Goal: Task Accomplishment & Management: Manage account settings

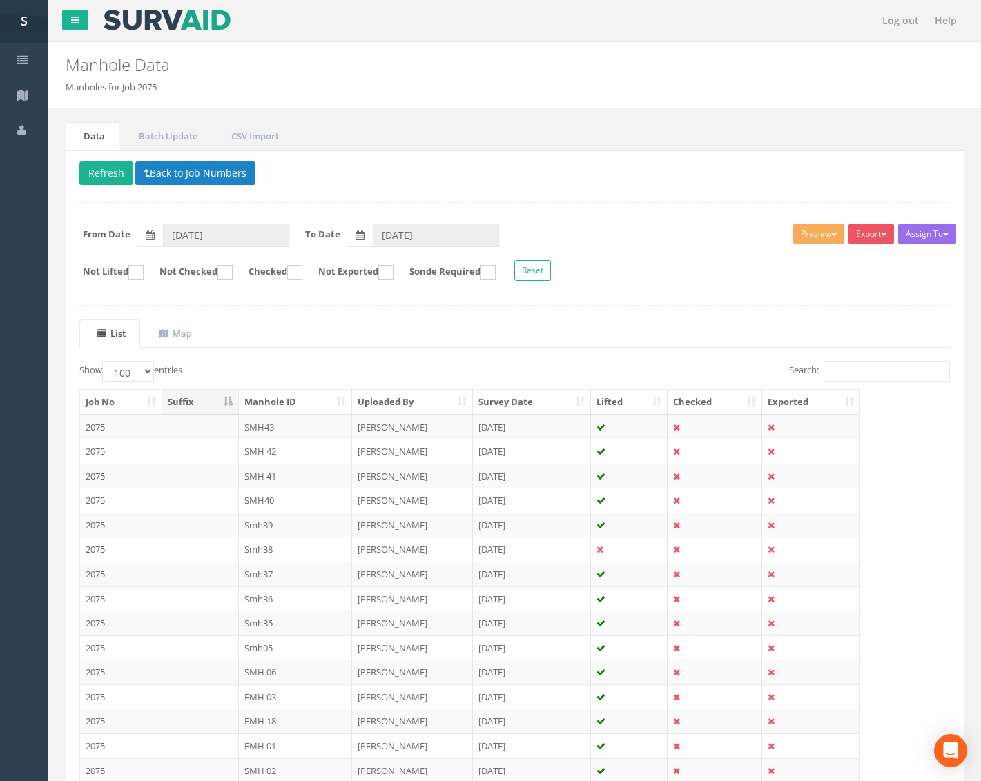
select select "100"
click at [845, 374] on input "Search:" at bounding box center [886, 371] width 126 height 21
type input "SMH"
click at [280, 400] on th "Manhole ID" at bounding box center [296, 402] width 114 height 25
click at [295, 395] on th "Manhole ID" at bounding box center [296, 402] width 114 height 25
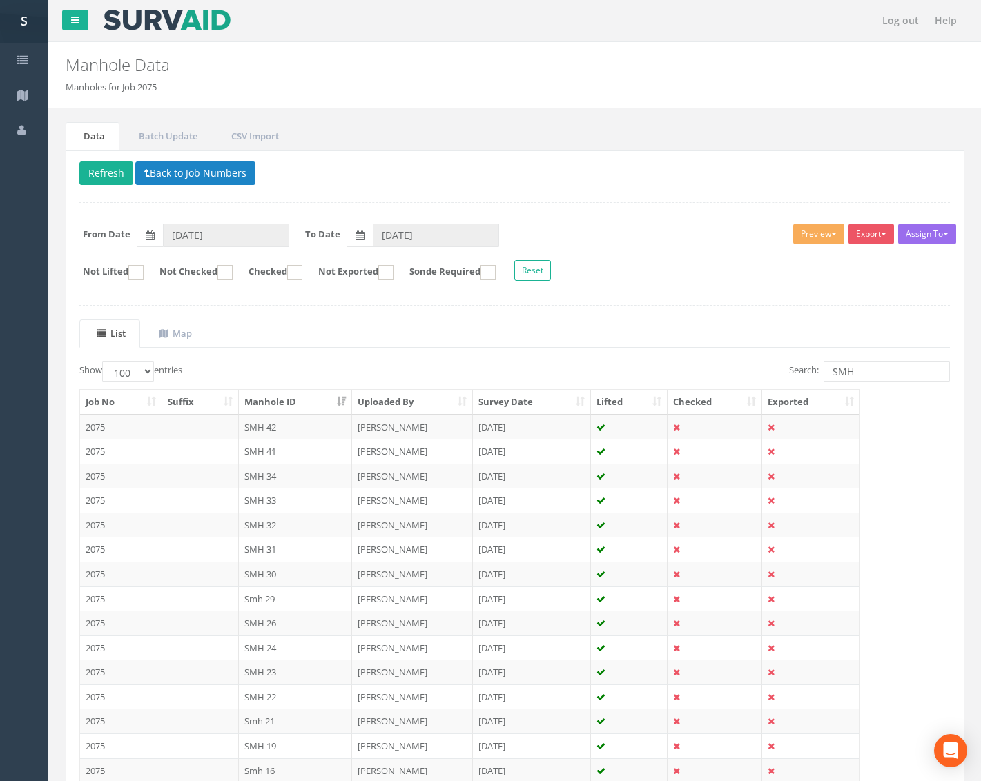
click at [295, 395] on th "Manhole ID" at bounding box center [296, 402] width 114 height 25
click at [151, 373] on select "10 25 50 100" at bounding box center [128, 371] width 52 height 21
click at [104, 361] on select "10 25 50 100" at bounding box center [128, 371] width 52 height 21
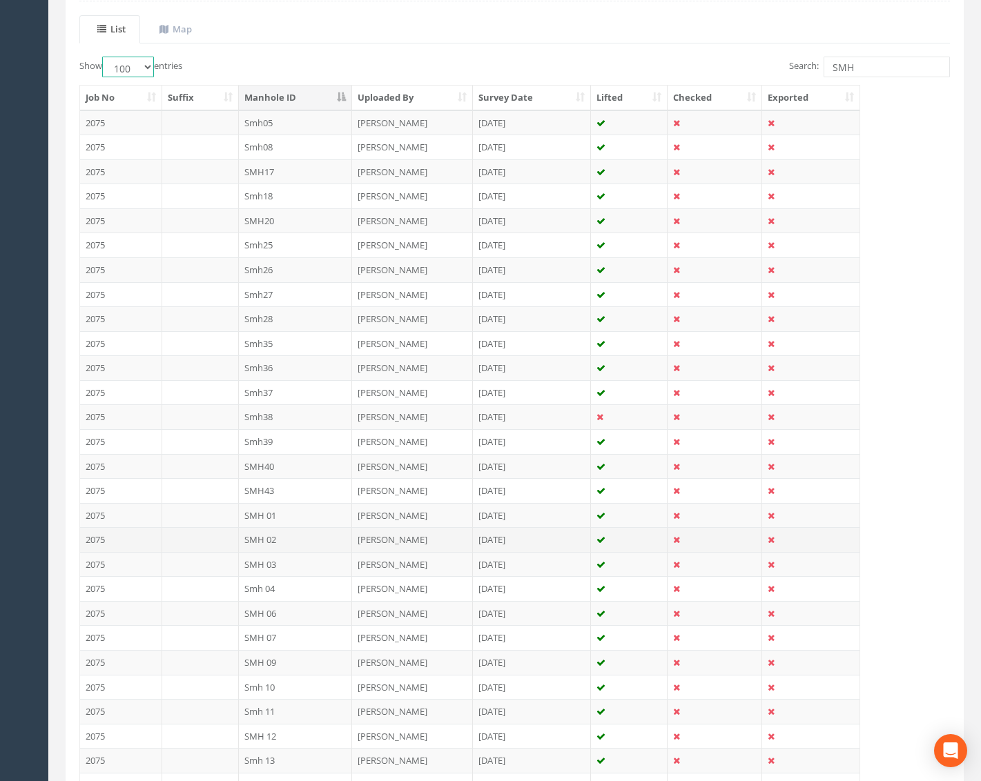
scroll to position [246, 0]
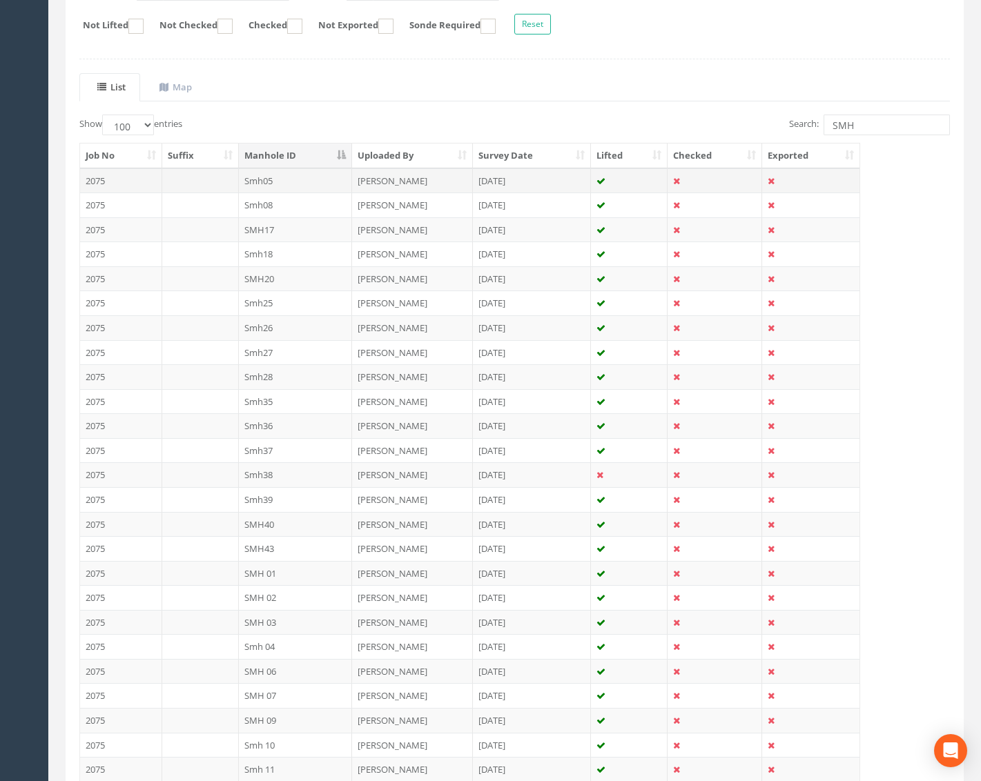
click at [297, 190] on td "Smh05" at bounding box center [296, 180] width 114 height 25
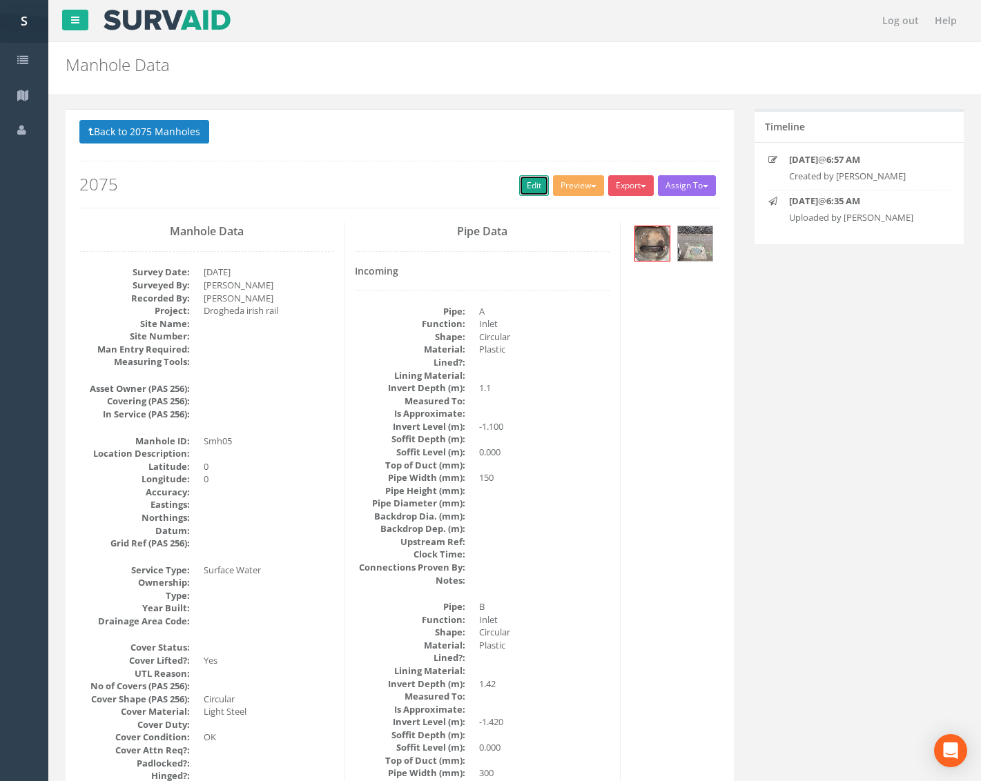
click at [520, 187] on link "Edit" at bounding box center [534, 185] width 30 height 21
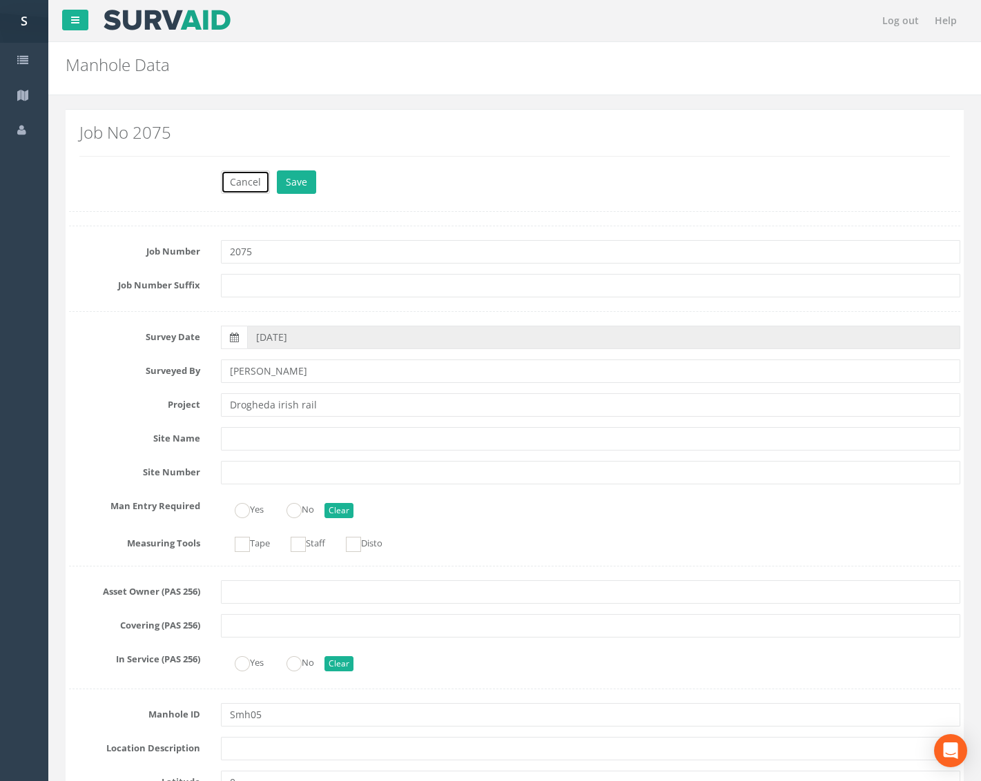
click at [249, 184] on button "Cancel" at bounding box center [245, 181] width 49 height 23
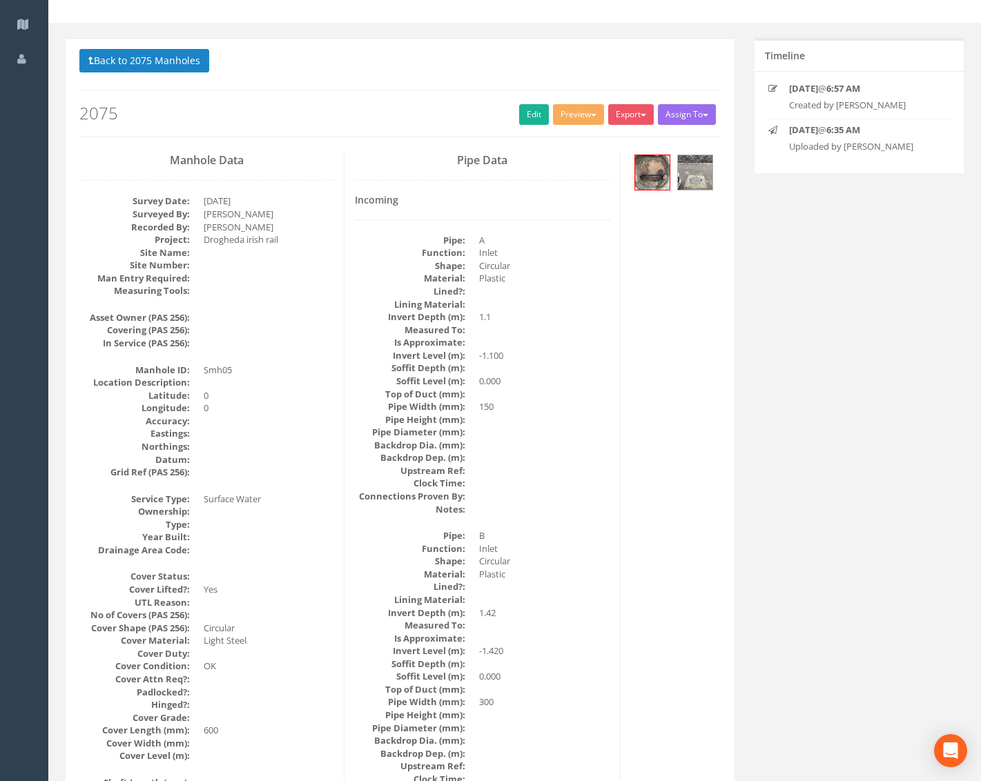
scroll to position [69, 0]
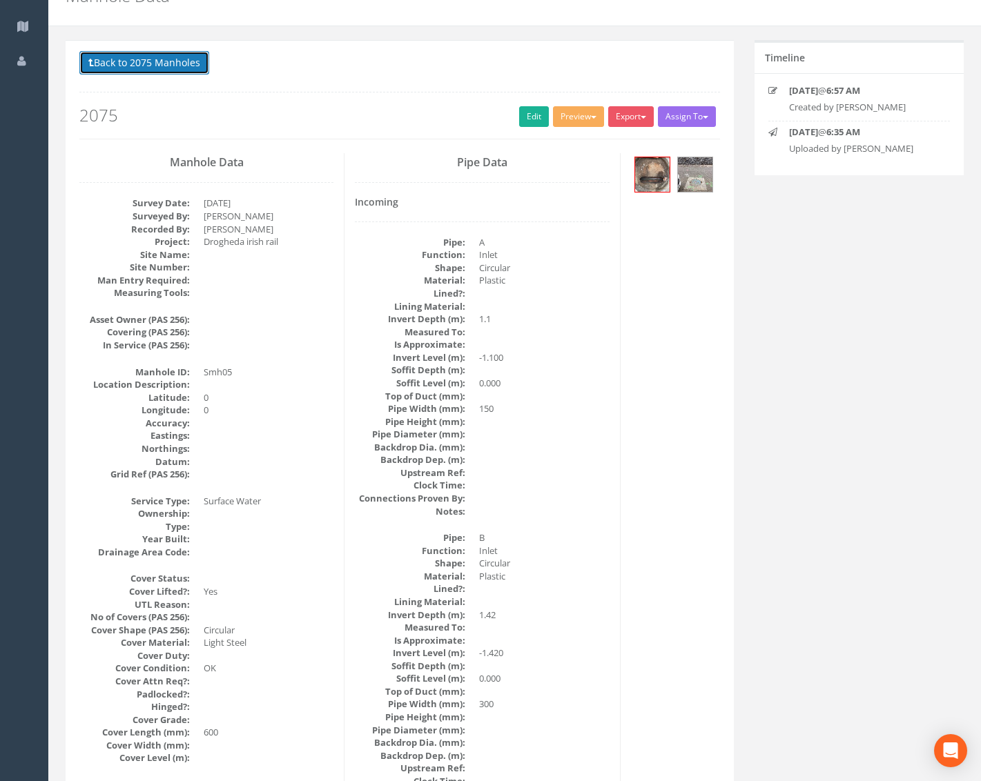
click at [151, 63] on button "Back to 2075 Manholes" at bounding box center [144, 62] width 130 height 23
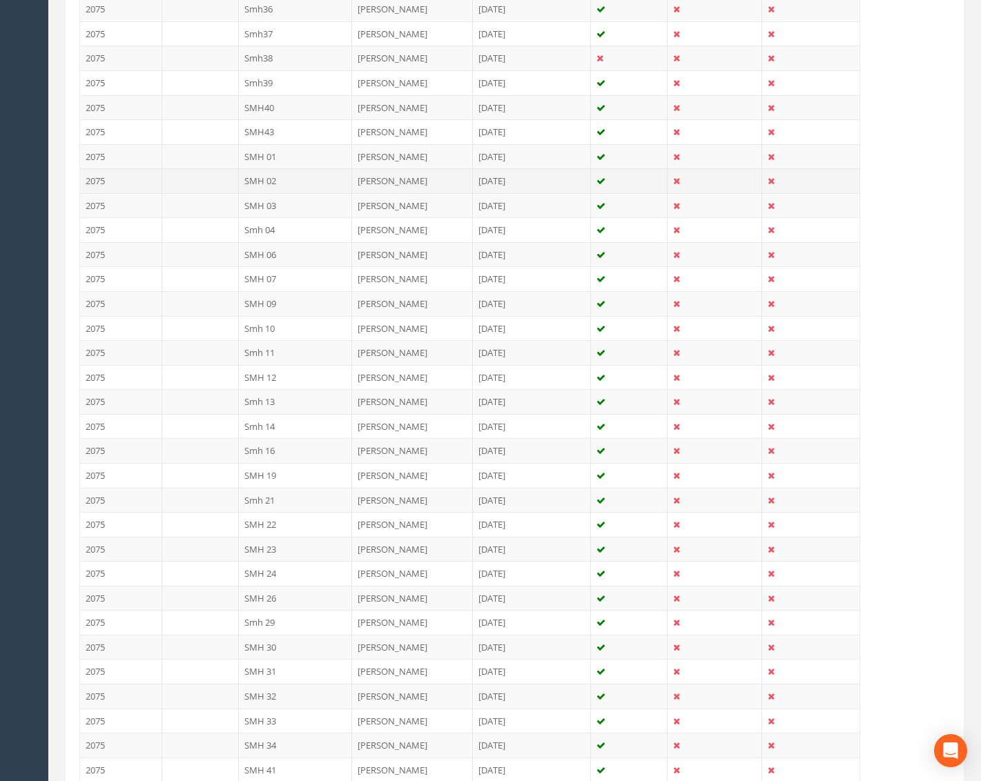
scroll to position [660, 0]
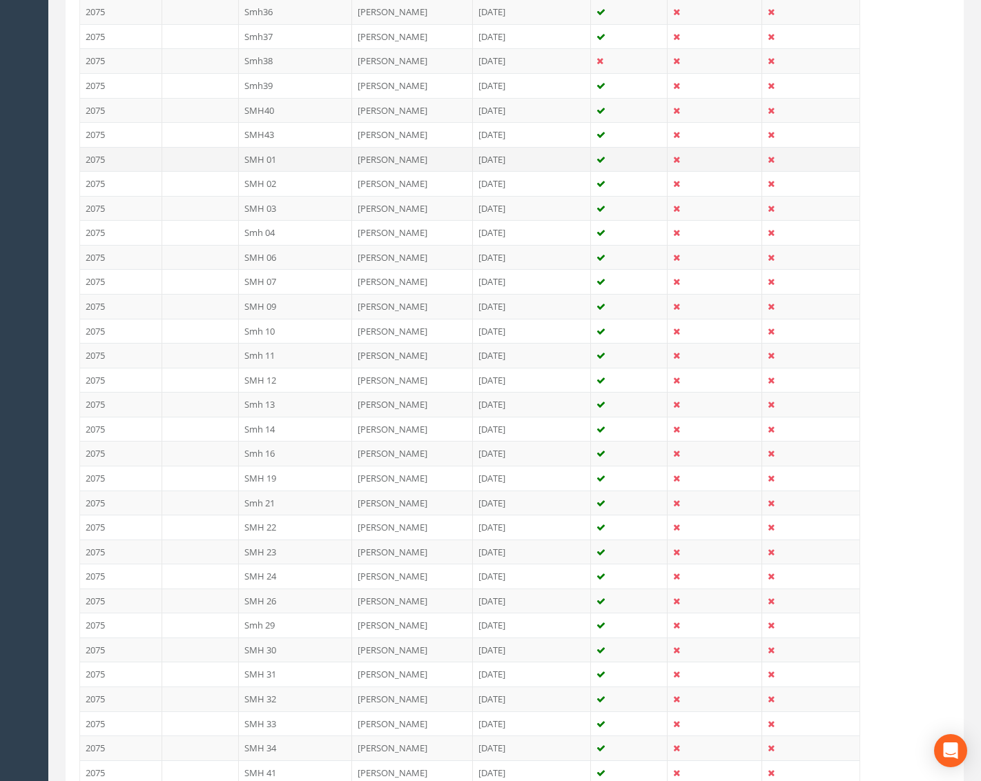
click at [306, 162] on td "SMH 01" at bounding box center [296, 159] width 114 height 25
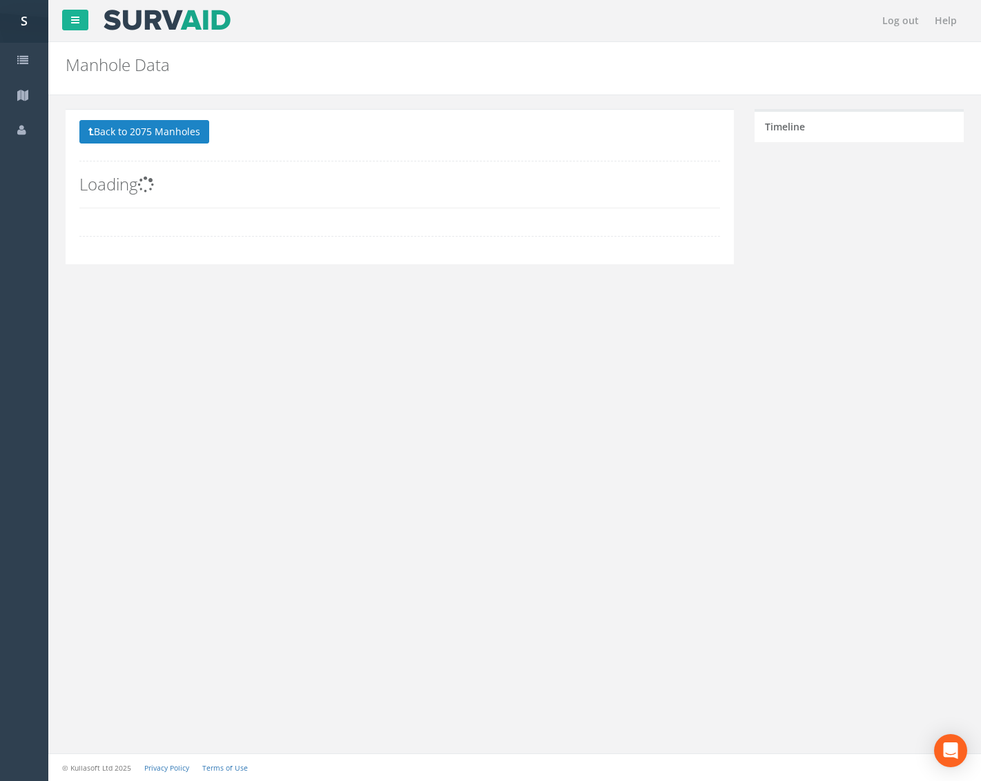
scroll to position [0, 0]
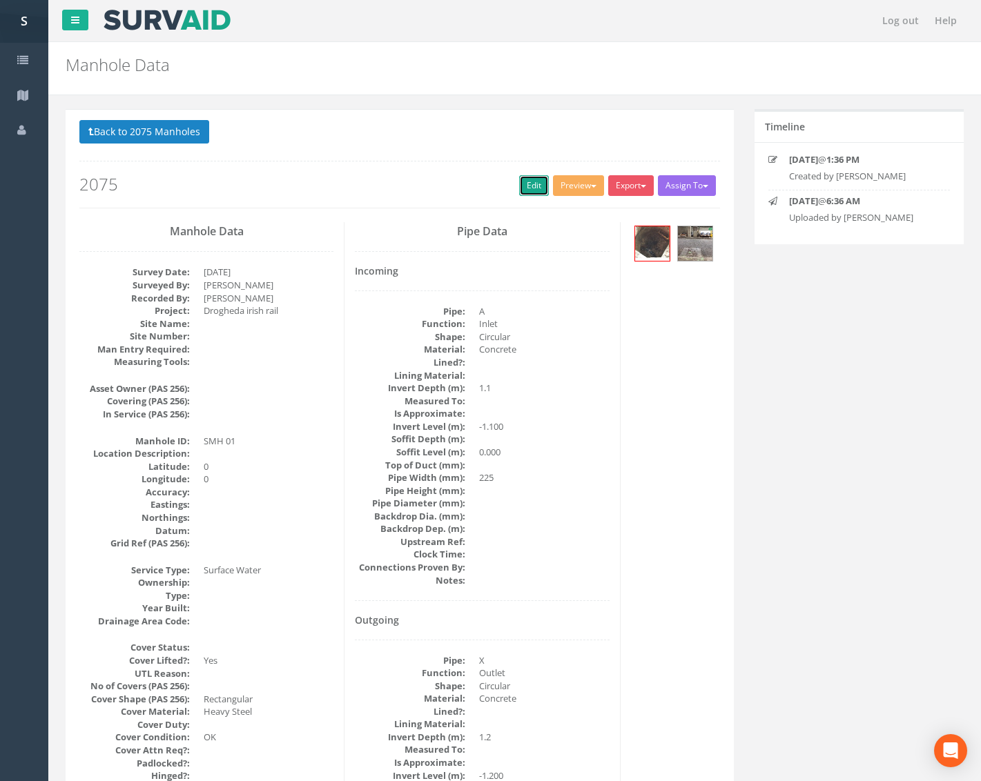
click at [538, 188] on link "Edit" at bounding box center [534, 185] width 30 height 21
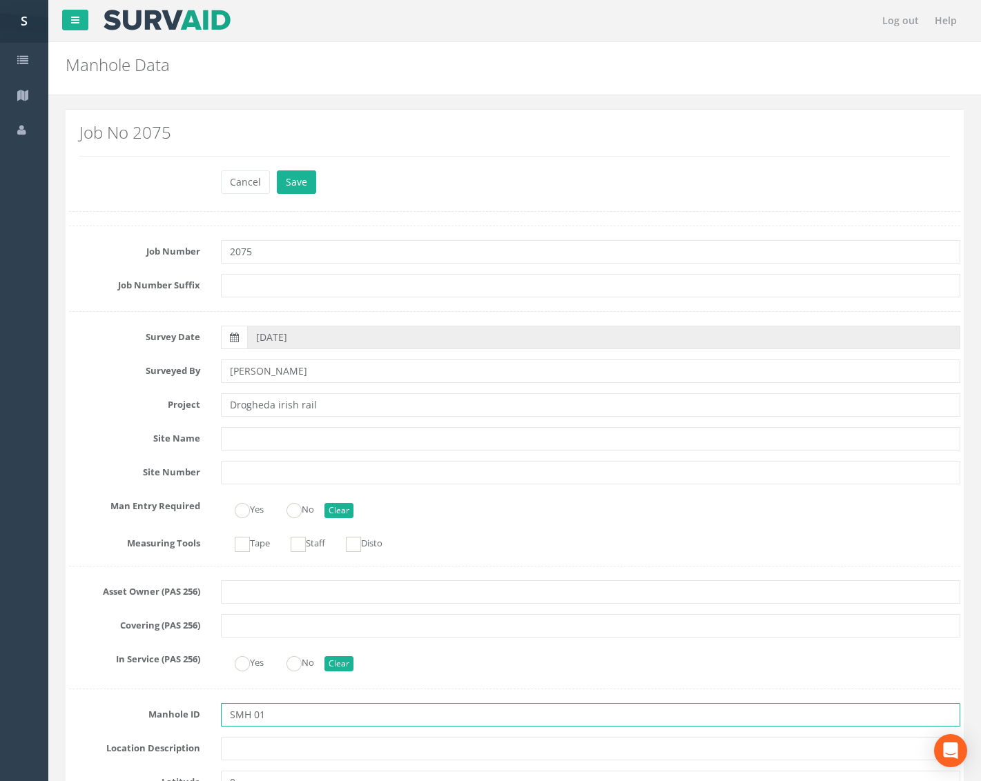
click at [251, 714] on input "SMH 01" at bounding box center [590, 714] width 739 height 23
drag, startPoint x: 231, startPoint y: 717, endPoint x: 193, endPoint y: 718, distance: 38.0
click at [193, 718] on div "Manhole ID SMH01" at bounding box center [515, 714] width 912 height 23
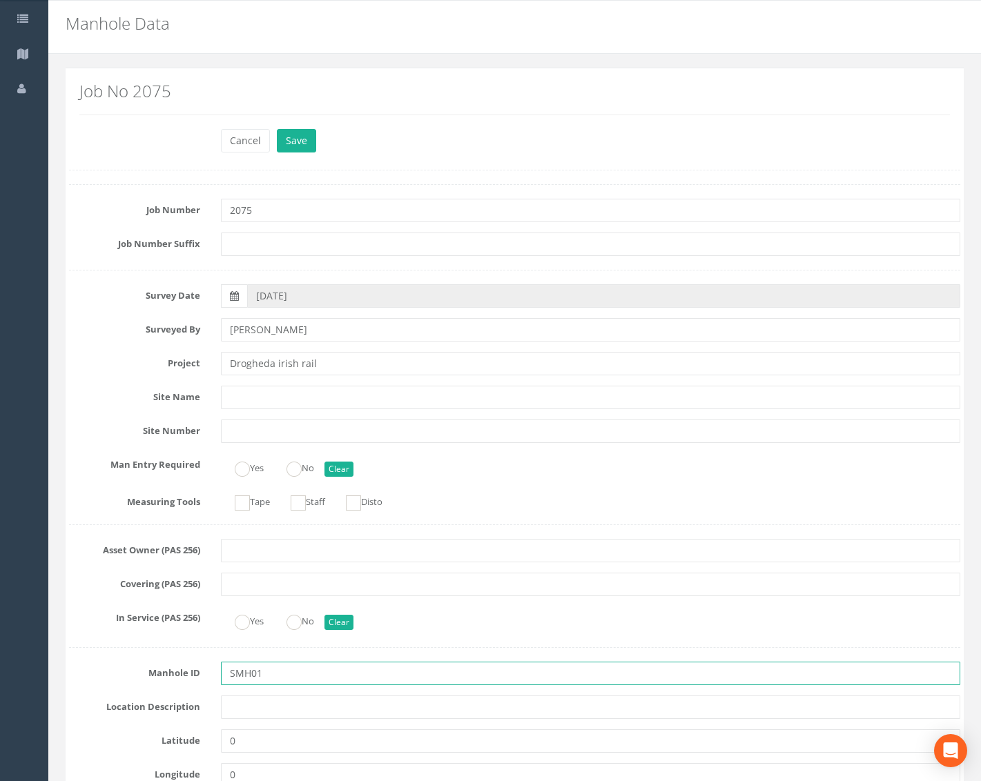
scroll to position [207, 0]
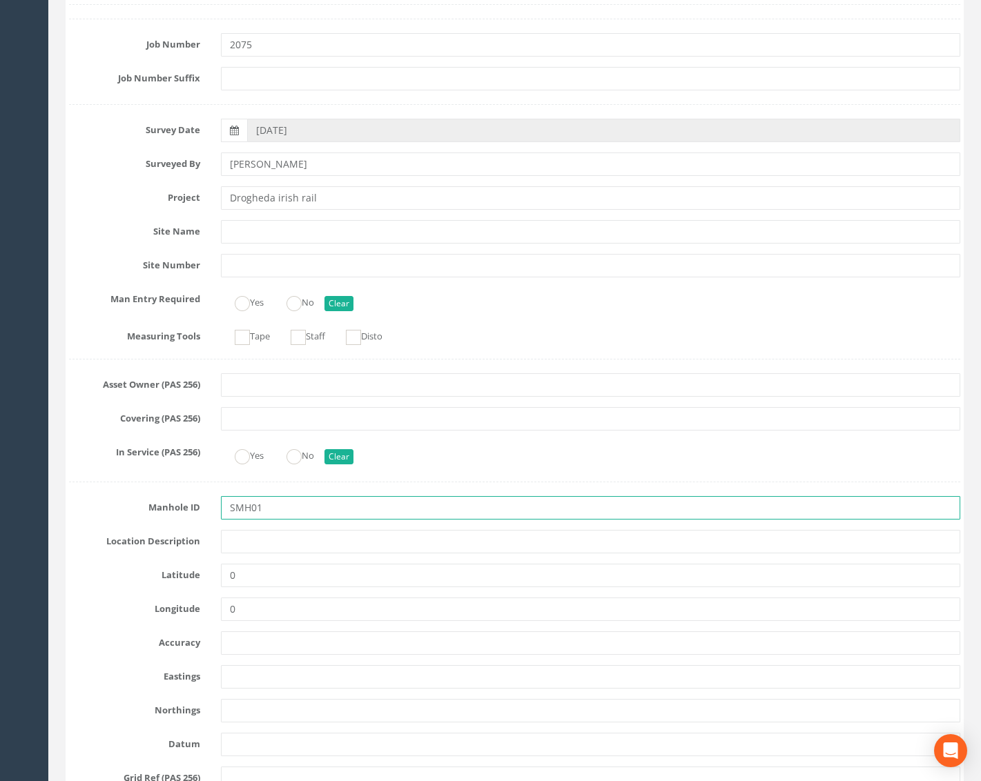
type input "SMH01"
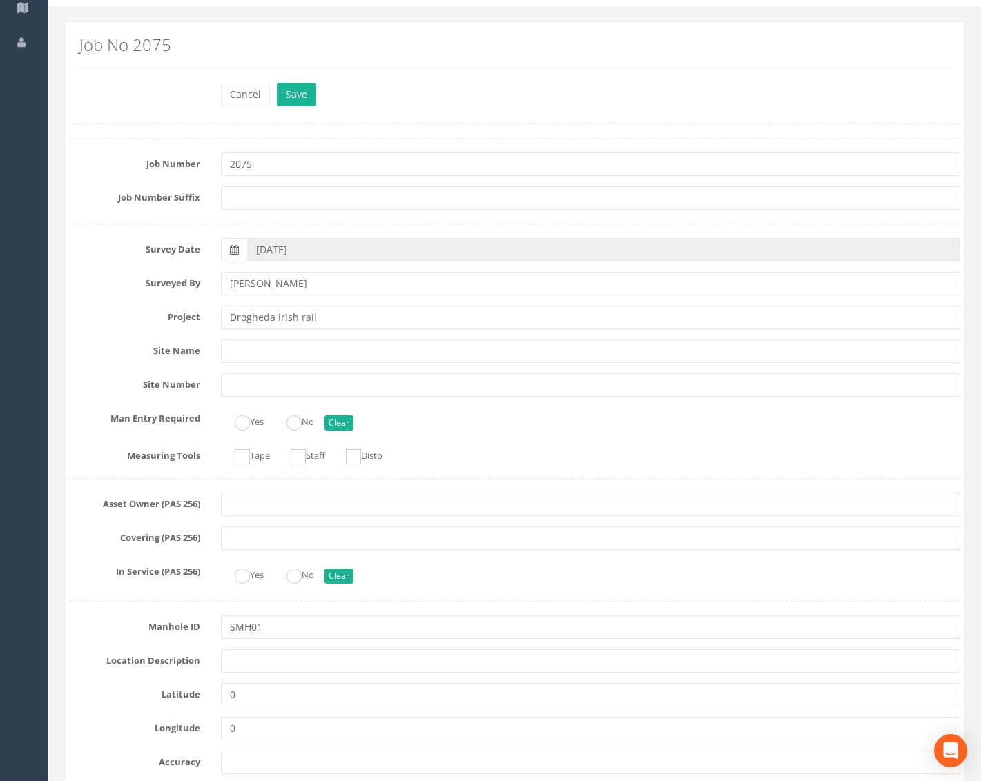
scroll to position [69, 0]
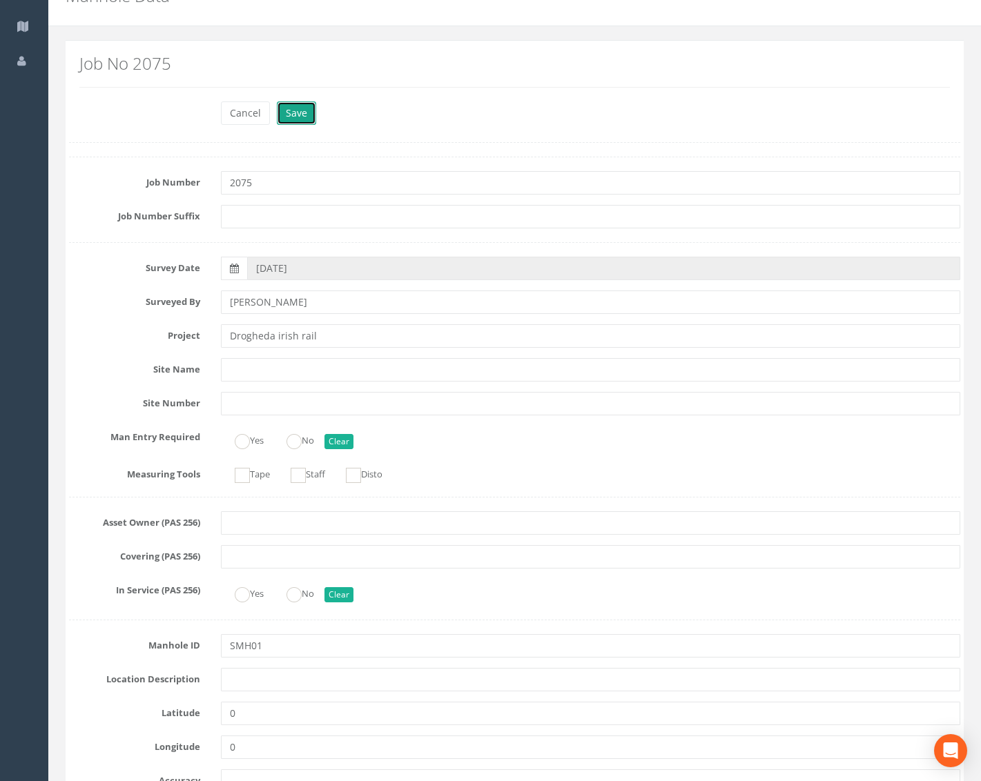
click at [297, 108] on button "Save" at bounding box center [296, 112] width 39 height 23
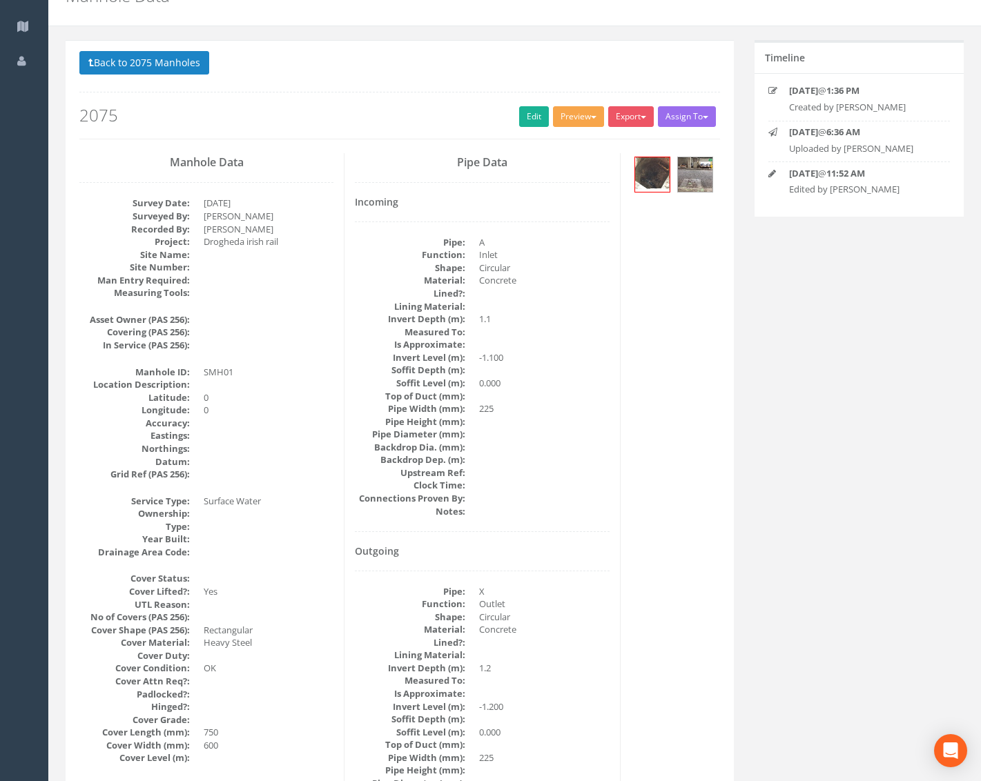
click at [591, 119] on span "button" at bounding box center [594, 117] width 6 height 3
click at [581, 142] on link "Metroscan Manhole" at bounding box center [552, 145] width 105 height 21
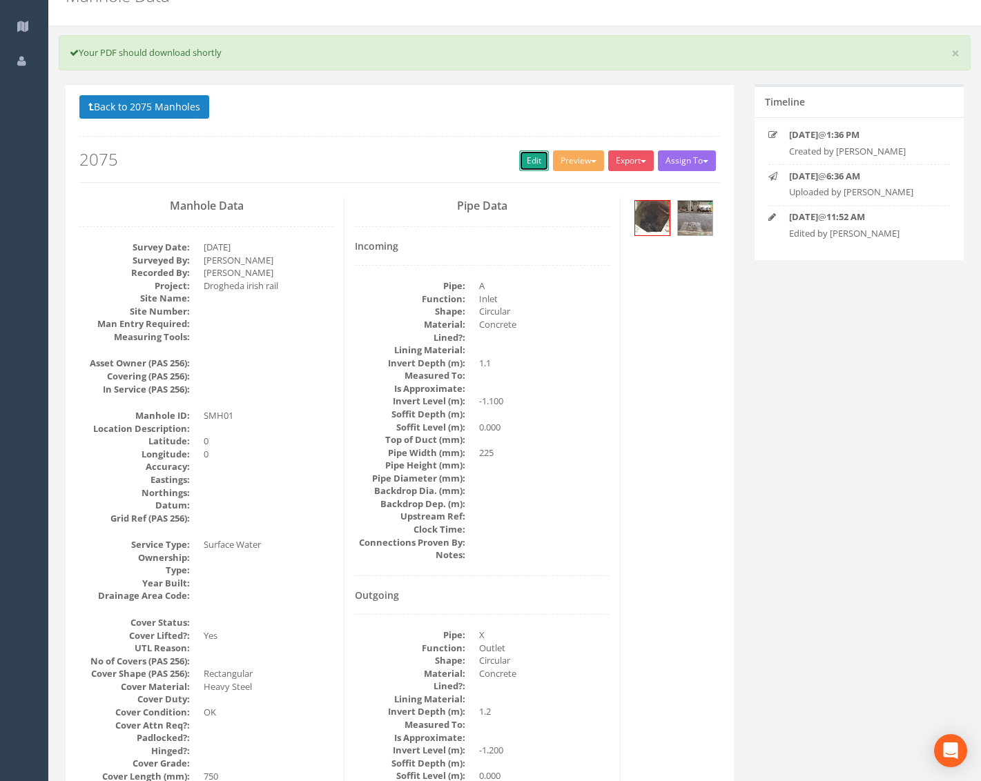
click at [533, 158] on link "Edit" at bounding box center [534, 160] width 30 height 21
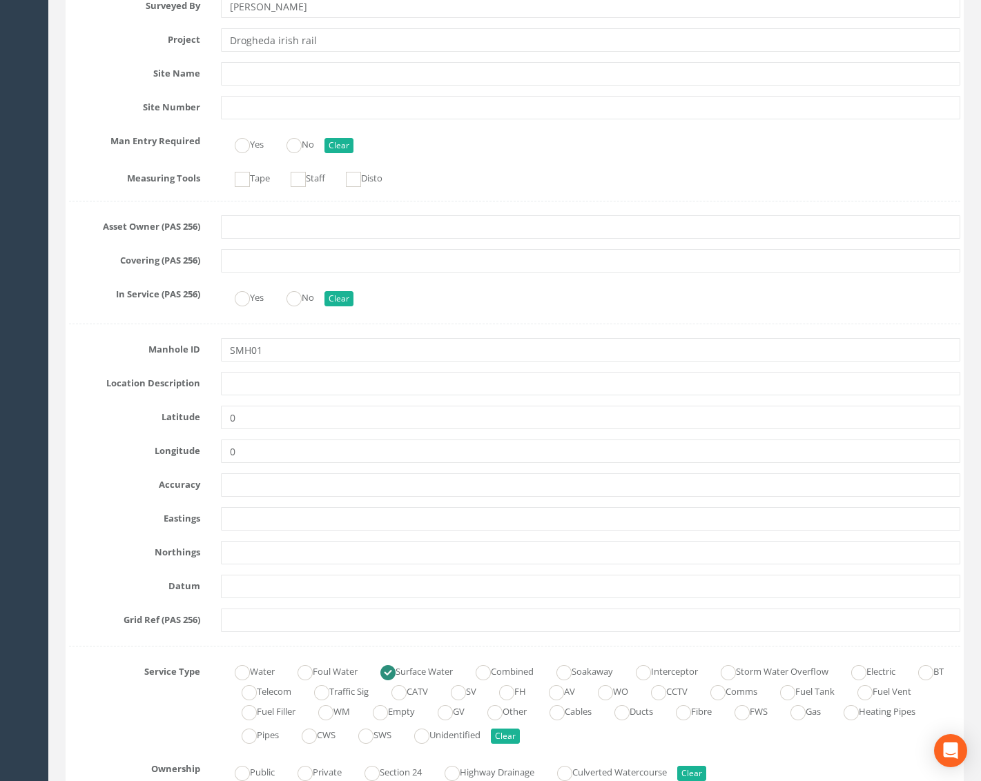
scroll to position [414, 0]
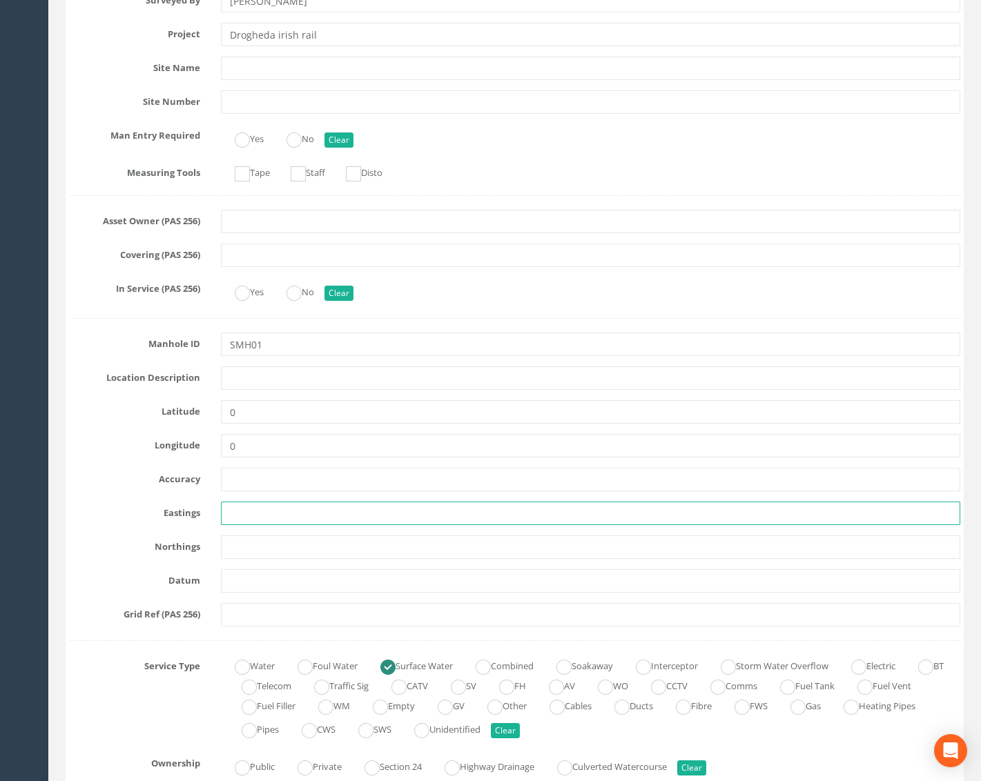
click at [269, 512] on input "text" at bounding box center [590, 513] width 739 height 23
paste input "709947.86"
type input "709947.86"
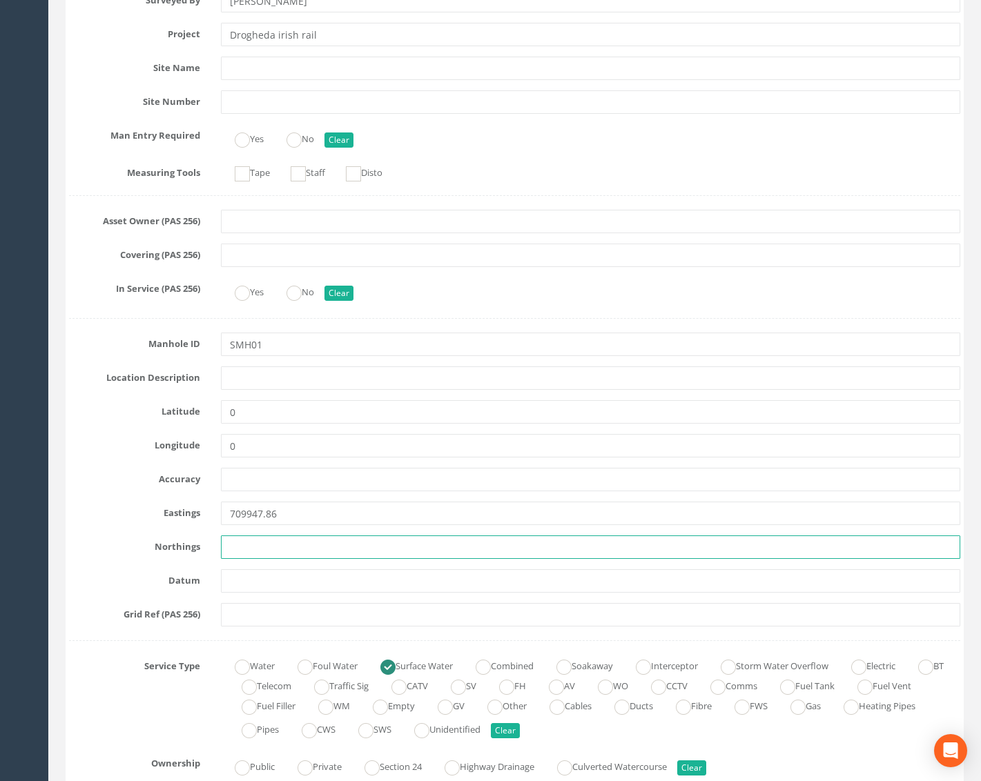
click at [262, 546] on input "text" at bounding box center [590, 547] width 739 height 23
paste input "774936.44"
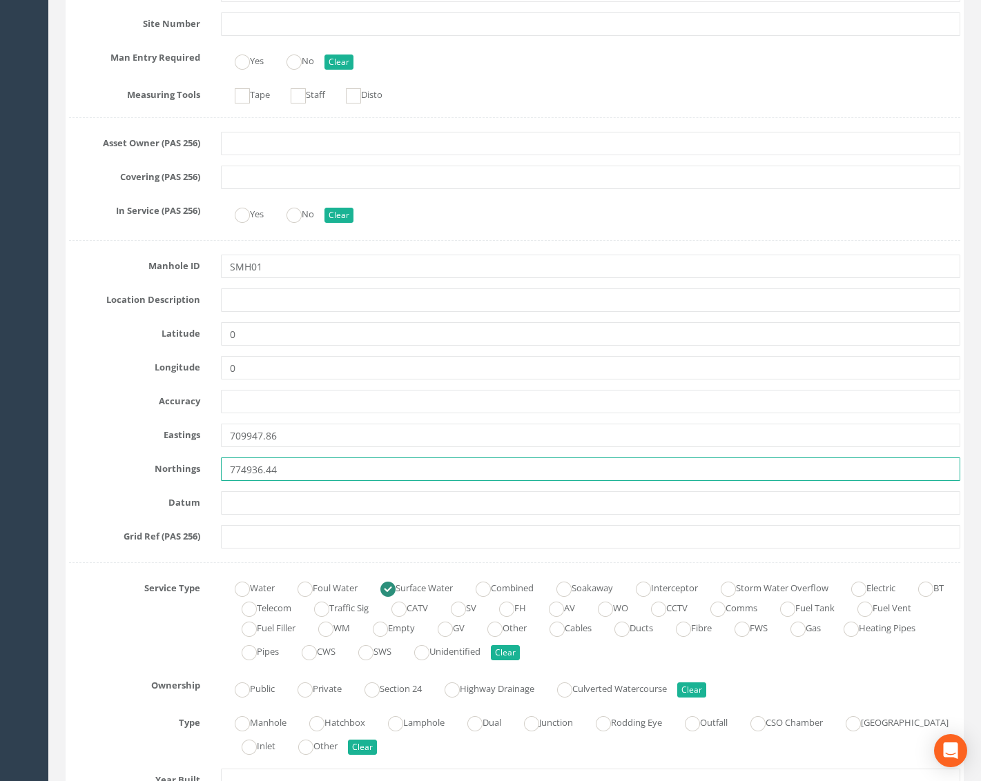
scroll to position [690, 0]
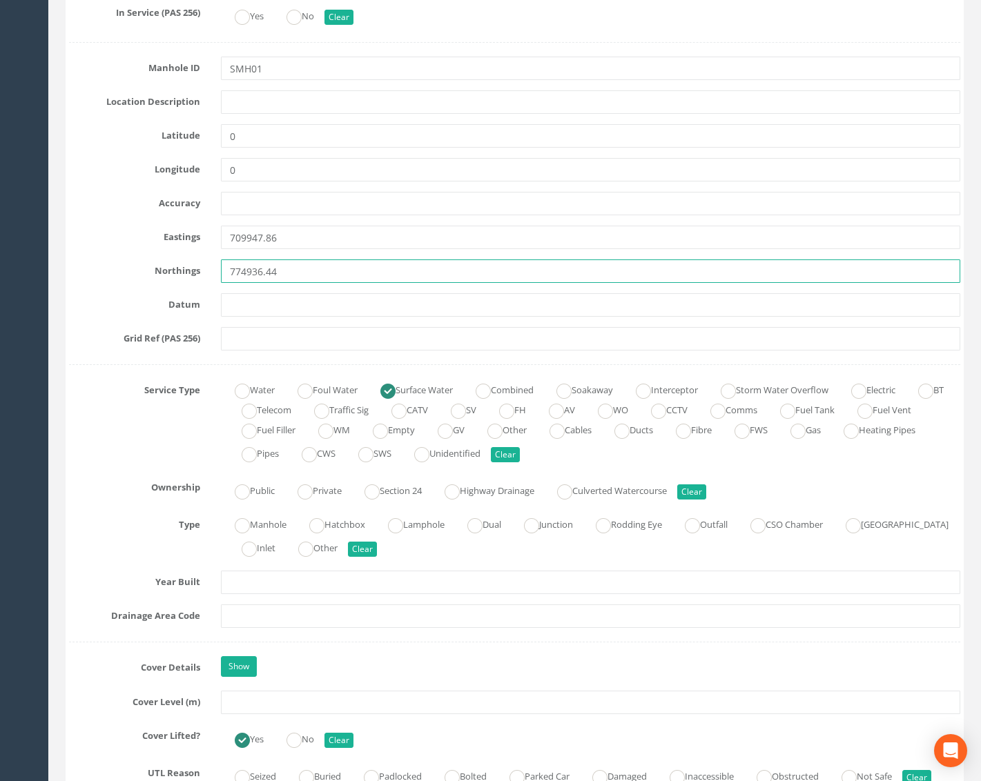
type input "774936.44"
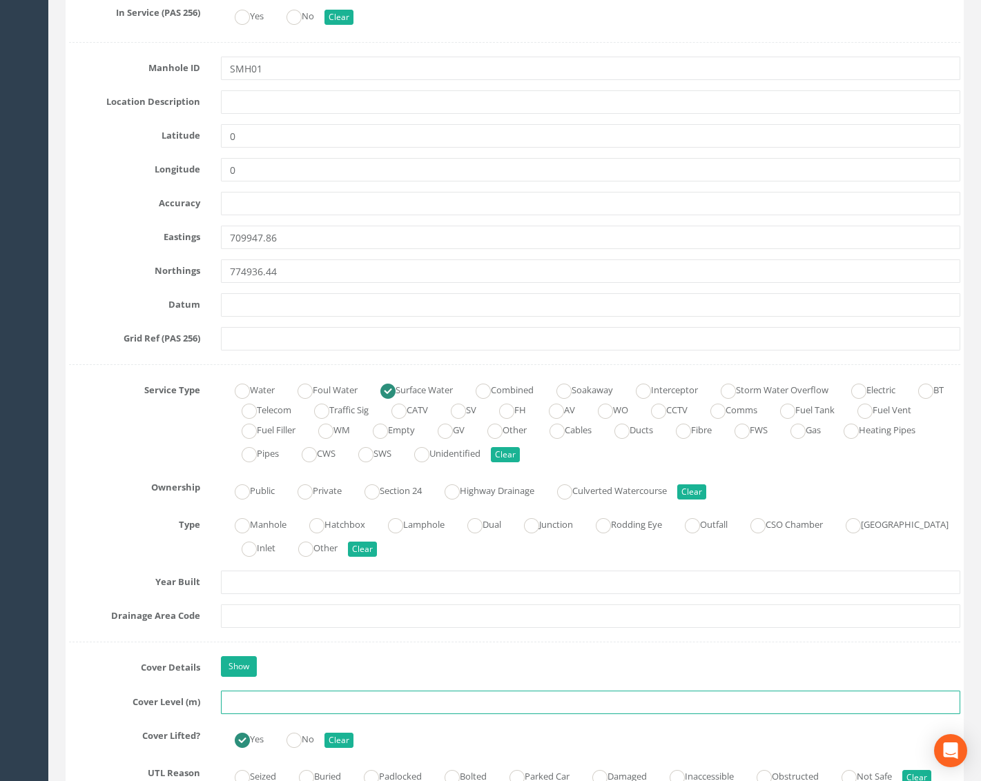
click at [244, 695] on input "text" at bounding box center [590, 702] width 739 height 23
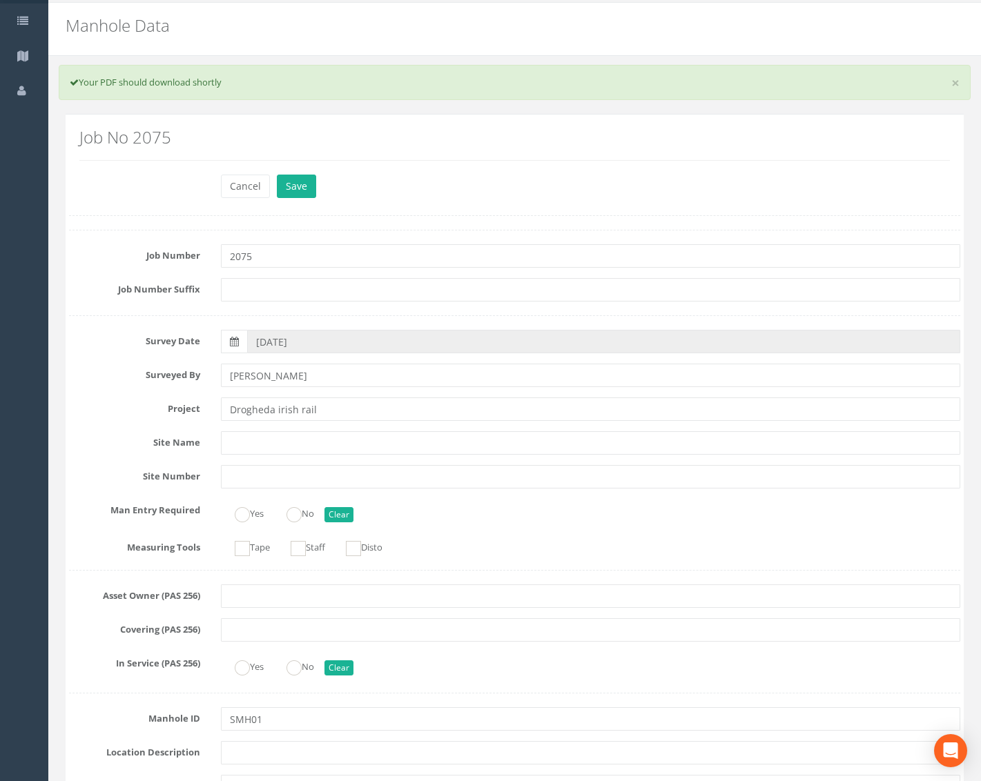
scroll to position [0, 0]
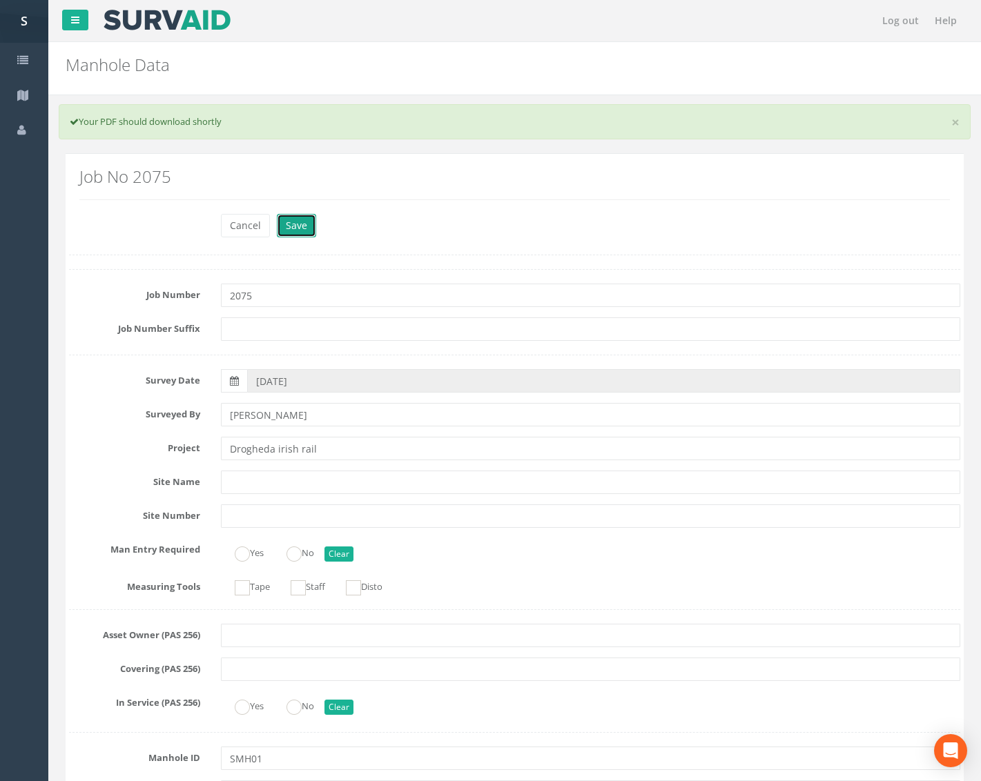
click at [296, 221] on button "Save" at bounding box center [296, 225] width 39 height 23
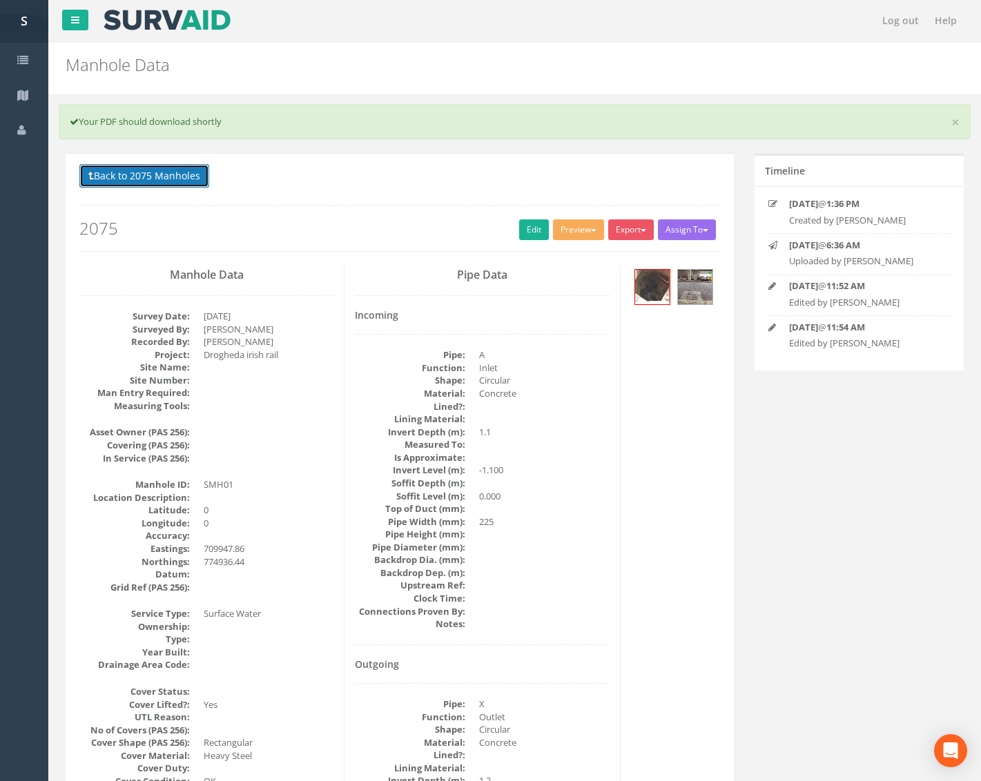
click at [177, 164] on button "Back to 2075 Manholes" at bounding box center [144, 175] width 130 height 23
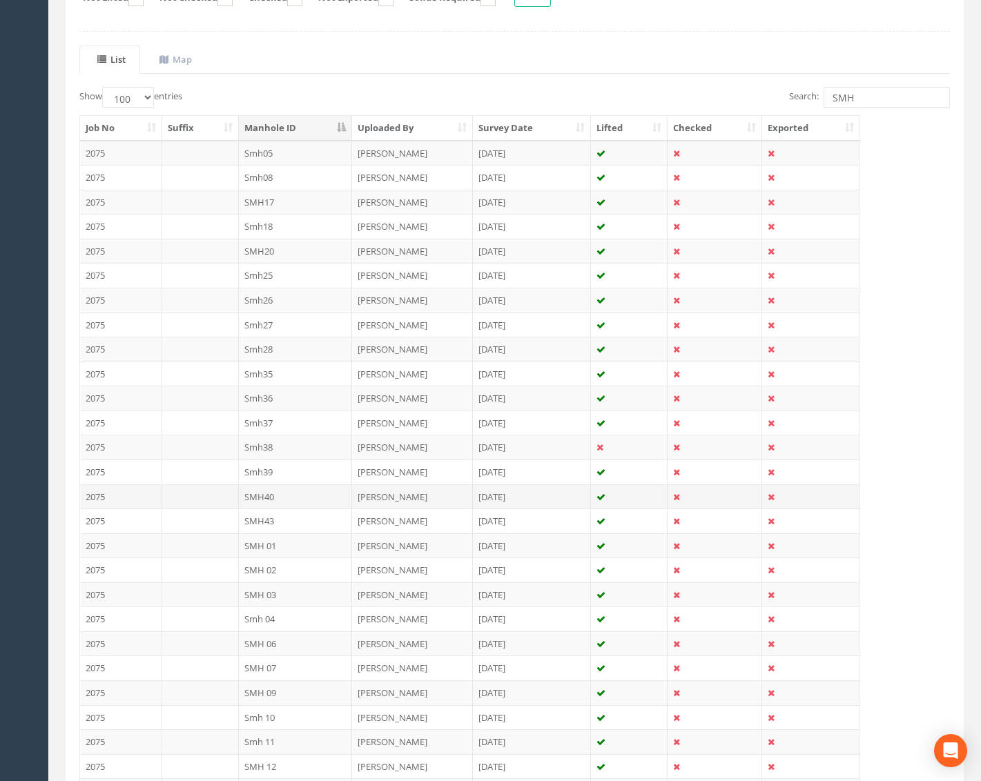
scroll to position [276, 0]
click at [280, 569] on td "SMH 02" at bounding box center [296, 568] width 114 height 25
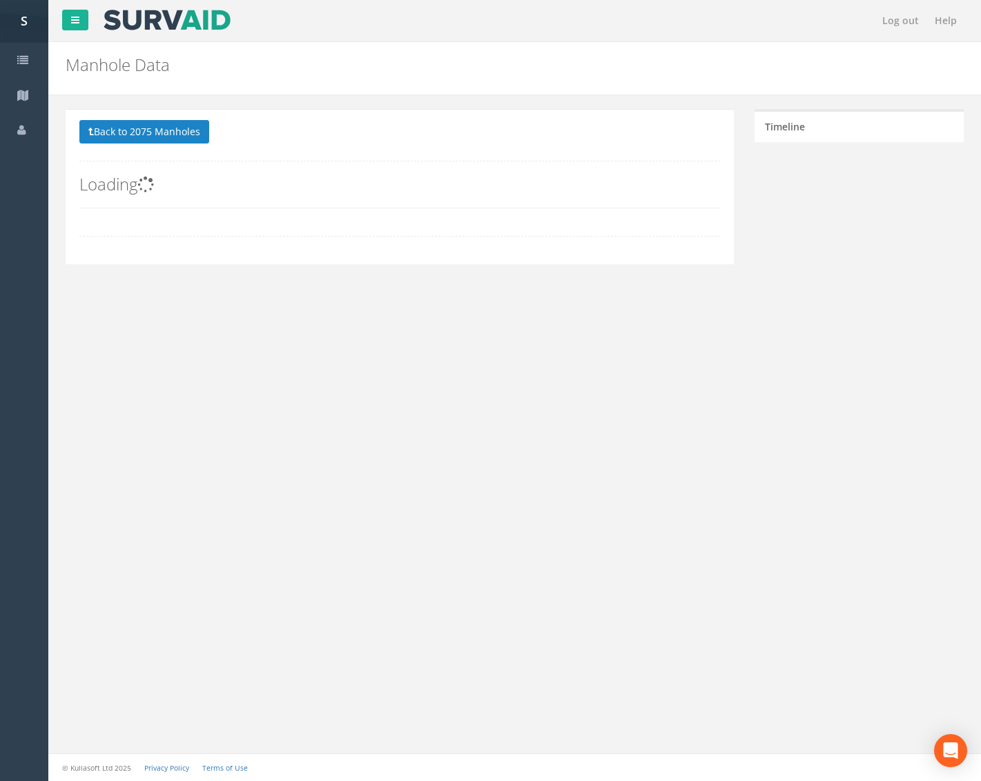
scroll to position [0, 0]
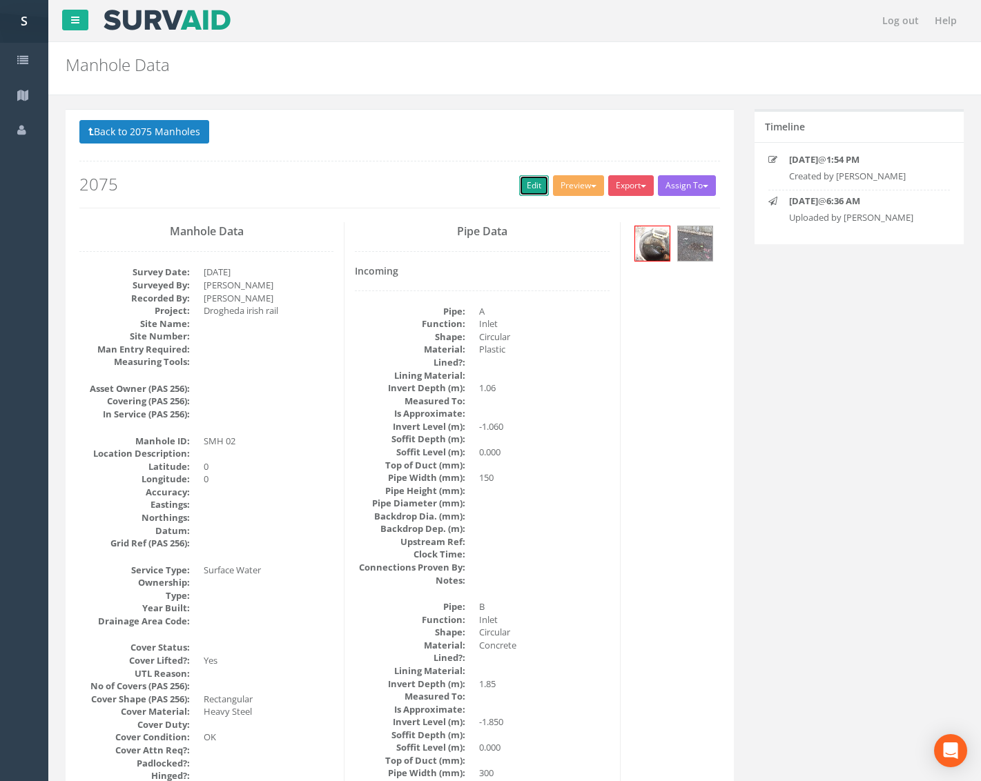
click at [519, 181] on link "Edit" at bounding box center [534, 185] width 30 height 21
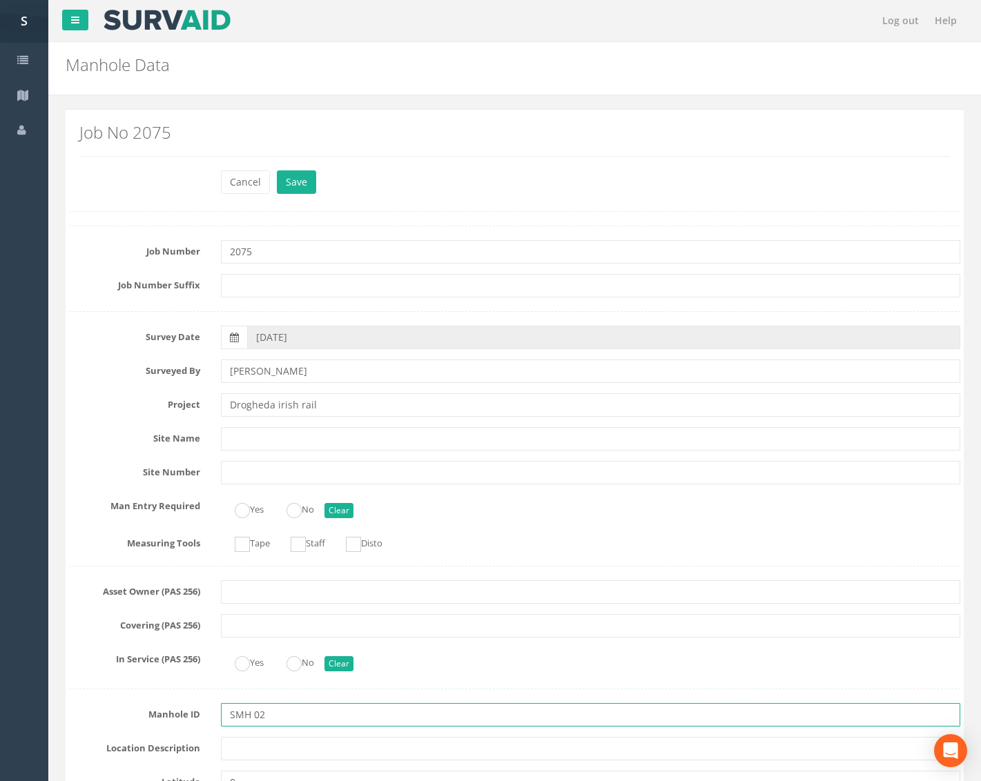
click at [254, 714] on input "SMH 02" at bounding box center [590, 714] width 739 height 23
type input "SMH02"
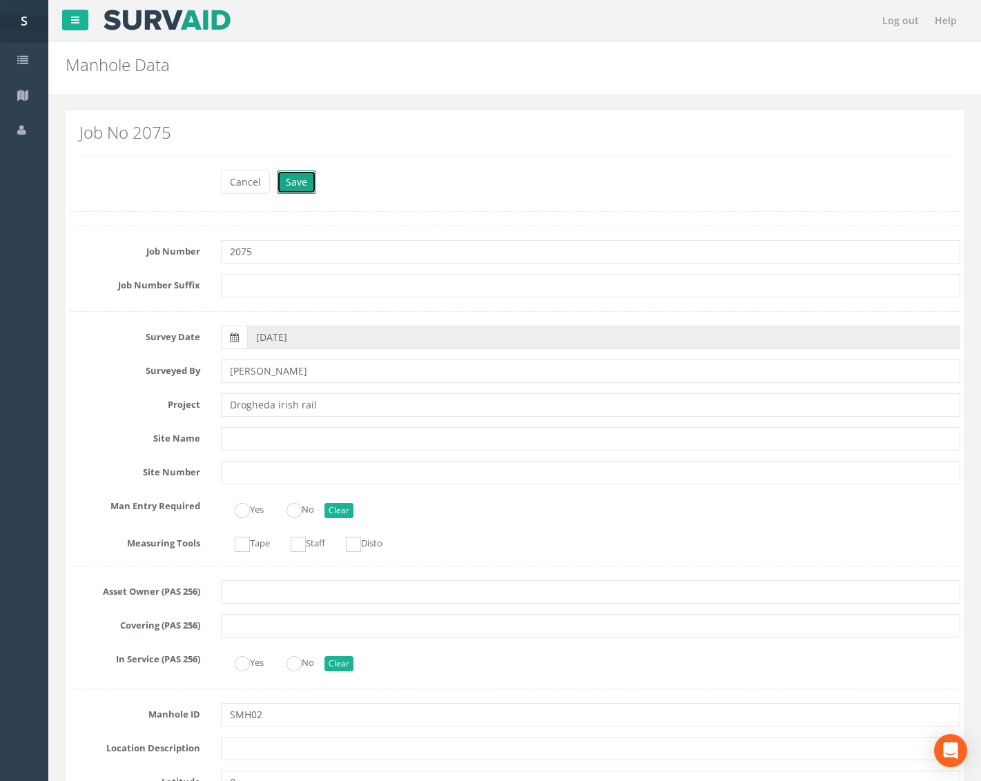
click at [282, 185] on button "Save" at bounding box center [296, 181] width 39 height 23
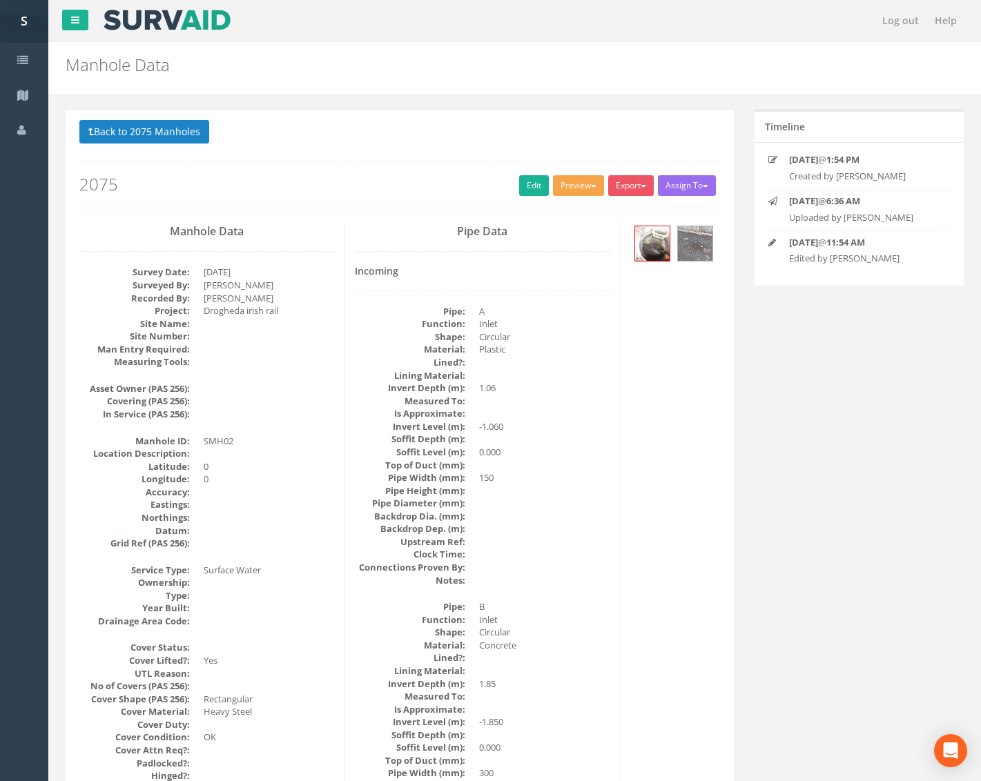
click at [562, 184] on button "Preview" at bounding box center [578, 185] width 51 height 21
click at [568, 217] on link "Metroscan Manhole" at bounding box center [552, 214] width 105 height 21
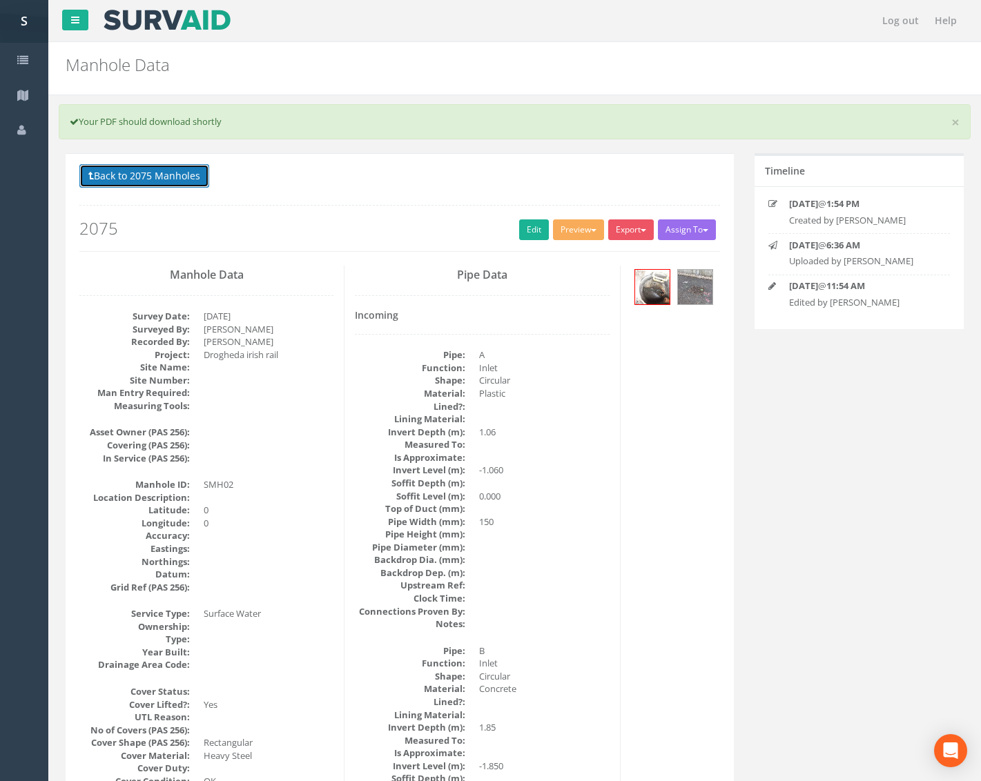
click at [148, 173] on button "Back to 2075 Manholes" at bounding box center [144, 175] width 130 height 23
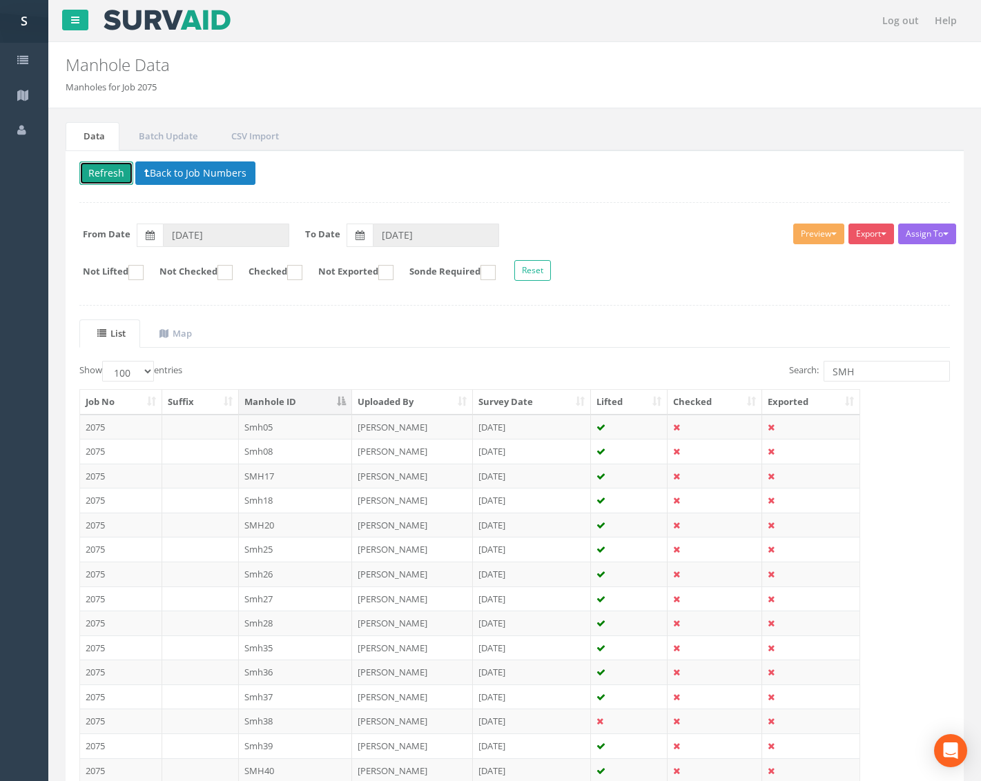
click at [113, 172] on button "Refresh" at bounding box center [106, 172] width 54 height 23
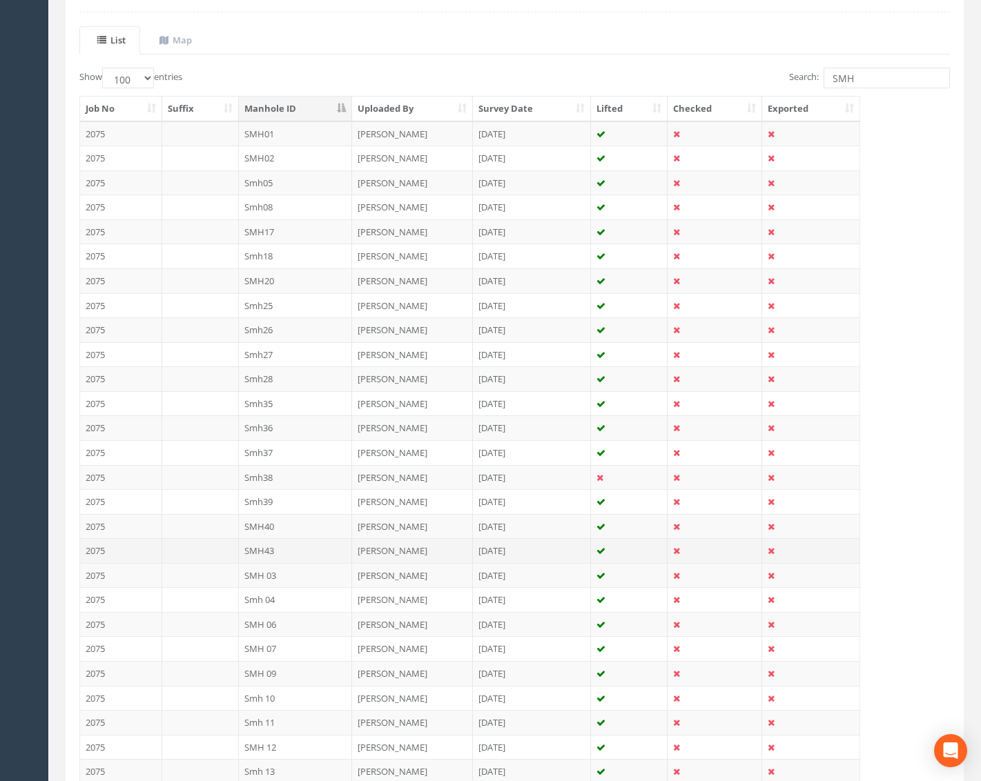
scroll to position [345, 0]
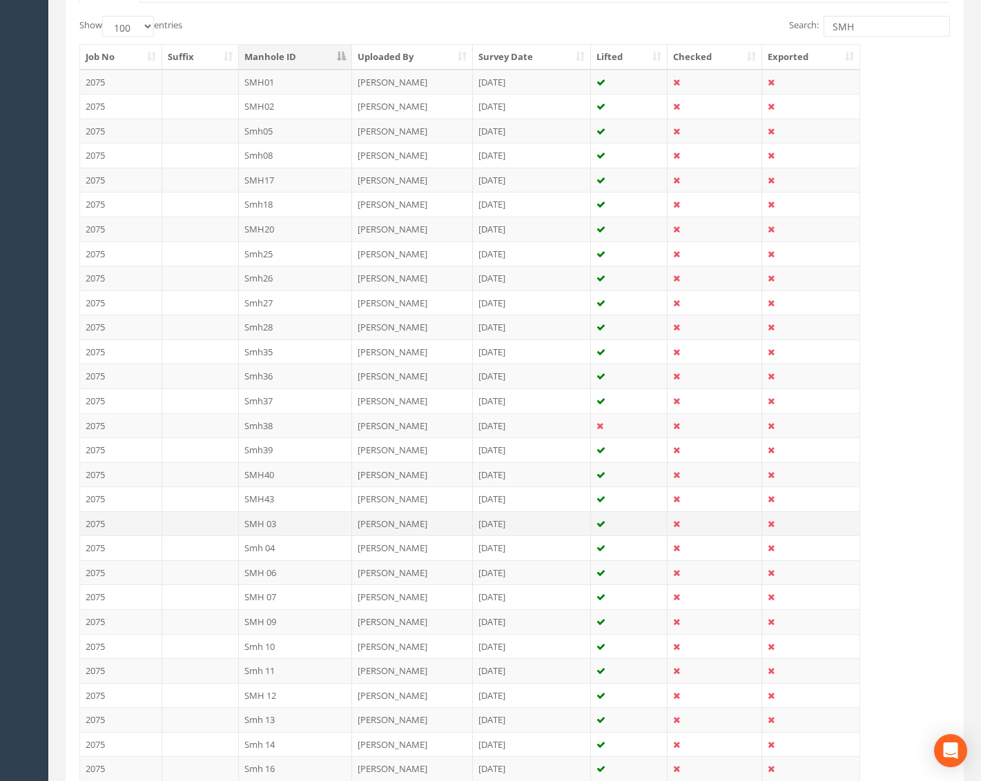
click at [302, 526] on td "SMH 03" at bounding box center [296, 523] width 114 height 25
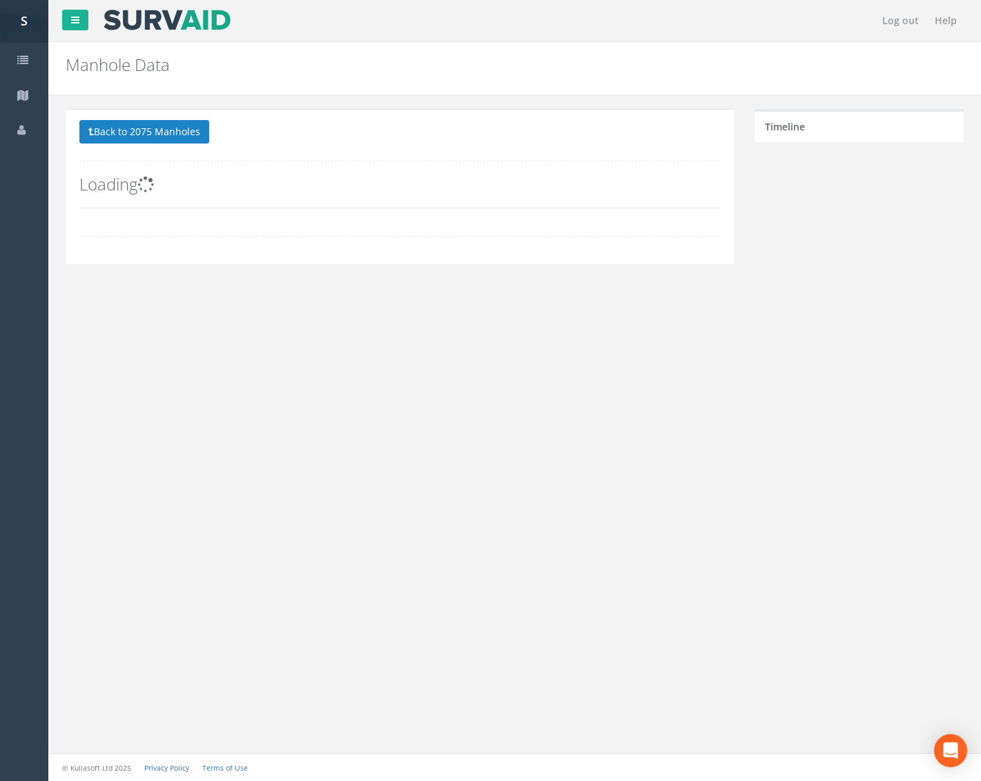
scroll to position [0, 0]
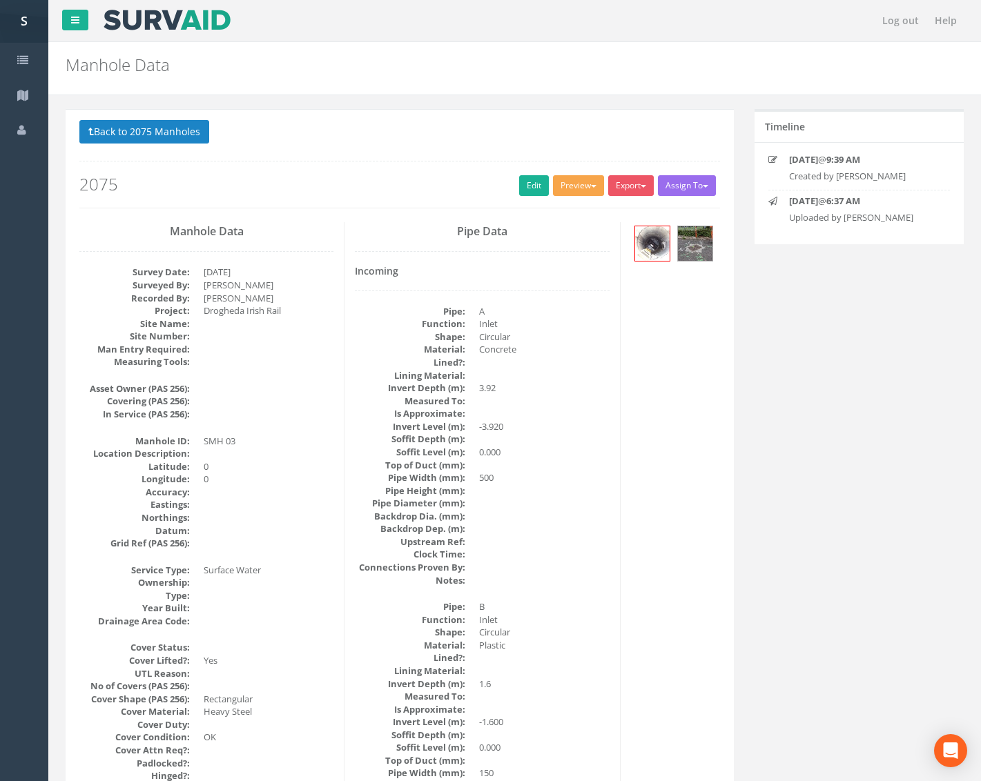
click at [574, 187] on button "Preview" at bounding box center [578, 185] width 51 height 21
click at [588, 221] on link "Metroscan Manhole" at bounding box center [552, 214] width 105 height 21
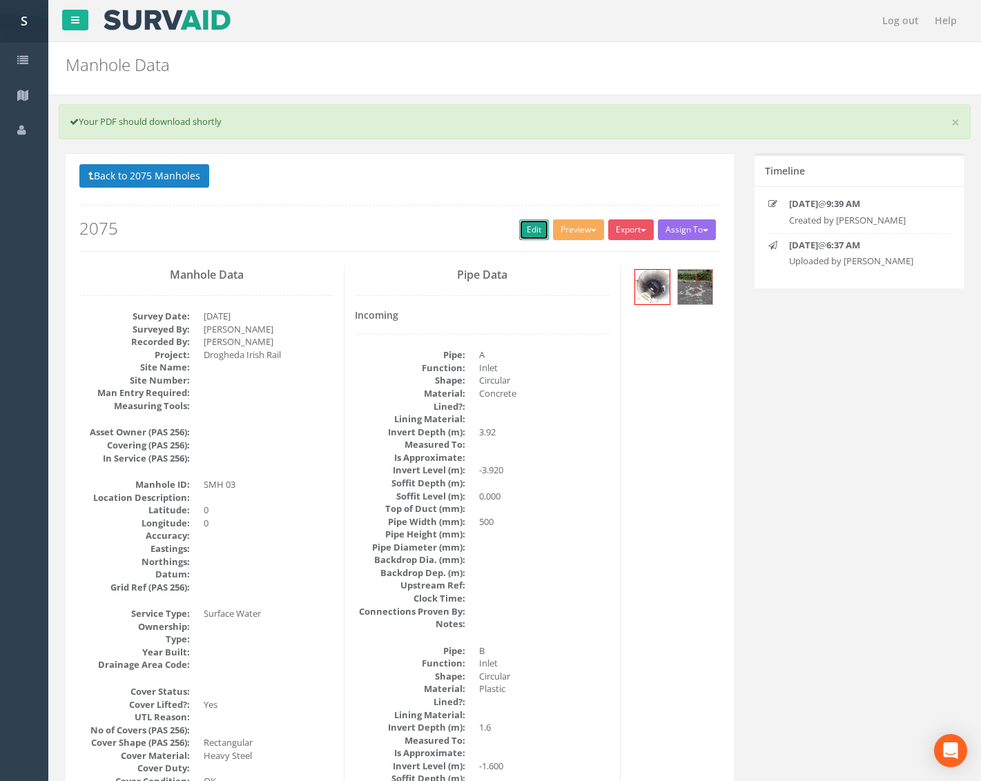
click at [531, 224] on link "Edit" at bounding box center [534, 229] width 30 height 21
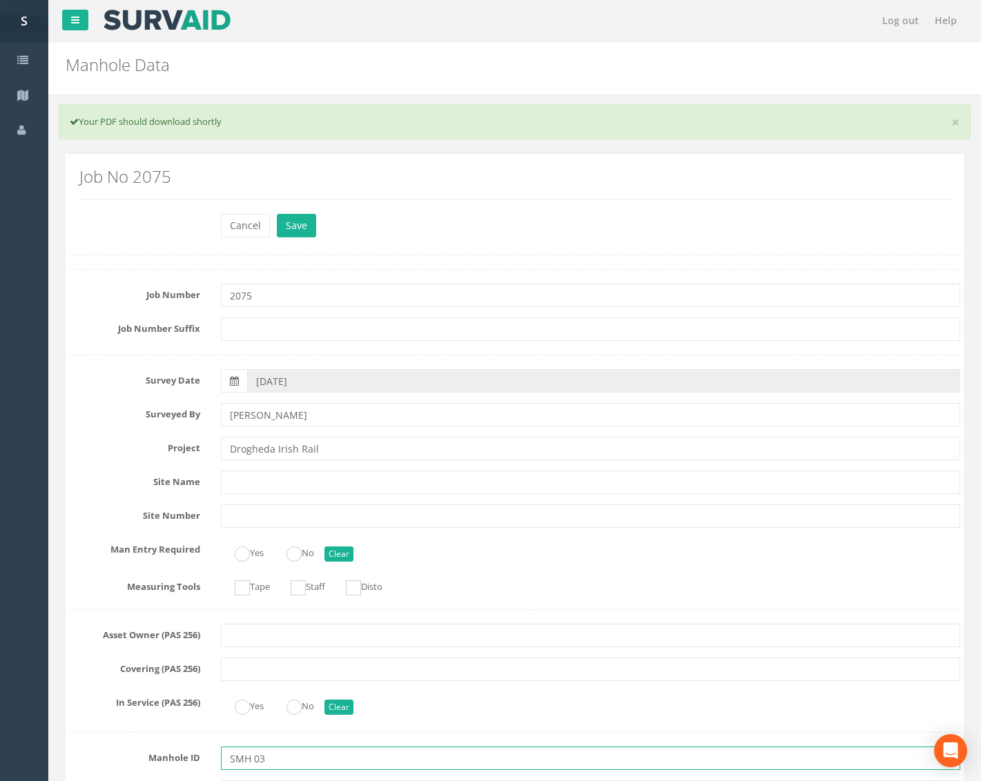
click at [251, 761] on input "SMH 03" at bounding box center [590, 758] width 739 height 23
type input "SMH03"
click at [290, 228] on button "Save" at bounding box center [296, 225] width 39 height 23
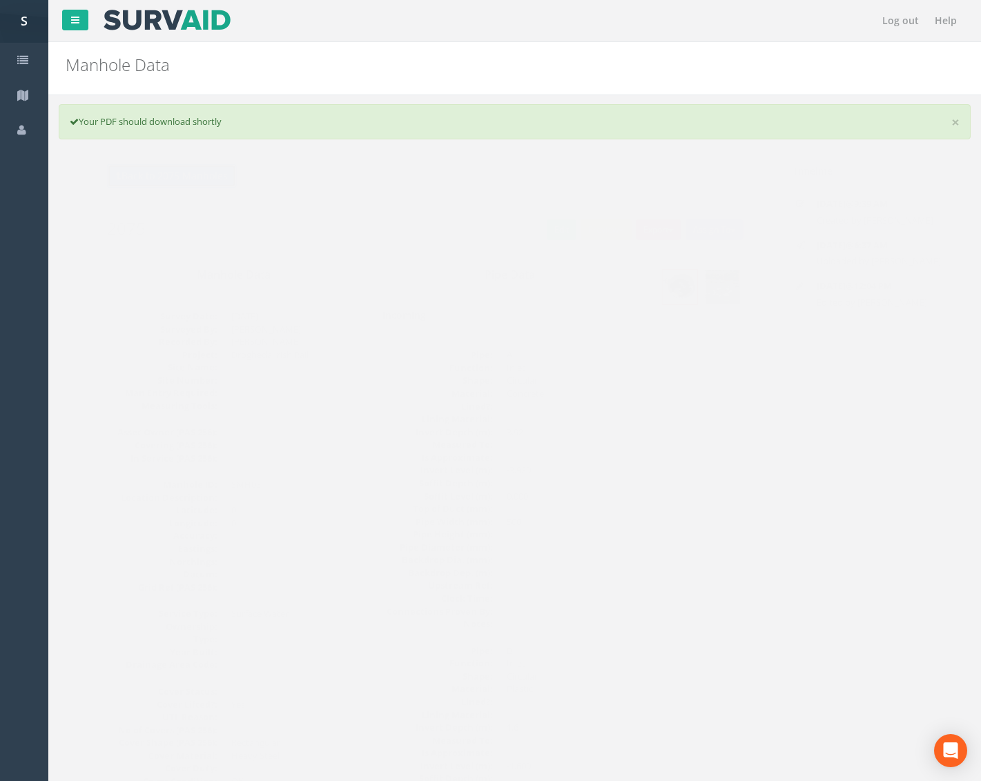
click at [180, 179] on button "Back to 2075 Manholes" at bounding box center [144, 175] width 130 height 23
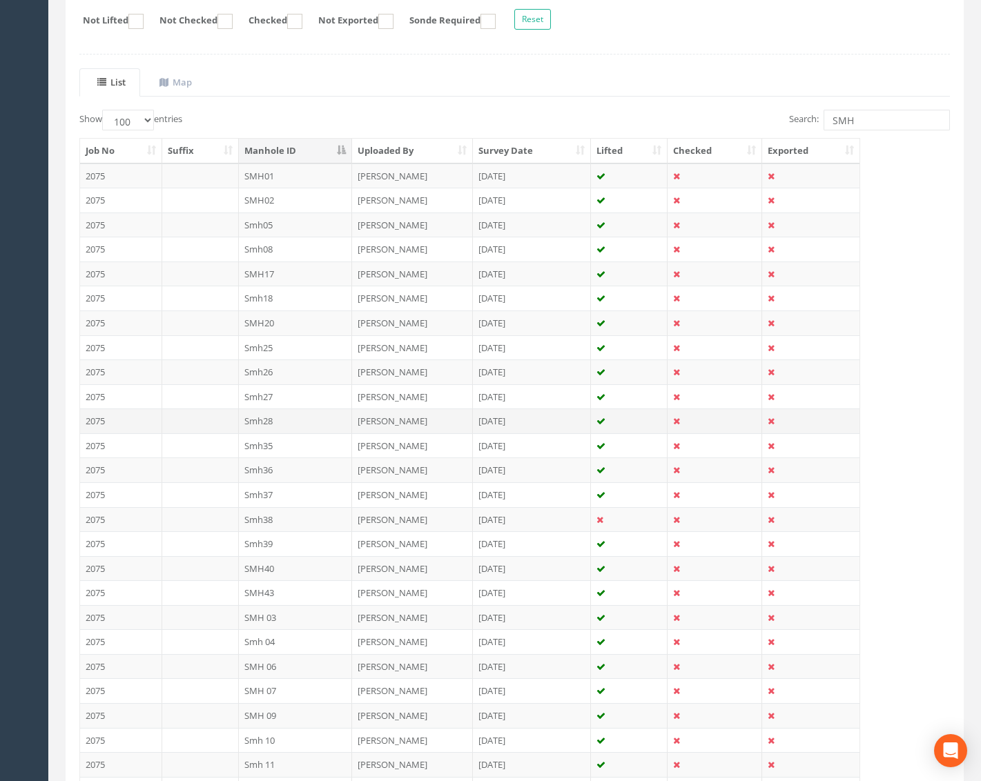
scroll to position [276, 0]
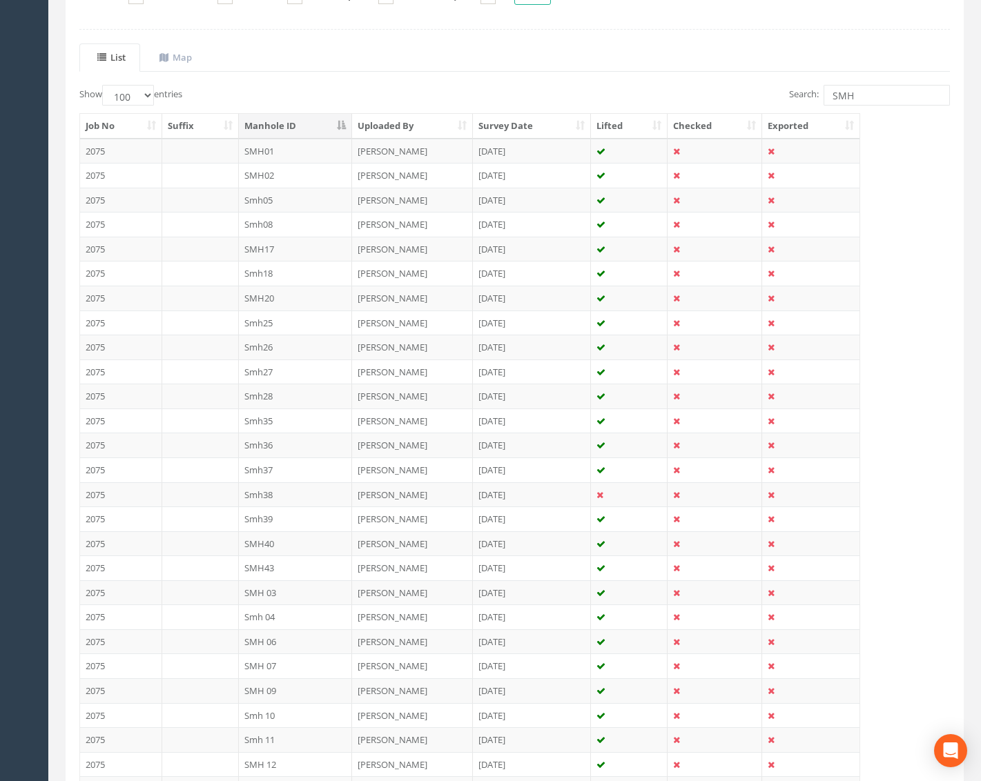
click at [332, 616] on td "Smh 04" at bounding box center [296, 617] width 114 height 25
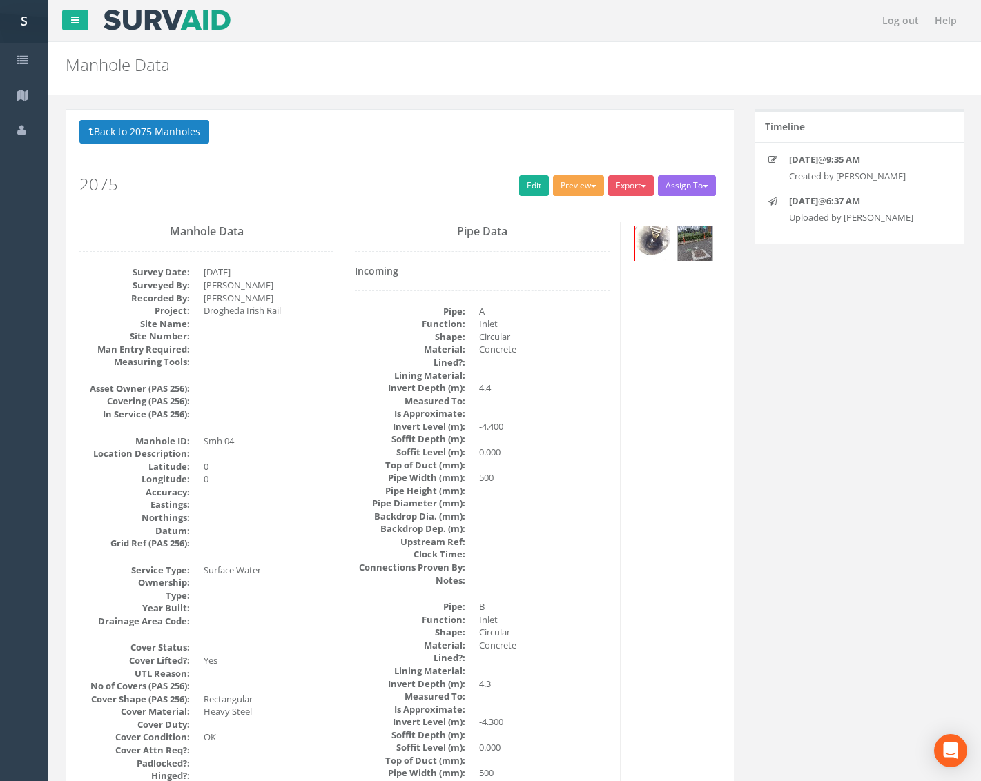
click at [567, 184] on button "Preview" at bounding box center [578, 185] width 51 height 21
click at [572, 217] on link "Metroscan Manhole" at bounding box center [552, 214] width 105 height 21
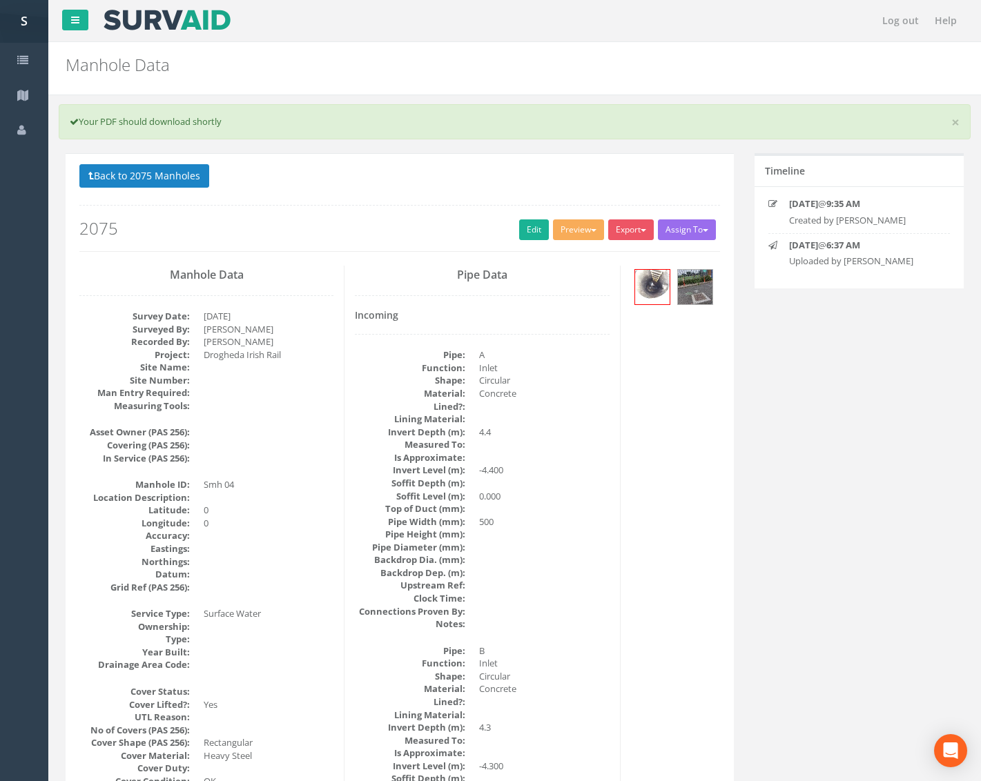
drag, startPoint x: 810, startPoint y: 484, endPoint x: 751, endPoint y: 347, distance: 149.0
click at [573, 224] on button "Preview" at bounding box center [578, 229] width 51 height 21
click at [573, 260] on link "Metroscan Manhole" at bounding box center [552, 258] width 105 height 21
click at [166, 168] on button "Back to 2075 Manholes" at bounding box center [144, 175] width 130 height 23
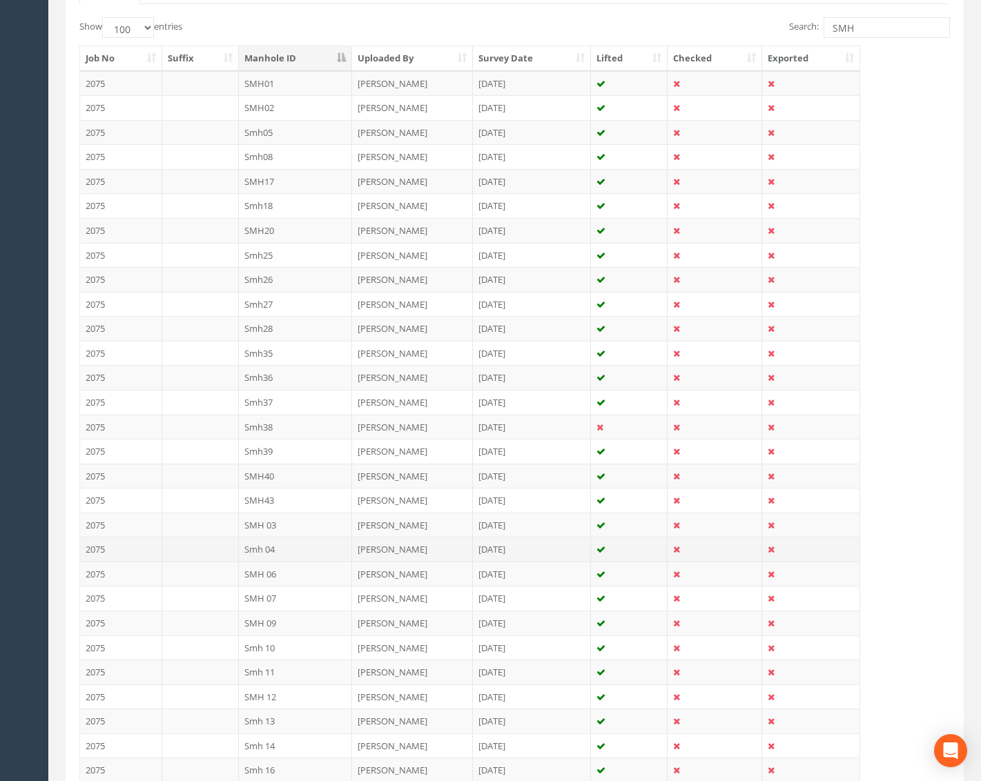
scroll to position [345, 0]
click at [297, 542] on td "Smh 04" at bounding box center [296, 548] width 114 height 25
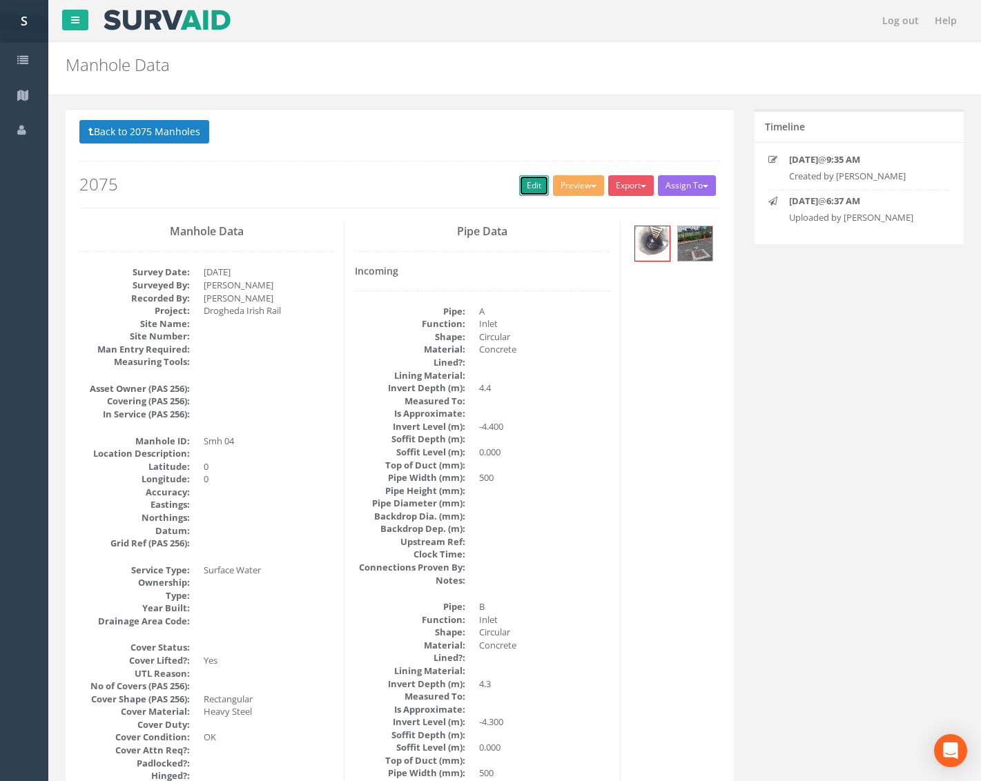
click at [534, 179] on link "Edit" at bounding box center [534, 185] width 30 height 21
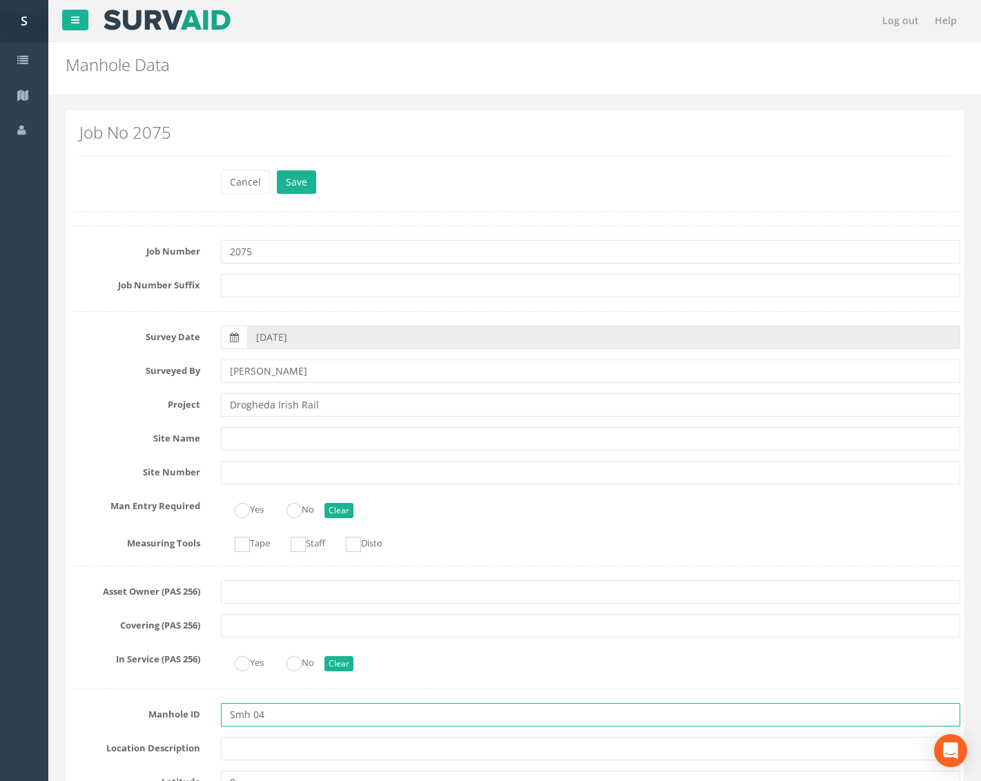
click at [250, 719] on input "Smh 04" at bounding box center [590, 714] width 739 height 23
type input "SMH04"
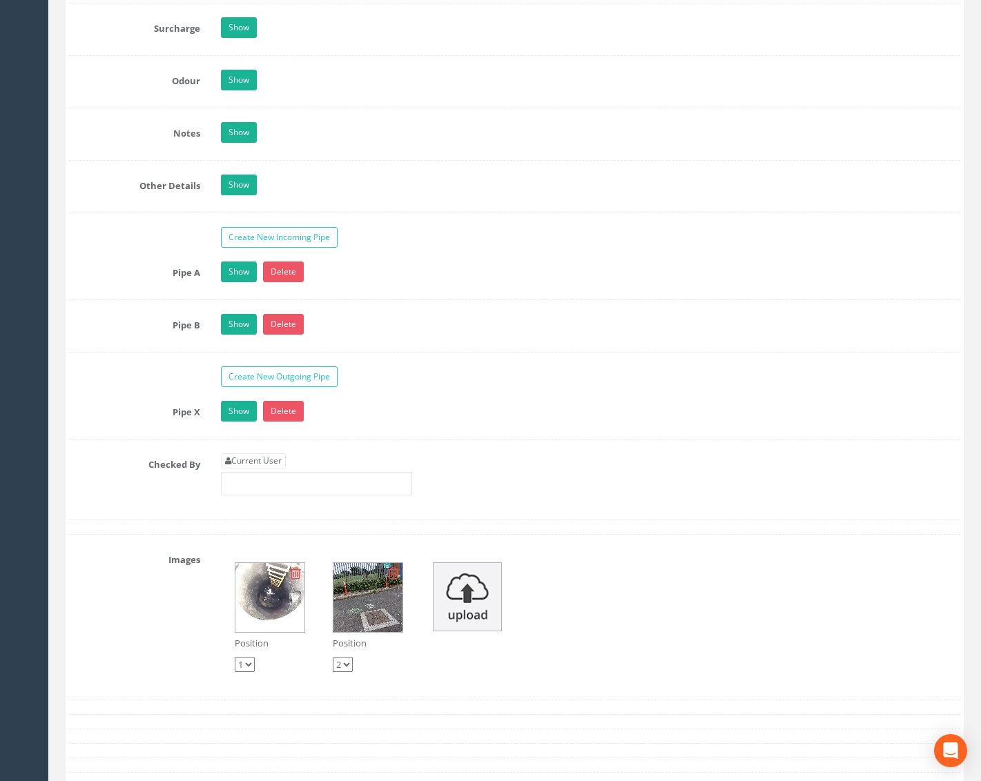
scroll to position [2070, 0]
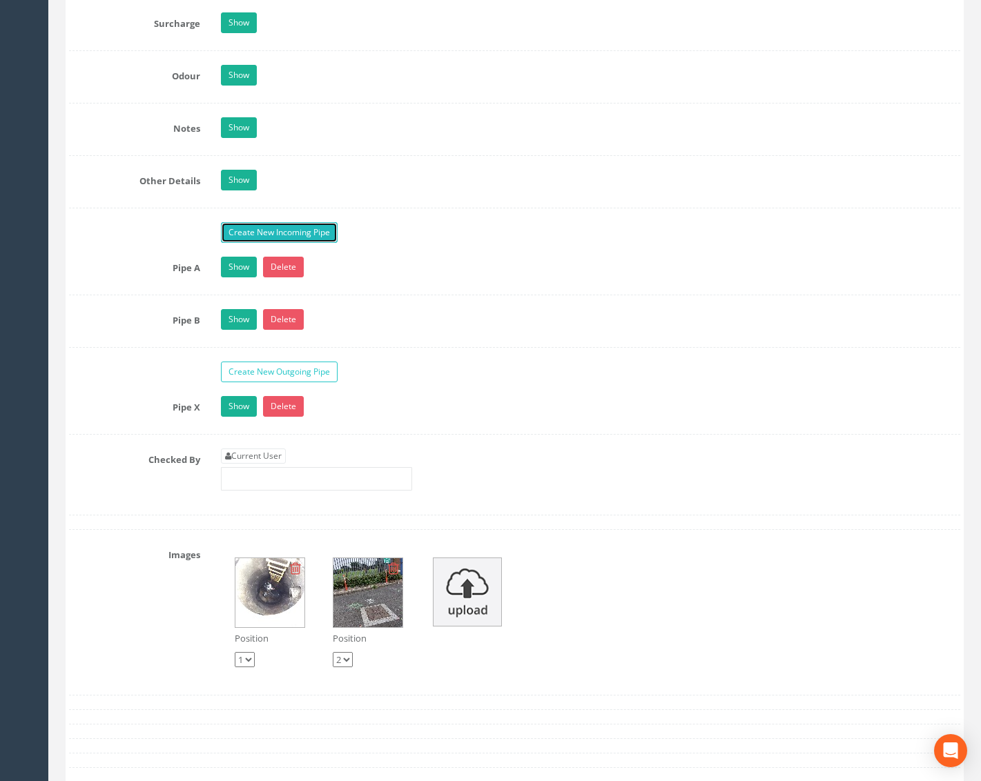
click at [263, 233] on link "Create New Incoming Pipe" at bounding box center [279, 232] width 117 height 21
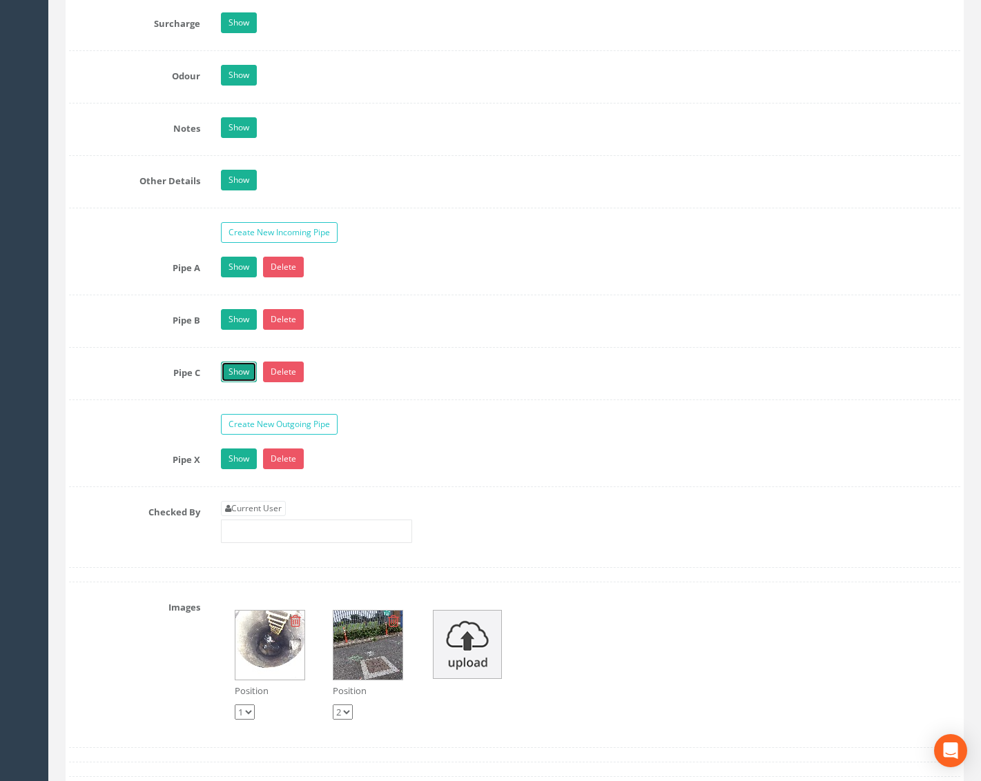
click at [226, 373] on link "Show" at bounding box center [239, 372] width 36 height 21
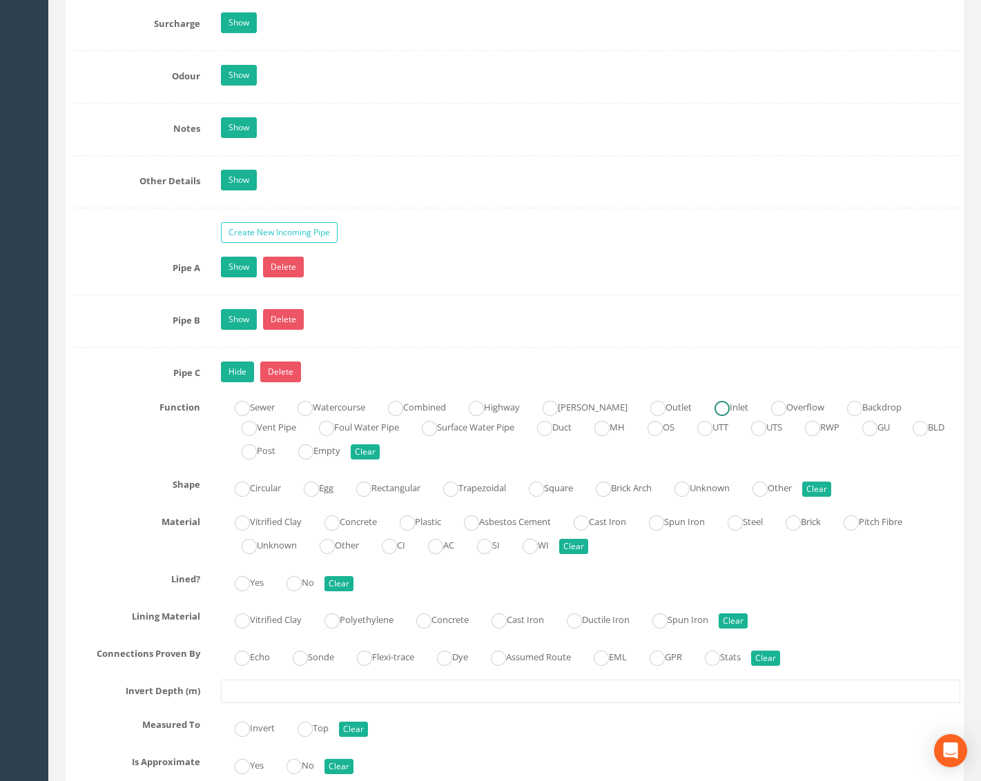
click at [712, 402] on label "Inlet" at bounding box center [724, 406] width 48 height 20
radio input "true"
click at [264, 490] on label "Circular" at bounding box center [251, 487] width 60 height 20
radio input "true"
click at [355, 517] on label "Concrete" at bounding box center [344, 521] width 66 height 20
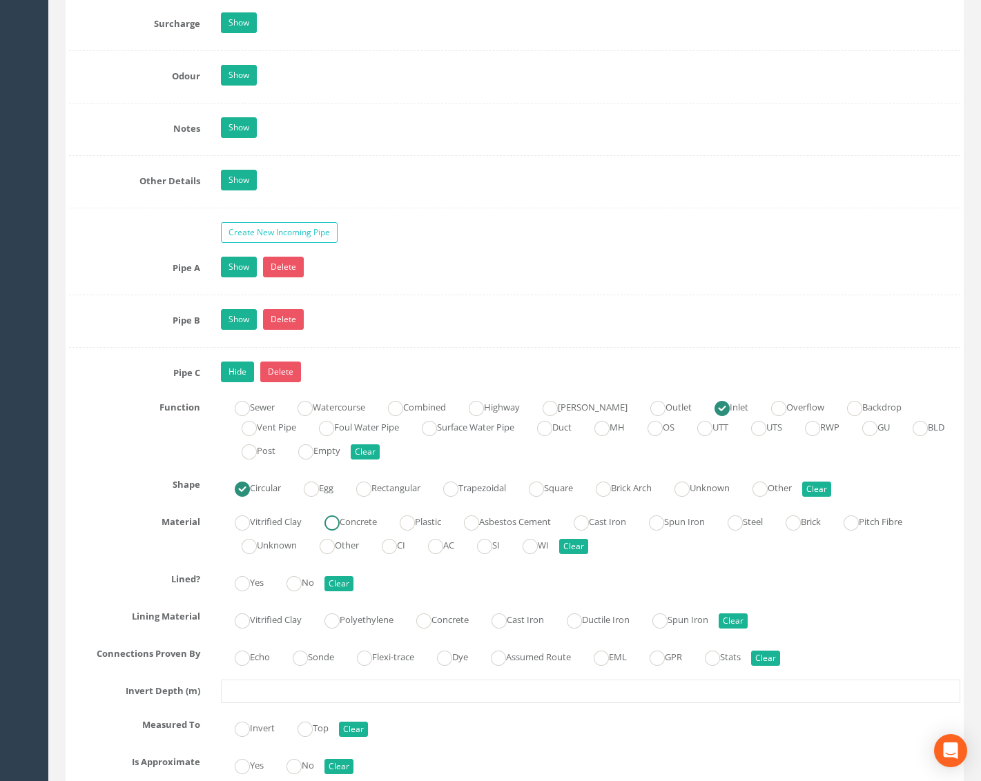
radio input "true"
click at [267, 689] on input "text" at bounding box center [590, 691] width 739 height 23
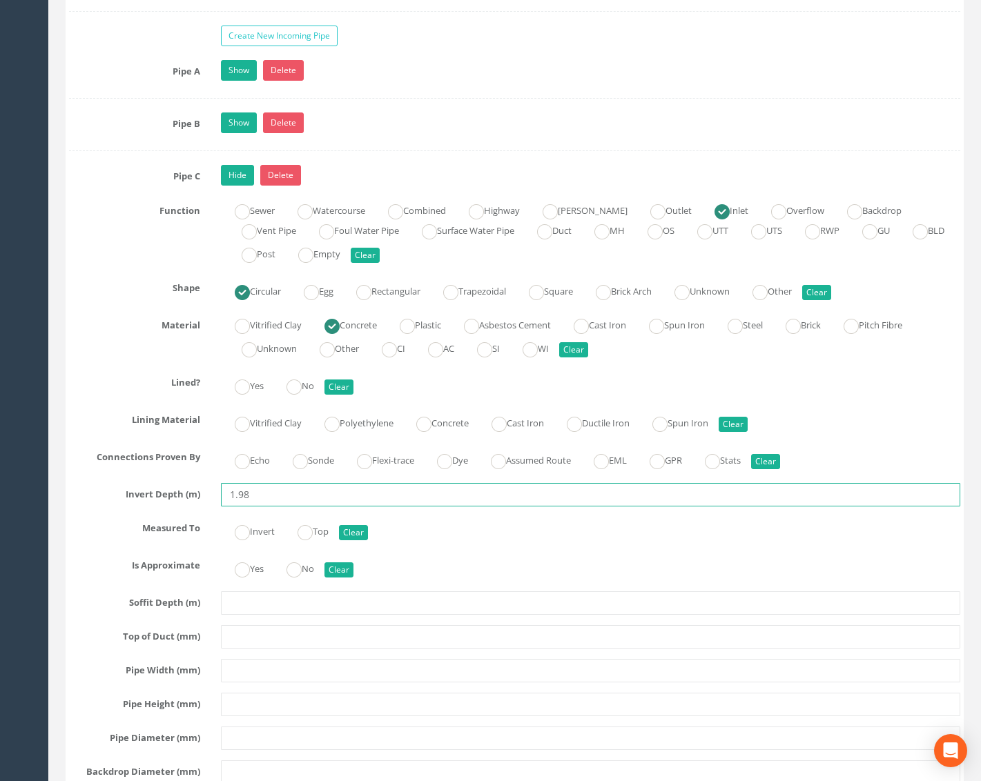
scroll to position [2277, 0]
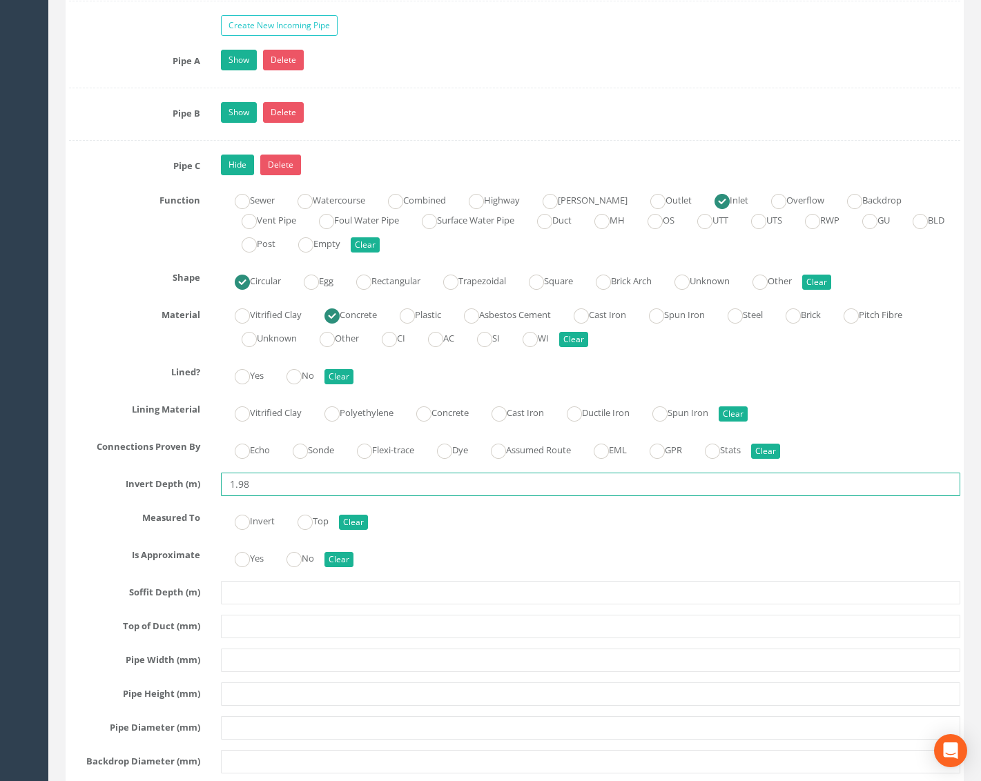
type input "1.98"
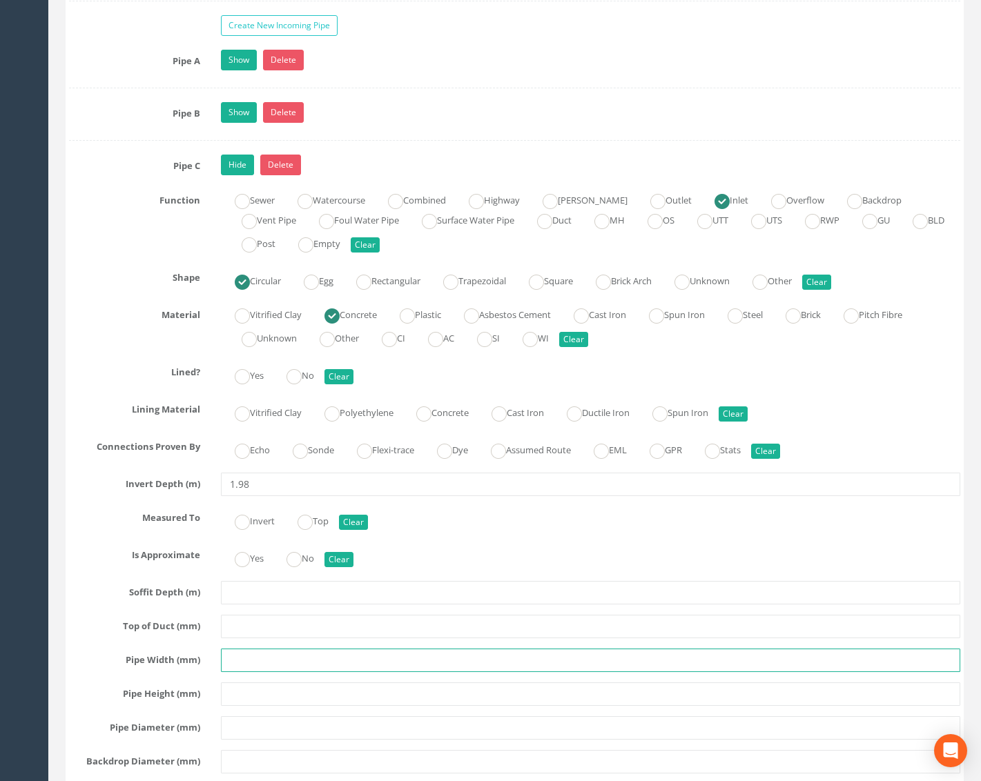
click at [263, 655] on input "text" at bounding box center [590, 660] width 739 height 23
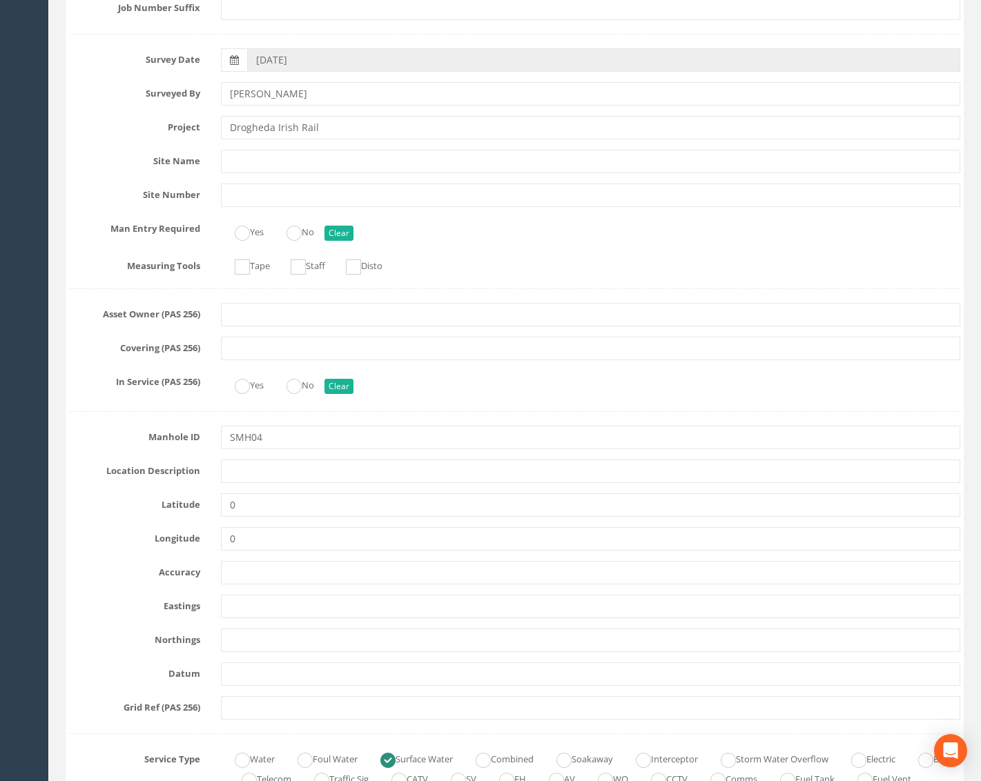
scroll to position [0, 0]
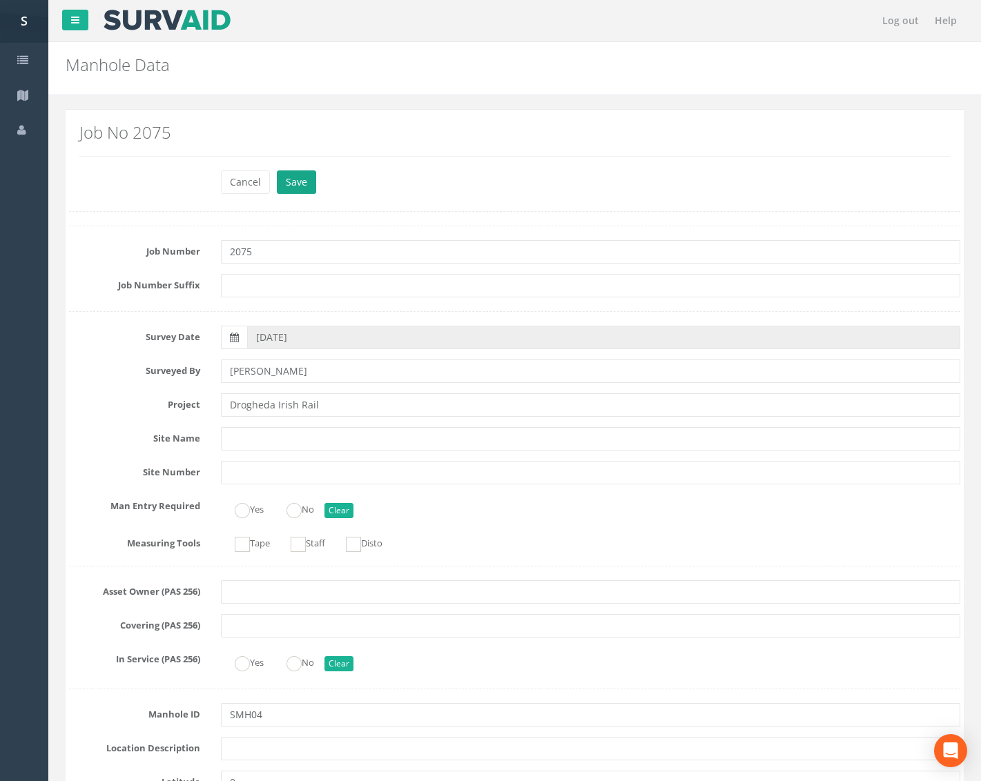
type input "225"
click at [296, 182] on button "Save" at bounding box center [296, 181] width 39 height 23
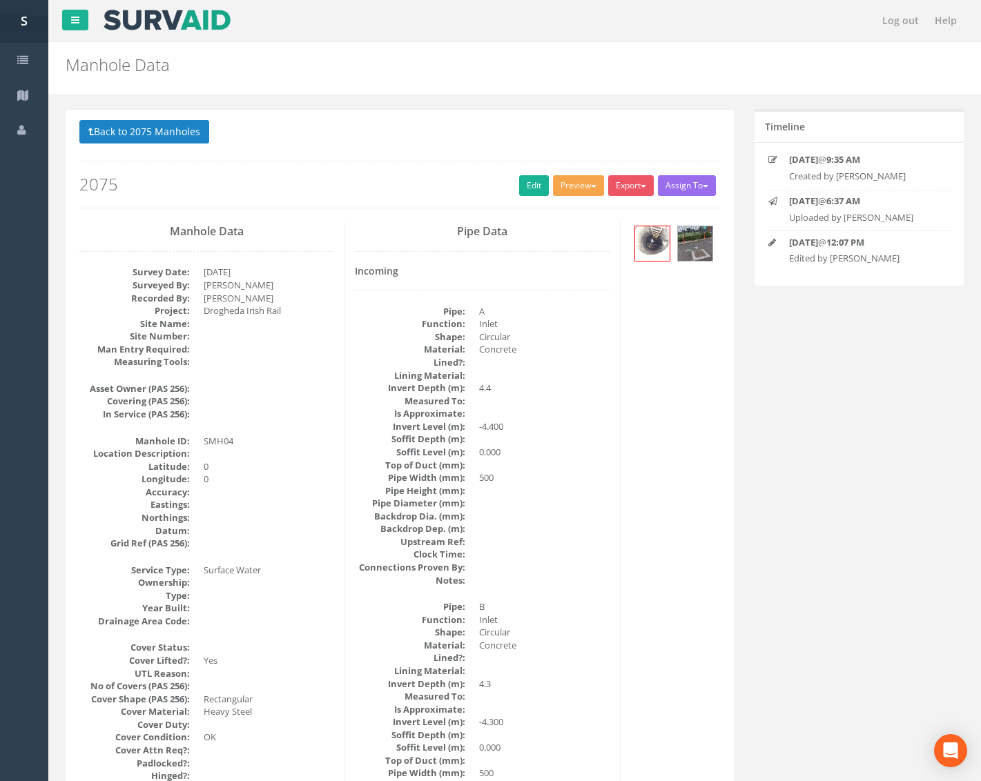
click at [598, 186] on button "Preview" at bounding box center [578, 185] width 51 height 21
click at [584, 208] on link "Metroscan Manhole" at bounding box center [552, 214] width 105 height 21
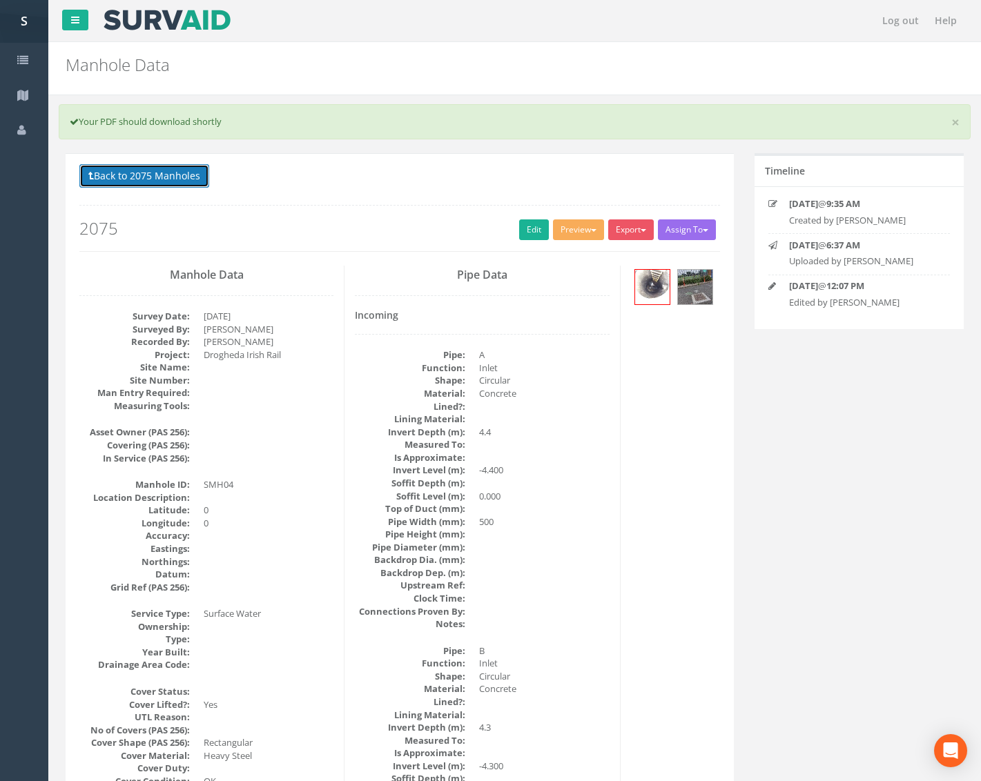
click at [181, 172] on button "Back to 2075 Manholes" at bounding box center [144, 175] width 130 height 23
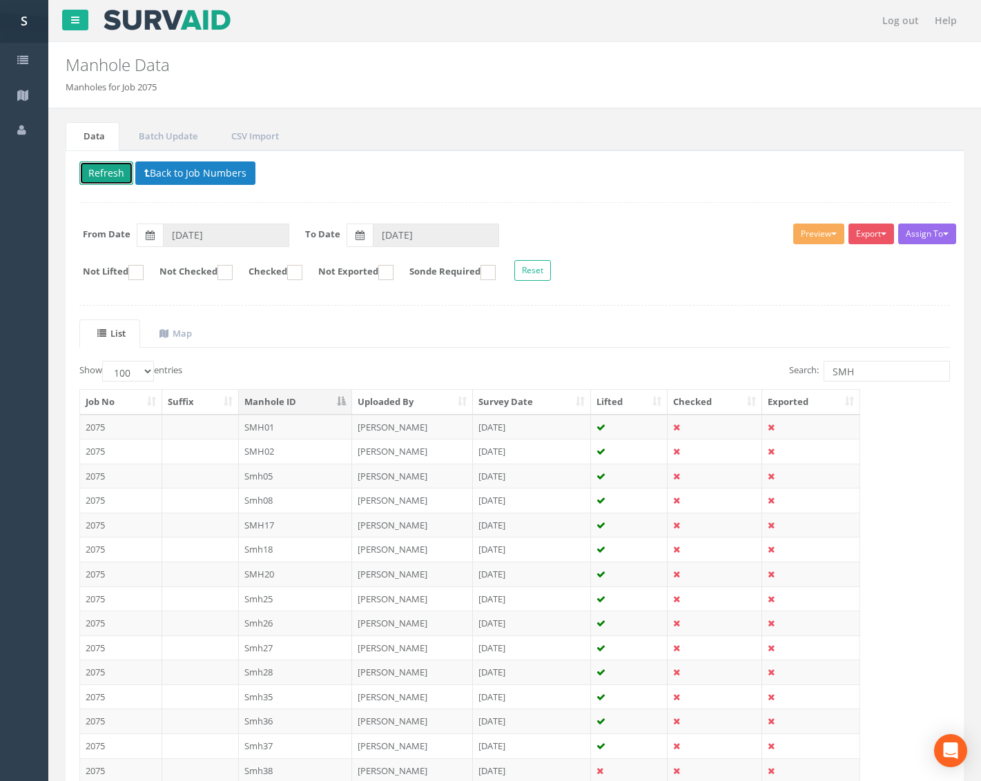
click at [115, 173] on button "Refresh" at bounding box center [106, 172] width 54 height 23
click at [283, 521] on td "Smh05" at bounding box center [296, 525] width 114 height 25
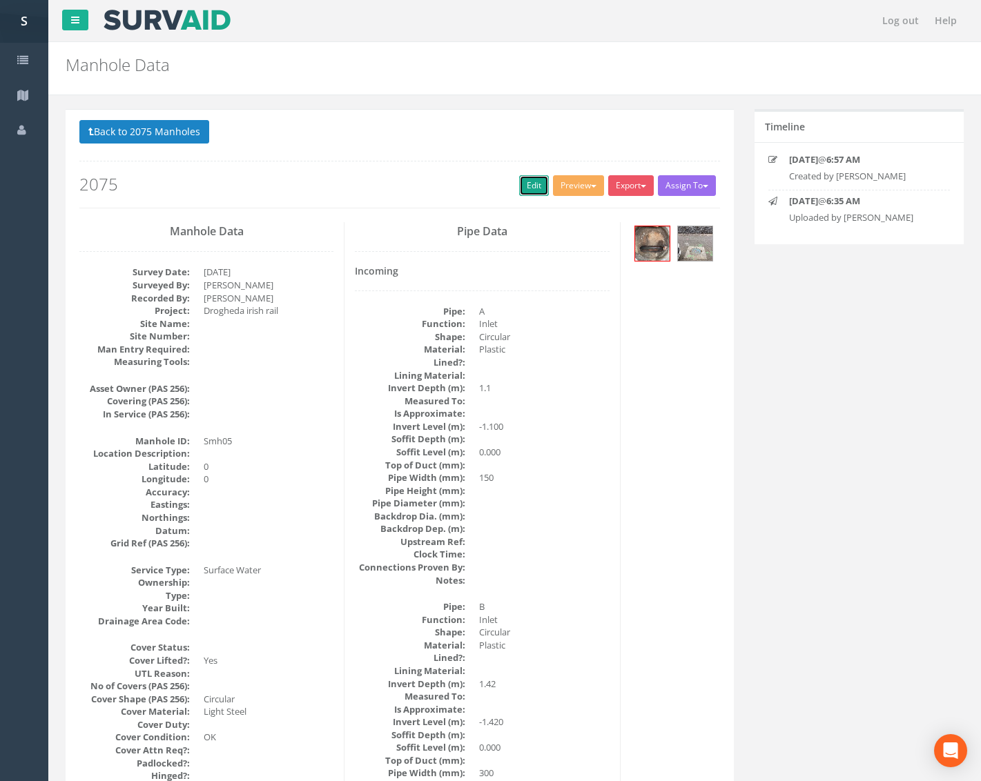
click at [530, 183] on link "Edit" at bounding box center [534, 185] width 30 height 21
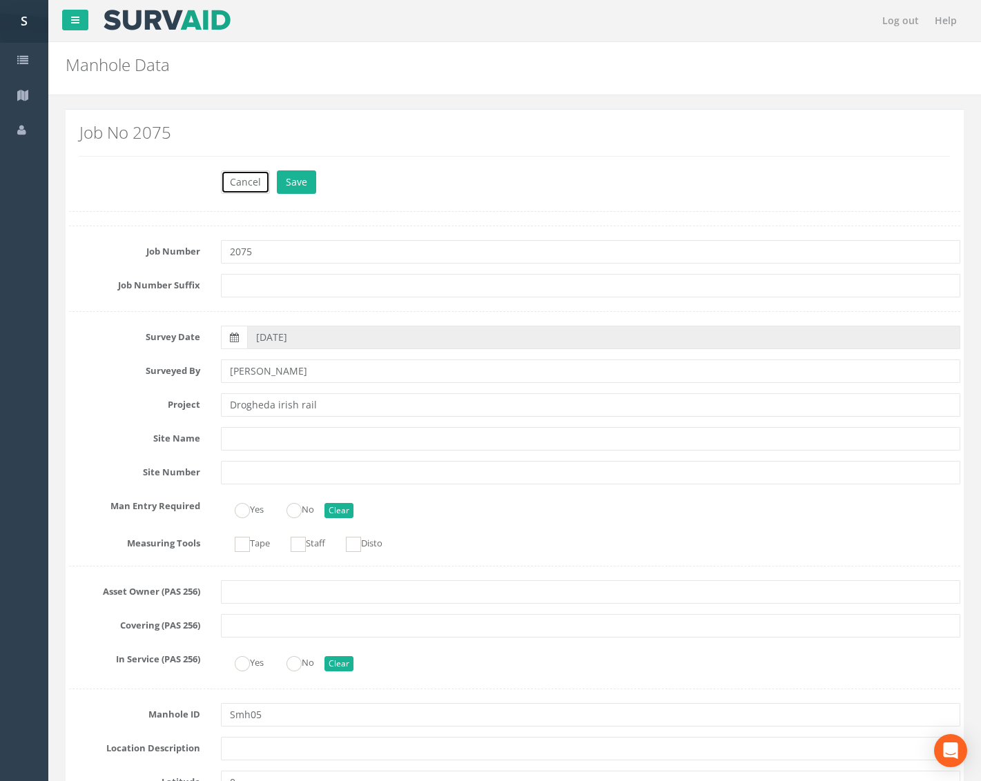
click at [251, 175] on button "Cancel" at bounding box center [245, 181] width 49 height 23
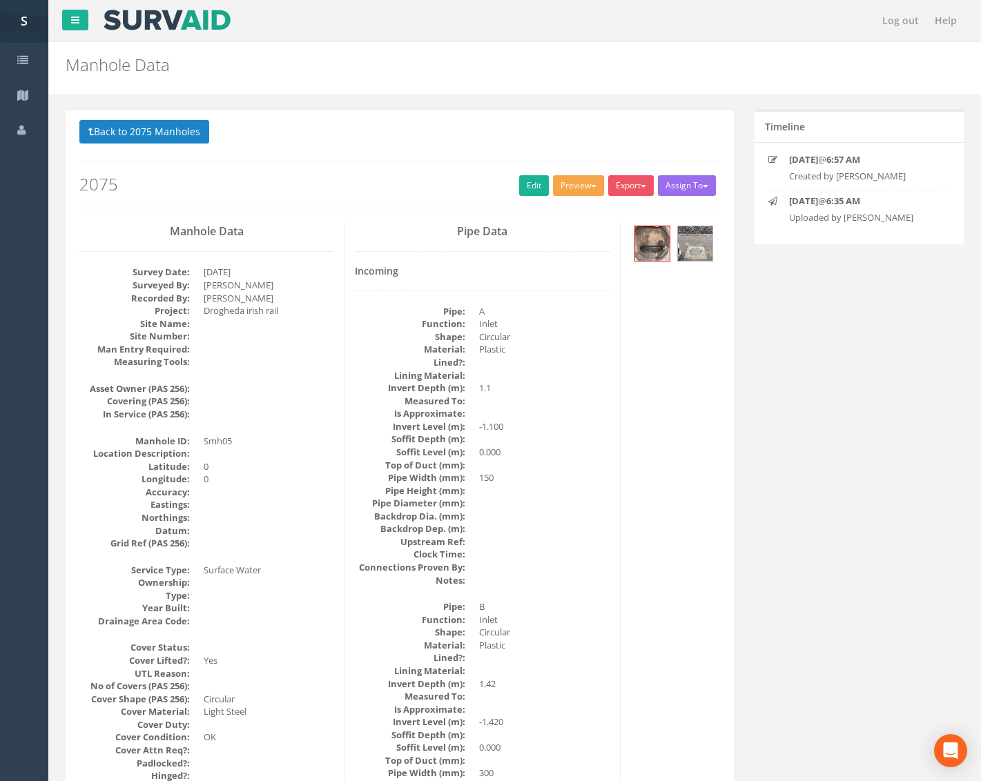
click at [582, 193] on button "Preview" at bounding box center [578, 185] width 51 height 21
click at [576, 222] on link "Metroscan Manhole" at bounding box center [552, 214] width 105 height 21
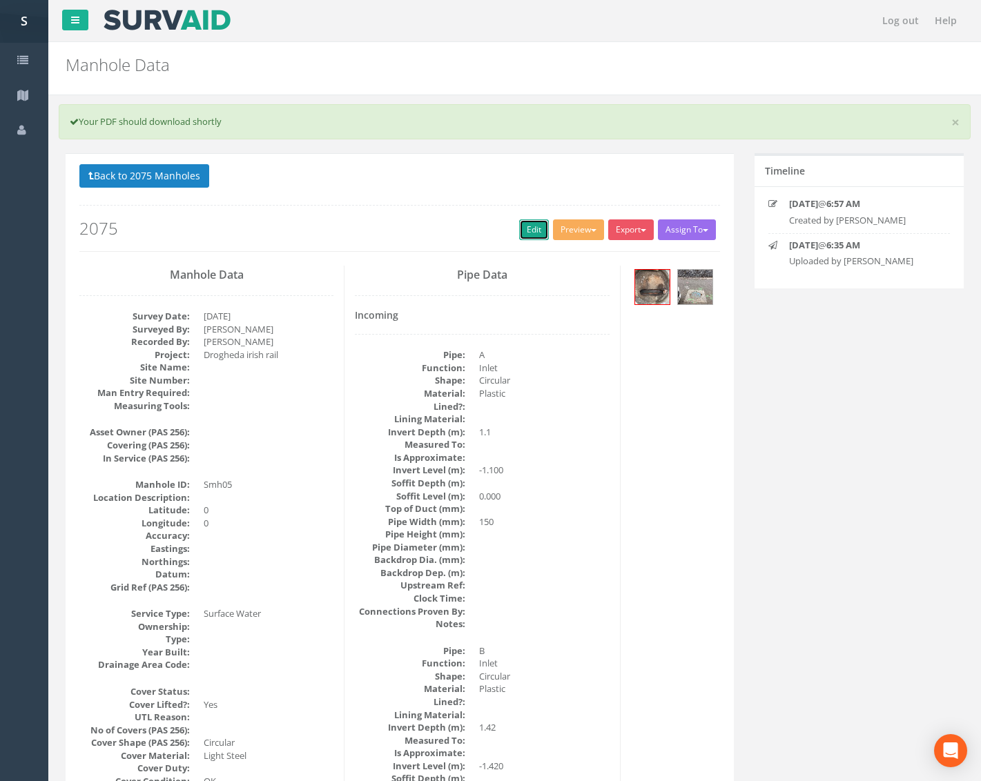
click at [519, 227] on link "Edit" at bounding box center [534, 229] width 30 height 21
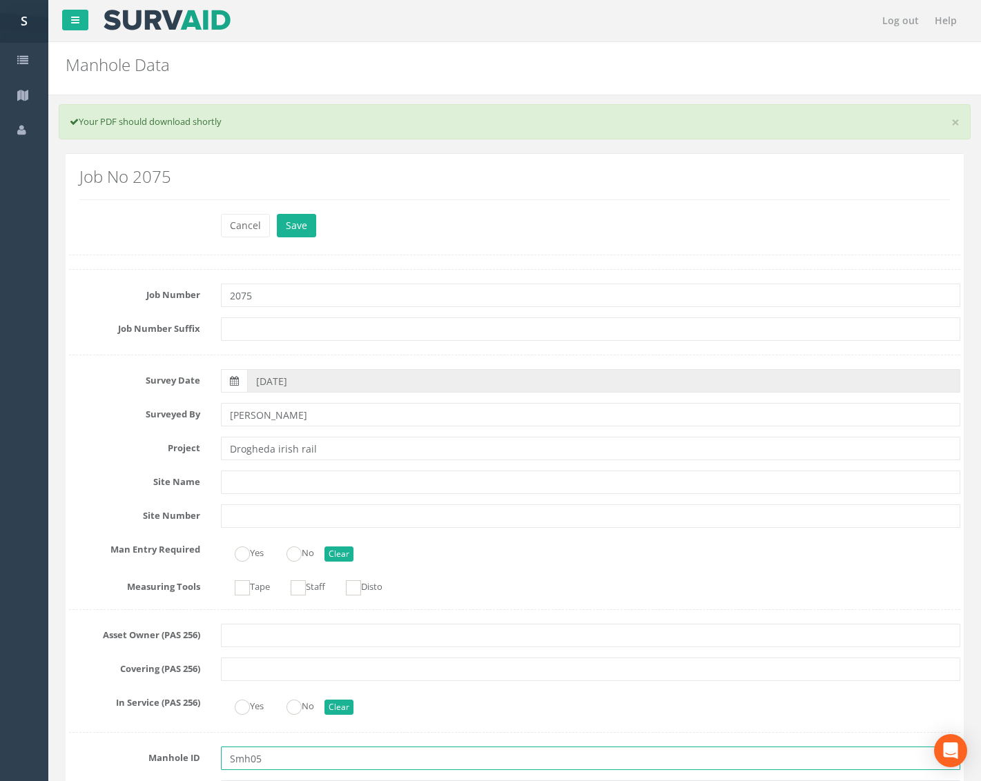
drag, startPoint x: 237, startPoint y: 761, endPoint x: 285, endPoint y: 758, distance: 47.7
click at [238, 761] on input "Smh05" at bounding box center [590, 758] width 739 height 23
type input "SMH05"
click at [307, 211] on div "Job No 2075" at bounding box center [514, 189] width 891 height 50
click at [306, 217] on button "Save" at bounding box center [296, 225] width 39 height 23
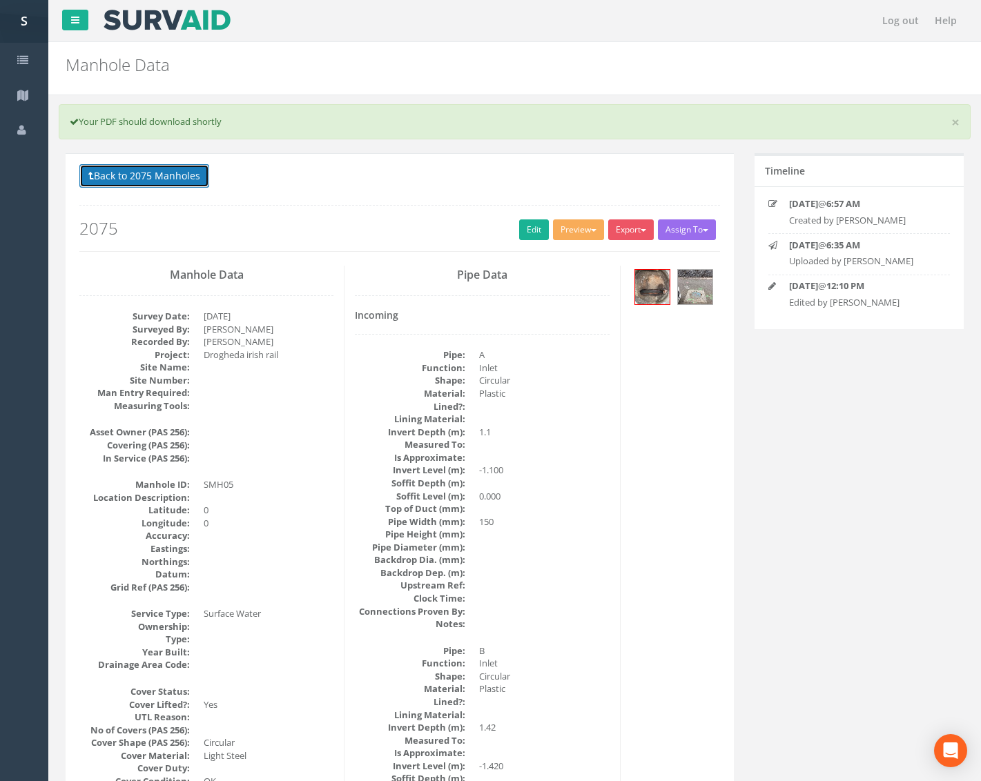
click at [173, 174] on button "Back to 2075 Manholes" at bounding box center [144, 175] width 130 height 23
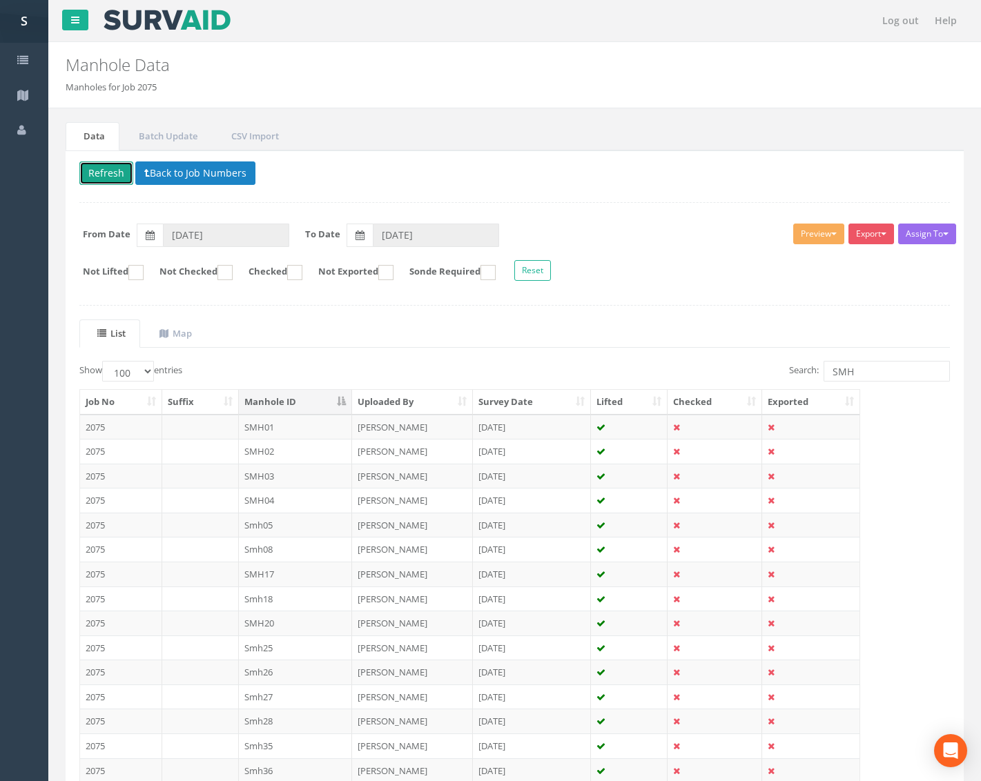
click at [105, 170] on button "Refresh" at bounding box center [106, 172] width 54 height 23
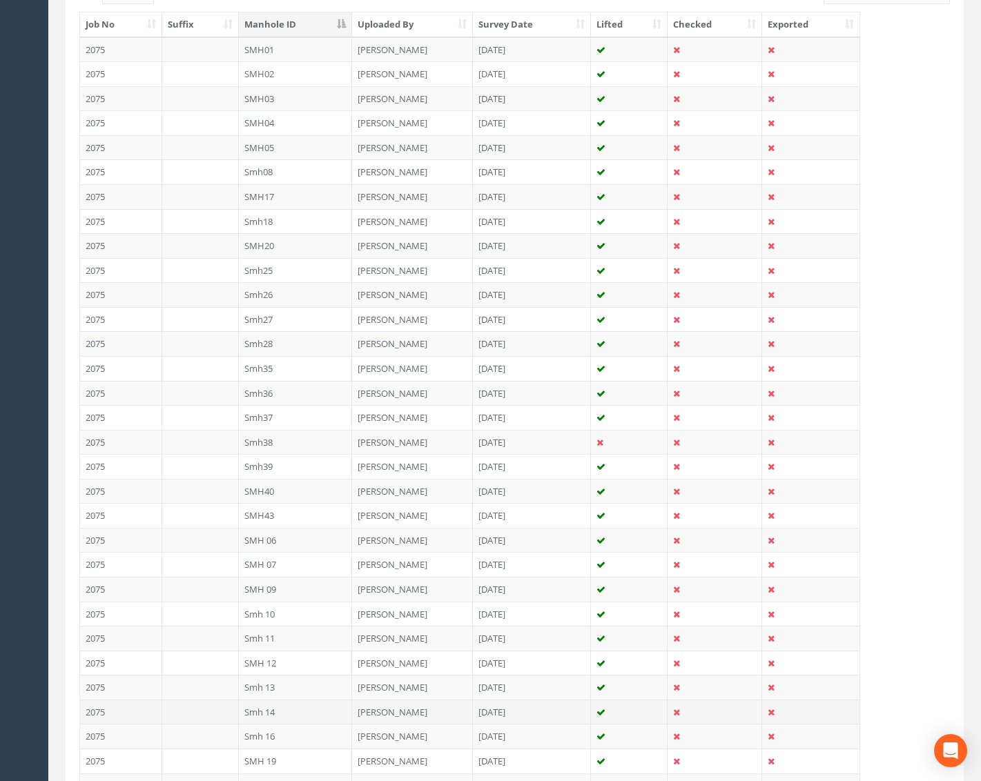
scroll to position [414, 0]
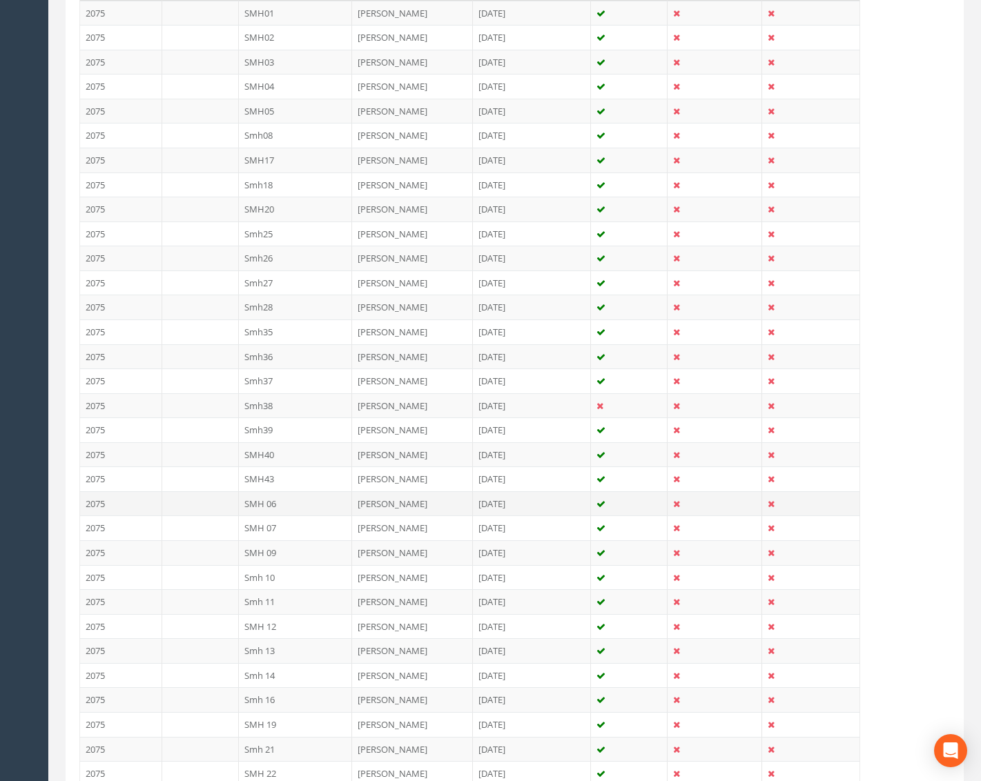
click at [258, 507] on td "SMH 06" at bounding box center [296, 503] width 114 height 25
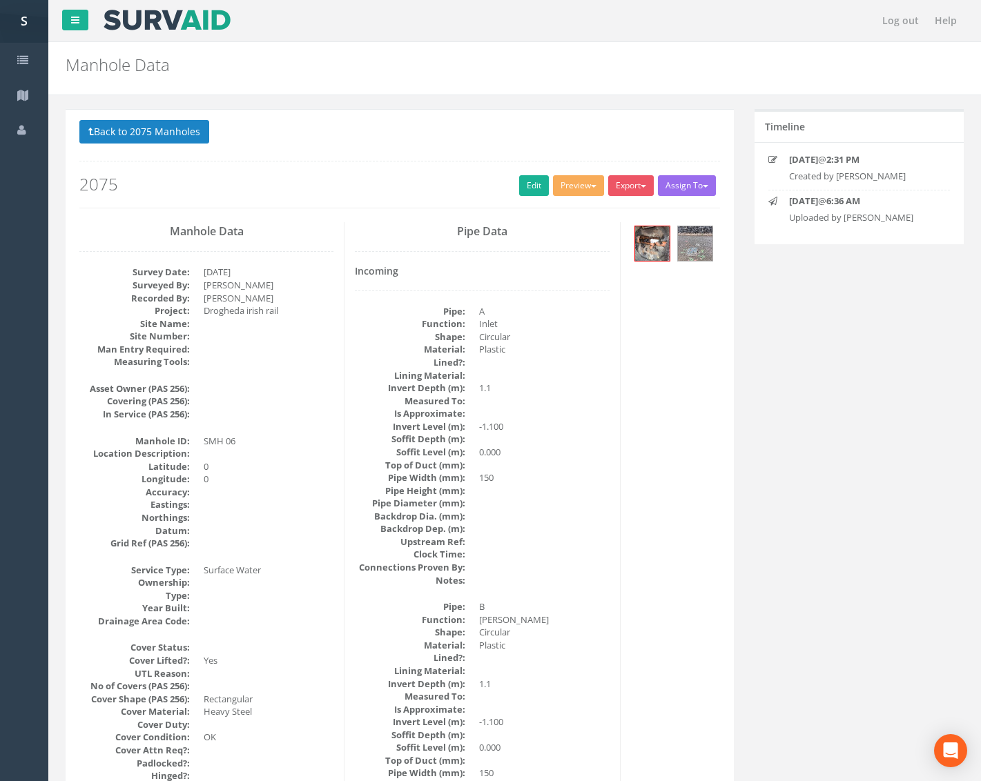
click at [581, 197] on div "Preview Metroscan Manhole Heathrow United Utilities SurvAid IC SurvAid Manhole" at bounding box center [580, 187] width 55 height 24
click at [581, 178] on button "Preview" at bounding box center [578, 185] width 51 height 21
click at [558, 214] on link "Metroscan Manhole" at bounding box center [552, 214] width 105 height 21
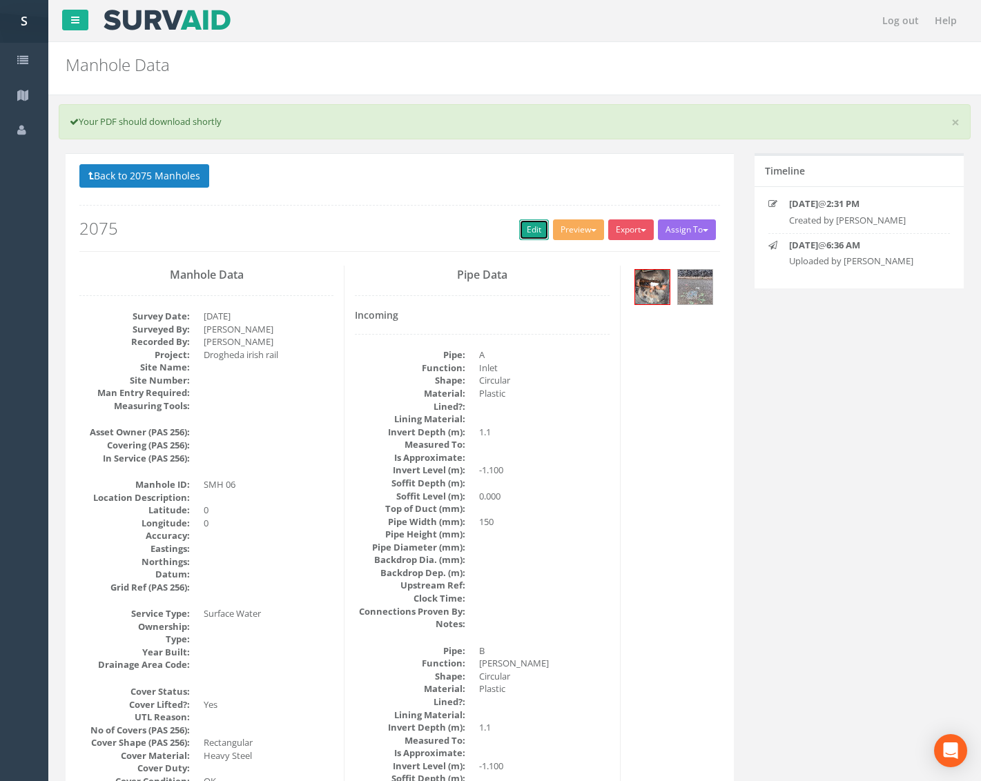
click at [519, 224] on link "Edit" at bounding box center [534, 229] width 30 height 21
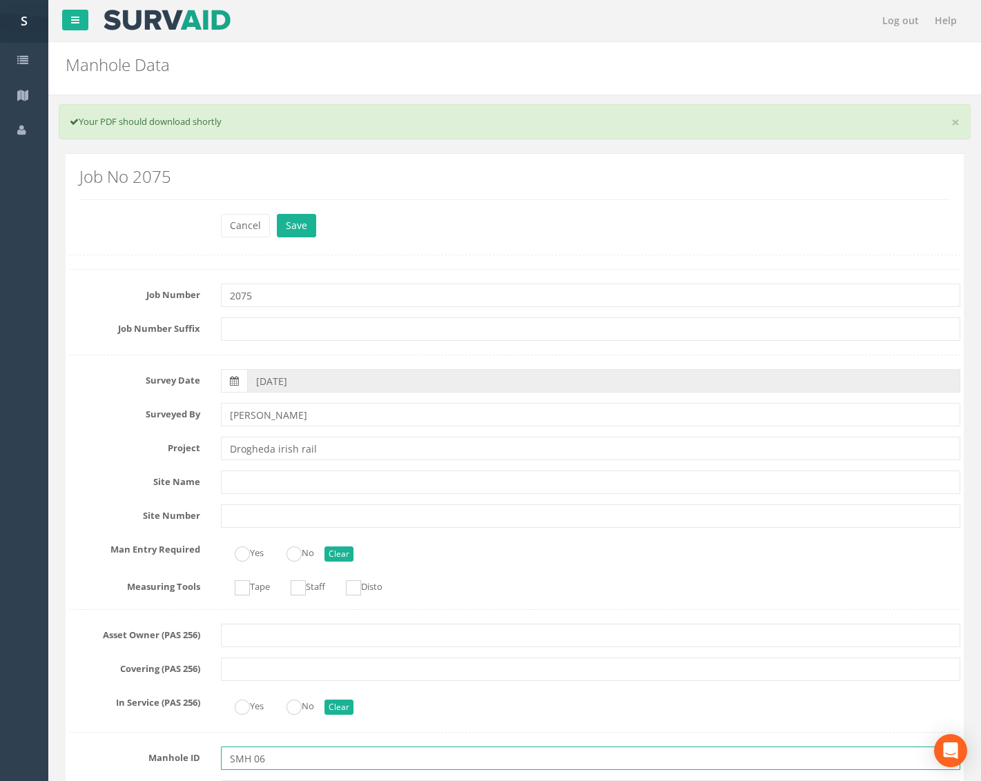
click at [250, 760] on input "SMH 06" at bounding box center [590, 758] width 739 height 23
type input "SMH06"
click at [277, 228] on button "Save" at bounding box center [296, 225] width 39 height 23
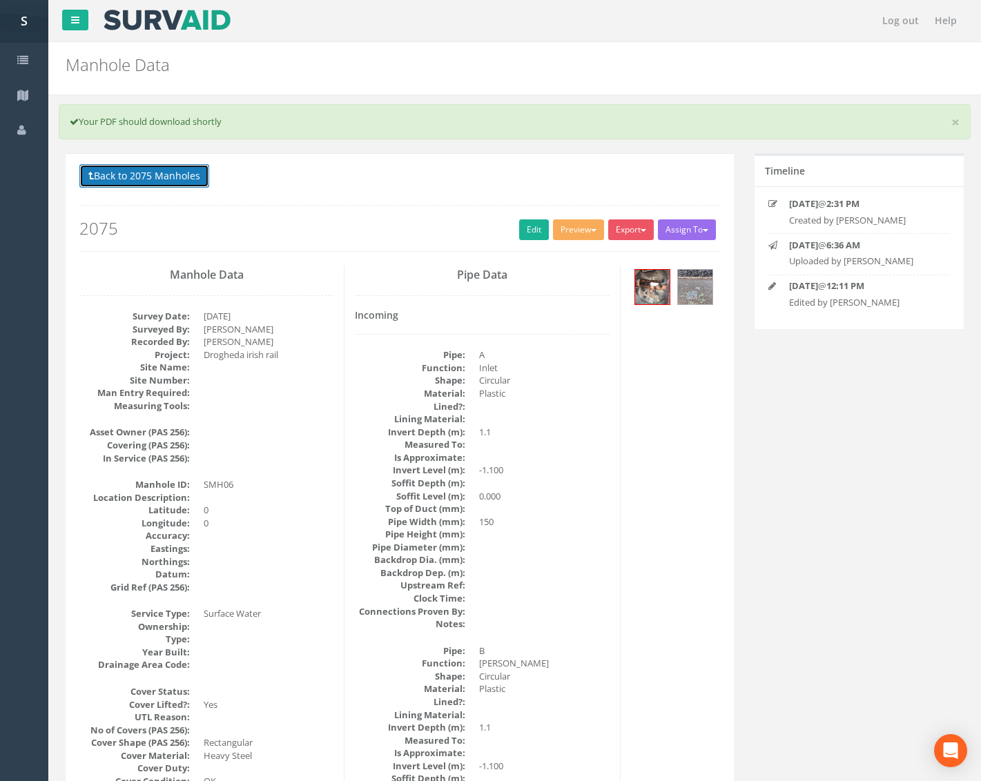
click at [194, 170] on button "Back to 2075 Manholes" at bounding box center [144, 175] width 130 height 23
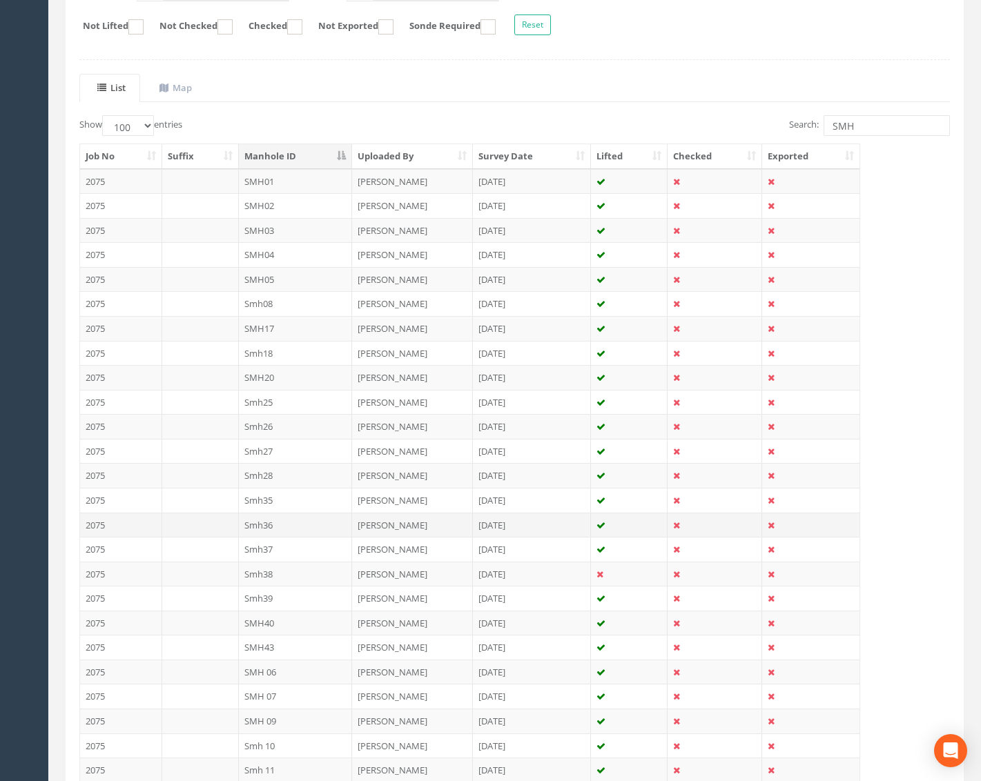
scroll to position [276, 0]
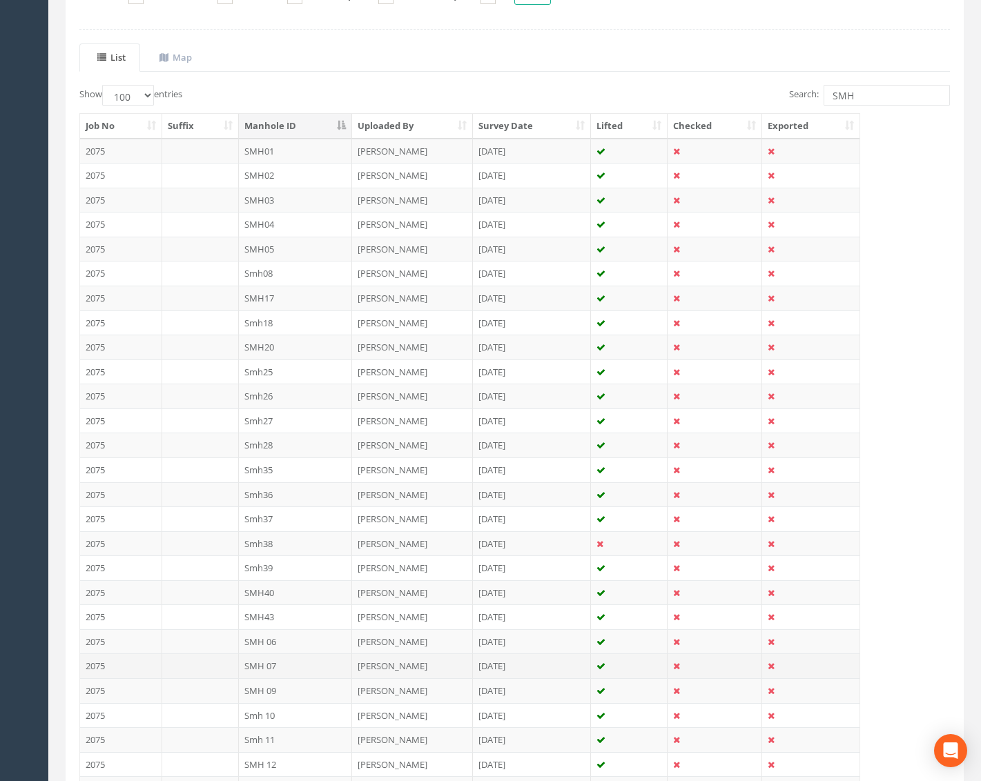
click at [297, 665] on td "SMH 07" at bounding box center [296, 666] width 114 height 25
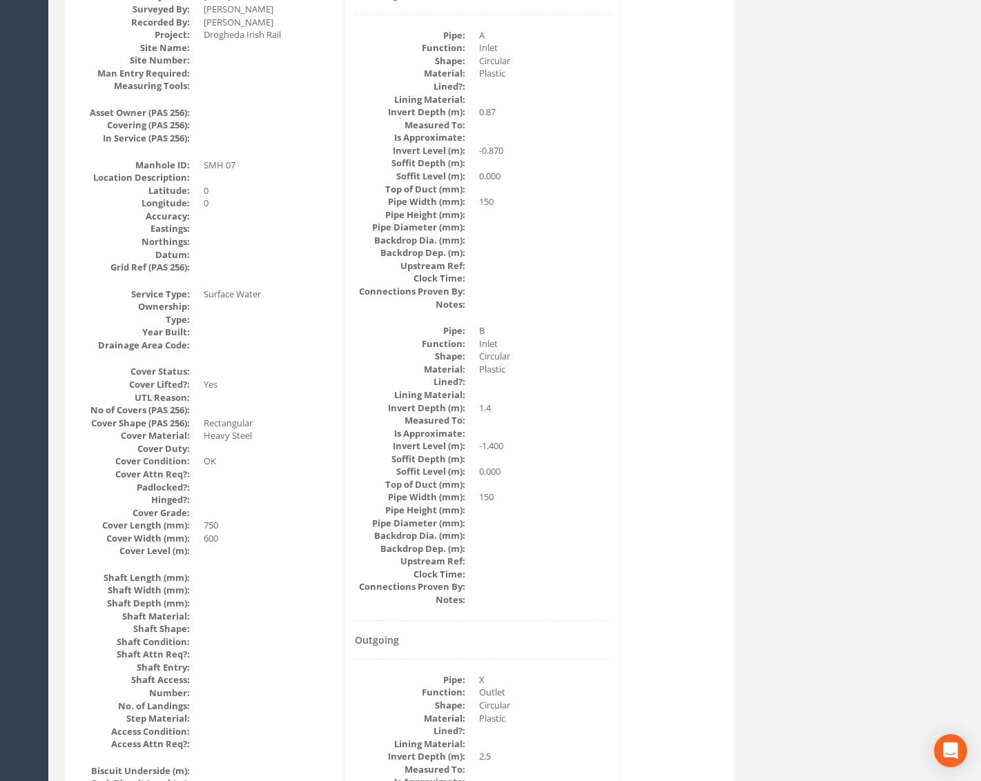
scroll to position [0, 0]
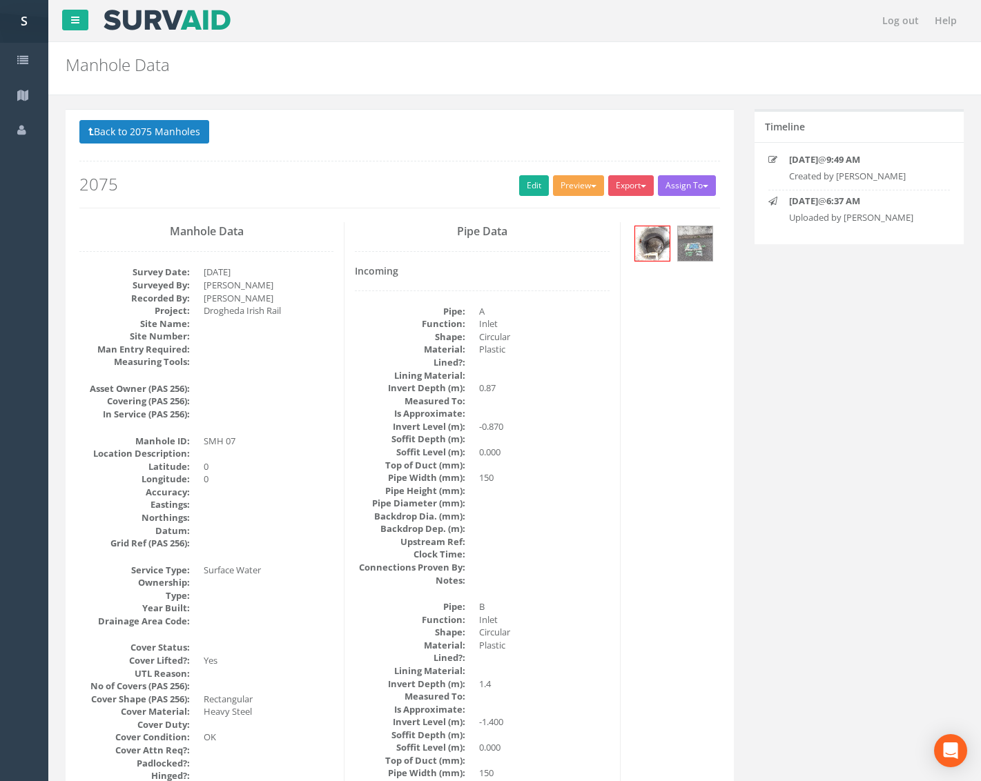
click at [577, 195] on button "Preview" at bounding box center [578, 185] width 51 height 21
click at [576, 210] on link "Metroscan Manhole" at bounding box center [552, 214] width 105 height 21
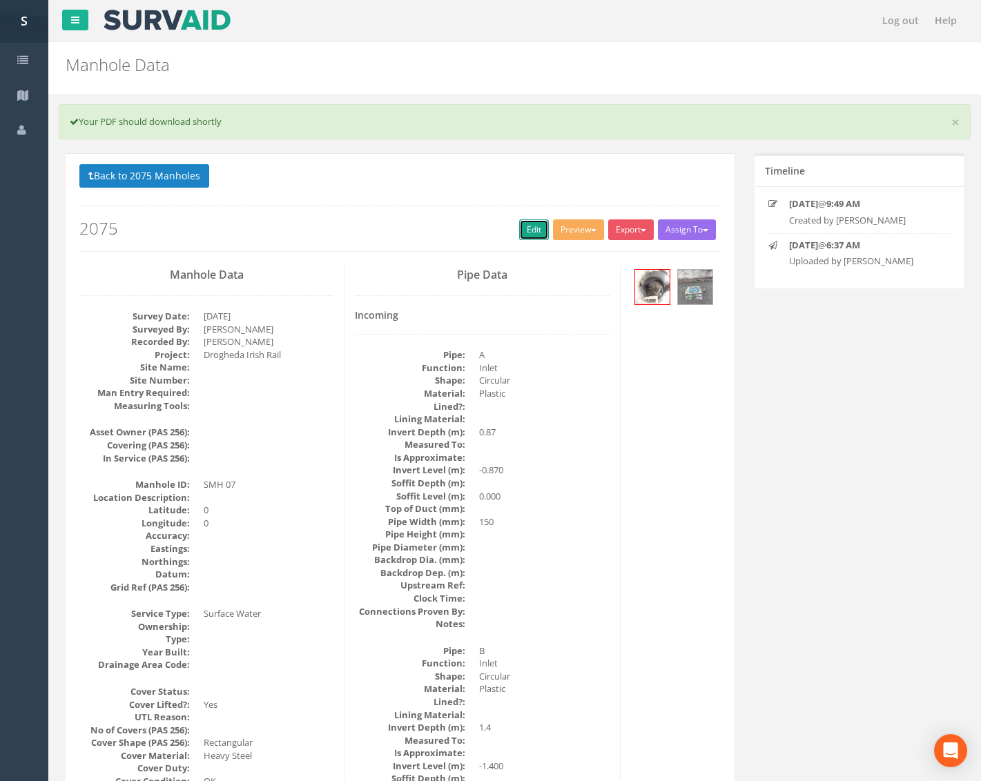
click at [533, 221] on link "Edit" at bounding box center [534, 229] width 30 height 21
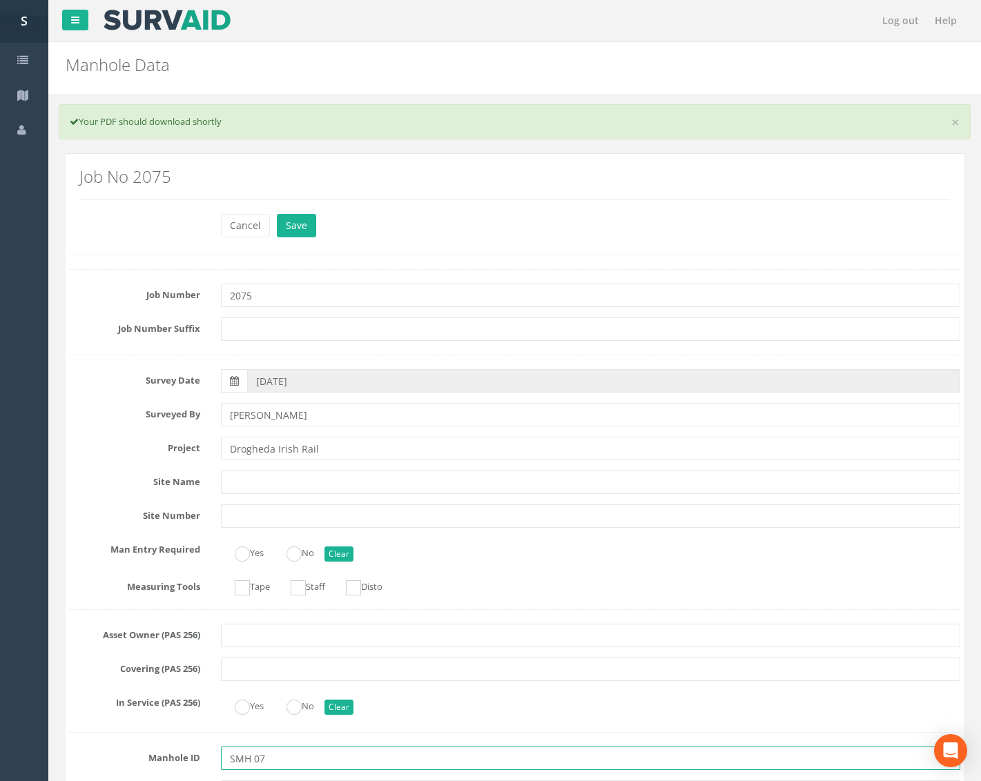
drag, startPoint x: 252, startPoint y: 759, endPoint x: 358, endPoint y: 758, distance: 106.3
click at [256, 756] on input "SMH 07" at bounding box center [590, 758] width 739 height 23
type input "SMH07"
click at [284, 220] on button "Save" at bounding box center [296, 225] width 39 height 23
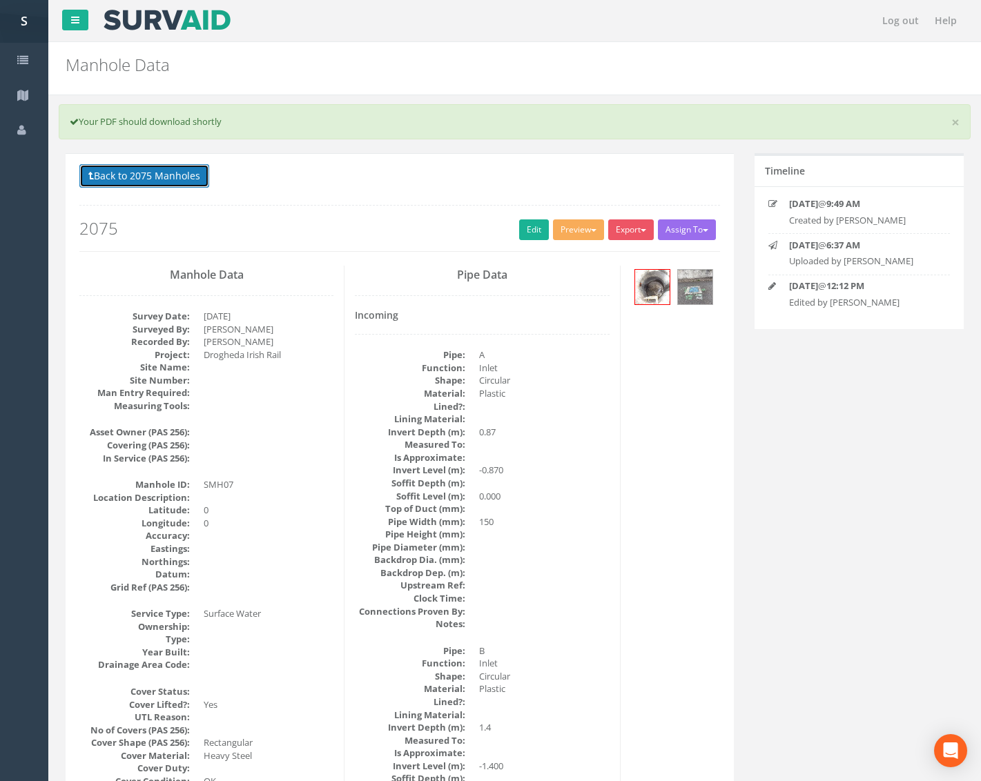
click at [177, 170] on button "Back to 2075 Manholes" at bounding box center [144, 175] width 130 height 23
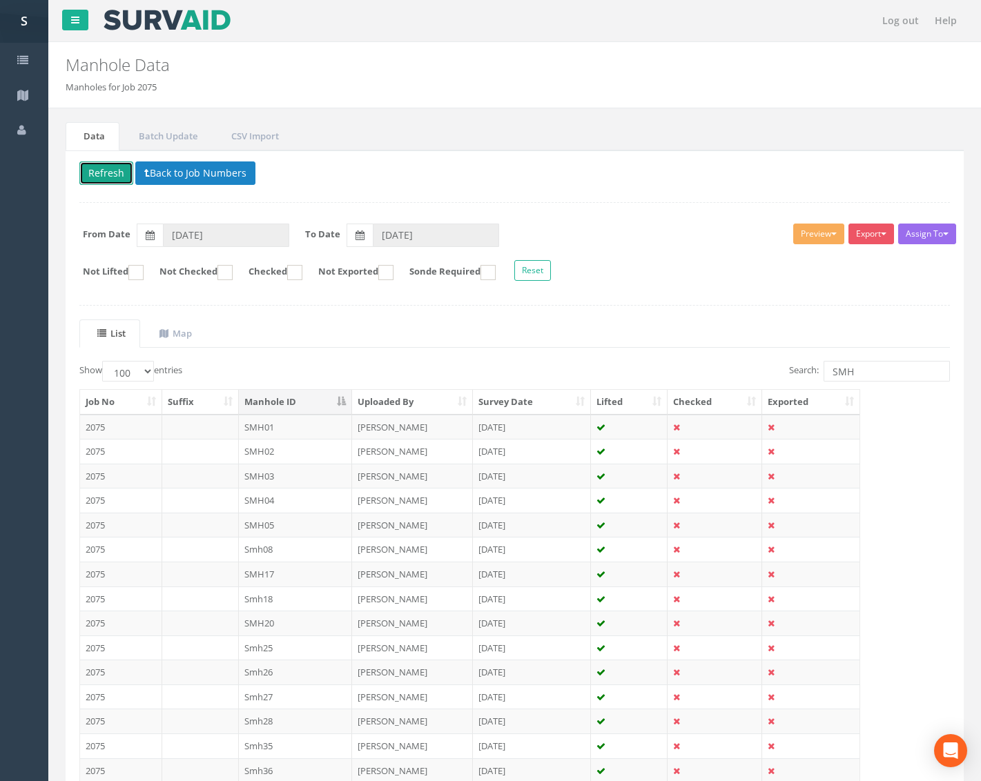
click at [115, 165] on button "Refresh" at bounding box center [106, 172] width 54 height 23
click at [293, 598] on td "Smh08" at bounding box center [296, 599] width 114 height 25
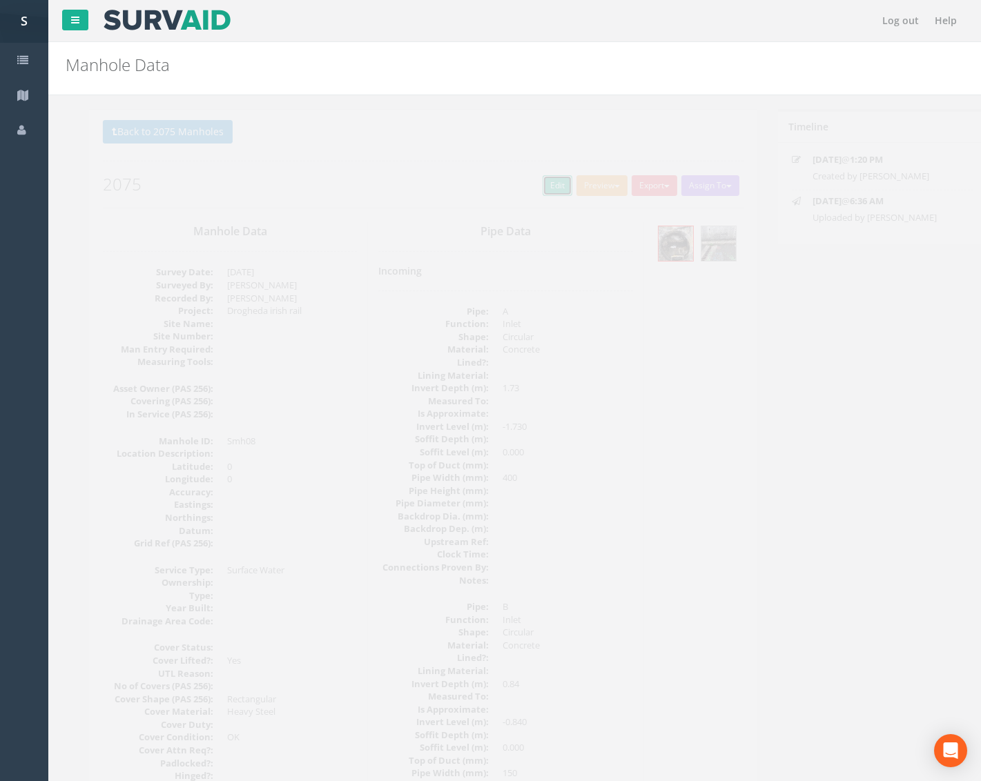
click at [537, 179] on link "Edit" at bounding box center [534, 185] width 30 height 21
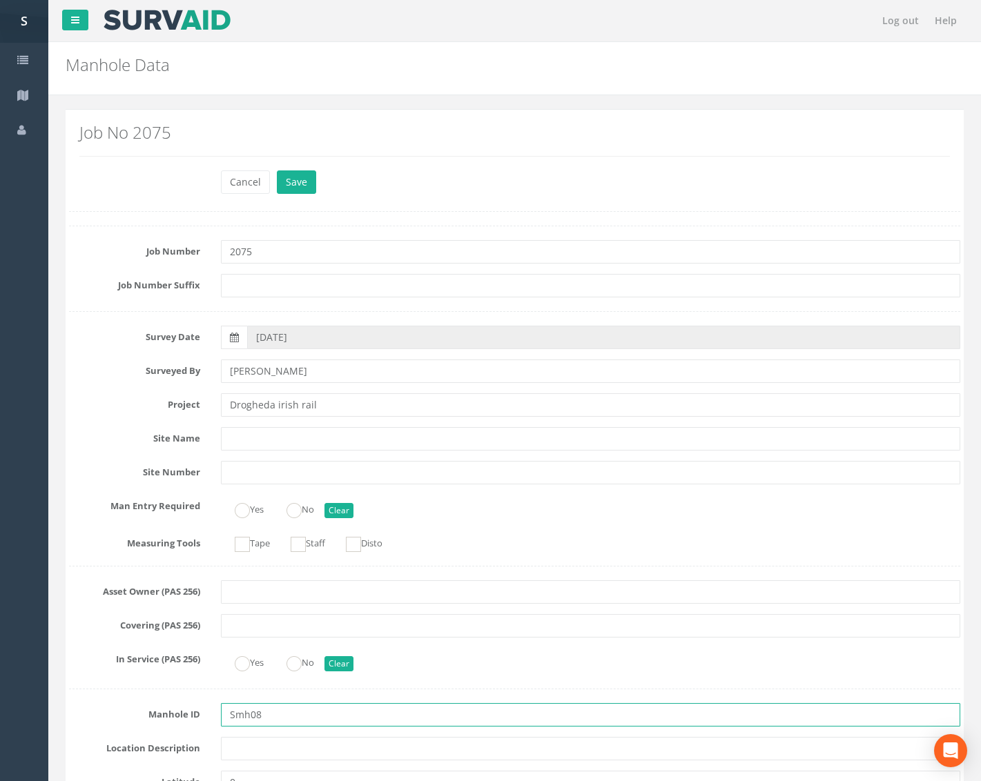
click at [237, 714] on input "Smh08" at bounding box center [590, 714] width 739 height 23
type input "SMH08"
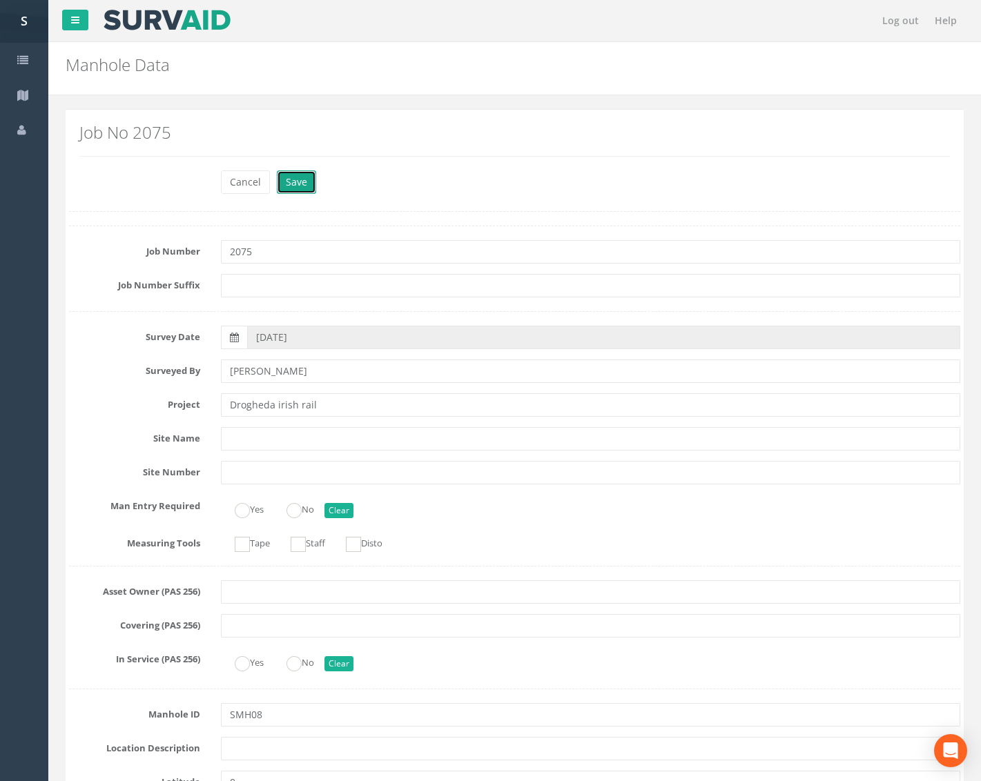
click at [290, 179] on button "Save" at bounding box center [296, 181] width 39 height 23
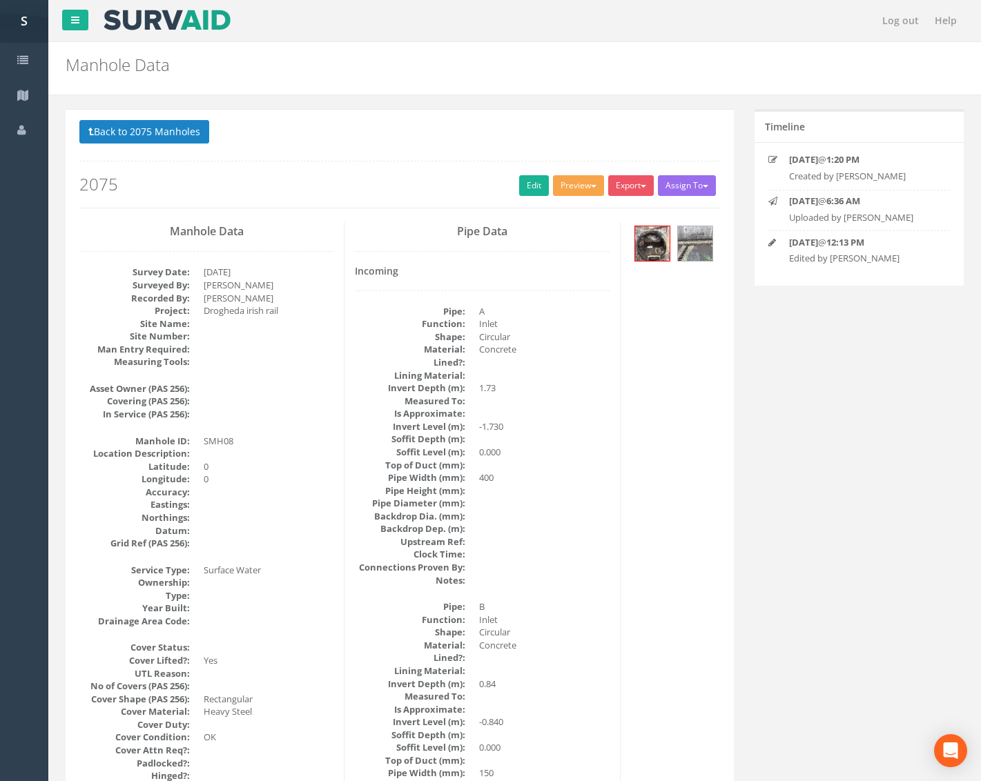
click at [573, 177] on button "Preview" at bounding box center [578, 185] width 51 height 21
click at [560, 209] on link "Metroscan Manhole" at bounding box center [552, 214] width 105 height 21
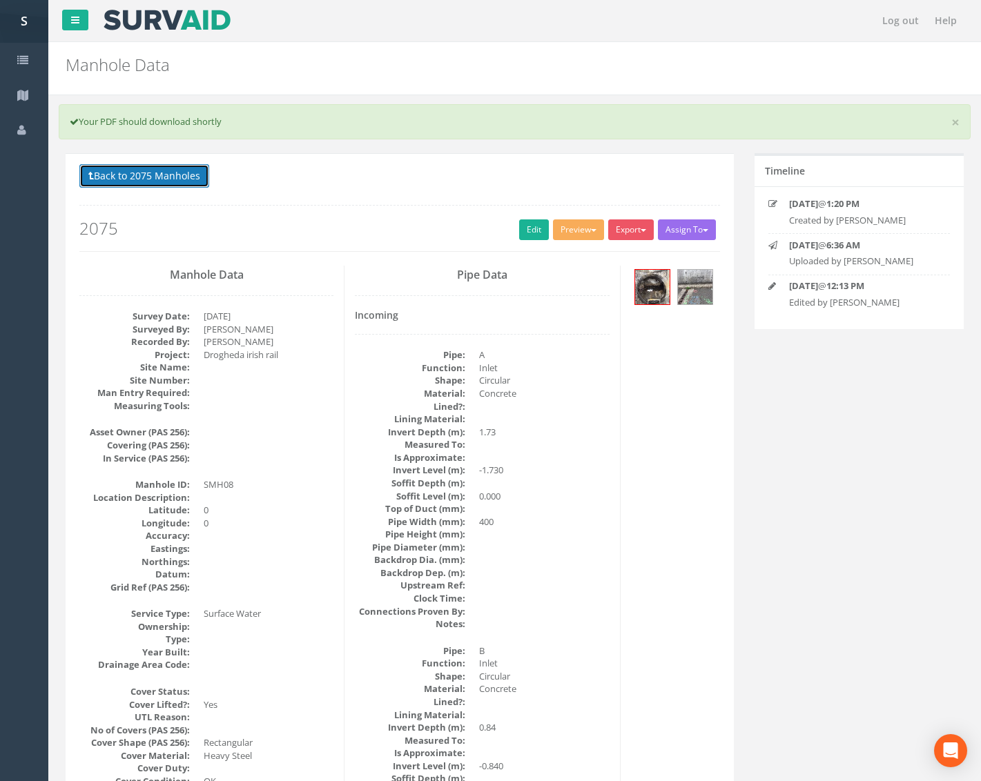
click at [193, 173] on button "Back to 2075 Manholes" at bounding box center [144, 175] width 130 height 23
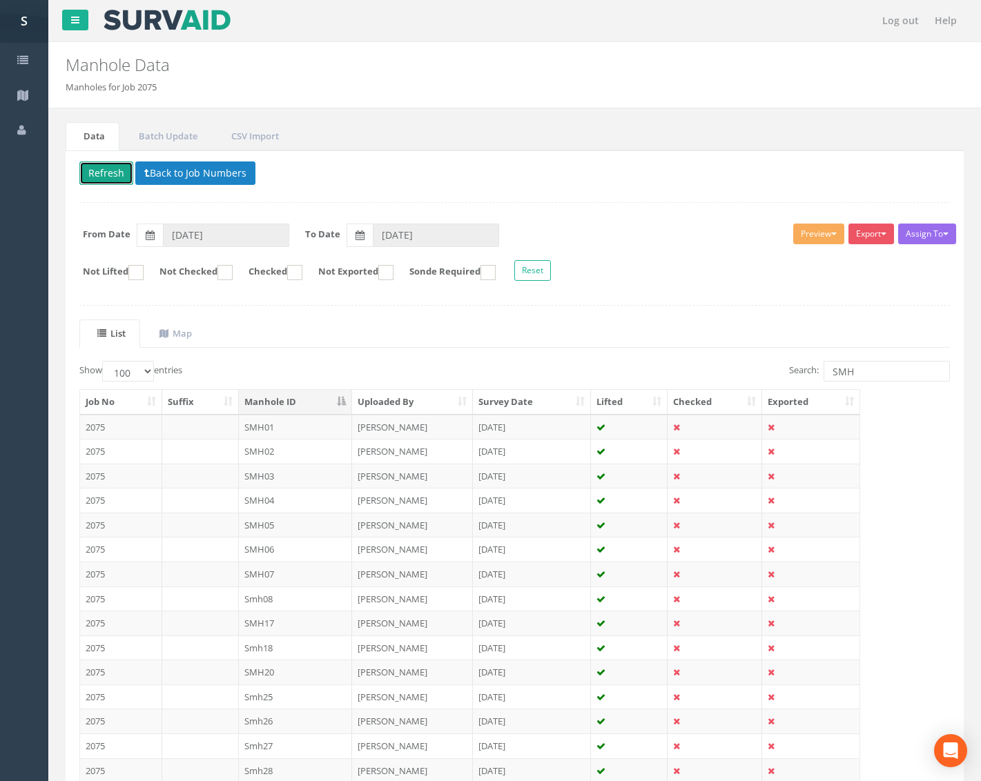
click at [115, 170] on button "Refresh" at bounding box center [106, 172] width 54 height 23
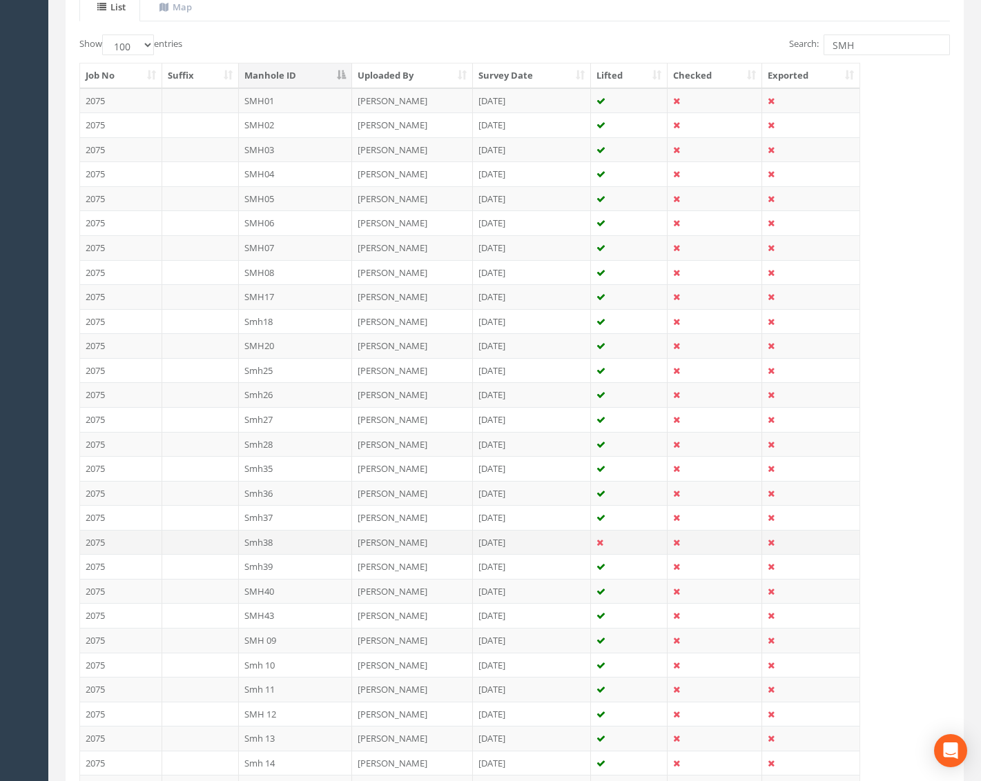
scroll to position [345, 0]
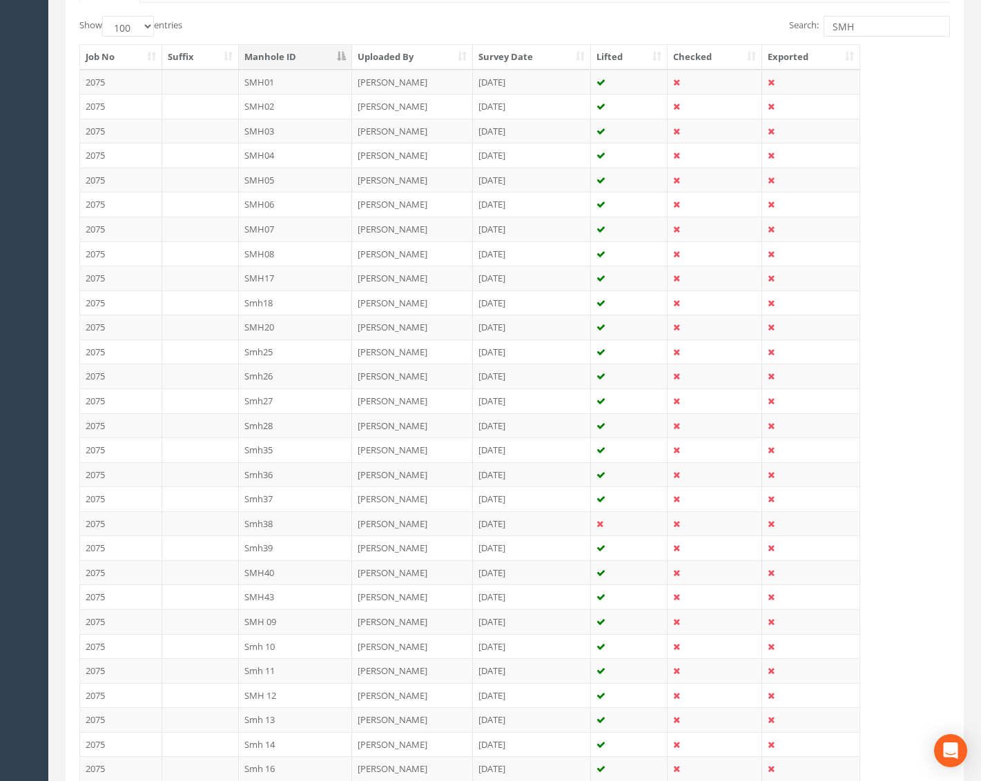
click at [302, 627] on td "SMH 09" at bounding box center [296, 621] width 114 height 25
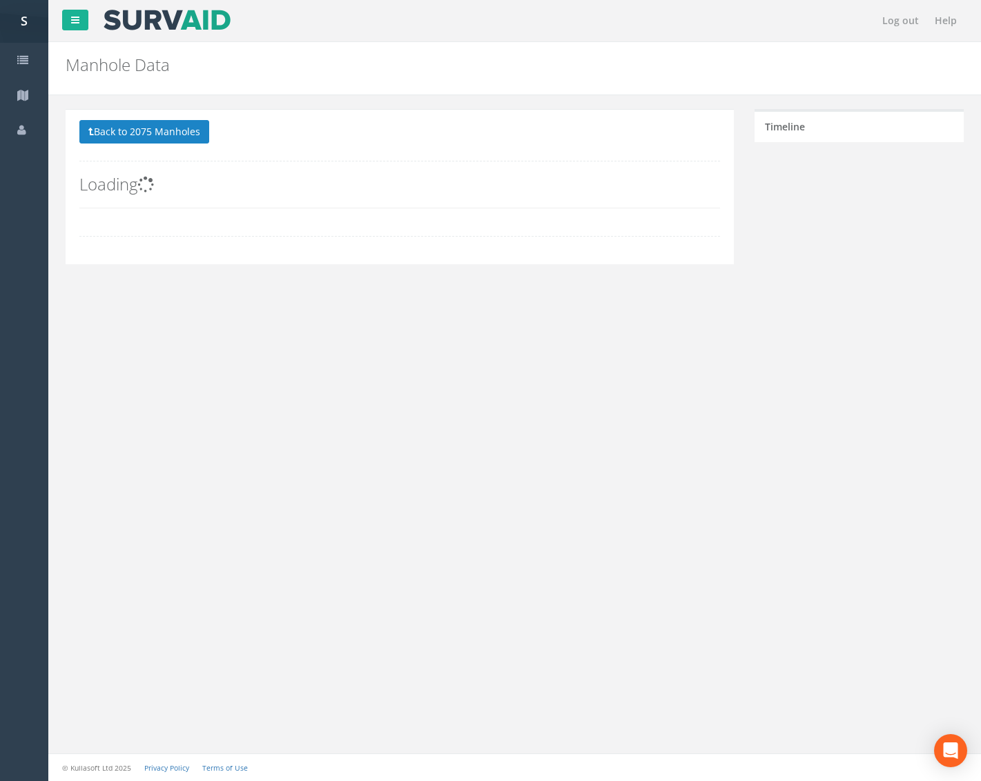
scroll to position [0, 0]
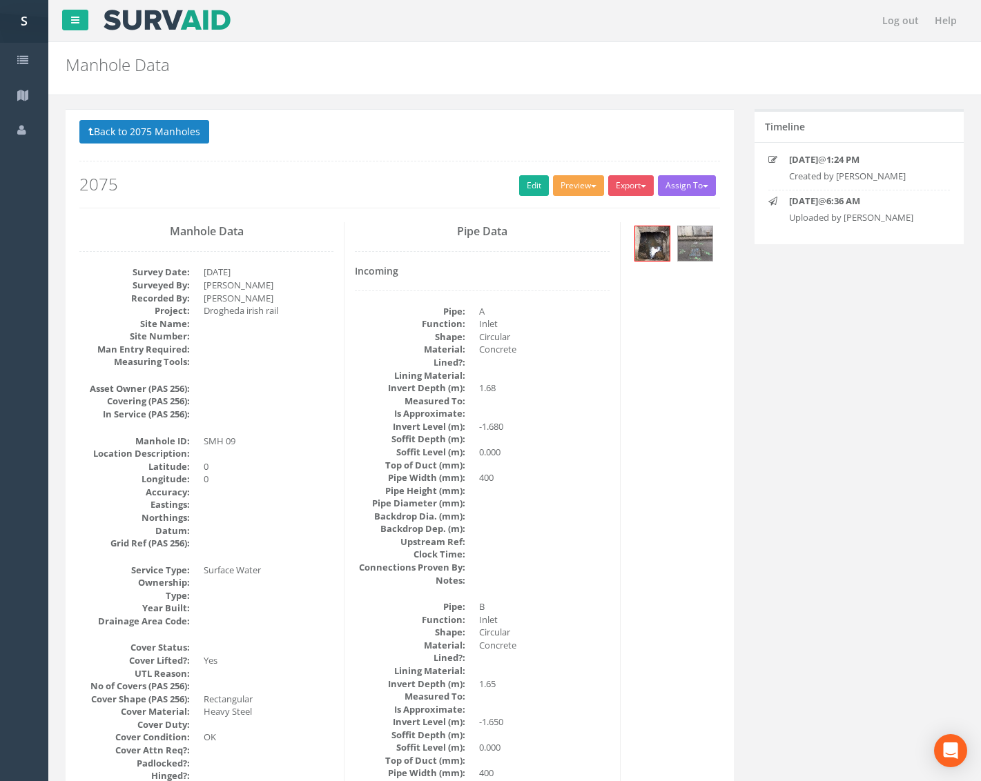
click at [569, 185] on button "Preview" at bounding box center [578, 185] width 51 height 21
click at [585, 218] on link "Metroscan Manhole" at bounding box center [552, 214] width 105 height 21
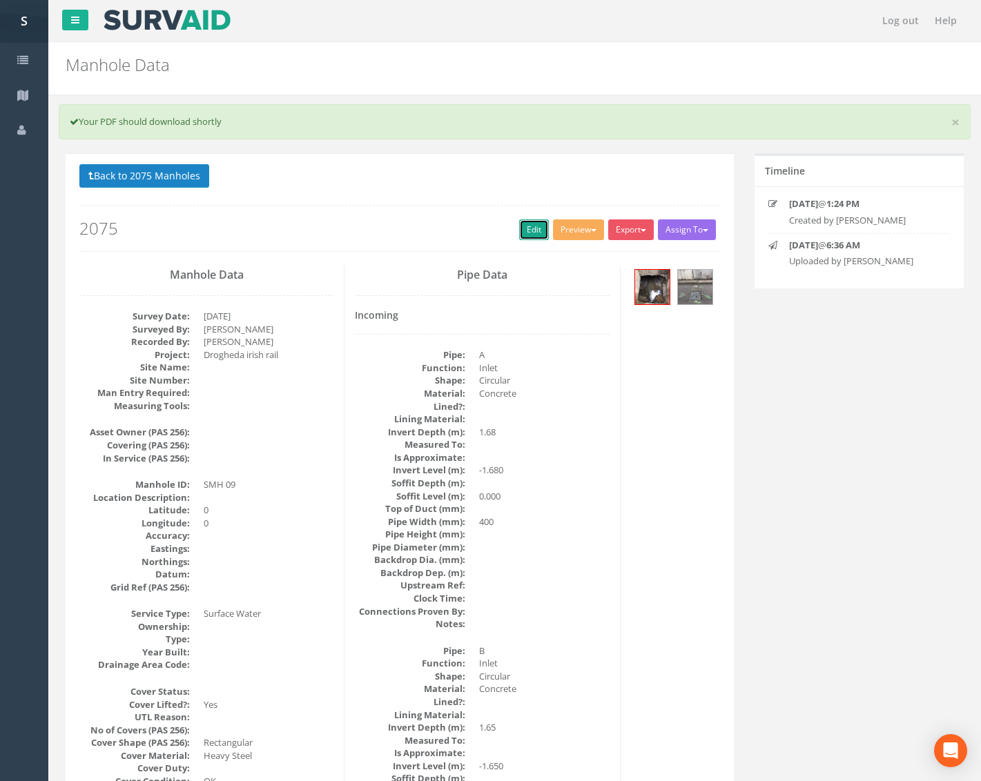
click at [522, 224] on link "Edit" at bounding box center [534, 229] width 30 height 21
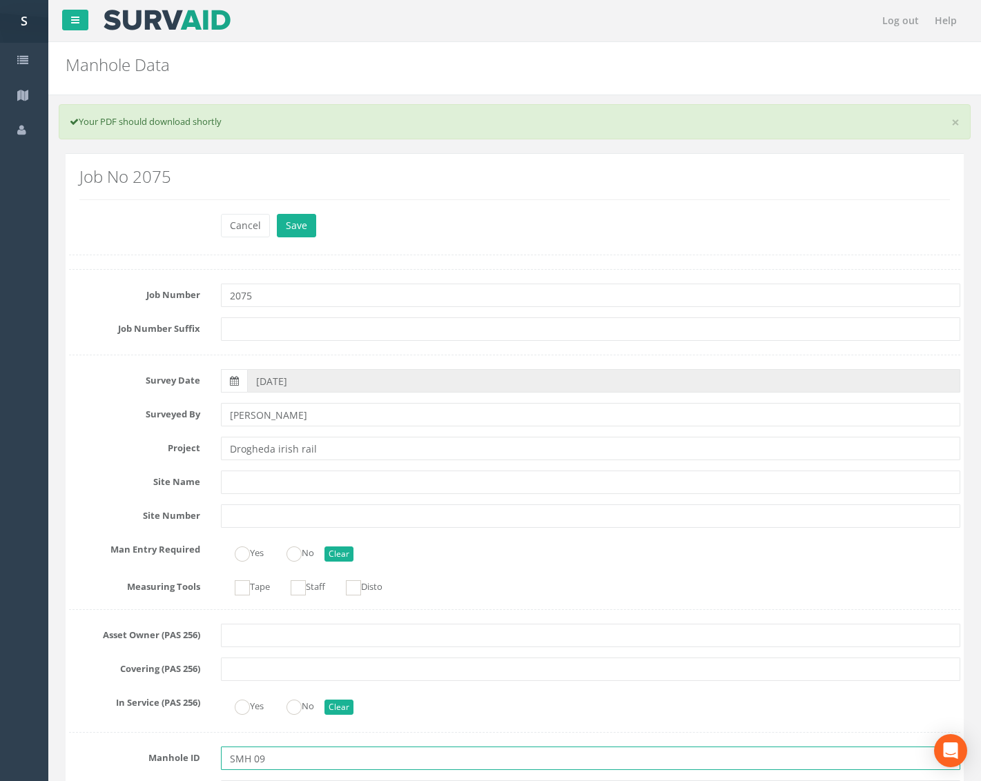
click at [252, 756] on input "SMH 09" at bounding box center [590, 758] width 739 height 23
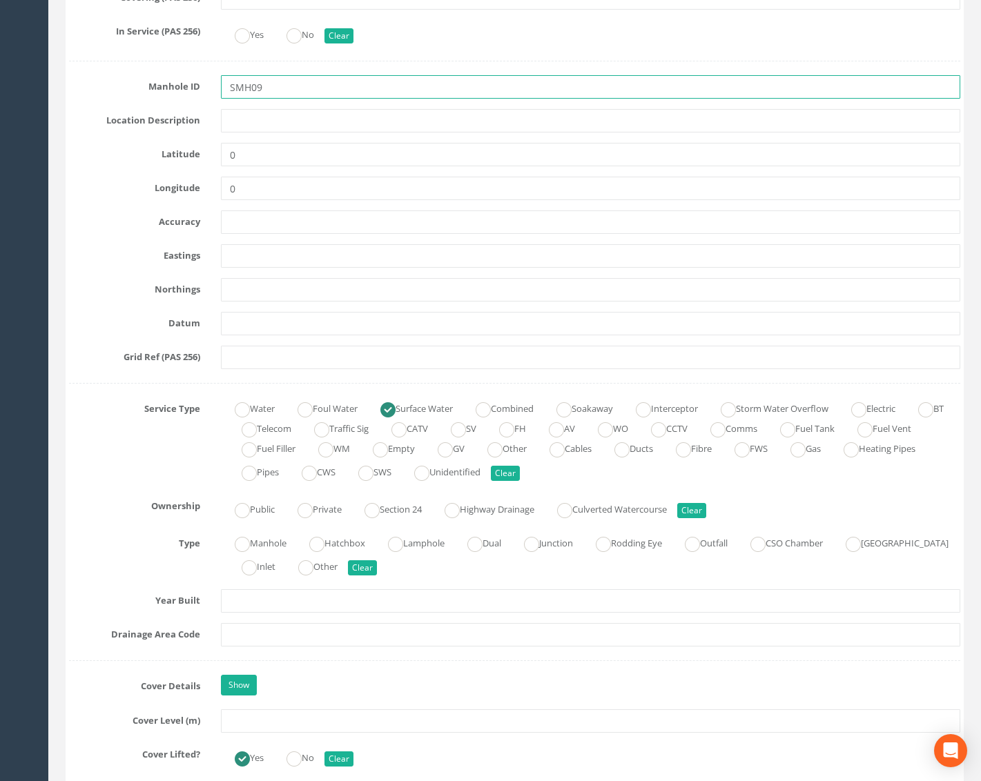
scroll to position [690, 0]
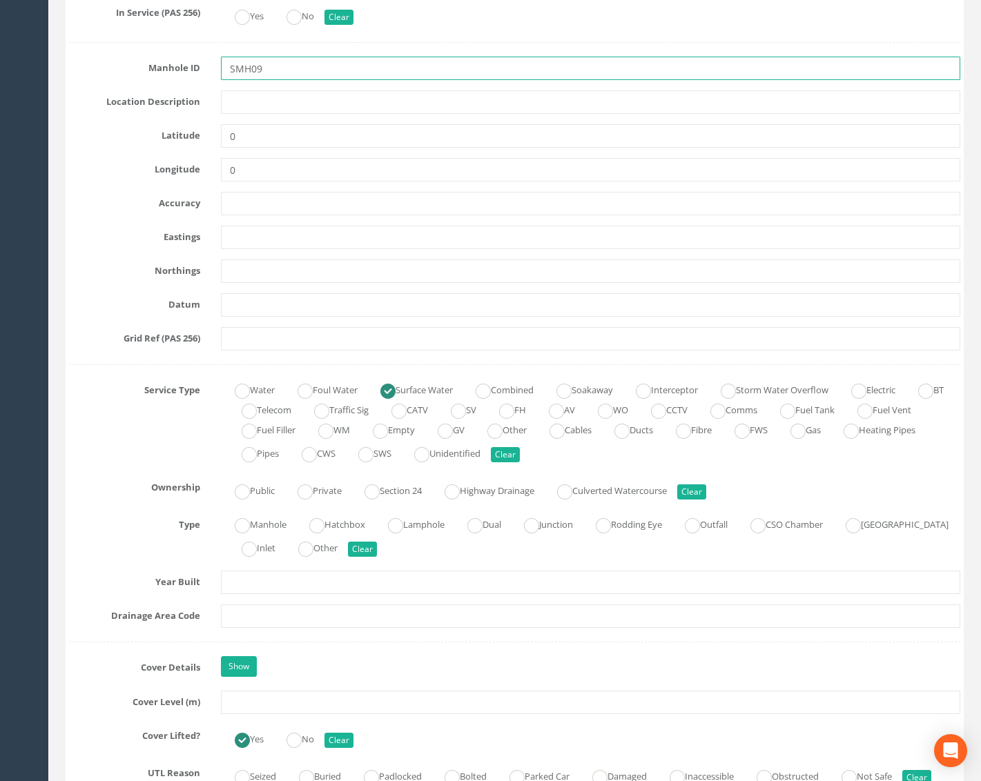
type input "SMH09"
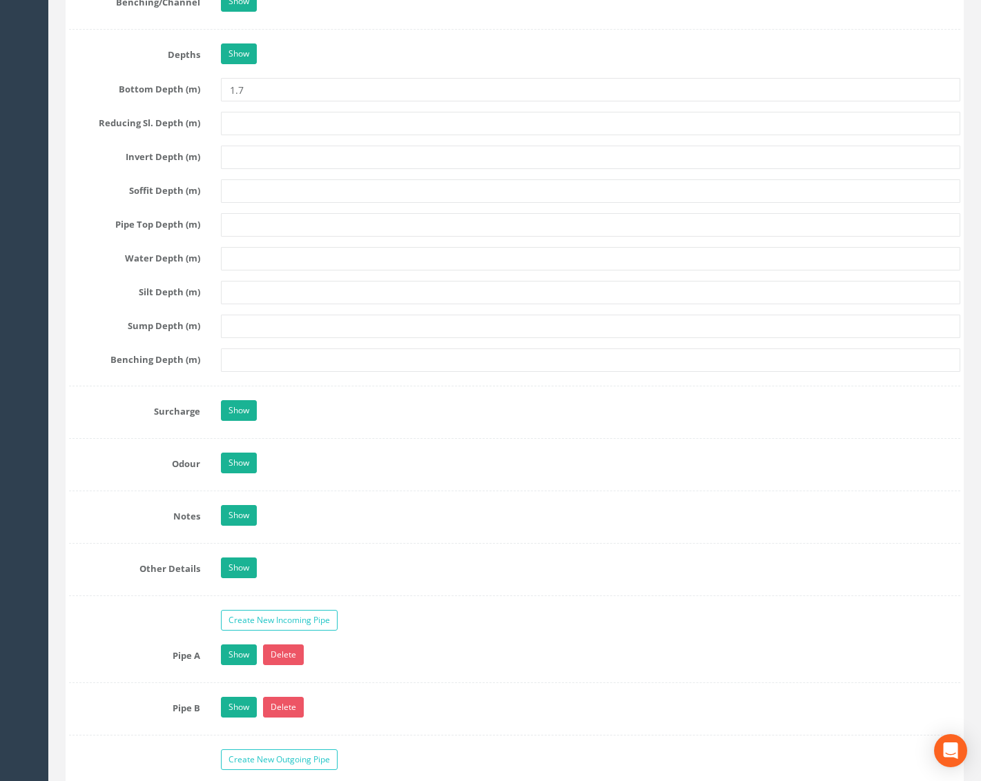
scroll to position [2070, 0]
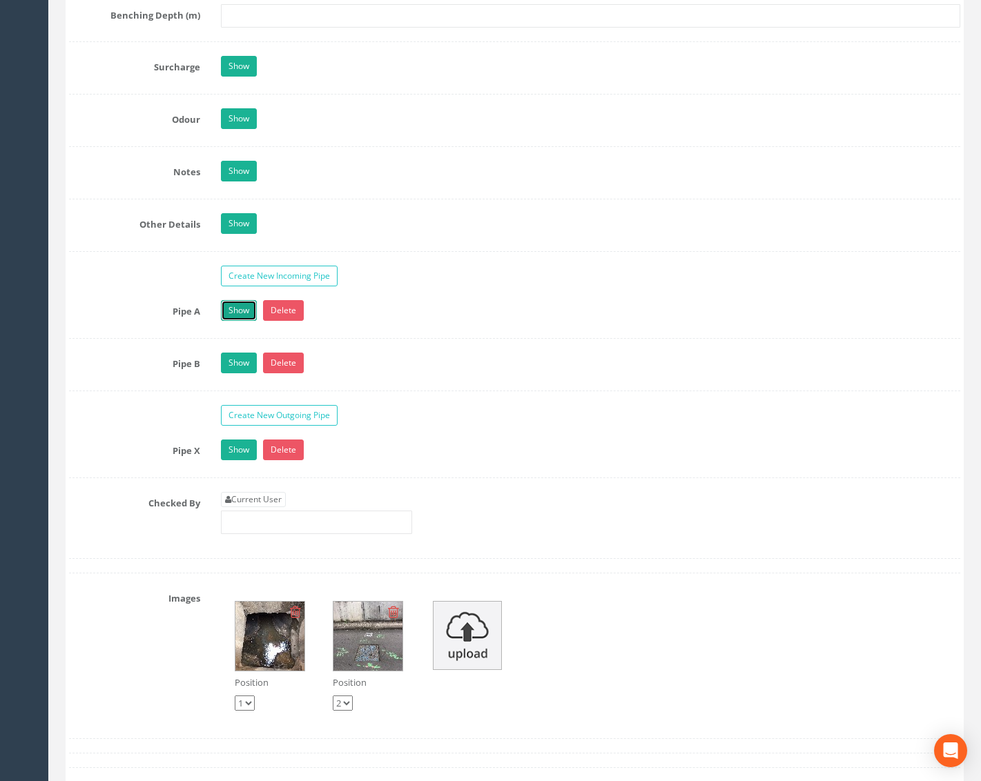
click at [239, 313] on link "Show" at bounding box center [239, 310] width 36 height 21
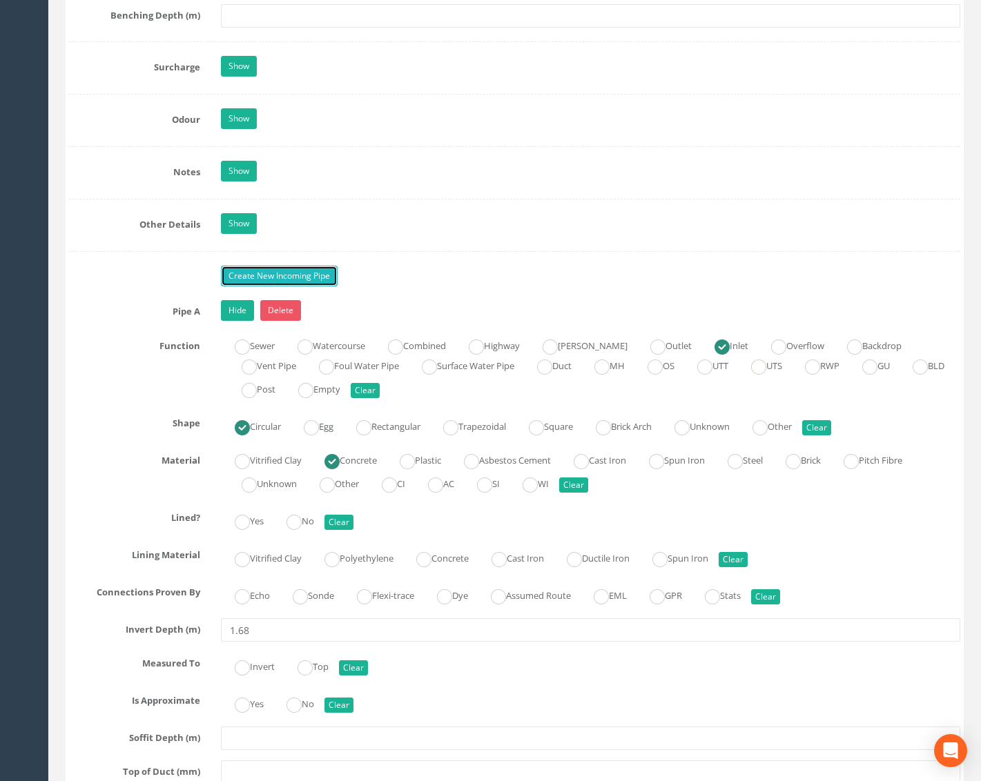
click at [259, 272] on link "Create New Incoming Pipe" at bounding box center [279, 276] width 117 height 21
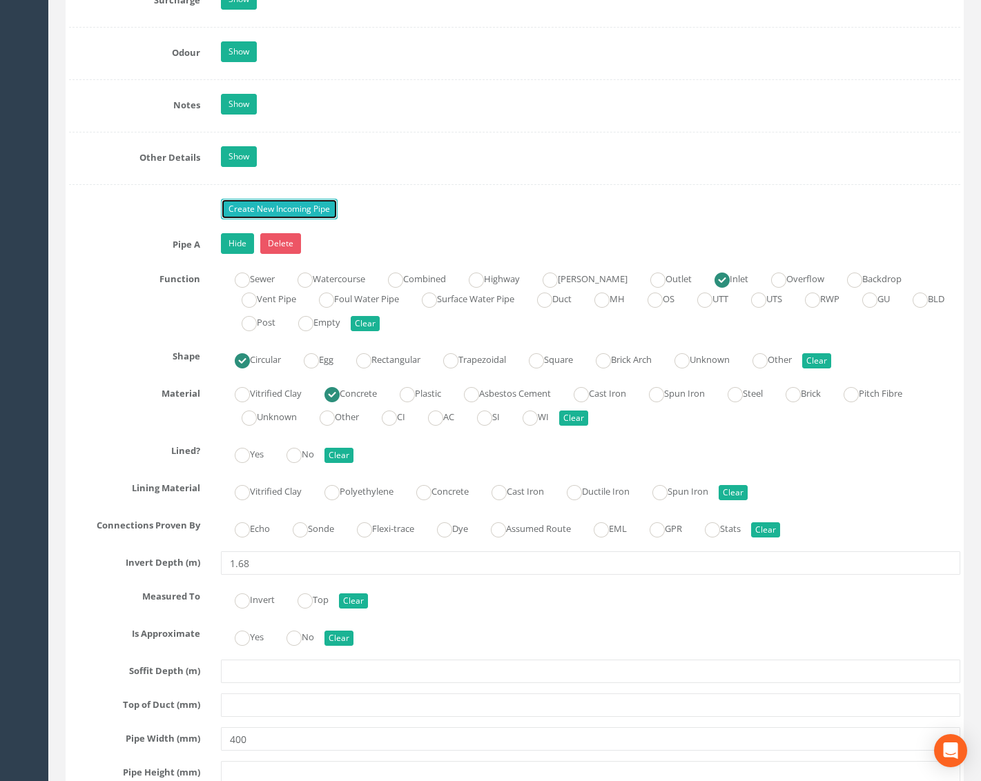
scroll to position [2139, 0]
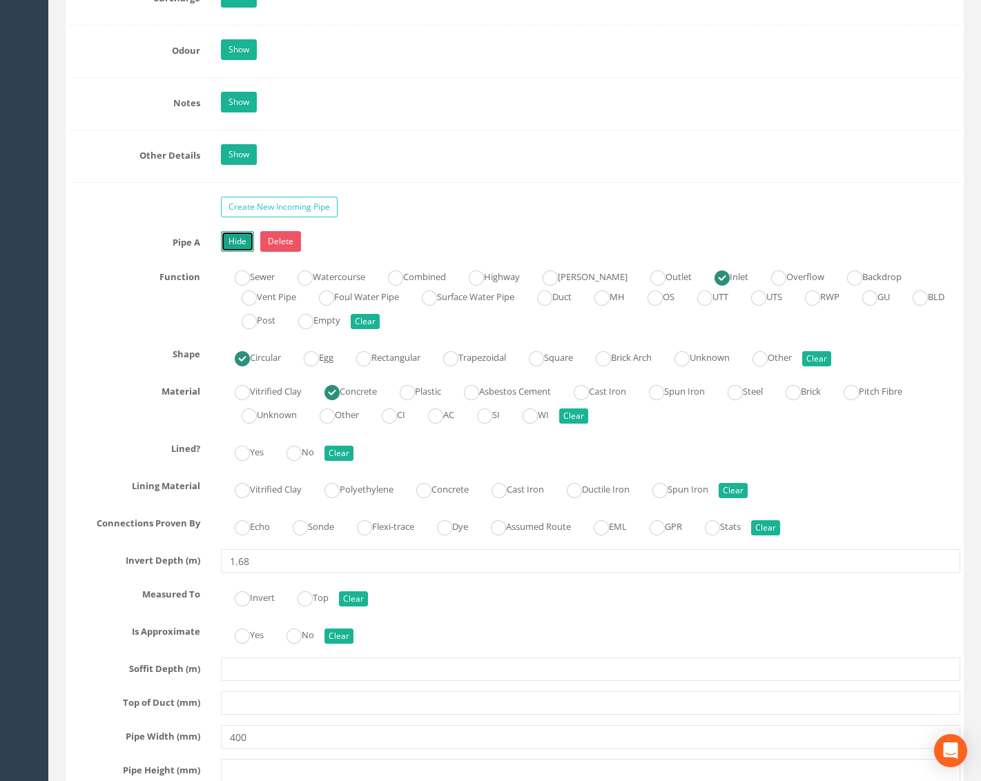
click at [239, 242] on link "Hide" at bounding box center [237, 241] width 33 height 21
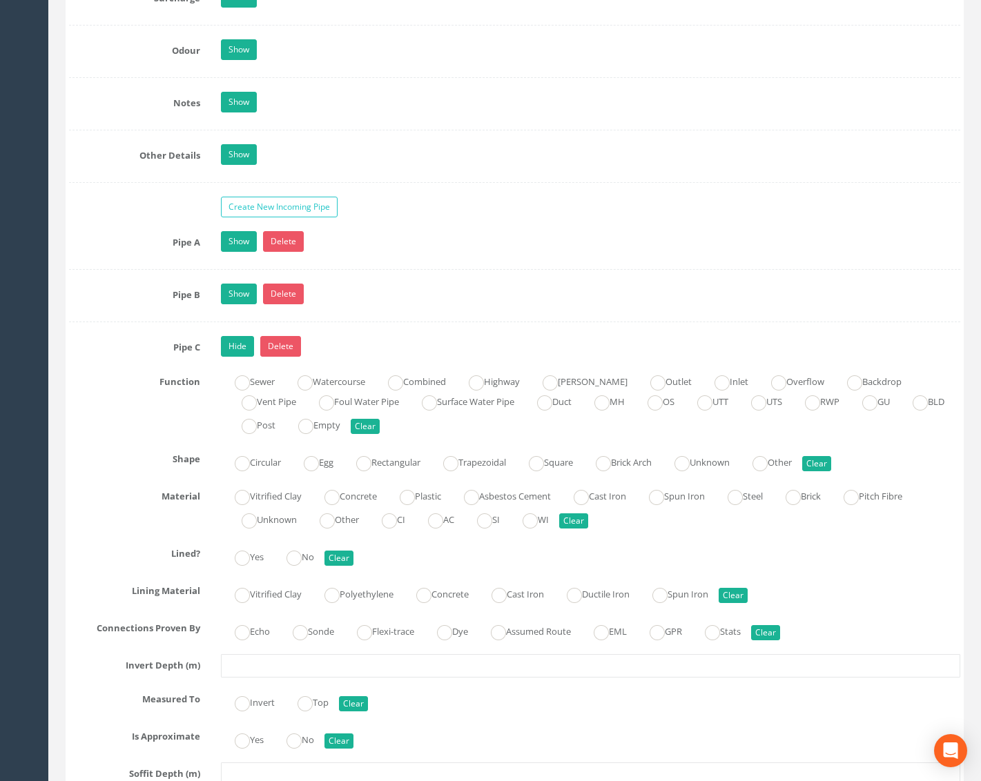
click at [711, 386] on label "Inlet" at bounding box center [724, 381] width 48 height 20
radio input "true"
click at [268, 465] on label "Circular" at bounding box center [251, 461] width 60 height 20
radio input "true"
drag, startPoint x: 422, startPoint y: 498, endPoint x: 281, endPoint y: 658, distance: 213.7
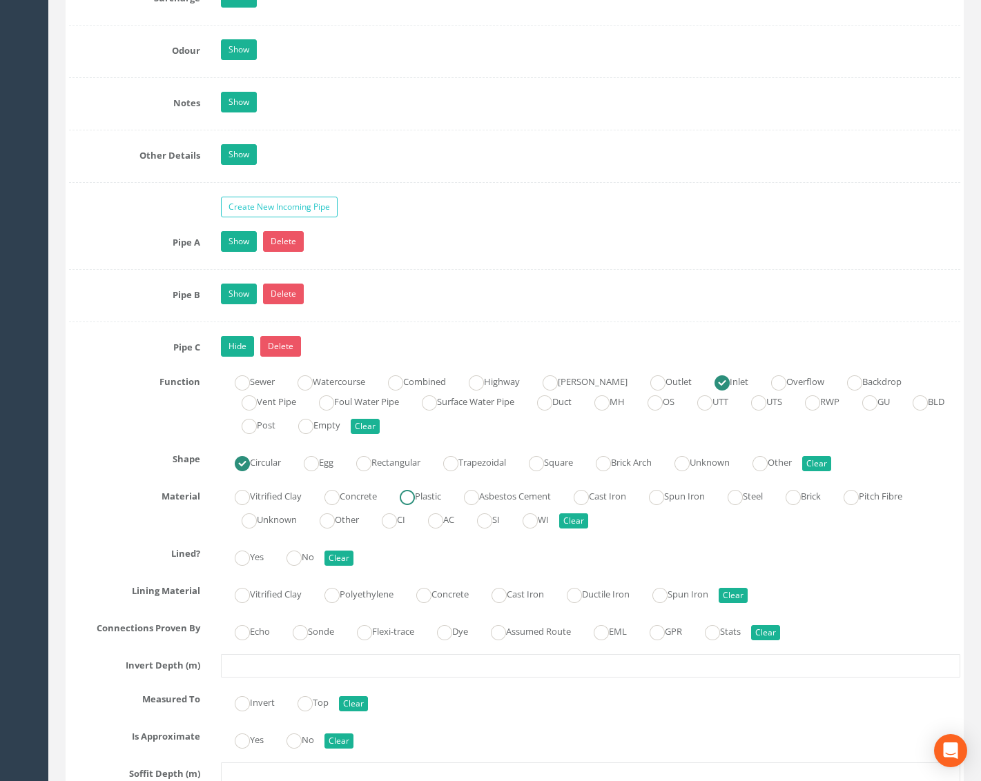
click at [422, 498] on label "Plastic" at bounding box center [413, 495] width 55 height 20
radio input "true"
click at [263, 662] on input "text" at bounding box center [590, 665] width 739 height 23
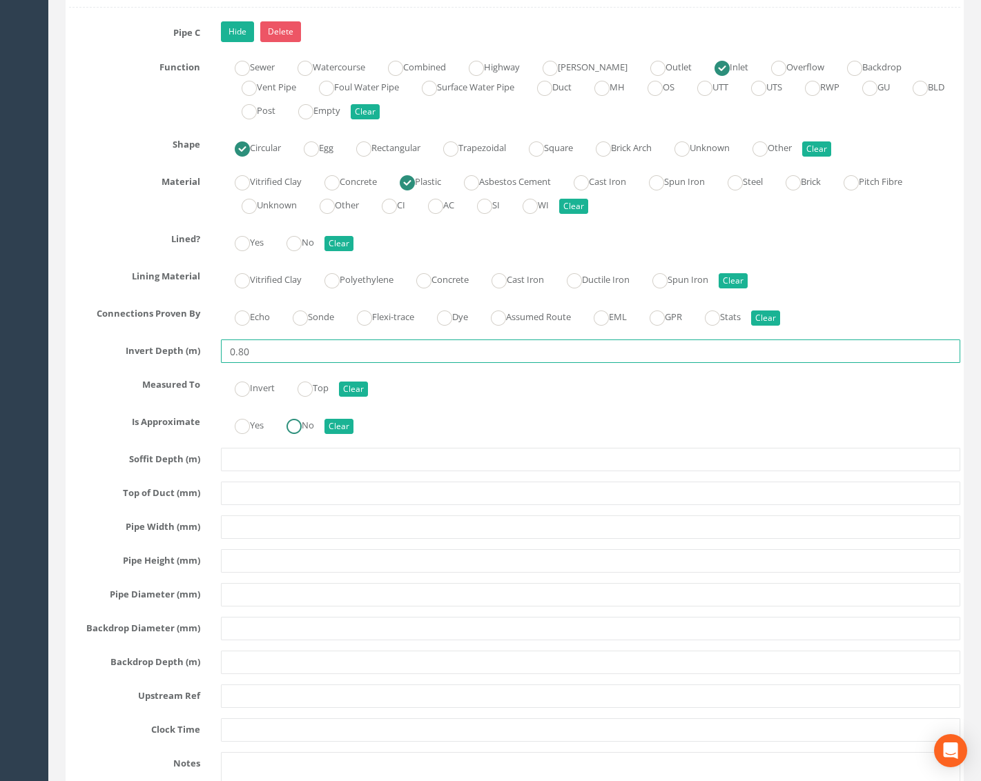
scroll to position [2485, 0]
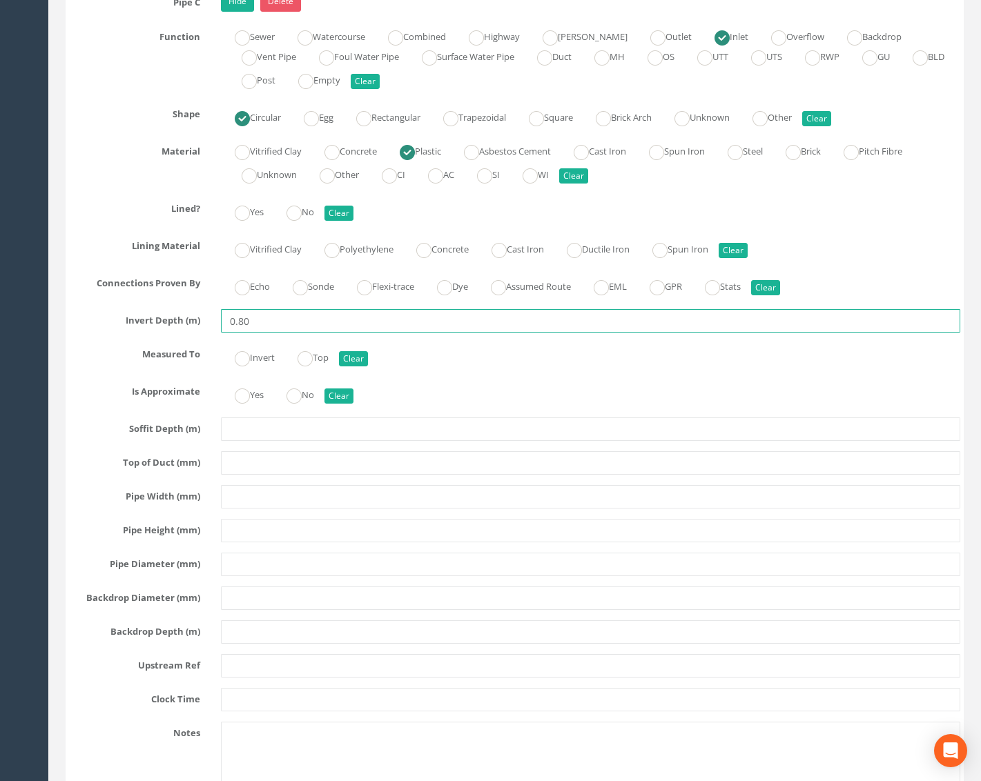
type input "0.80"
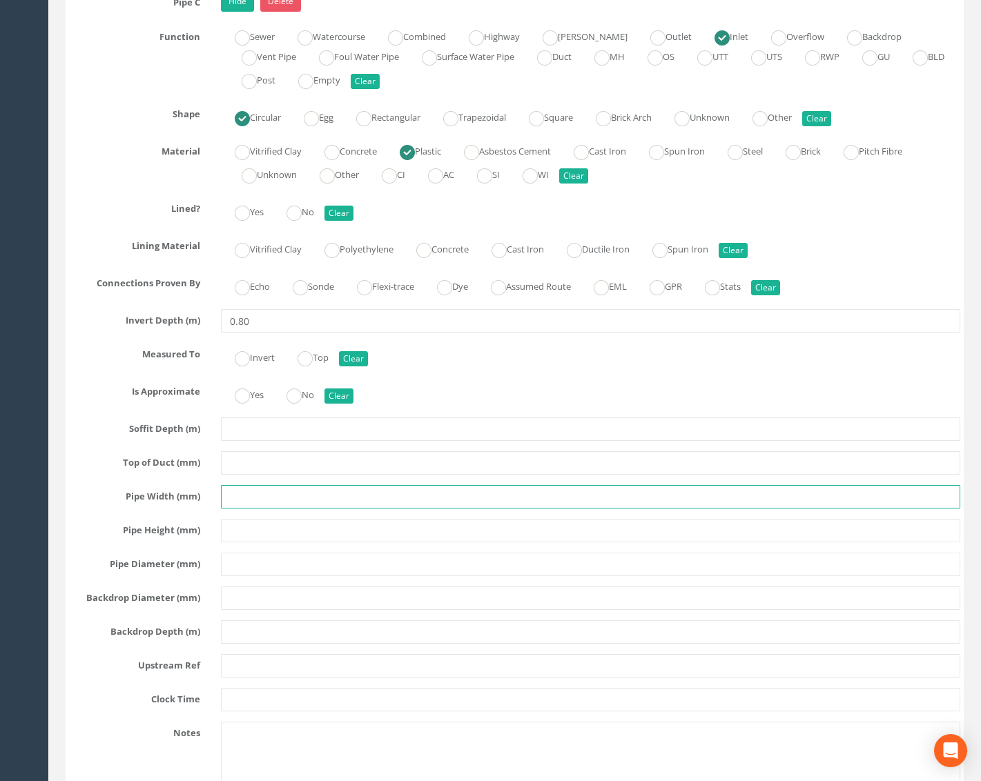
click at [261, 504] on input "text" at bounding box center [590, 496] width 739 height 23
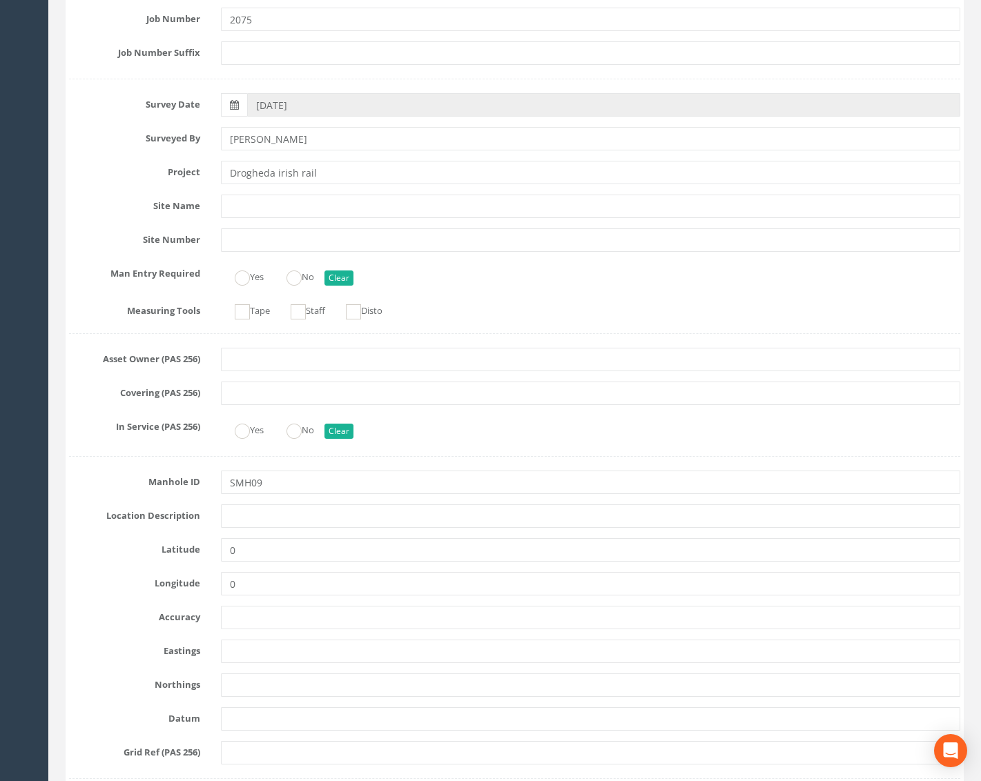
scroll to position [0, 0]
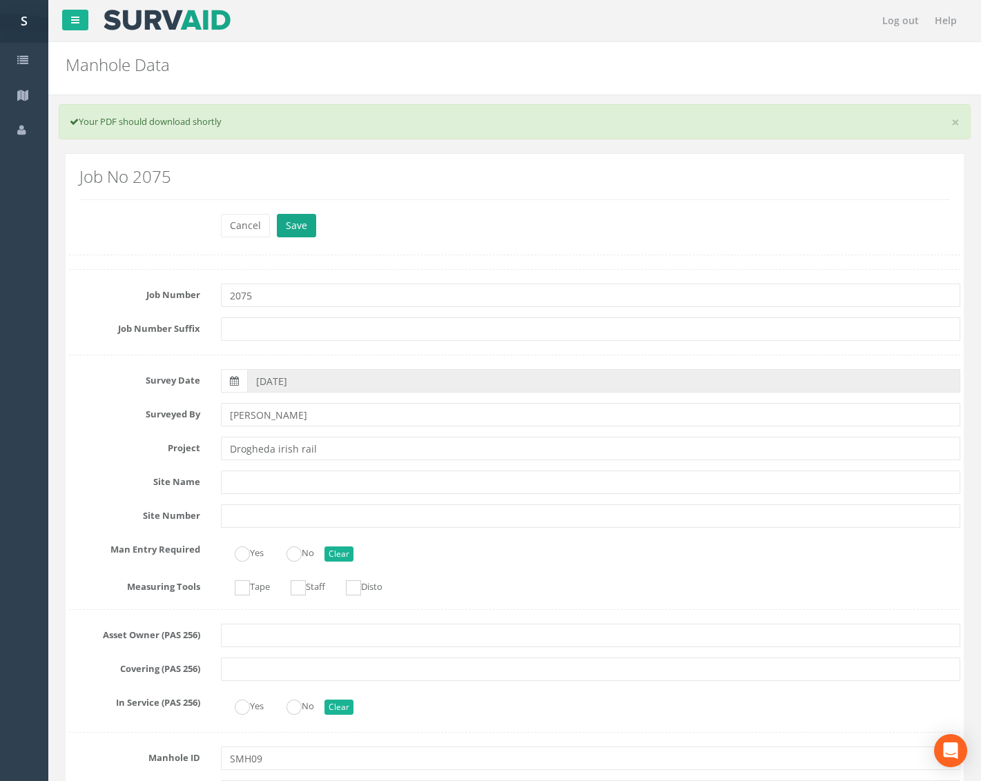
type input "150"
click at [291, 233] on button "Save" at bounding box center [296, 225] width 39 height 23
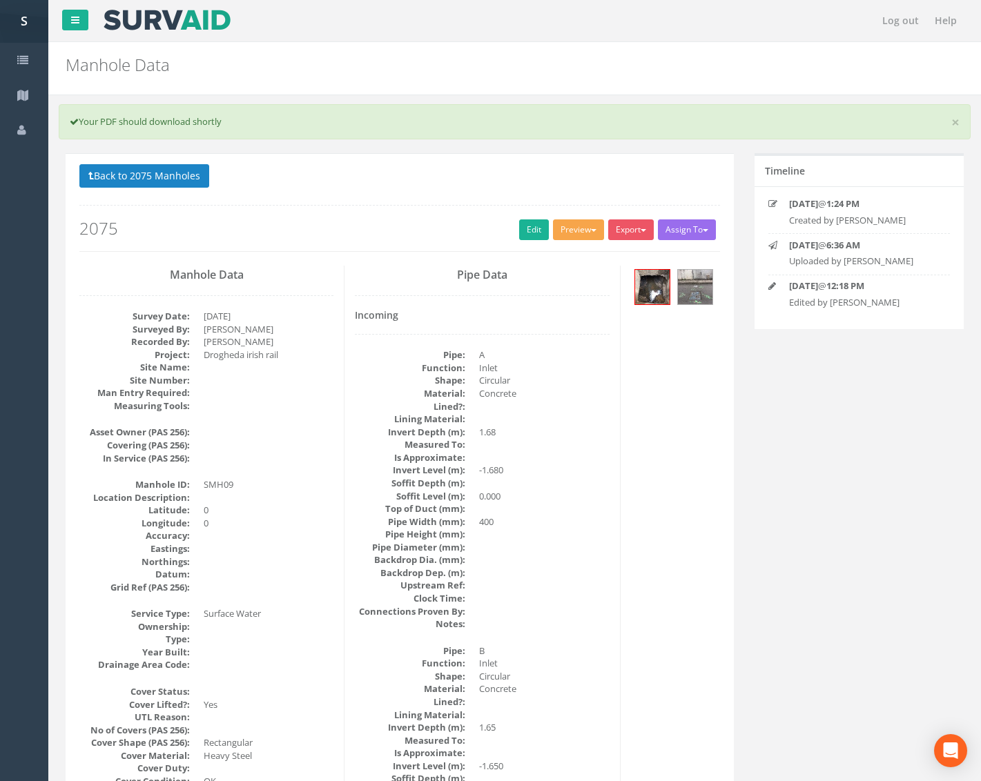
click at [569, 228] on button "Preview" at bounding box center [578, 229] width 51 height 21
click at [591, 250] on link "Metroscan Manhole" at bounding box center [552, 258] width 105 height 21
click at [173, 177] on button "Back to 2075 Manholes" at bounding box center [144, 175] width 130 height 23
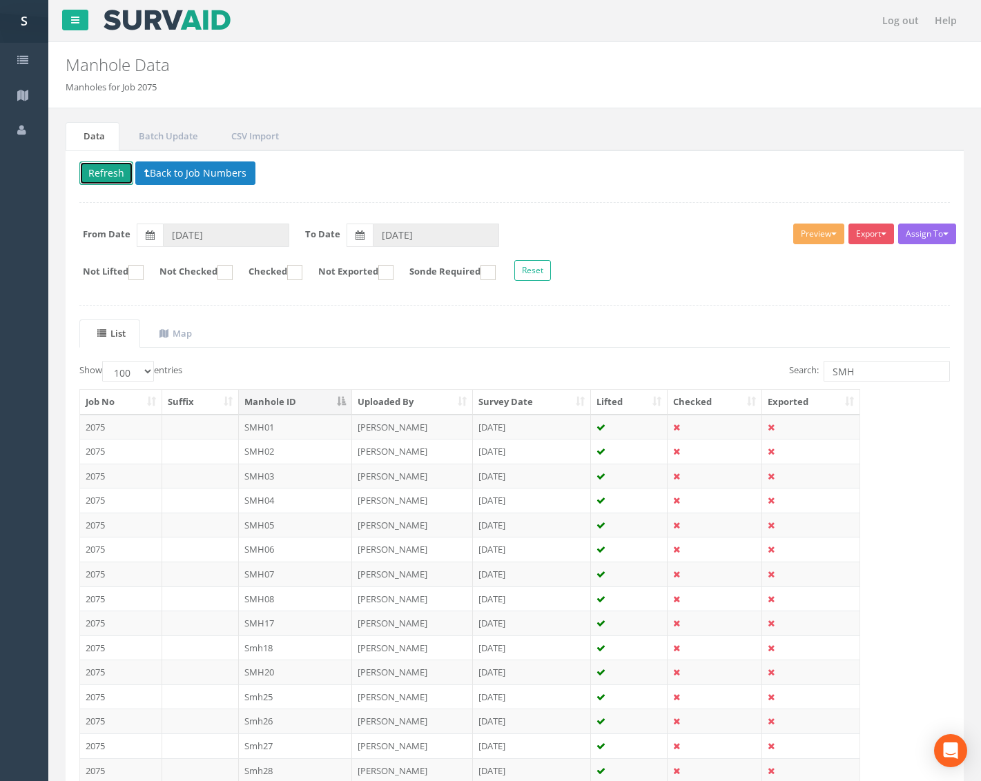
click at [110, 176] on button "Refresh" at bounding box center [106, 172] width 54 height 23
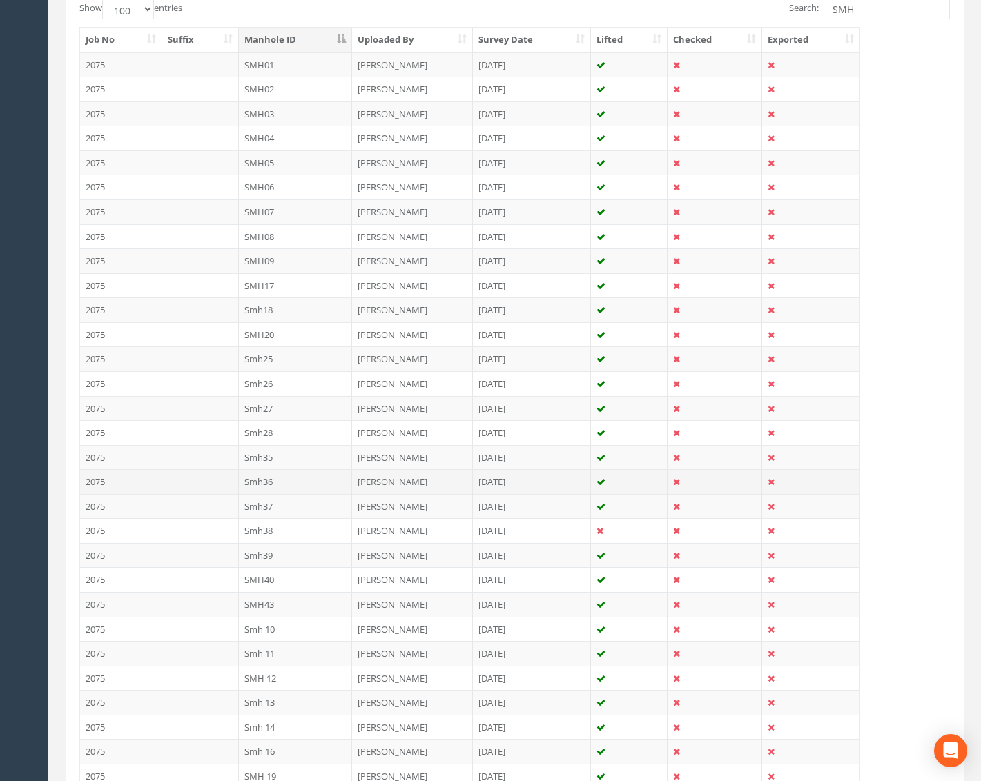
scroll to position [414, 0]
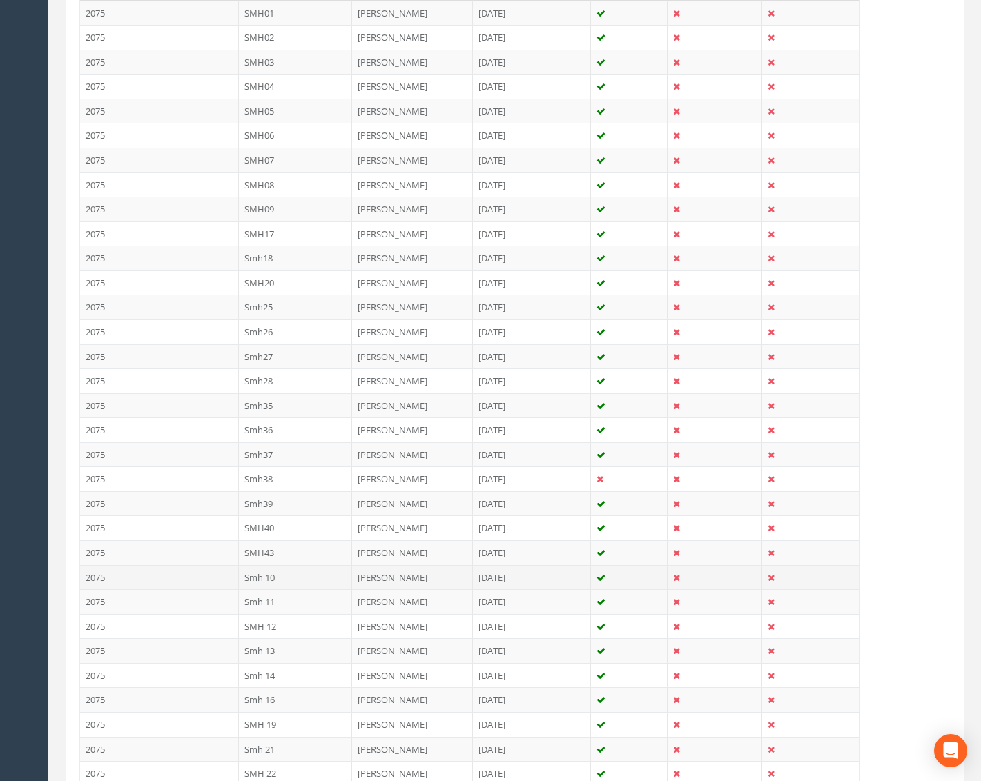
click at [298, 577] on td "Smh 10" at bounding box center [296, 577] width 114 height 25
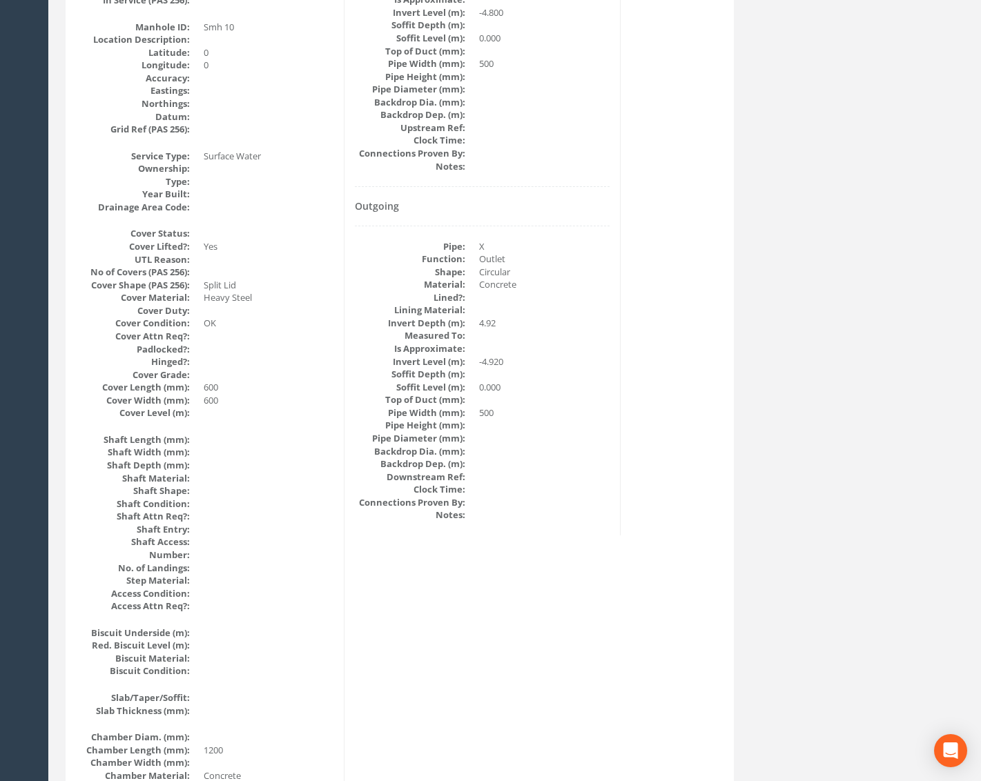
scroll to position [0, 0]
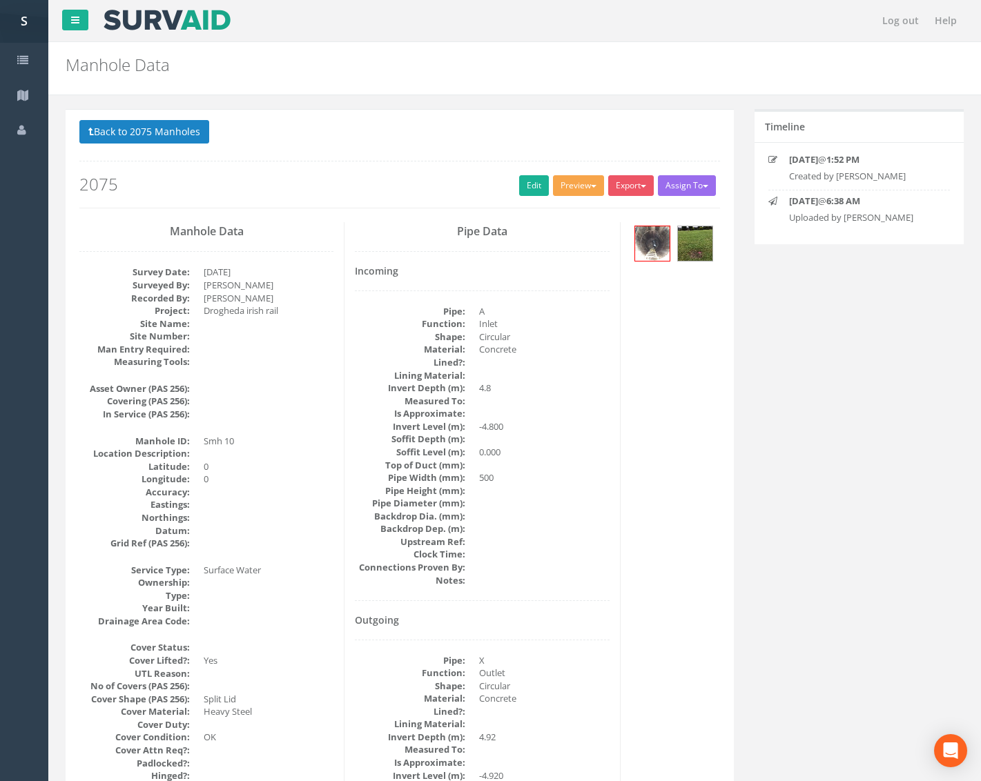
click at [576, 182] on button "Preview" at bounding box center [578, 185] width 51 height 21
click at [575, 207] on link "Metroscan Manhole" at bounding box center [552, 214] width 105 height 21
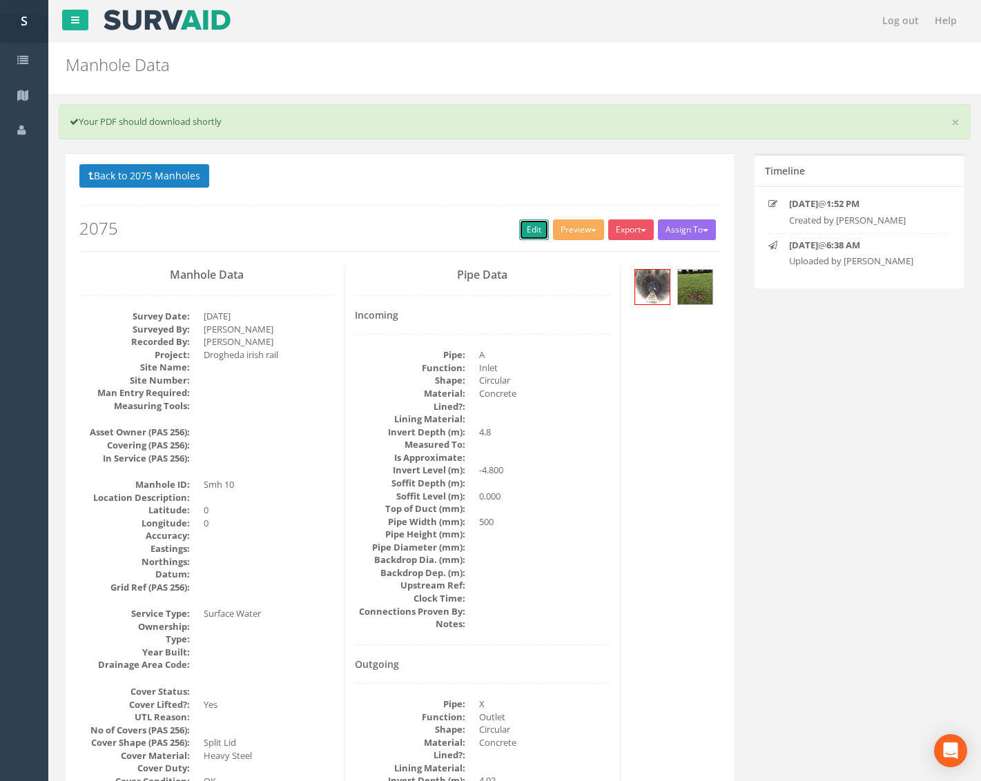
click at [532, 237] on link "Edit" at bounding box center [534, 229] width 30 height 21
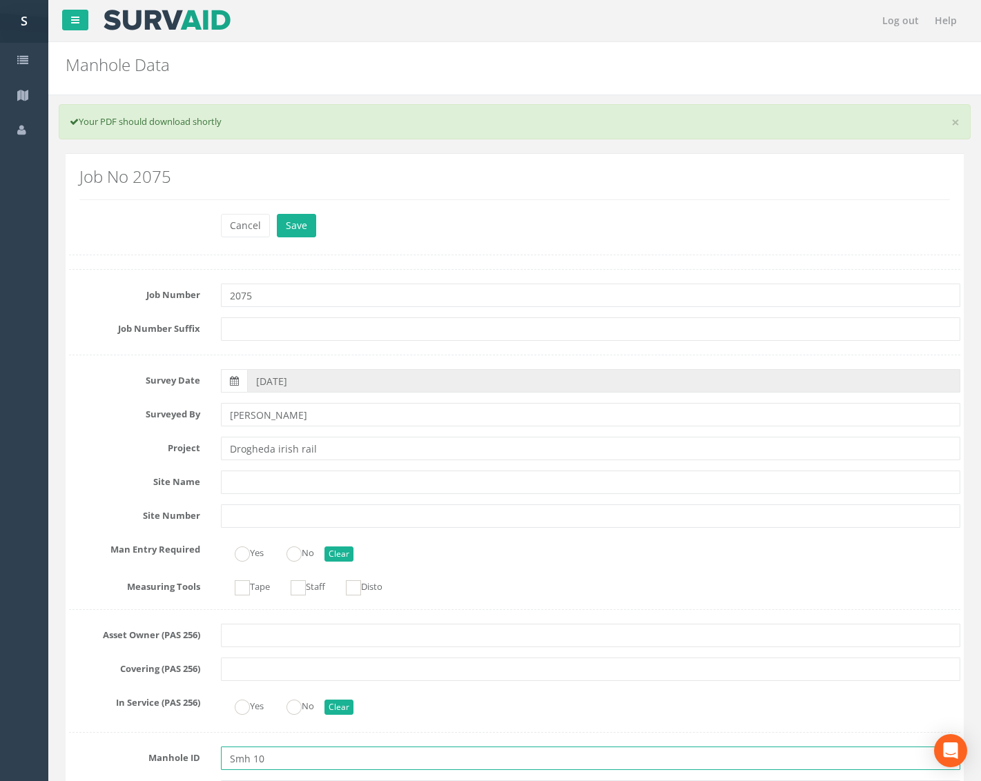
click at [238, 761] on input "Smh 10" at bounding box center [590, 758] width 739 height 23
type input "SMH10"
click at [295, 215] on button "Save" at bounding box center [296, 225] width 39 height 23
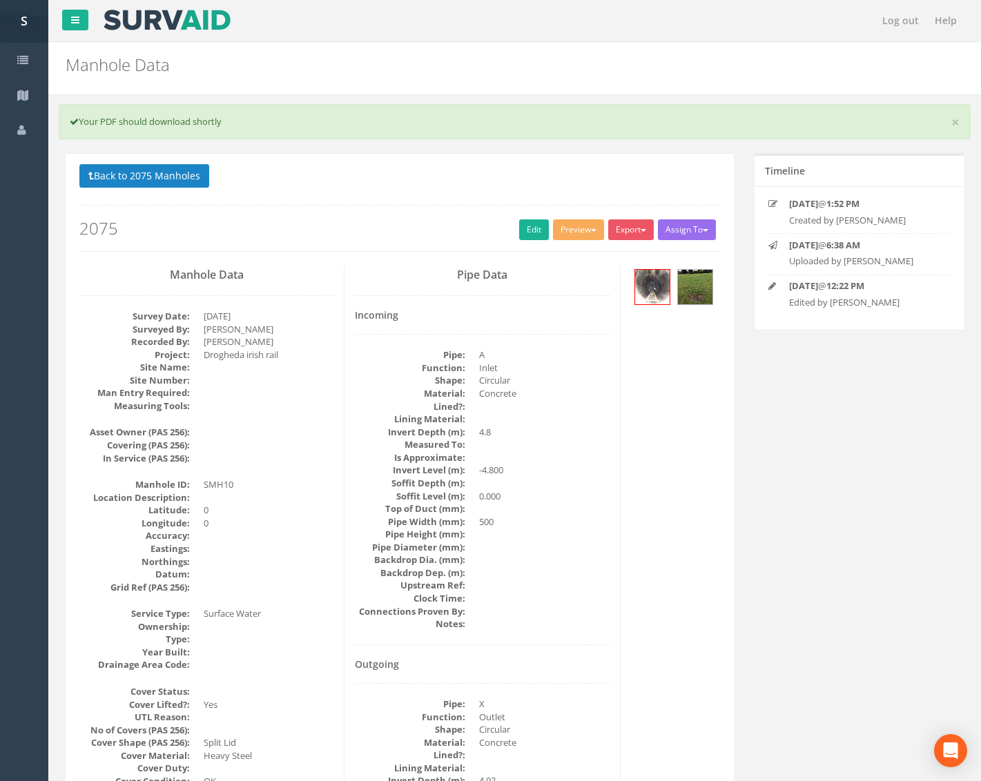
click at [140, 167] on button "Back to 2075 Manholes" at bounding box center [144, 175] width 130 height 23
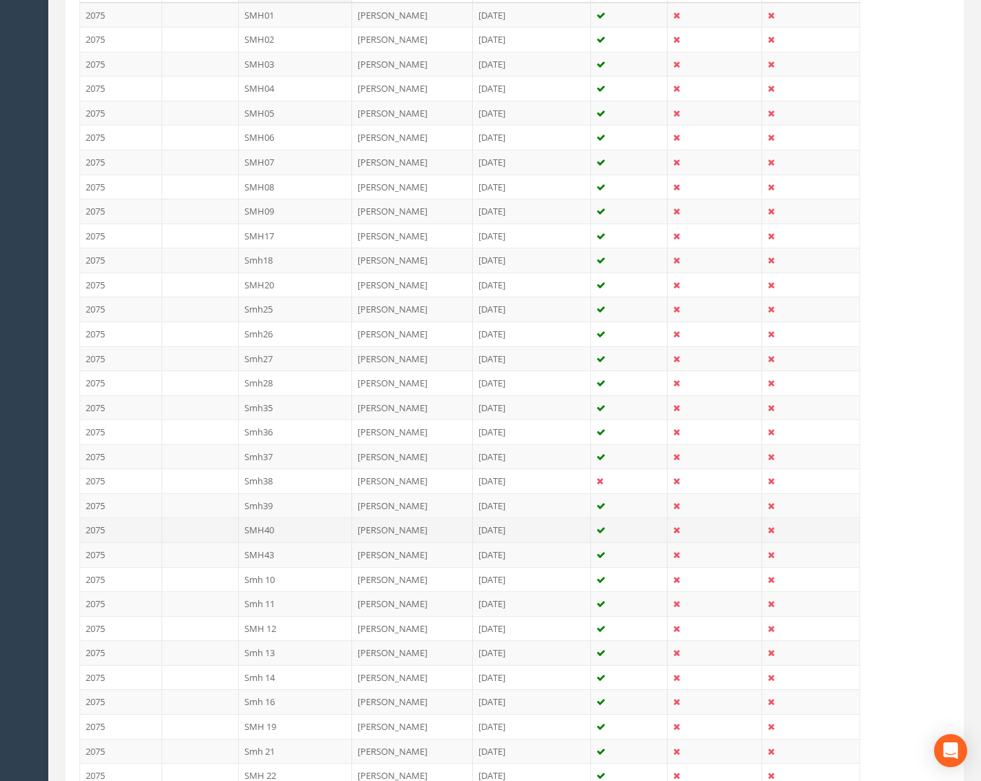
scroll to position [414, 0]
click at [298, 600] on td "Smh 11" at bounding box center [296, 601] width 114 height 25
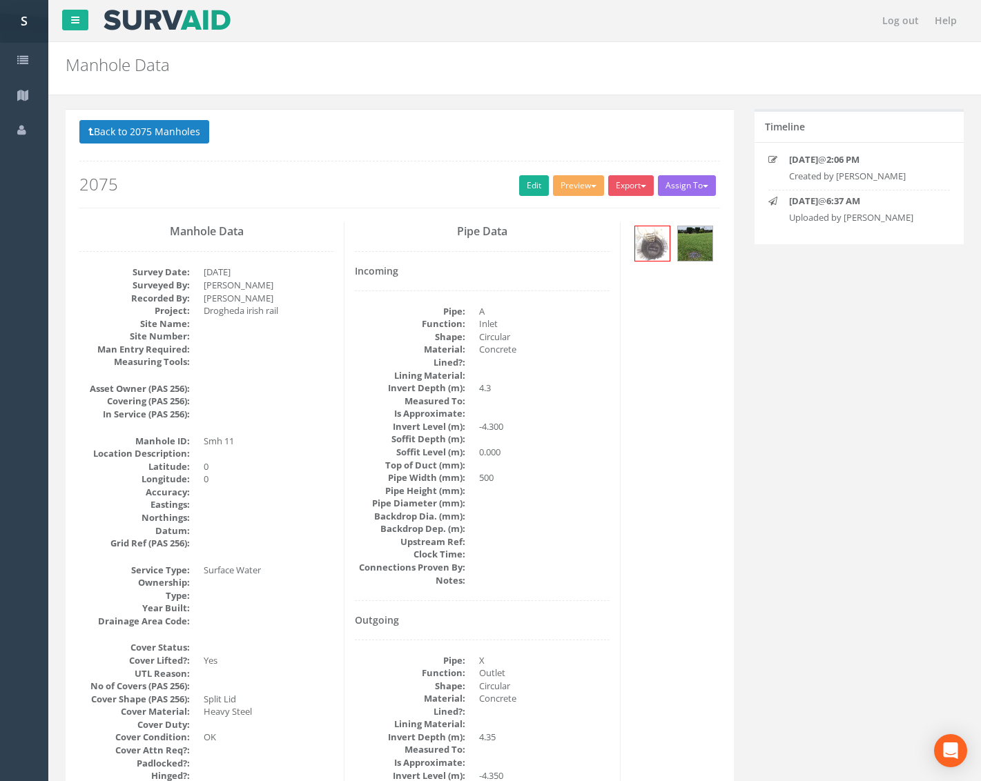
click at [586, 173] on div "Back to 2075 Manholes Back to Map Assign To No Companies Added Export Metroscan…" at bounding box center [399, 164] width 640 height 88
click at [587, 182] on button "Preview" at bounding box center [578, 185] width 51 height 21
click at [580, 213] on link "Metroscan Manhole" at bounding box center [552, 214] width 105 height 21
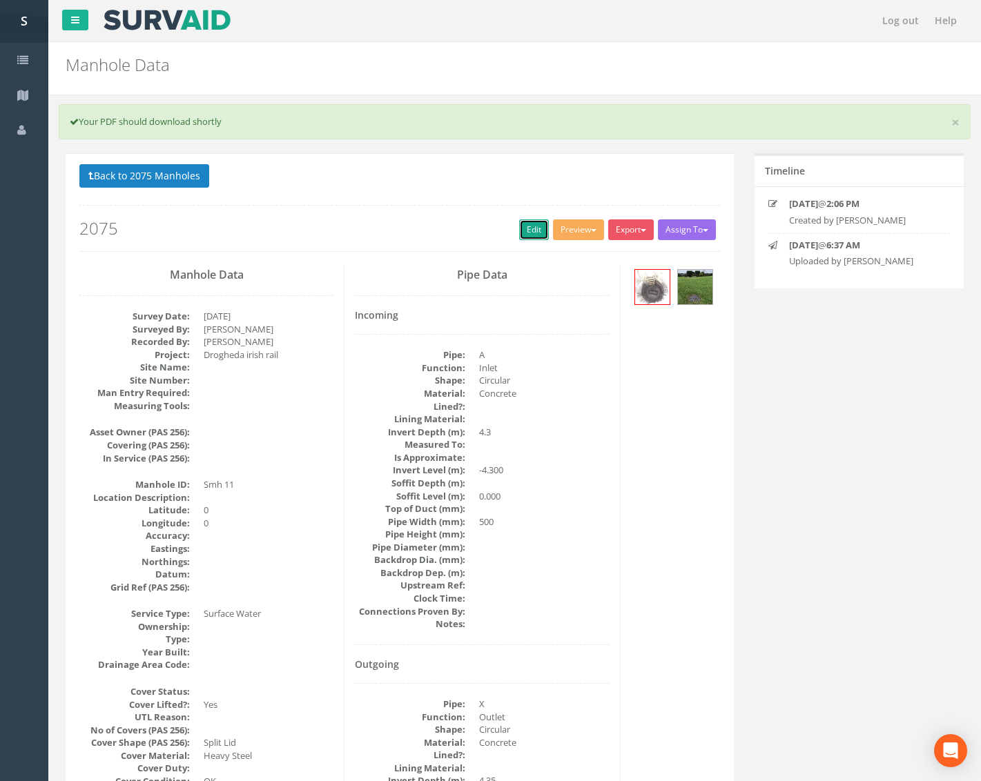
click at [519, 221] on link "Edit" at bounding box center [534, 229] width 30 height 21
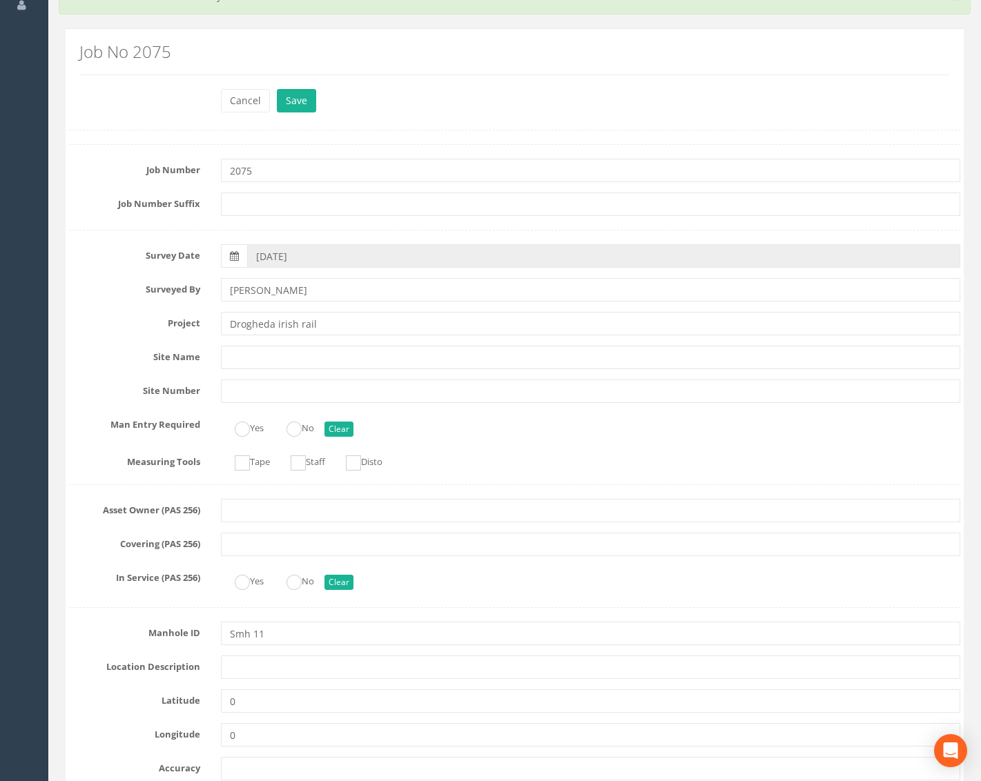
scroll to position [138, 0]
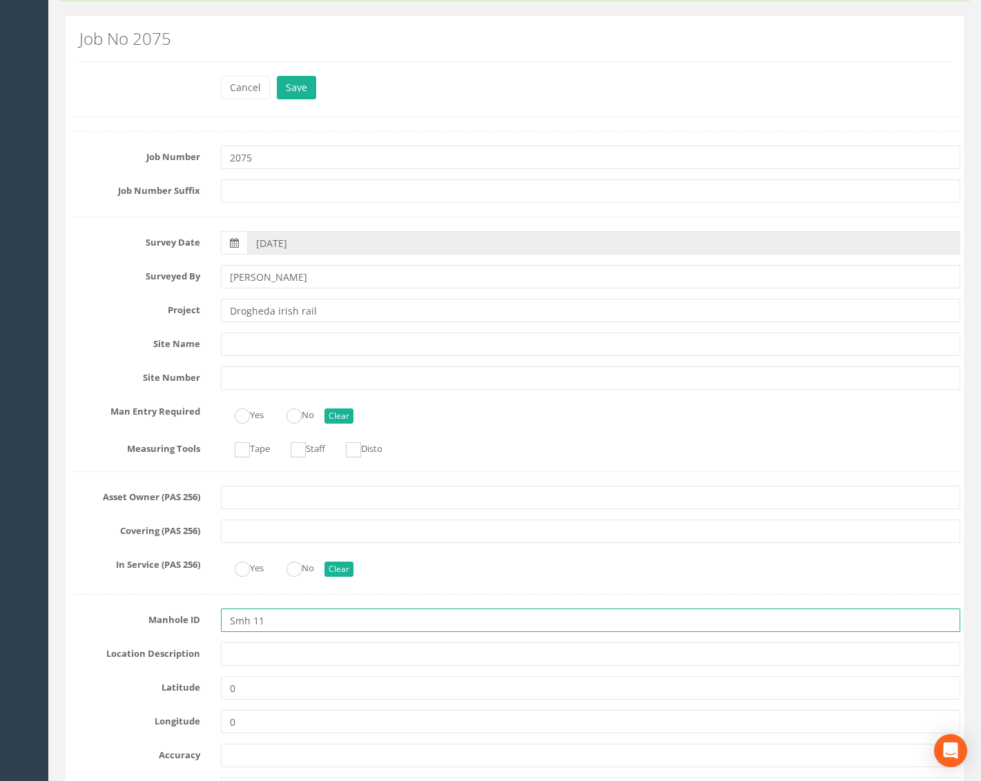
click at [233, 623] on input "Smh 11" at bounding box center [590, 620] width 739 height 23
type input "SMH11"
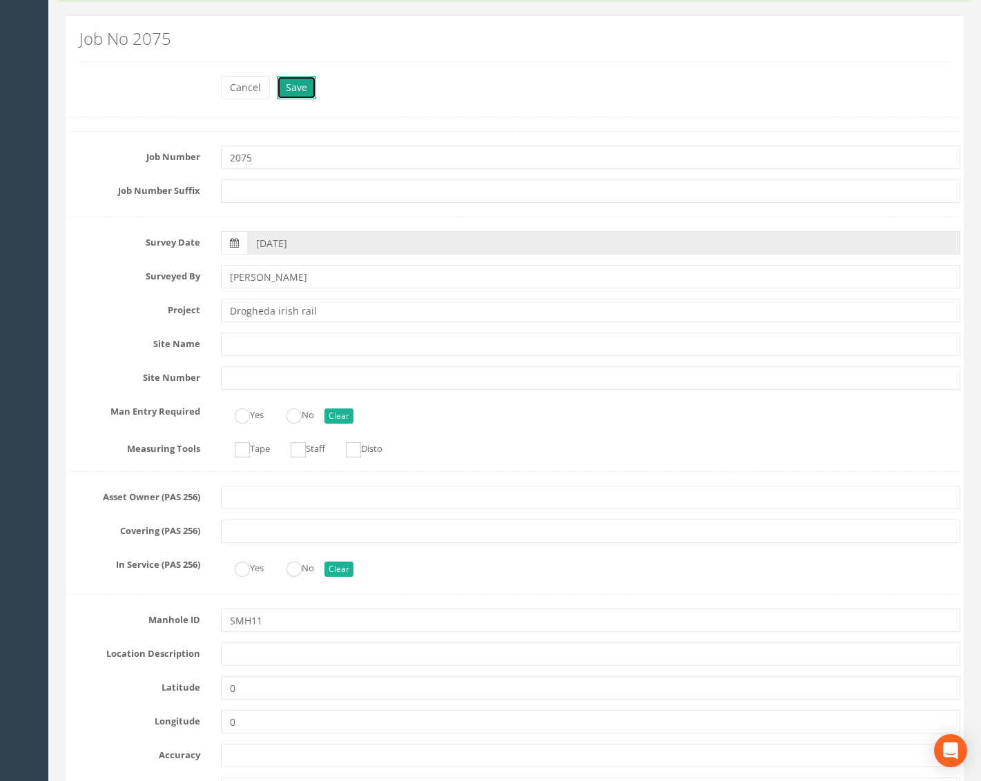
click at [307, 93] on button "Save" at bounding box center [296, 87] width 39 height 23
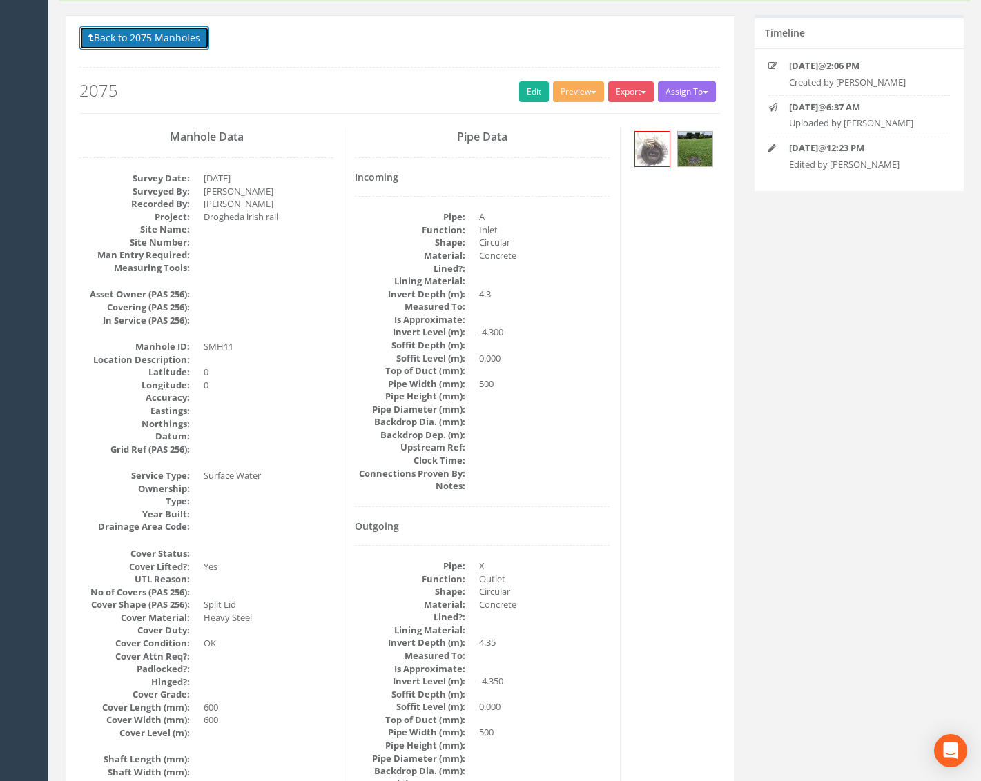
click at [155, 28] on button "Back to 2075 Manholes" at bounding box center [144, 37] width 130 height 23
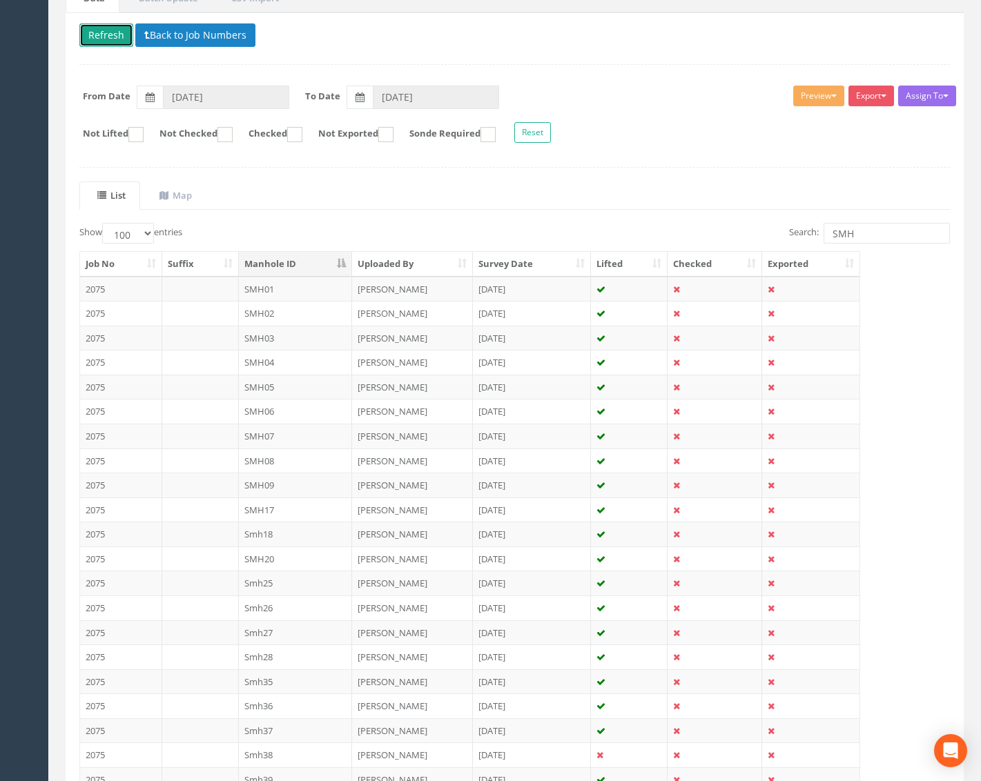
click at [126, 38] on button "Refresh" at bounding box center [106, 34] width 54 height 23
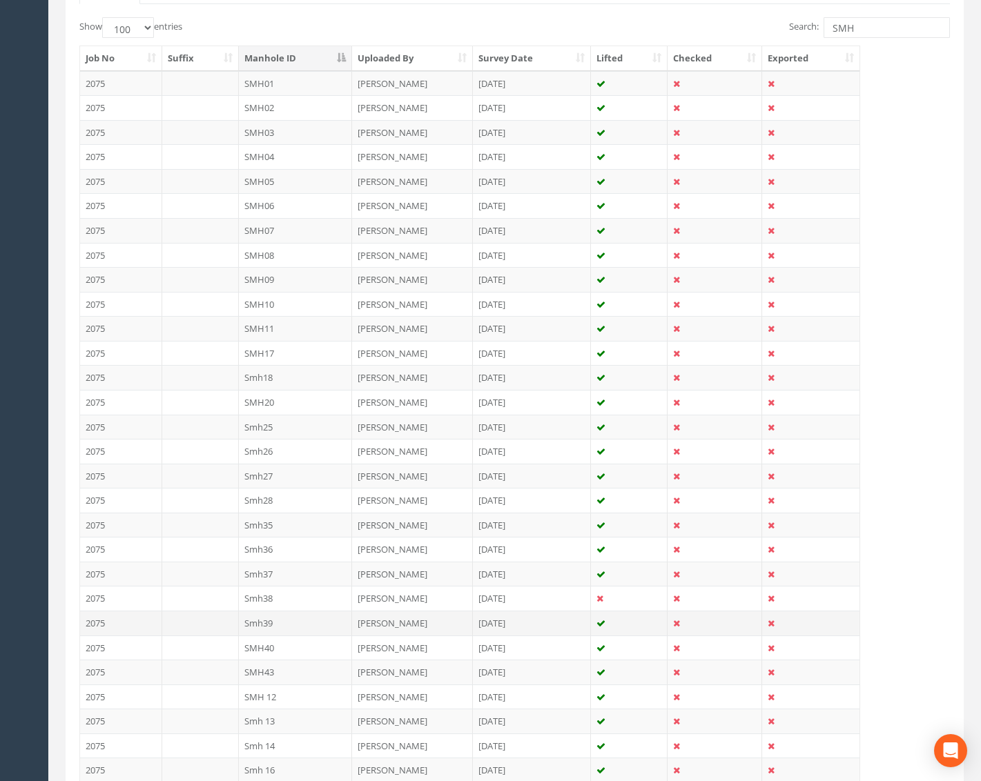
scroll to position [345, 0]
click at [293, 696] on td "SMH 12" at bounding box center [296, 695] width 114 height 25
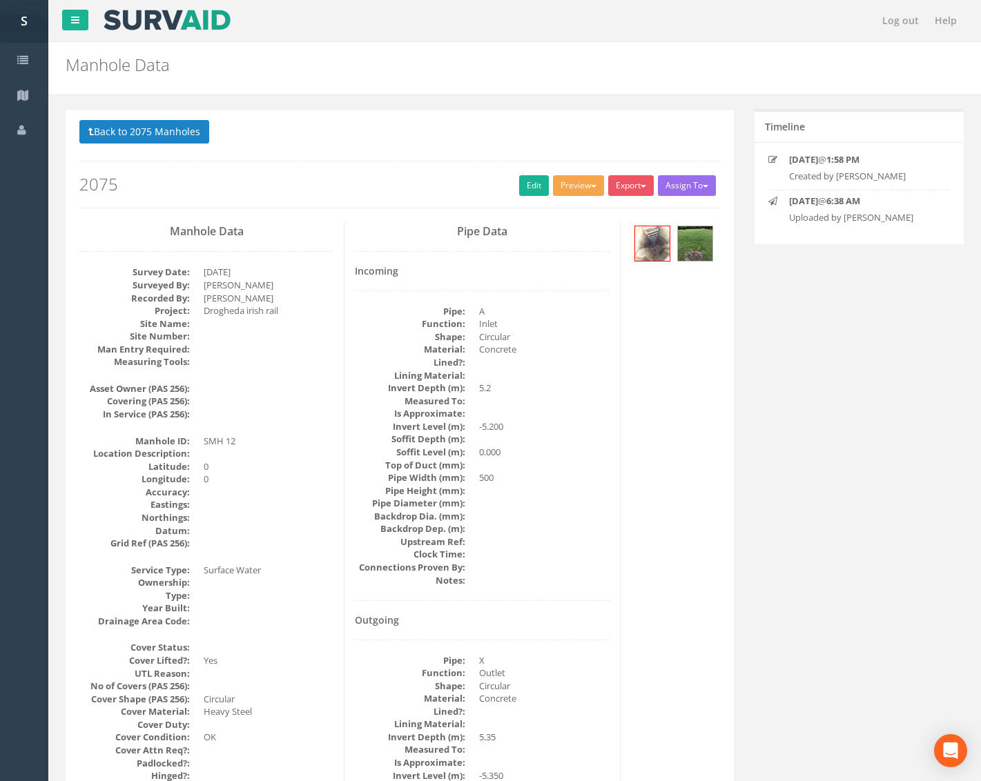
click at [589, 182] on button "Preview" at bounding box center [578, 185] width 51 height 21
click at [560, 215] on link "Metroscan Manhole" at bounding box center [552, 214] width 105 height 21
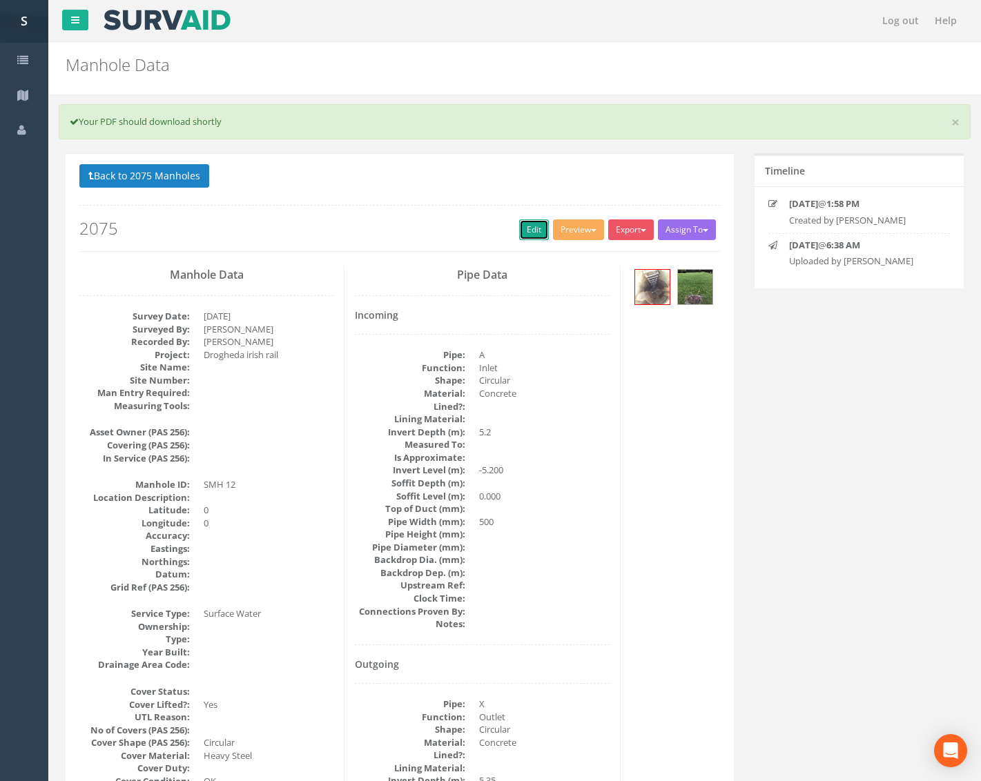
click at [522, 235] on link "Edit" at bounding box center [534, 229] width 30 height 21
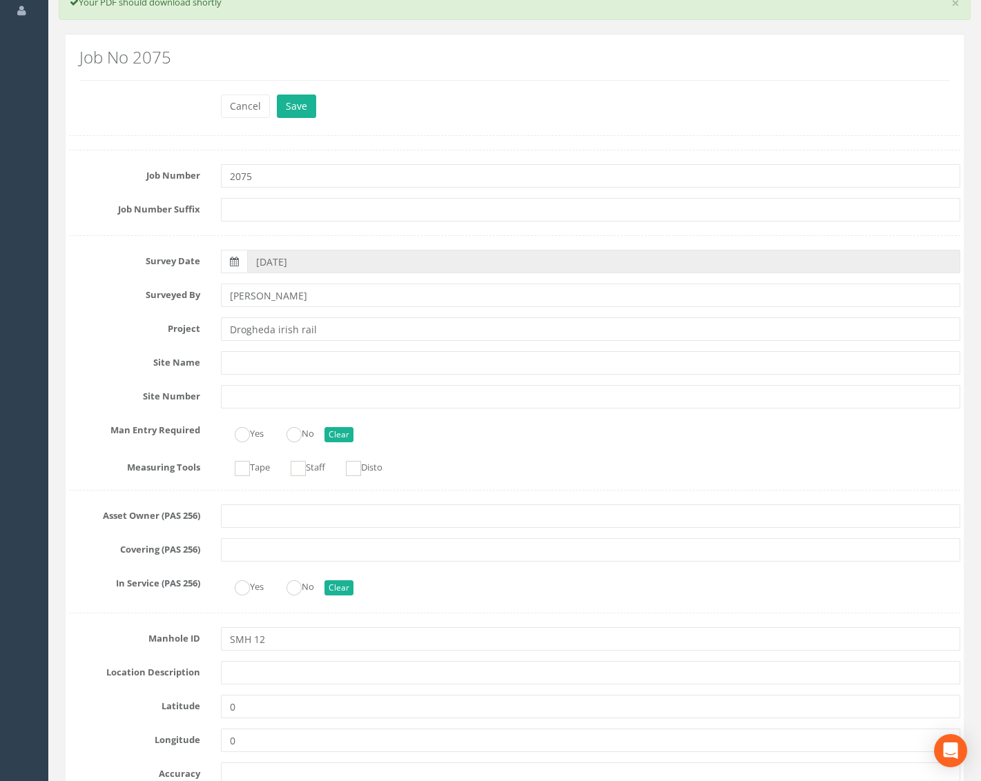
scroll to position [138, 0]
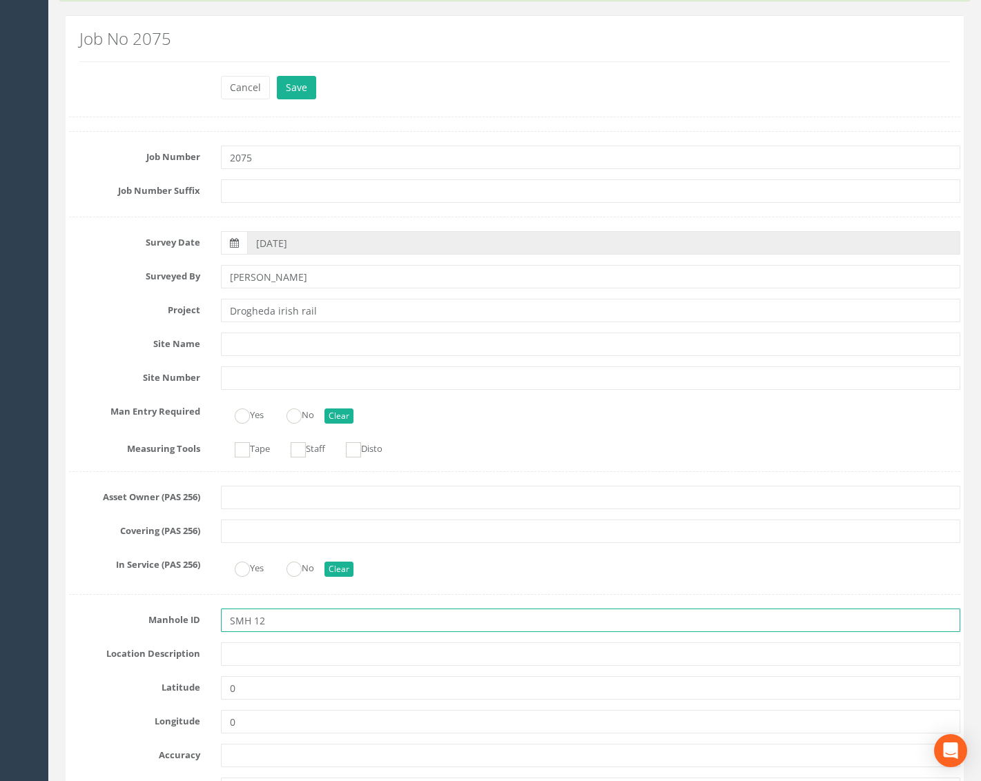
click at [255, 620] on input "SMH 12" at bounding box center [590, 620] width 739 height 23
type input "SMH12"
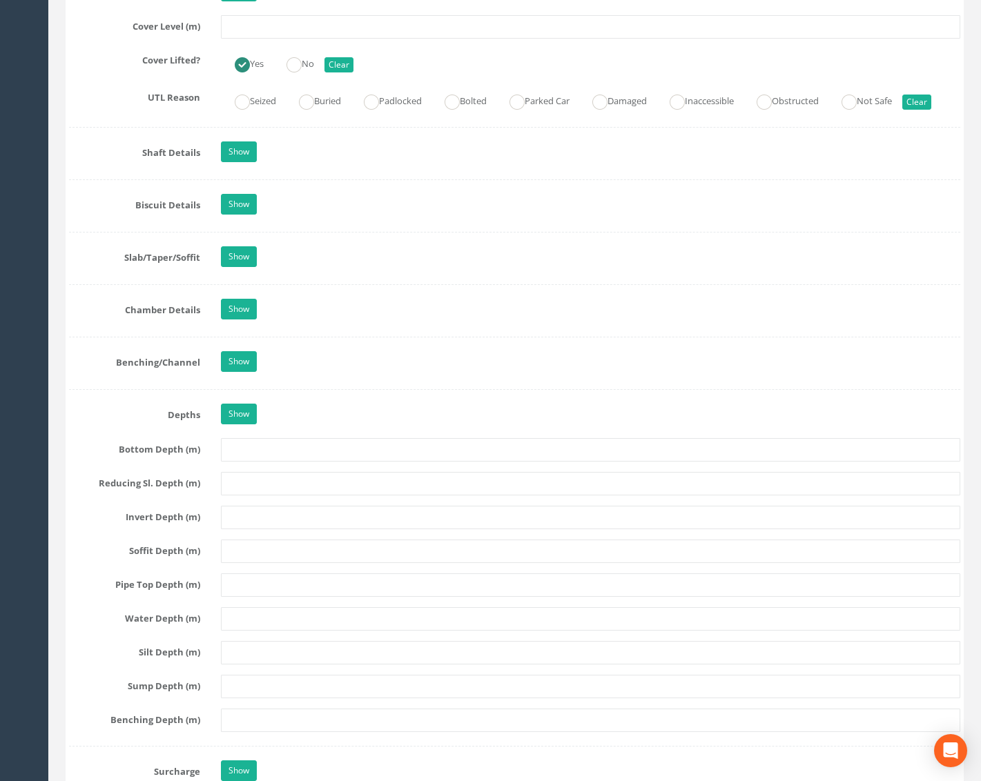
scroll to position [1449, 0]
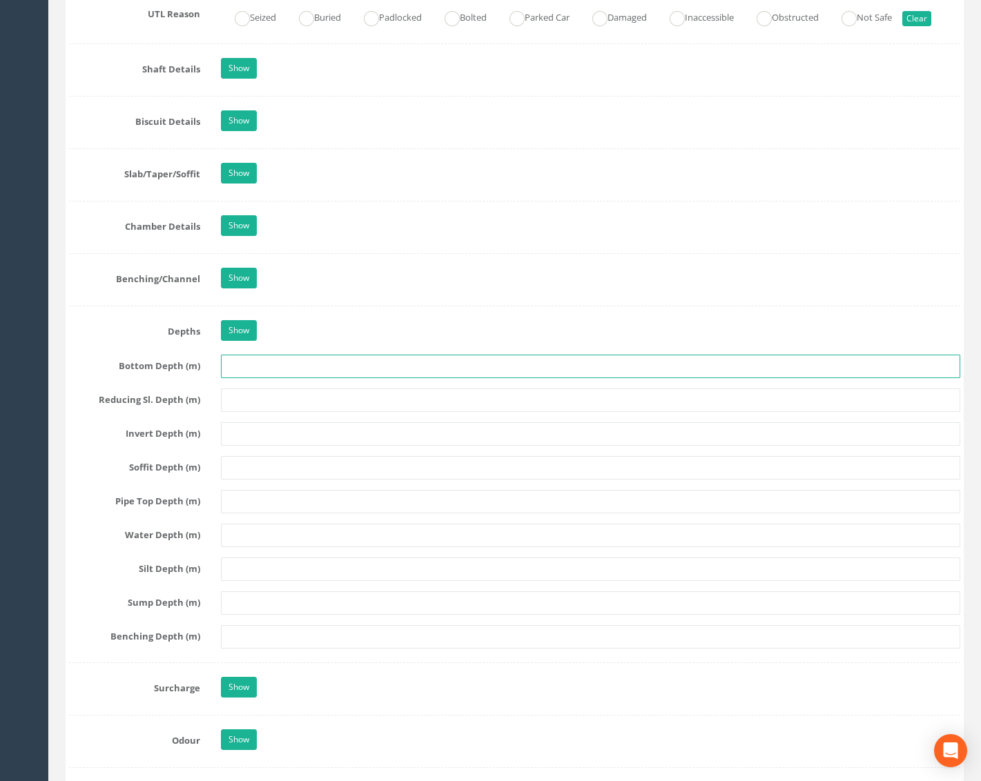
click at [259, 364] on input "text" at bounding box center [590, 366] width 739 height 23
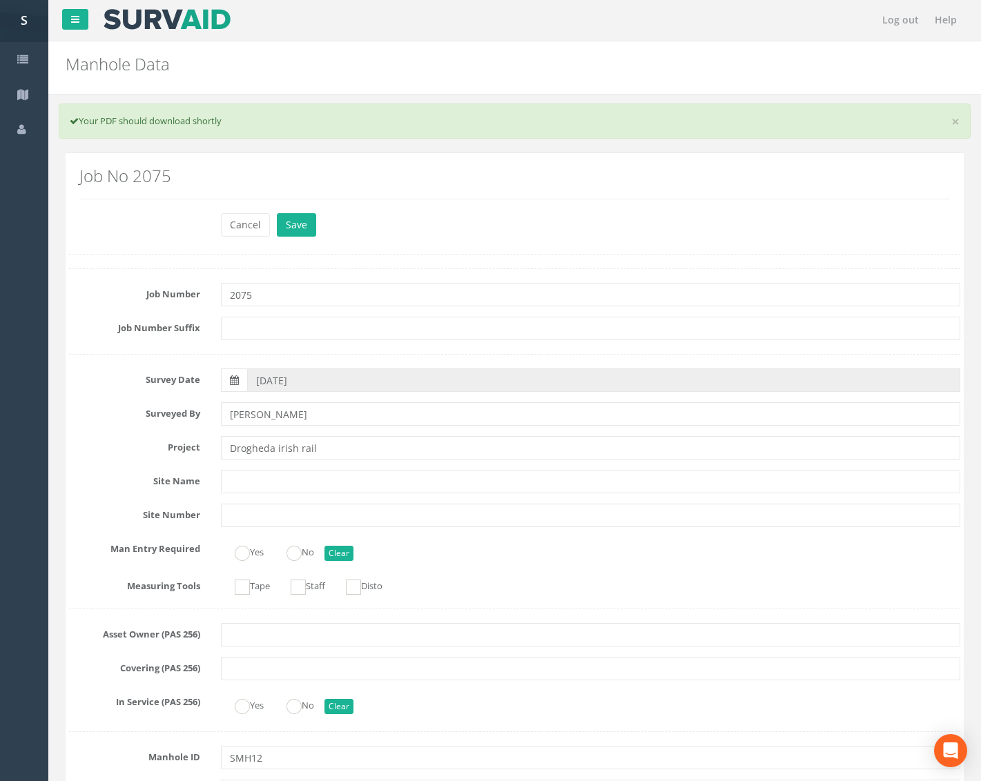
scroll to position [0, 0]
type input "5.35"
click at [299, 221] on button "Save" at bounding box center [296, 225] width 39 height 23
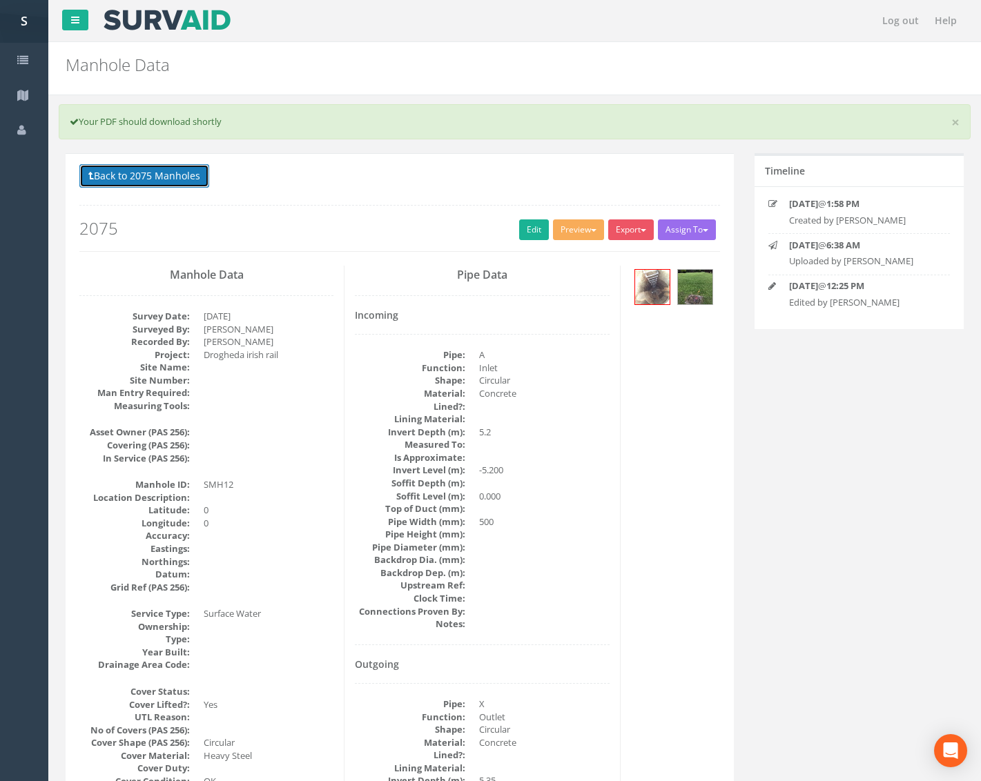
click at [193, 182] on button "Back to 2075 Manholes" at bounding box center [144, 175] width 130 height 23
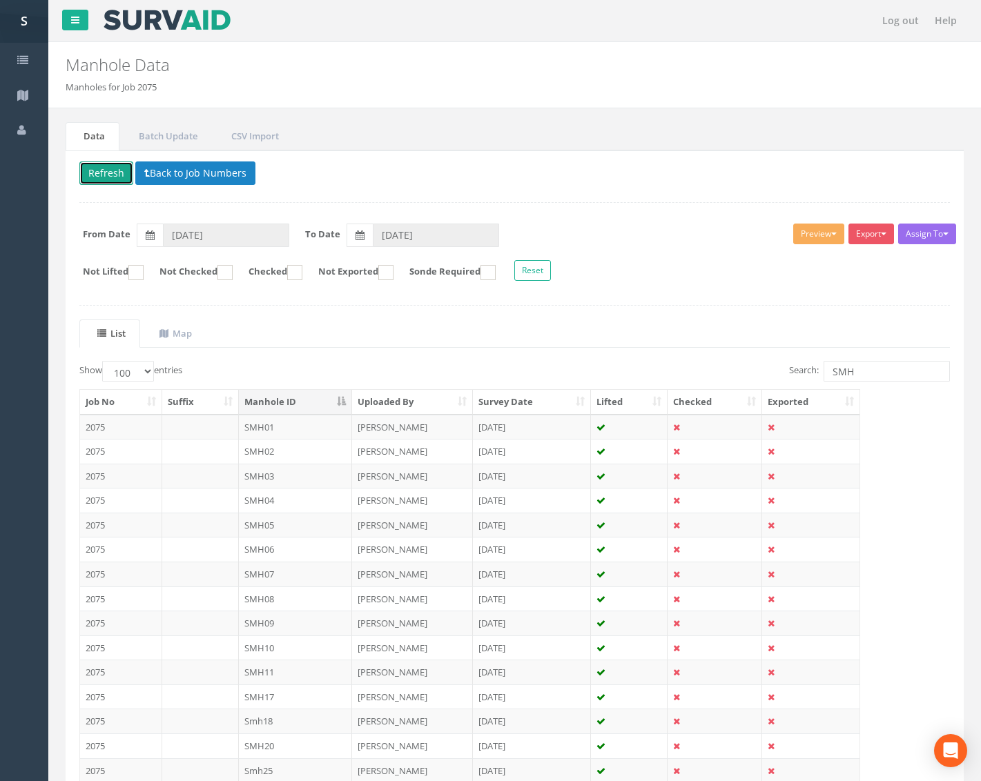
click at [112, 177] on button "Refresh" at bounding box center [106, 172] width 54 height 23
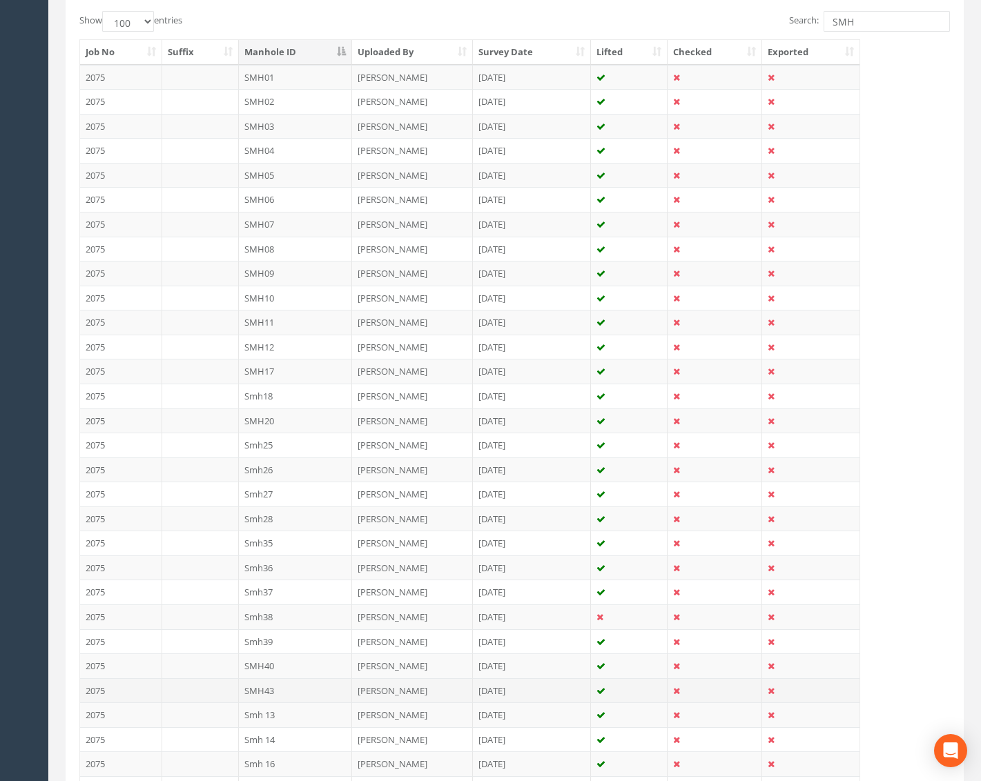
scroll to position [414, 0]
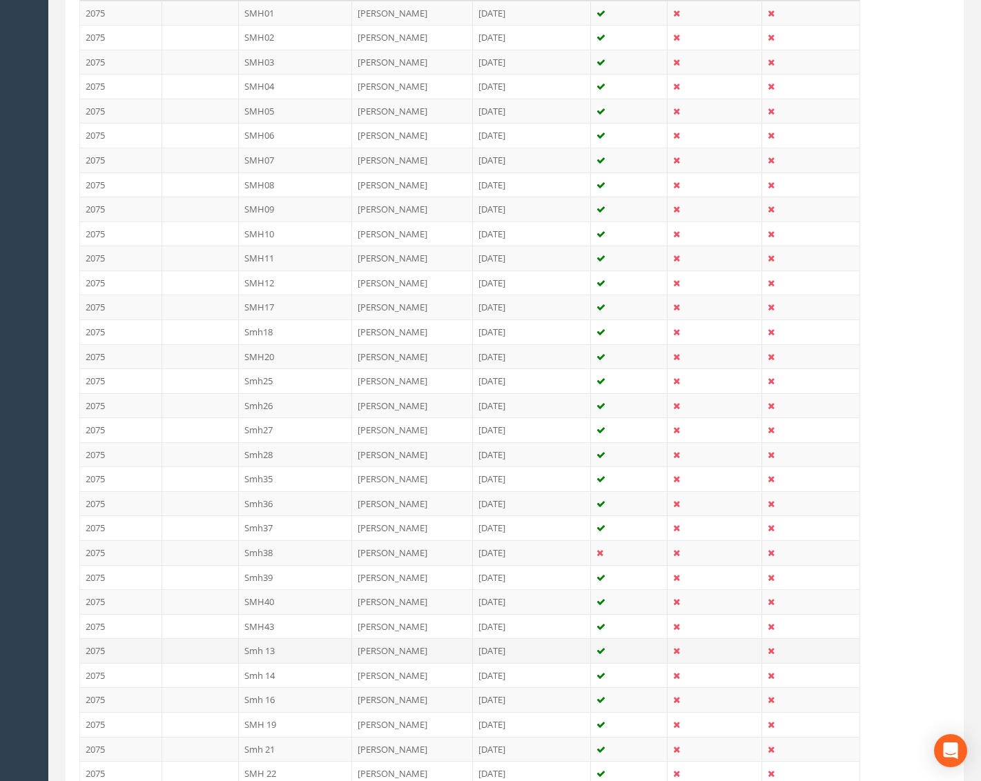
click at [304, 655] on td "Smh 13" at bounding box center [296, 650] width 114 height 25
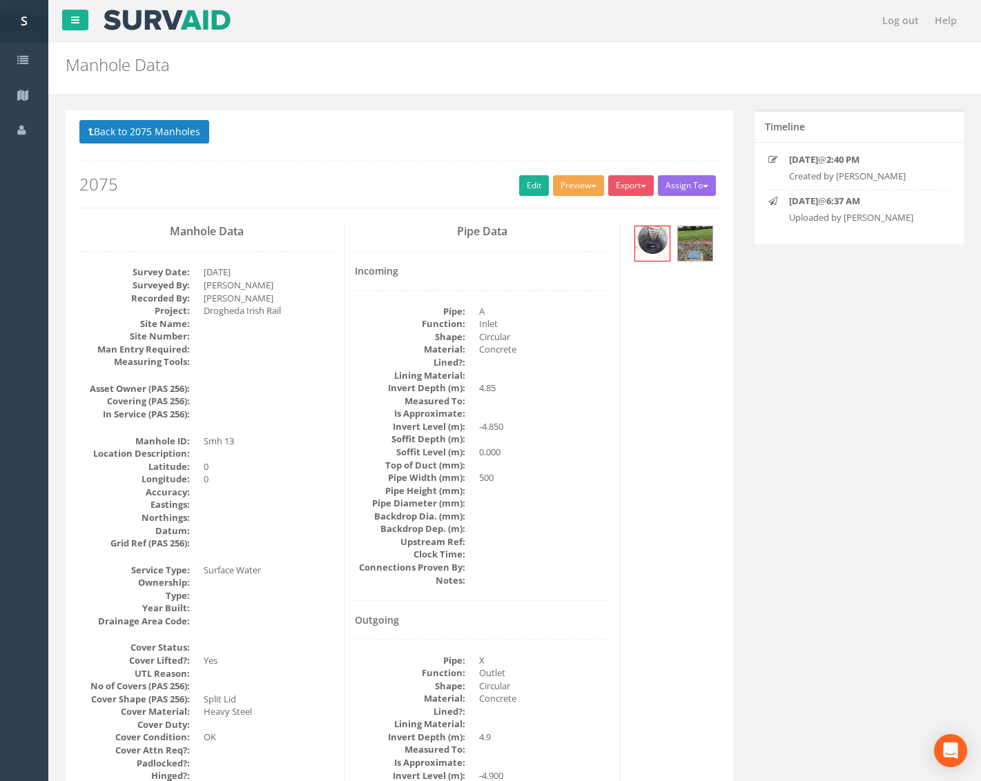
click at [572, 188] on button "Preview" at bounding box center [578, 185] width 51 height 21
click at [571, 213] on link "Metroscan Manhole" at bounding box center [552, 214] width 105 height 21
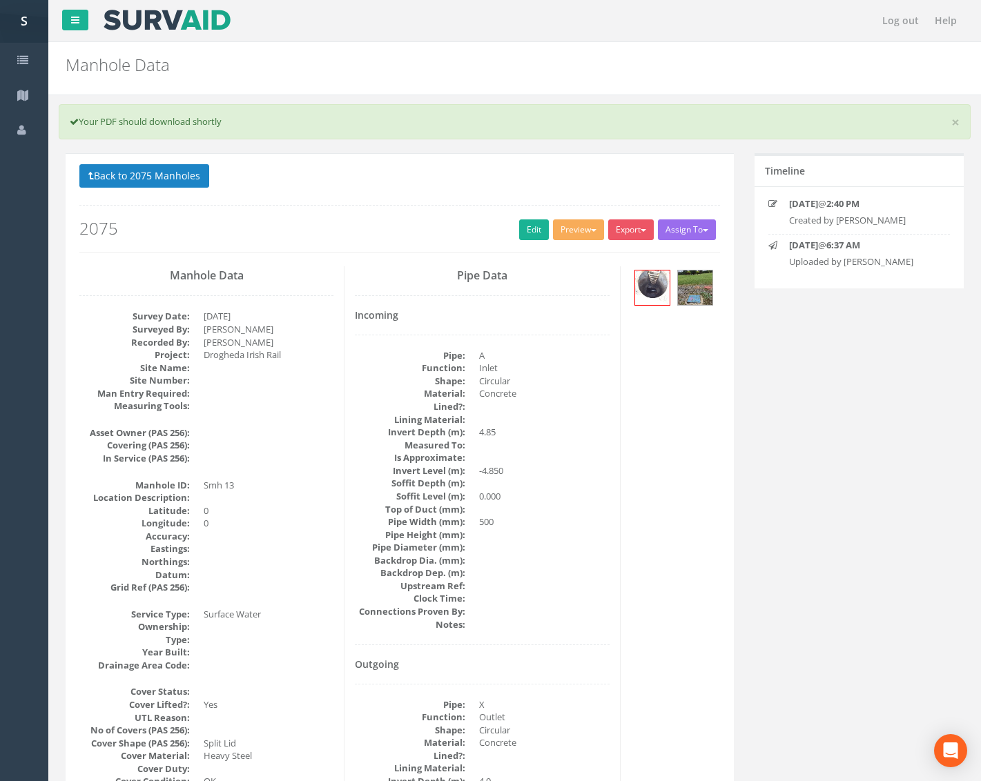
click at [518, 217] on div "Back to 2075 Manholes Back to Map Assign To No Companies Added Export Metroscan…" at bounding box center [399, 208] width 640 height 88
click at [522, 227] on link "Edit" at bounding box center [534, 229] width 30 height 21
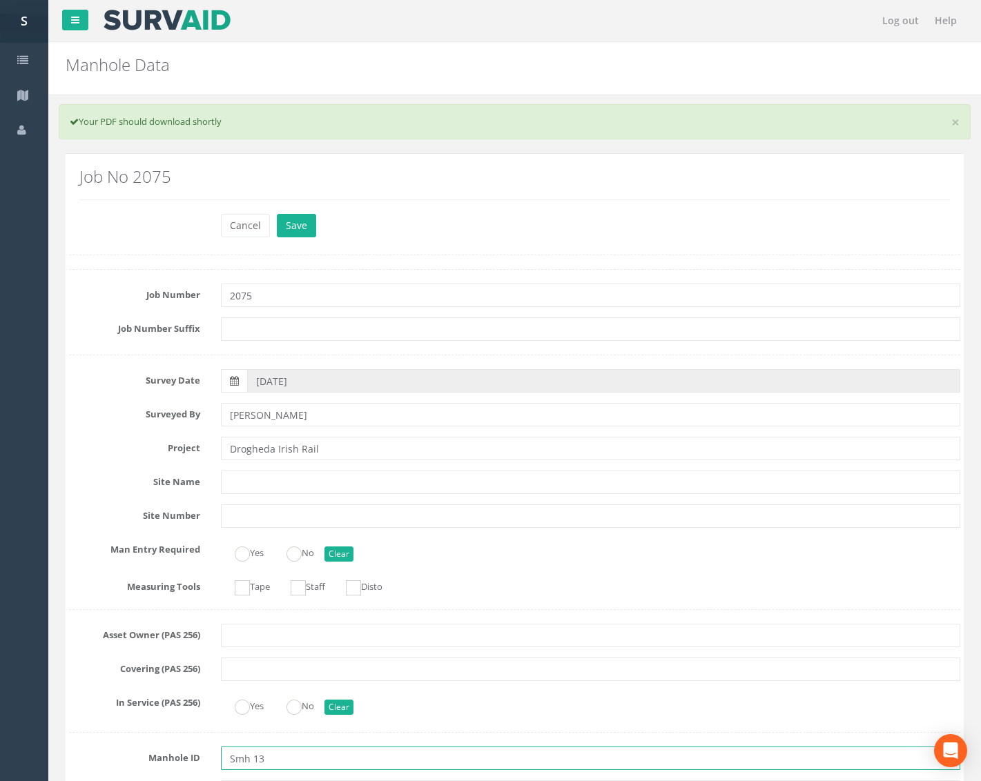
click at [237, 761] on input "Smh 13" at bounding box center [590, 758] width 739 height 23
type input "SMH13"
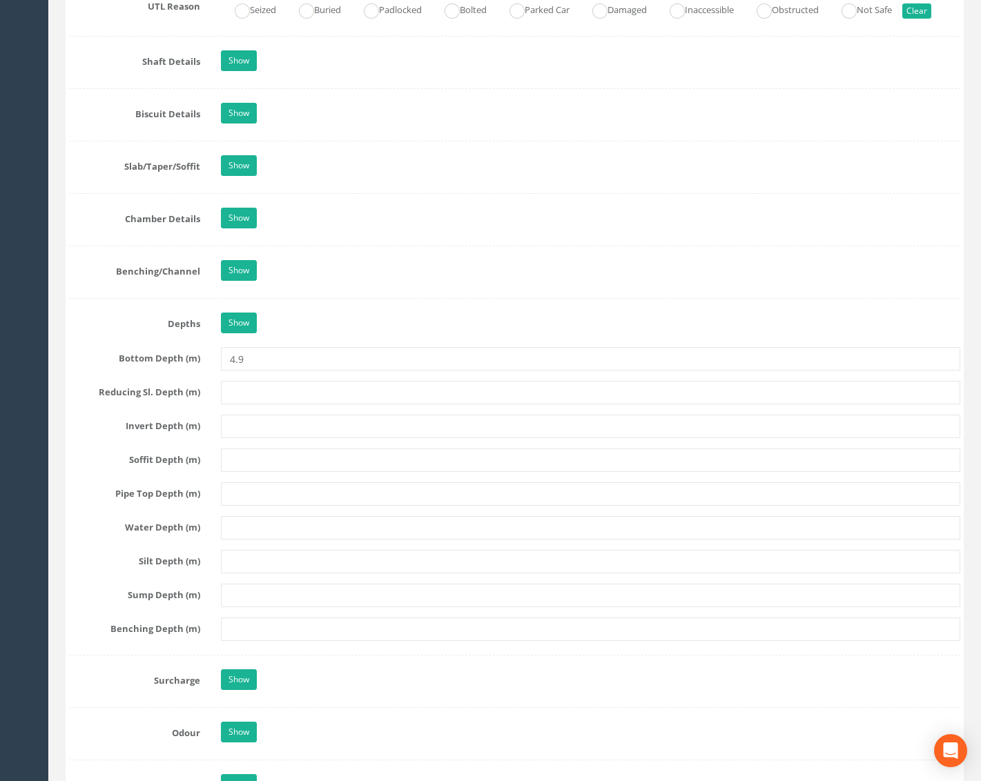
scroll to position [1449, 0]
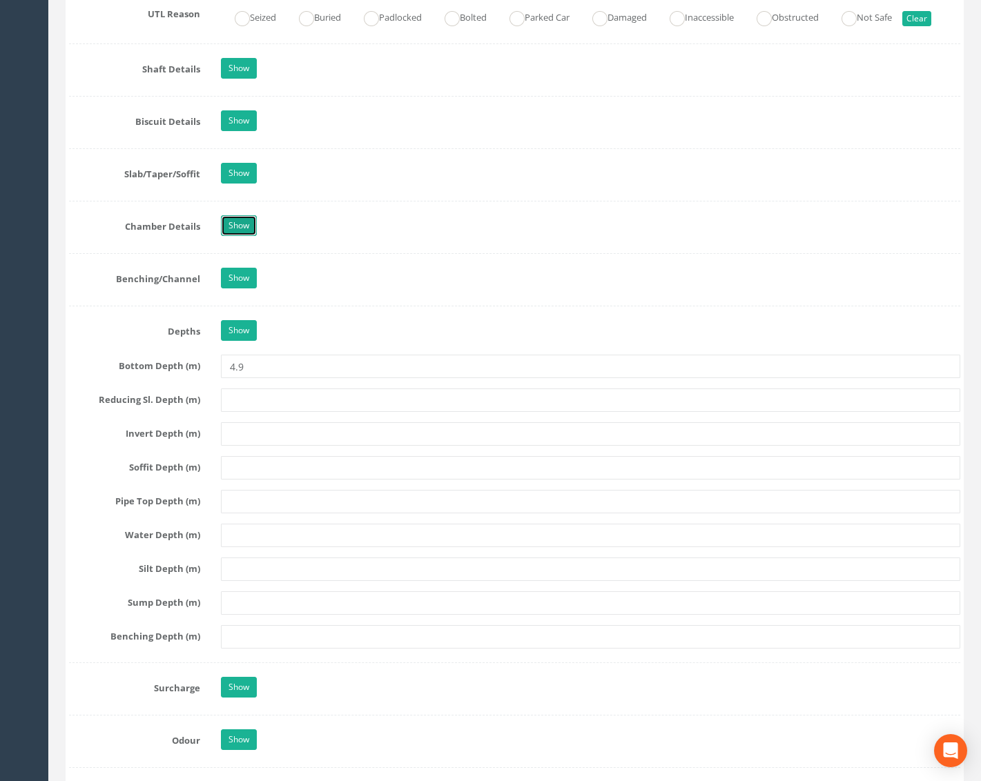
click at [226, 231] on link "Show" at bounding box center [239, 225] width 36 height 21
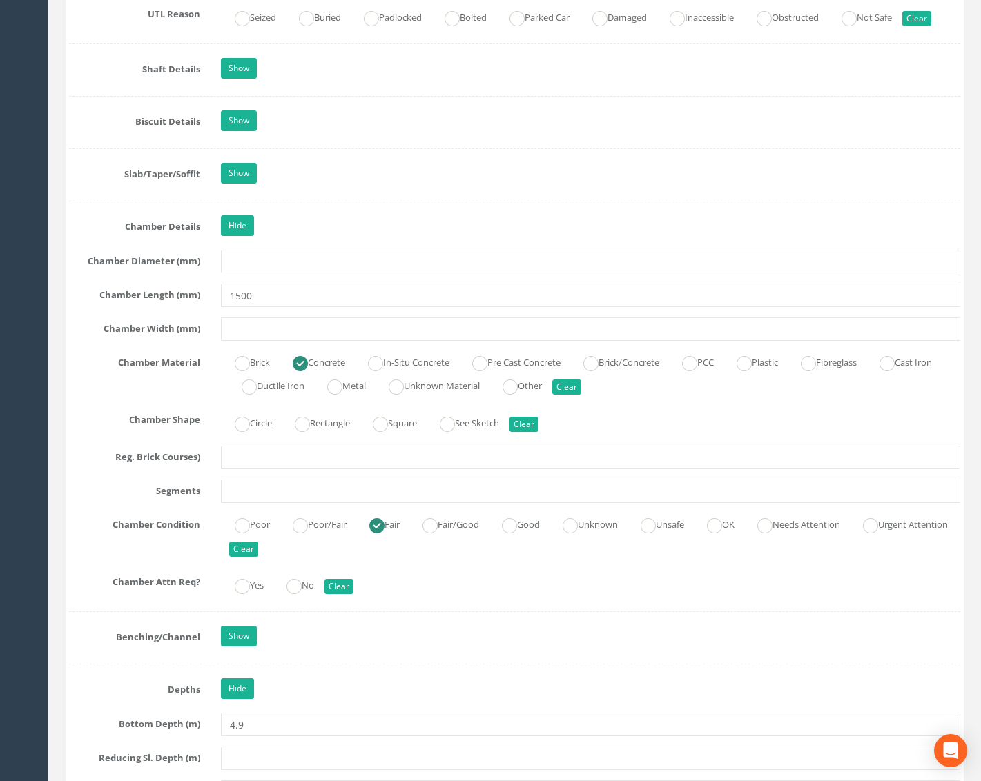
click at [272, 423] on label "Circle" at bounding box center [246, 422] width 51 height 20
radio input "true"
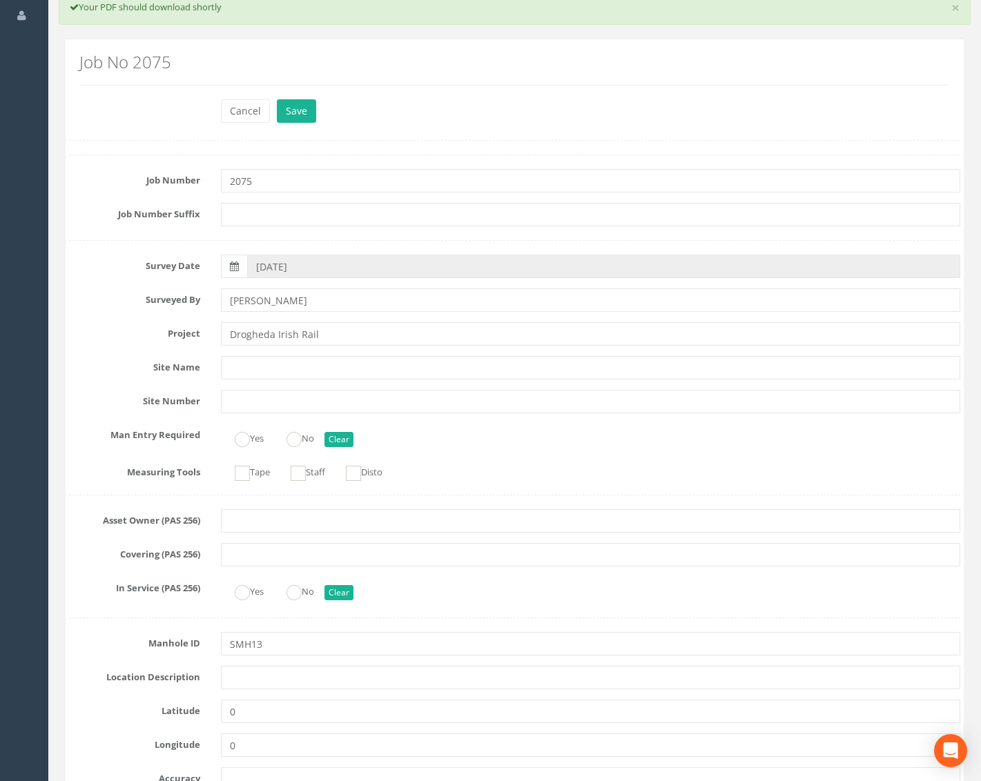
scroll to position [0, 0]
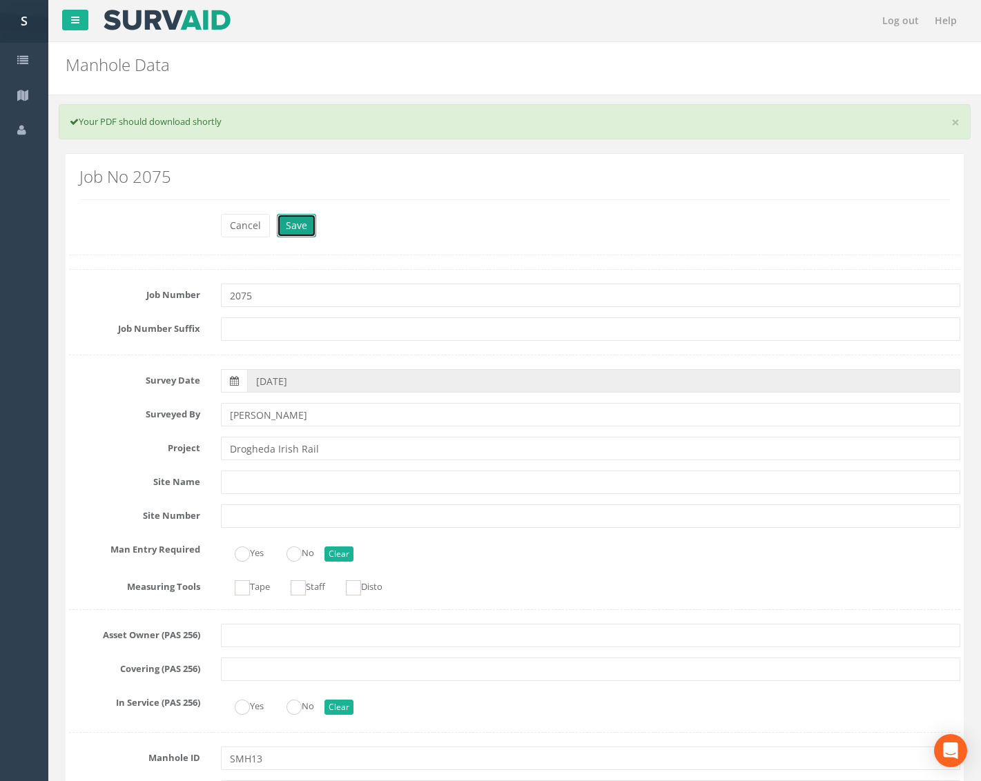
click at [300, 226] on button "Save" at bounding box center [296, 225] width 39 height 23
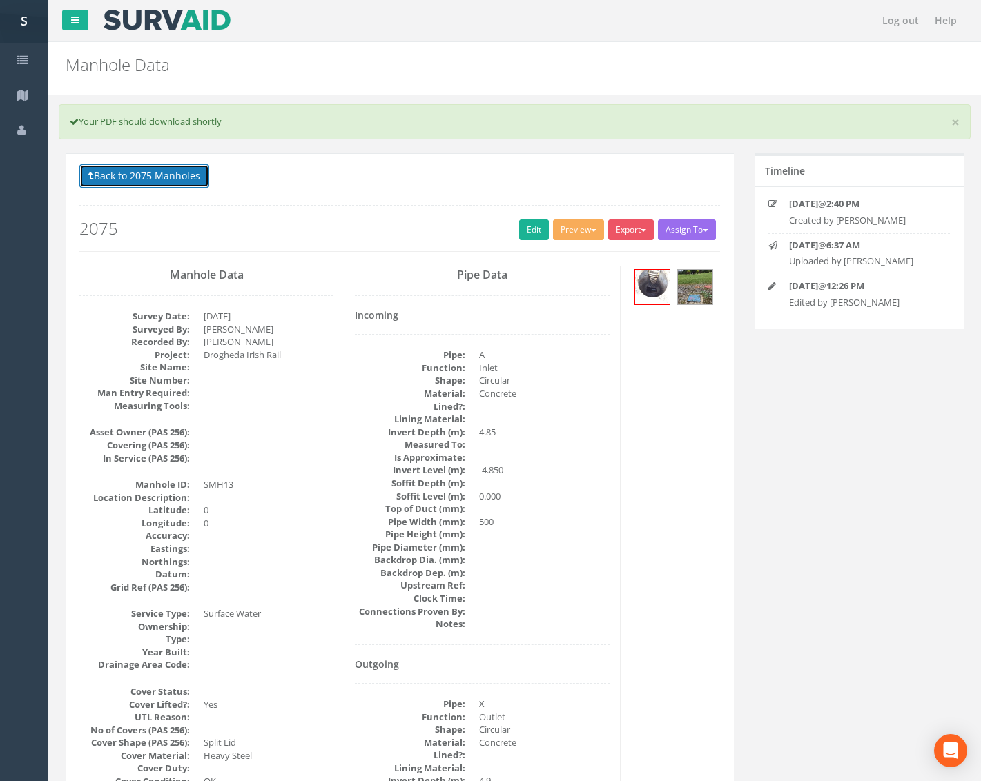
click at [199, 179] on button "Back to 2075 Manholes" at bounding box center [144, 175] width 130 height 23
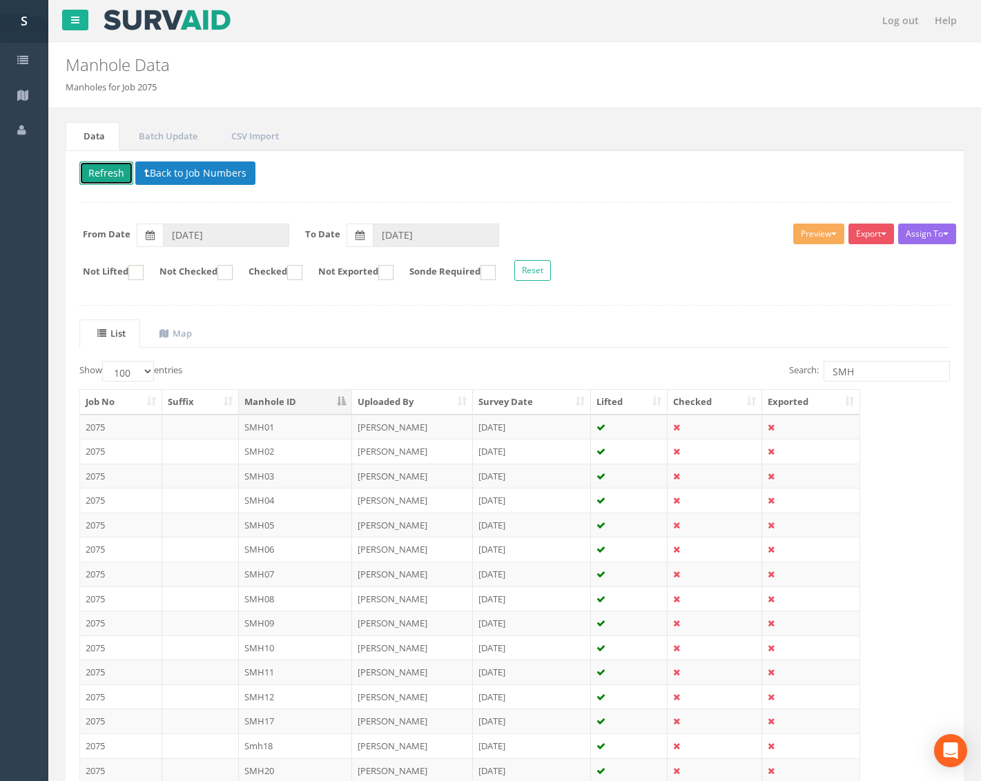
click at [114, 177] on button "Refresh" at bounding box center [106, 172] width 54 height 23
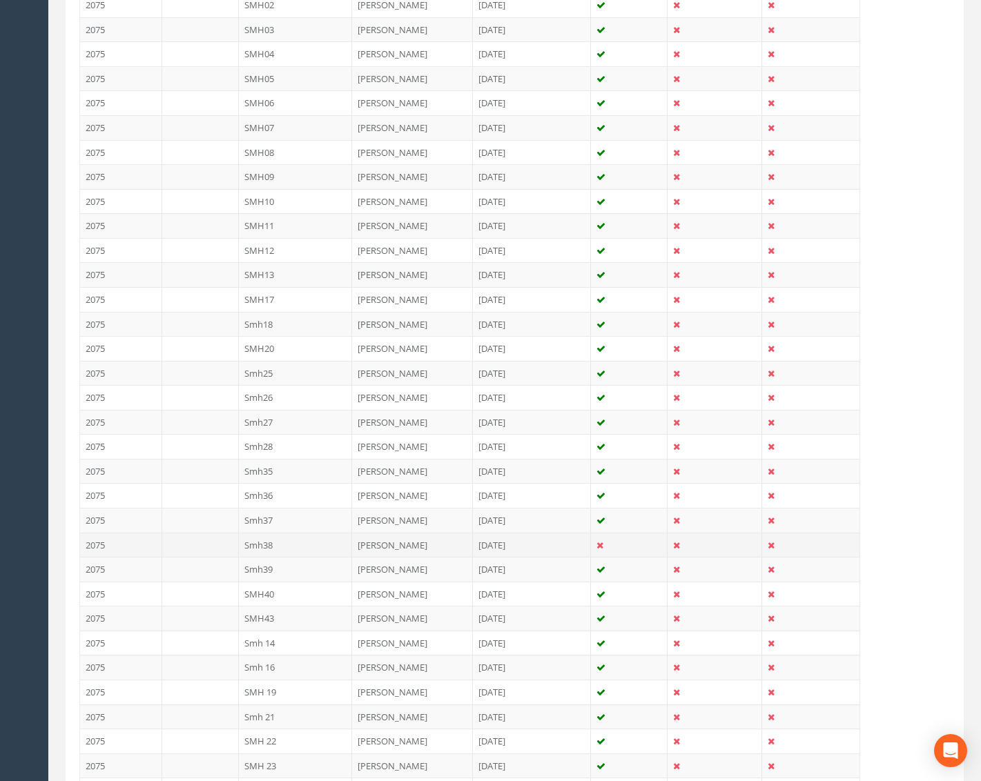
scroll to position [483, 0]
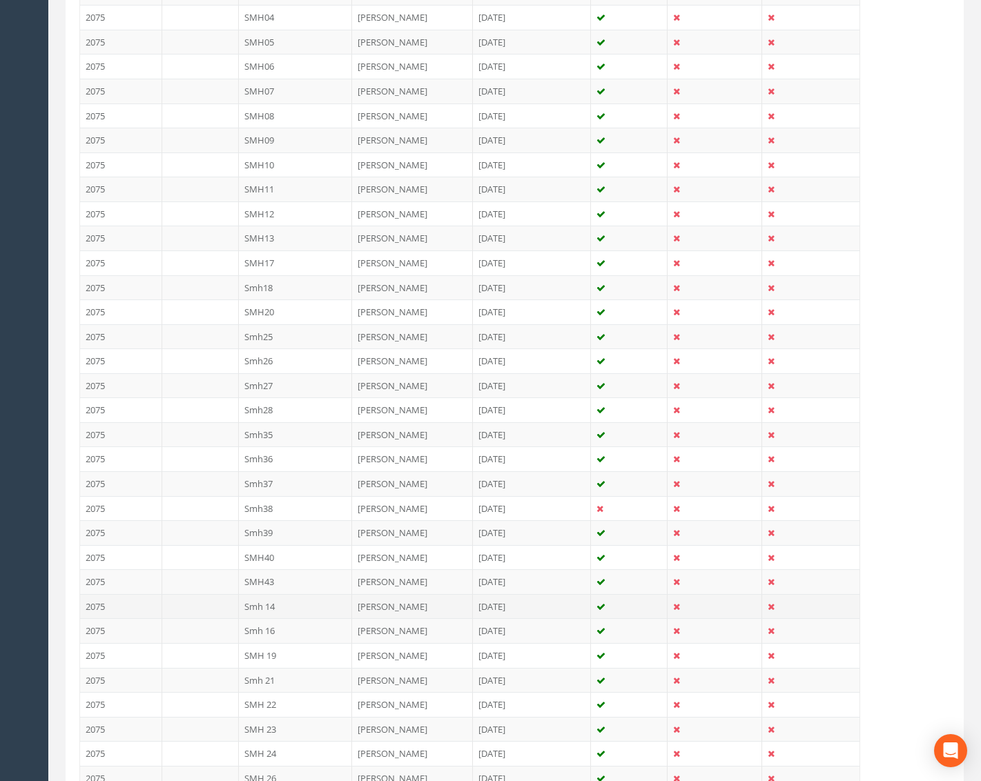
click at [306, 610] on td "Smh 14" at bounding box center [296, 606] width 114 height 25
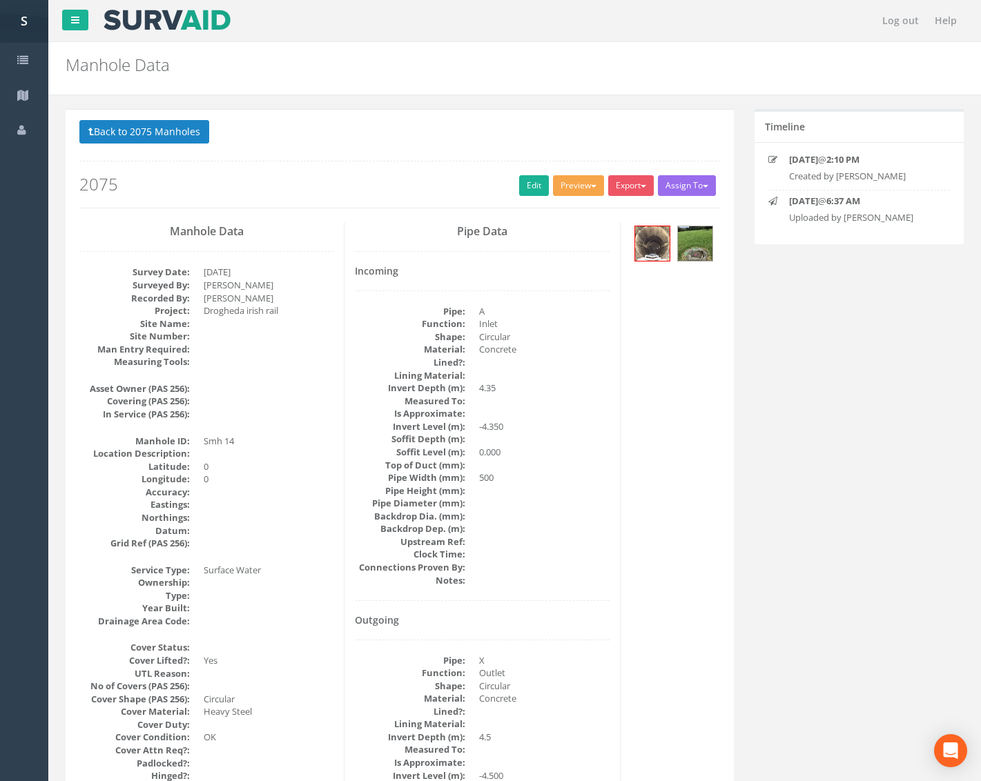
click at [561, 190] on button "Preview" at bounding box center [578, 185] width 51 height 21
click at [561, 206] on link "Metroscan Manhole" at bounding box center [552, 214] width 105 height 21
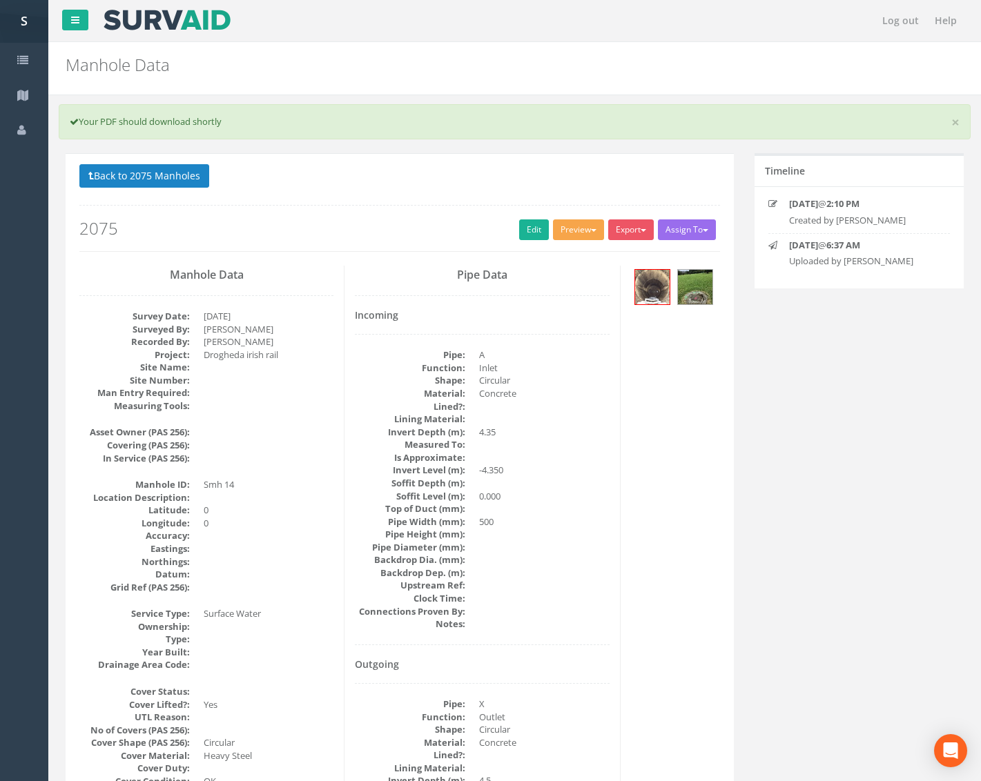
click at [565, 237] on button "Preview" at bounding box center [578, 229] width 51 height 21
click at [567, 253] on link "Metroscan Manhole" at bounding box center [552, 258] width 105 height 21
click at [521, 228] on link "Edit" at bounding box center [534, 229] width 30 height 21
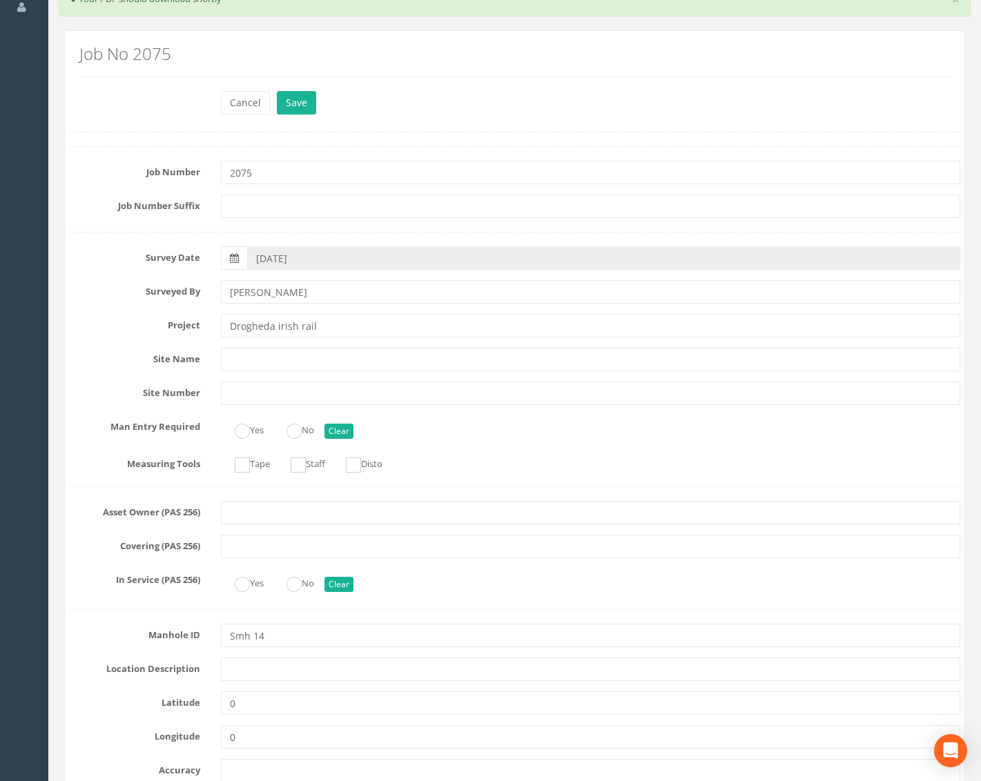
scroll to position [138, 0]
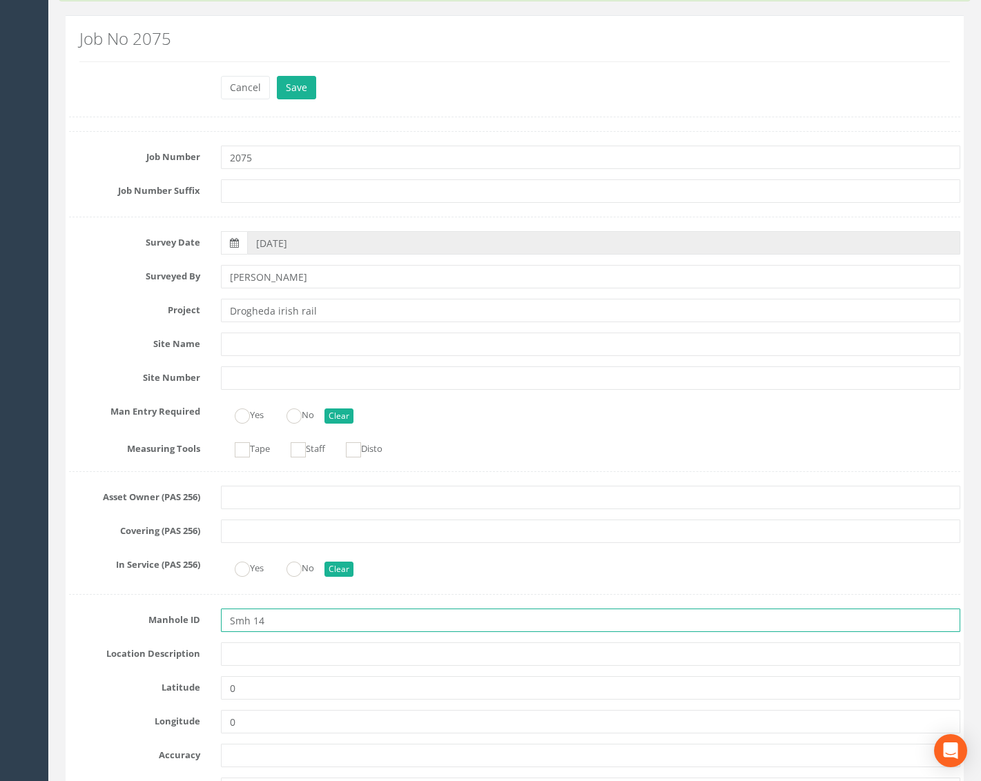
click at [237, 622] on input "Smh 14" at bounding box center [590, 620] width 739 height 23
type input "SMH14"
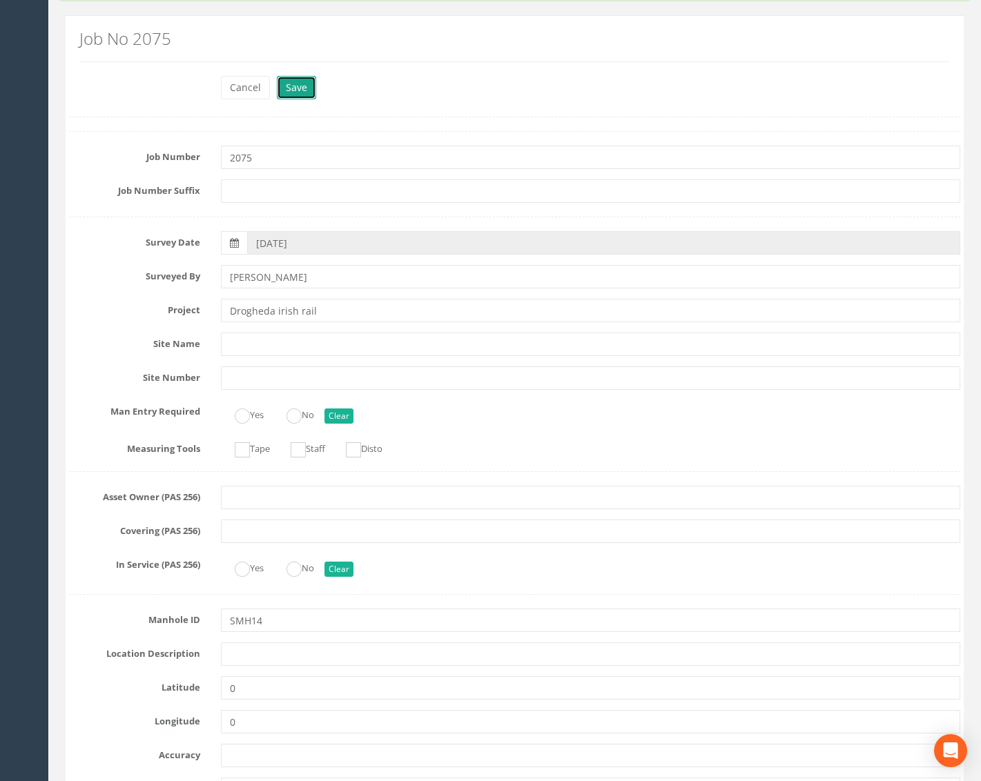
click at [297, 82] on button "Save" at bounding box center [296, 87] width 39 height 23
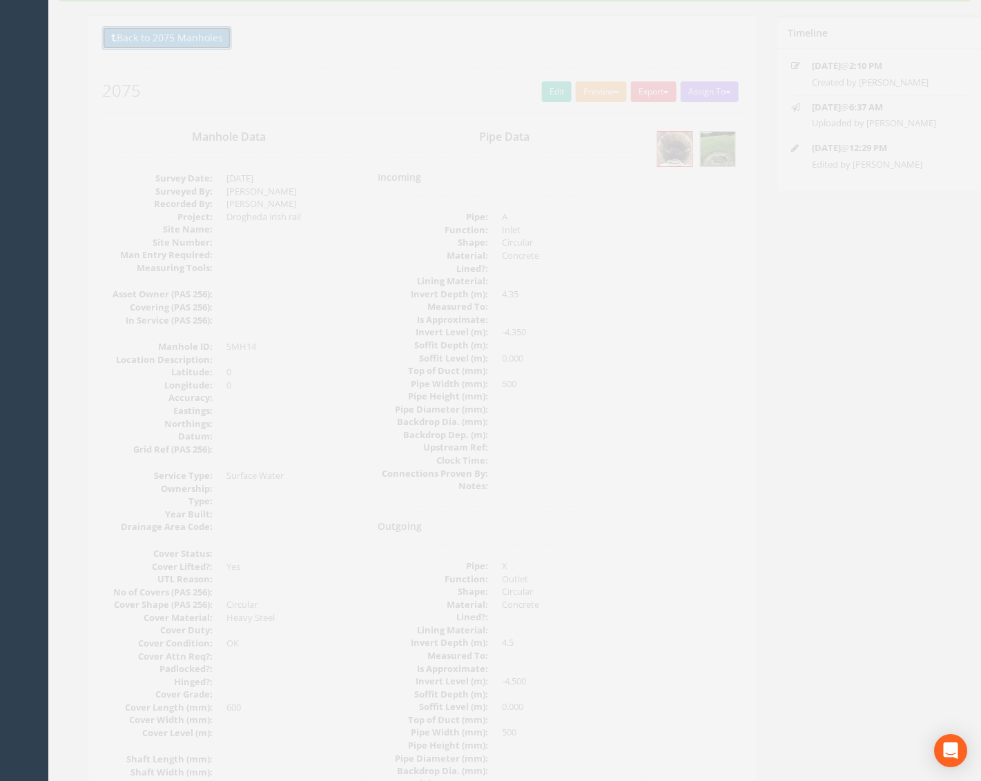
click at [173, 28] on button "Back to 2075 Manholes" at bounding box center [144, 37] width 130 height 23
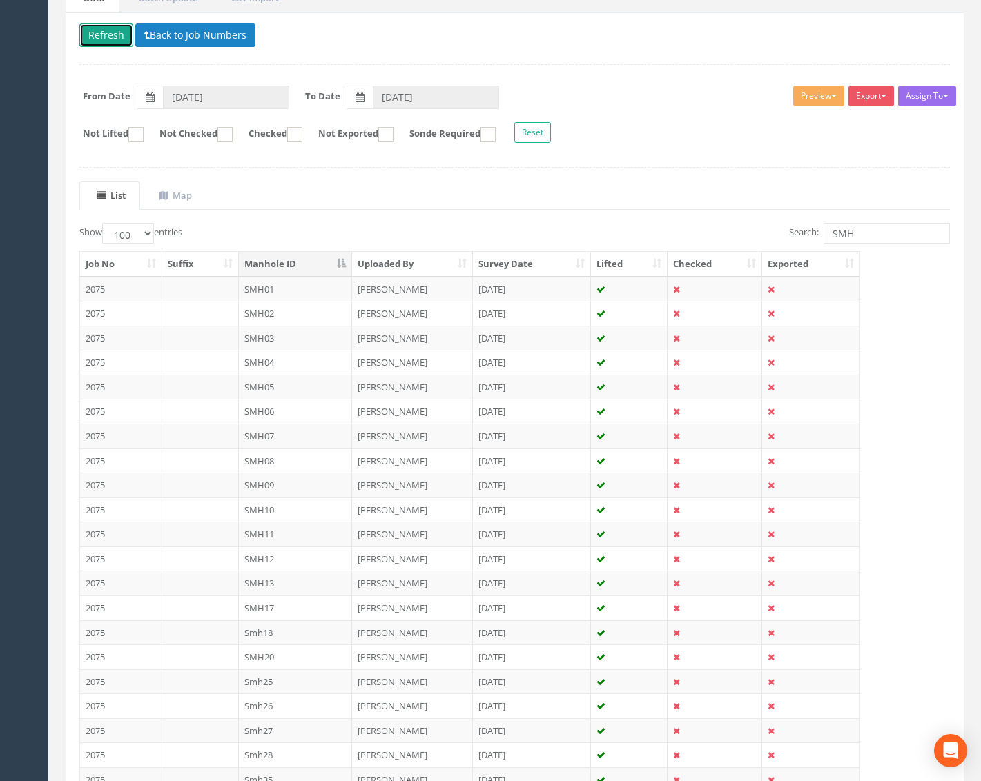
click at [113, 34] on button "Refresh" at bounding box center [106, 34] width 54 height 23
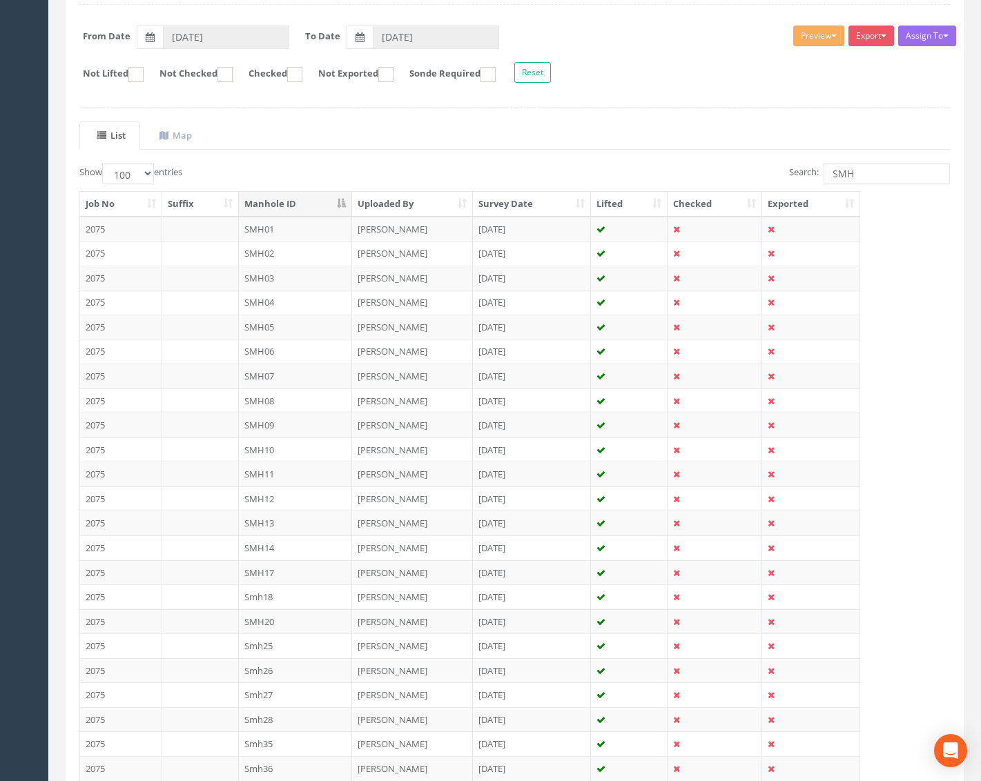
scroll to position [0, 0]
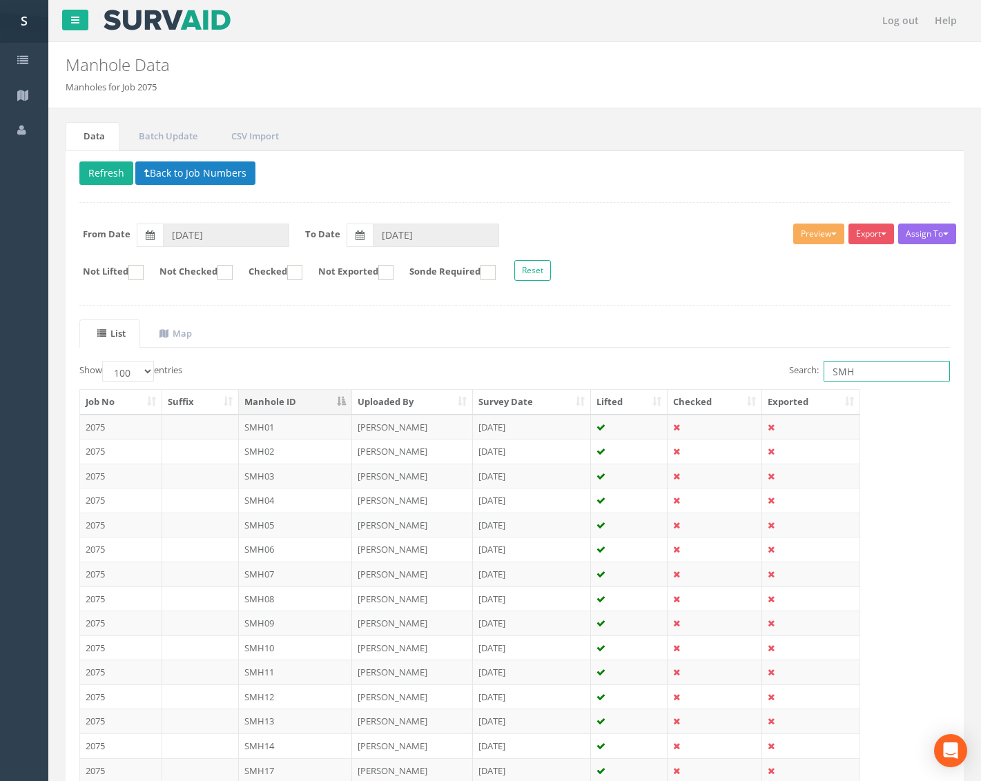
click at [863, 373] on input "SMH" at bounding box center [886, 371] width 126 height 21
type input "S"
type input "15"
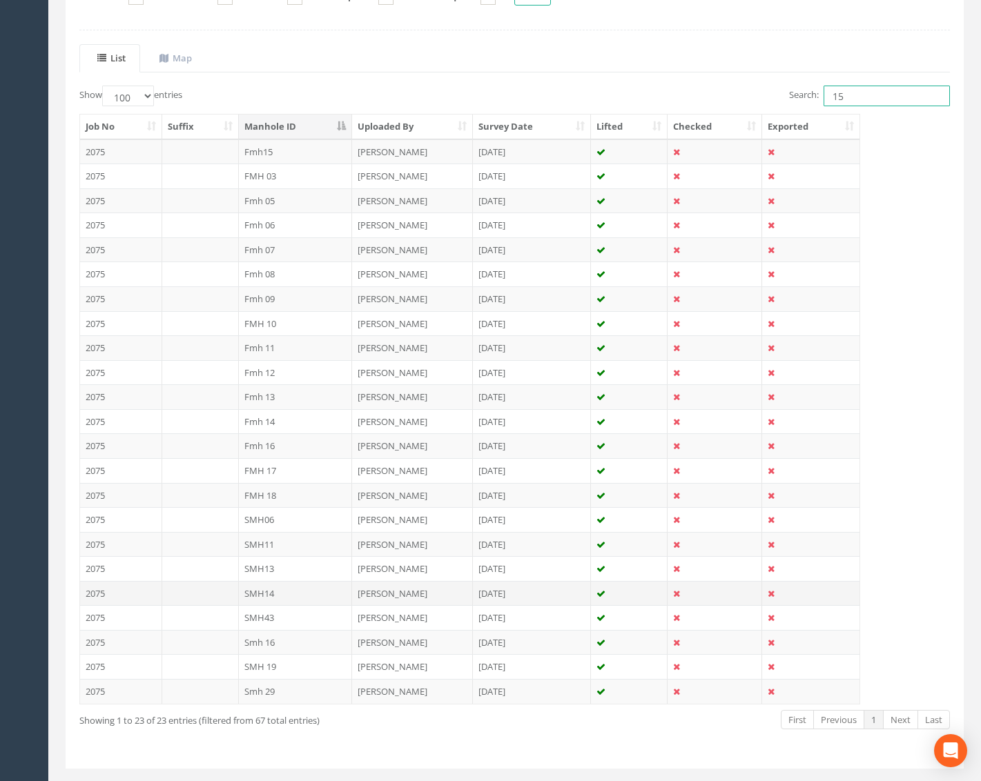
scroll to position [276, 0]
drag, startPoint x: 870, startPoint y: 92, endPoint x: 815, endPoint y: 97, distance: 55.4
click at [815, 97] on label "Search: 15" at bounding box center [869, 95] width 161 height 21
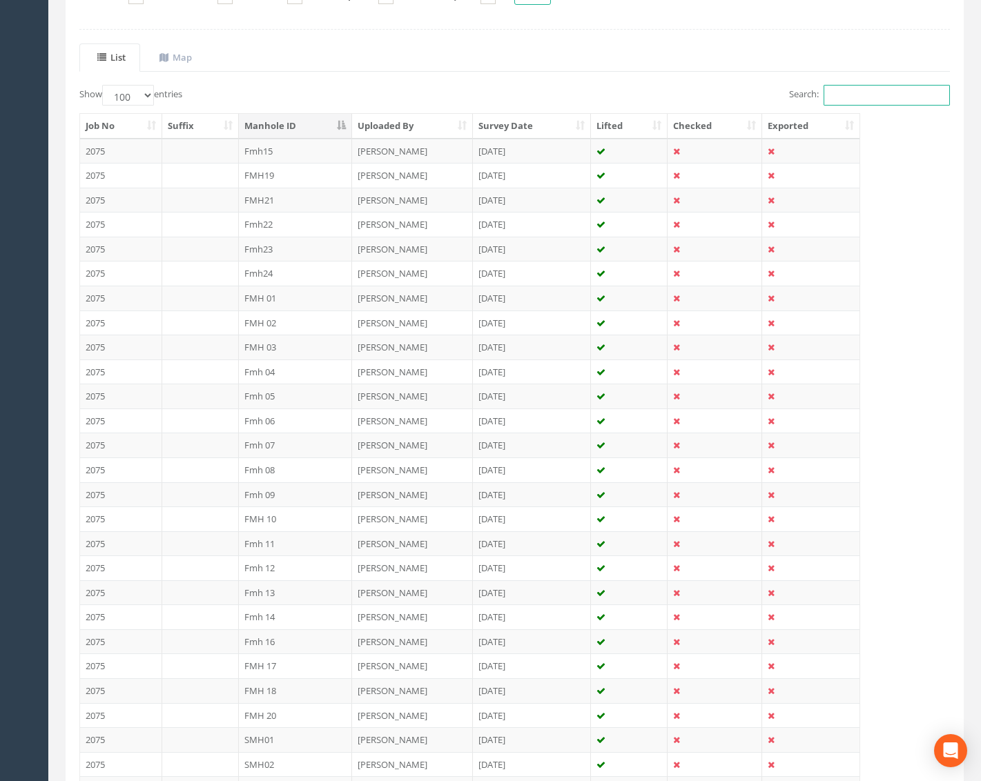
click at [845, 102] on input "Search:" at bounding box center [886, 95] width 126 height 21
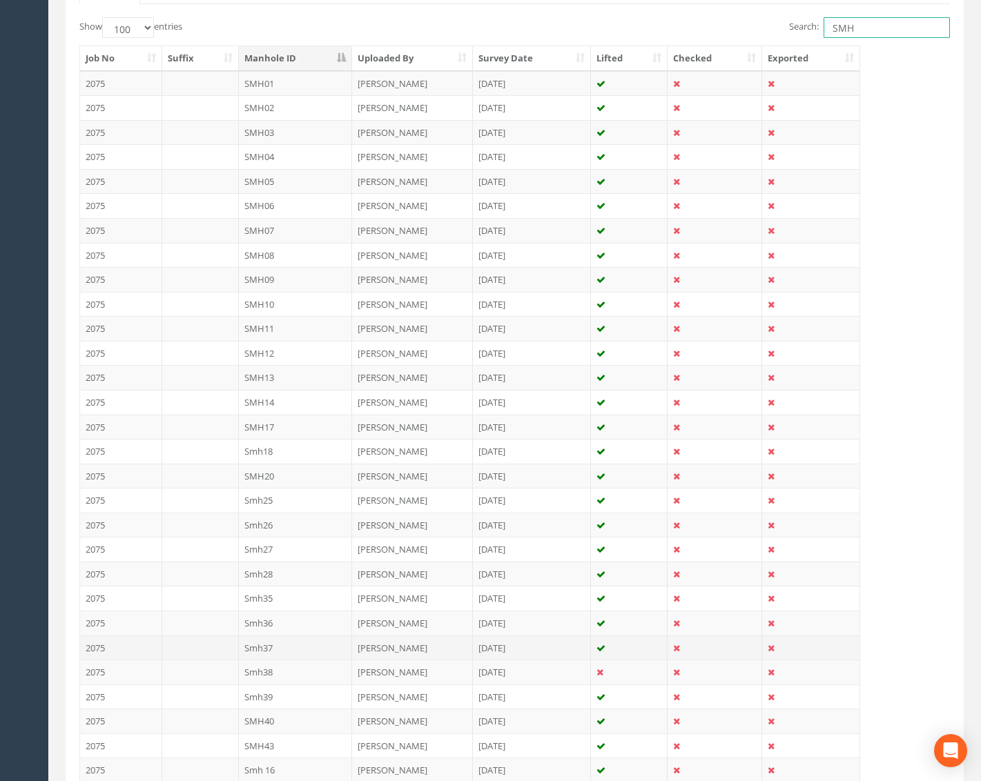
scroll to position [345, 0]
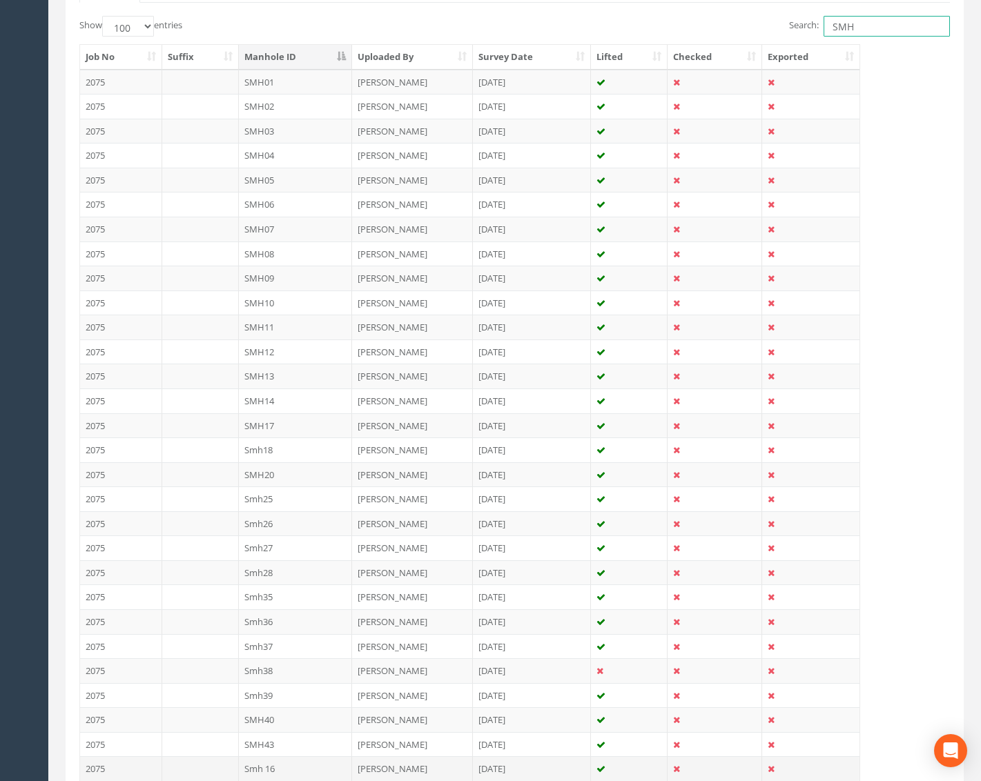
type input "SMH"
click at [280, 767] on td "Smh 16" at bounding box center [296, 768] width 114 height 25
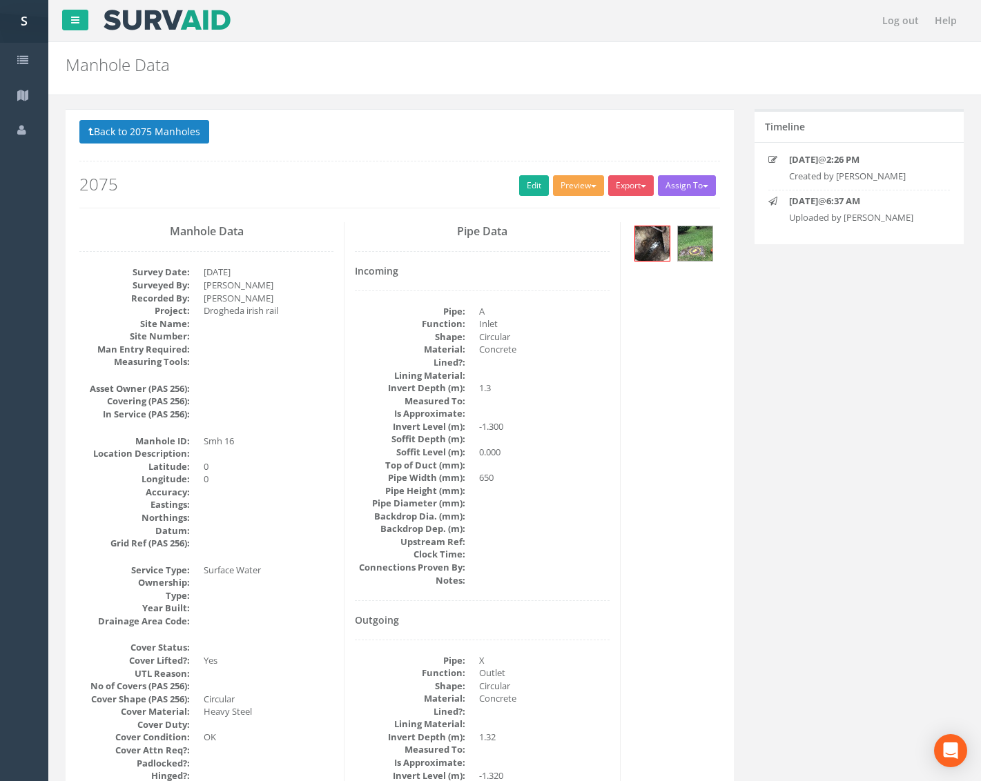
click at [596, 191] on button "Preview" at bounding box center [578, 185] width 51 height 21
click at [565, 215] on link "Metroscan Manhole" at bounding box center [552, 214] width 105 height 21
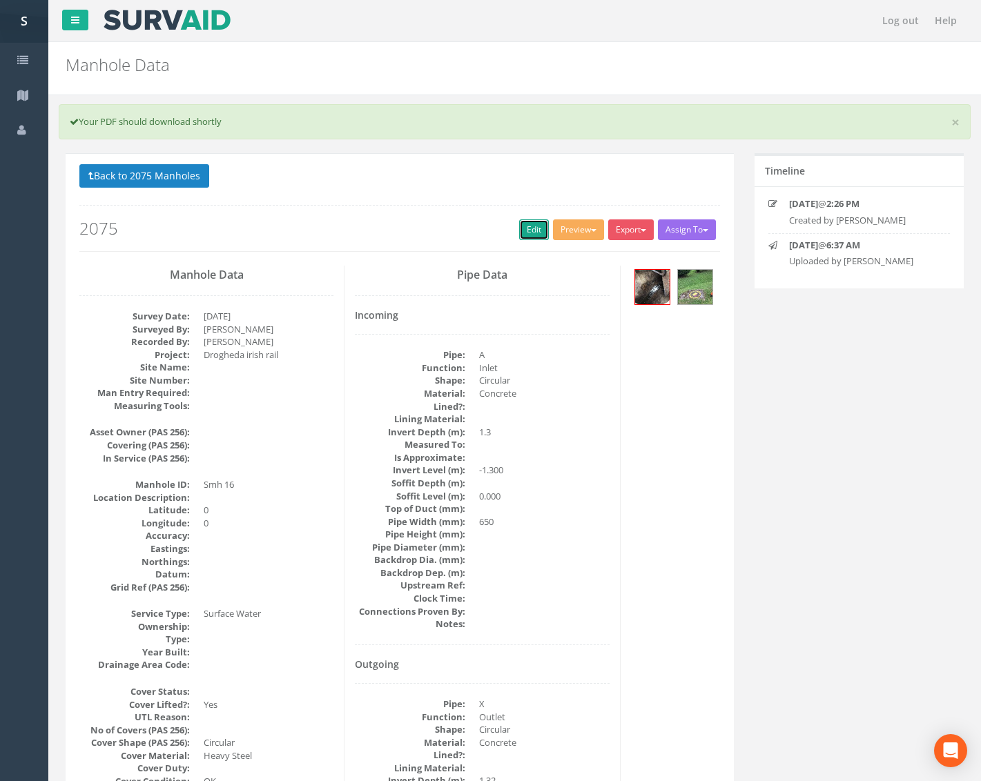
click at [526, 229] on link "Edit" at bounding box center [534, 229] width 30 height 21
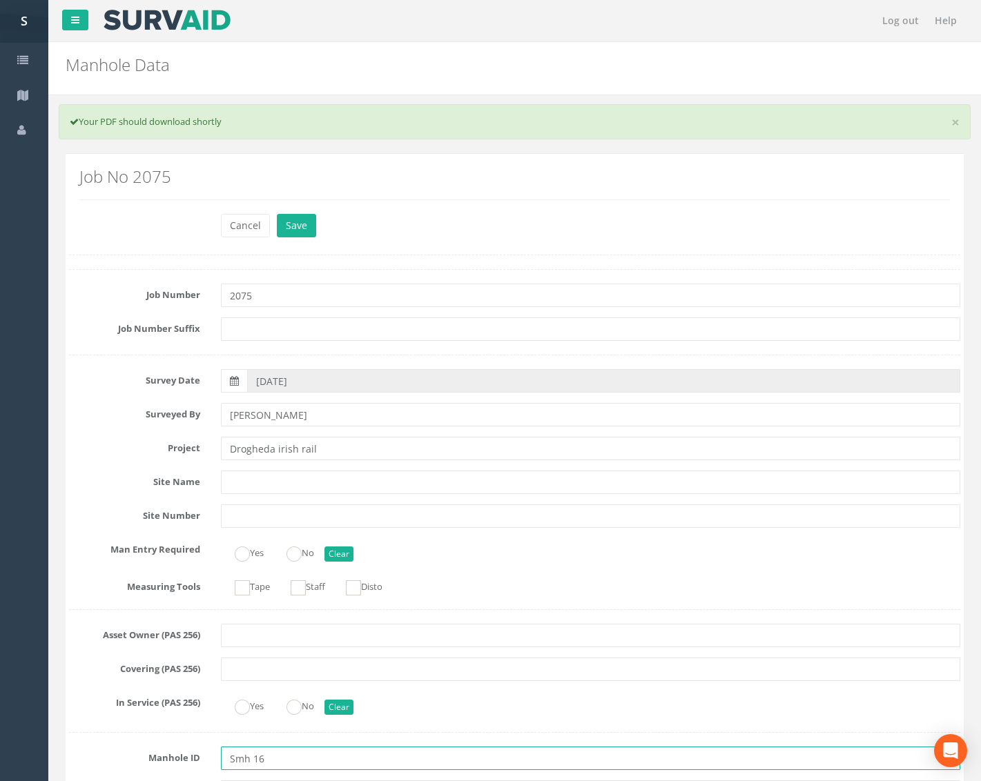
click at [238, 765] on input "Smh 16" at bounding box center [590, 758] width 739 height 23
type input "SMH16"
click at [301, 217] on button "Save" at bounding box center [296, 225] width 39 height 23
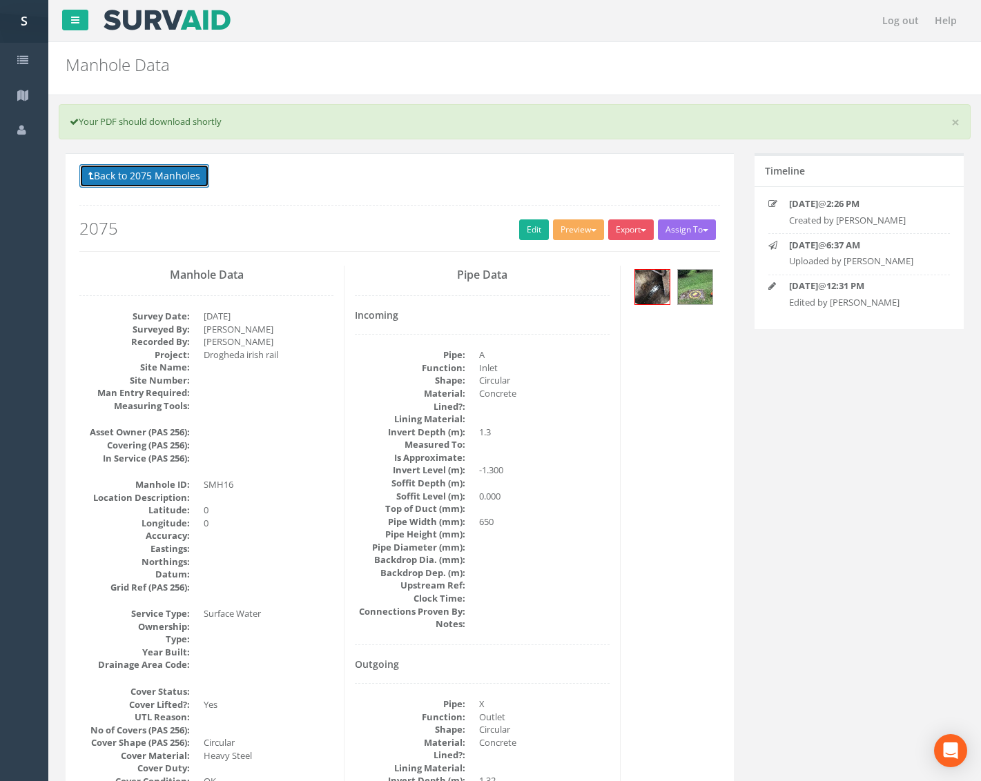
click at [193, 185] on button "Back to 2075 Manholes" at bounding box center [144, 175] width 130 height 23
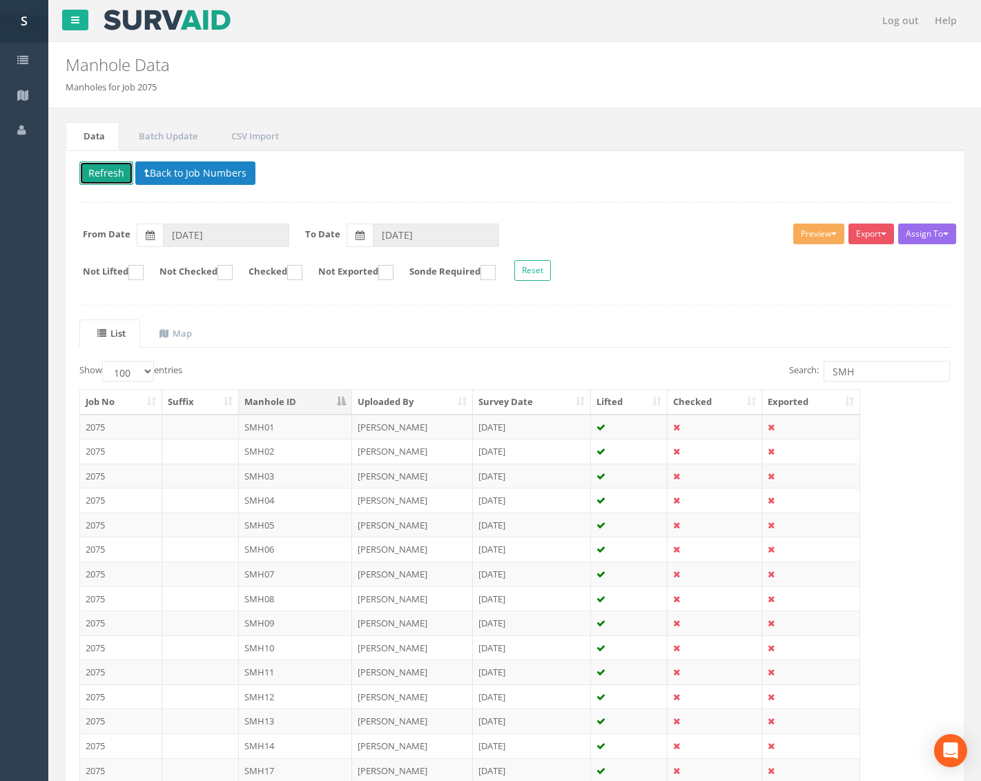
click at [119, 168] on button "Refresh" at bounding box center [106, 172] width 54 height 23
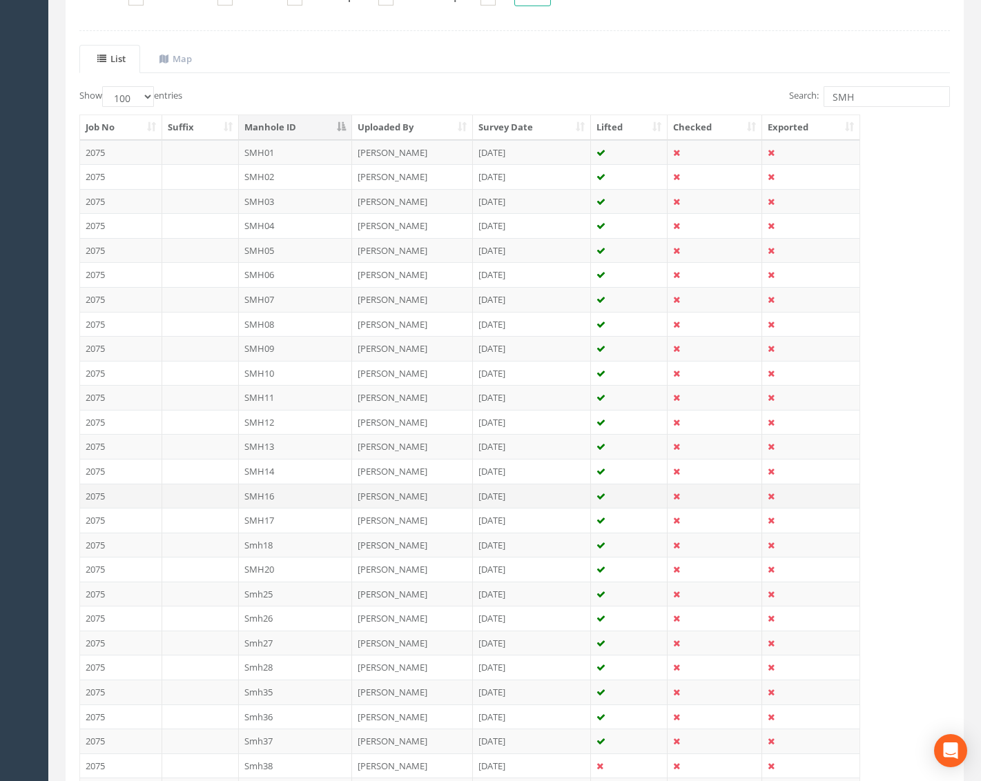
scroll to position [276, 0]
click at [310, 514] on td "SMH17" at bounding box center [296, 519] width 114 height 25
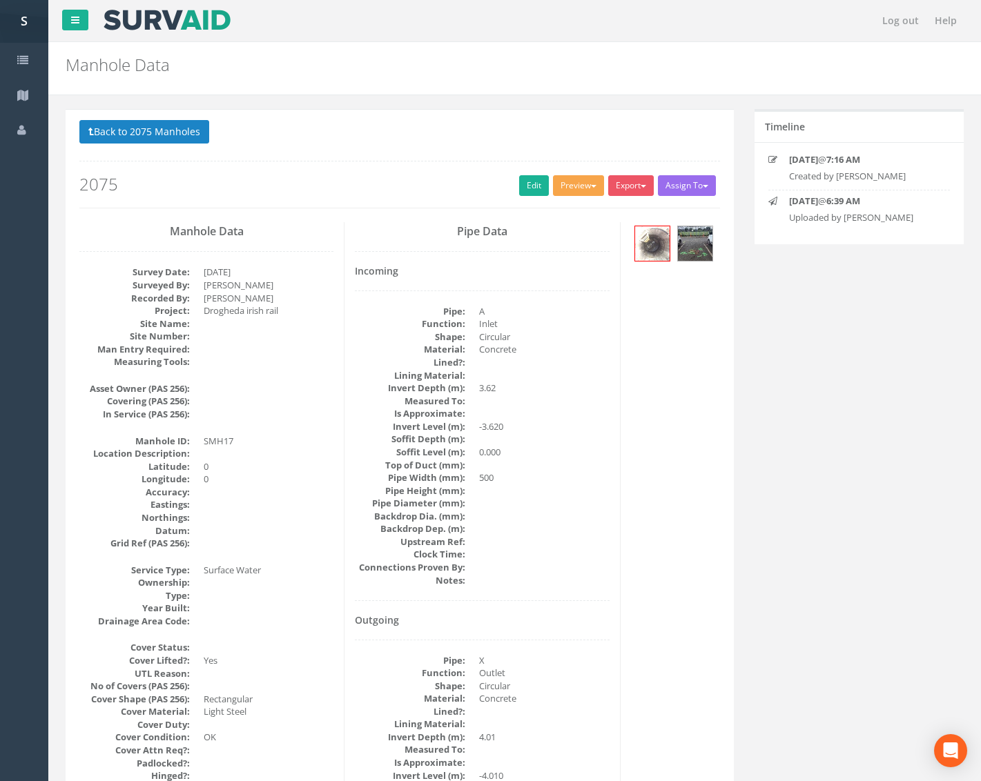
click at [587, 182] on button "Preview" at bounding box center [578, 185] width 51 height 21
click at [573, 213] on link "Metroscan Manhole" at bounding box center [552, 214] width 105 height 21
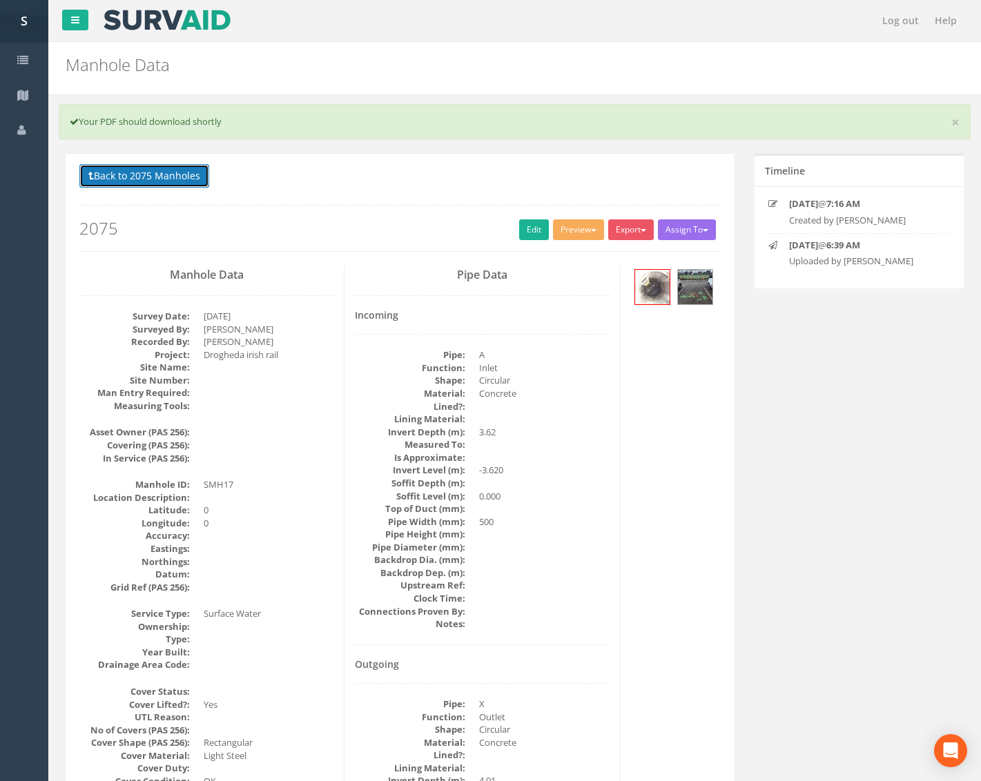
click at [155, 173] on button "Back to 2075 Manholes" at bounding box center [144, 175] width 130 height 23
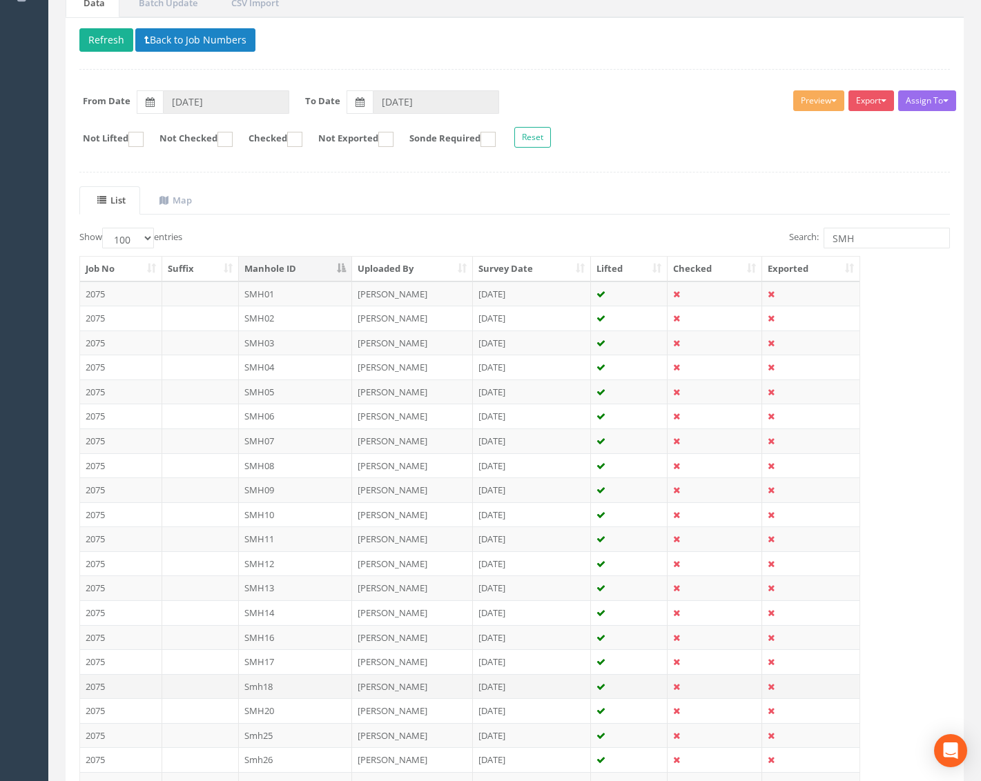
scroll to position [207, 0]
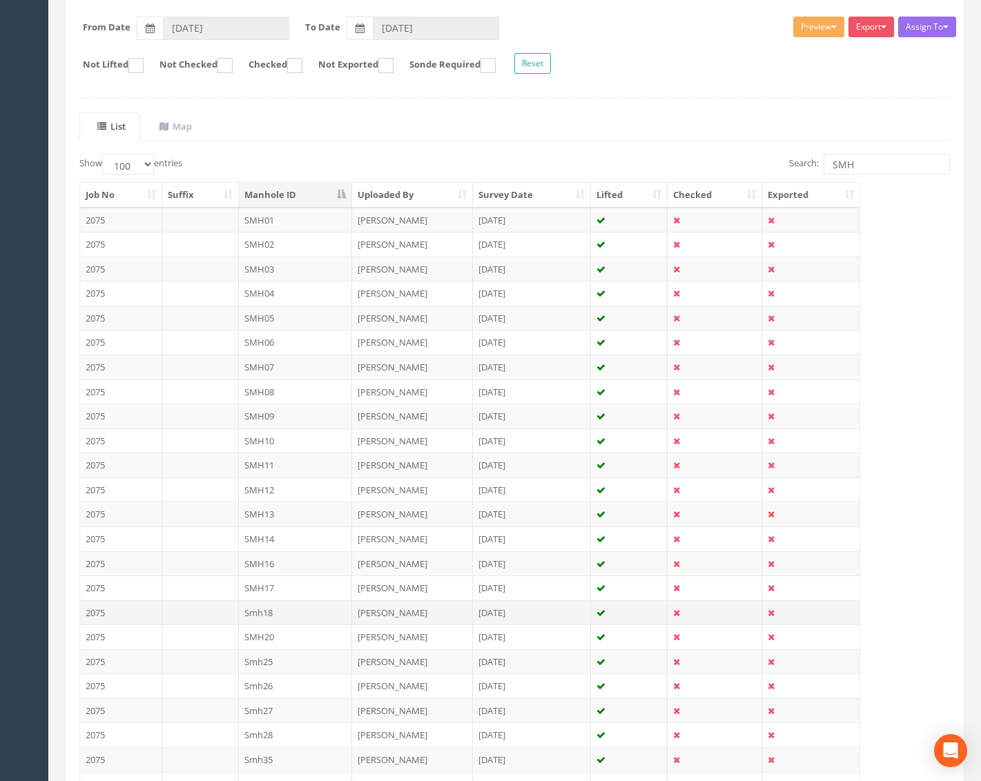
click at [315, 616] on td "Smh18" at bounding box center [296, 612] width 114 height 25
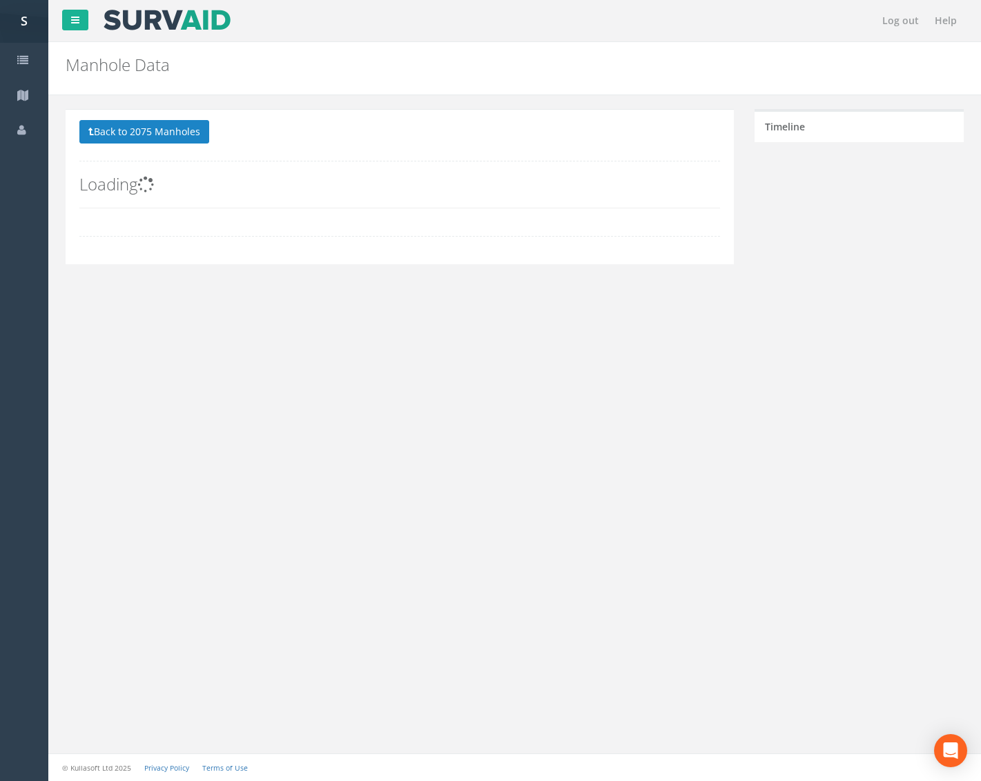
scroll to position [0, 0]
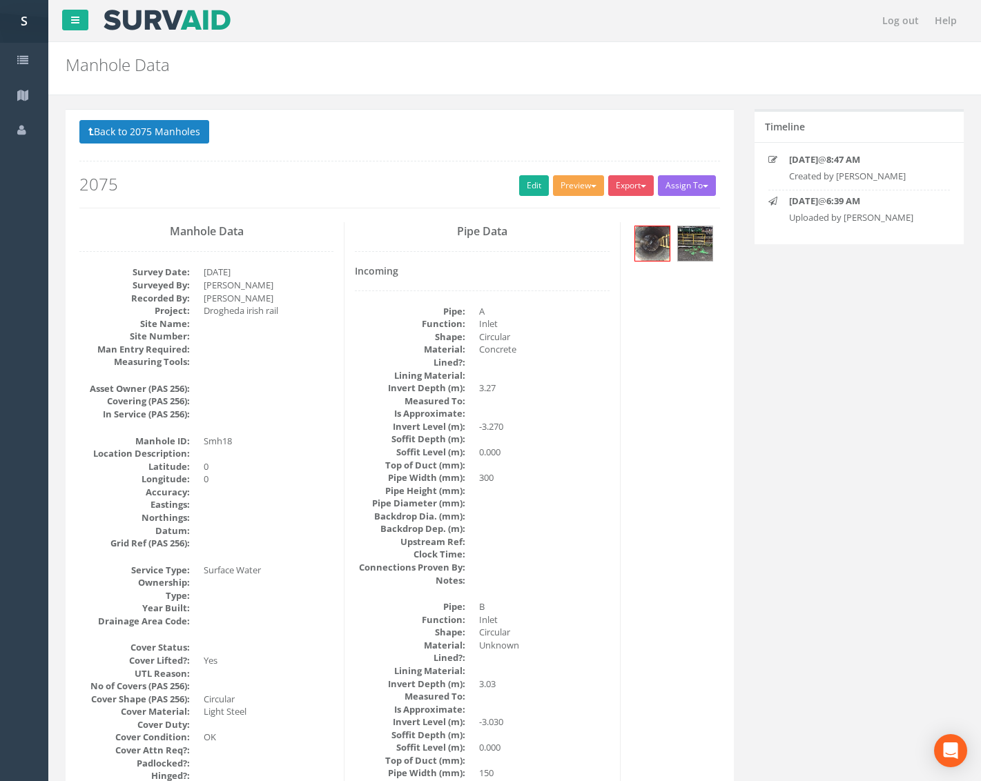
click at [586, 188] on button "Preview" at bounding box center [578, 185] width 51 height 21
click at [582, 214] on link "Metroscan Manhole" at bounding box center [552, 214] width 105 height 21
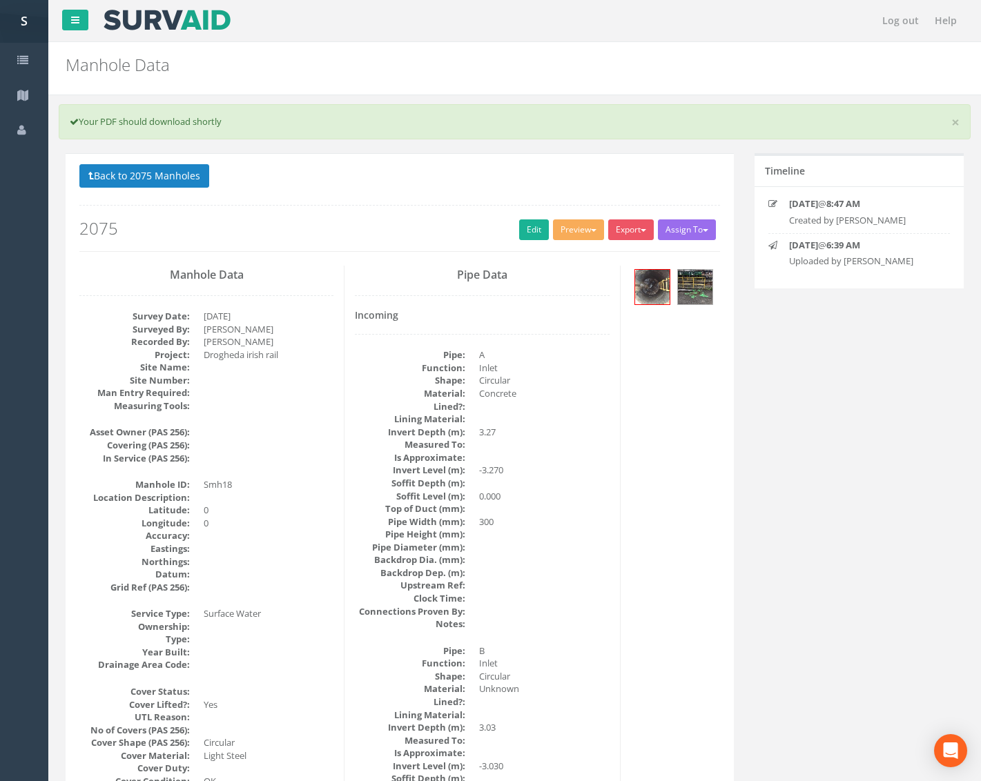
click at [520, 214] on div "Back to 2075 Manholes Back to Map Assign To No Companies Added Export Metroscan…" at bounding box center [399, 208] width 640 height 88
click at [525, 218] on div "Back to 2075 Manholes Back to Map Assign To No Companies Added Export Metroscan…" at bounding box center [399, 208] width 640 height 88
click at [524, 222] on link "Edit" at bounding box center [534, 229] width 30 height 21
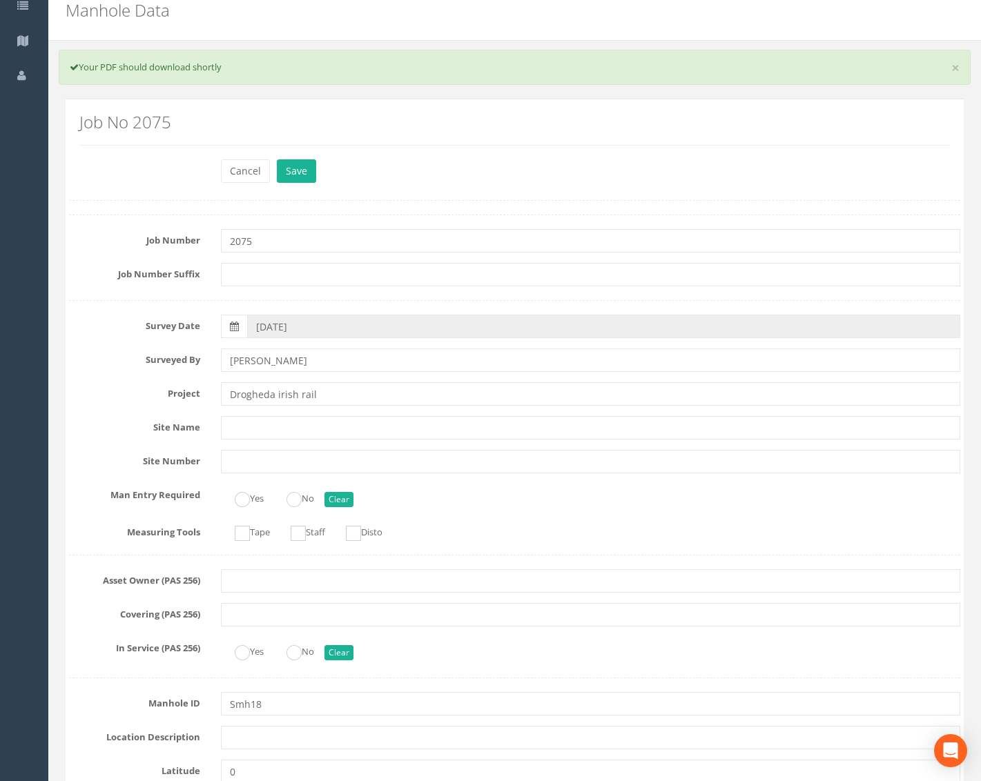
scroll to position [276, 0]
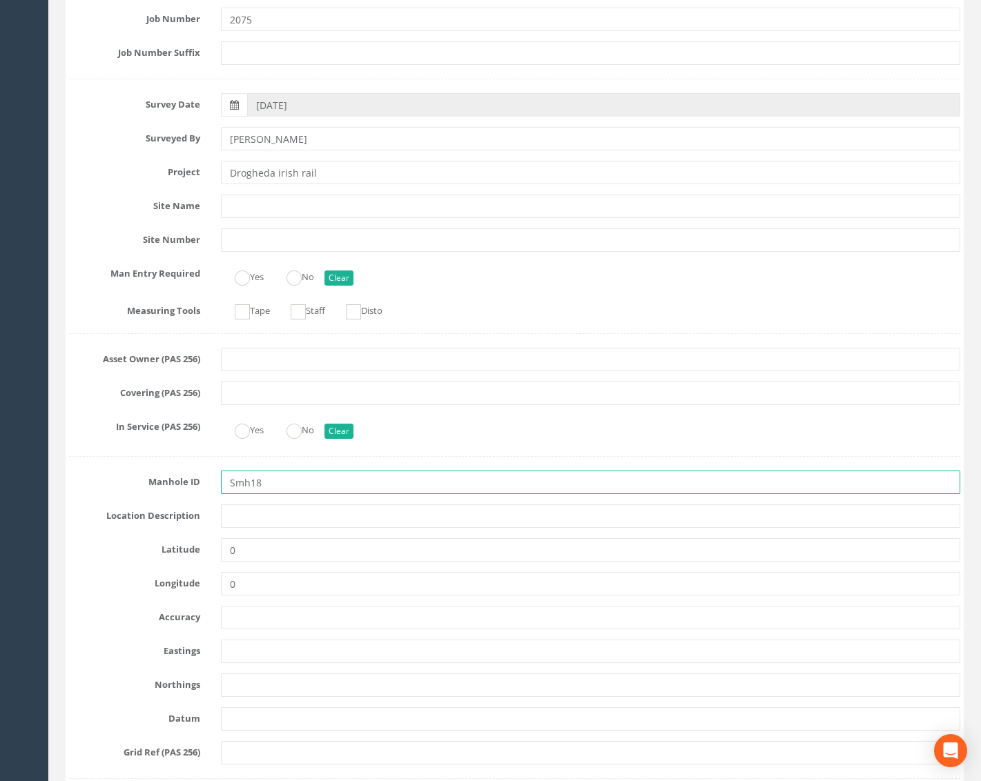
click at [236, 487] on input "Smh18" at bounding box center [590, 482] width 739 height 23
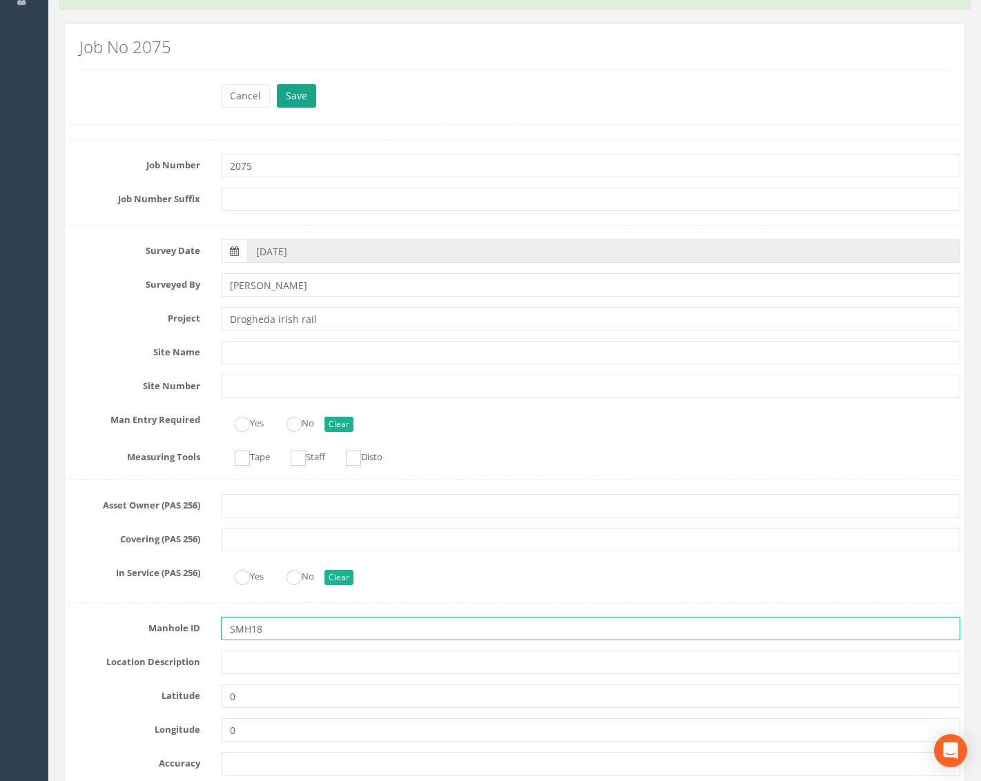
scroll to position [0, 0]
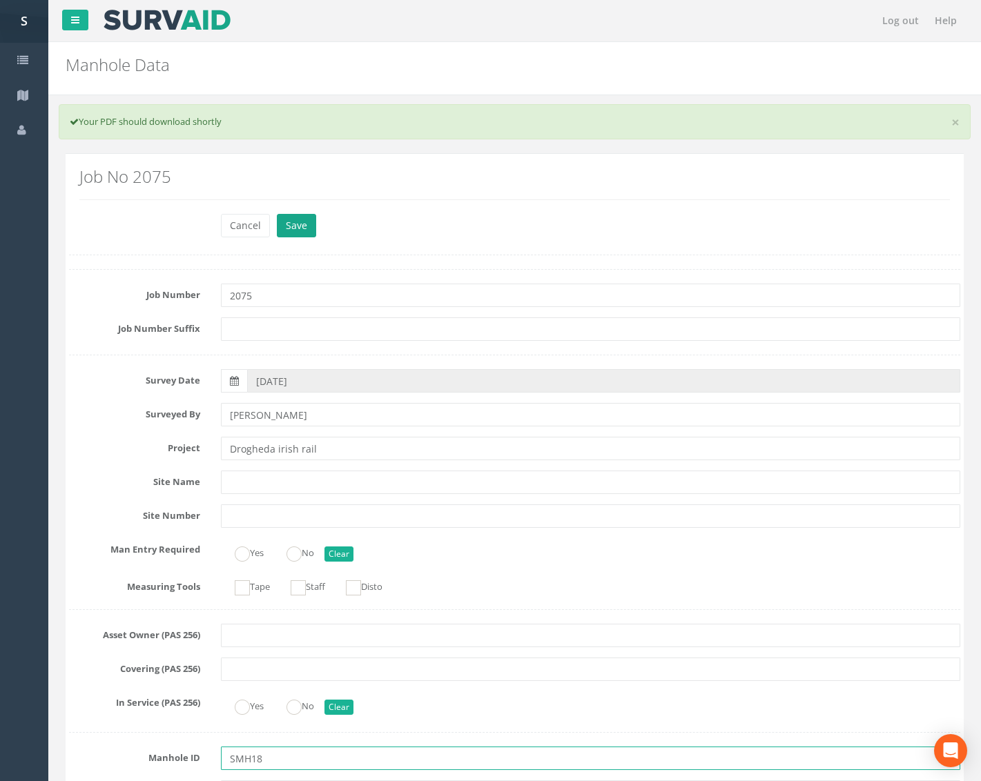
type input "SMH18"
click at [286, 226] on button "Save" at bounding box center [296, 225] width 39 height 23
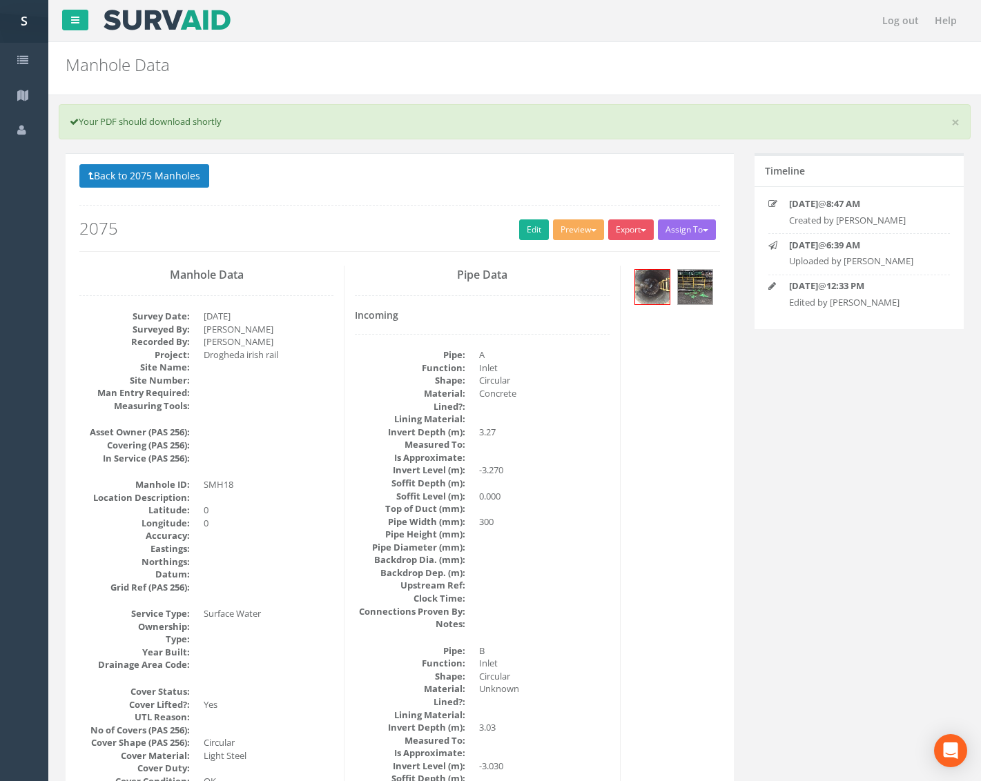
click at [373, 441] on dt "Measured To:" at bounding box center [410, 444] width 110 height 13
click at [153, 180] on button "Back to 2075 Manholes" at bounding box center [144, 175] width 130 height 23
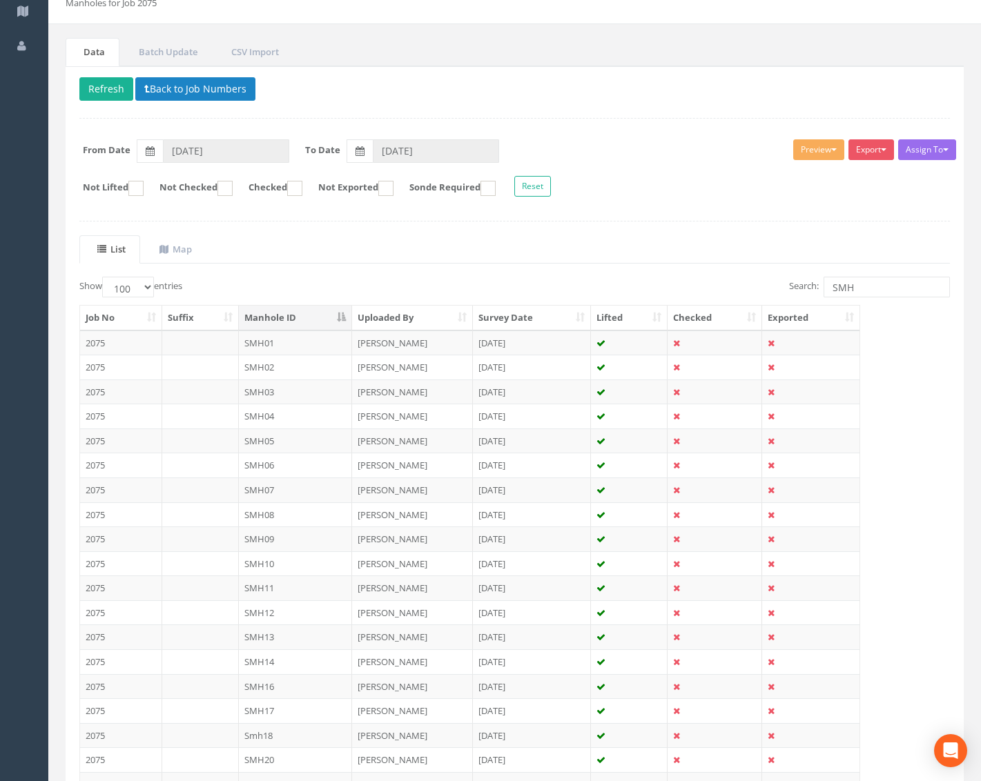
scroll to position [69, 0]
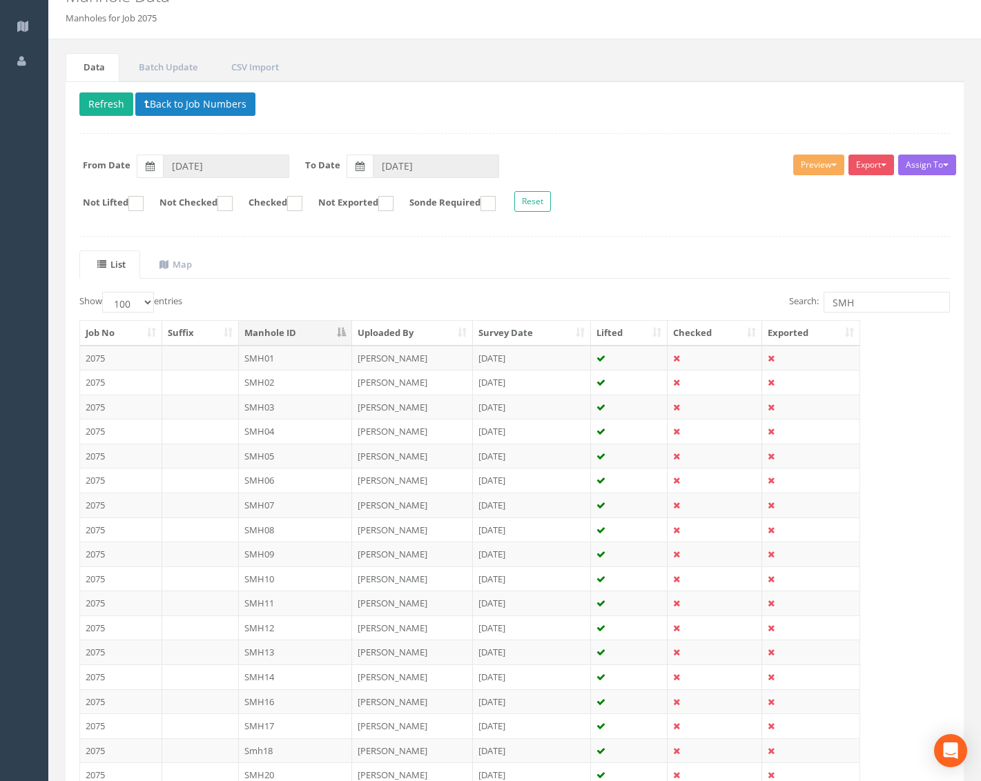
click at [116, 117] on p "Delete Refresh Back to Job Numbers" at bounding box center [514, 105] width 870 height 27
click at [111, 104] on button "Refresh" at bounding box center [106, 103] width 54 height 23
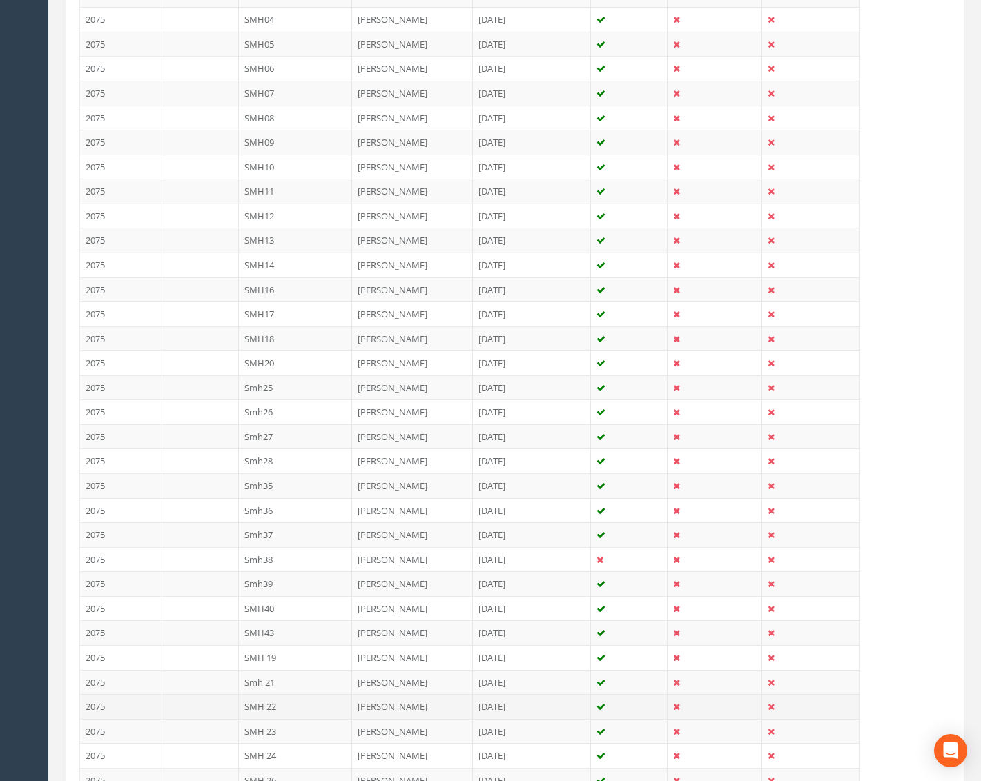
scroll to position [483, 0]
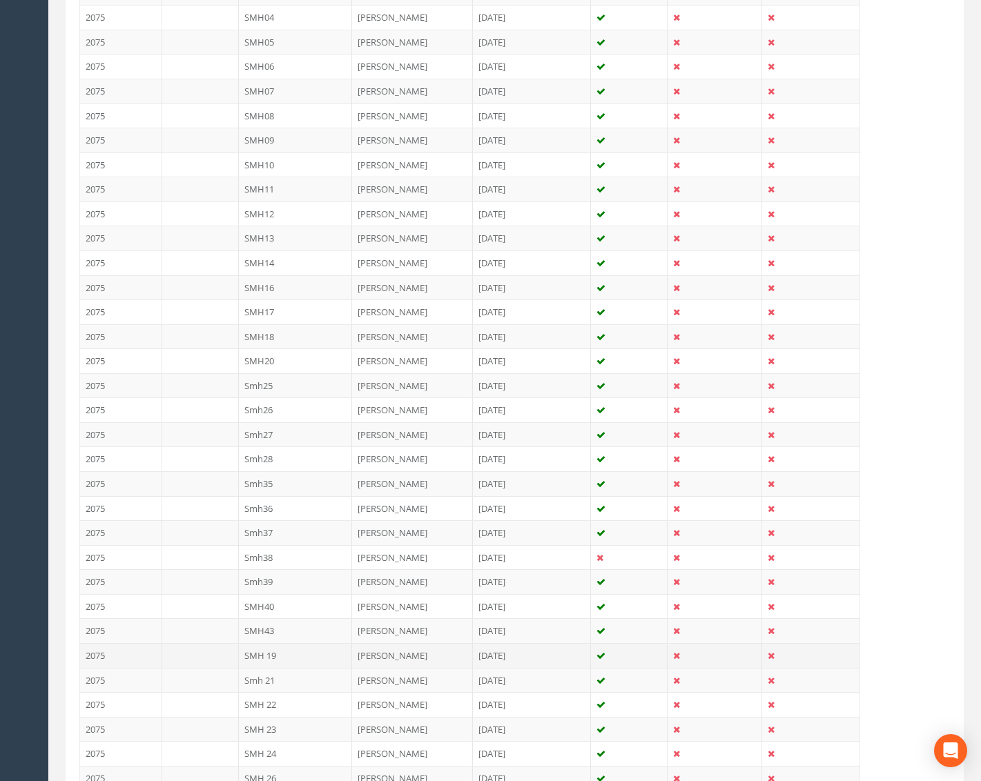
click at [296, 657] on td "SMH 19" at bounding box center [296, 655] width 114 height 25
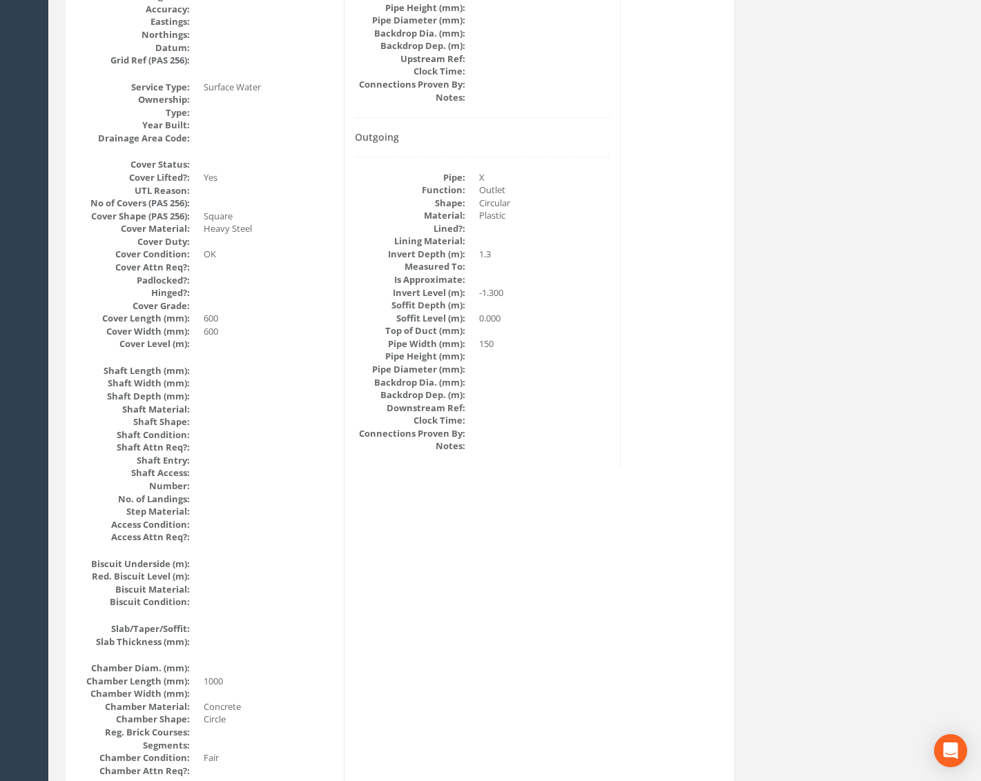
scroll to position [0, 0]
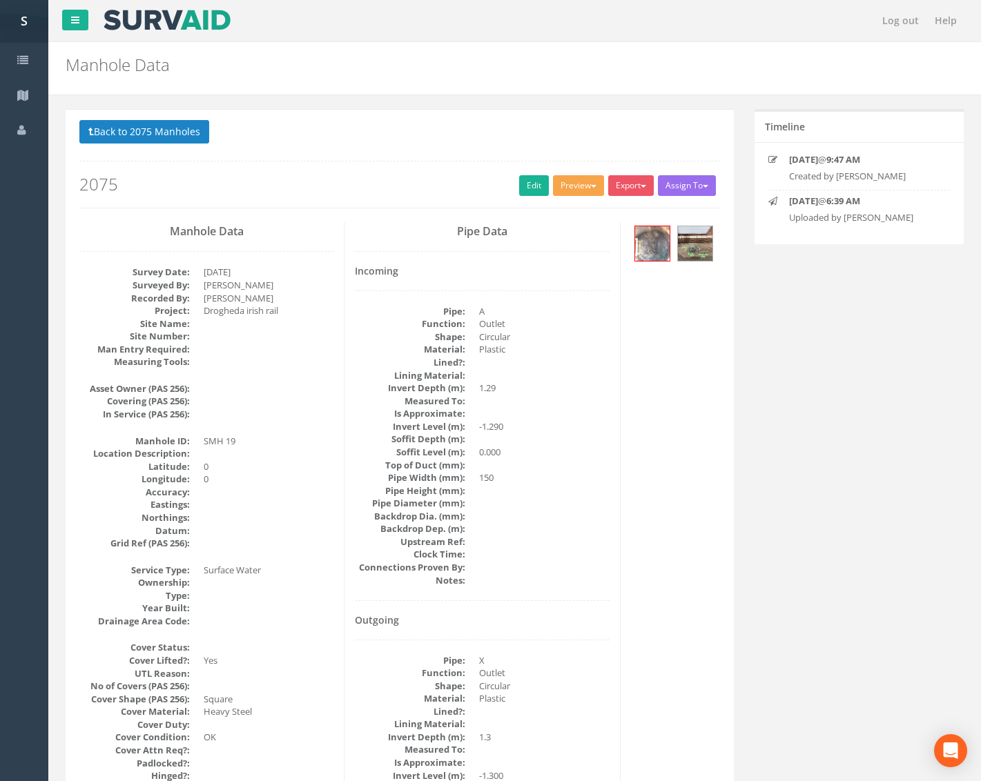
click at [569, 185] on button "Preview" at bounding box center [578, 185] width 51 height 21
click at [574, 214] on link "Metroscan Manhole" at bounding box center [552, 214] width 105 height 21
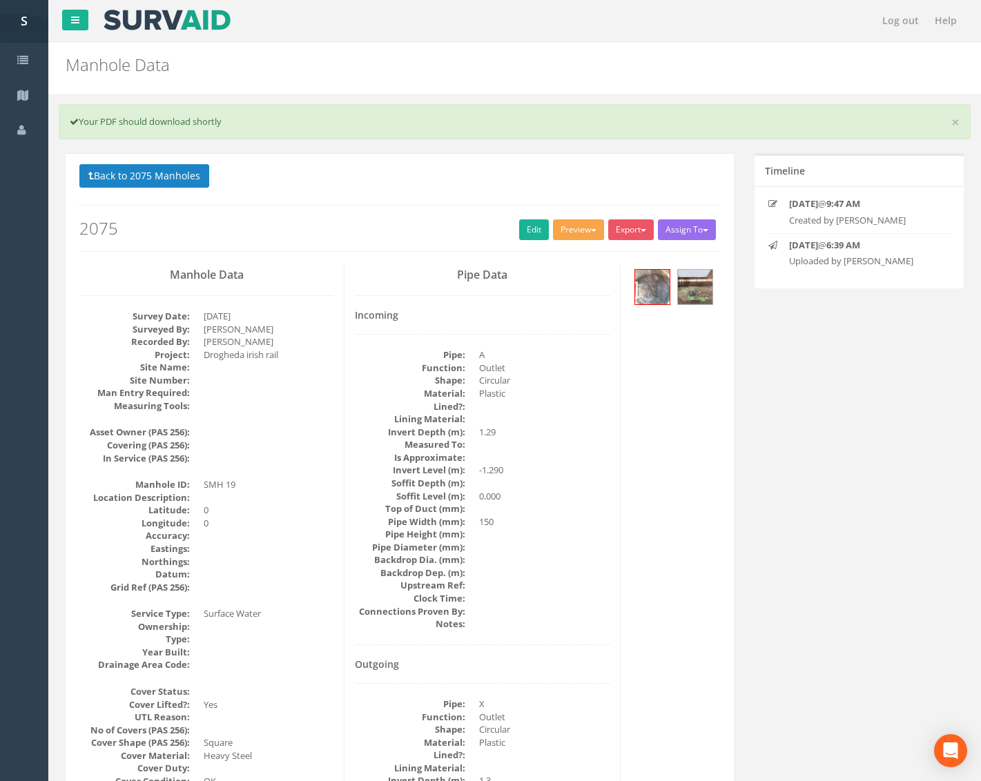
click at [571, 233] on button "Preview" at bounding box center [578, 229] width 51 height 21
click at [563, 251] on link "Metroscan Manhole" at bounding box center [552, 258] width 105 height 21
click at [525, 220] on link "Edit" at bounding box center [534, 229] width 30 height 21
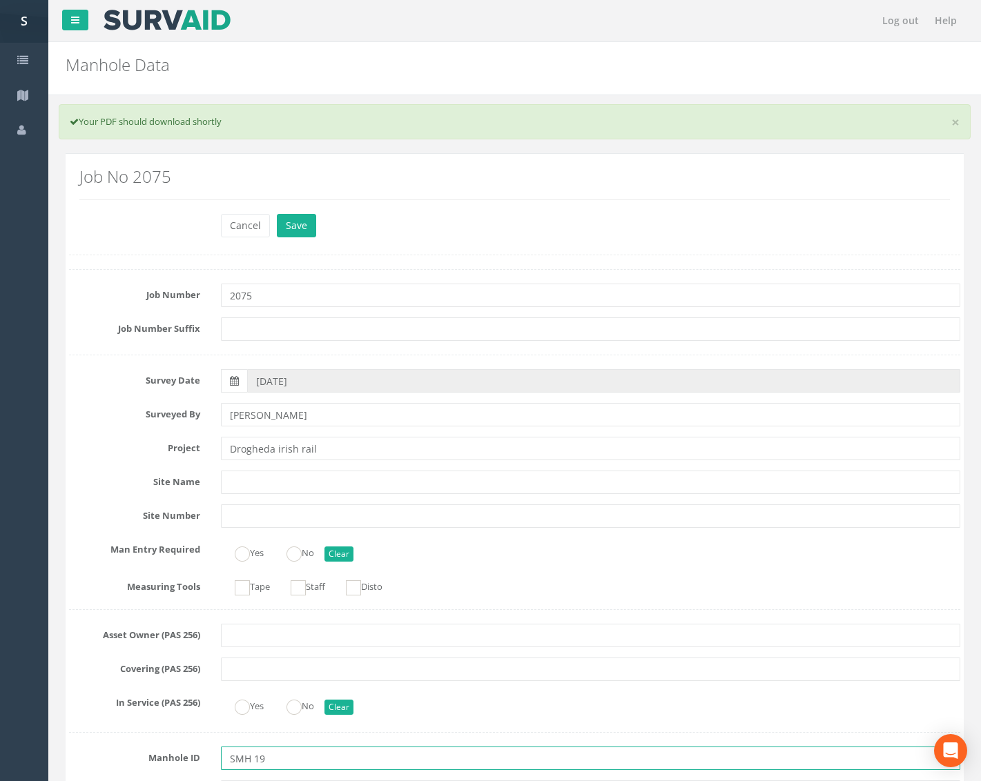
click at [251, 759] on input "SMH 19" at bounding box center [590, 758] width 739 height 23
type input "SMH19"
click at [294, 218] on button "Save" at bounding box center [296, 225] width 39 height 23
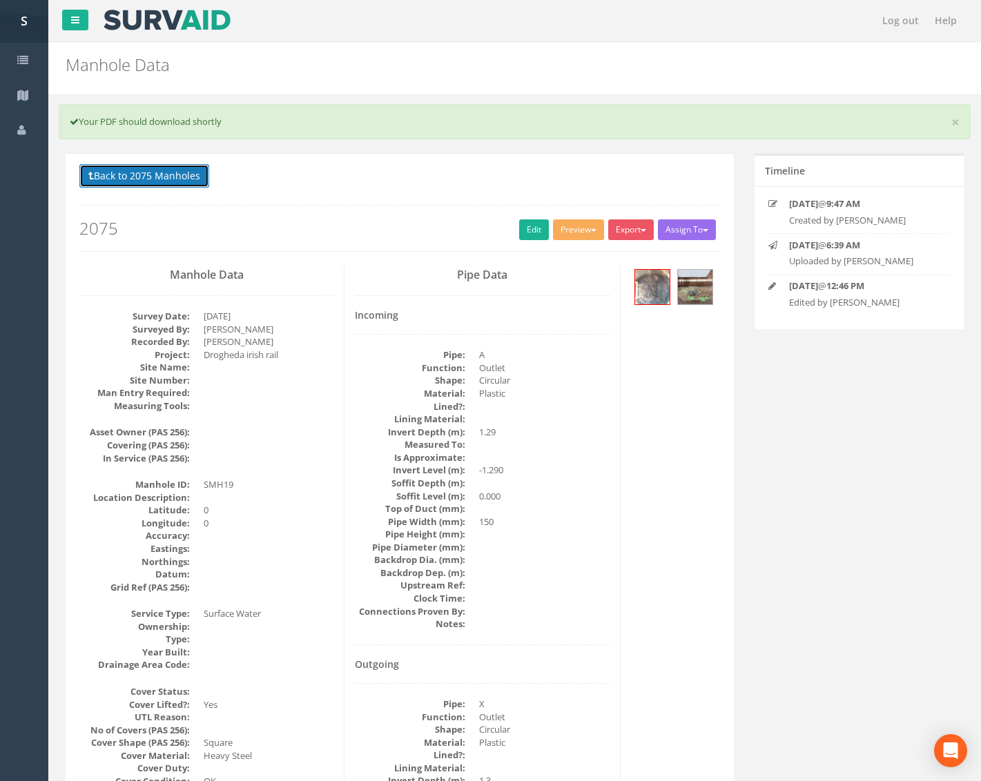
click at [157, 178] on button "Back to 2075 Manholes" at bounding box center [144, 175] width 130 height 23
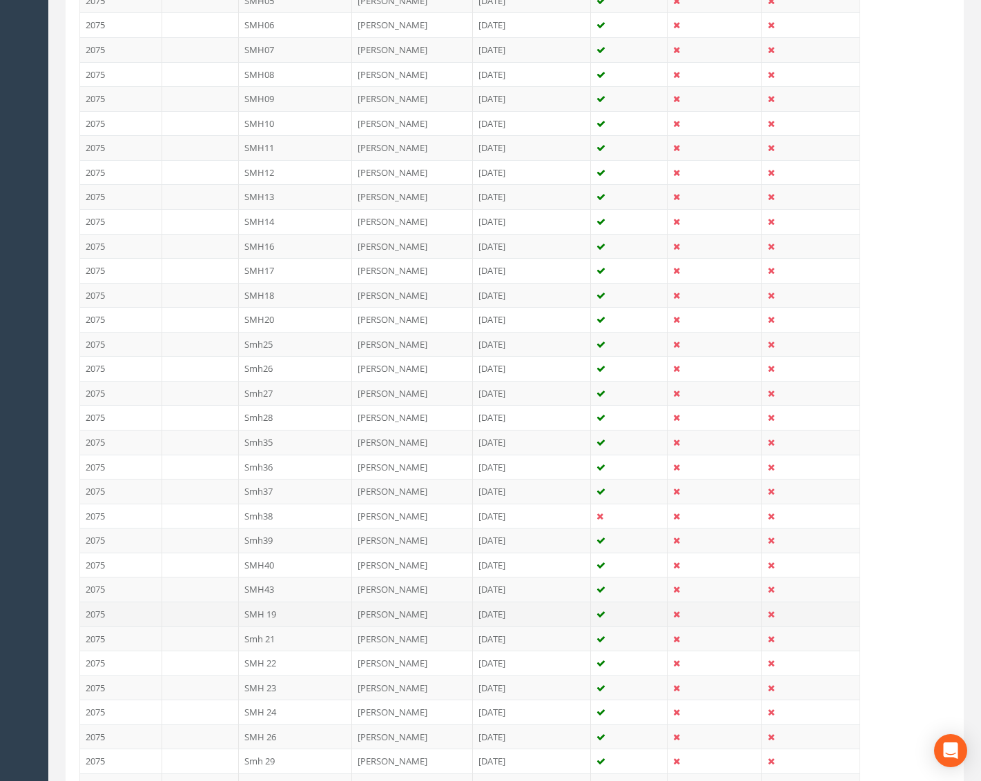
scroll to position [522, 0]
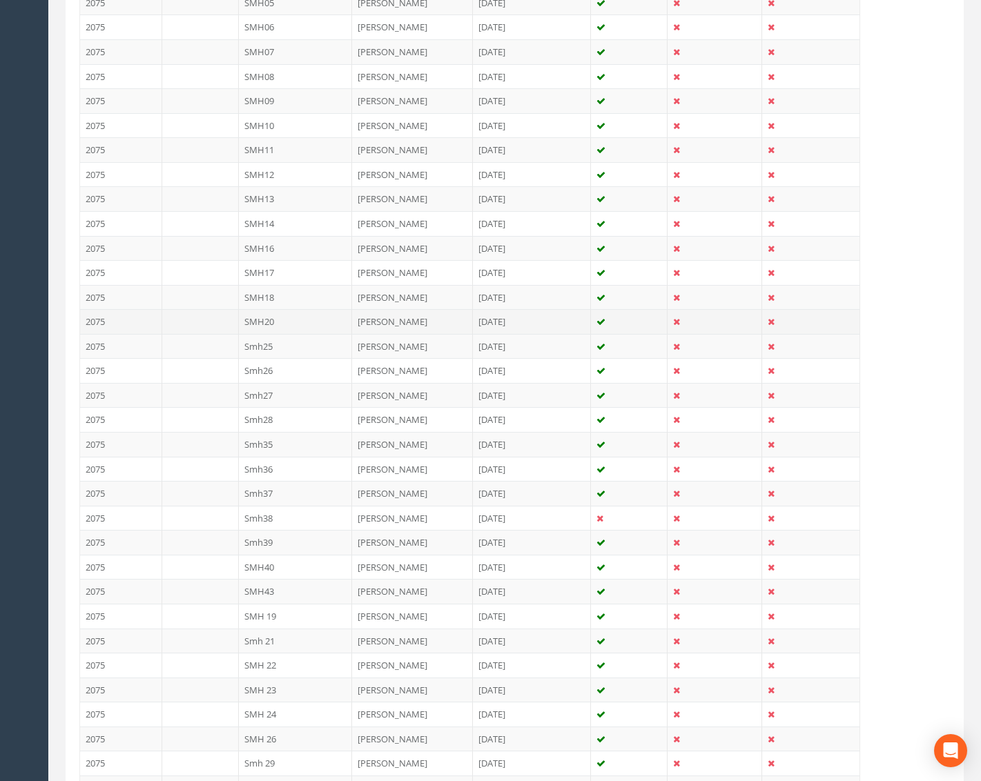
click at [295, 327] on td "SMH20" at bounding box center [296, 321] width 114 height 25
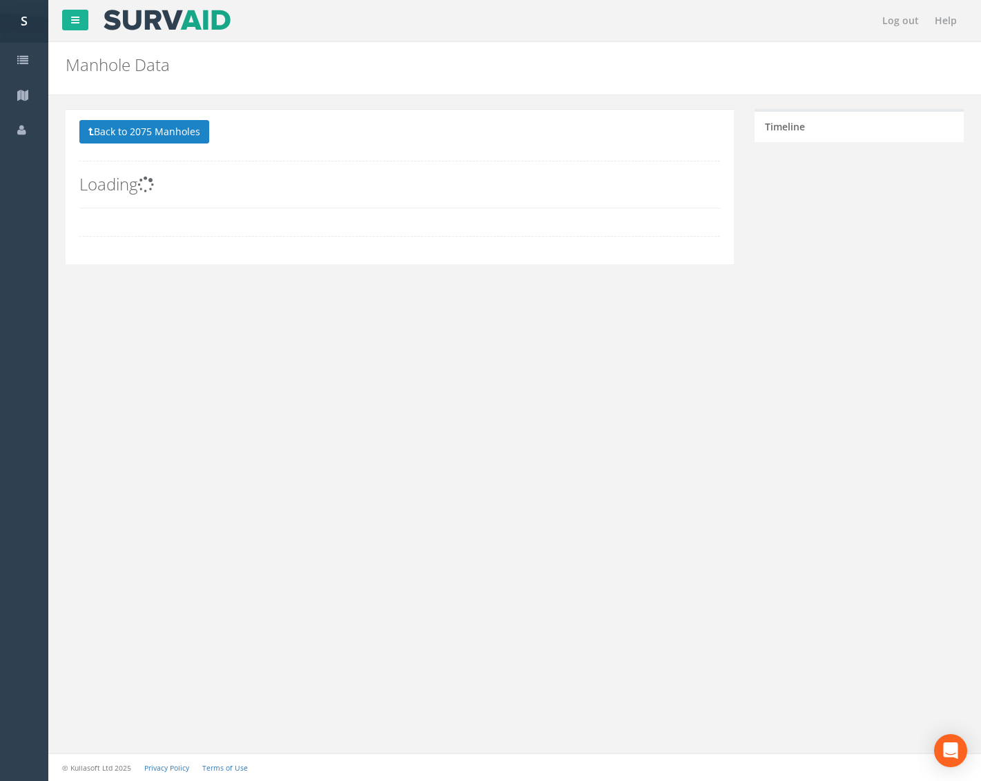
scroll to position [0, 0]
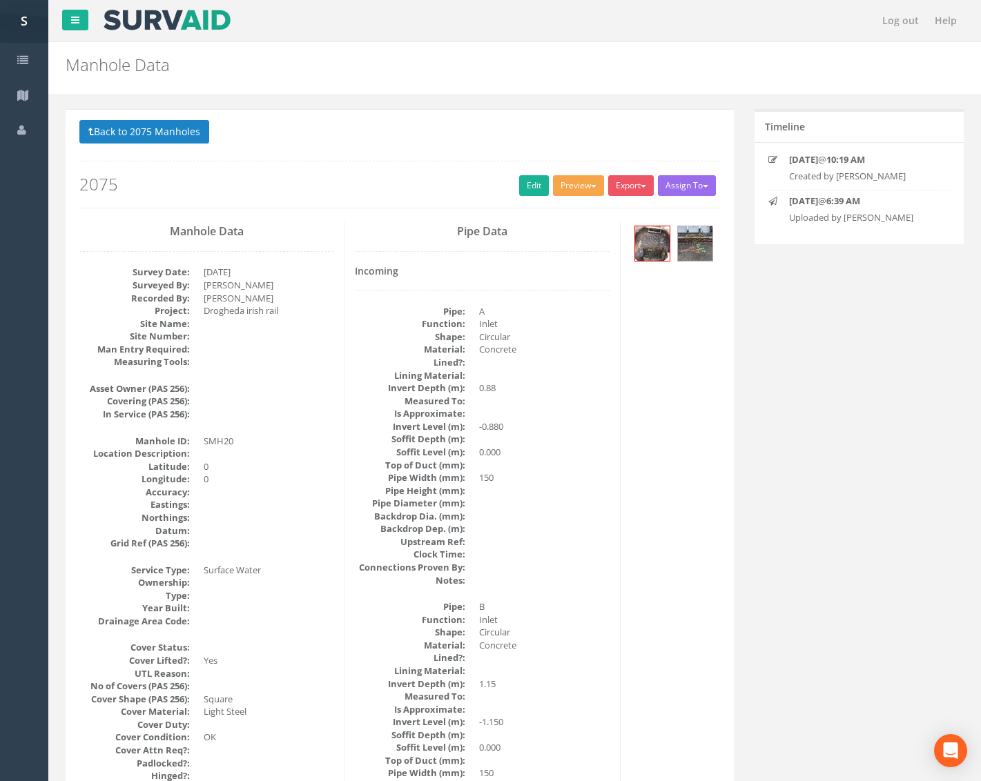
click at [568, 184] on button "Preview" at bounding box center [578, 185] width 51 height 21
click at [563, 210] on link "Metroscan Manhole" at bounding box center [552, 214] width 105 height 21
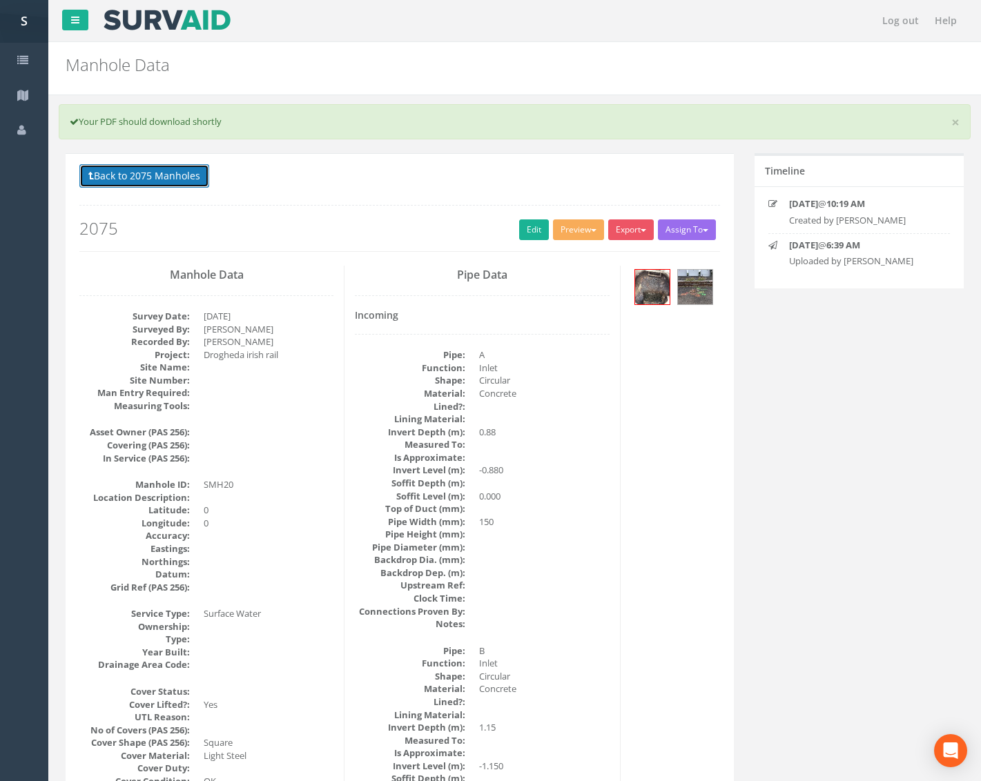
click at [190, 186] on button "Back to 2075 Manholes" at bounding box center [144, 175] width 130 height 23
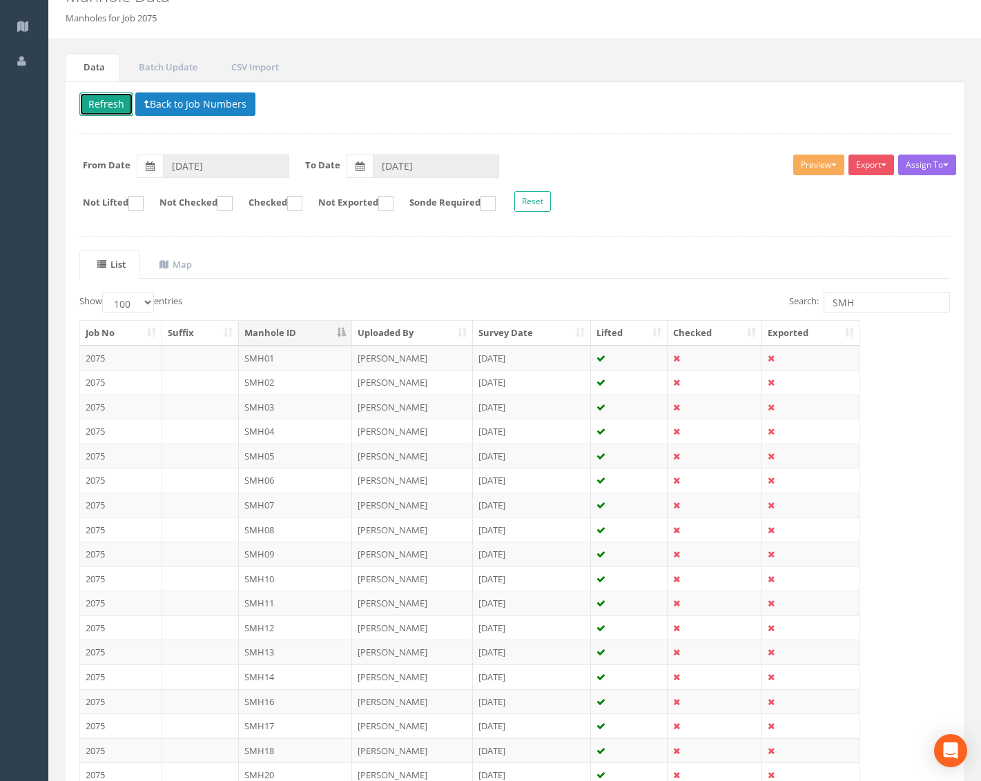
click at [108, 100] on button "Refresh" at bounding box center [106, 103] width 54 height 23
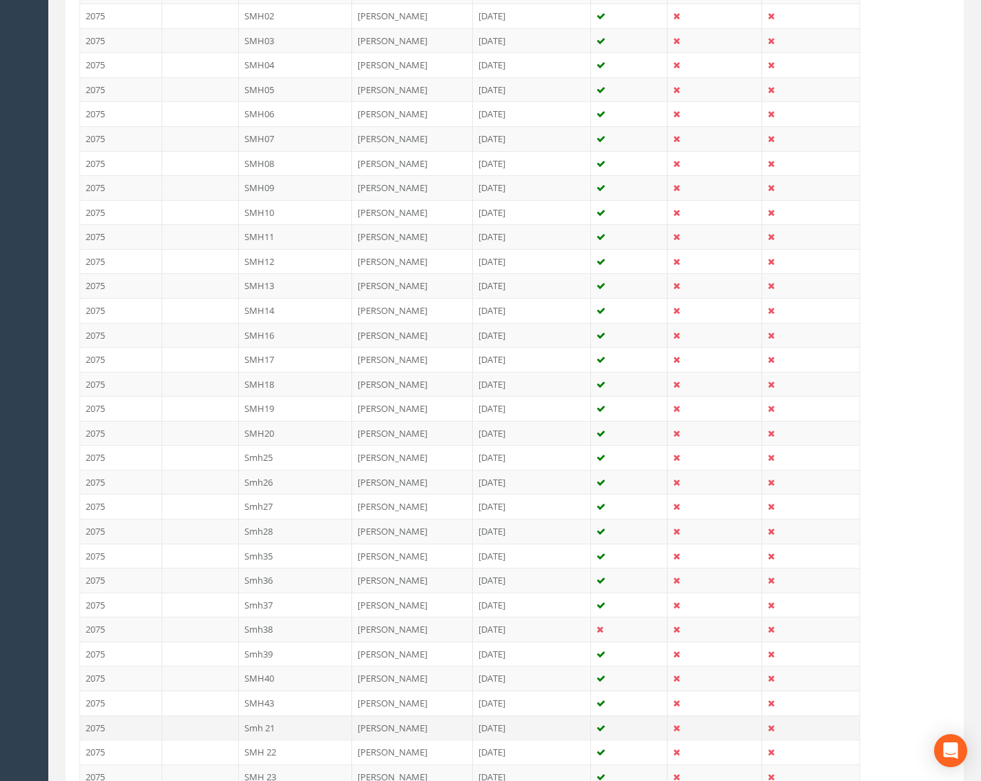
scroll to position [483, 0]
click at [327, 680] on td "Smh 21" at bounding box center [296, 680] width 114 height 25
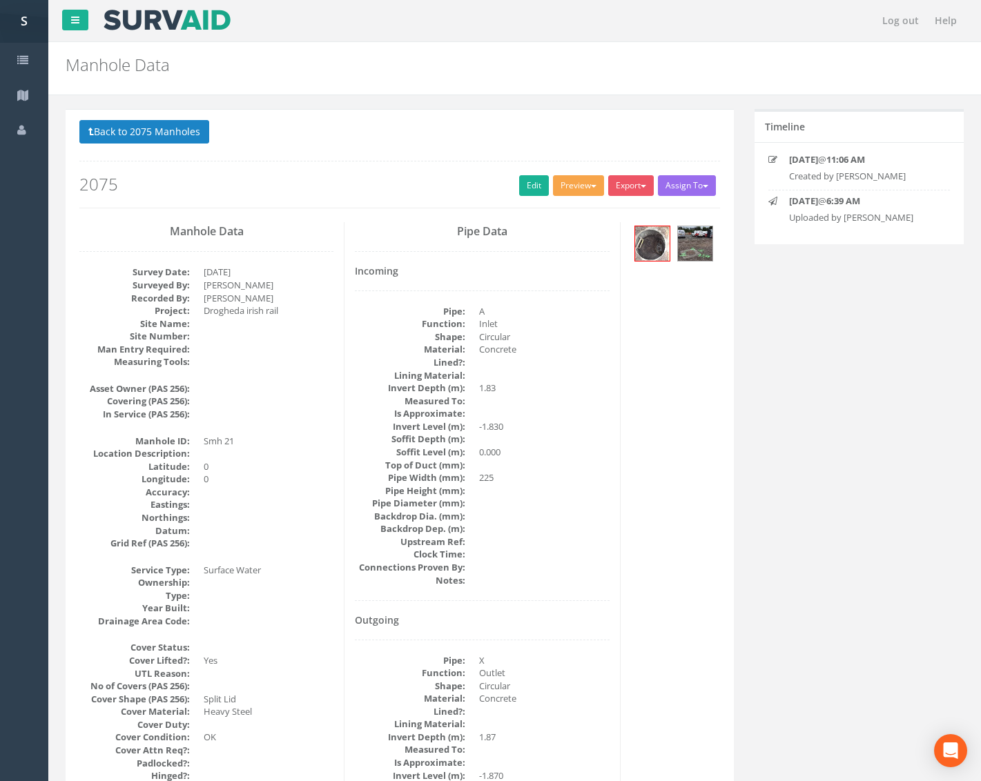
click at [587, 190] on button "Preview" at bounding box center [578, 185] width 51 height 21
click at [591, 215] on link "Metroscan Manhole" at bounding box center [552, 214] width 105 height 21
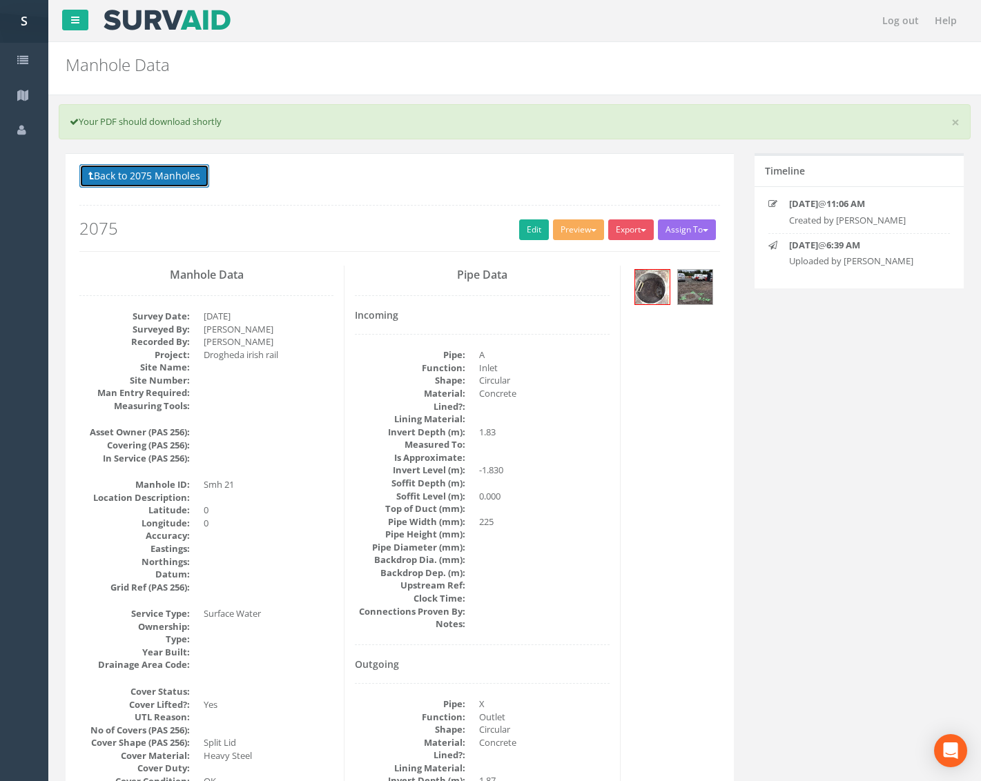
click at [190, 164] on button "Back to 2075 Manholes" at bounding box center [144, 175] width 130 height 23
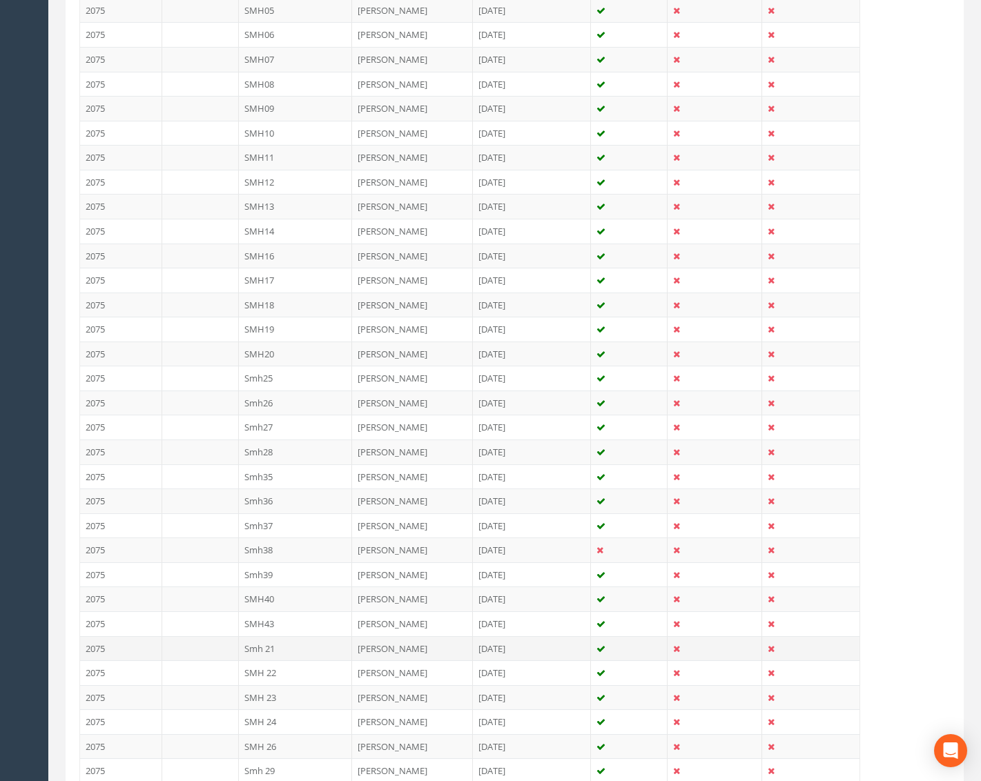
scroll to position [621, 0]
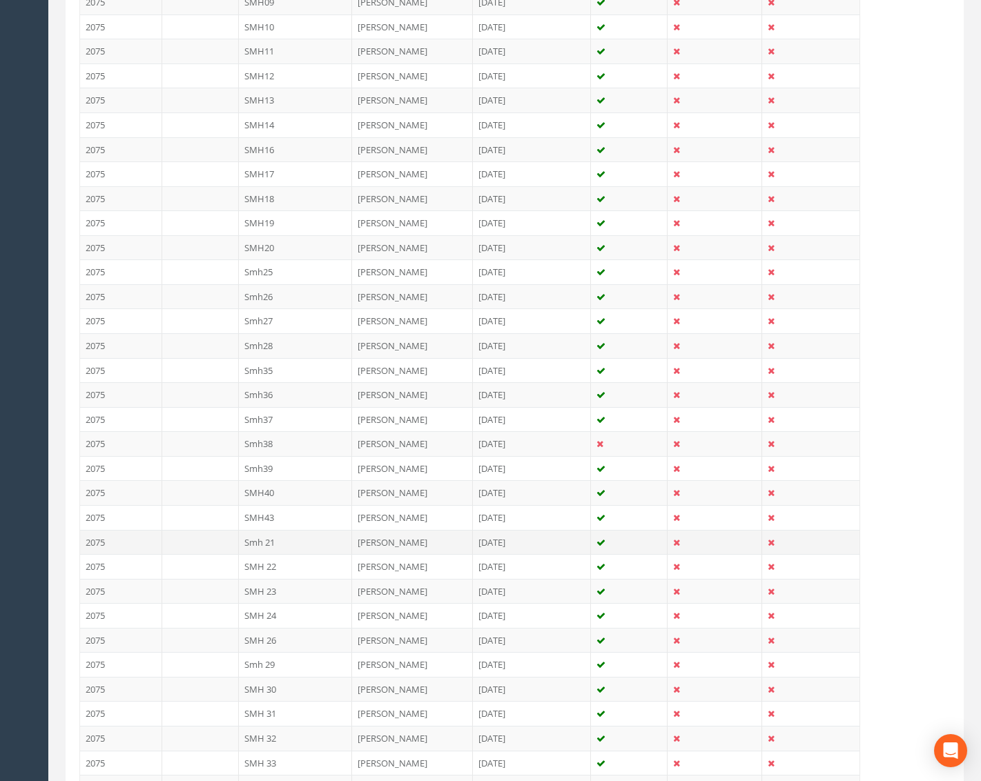
click at [281, 542] on td "Smh 21" at bounding box center [296, 542] width 114 height 25
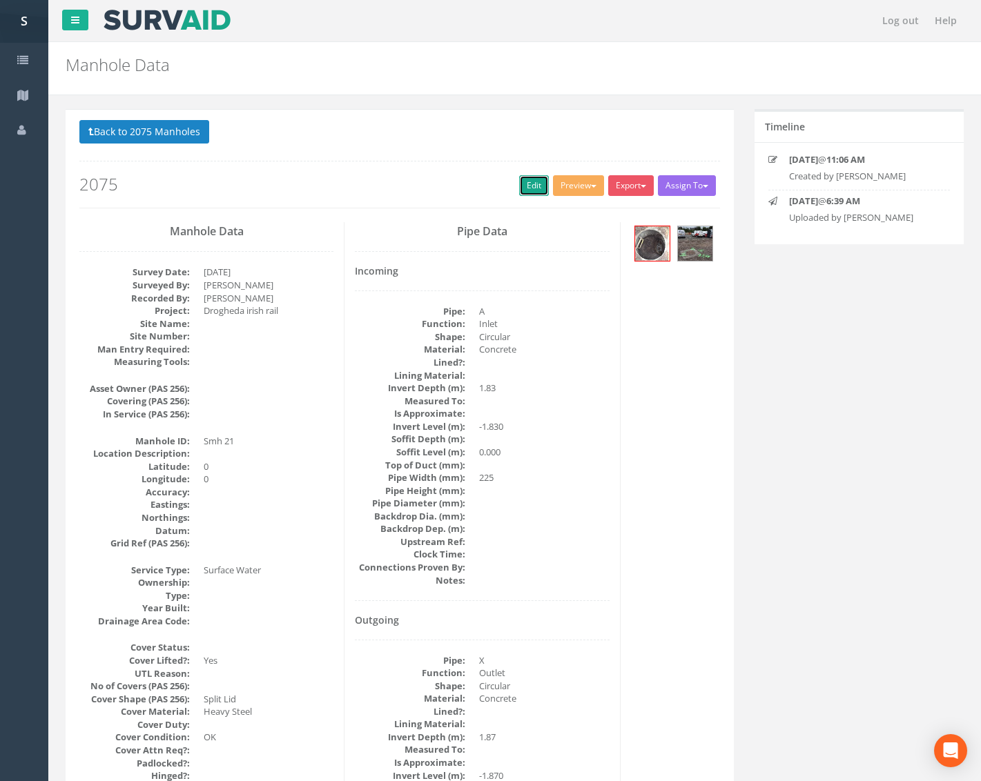
click at [531, 182] on link "Edit" at bounding box center [534, 185] width 30 height 21
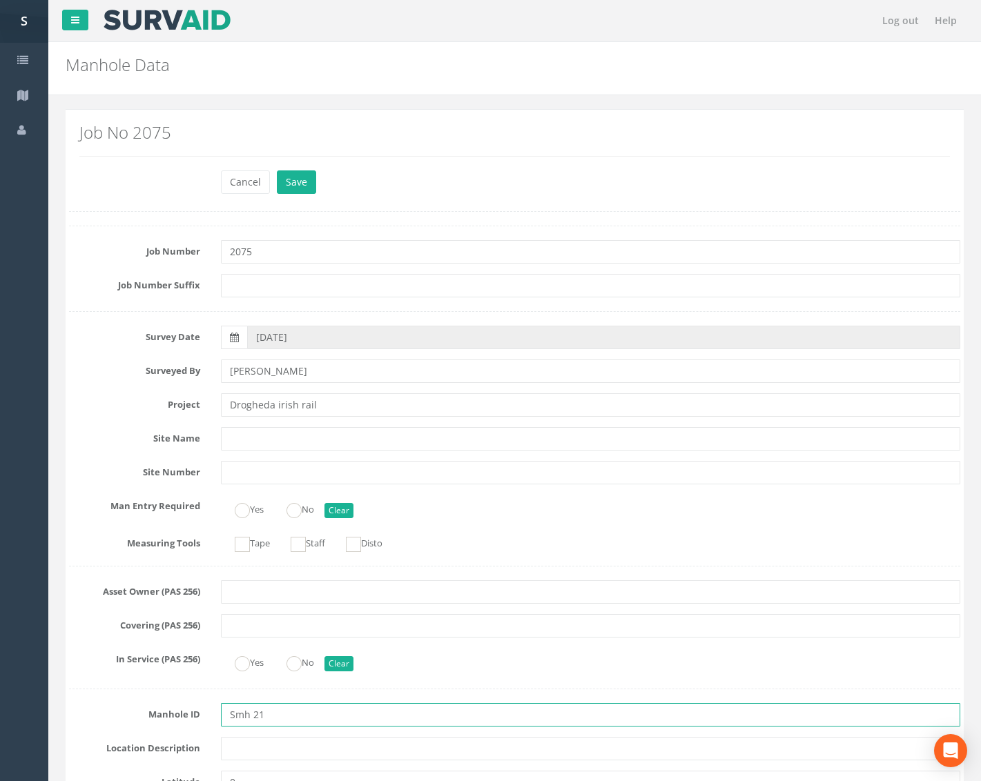
click at [236, 716] on input "Smh 21" at bounding box center [590, 714] width 739 height 23
type input "SMH21"
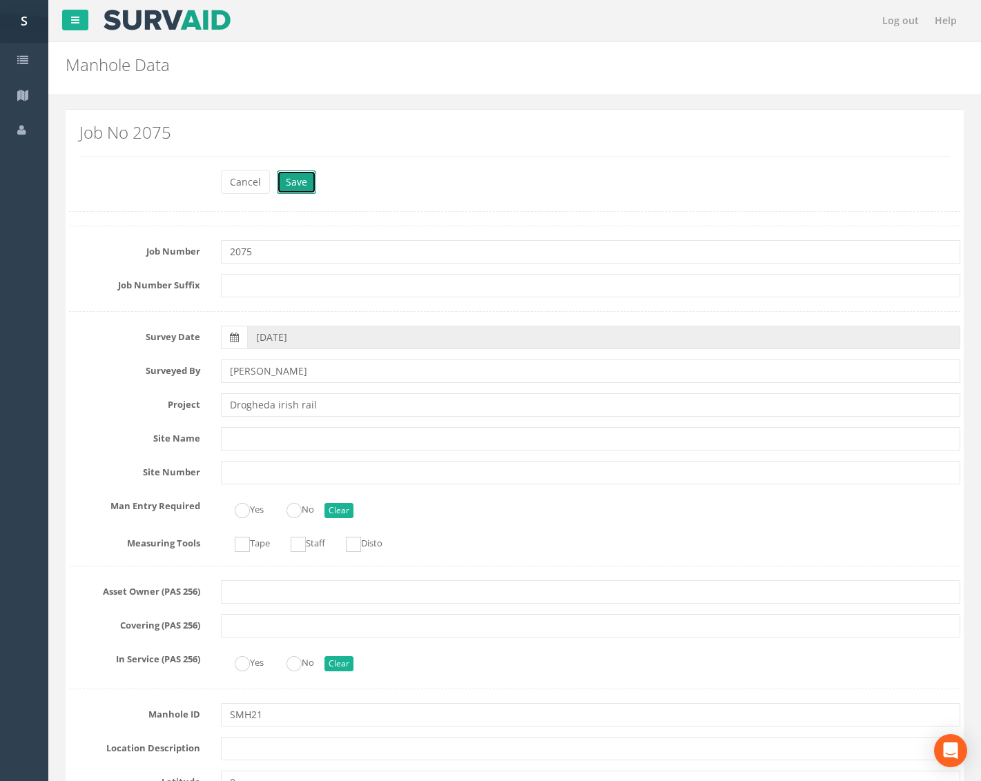
click at [304, 186] on button "Save" at bounding box center [296, 181] width 39 height 23
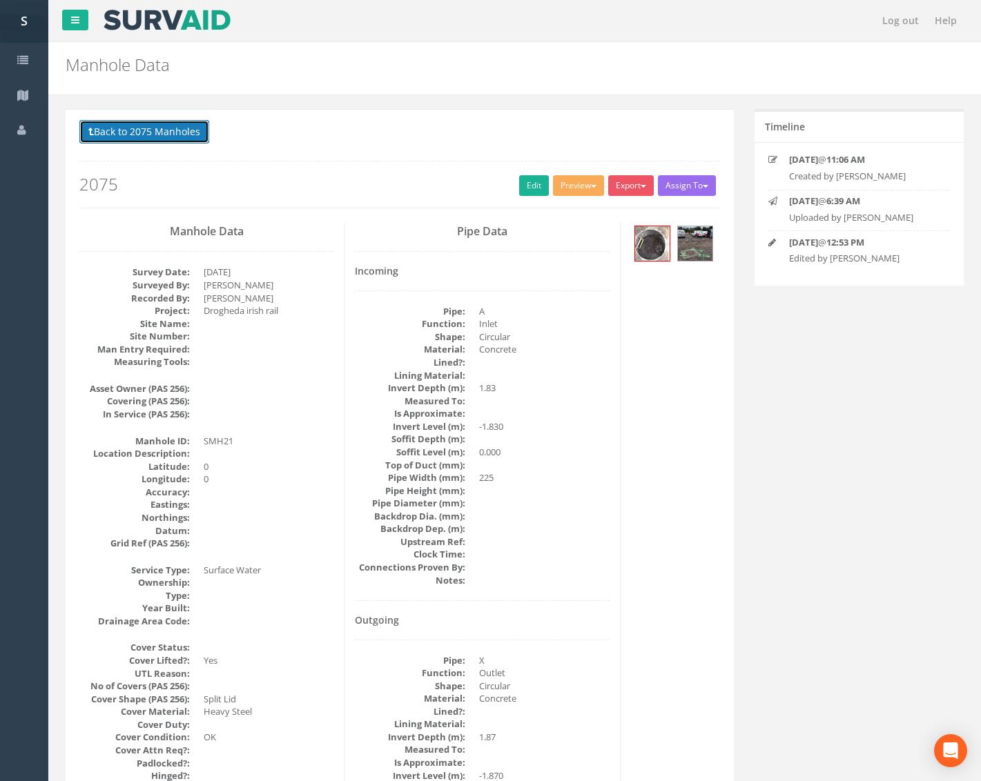
click at [188, 144] on button "Back to 2075 Manholes" at bounding box center [144, 131] width 130 height 23
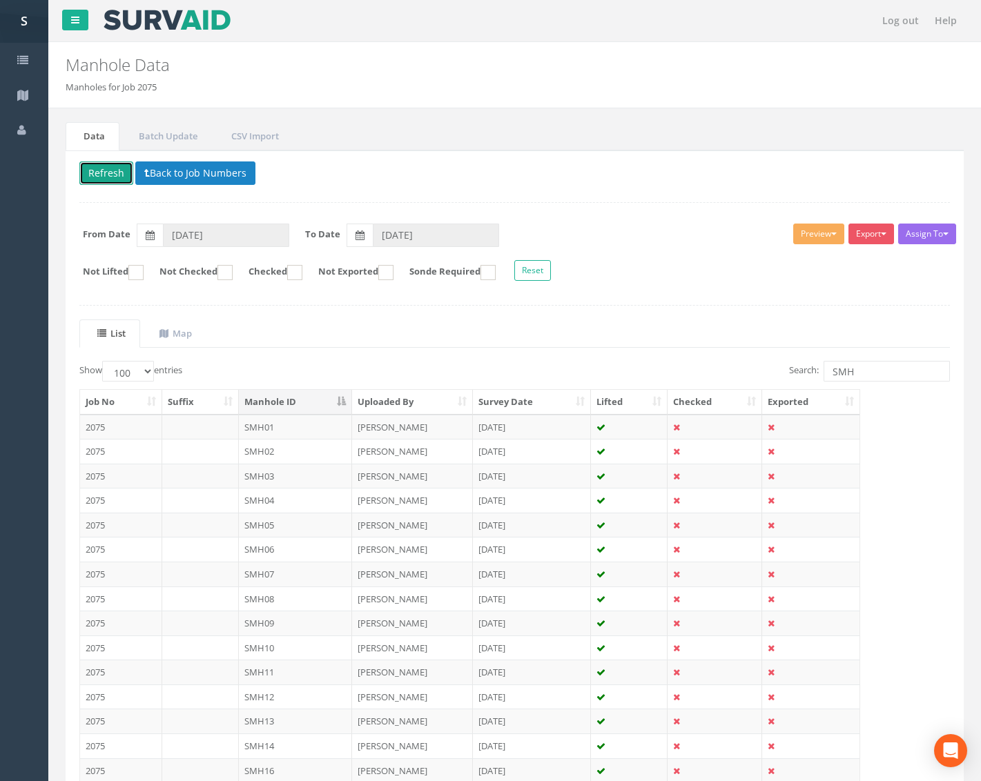
click at [114, 182] on button "Refresh" at bounding box center [106, 172] width 54 height 23
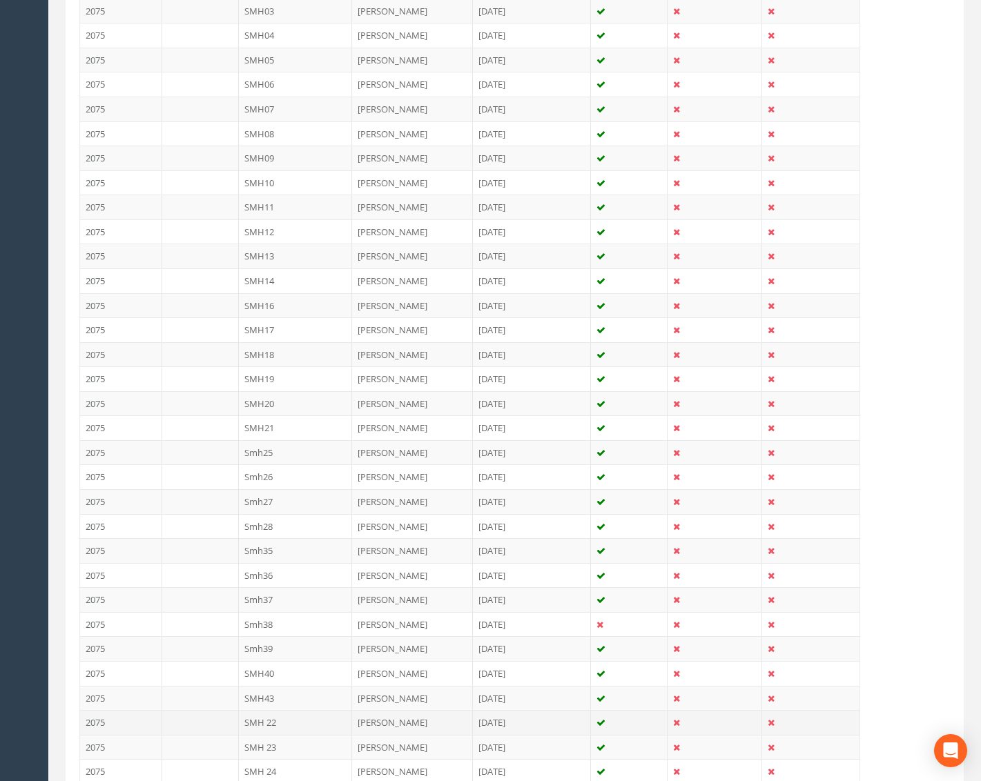
scroll to position [483, 0]
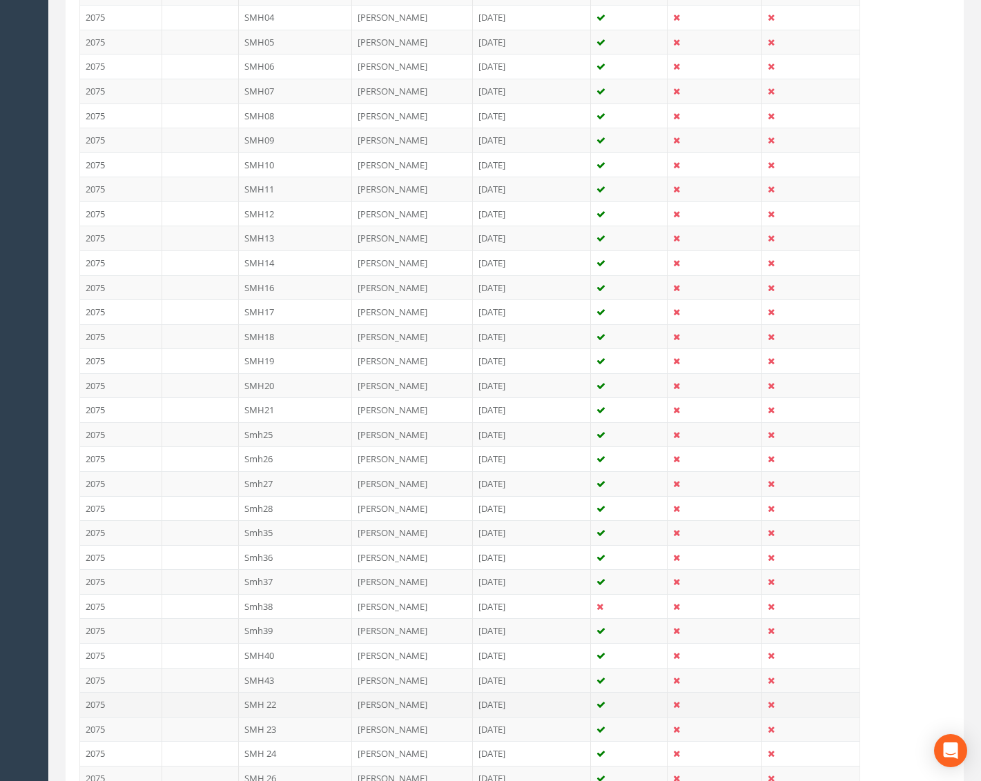
click at [285, 697] on td "SMH 22" at bounding box center [296, 704] width 114 height 25
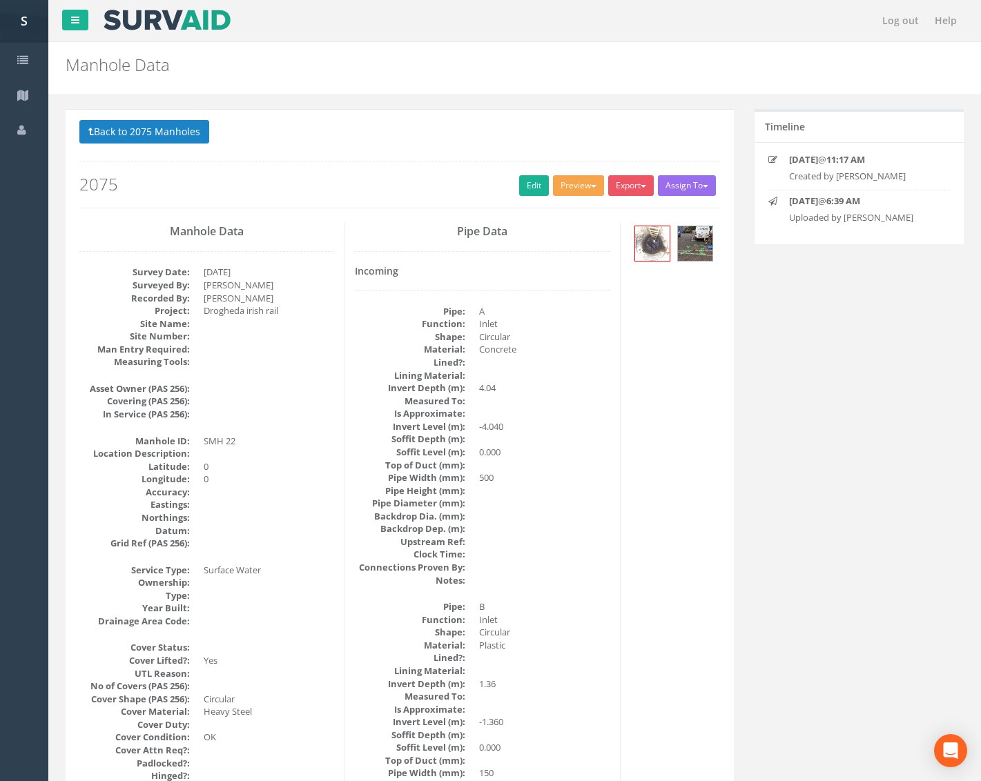
click at [582, 182] on button "Preview" at bounding box center [578, 185] width 51 height 21
click at [583, 217] on link "Metroscan Manhole" at bounding box center [552, 214] width 105 height 21
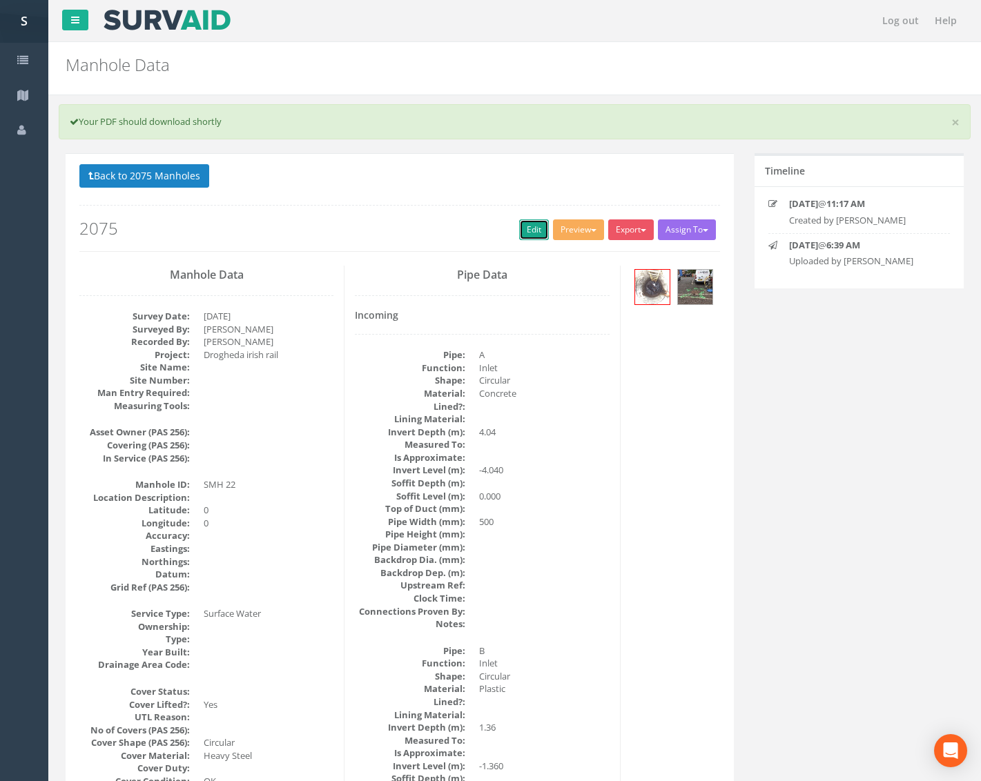
click at [534, 227] on link "Edit" at bounding box center [534, 229] width 30 height 21
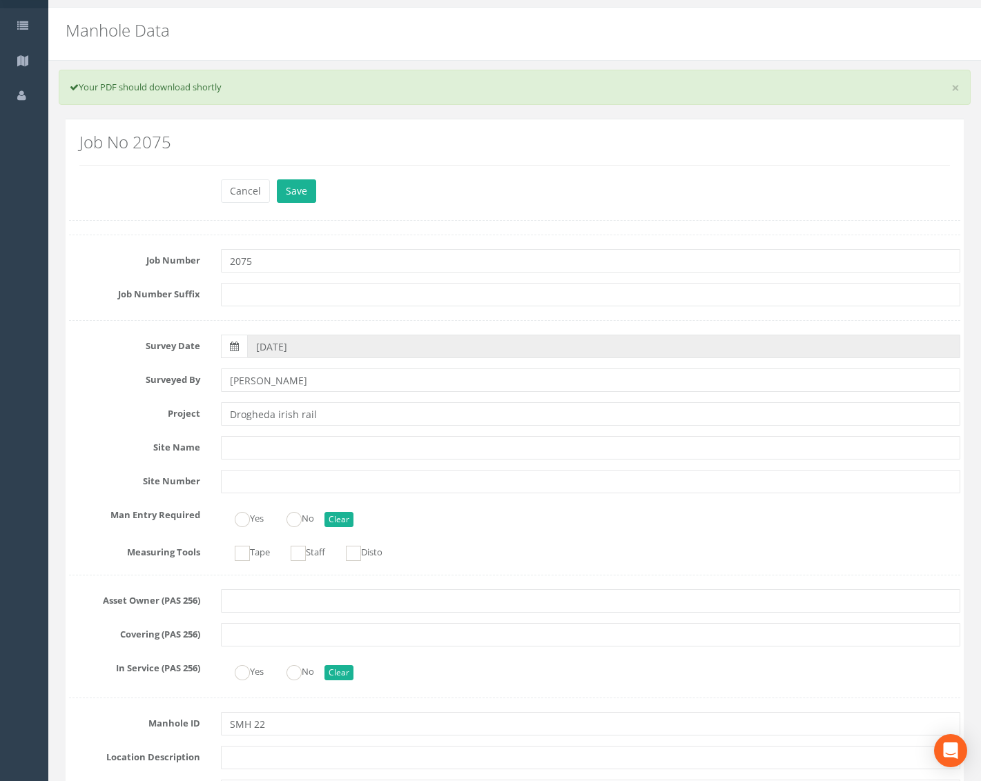
scroll to position [138, 0]
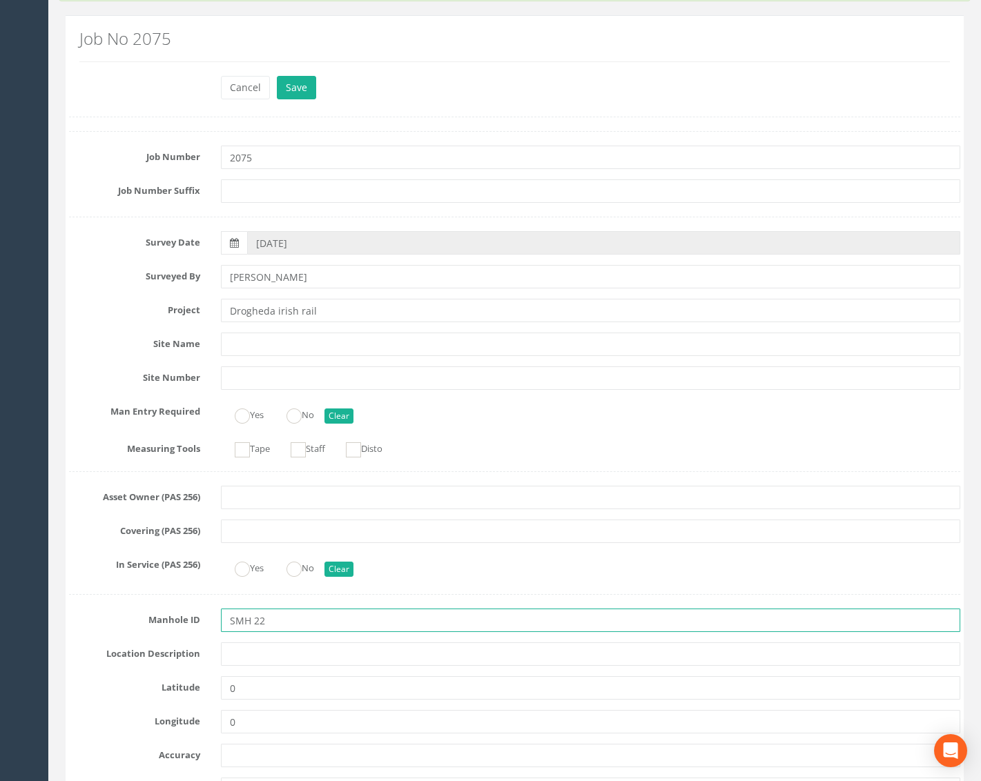
click at [248, 618] on input "SMH 22" at bounding box center [590, 620] width 739 height 23
type input "SMH22"
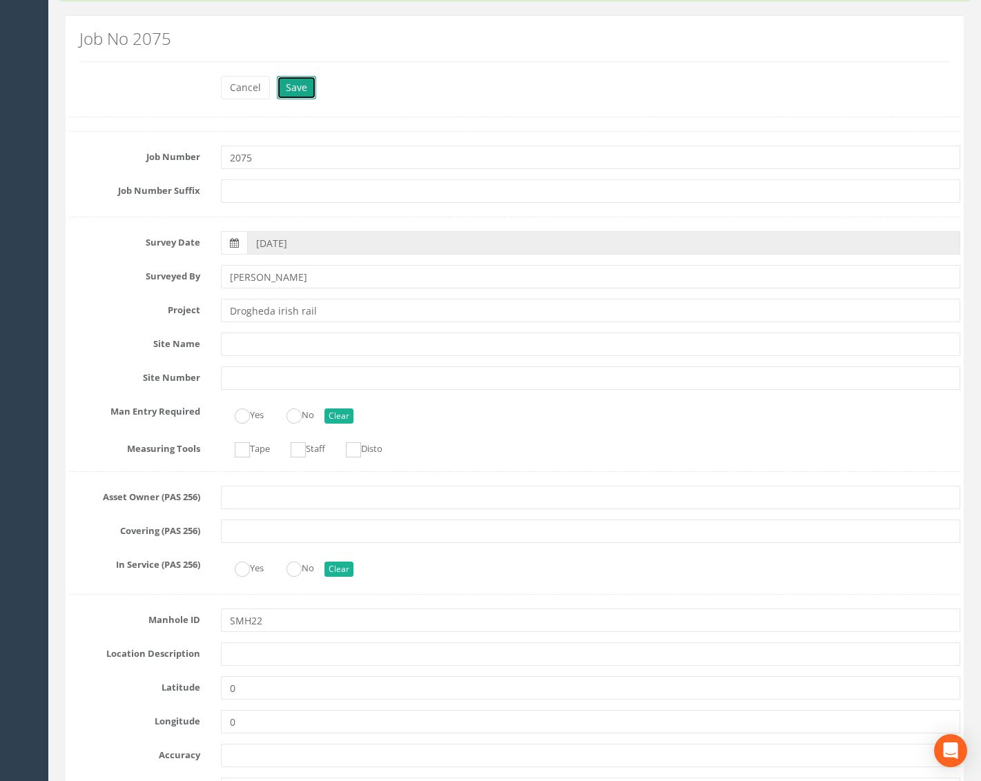
click at [298, 88] on button "Save" at bounding box center [296, 87] width 39 height 23
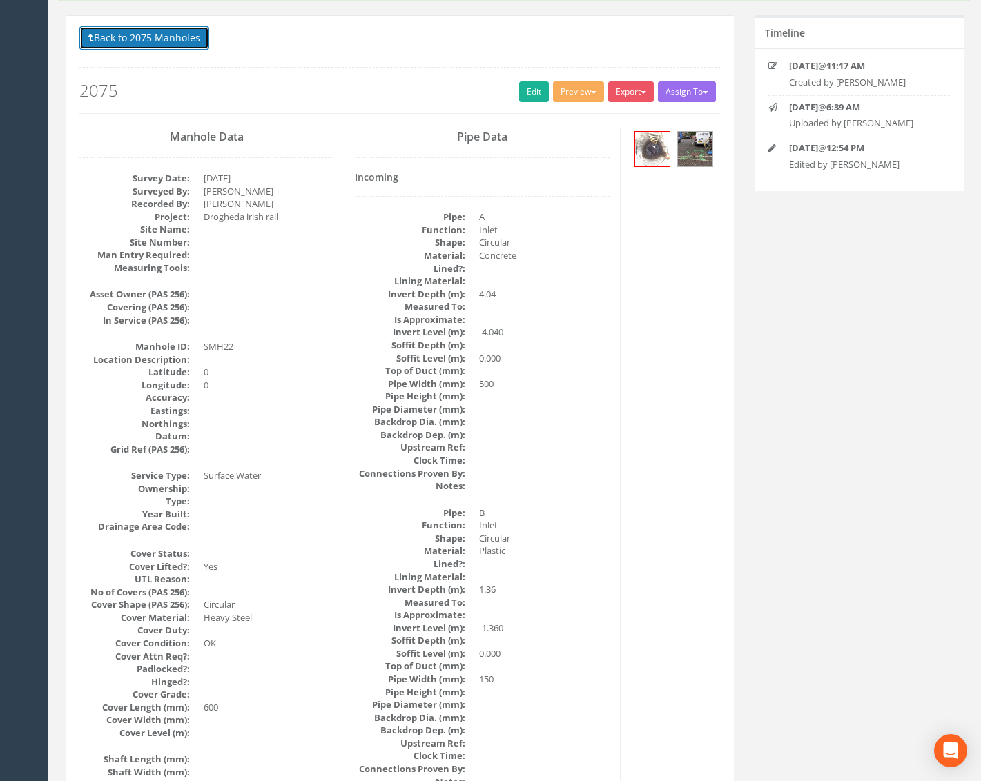
click at [180, 32] on button "Back to 2075 Manholes" at bounding box center [144, 37] width 130 height 23
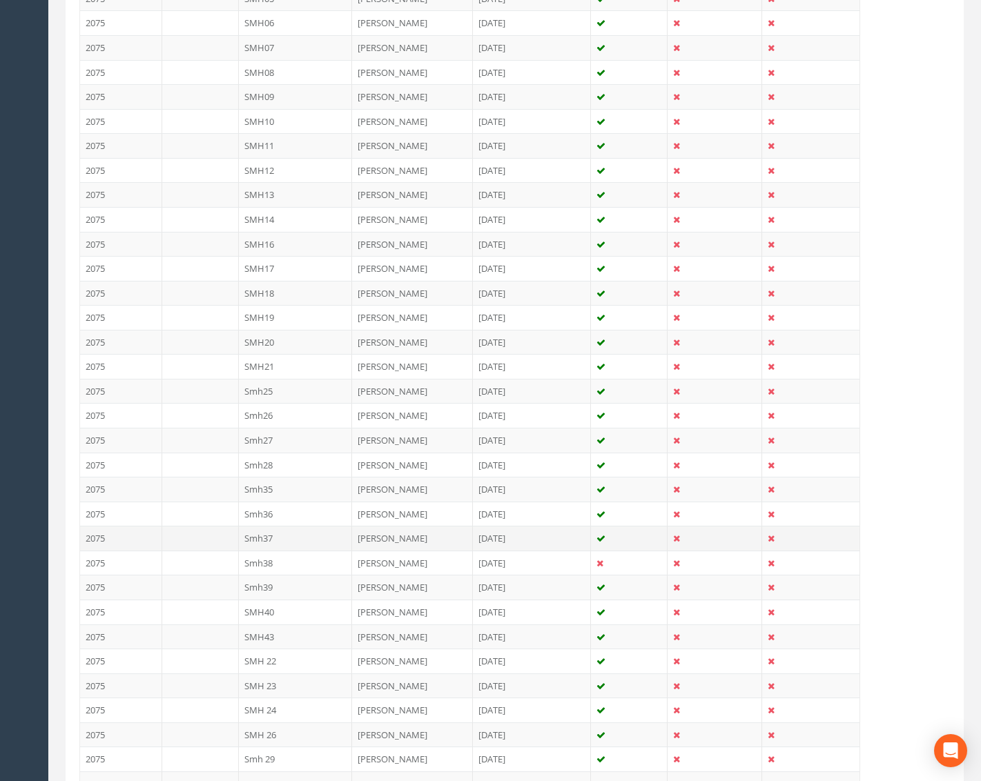
scroll to position [552, 0]
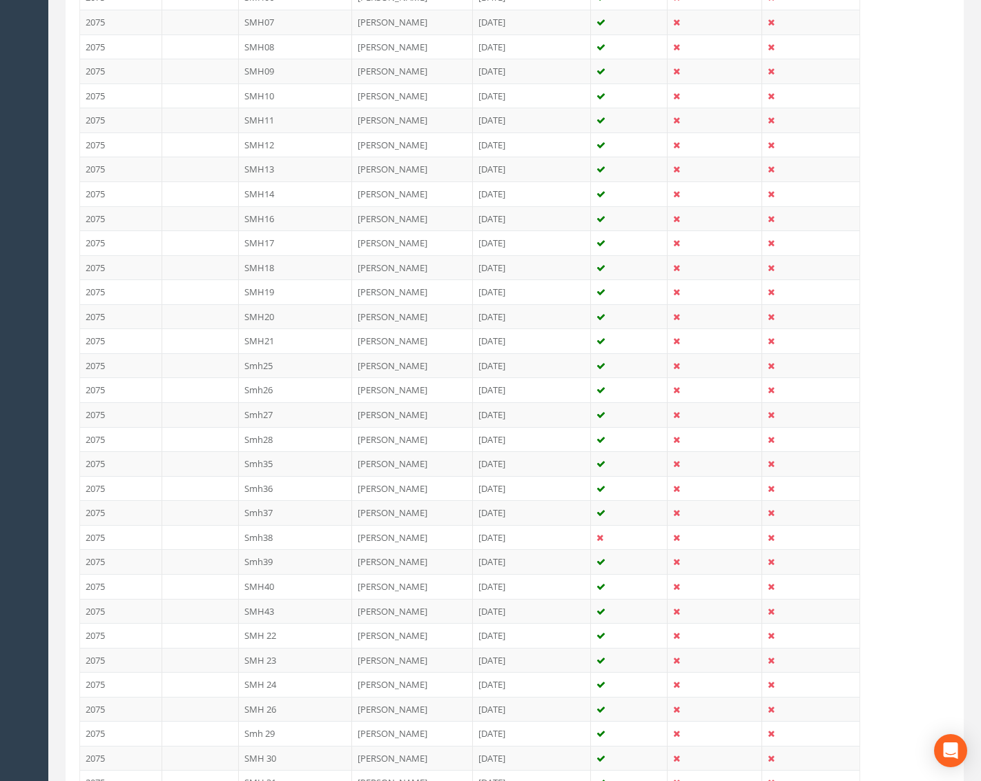
drag, startPoint x: 311, startPoint y: 667, endPoint x: 338, endPoint y: 637, distance: 41.0
click at [311, 667] on td "SMH 23" at bounding box center [296, 660] width 114 height 25
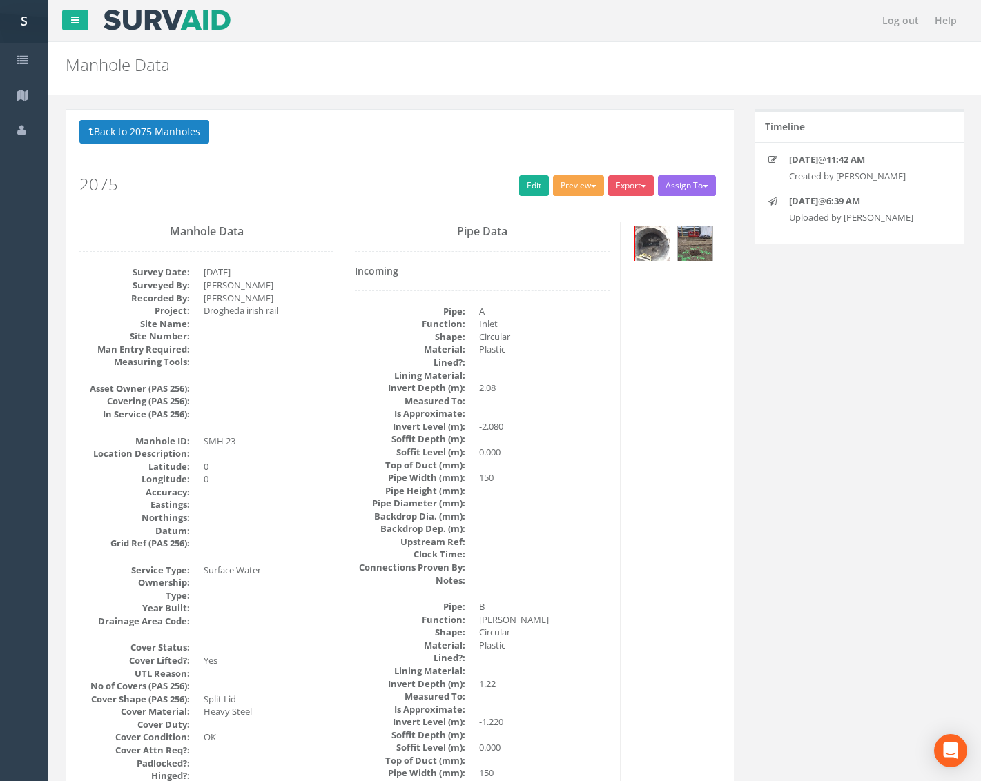
click at [580, 183] on button "Preview" at bounding box center [578, 185] width 51 height 21
click at [579, 215] on link "Metroscan Manhole" at bounding box center [552, 214] width 105 height 21
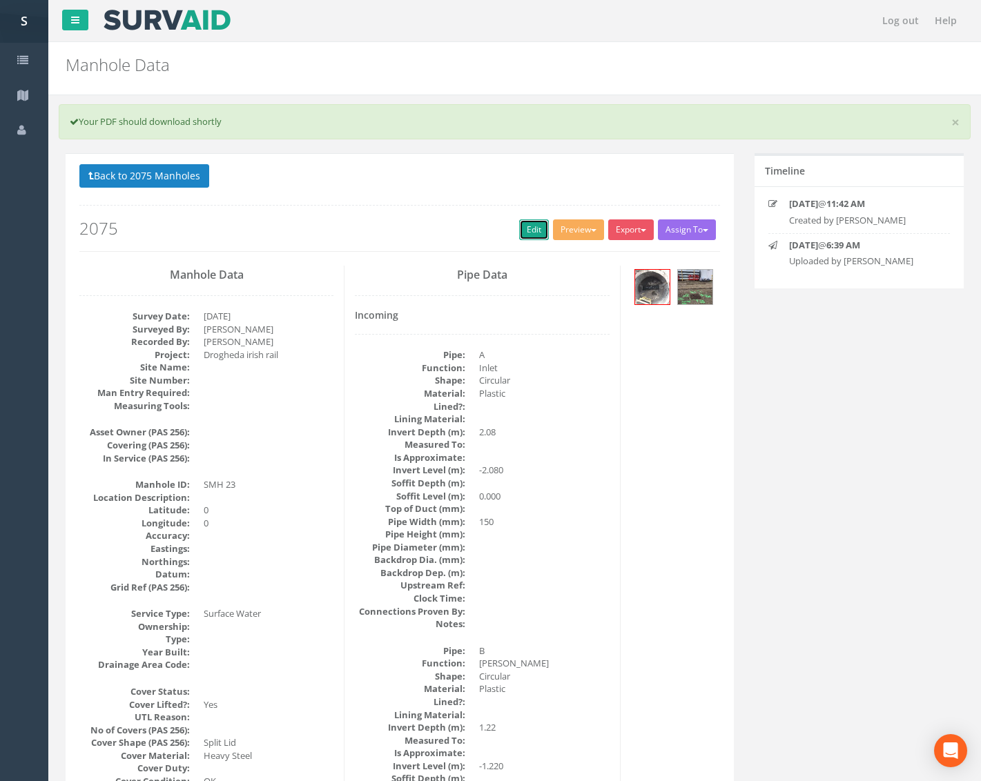
click at [522, 235] on link "Edit" at bounding box center [534, 229] width 30 height 21
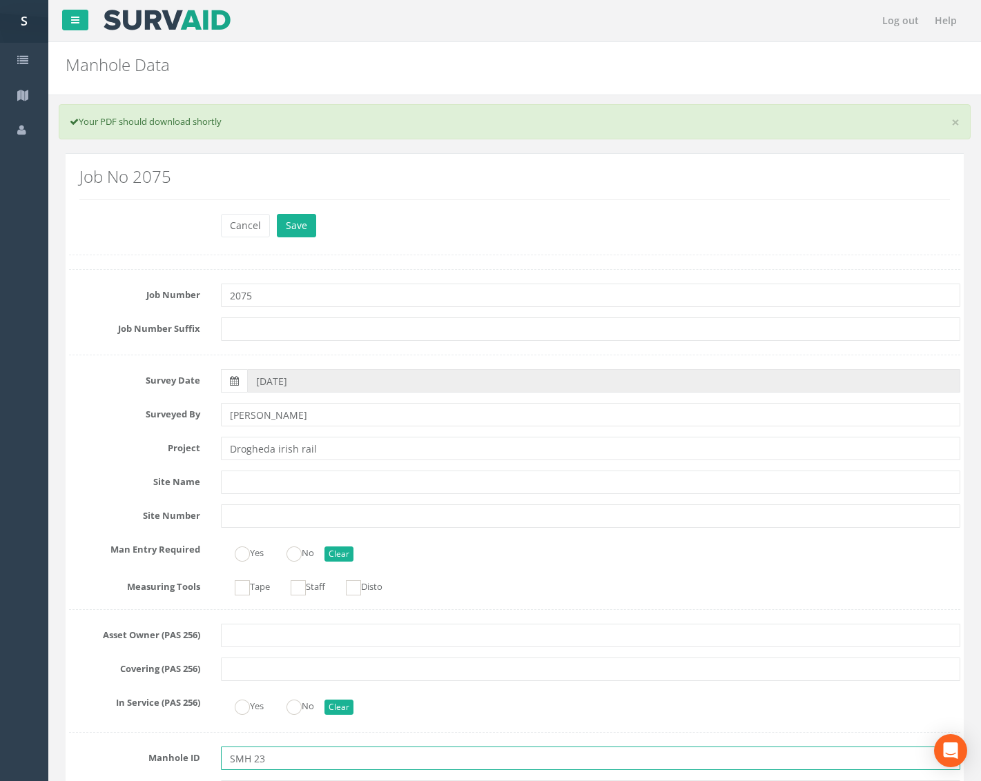
click at [248, 764] on input "SMH 23" at bounding box center [590, 758] width 739 height 23
type input "SMH23"
click at [302, 213] on div "Job No 2075" at bounding box center [514, 189] width 891 height 50
click at [292, 220] on button "Save" at bounding box center [296, 225] width 39 height 23
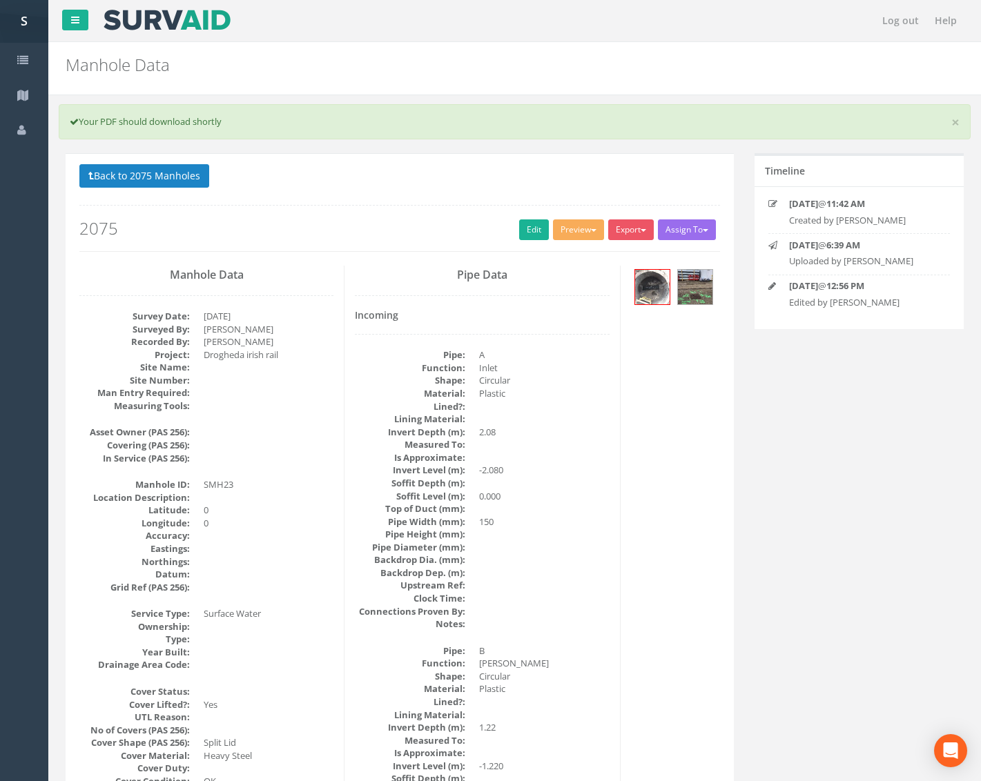
click at [165, 194] on div "Back to 2075 Manholes Back to Map Assign To No Companies Added Export Metroscan…" at bounding box center [399, 208] width 640 height 88
click at [174, 180] on button "Back to 2075 Manholes" at bounding box center [144, 175] width 130 height 23
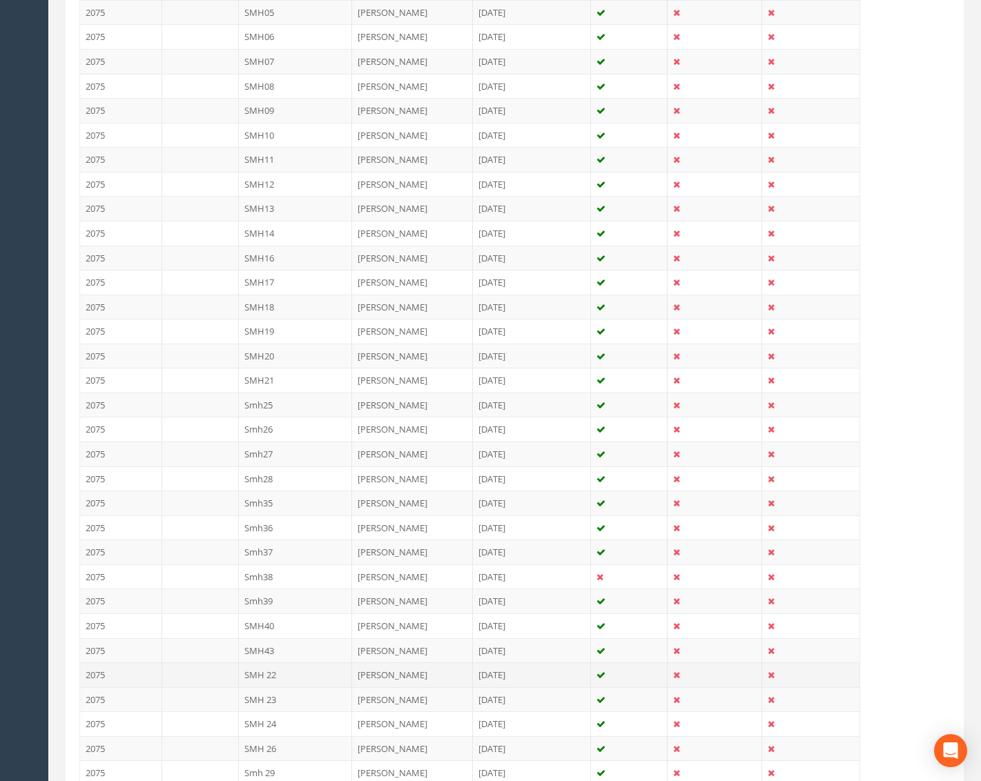
scroll to position [552, 0]
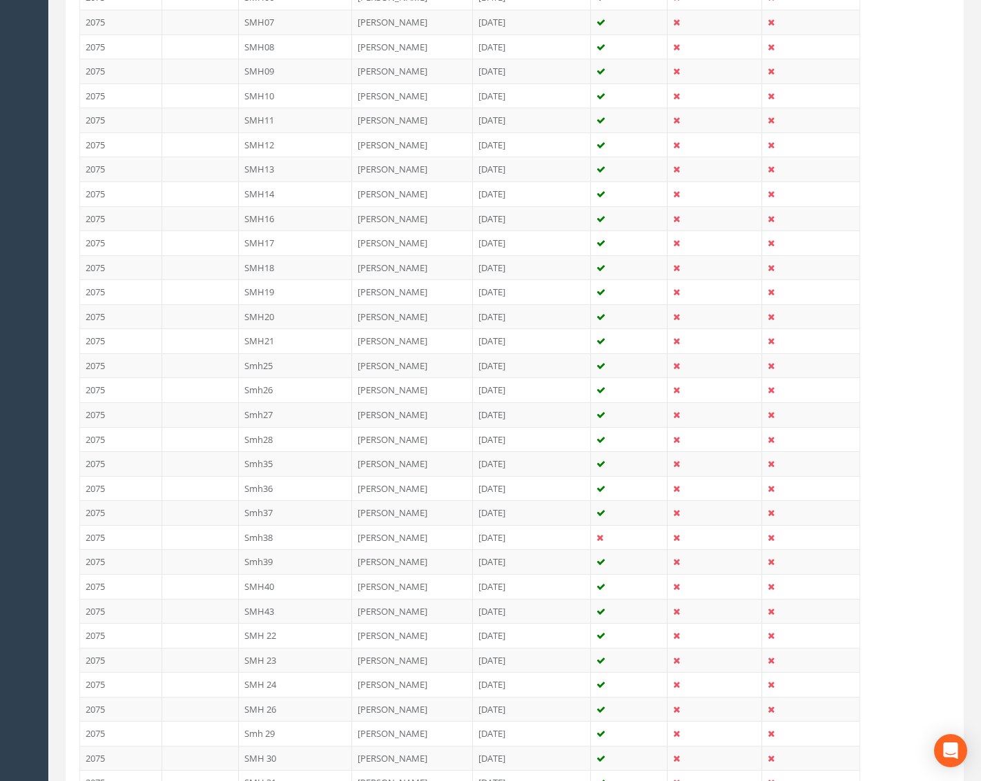
drag, startPoint x: 304, startPoint y: 687, endPoint x: 344, endPoint y: 638, distance: 63.8
click at [304, 686] on td "SMH 24" at bounding box center [296, 684] width 114 height 25
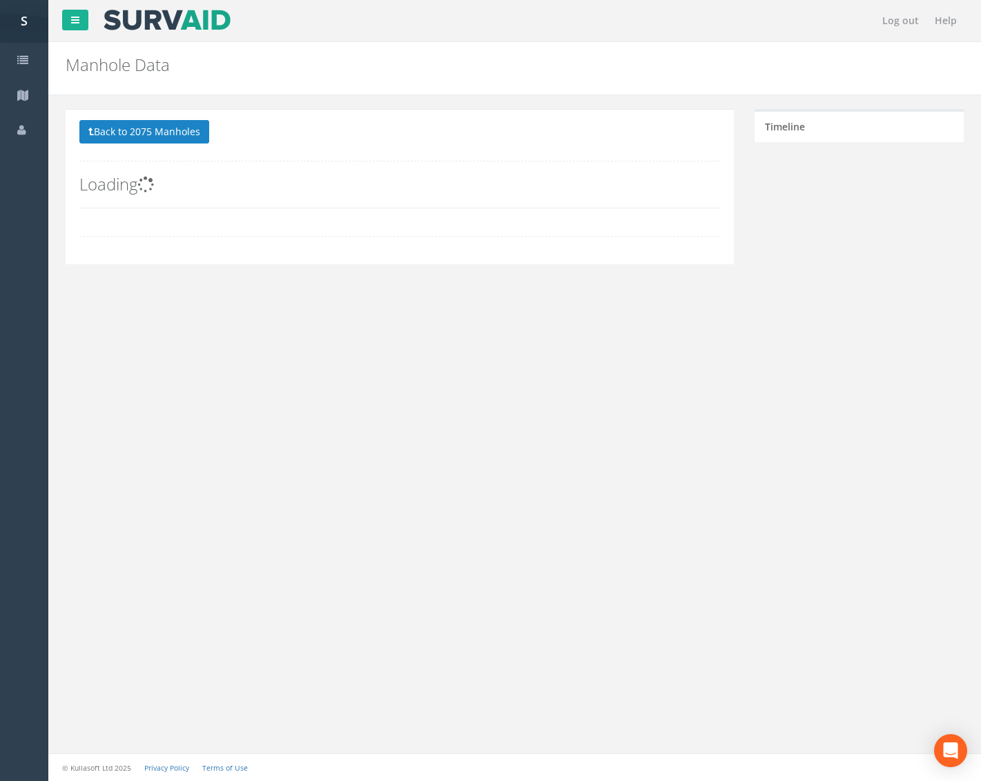
scroll to position [0, 0]
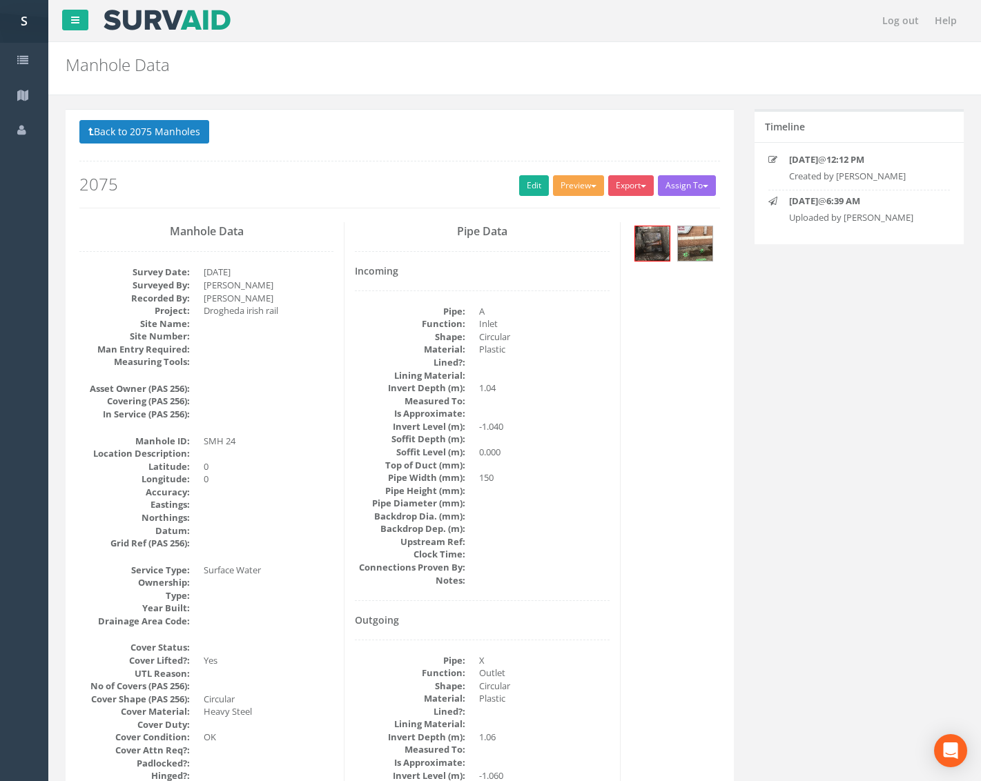
click at [571, 177] on button "Preview" at bounding box center [578, 185] width 51 height 21
click at [582, 219] on link "Metroscan Manhole" at bounding box center [552, 214] width 105 height 21
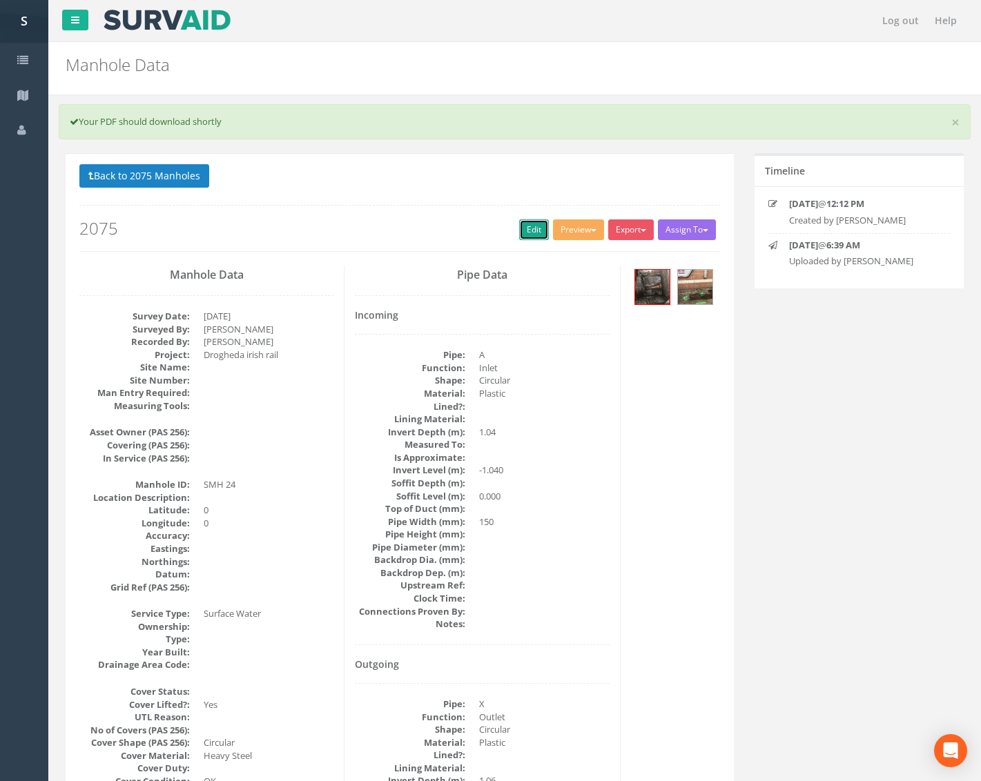
click at [524, 228] on link "Edit" at bounding box center [534, 229] width 30 height 21
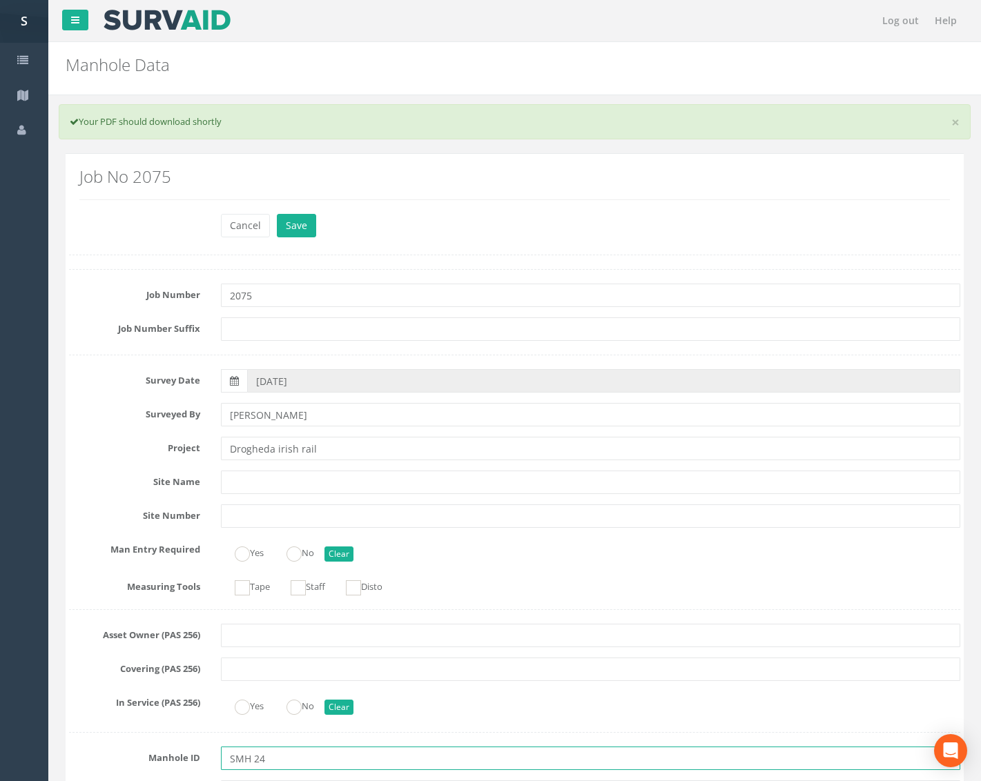
drag, startPoint x: 251, startPoint y: 761, endPoint x: 275, endPoint y: 740, distance: 32.3
click at [251, 761] on input "SMH 24" at bounding box center [590, 758] width 739 height 23
type input "SMH24"
click at [297, 229] on button "Save" at bounding box center [296, 225] width 39 height 23
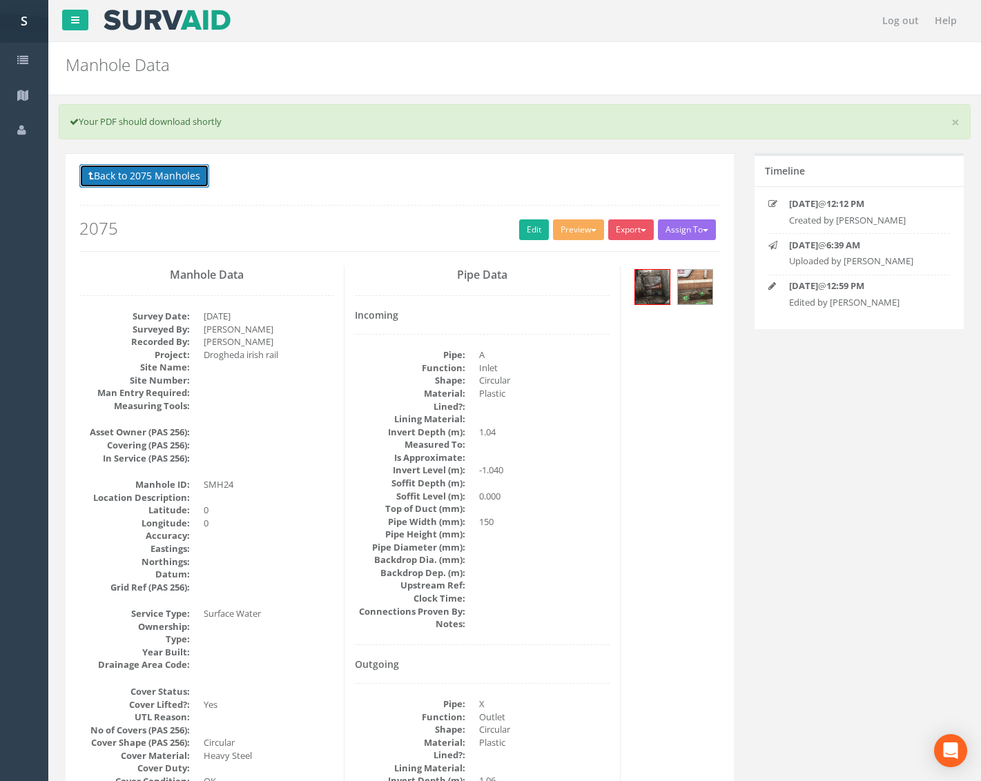
click at [201, 181] on button "Back to 2075 Manholes" at bounding box center [144, 175] width 130 height 23
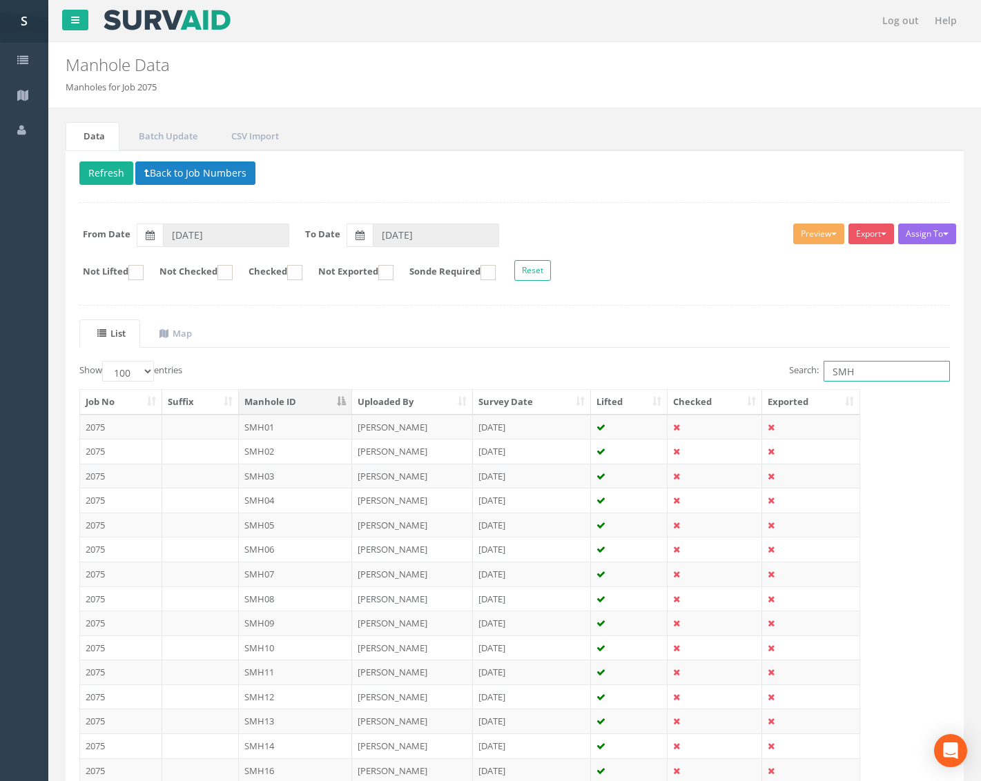
click at [879, 380] on input "SMH" at bounding box center [886, 371] width 126 height 21
drag, startPoint x: 881, startPoint y: 369, endPoint x: 723, endPoint y: 360, distance: 158.3
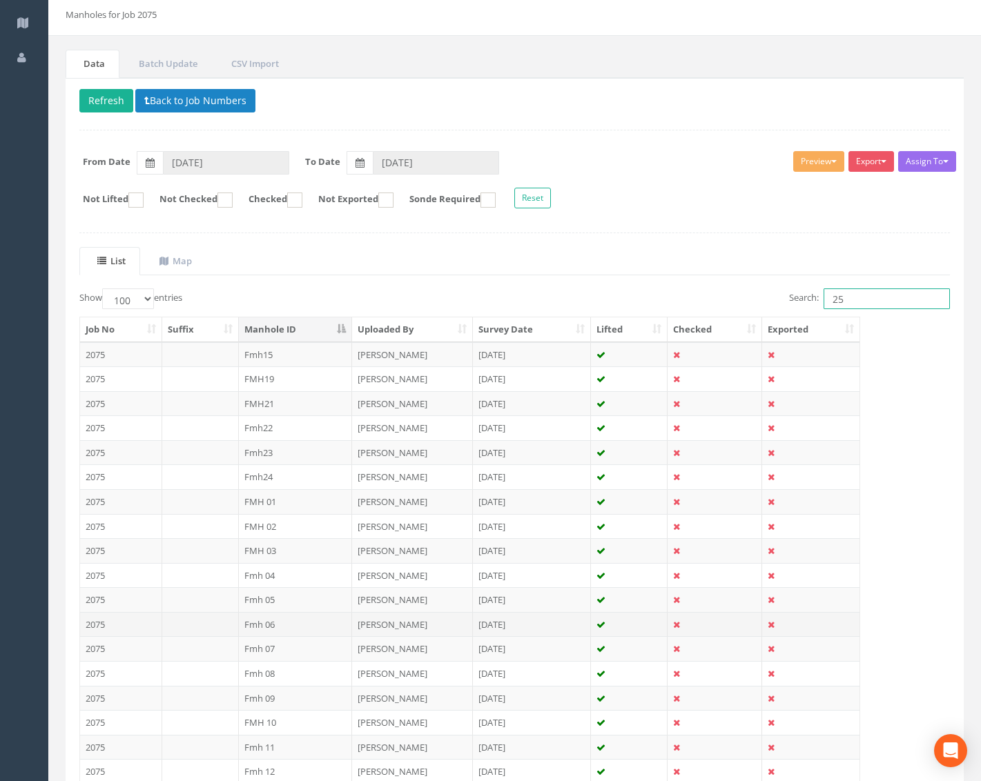
scroll to position [69, 0]
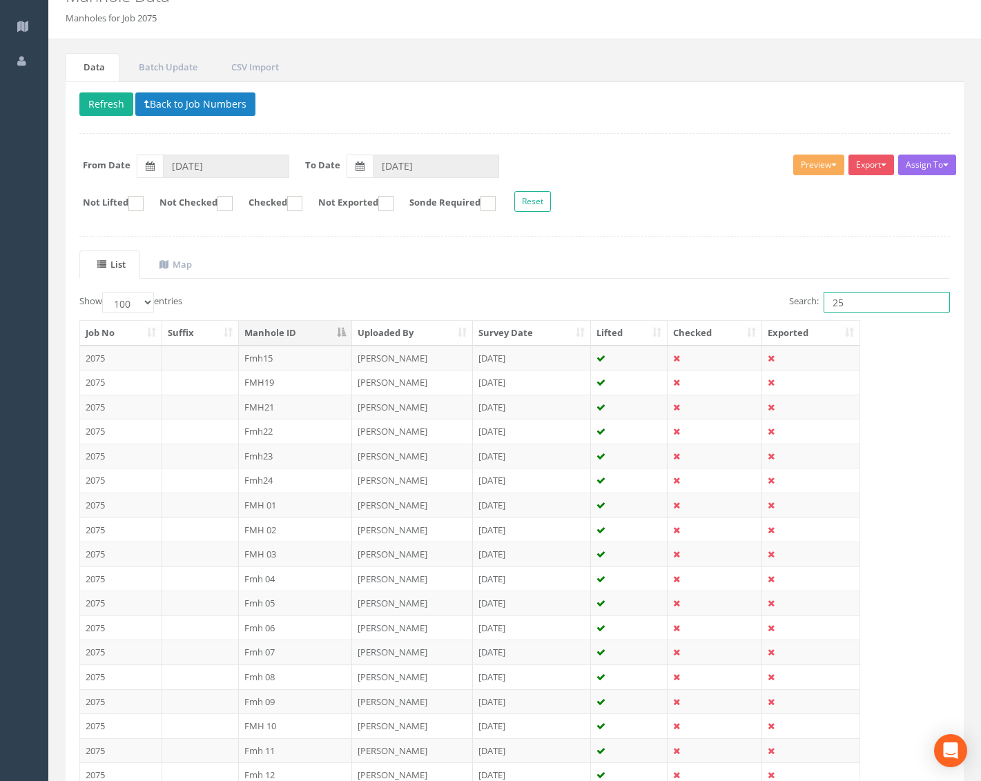
drag, startPoint x: 834, startPoint y: 300, endPoint x: 803, endPoint y: 300, distance: 31.7
click at [803, 300] on label "Search: 25" at bounding box center [869, 302] width 161 height 21
type input "5"
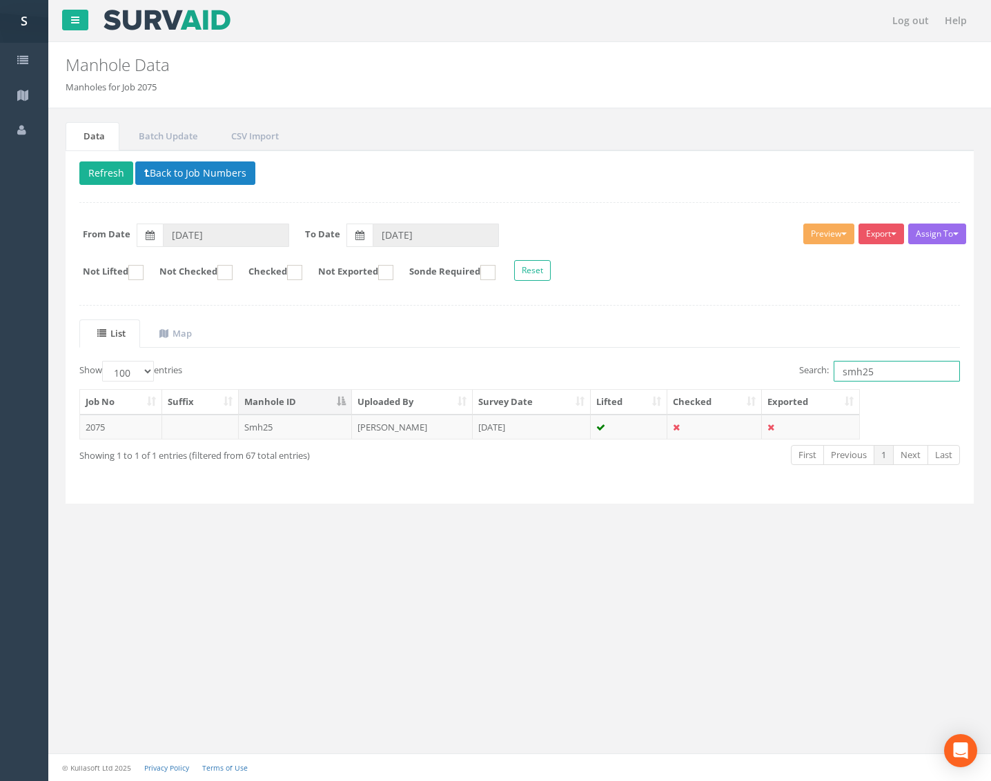
type input "smh25"
click at [314, 430] on td "Smh25" at bounding box center [296, 427] width 114 height 25
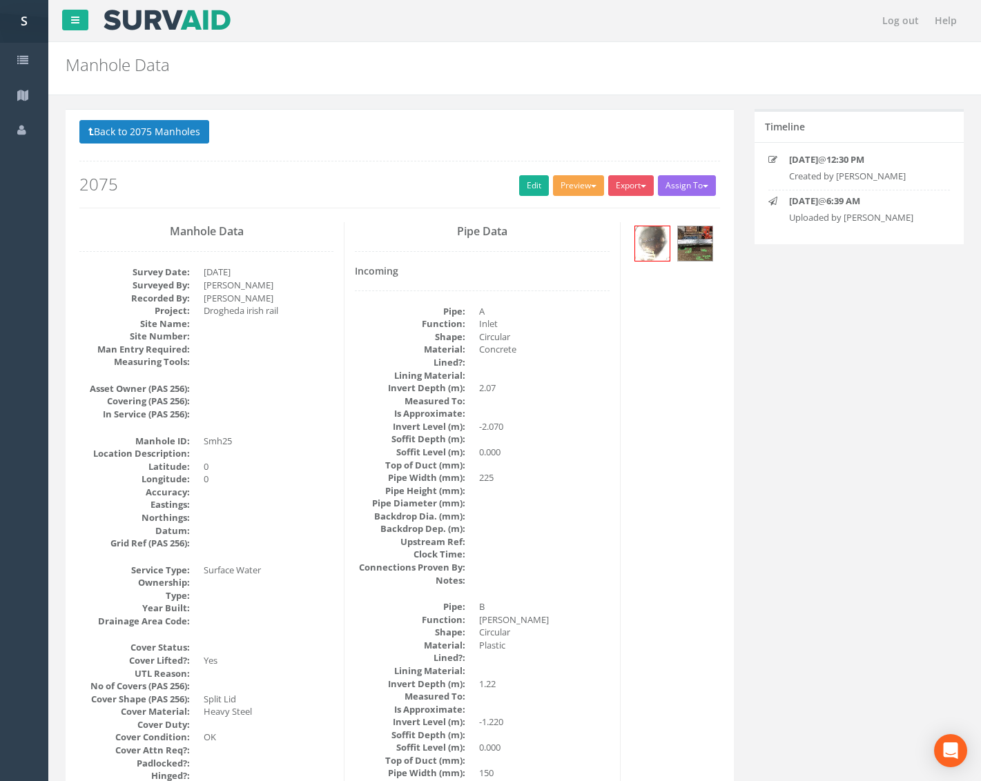
click at [577, 182] on button "Preview" at bounding box center [578, 185] width 51 height 21
click at [577, 208] on link "Metroscan Manhole" at bounding box center [552, 214] width 105 height 21
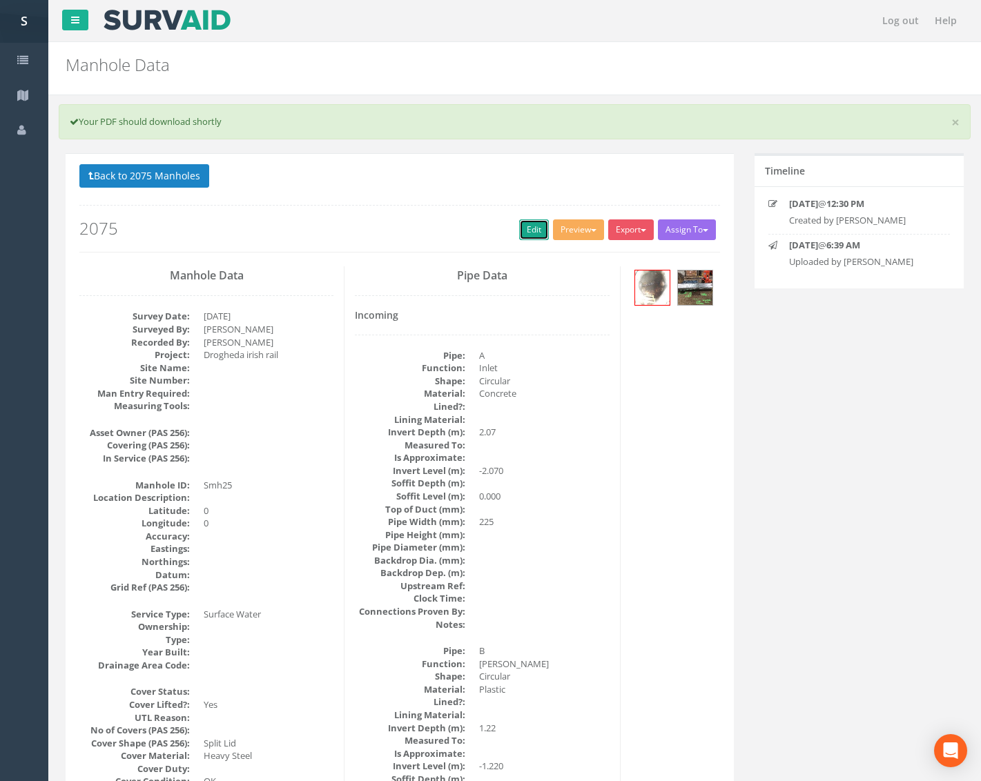
click at [531, 222] on link "Edit" at bounding box center [534, 229] width 30 height 21
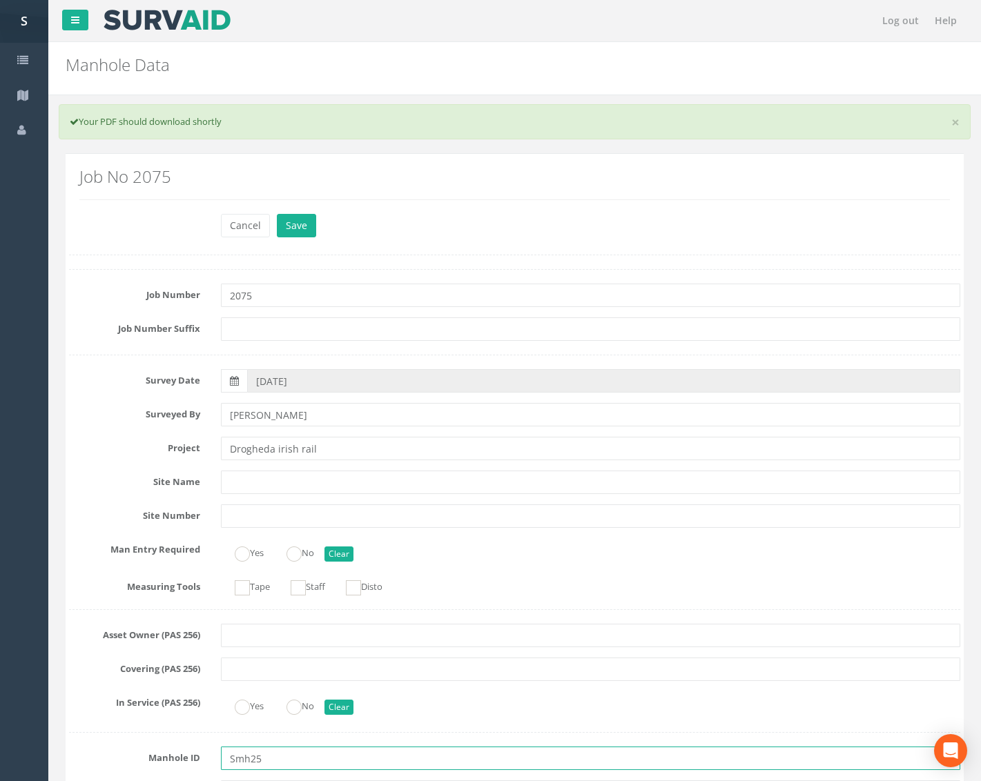
drag, startPoint x: 249, startPoint y: 755, endPoint x: 217, endPoint y: 732, distance: 39.6
click at [237, 755] on input "Smh25" at bounding box center [590, 758] width 739 height 23
type input "SMH25"
drag, startPoint x: 478, startPoint y: 228, endPoint x: 318, endPoint y: 227, distance: 159.4
click at [474, 228] on div "Cancel Save Delete" at bounding box center [590, 227] width 760 height 27
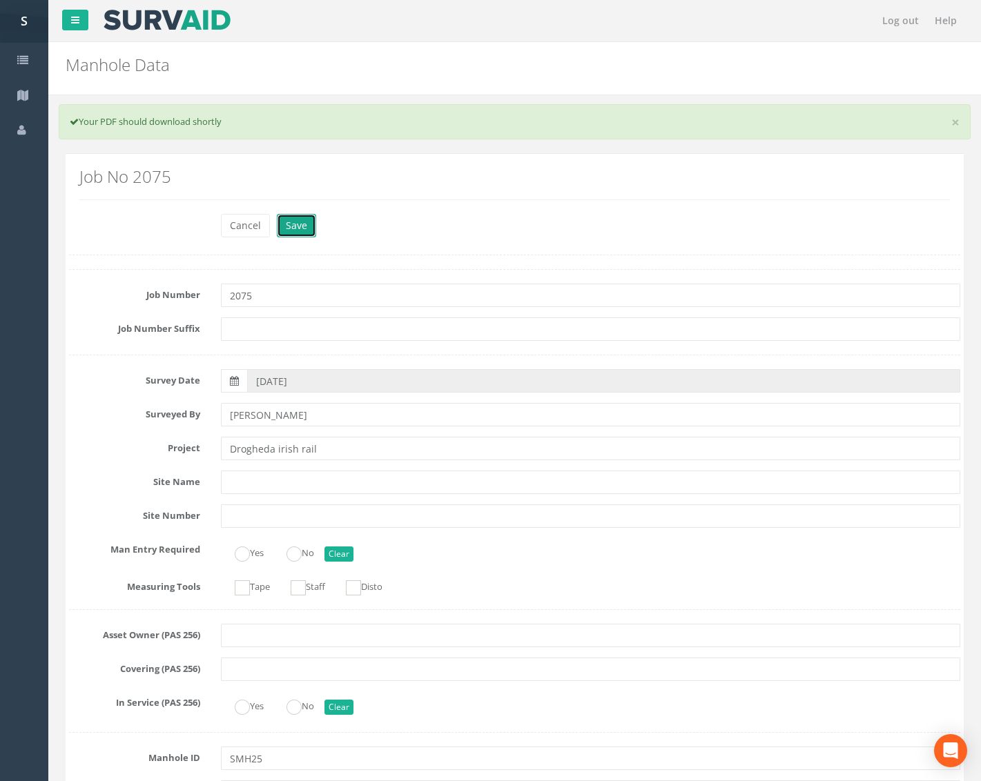
click at [294, 223] on button "Save" at bounding box center [296, 225] width 39 height 23
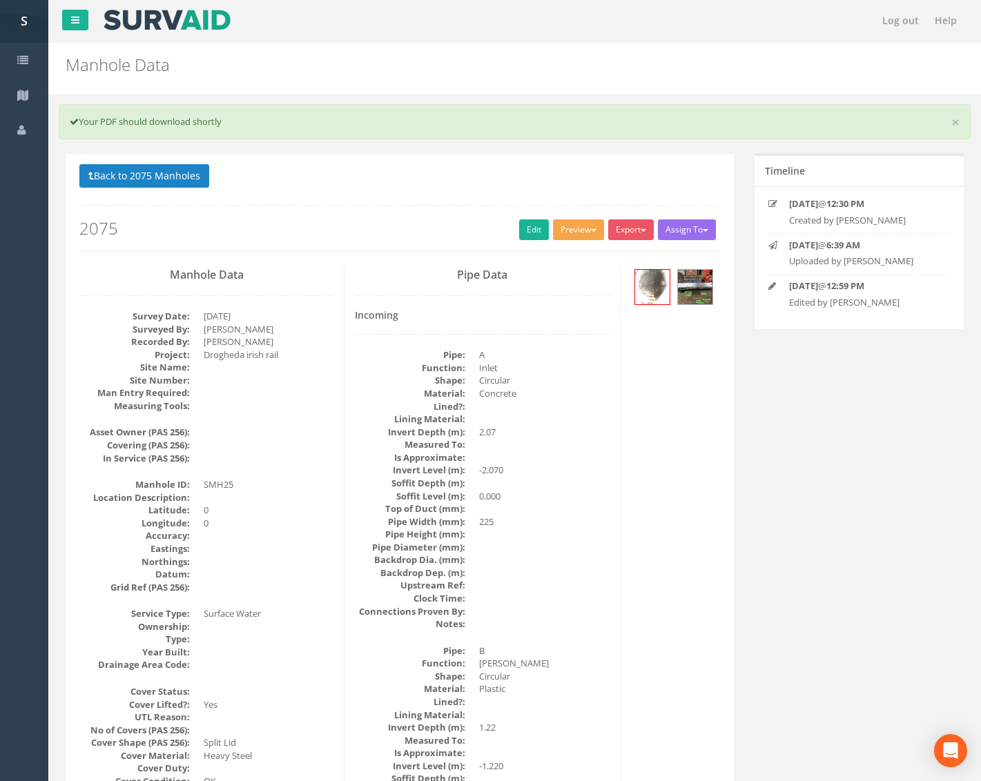
click at [572, 228] on button "Preview" at bounding box center [578, 229] width 51 height 21
click at [552, 258] on link "Metroscan Manhole" at bounding box center [552, 258] width 105 height 21
click at [574, 225] on button "Preview" at bounding box center [578, 229] width 51 height 21
click at [556, 252] on link "Metroscan Manhole" at bounding box center [552, 258] width 105 height 21
click at [528, 236] on link "Edit" at bounding box center [534, 229] width 30 height 21
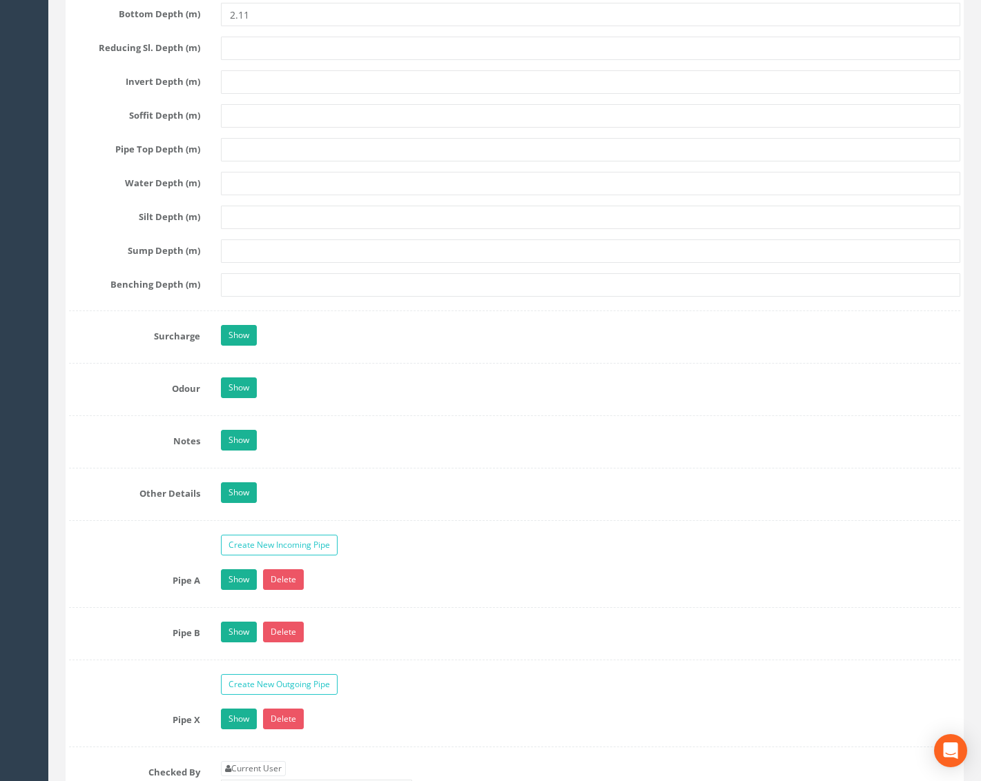
scroll to position [2208, 0]
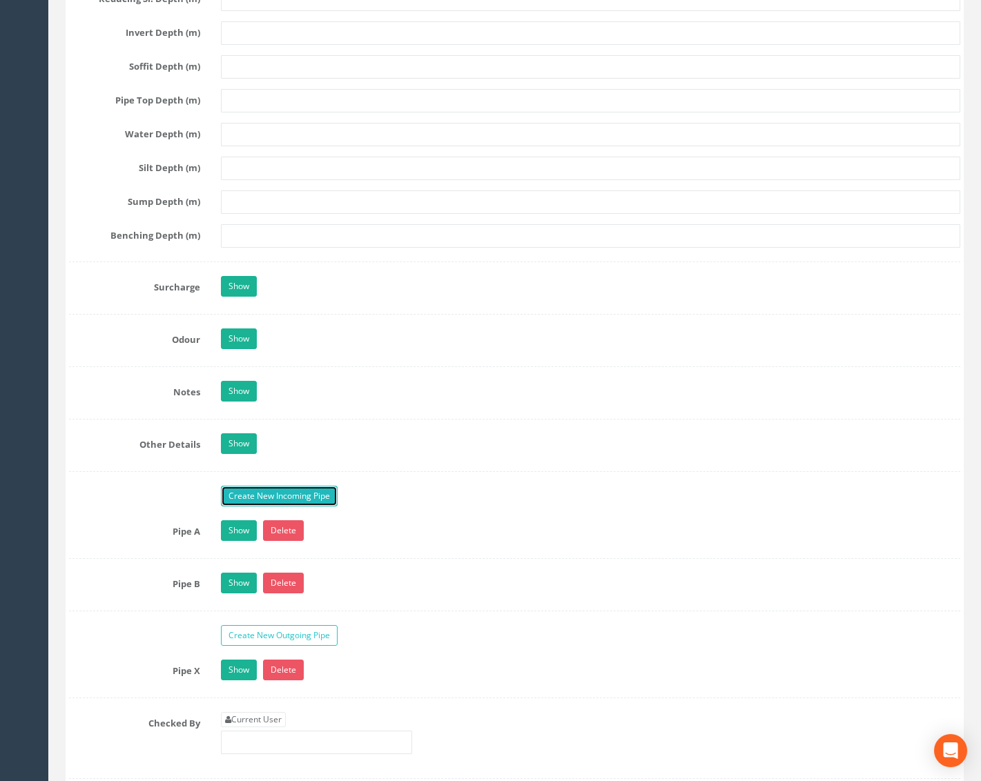
click at [251, 487] on link "Create New Incoming Pipe" at bounding box center [279, 496] width 117 height 21
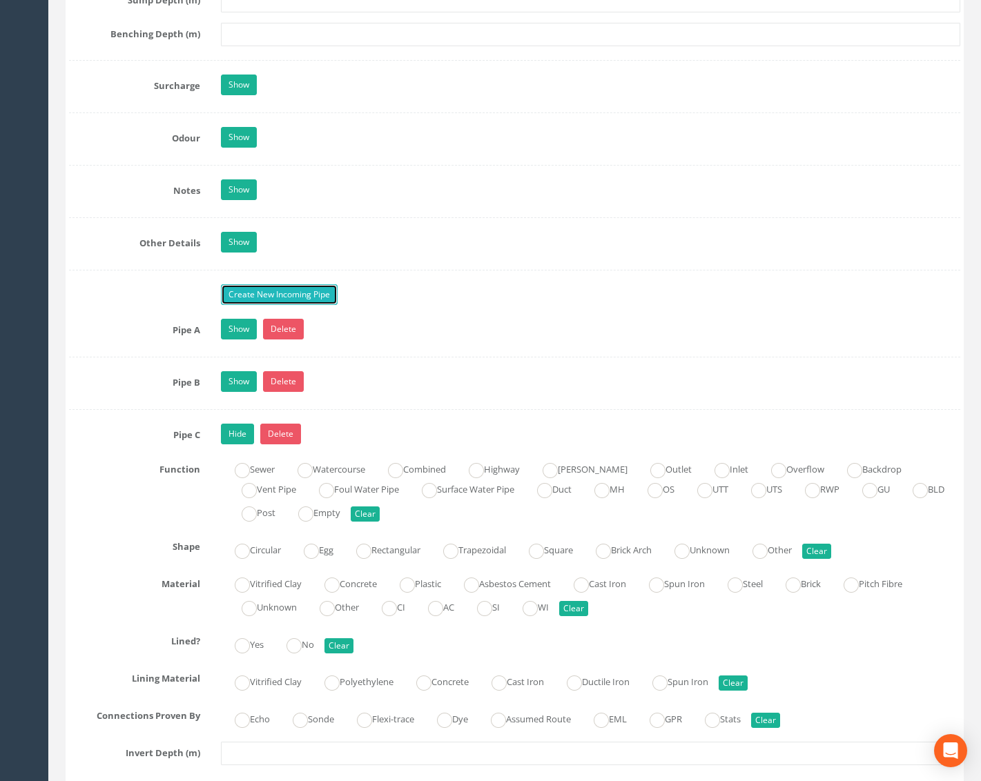
scroll to position [2415, 0]
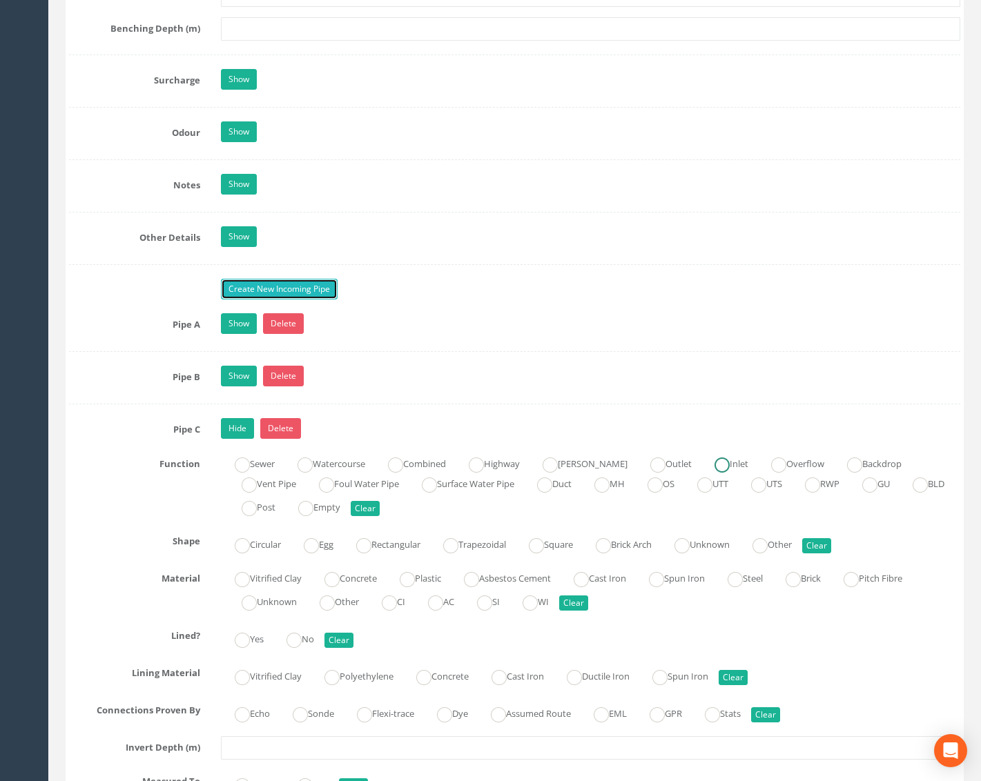
click at [714, 460] on ins at bounding box center [721, 465] width 15 height 15
radio input "true"
click at [267, 547] on label "Circular" at bounding box center [251, 543] width 60 height 20
radio input "true"
click at [427, 580] on label "Plastic" at bounding box center [413, 577] width 55 height 20
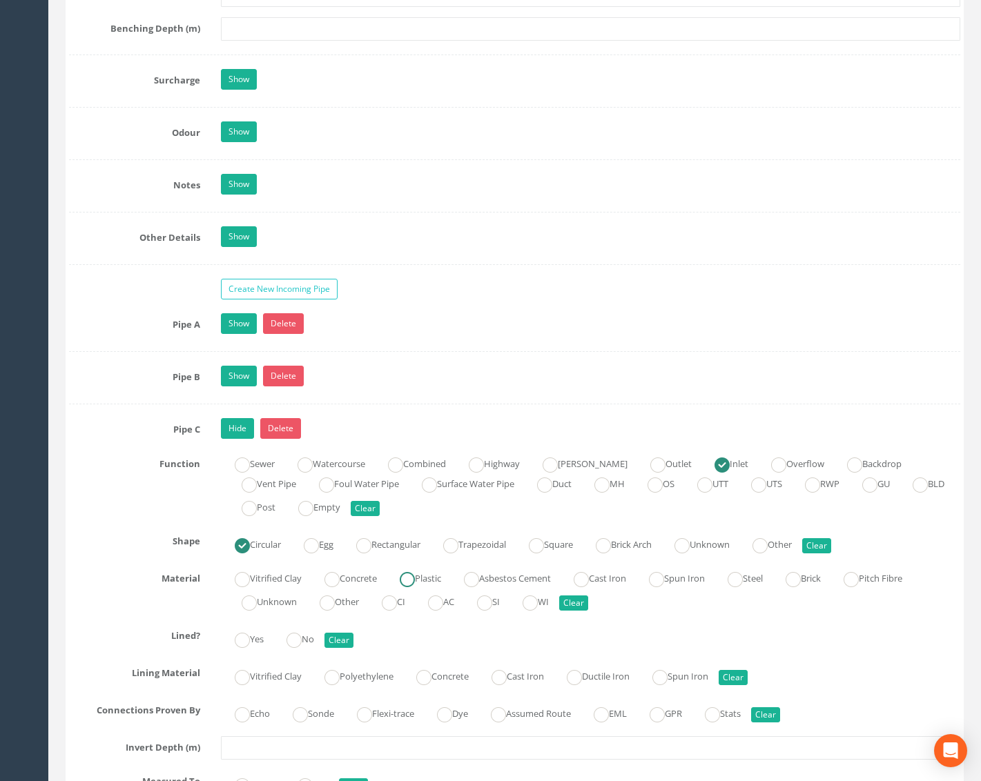
radio input "true"
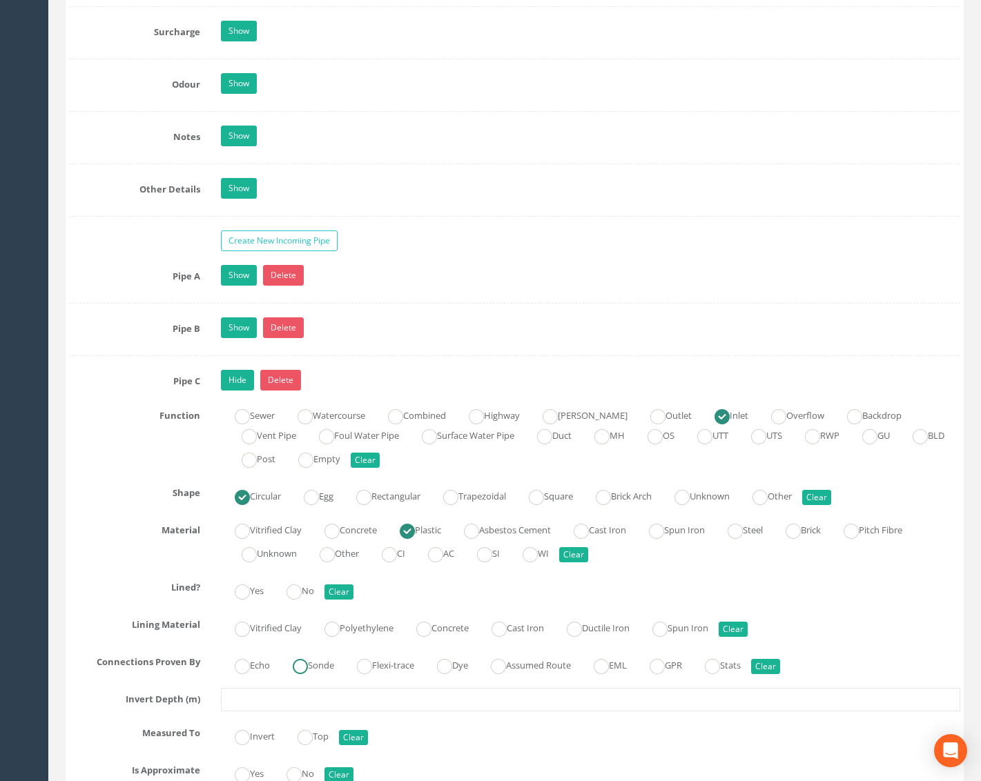
scroll to position [2623, 0]
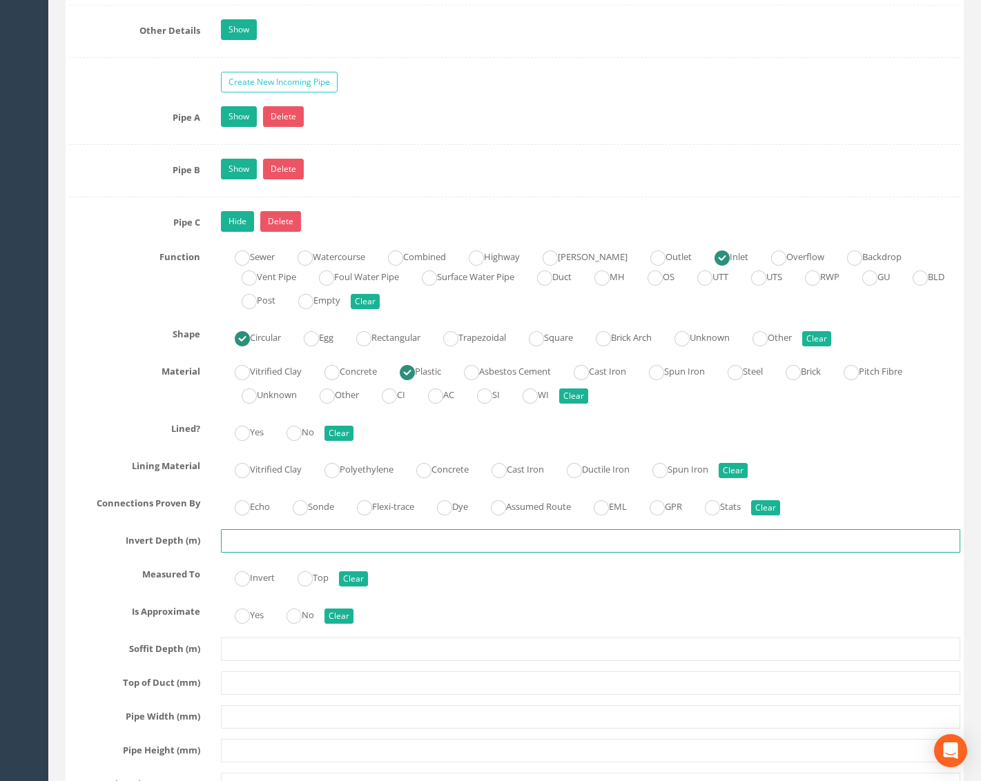
click at [280, 544] on input "text" at bounding box center [590, 540] width 739 height 23
type input "0.95"
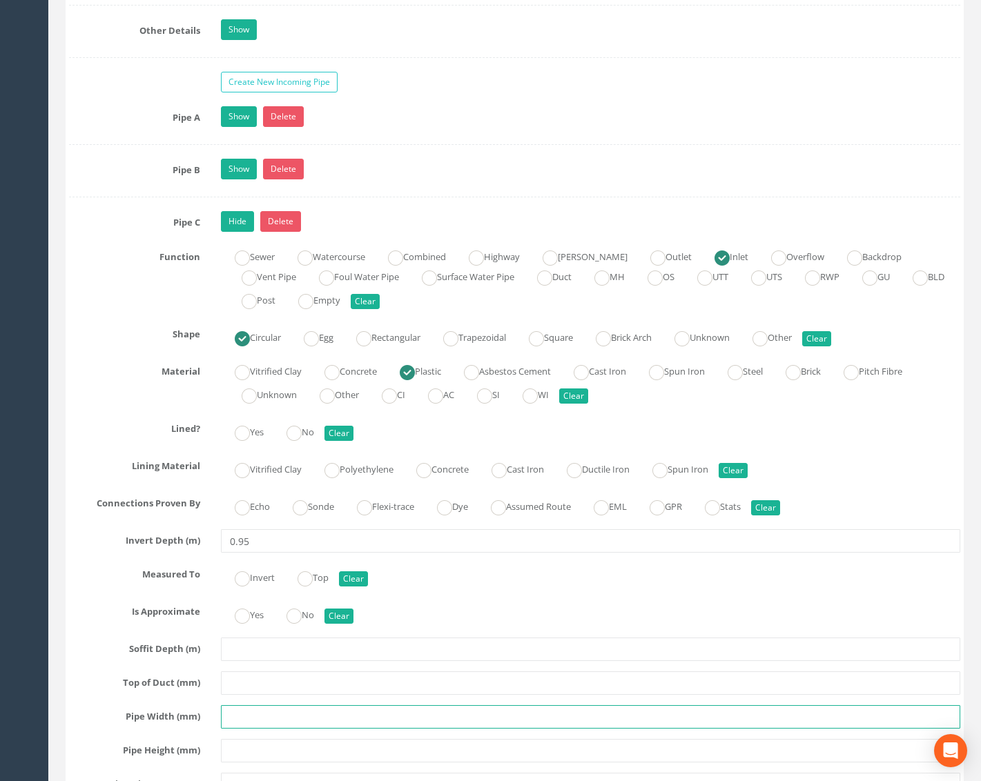
click at [260, 718] on input "text" at bounding box center [590, 716] width 739 height 23
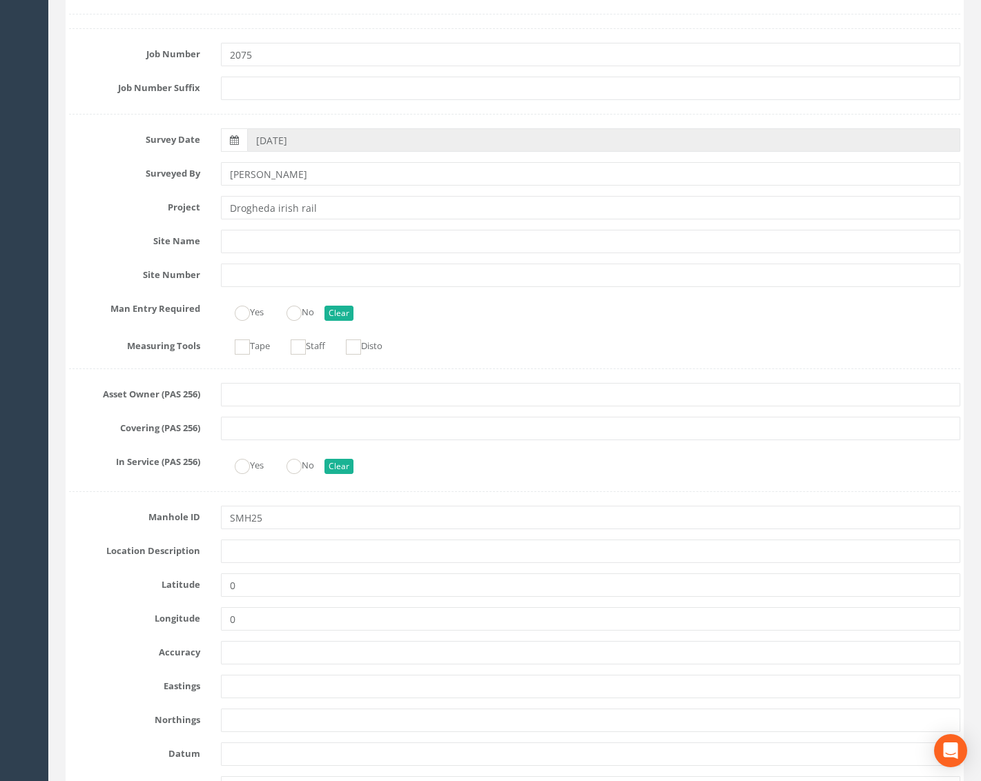
scroll to position [0, 0]
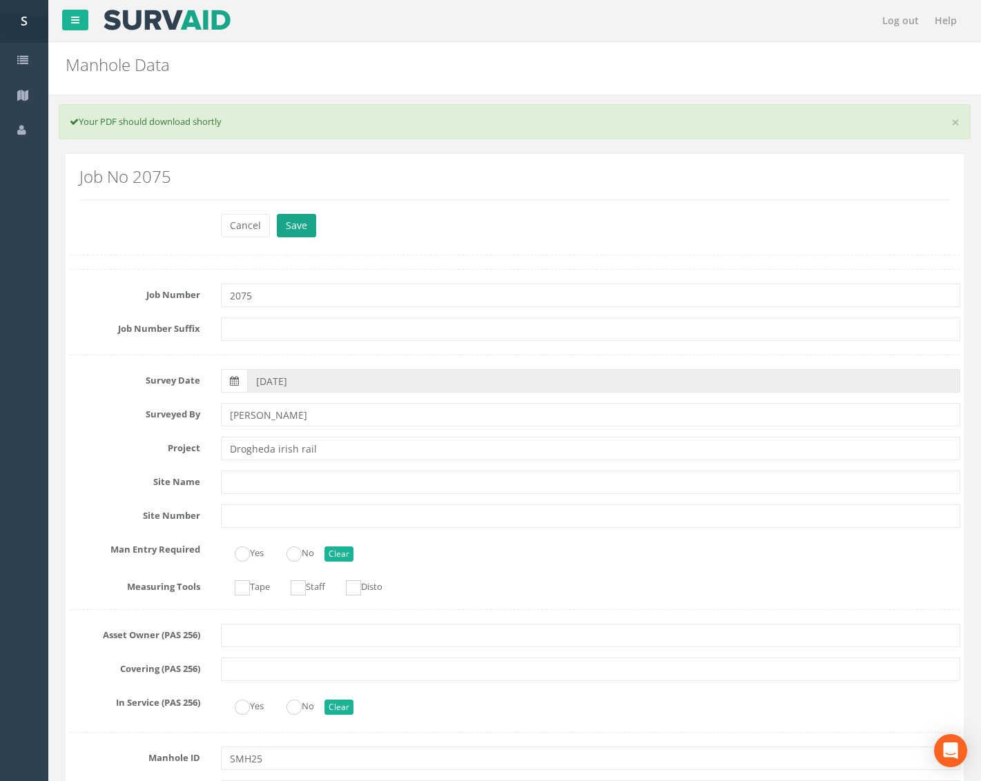
type input "150"
click at [294, 237] on button "Save" at bounding box center [296, 225] width 39 height 23
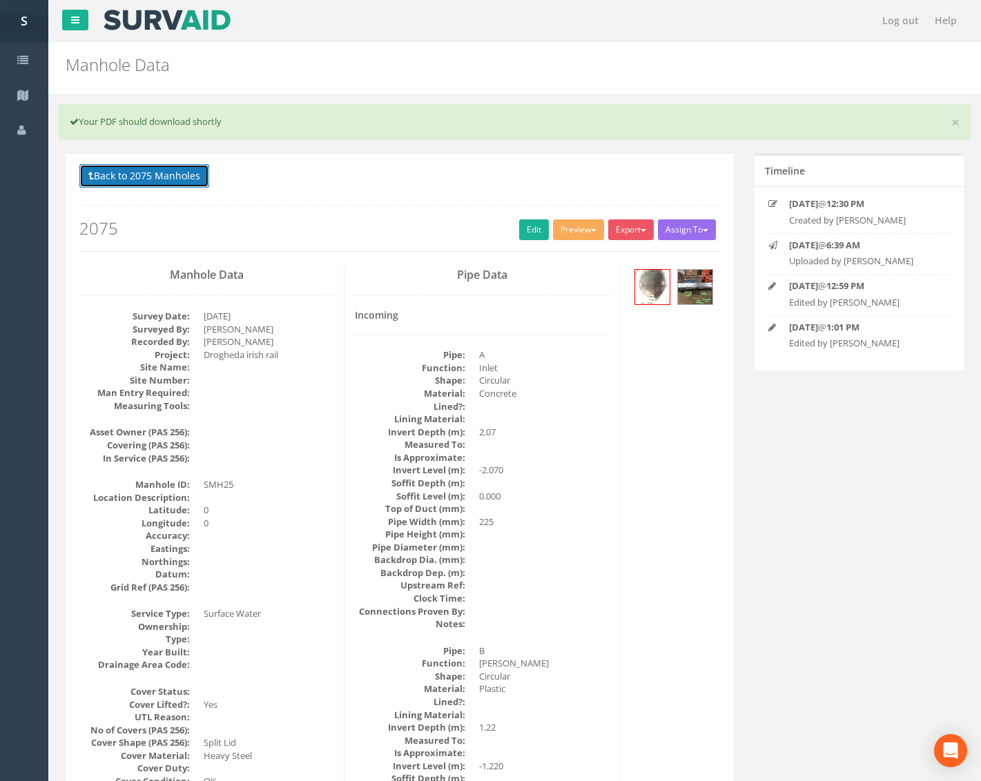
click at [192, 177] on button "Back to 2075 Manholes" at bounding box center [144, 175] width 130 height 23
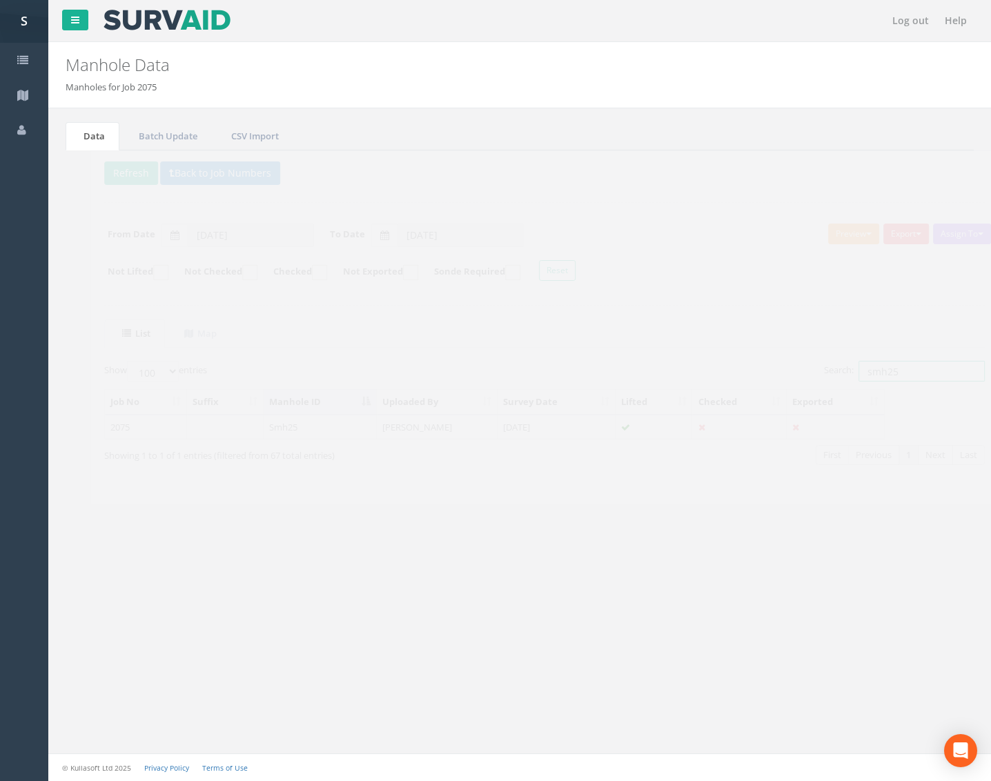
click at [882, 377] on input "smh25" at bounding box center [897, 371] width 126 height 21
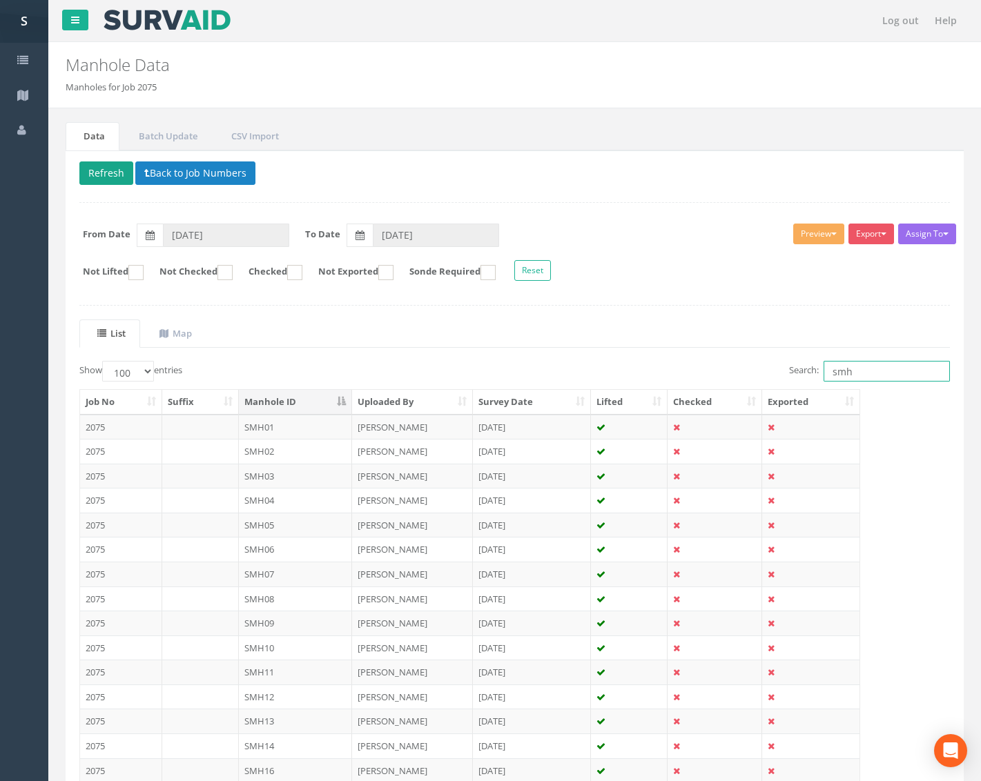
type input "smh"
click at [117, 173] on button "Refresh" at bounding box center [106, 172] width 54 height 23
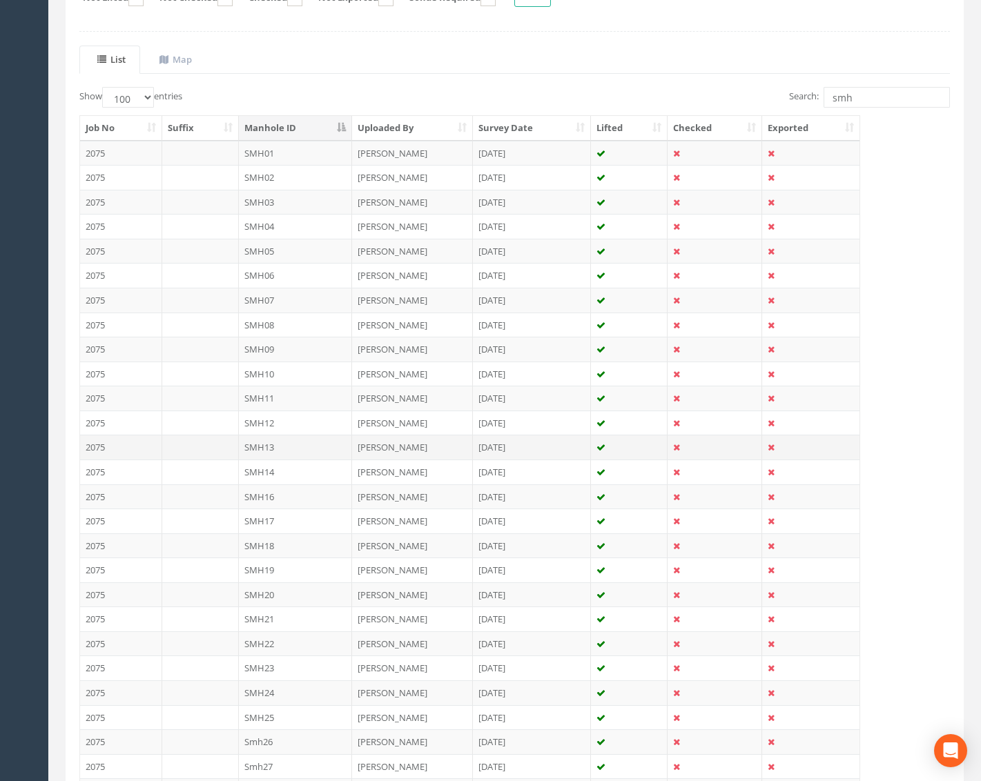
scroll to position [276, 0]
click at [283, 738] on td "Smh26" at bounding box center [296, 739] width 114 height 25
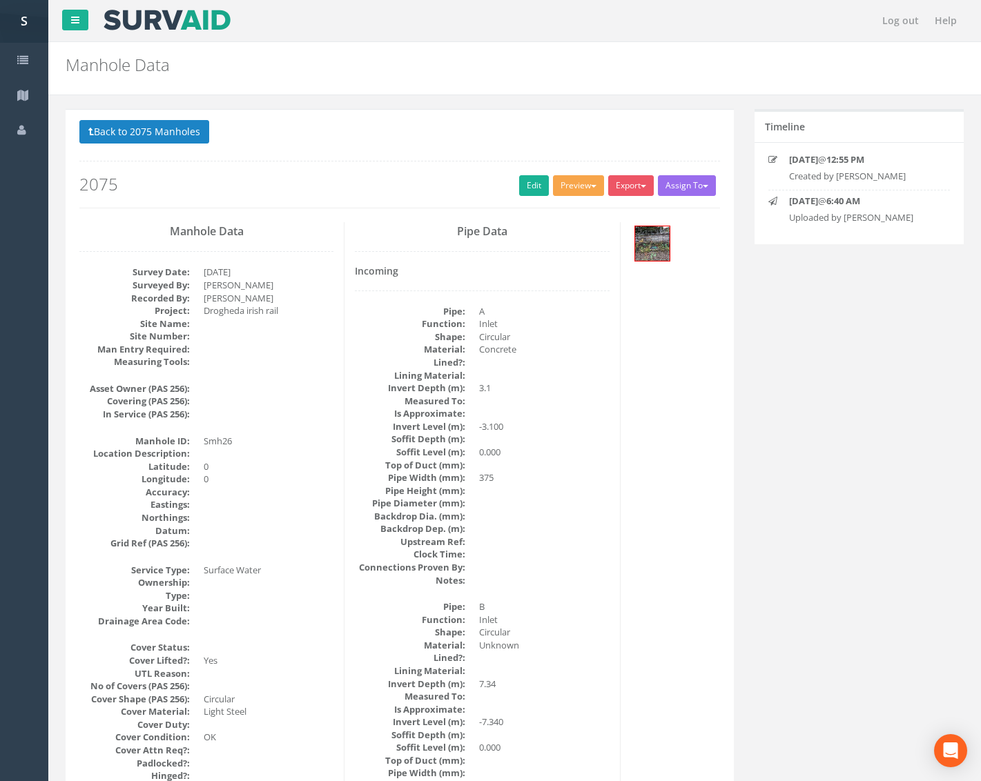
drag, startPoint x: 579, startPoint y: 175, endPoint x: 581, endPoint y: 182, distance: 7.9
click at [579, 176] on div "Back to 2075 Manholes Back to Map Assign To No Companies Added Export Metroscan…" at bounding box center [399, 164] width 640 height 88
click at [581, 183] on button "Preview" at bounding box center [578, 185] width 51 height 21
click at [572, 213] on link "Metroscan Manhole" at bounding box center [552, 214] width 105 height 21
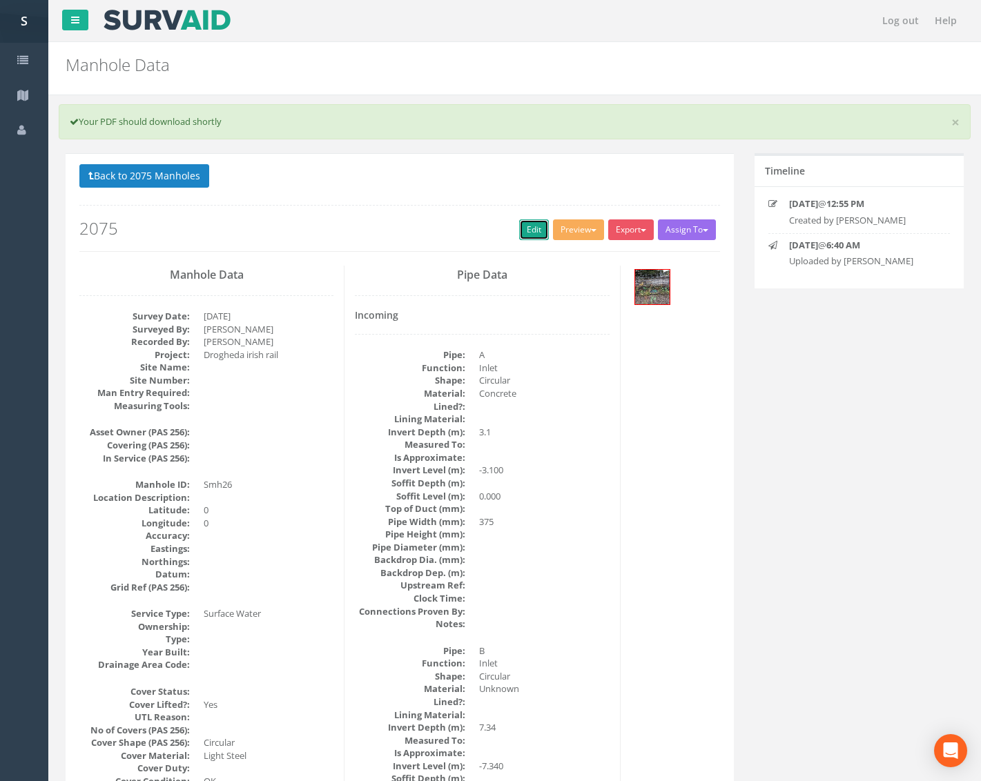
click at [529, 223] on link "Edit" at bounding box center [534, 229] width 30 height 21
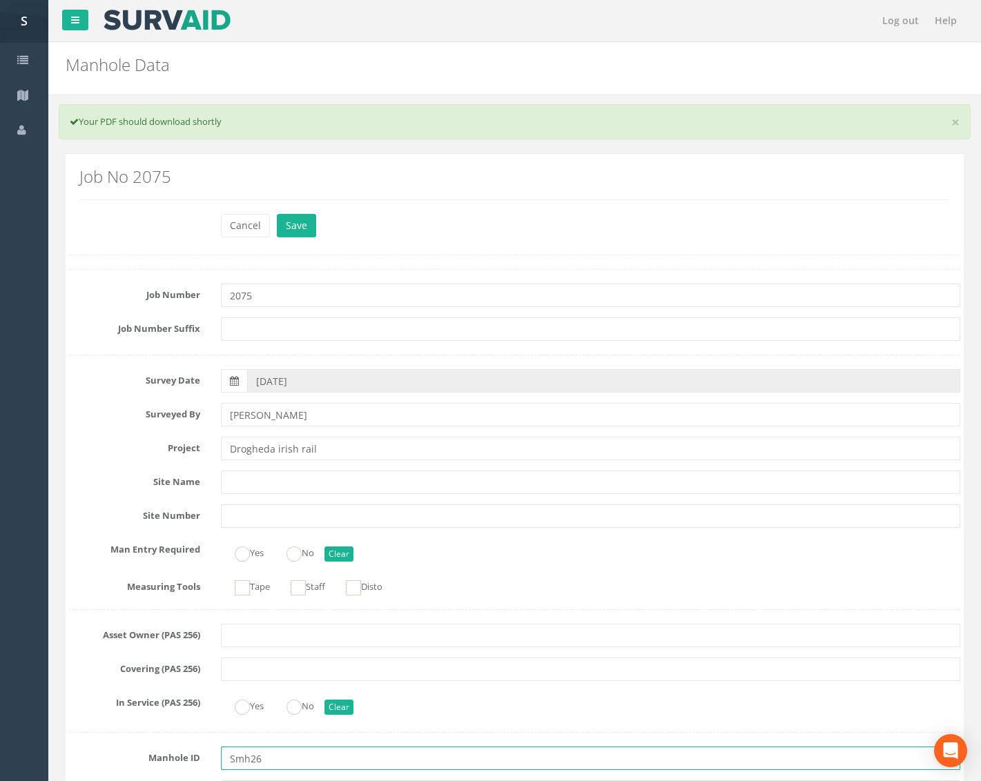
click at [239, 759] on input "Smh26" at bounding box center [590, 758] width 739 height 23
type input "SMH26"
click at [291, 219] on button "Save" at bounding box center [296, 225] width 39 height 23
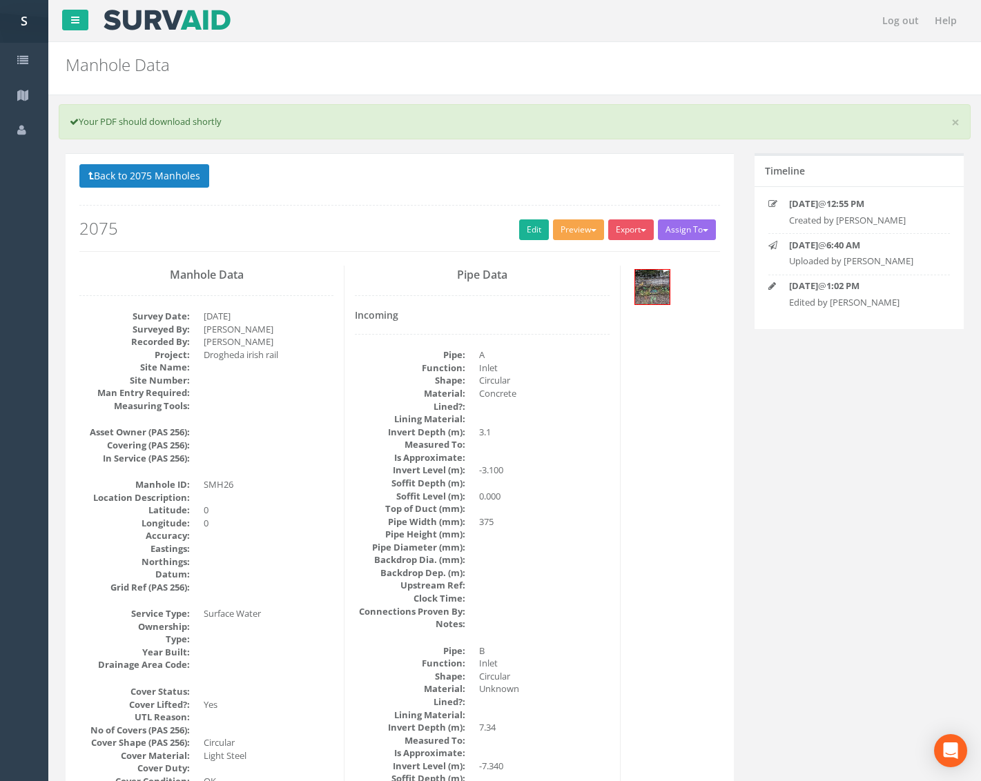
click at [571, 237] on button "Preview" at bounding box center [578, 229] width 51 height 21
click at [569, 257] on link "Metroscan Manhole" at bounding box center [552, 258] width 105 height 21
drag, startPoint x: 177, startPoint y: 752, endPoint x: 190, endPoint y: 903, distance: 151.8
click at [175, 190] on p "Back to 2075 Manholes Back to Map" at bounding box center [399, 177] width 640 height 27
click at [173, 184] on button "Back to 2075 Manholes" at bounding box center [144, 175] width 130 height 23
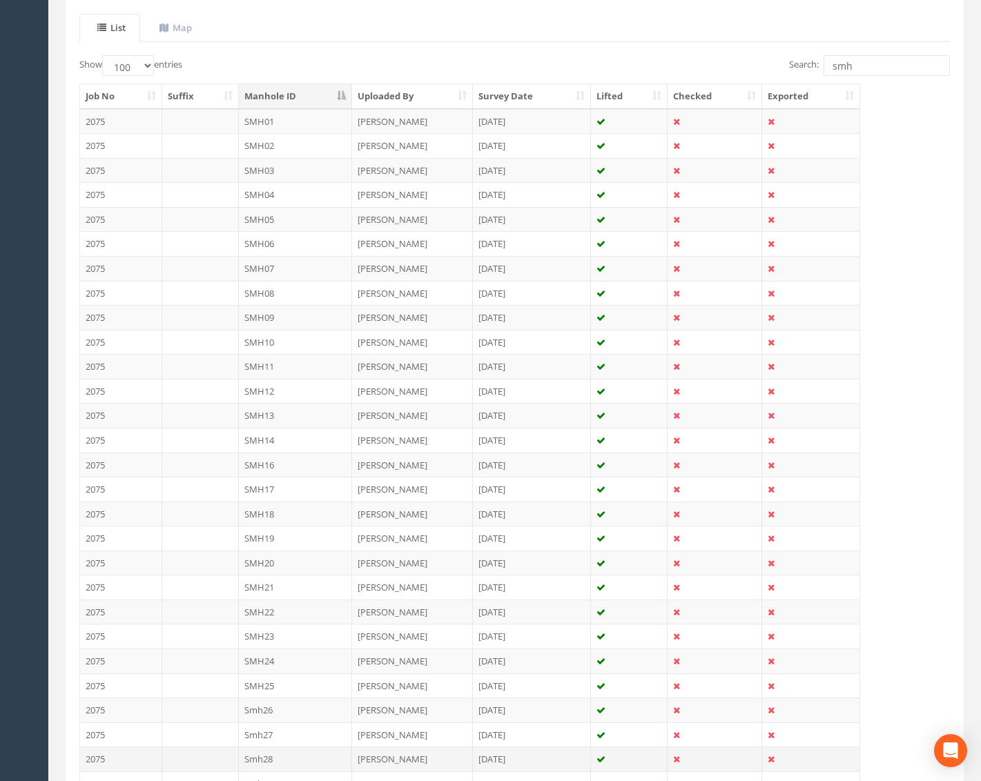
scroll to position [345, 0]
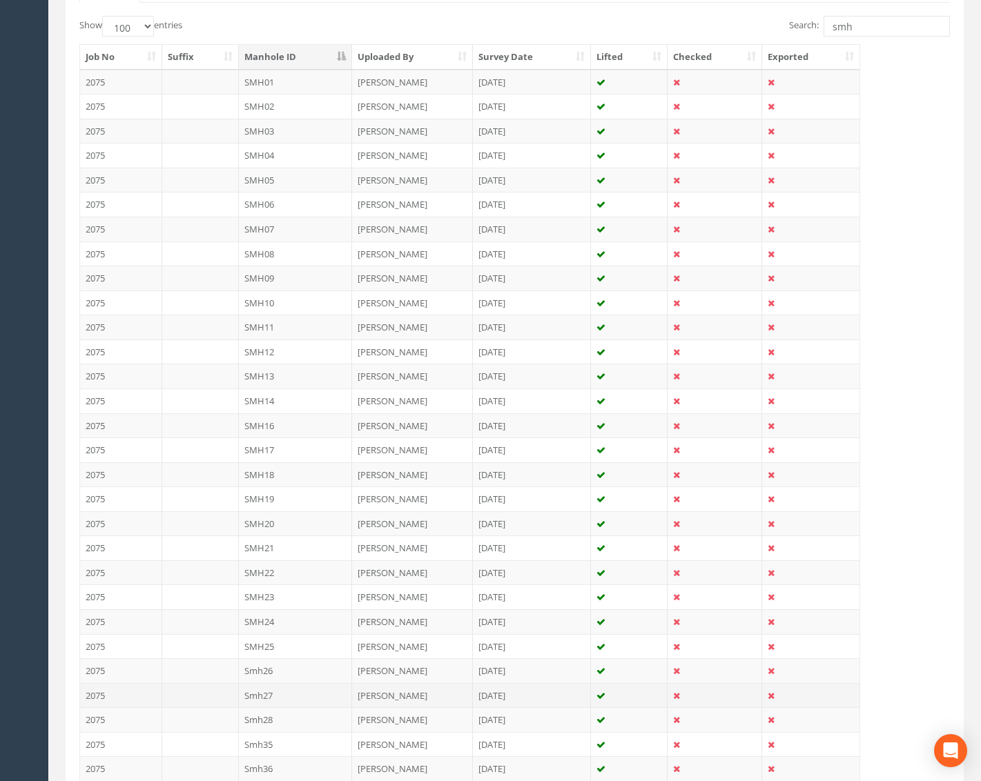
click at [292, 698] on td "Smh27" at bounding box center [296, 695] width 114 height 25
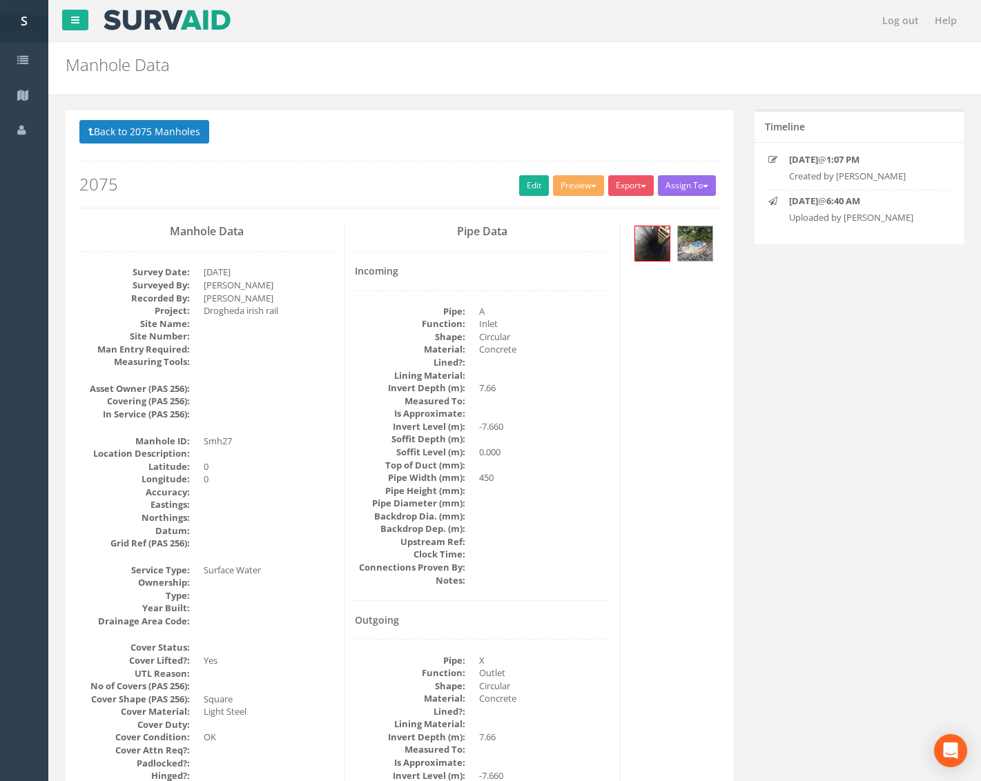
click at [567, 173] on div "Back to 2075 Manholes Back to Map Assign To No Companies Added Export Metroscan…" at bounding box center [399, 164] width 640 height 88
click at [570, 176] on button "Preview" at bounding box center [578, 185] width 51 height 21
click at [581, 209] on link "Metroscan Manhole" at bounding box center [552, 214] width 105 height 21
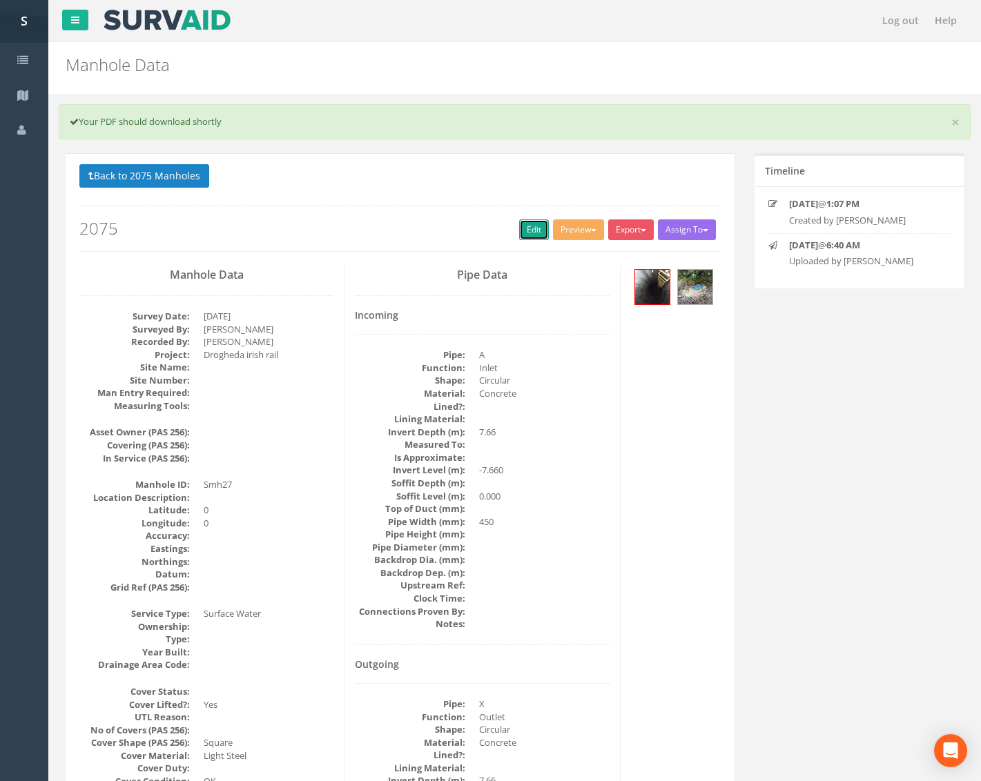
click at [531, 224] on link "Edit" at bounding box center [534, 229] width 30 height 21
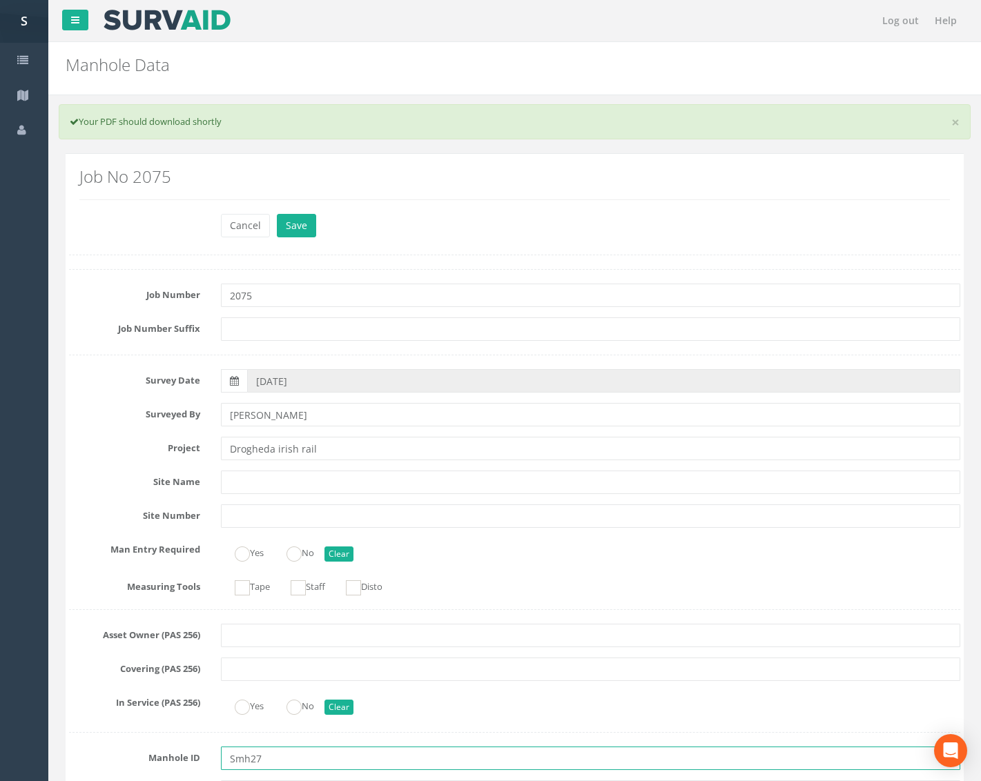
click at [239, 760] on input "Smh27" at bounding box center [590, 758] width 739 height 23
type input "SMH27"
click at [288, 224] on button "Save" at bounding box center [296, 225] width 39 height 23
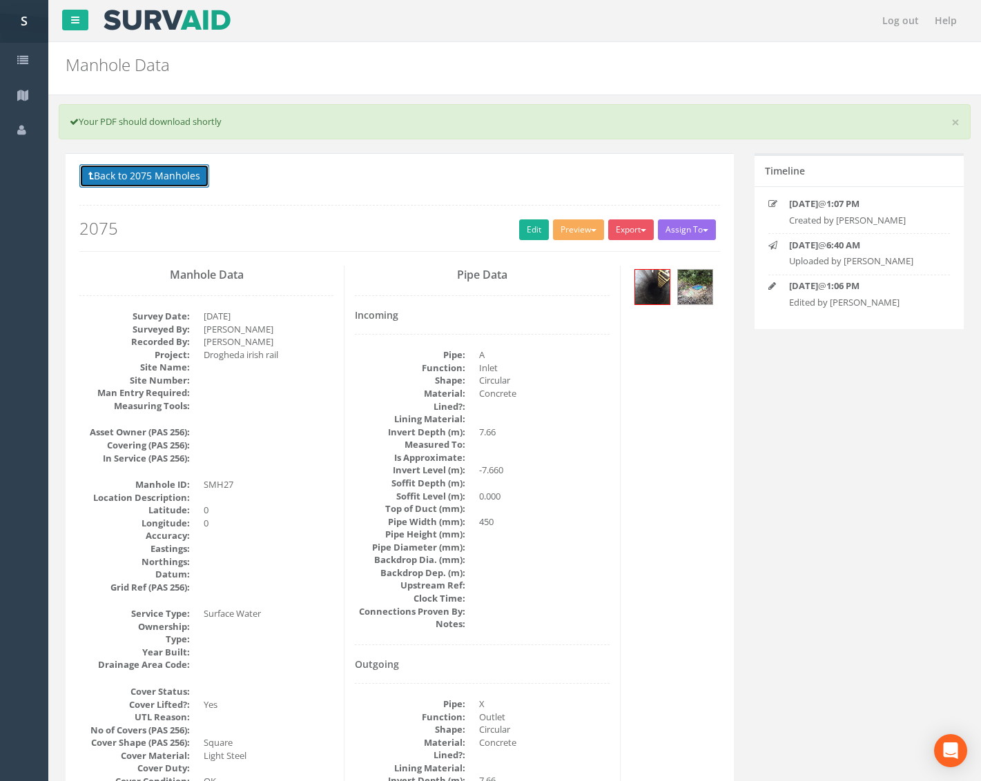
drag, startPoint x: 161, startPoint y: 177, endPoint x: 183, endPoint y: 176, distance: 22.1
click at [161, 175] on button "Back to 2075 Manholes" at bounding box center [144, 175] width 130 height 23
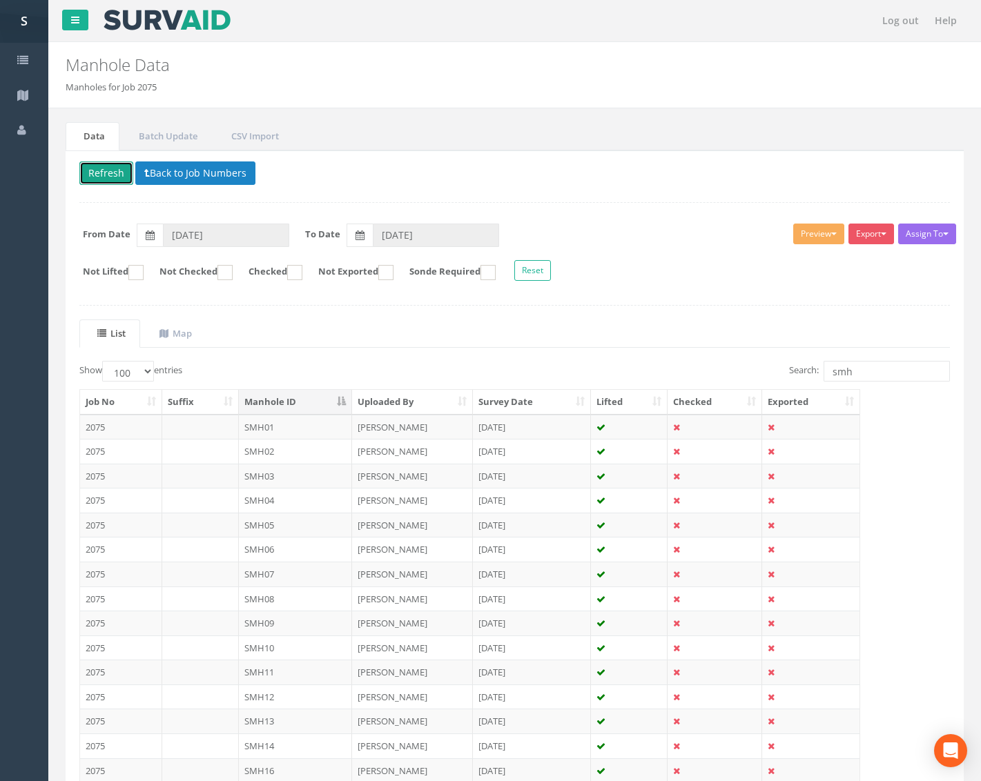
click at [119, 171] on button "Refresh" at bounding box center [106, 172] width 54 height 23
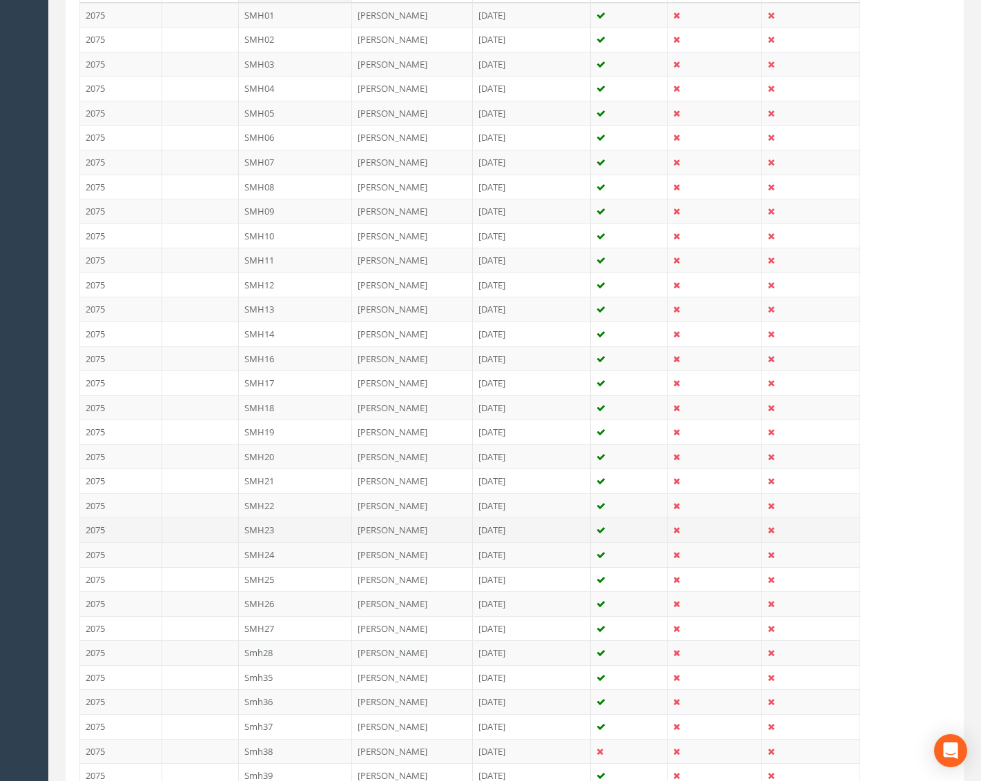
scroll to position [414, 0]
click at [290, 649] on td "Smh28" at bounding box center [296, 650] width 114 height 25
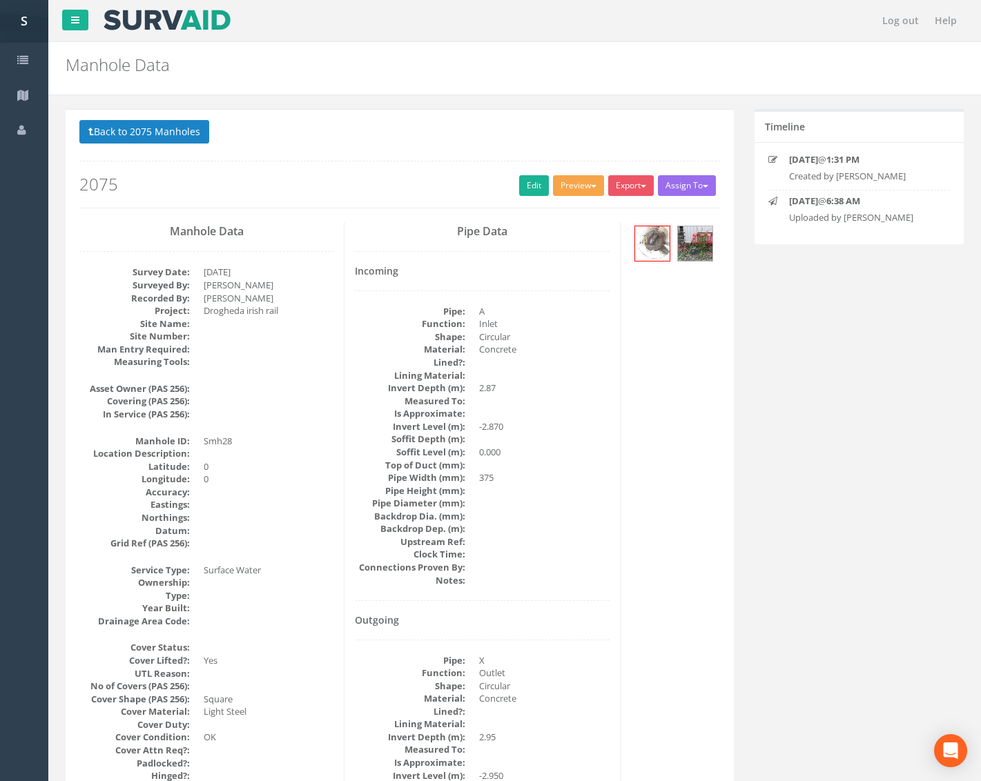
click at [574, 183] on button "Preview" at bounding box center [578, 185] width 51 height 21
click at [567, 203] on ul "Metroscan Manhole Heathrow United Utilities SurvAid IC SurvAid Manhole" at bounding box center [553, 273] width 110 height 144
click at [576, 186] on button "Preview" at bounding box center [578, 185] width 51 height 21
click at [565, 210] on link "Metroscan Manhole" at bounding box center [552, 214] width 105 height 21
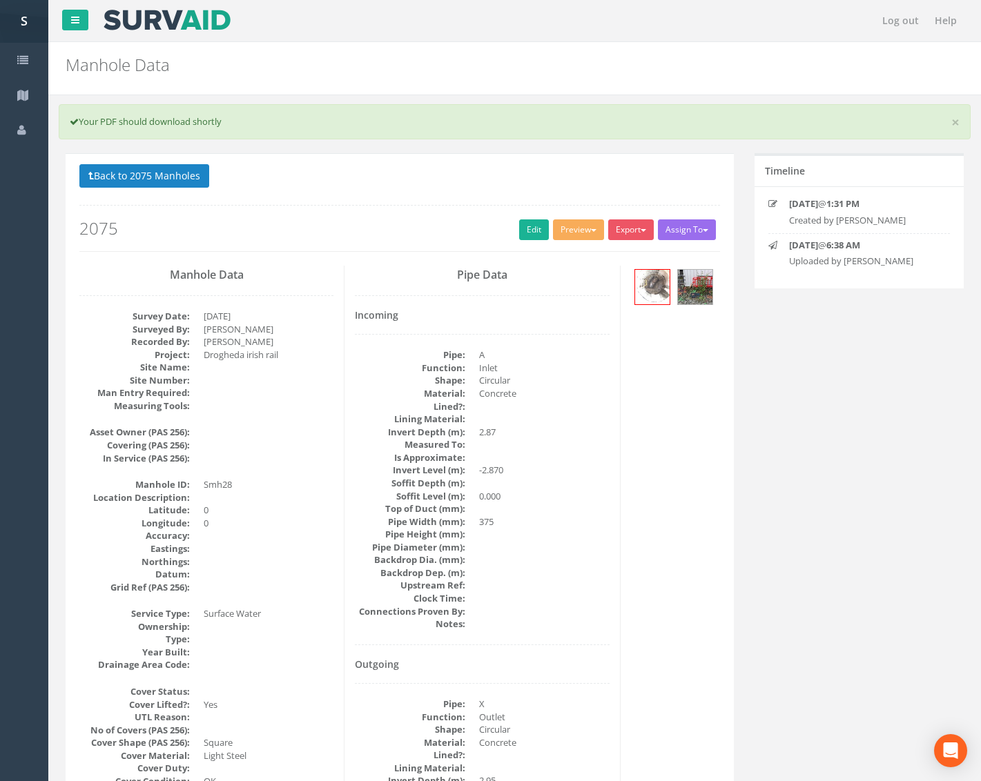
drag, startPoint x: 805, startPoint y: 60, endPoint x: 814, endPoint y: 495, distance: 434.9
drag, startPoint x: 611, startPoint y: 185, endPoint x: 590, endPoint y: 227, distance: 47.2
click at [611, 186] on p "Back to 2075 Manholes Back to Map" at bounding box center [399, 177] width 640 height 27
click at [578, 239] on button "Preview" at bounding box center [578, 229] width 51 height 21
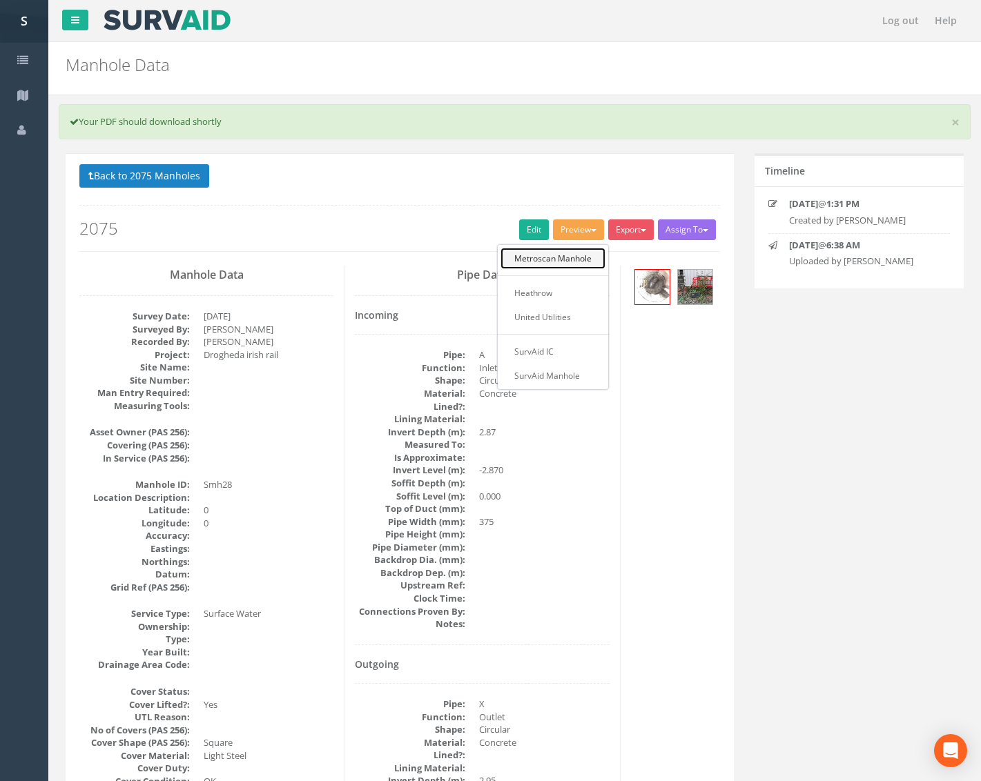
click at [563, 253] on link "Metroscan Manhole" at bounding box center [552, 258] width 105 height 21
click at [542, 231] on link "Edit" at bounding box center [534, 229] width 30 height 21
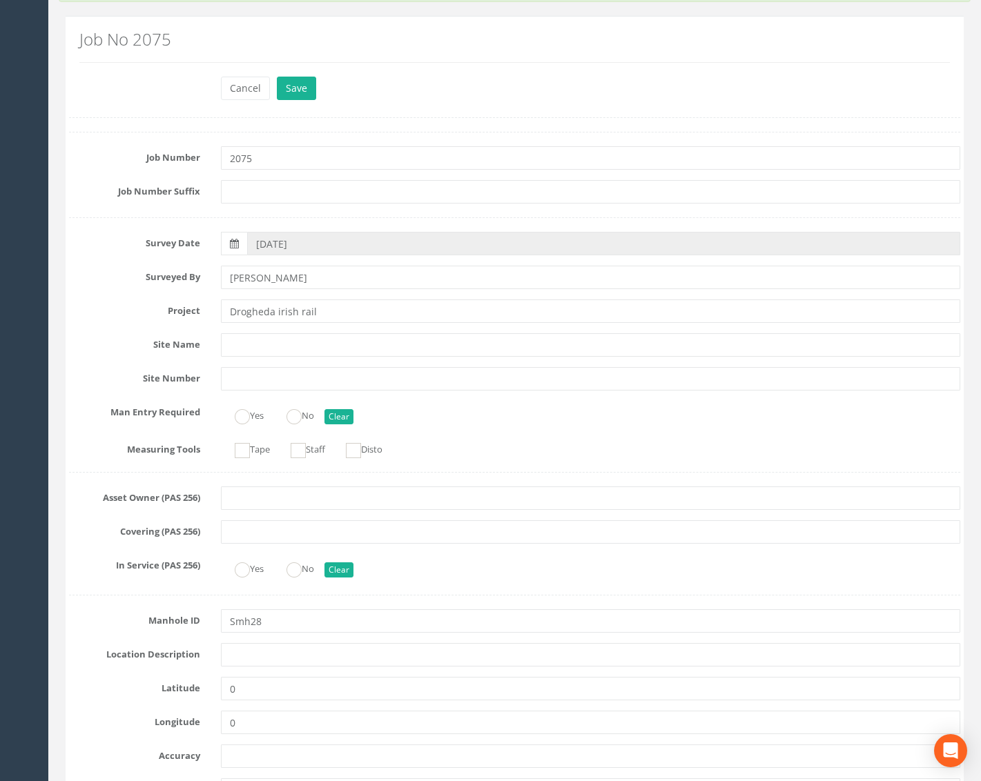
scroll to position [138, 0]
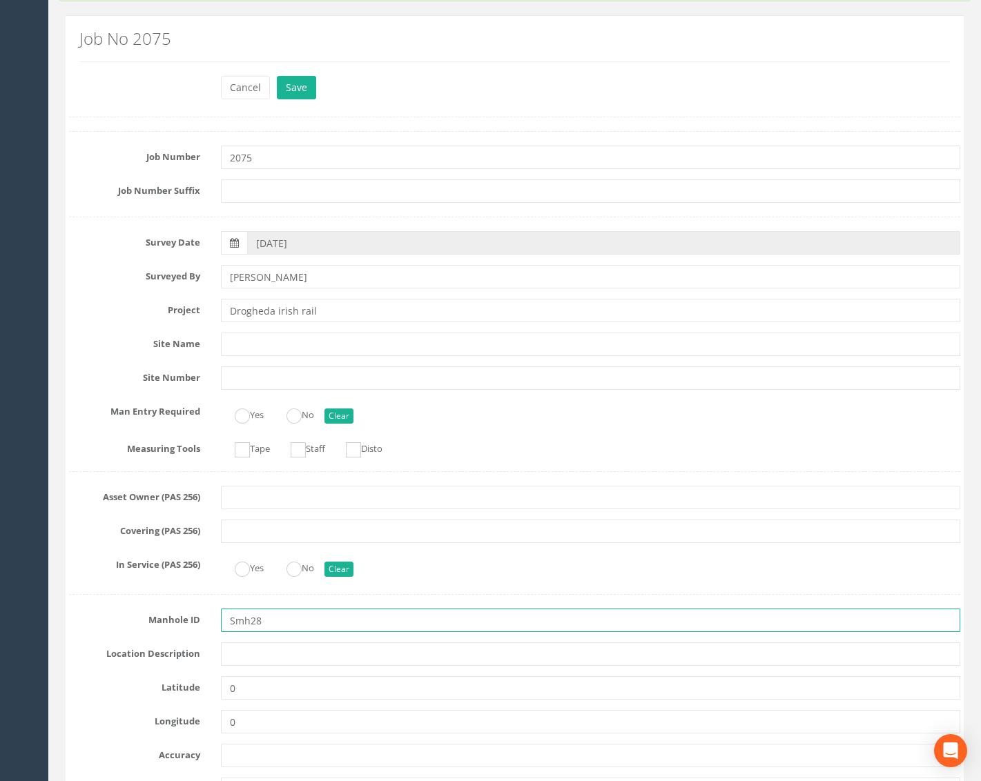
click at [238, 624] on input "Smh28" at bounding box center [590, 620] width 739 height 23
type input "SMH28"
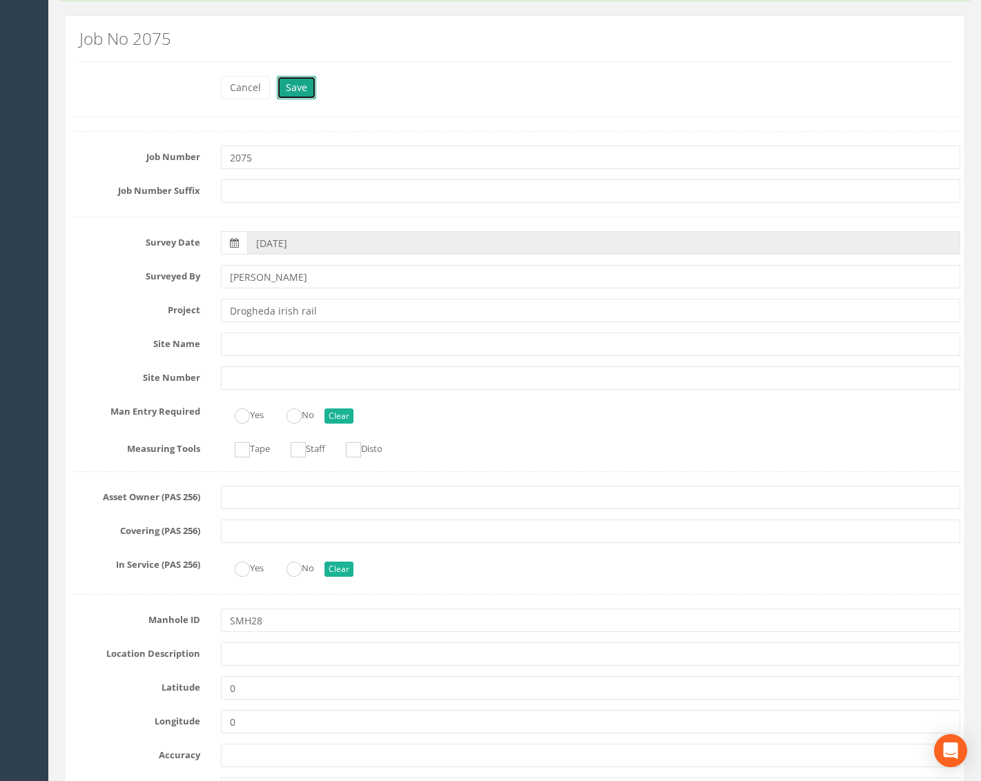
click at [306, 88] on button "Save" at bounding box center [296, 87] width 39 height 23
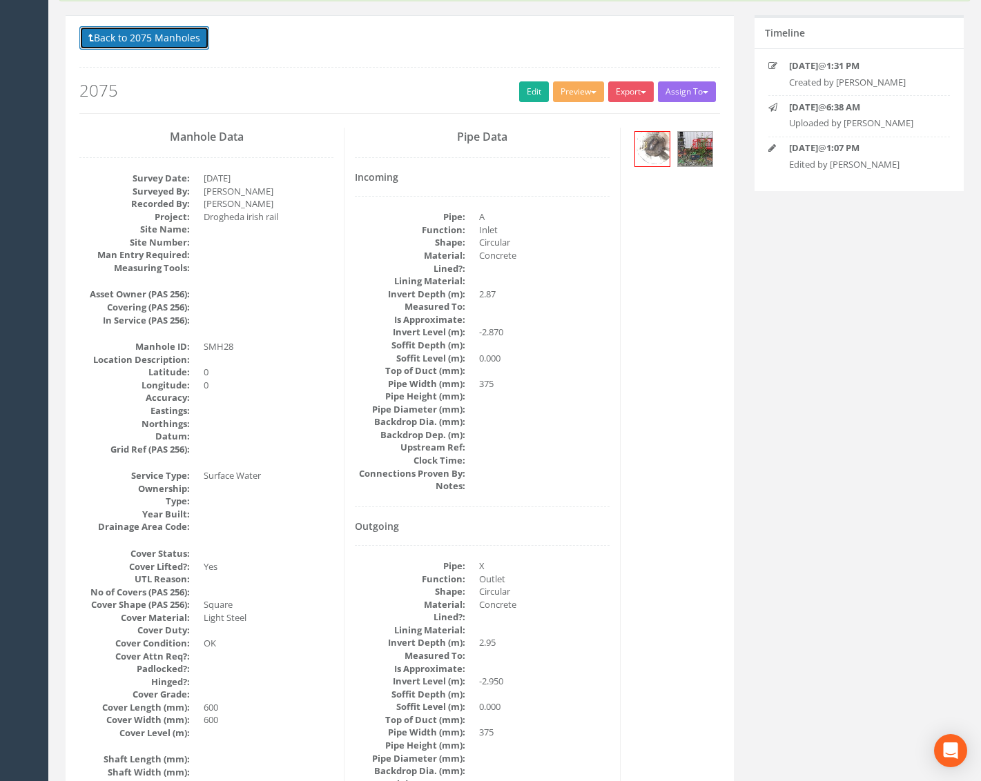
click at [197, 31] on button "Back to 2075 Manholes" at bounding box center [144, 37] width 130 height 23
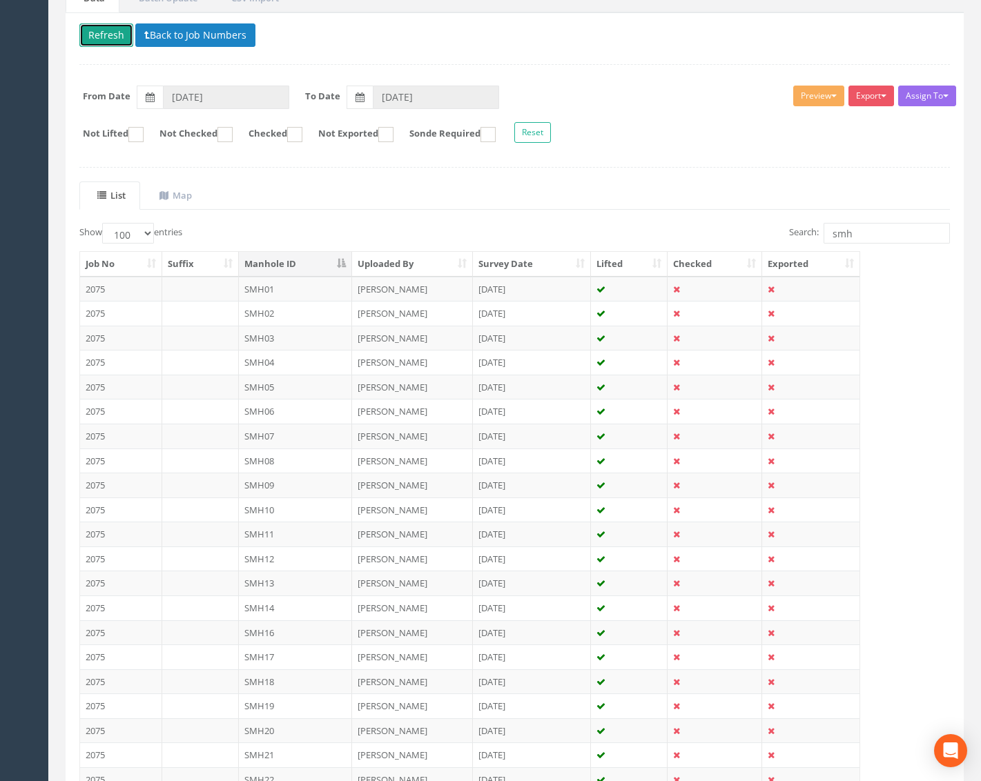
click at [121, 41] on button "Refresh" at bounding box center [106, 34] width 54 height 23
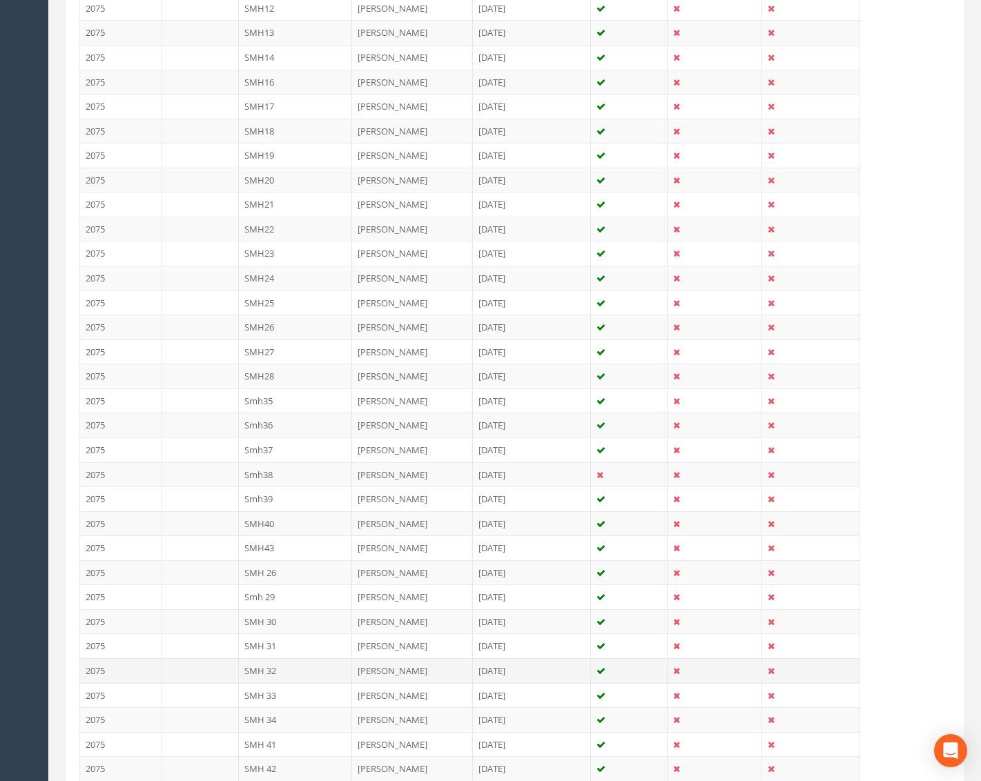
scroll to position [690, 0]
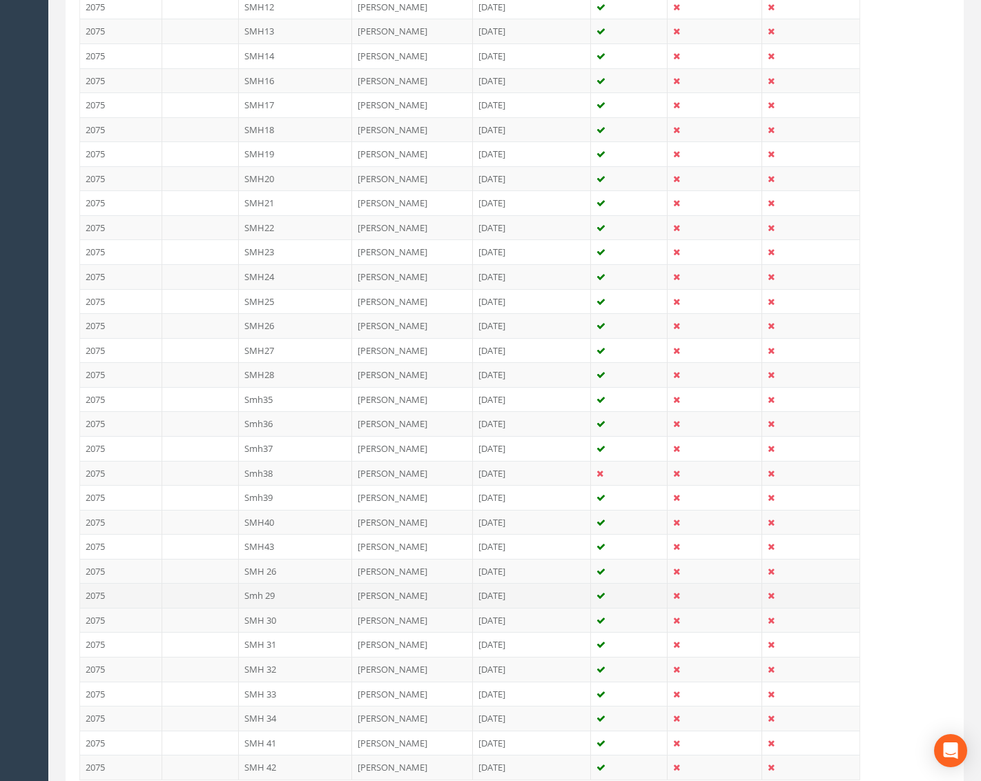
click at [300, 594] on td "Smh 29" at bounding box center [296, 595] width 114 height 25
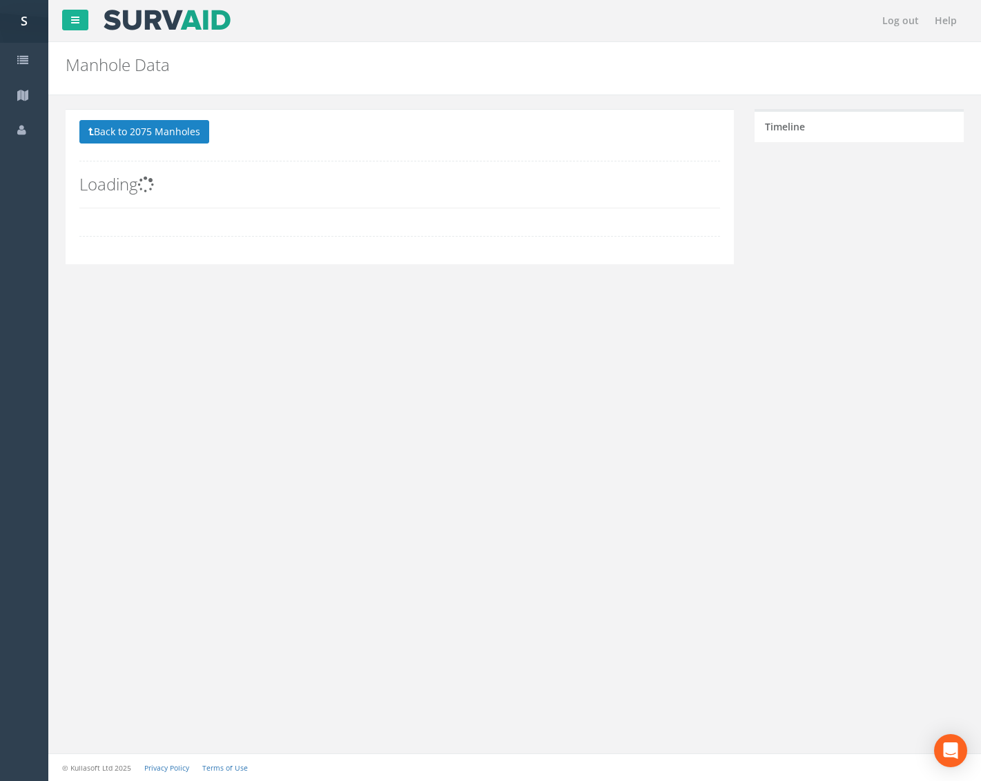
scroll to position [0, 0]
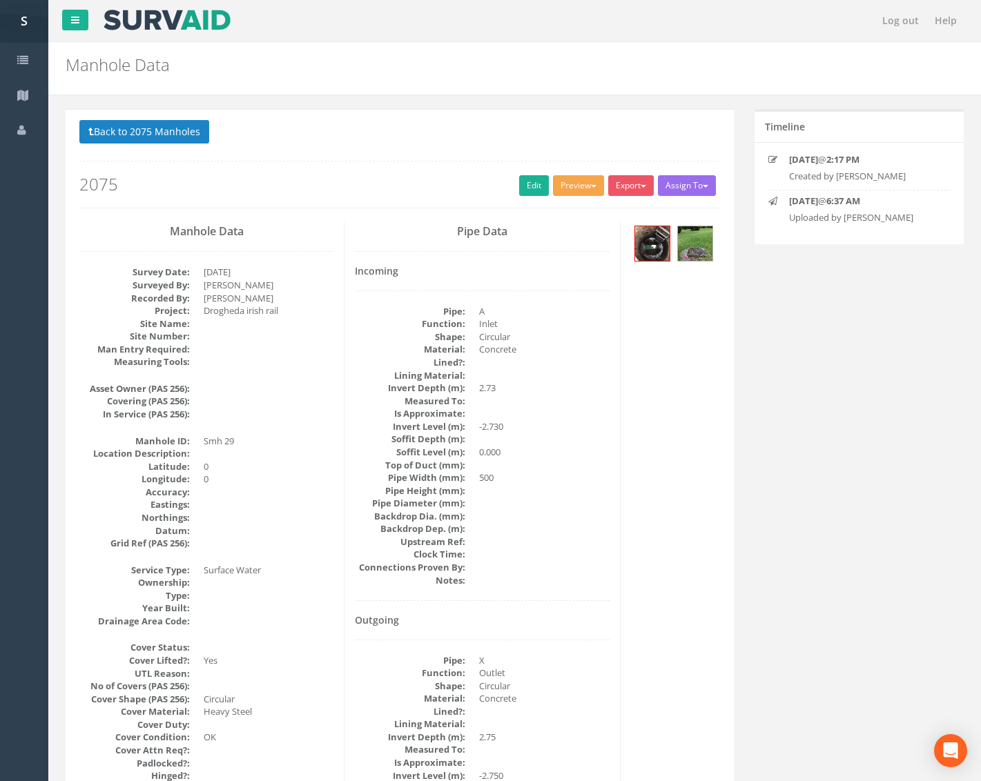
click at [579, 184] on button "Preview" at bounding box center [578, 185] width 51 height 21
click at [569, 209] on link "Metroscan Manhole" at bounding box center [552, 214] width 105 height 21
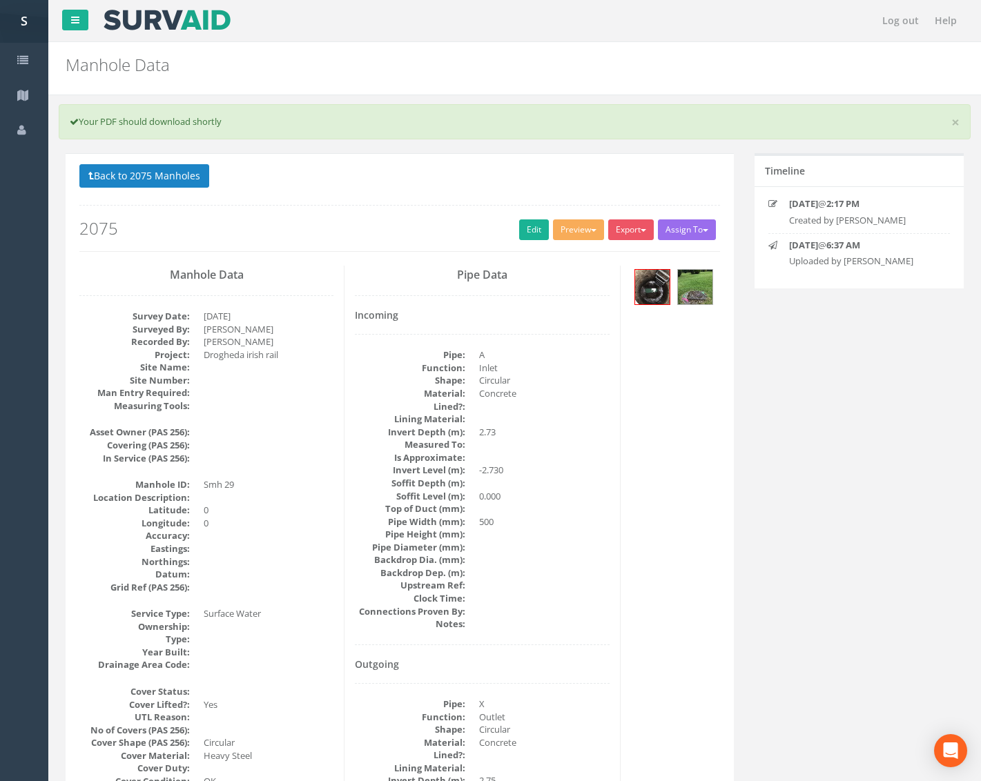
click at [521, 216] on div "Back to 2075 Manholes Back to Map Assign To No Companies Added Export Metroscan…" at bounding box center [399, 208] width 640 height 88
click at [521, 224] on link "Edit" at bounding box center [534, 229] width 30 height 21
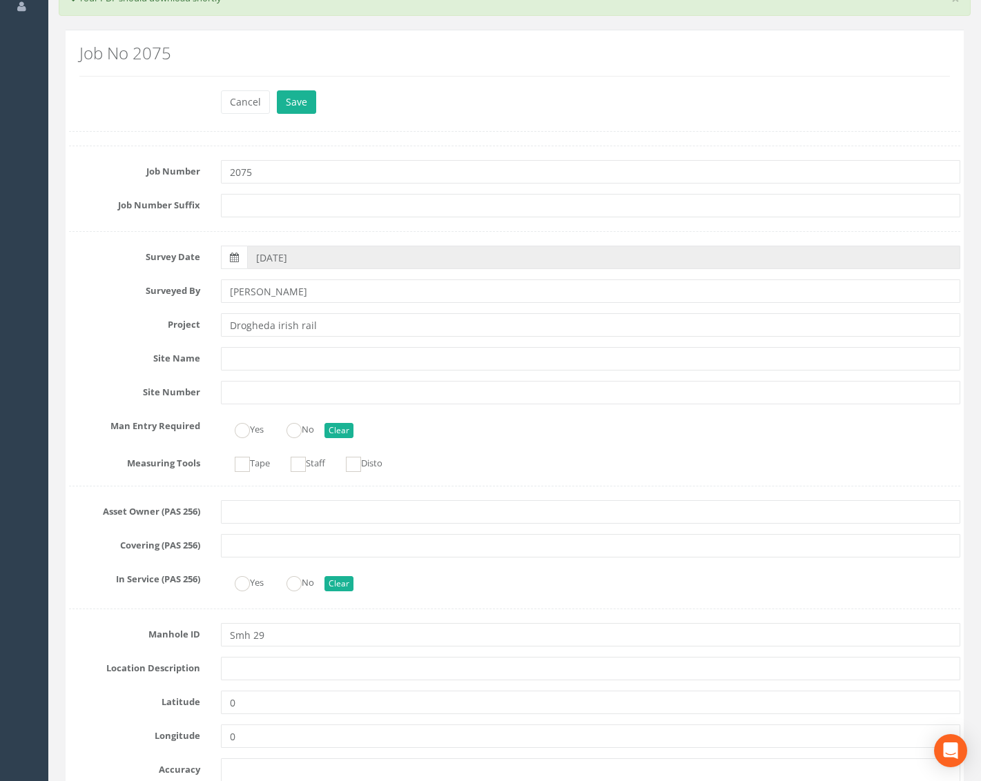
scroll to position [138, 0]
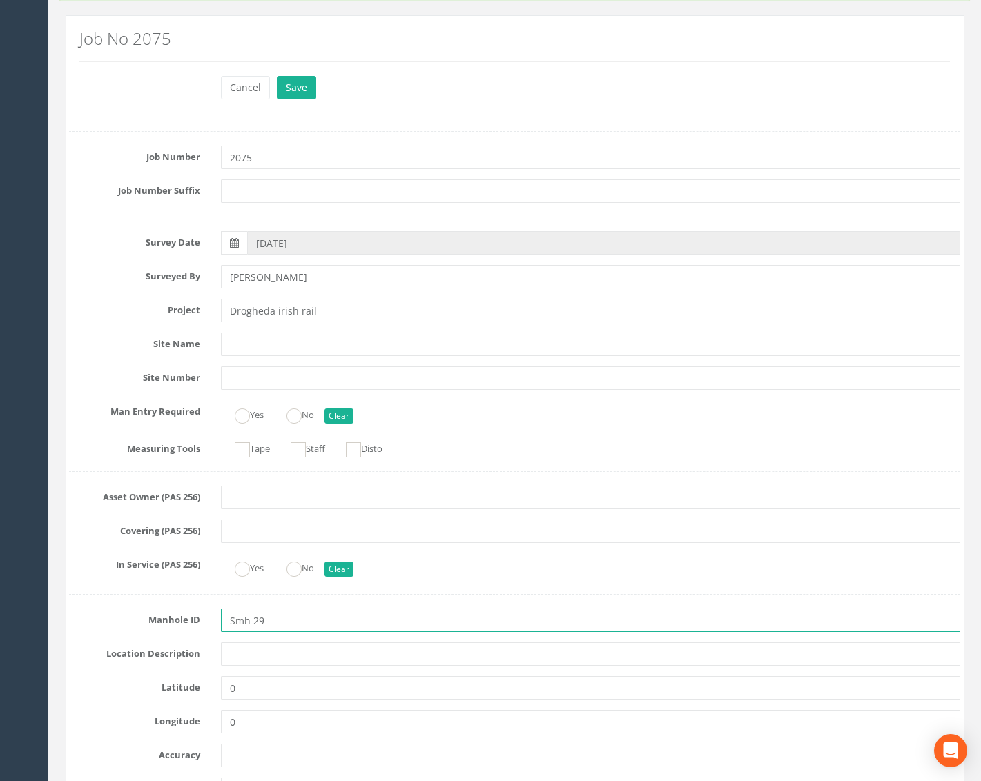
click at [236, 624] on input "Smh 29" at bounding box center [590, 620] width 739 height 23
type input "SMH29"
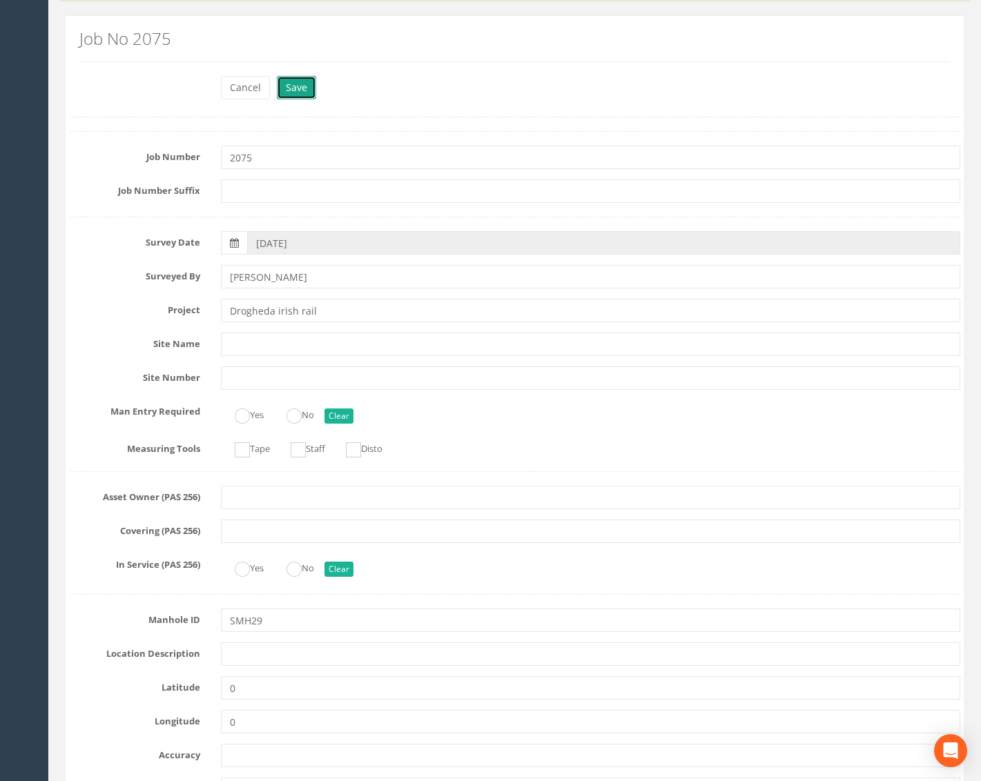
click at [311, 85] on button "Save" at bounding box center [296, 87] width 39 height 23
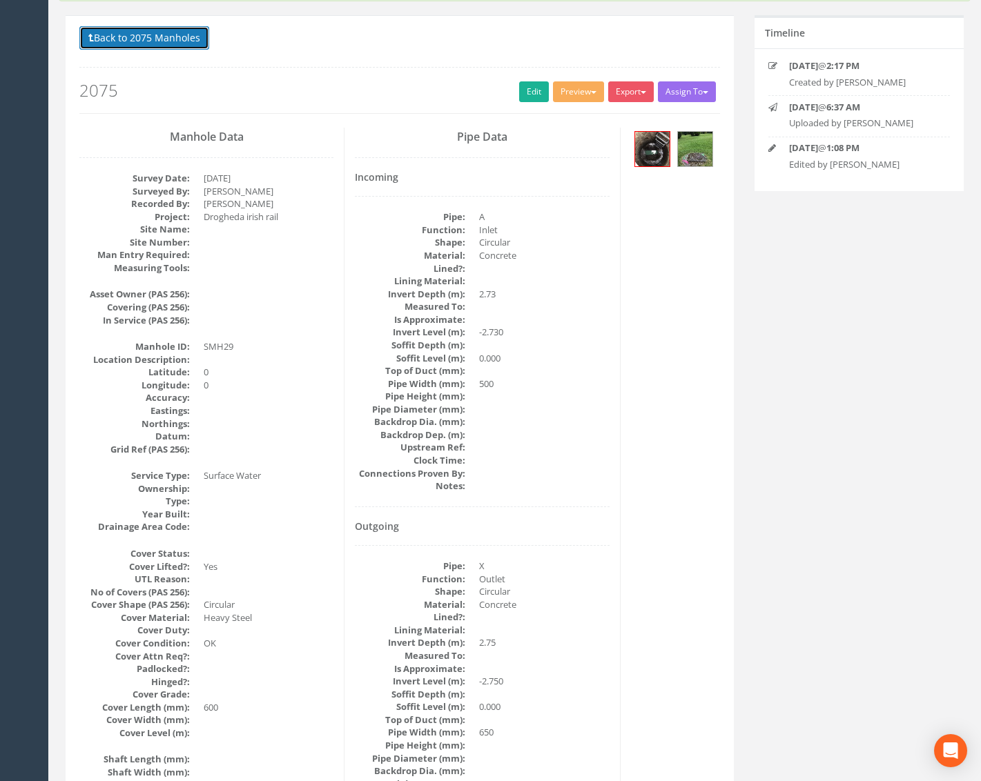
click at [174, 29] on button "Back to 2075 Manholes" at bounding box center [144, 37] width 130 height 23
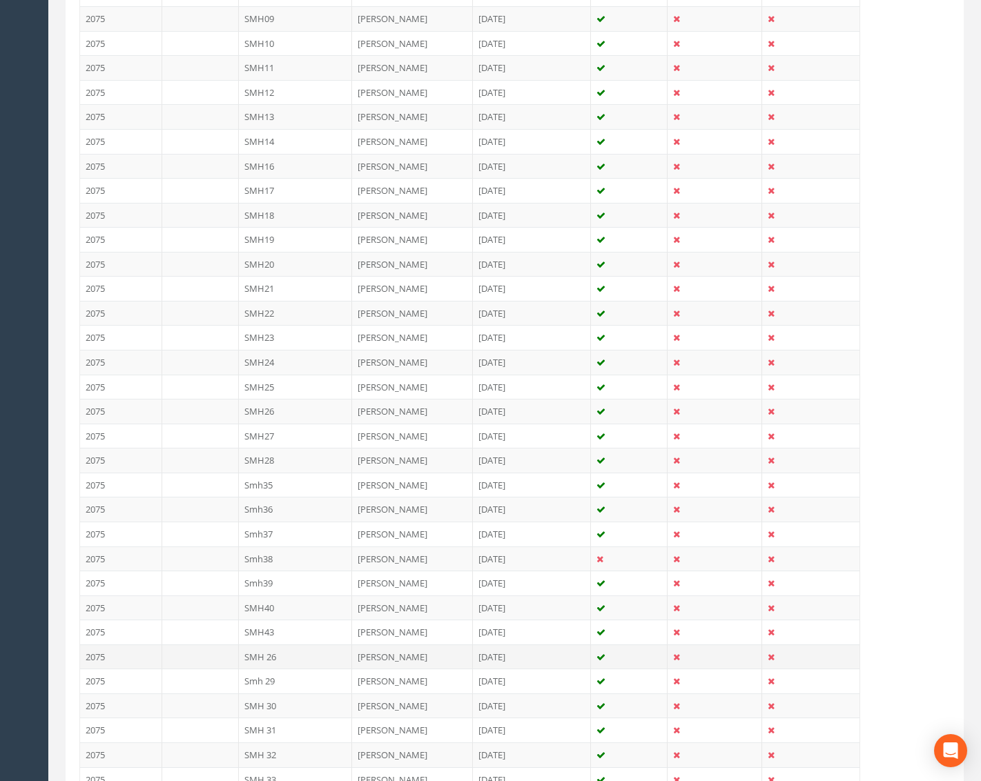
scroll to position [621, 0]
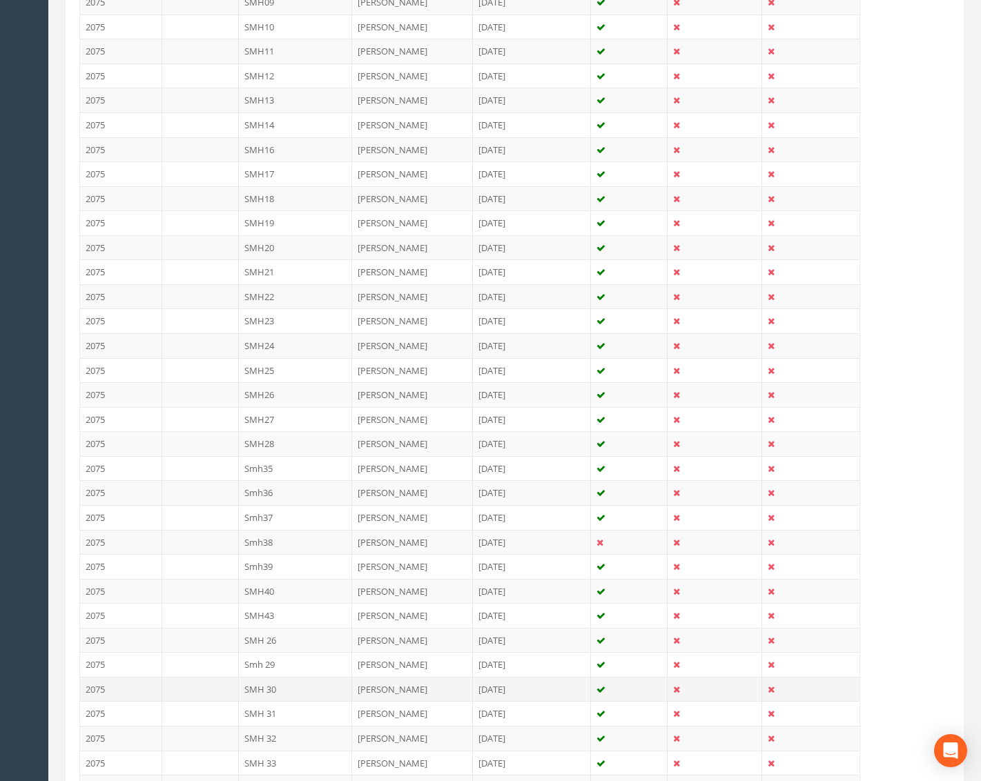
click at [272, 695] on td "SMH 30" at bounding box center [296, 689] width 114 height 25
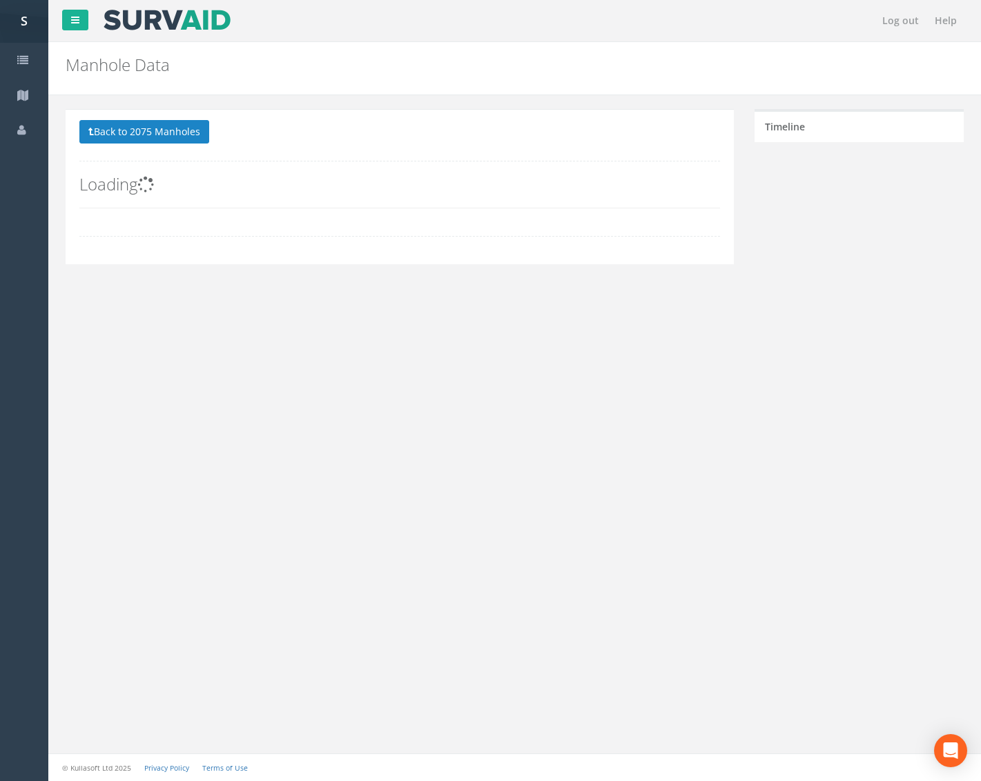
scroll to position [0, 0]
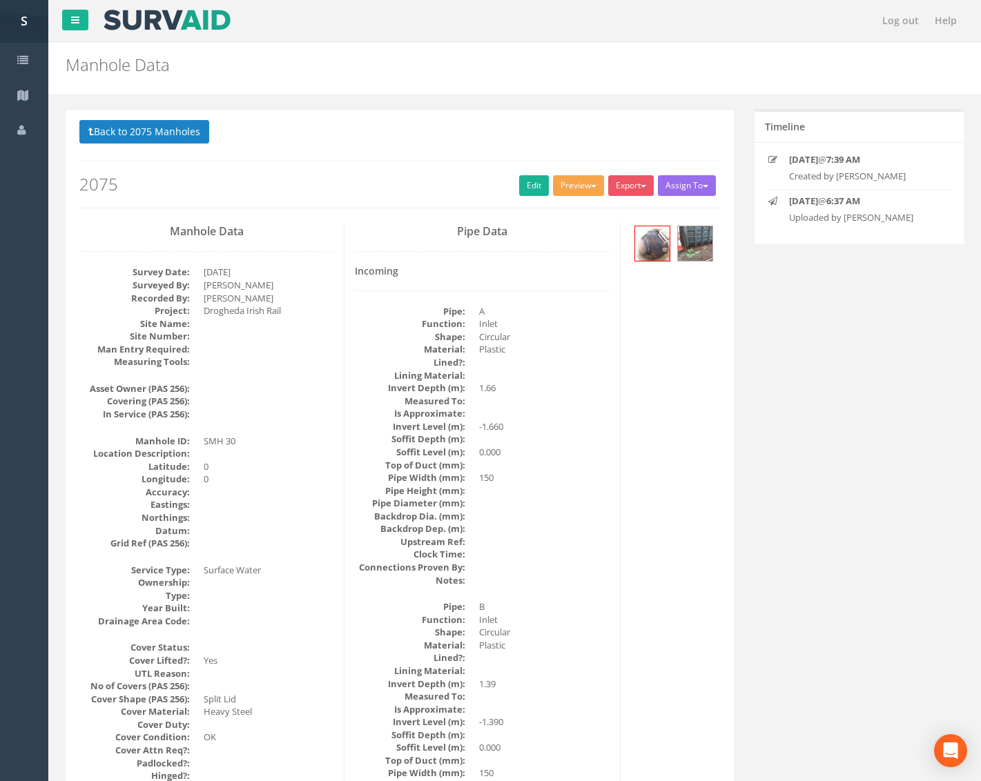
click at [586, 181] on button "Preview" at bounding box center [578, 185] width 51 height 21
click at [561, 222] on link "Metroscan Manhole" at bounding box center [552, 214] width 105 height 21
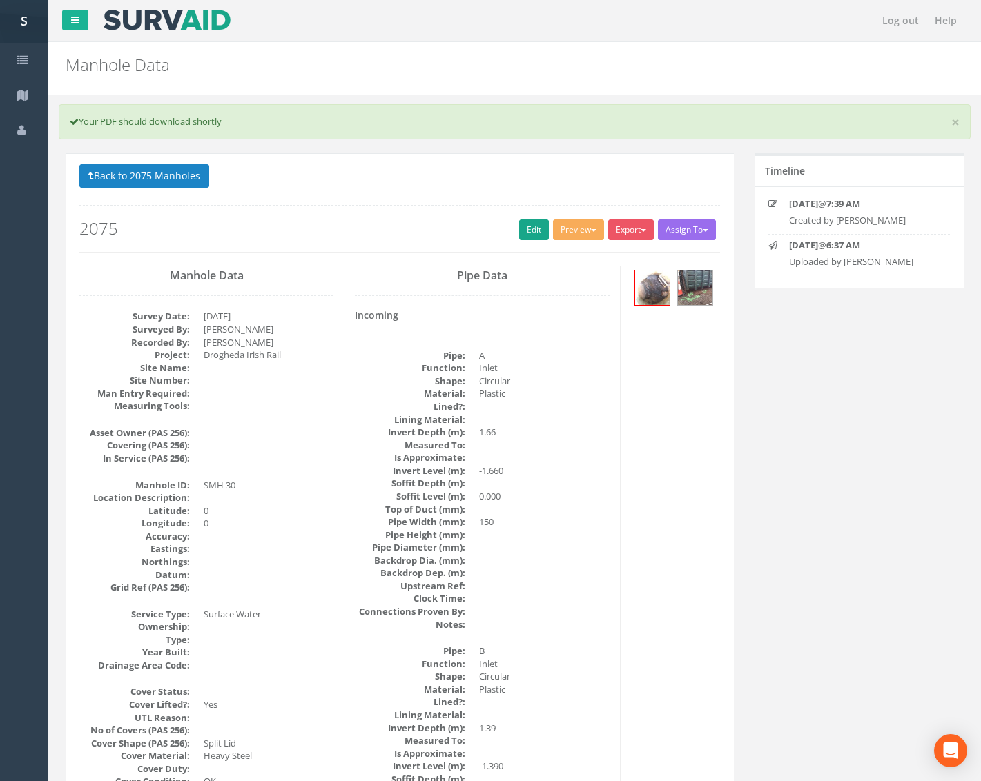
click at [527, 218] on div "Back to 2075 Manholes Back to Map Assign To No Companies Added Export Metroscan…" at bounding box center [399, 208] width 640 height 88
click at [531, 234] on link "Edit" at bounding box center [534, 229] width 30 height 21
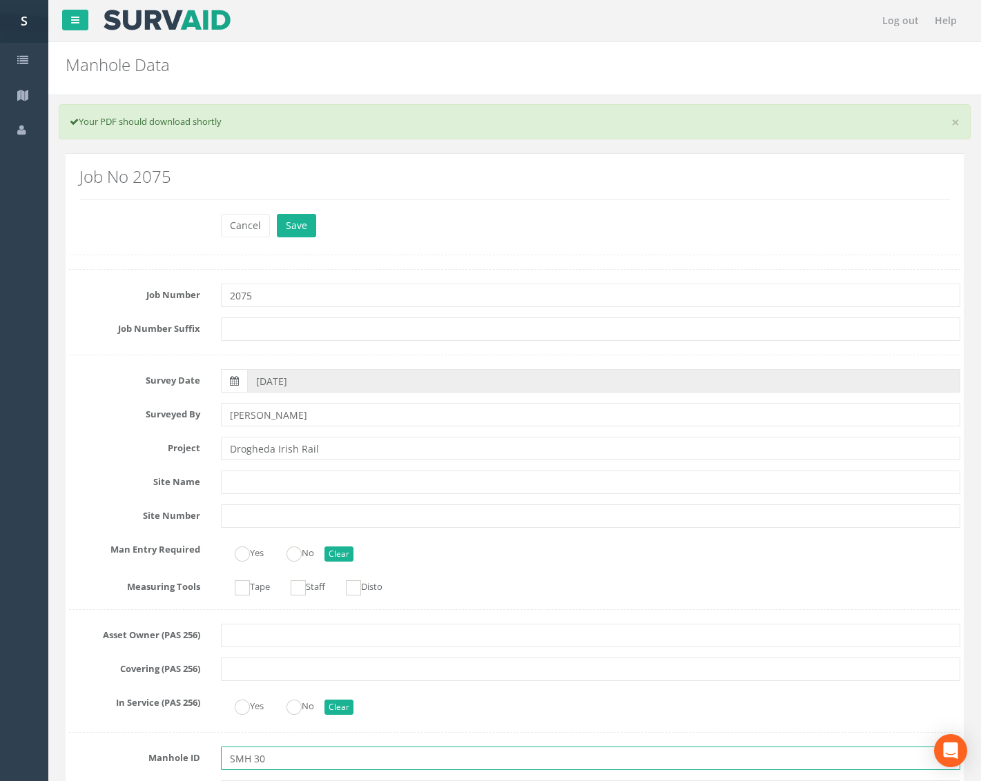
drag, startPoint x: 251, startPoint y: 752, endPoint x: 290, endPoint y: 754, distance: 38.7
click at [253, 754] on input "SMH 30" at bounding box center [590, 758] width 739 height 23
type input "SMH30"
click at [302, 224] on button "Save" at bounding box center [296, 225] width 39 height 23
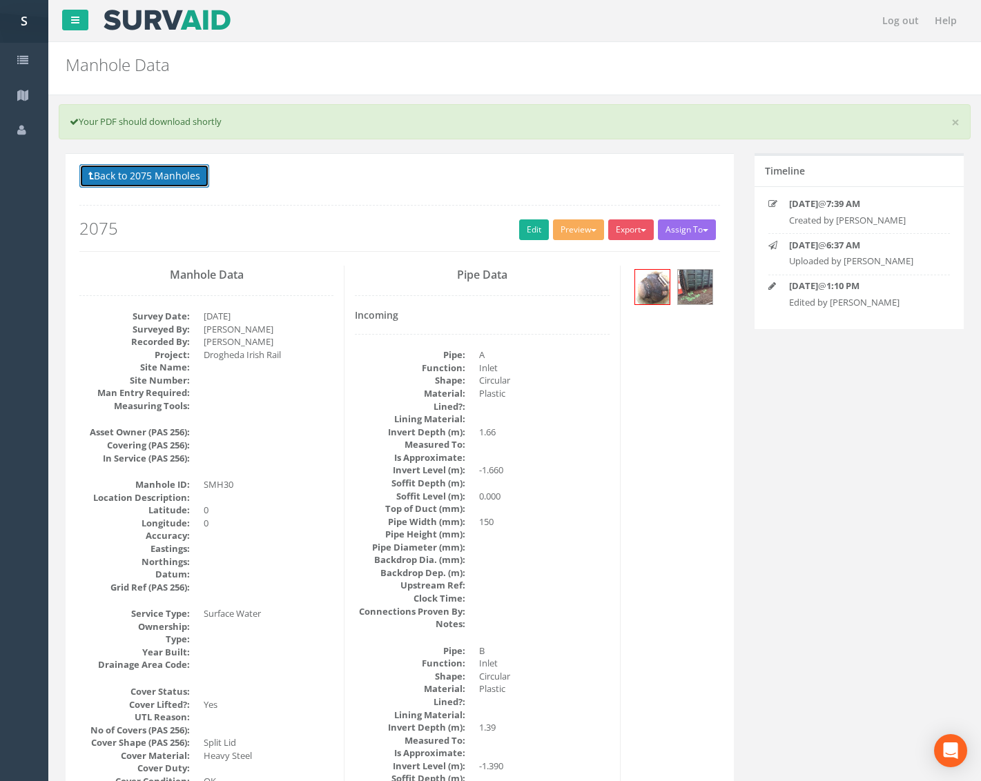
click at [200, 186] on button "Back to 2075 Manholes" at bounding box center [144, 175] width 130 height 23
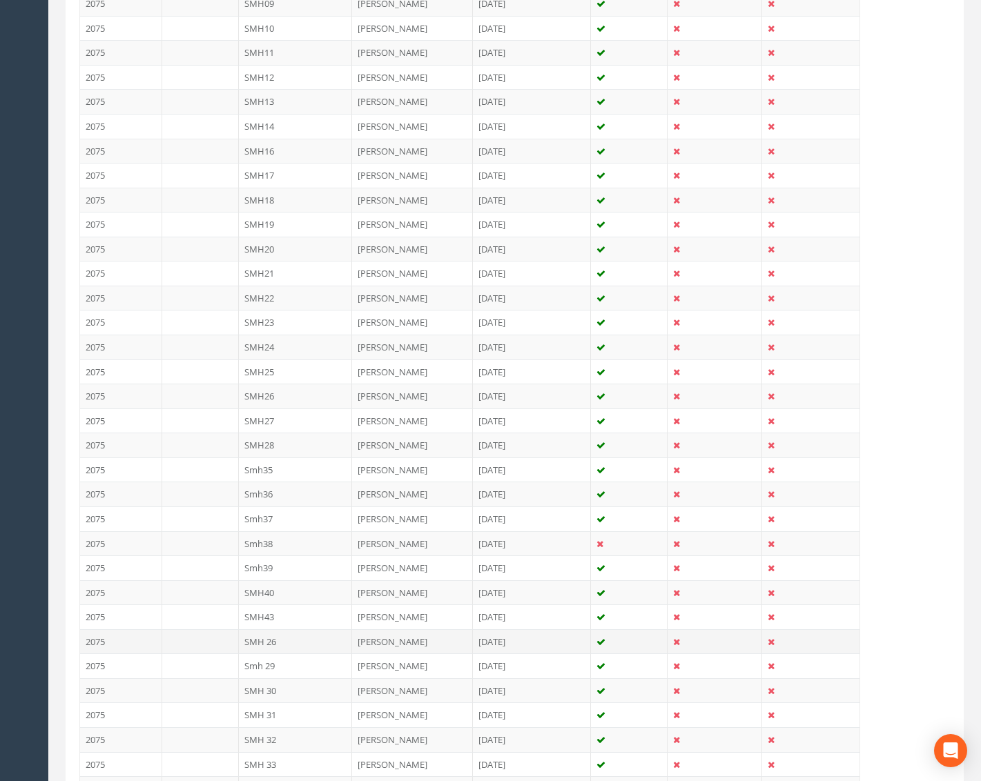
scroll to position [621, 0]
click at [291, 710] on td "SMH 31" at bounding box center [296, 713] width 114 height 25
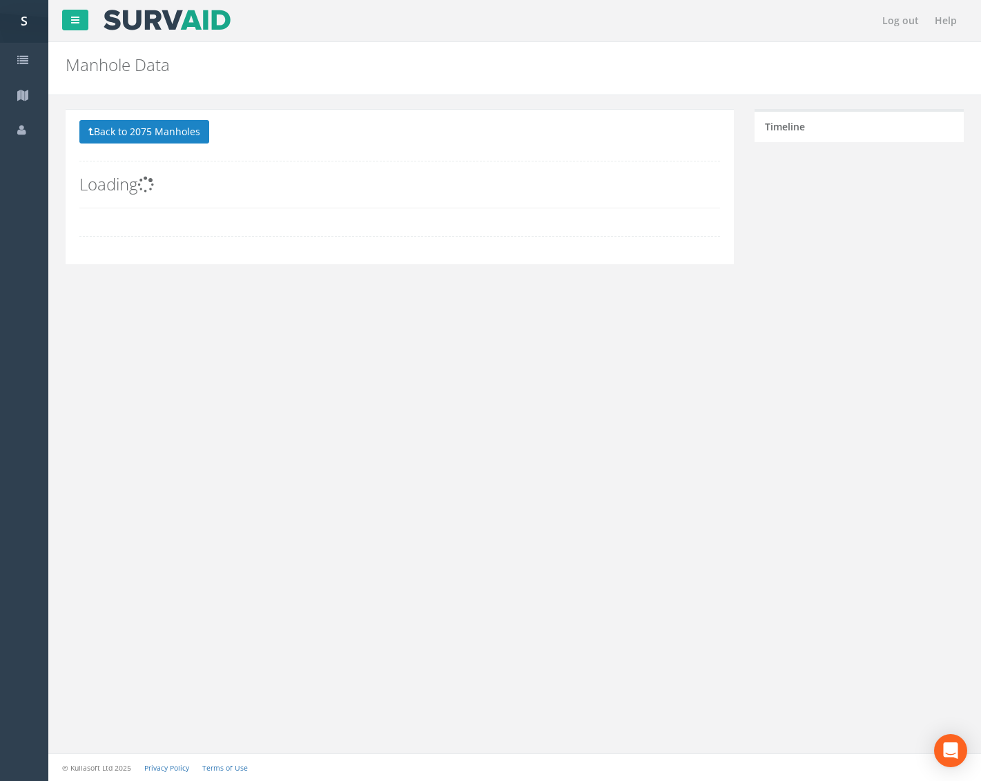
scroll to position [0, 0]
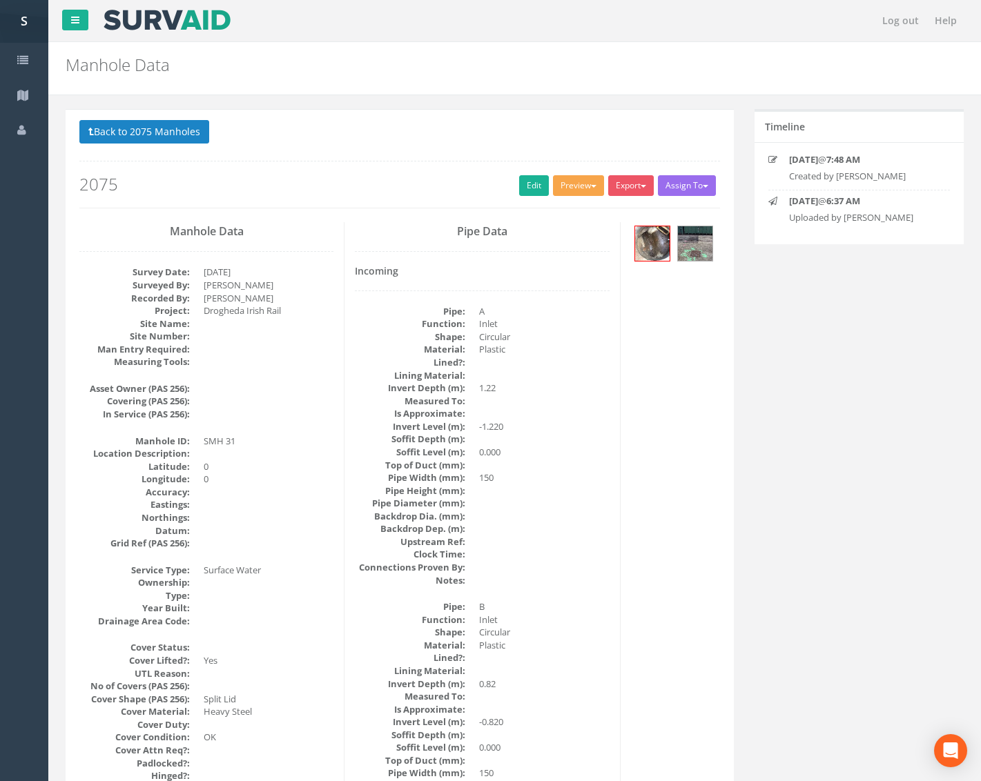
click at [566, 184] on button "Preview" at bounding box center [578, 185] width 51 height 21
click at [559, 208] on link "Metroscan Manhole" at bounding box center [552, 214] width 105 height 21
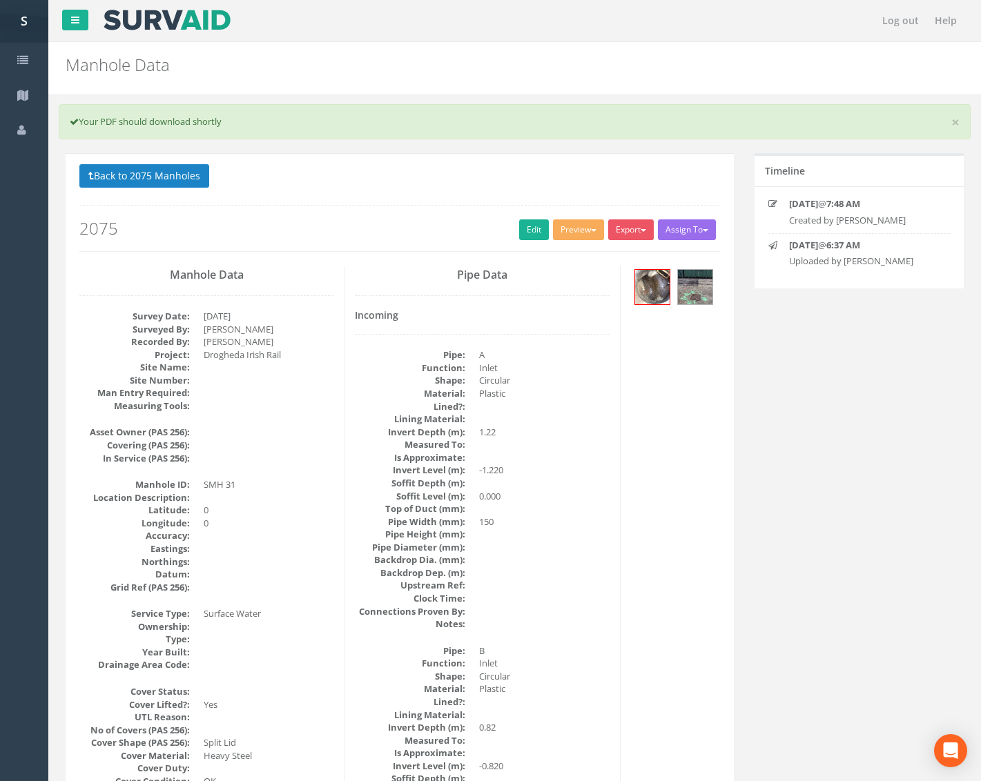
click at [574, 242] on div "Preview Metroscan Manhole Heathrow United Utilities SurvAid IC SurvAid Manhole" at bounding box center [580, 231] width 55 height 24
click at [580, 226] on button "Preview" at bounding box center [578, 229] width 51 height 21
click at [569, 255] on link "Metroscan Manhole" at bounding box center [552, 258] width 105 height 21
drag, startPoint x: 602, startPoint y: 410, endPoint x: 651, endPoint y: 236, distance: 180.7
click at [607, 399] on dl "Pipe: A Function: Inlet Shape: Circular Material: Plastic Lined?: Lining Materi…" at bounding box center [482, 490] width 254 height 282
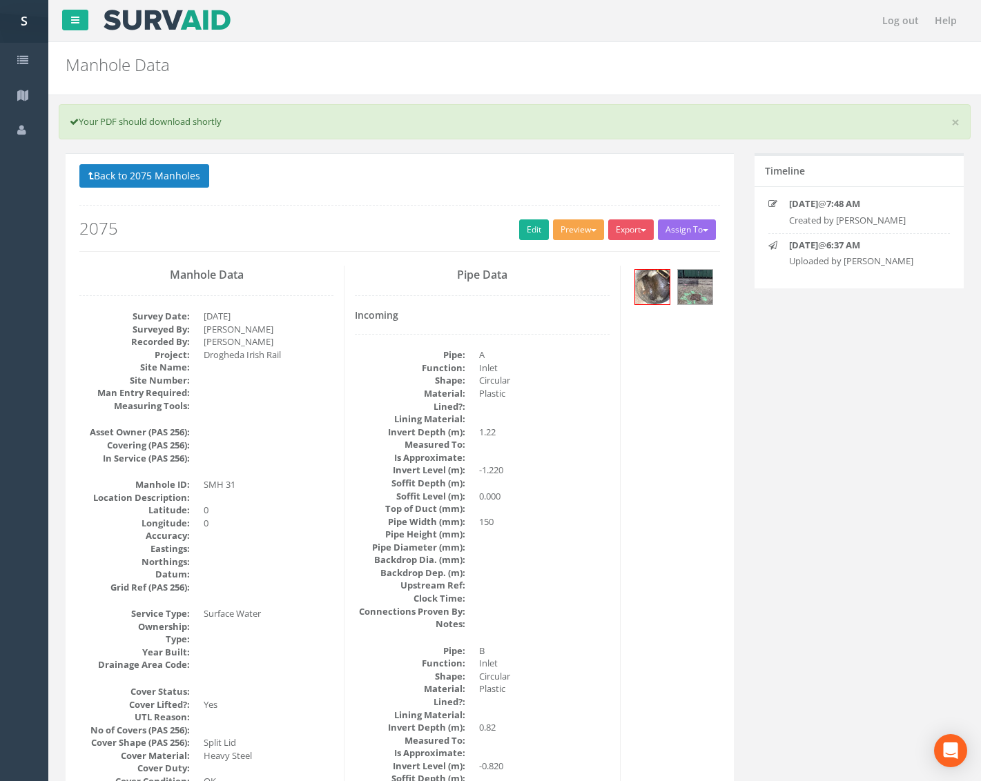
click at [565, 224] on button "Preview" at bounding box center [578, 229] width 51 height 21
click at [569, 263] on link "Metroscan Manhole" at bounding box center [552, 258] width 105 height 21
click at [530, 226] on link "Edit" at bounding box center [534, 229] width 30 height 21
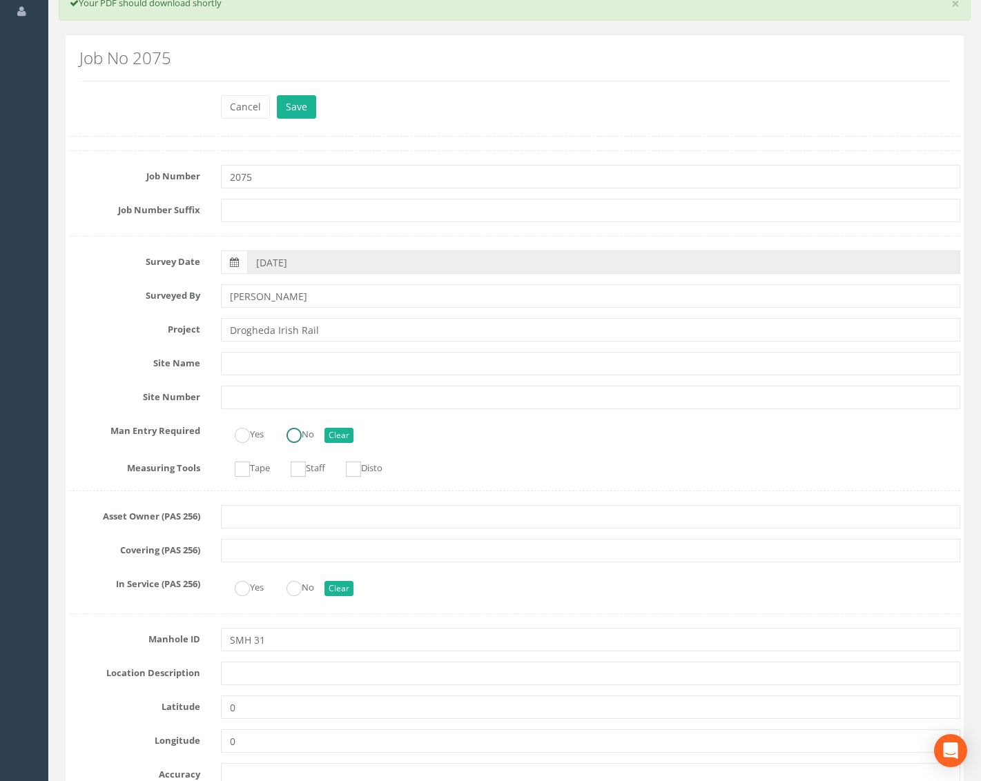
scroll to position [207, 0]
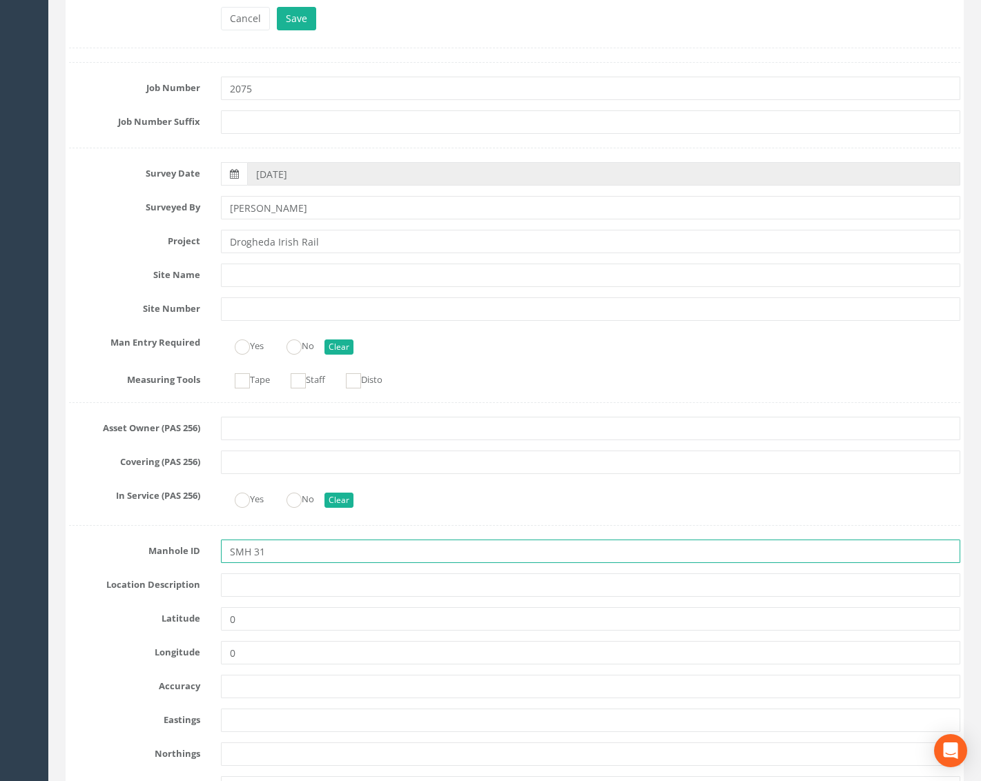
click at [251, 551] on input "SMH 31" at bounding box center [590, 551] width 739 height 23
type input "SMH31"
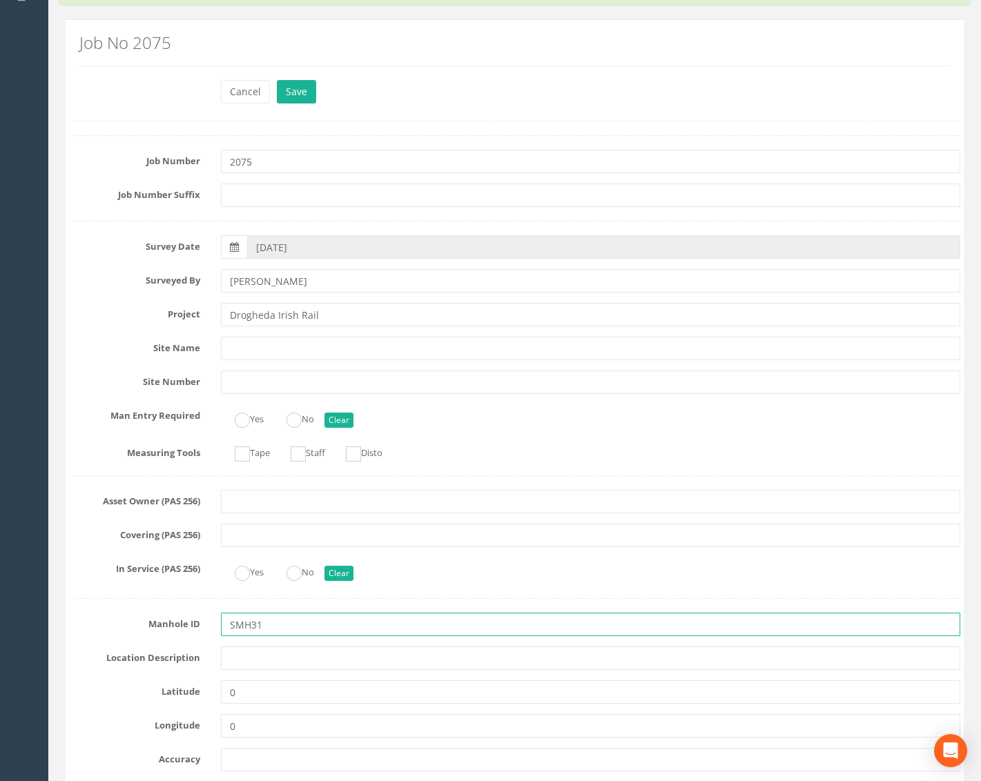
scroll to position [0, 0]
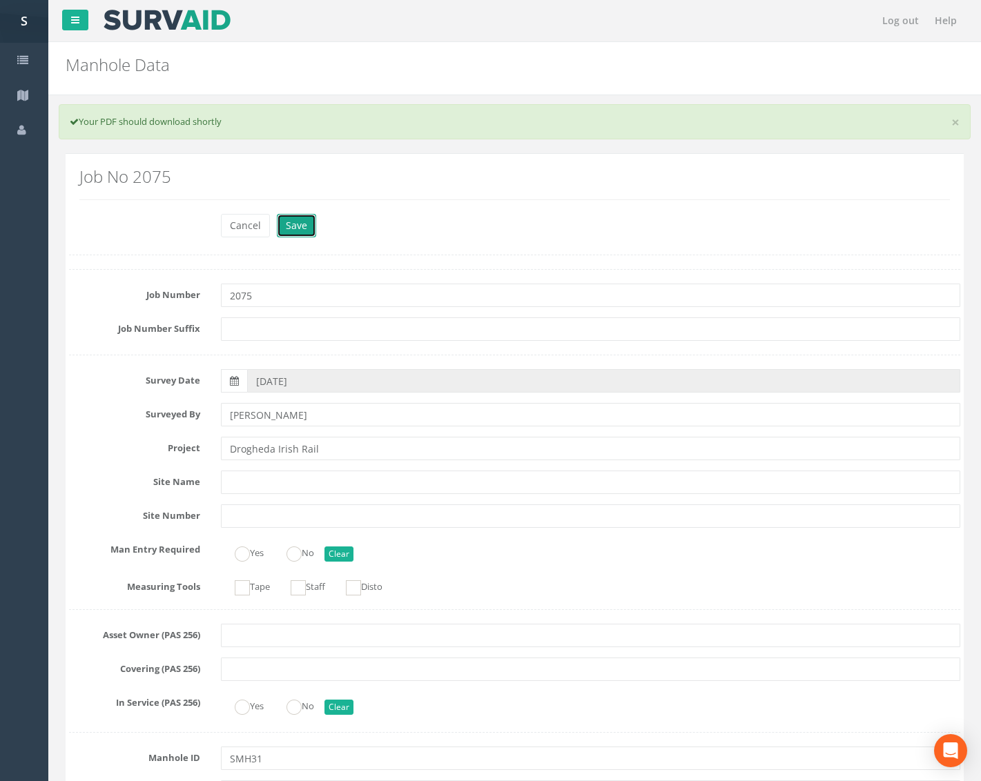
click at [306, 222] on button "Save" at bounding box center [296, 225] width 39 height 23
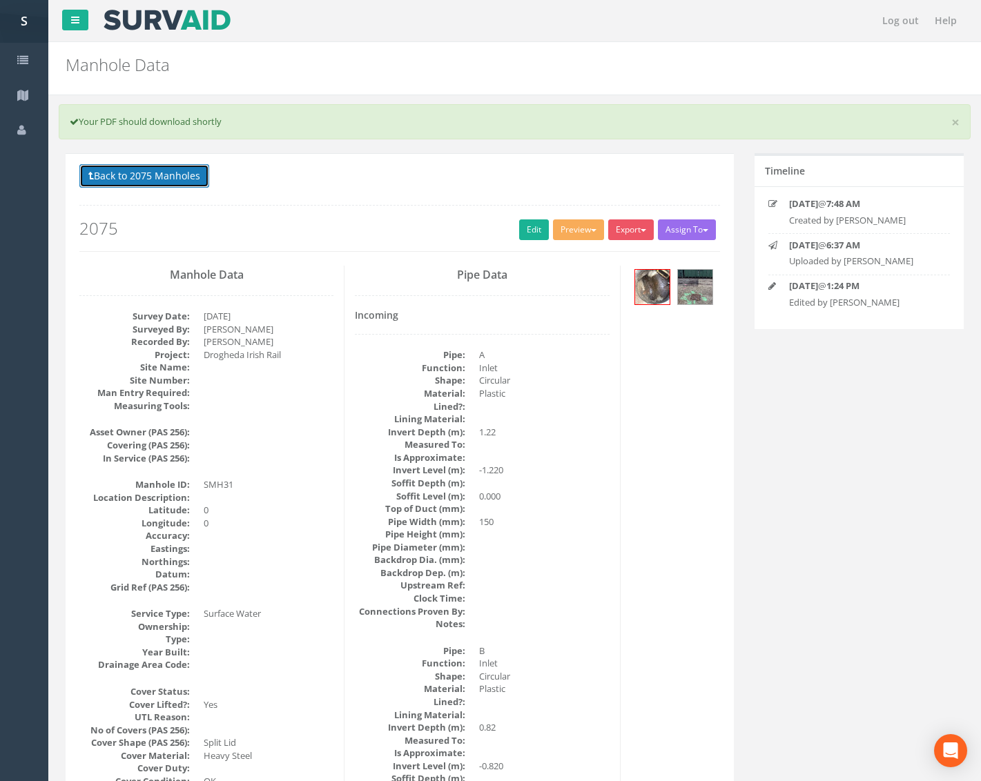
click at [184, 179] on button "Back to 2075 Manholes" at bounding box center [144, 175] width 130 height 23
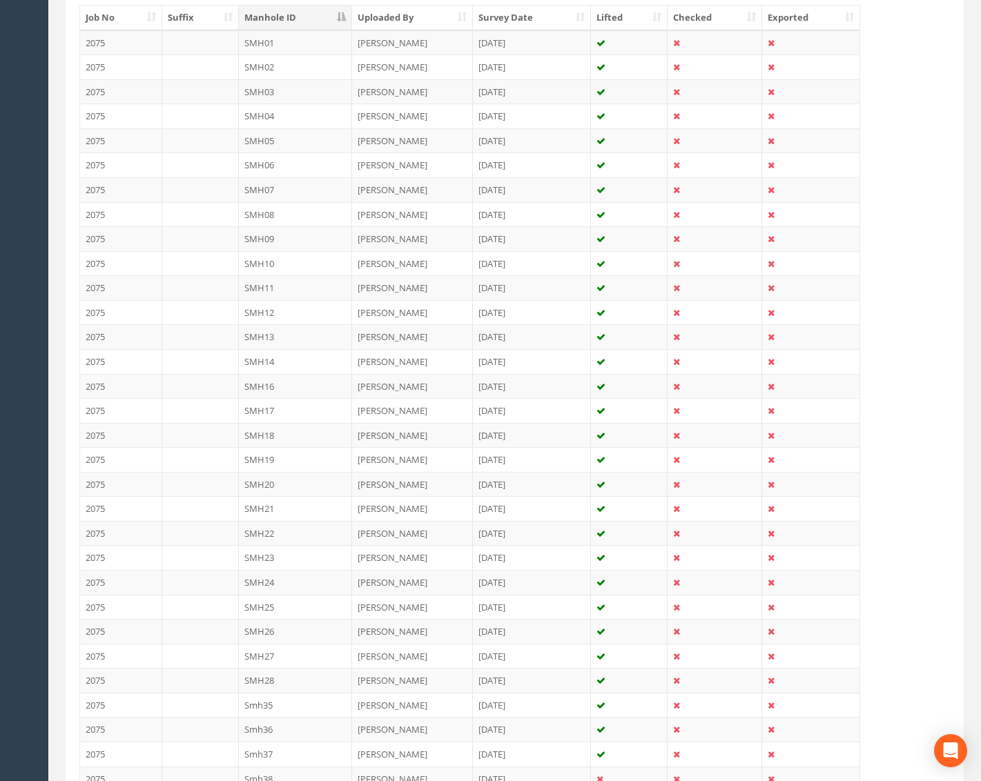
scroll to position [39, 0]
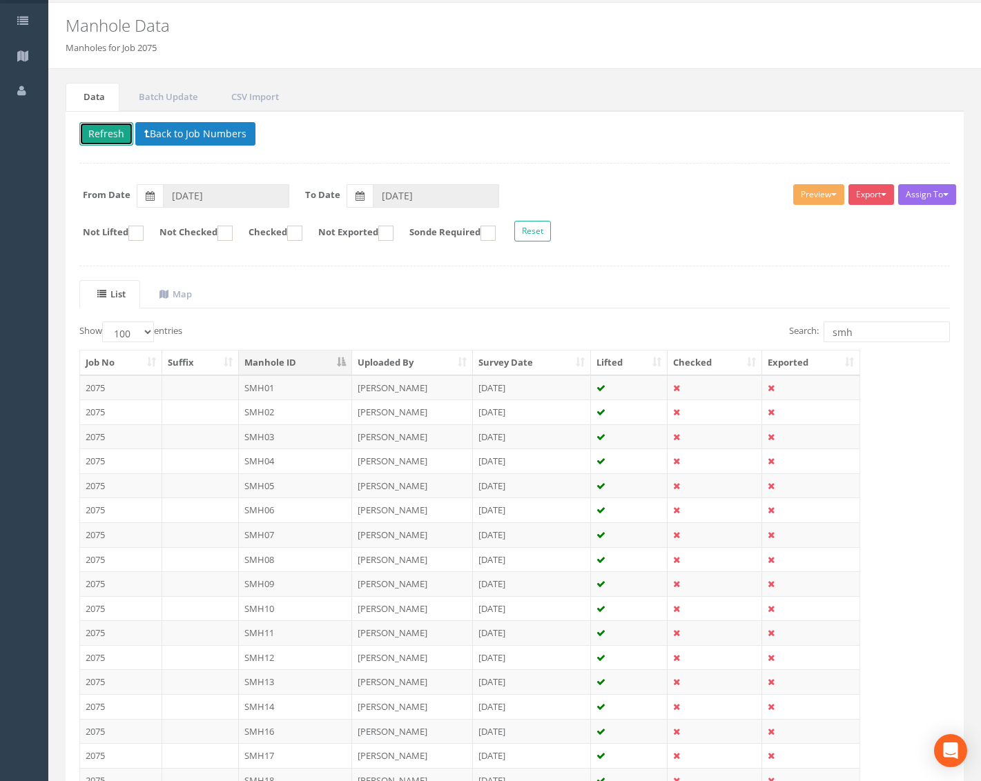
click at [116, 140] on button "Refresh" at bounding box center [106, 133] width 54 height 23
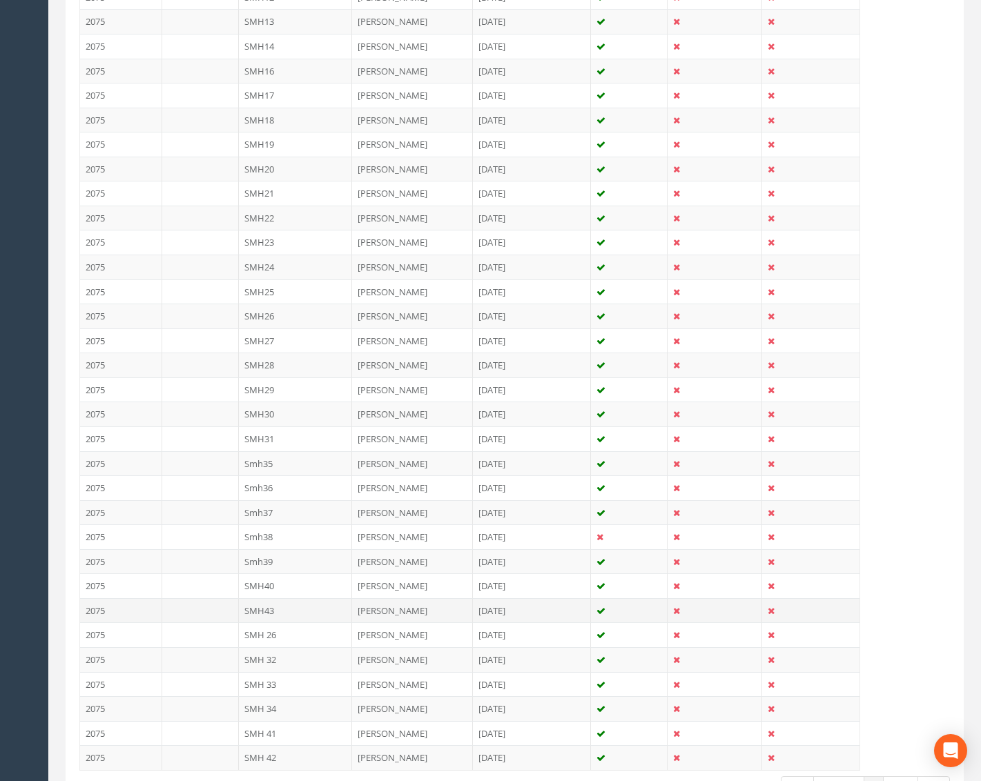
scroll to position [729, 0]
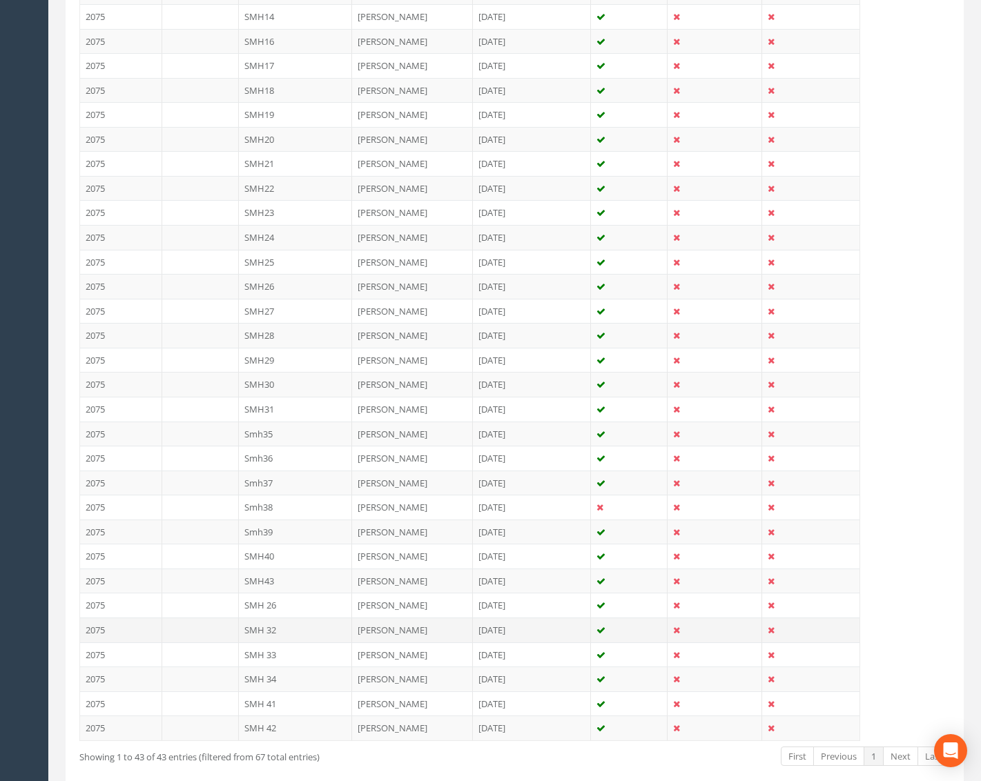
click at [308, 627] on td "SMH 32" at bounding box center [296, 630] width 114 height 25
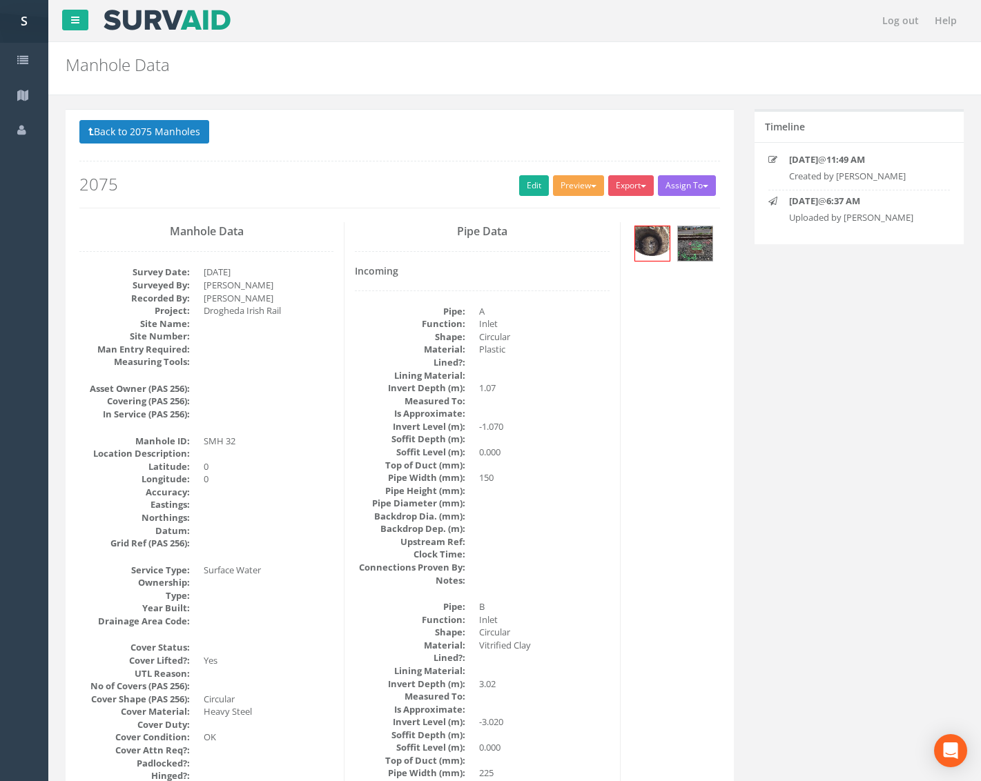
click at [582, 182] on button "Preview" at bounding box center [578, 185] width 51 height 21
click at [578, 209] on link "Metroscan Manhole" at bounding box center [552, 214] width 105 height 21
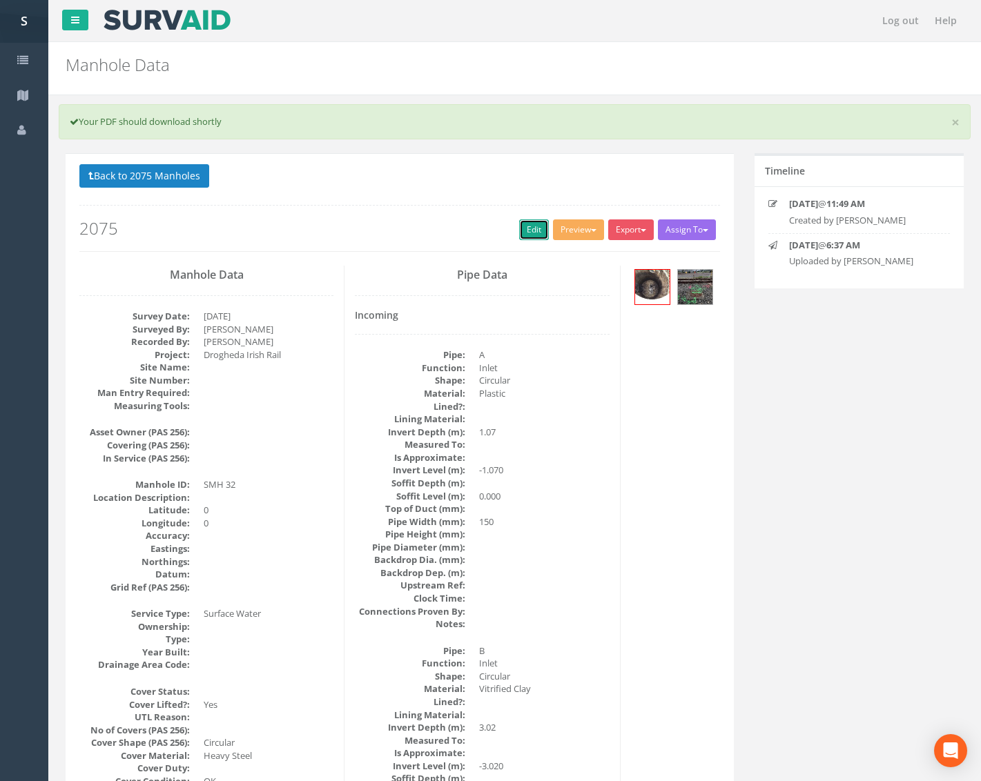
click at [522, 224] on link "Edit" at bounding box center [534, 229] width 30 height 21
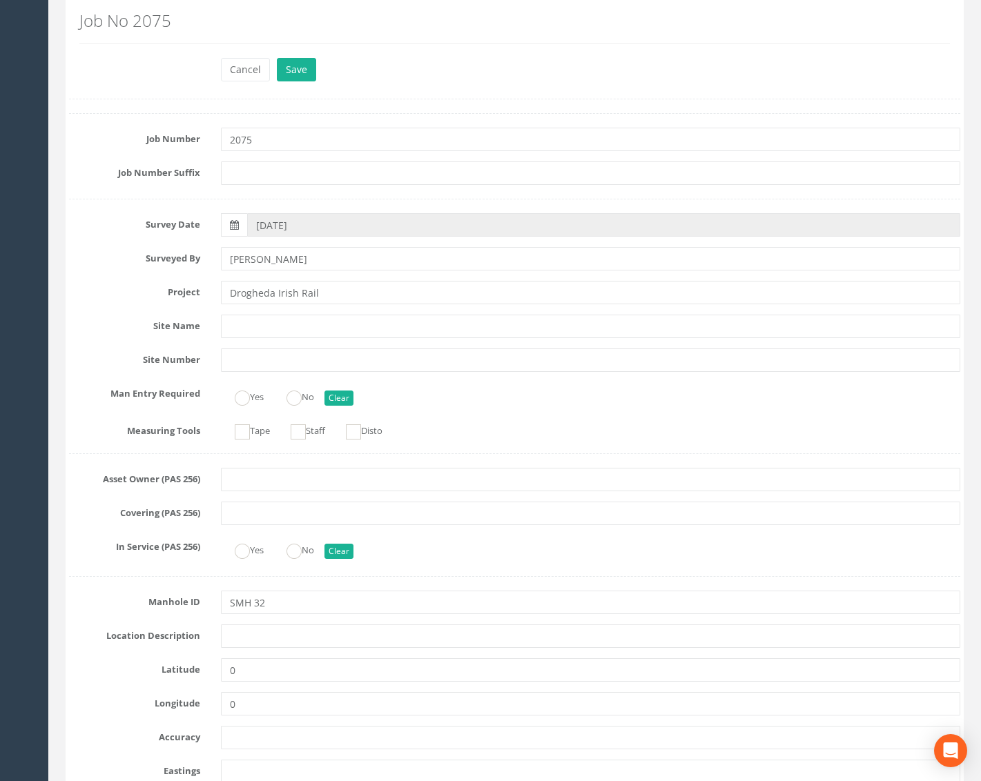
scroll to position [207, 0]
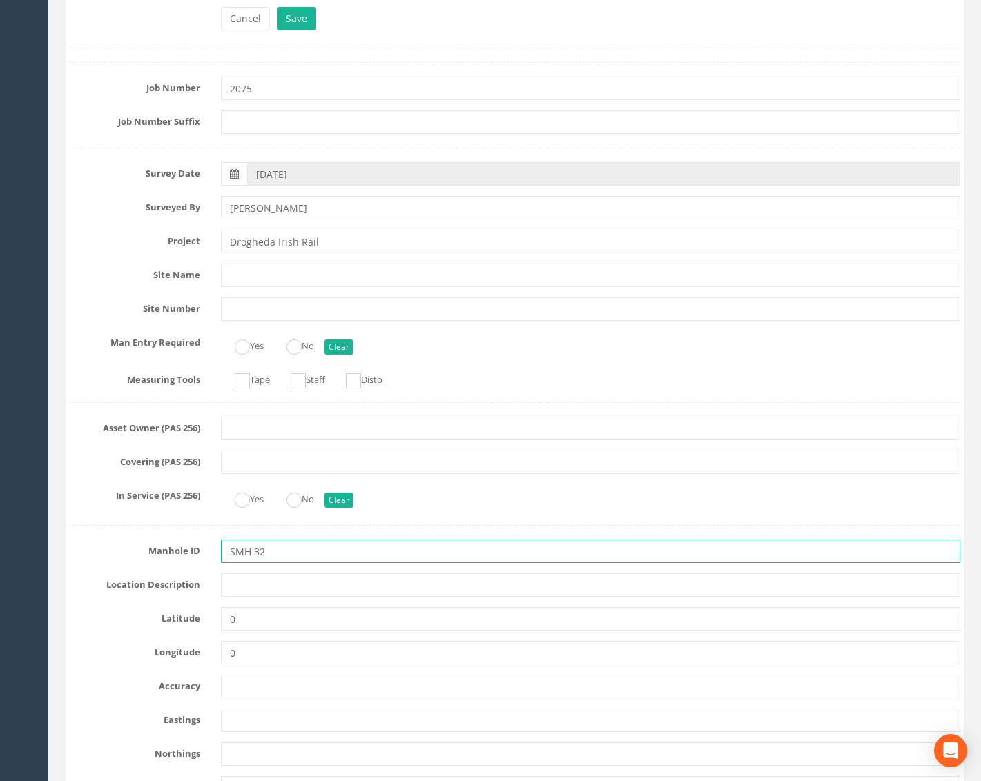
click at [251, 557] on input "SMH 32" at bounding box center [590, 551] width 739 height 23
type input "SMH32"
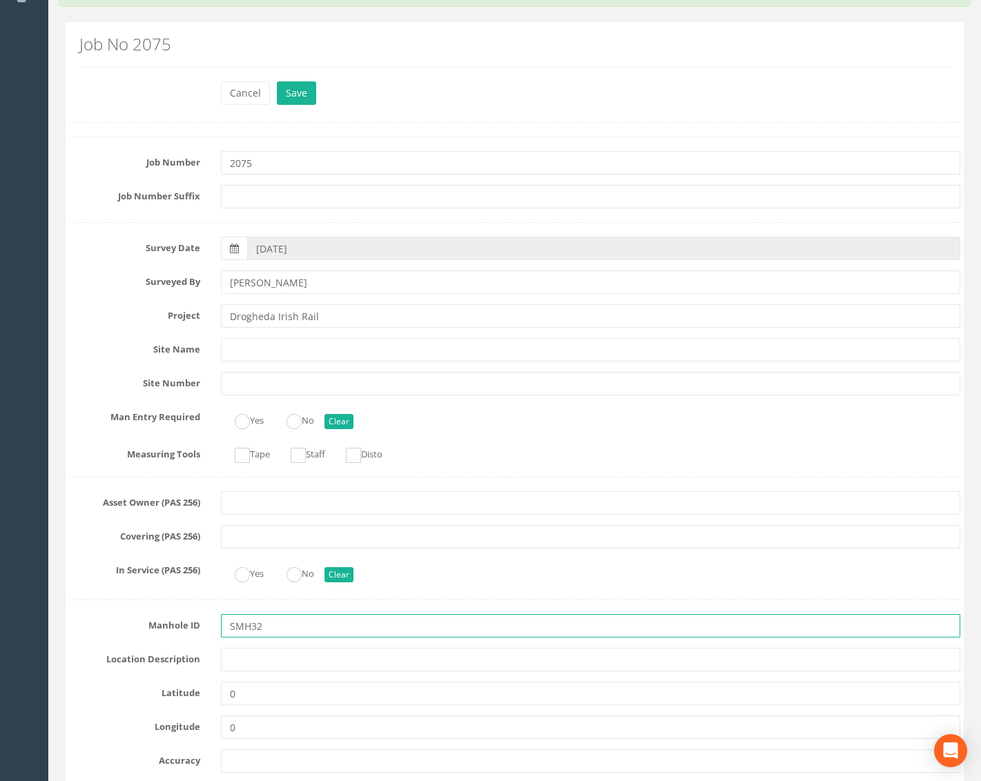
scroll to position [0, 0]
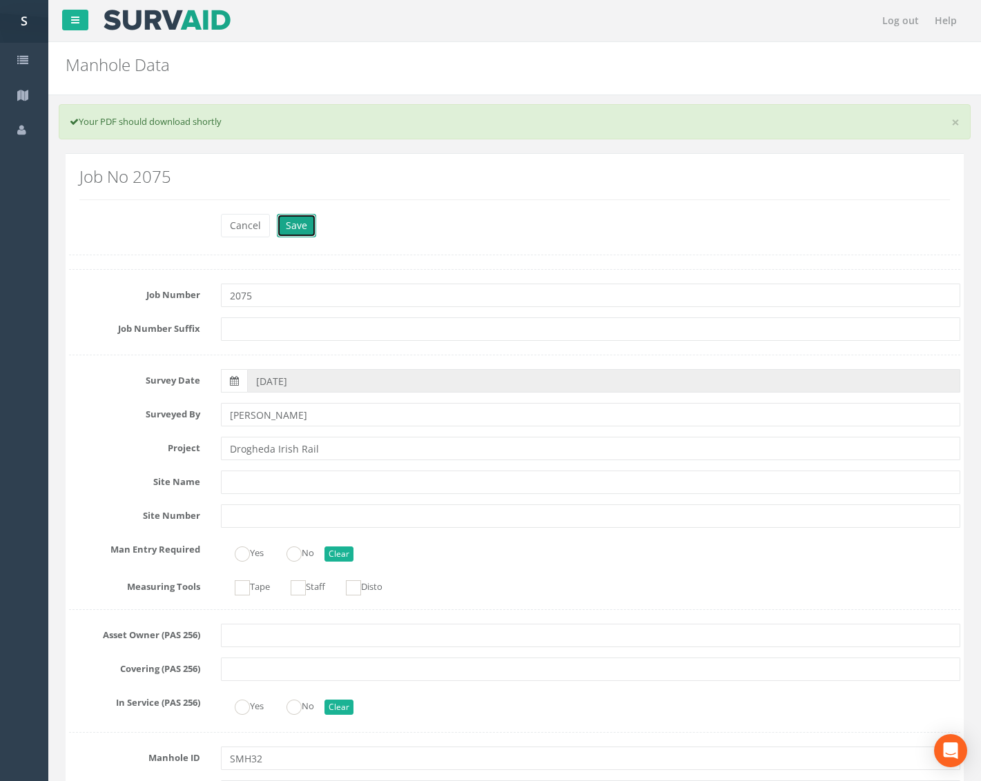
click at [295, 225] on button "Save" at bounding box center [296, 225] width 39 height 23
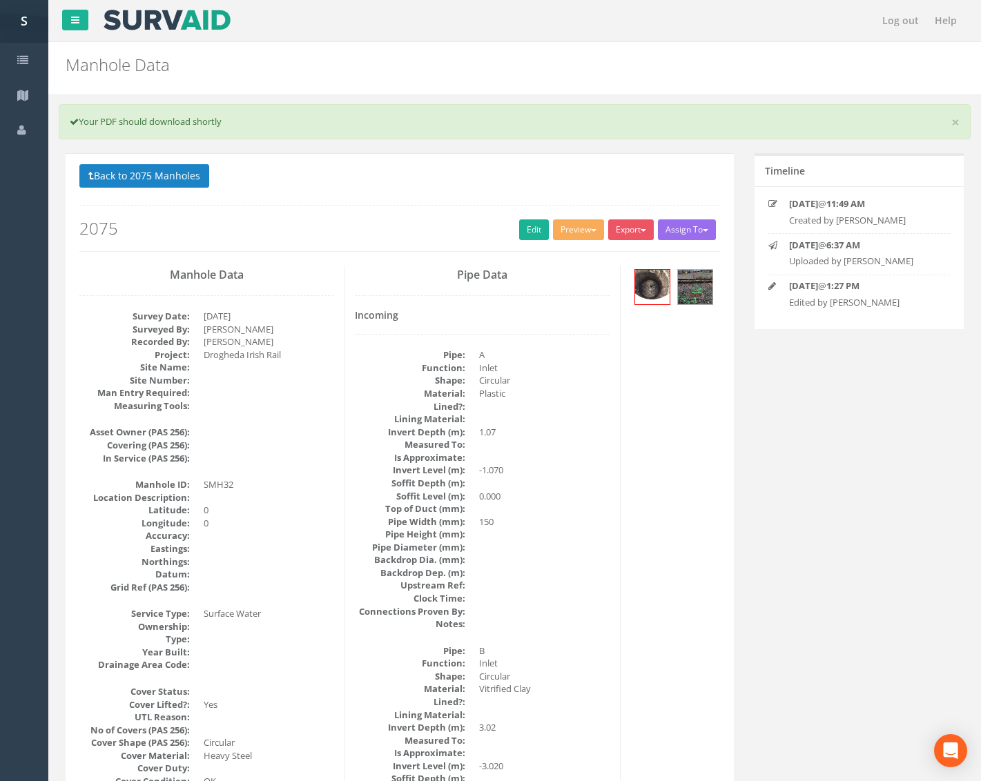
click at [193, 169] on button "Back to 2075 Manholes" at bounding box center [144, 175] width 130 height 23
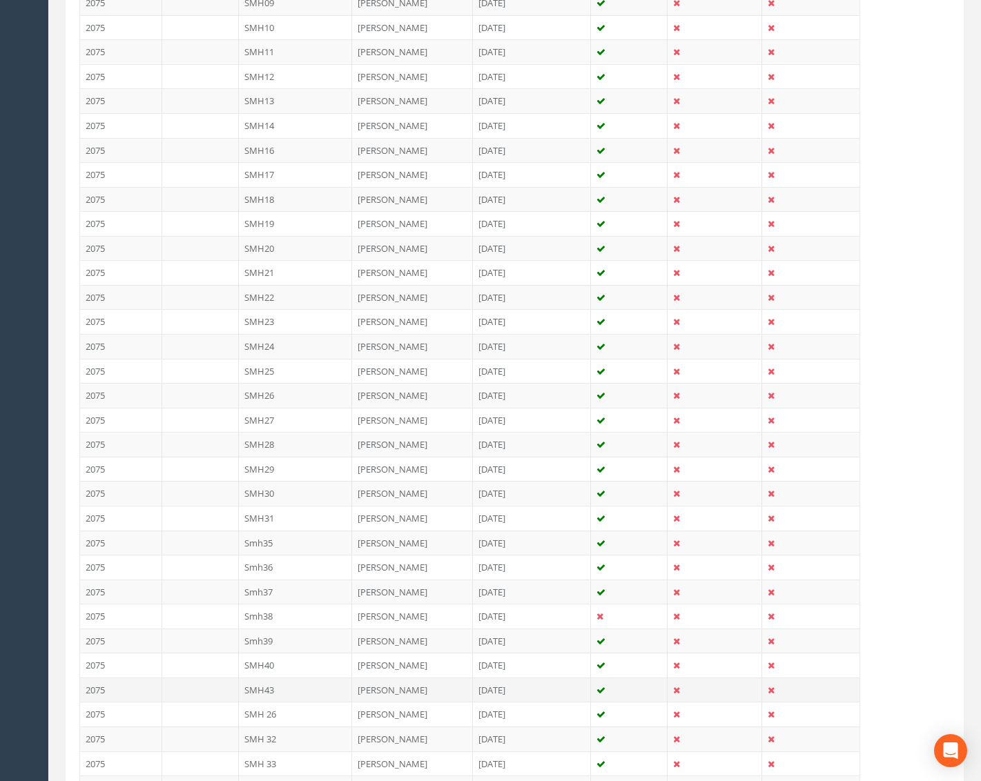
scroll to position [621, 0]
click at [267, 767] on td "SMH 33" at bounding box center [296, 763] width 114 height 25
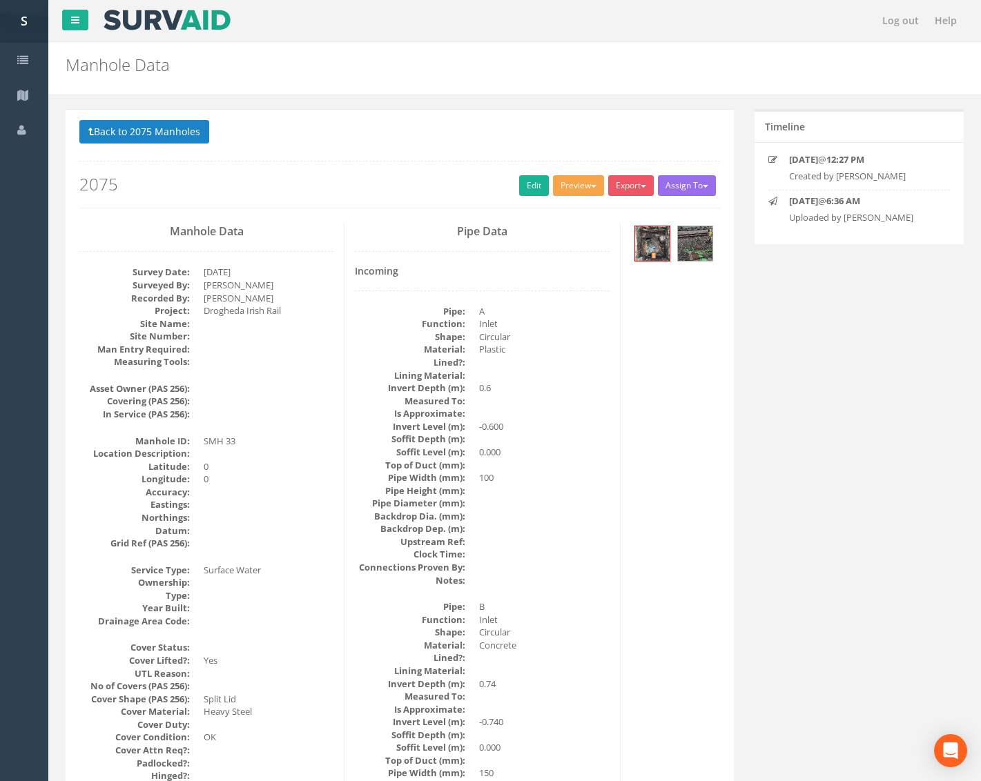
click at [593, 193] on button "Preview" at bounding box center [578, 185] width 51 height 21
click at [562, 210] on link "Metroscan Manhole" at bounding box center [552, 214] width 105 height 21
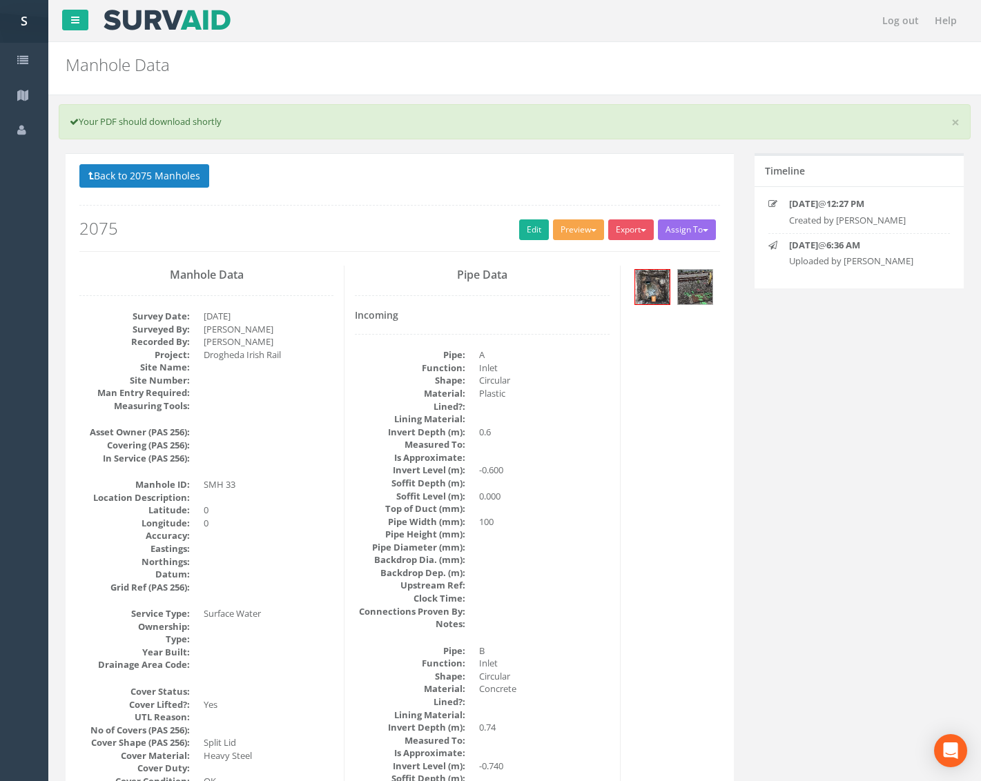
click at [577, 228] on button "Preview" at bounding box center [578, 229] width 51 height 21
click at [571, 248] on link "Metroscan Manhole" at bounding box center [552, 258] width 105 height 21
drag, startPoint x: 614, startPoint y: 423, endPoint x: 612, endPoint y: 402, distance: 20.8
click at [612, 411] on div "Pipe Data Incoming Pipe: A Function: Inlet Shape: Circular Material: Plastic Li…" at bounding box center [481, 777] width 275 height 1023
click at [569, 235] on button "Preview" at bounding box center [578, 229] width 51 height 21
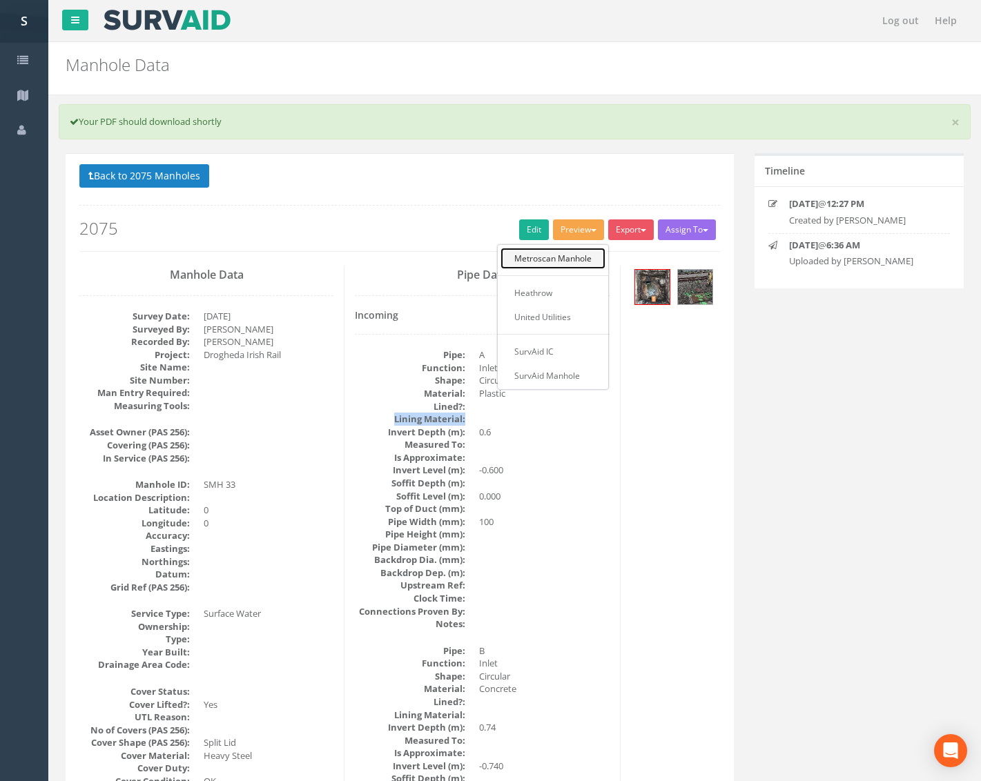
click at [562, 259] on link "Metroscan Manhole" at bounding box center [552, 258] width 105 height 21
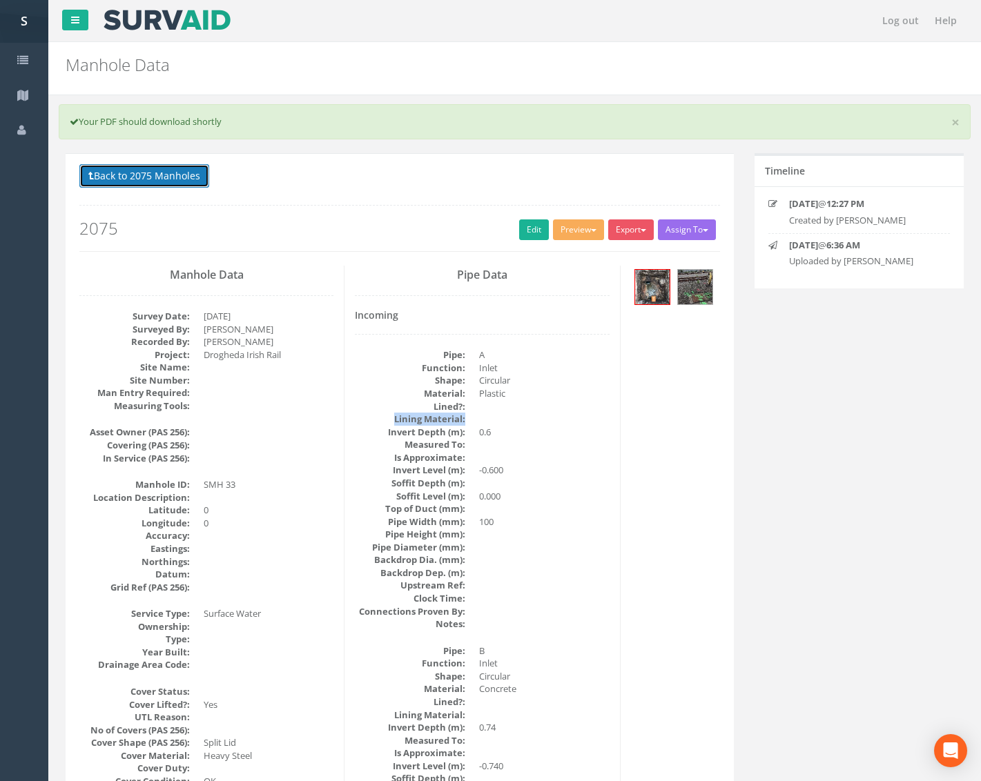
click at [175, 183] on button "Back to 2075 Manholes" at bounding box center [144, 175] width 130 height 23
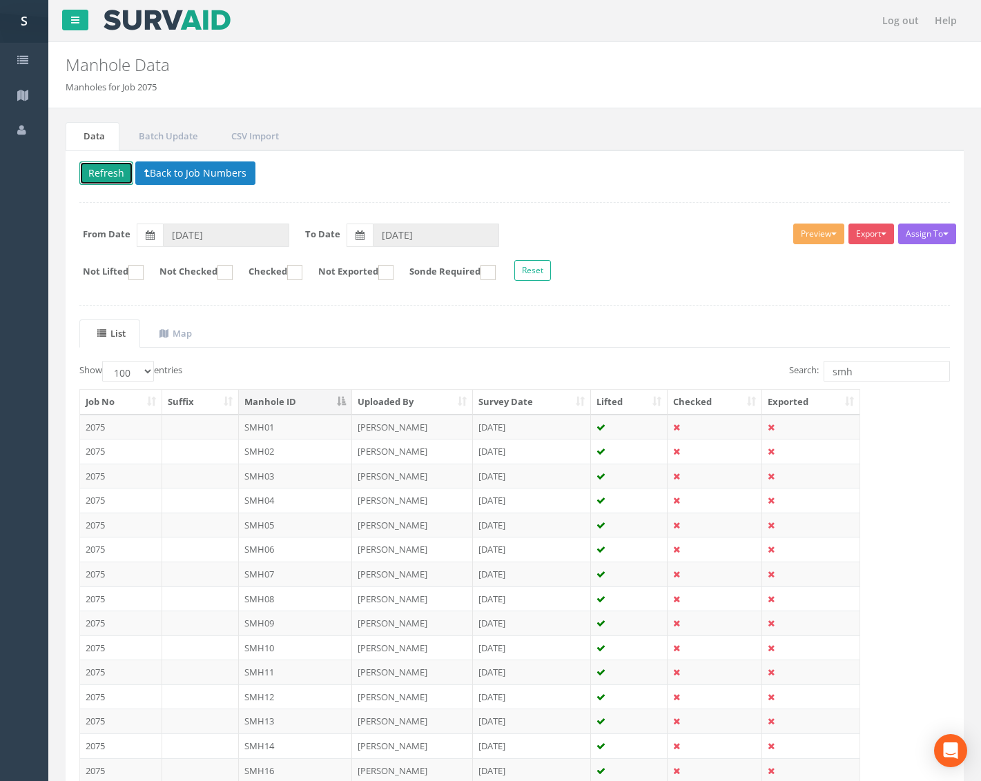
click at [106, 166] on button "Refresh" at bounding box center [106, 172] width 54 height 23
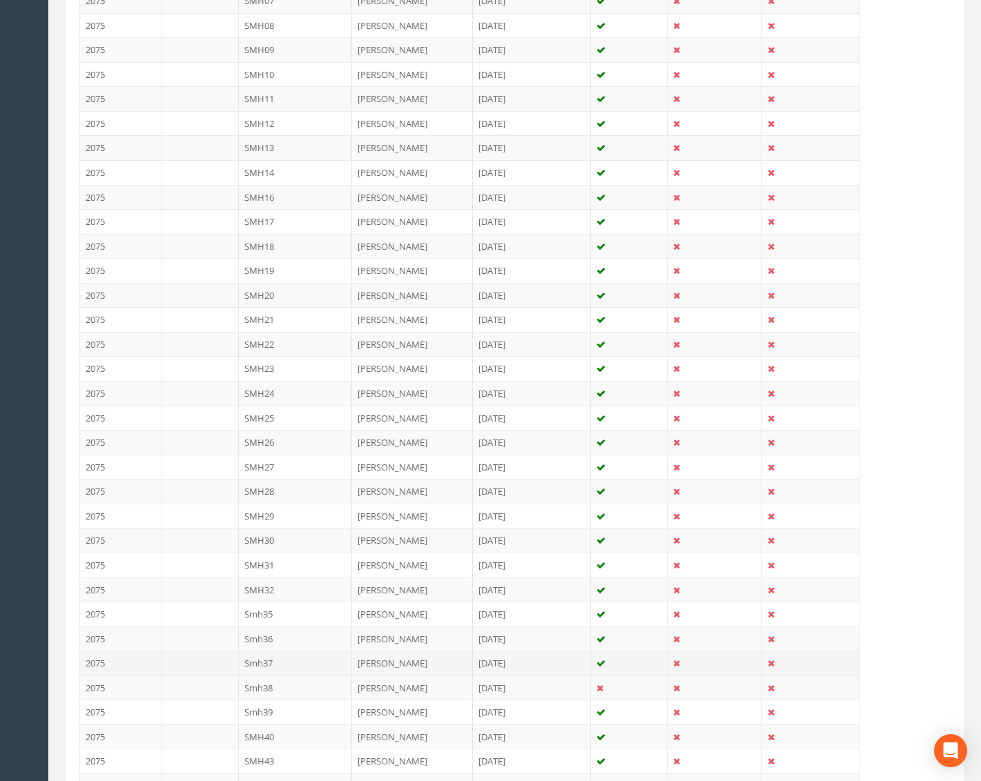
scroll to position [690, 0]
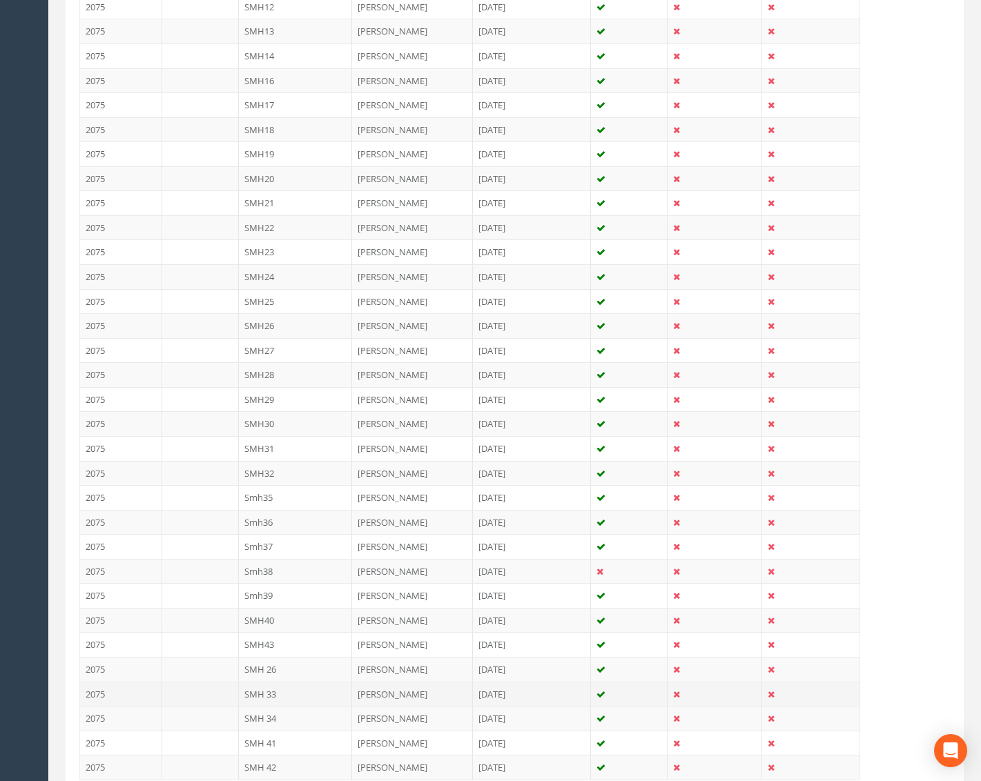
click at [299, 698] on td "SMH 33" at bounding box center [296, 694] width 114 height 25
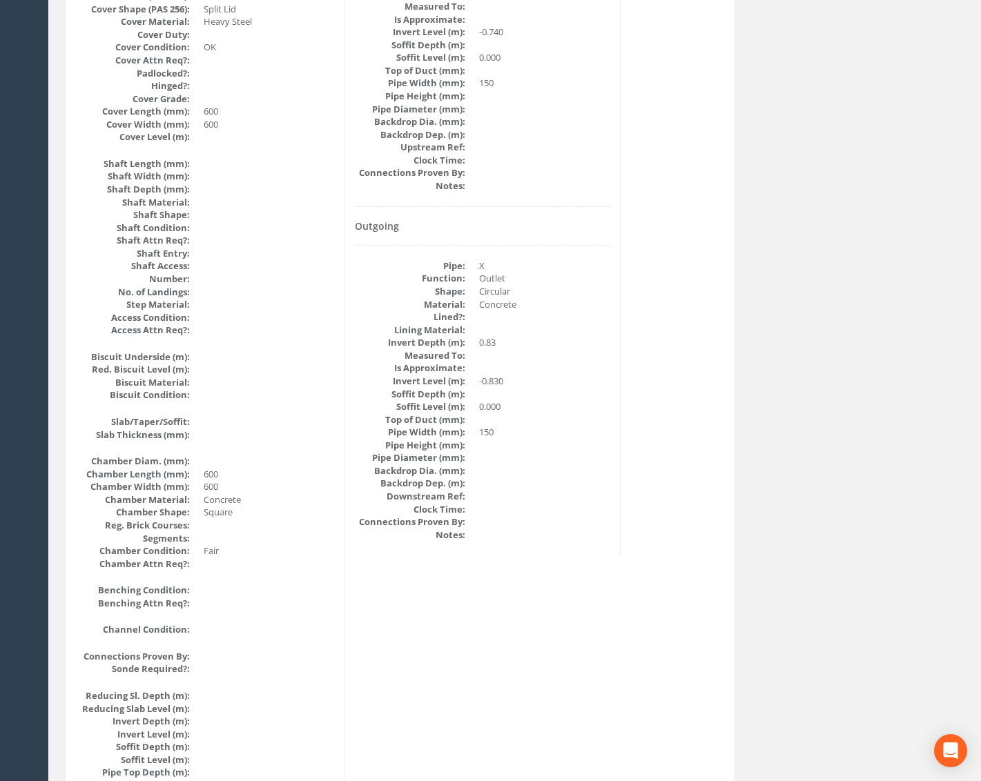
scroll to position [0, 0]
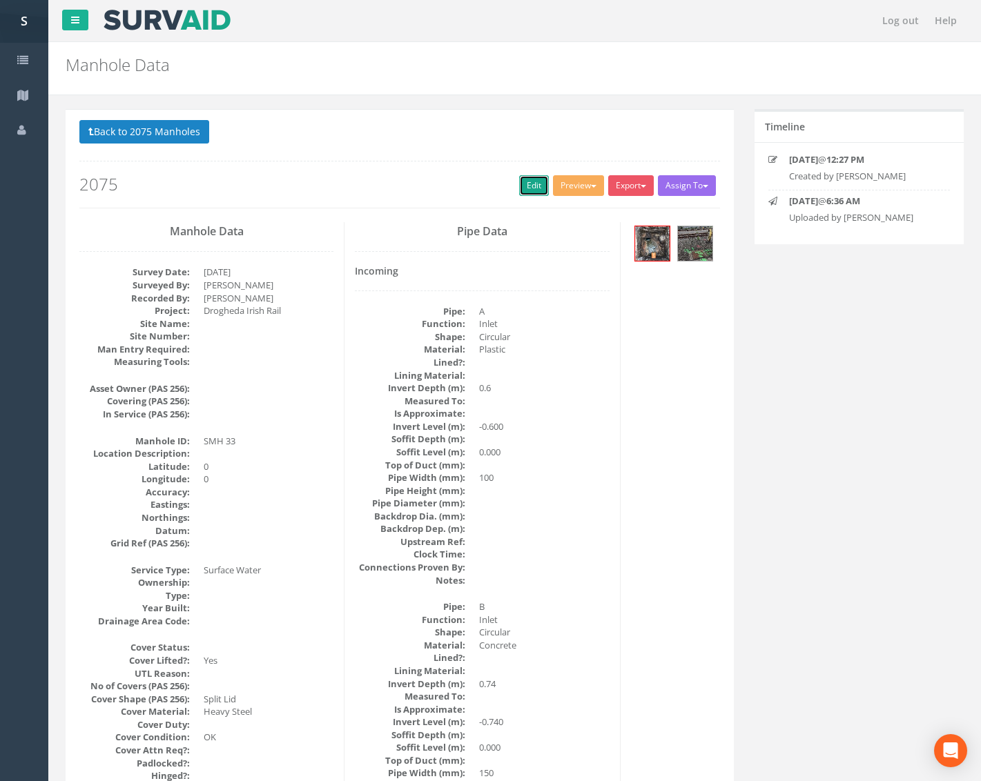
click at [525, 192] on link "Edit" at bounding box center [534, 185] width 30 height 21
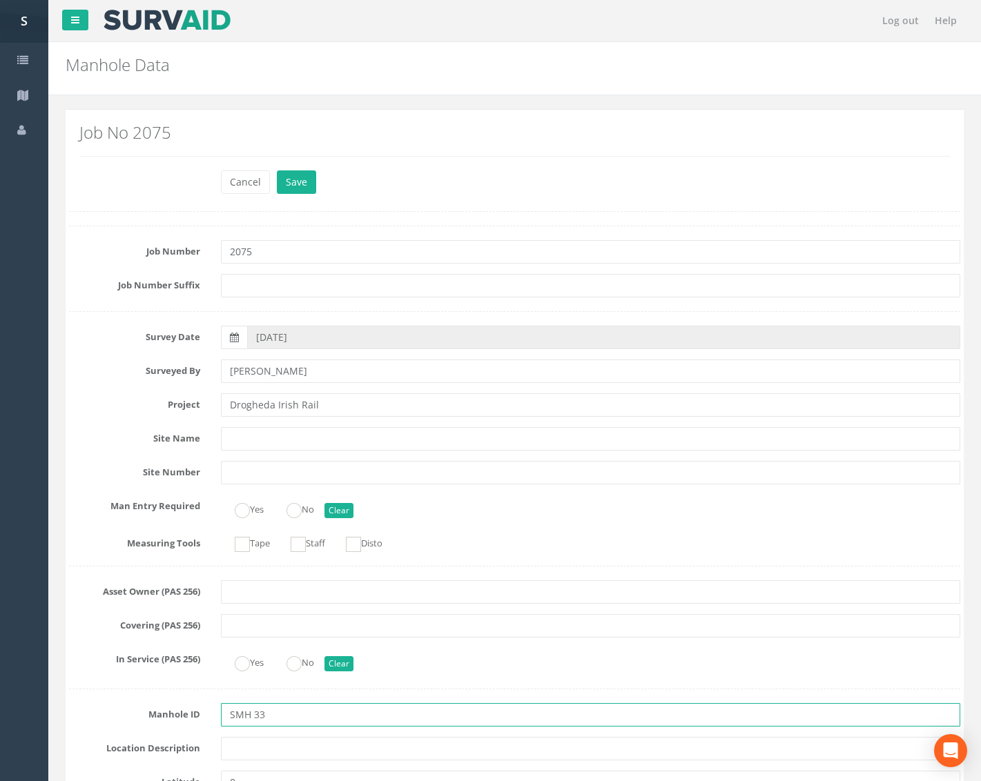
click at [252, 719] on input "SMH 33" at bounding box center [590, 714] width 739 height 23
type input "SMH33"
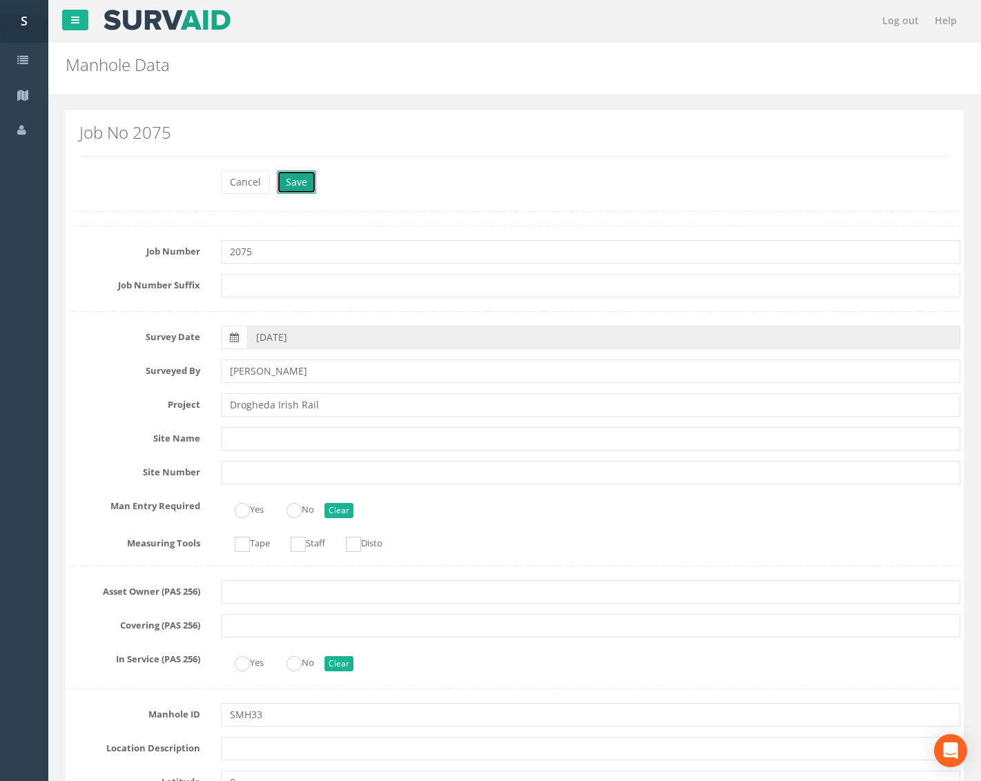
click at [304, 184] on button "Save" at bounding box center [296, 181] width 39 height 23
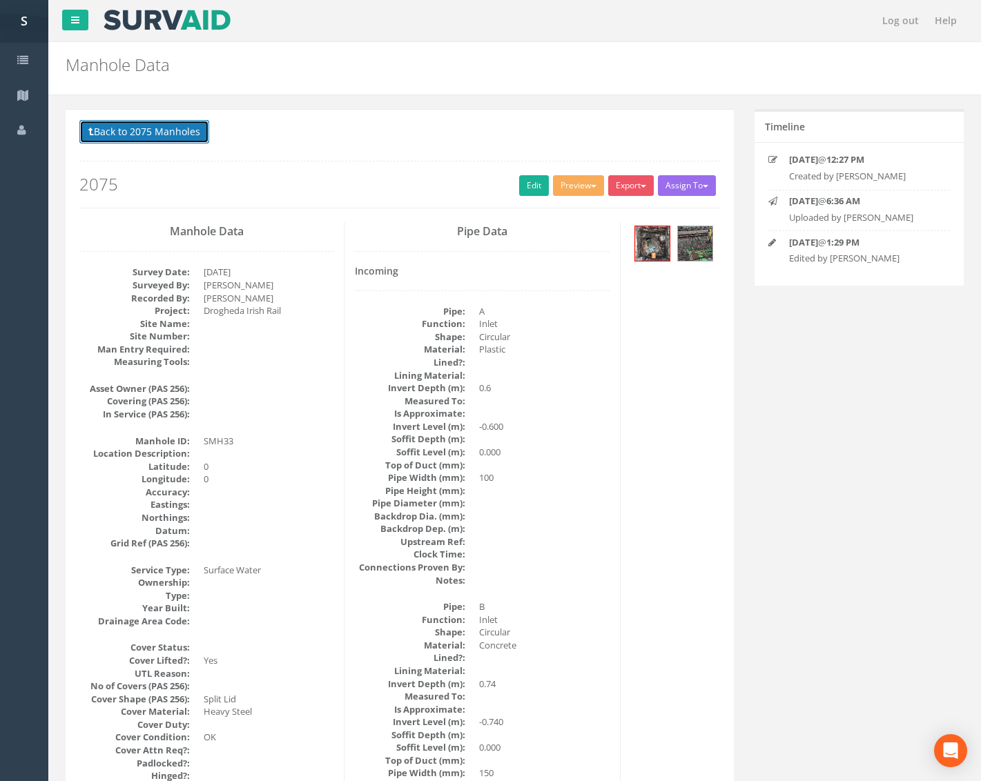
click at [154, 134] on button "Back to 2075 Manholes" at bounding box center [144, 131] width 130 height 23
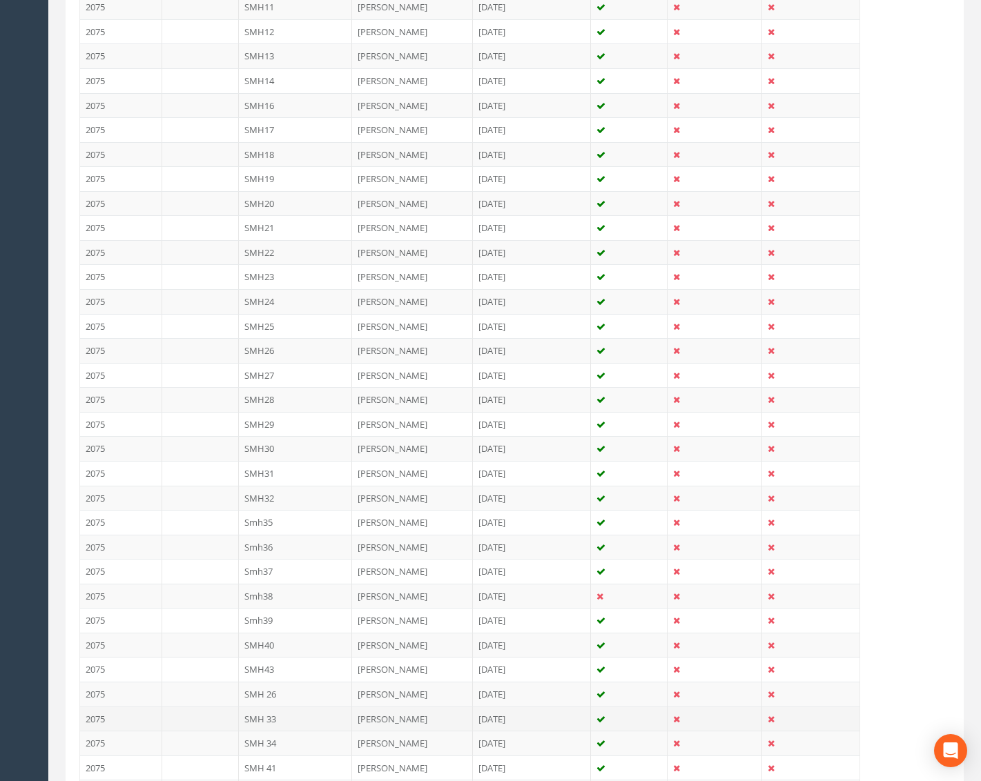
scroll to position [690, 0]
click at [291, 719] on td "SMH 34" at bounding box center [296, 718] width 114 height 25
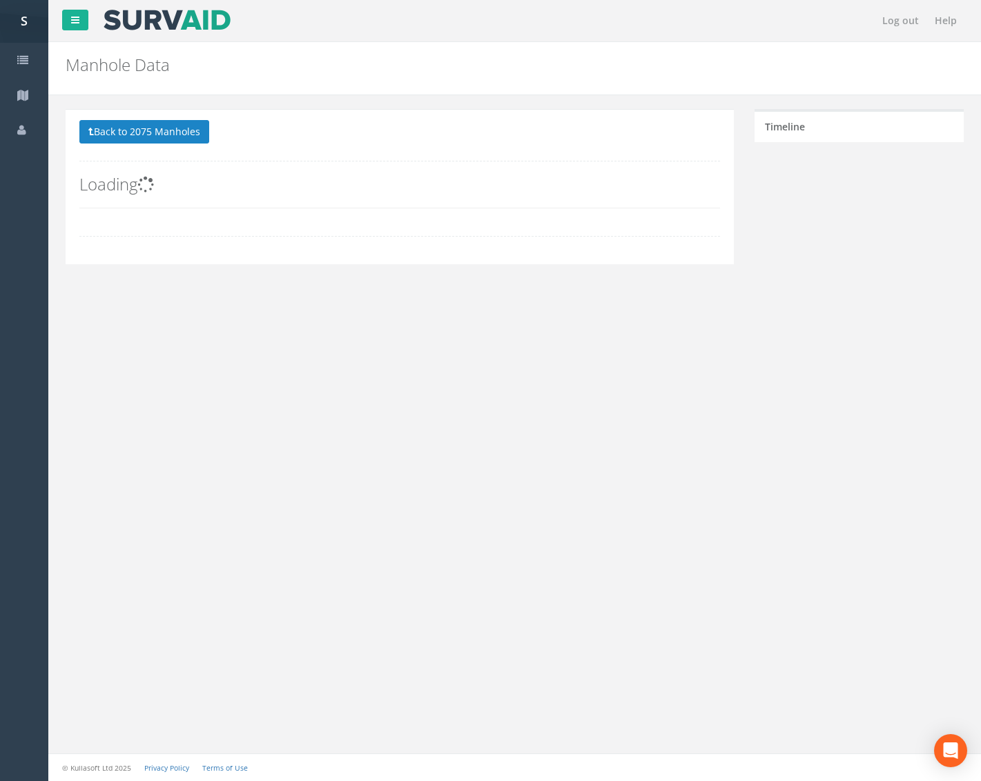
scroll to position [0, 0]
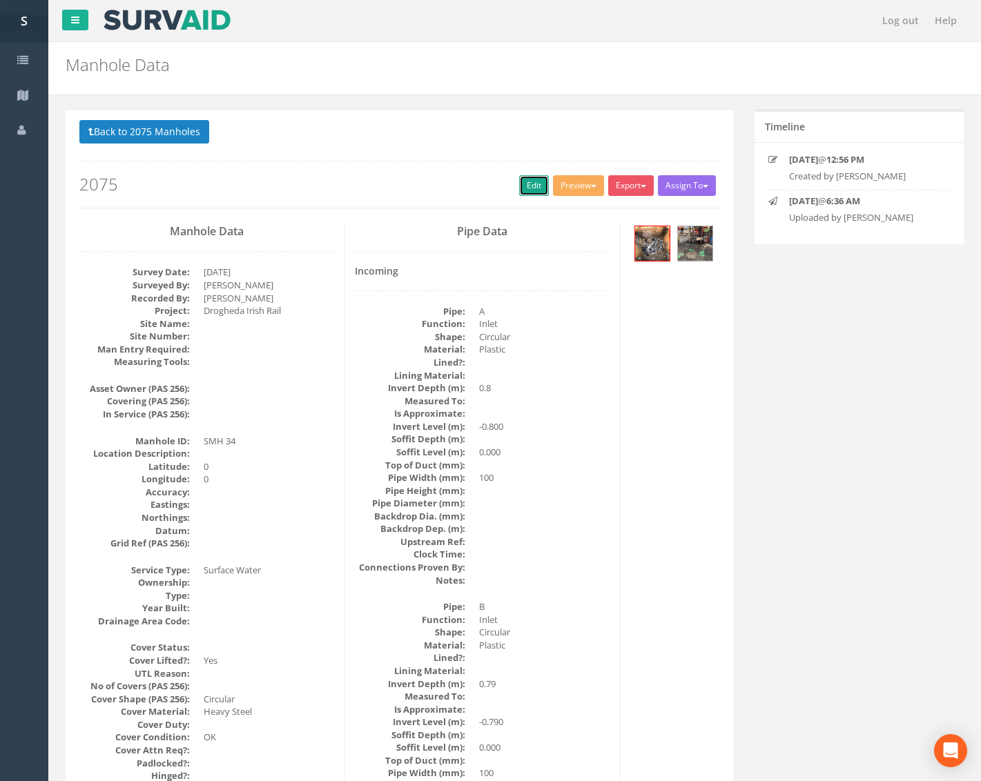
click at [527, 180] on link "Edit" at bounding box center [534, 185] width 30 height 21
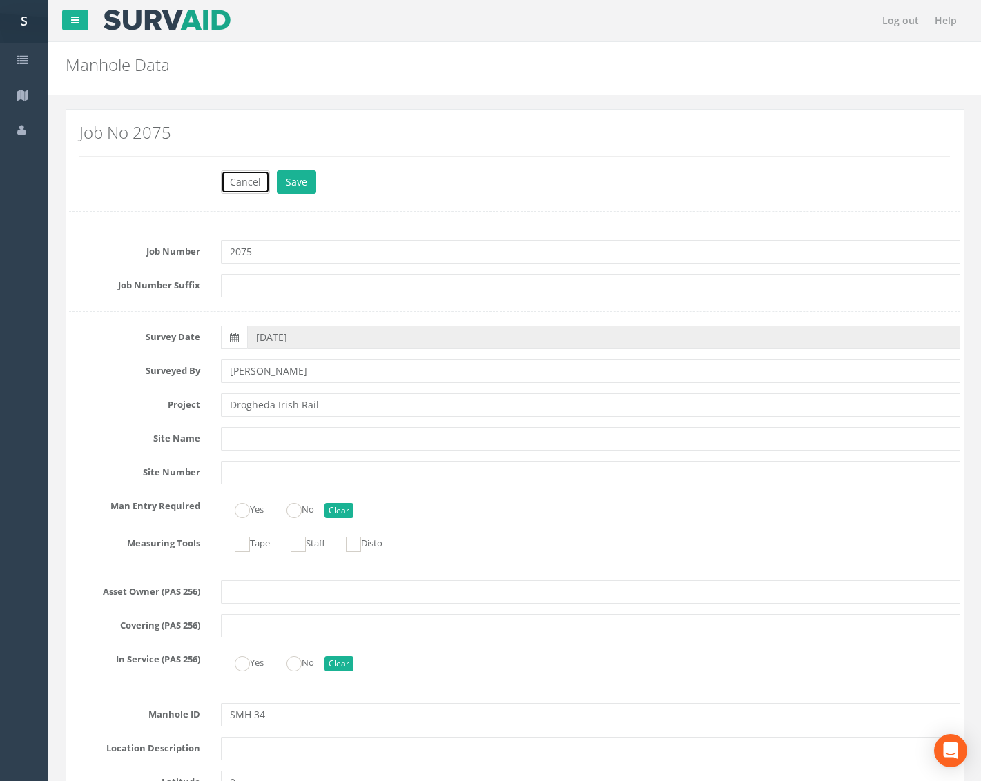
click at [248, 179] on button "Cancel" at bounding box center [245, 181] width 49 height 23
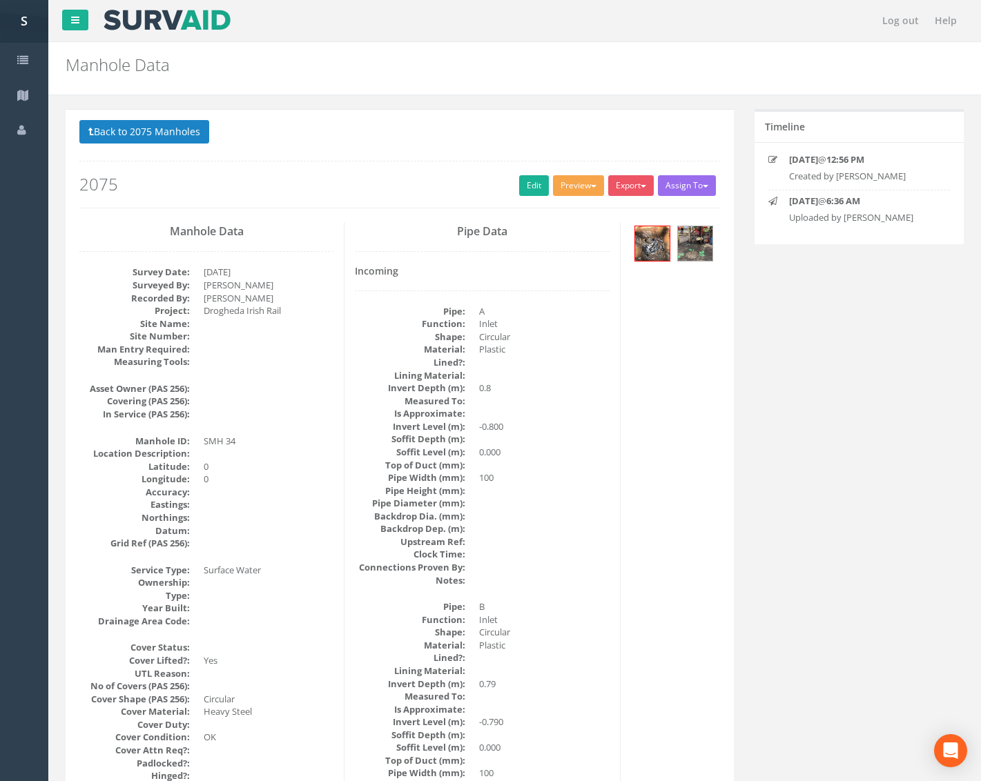
click at [576, 183] on button "Preview" at bounding box center [578, 185] width 51 height 21
click at [551, 213] on link "Metroscan Manhole" at bounding box center [552, 214] width 105 height 21
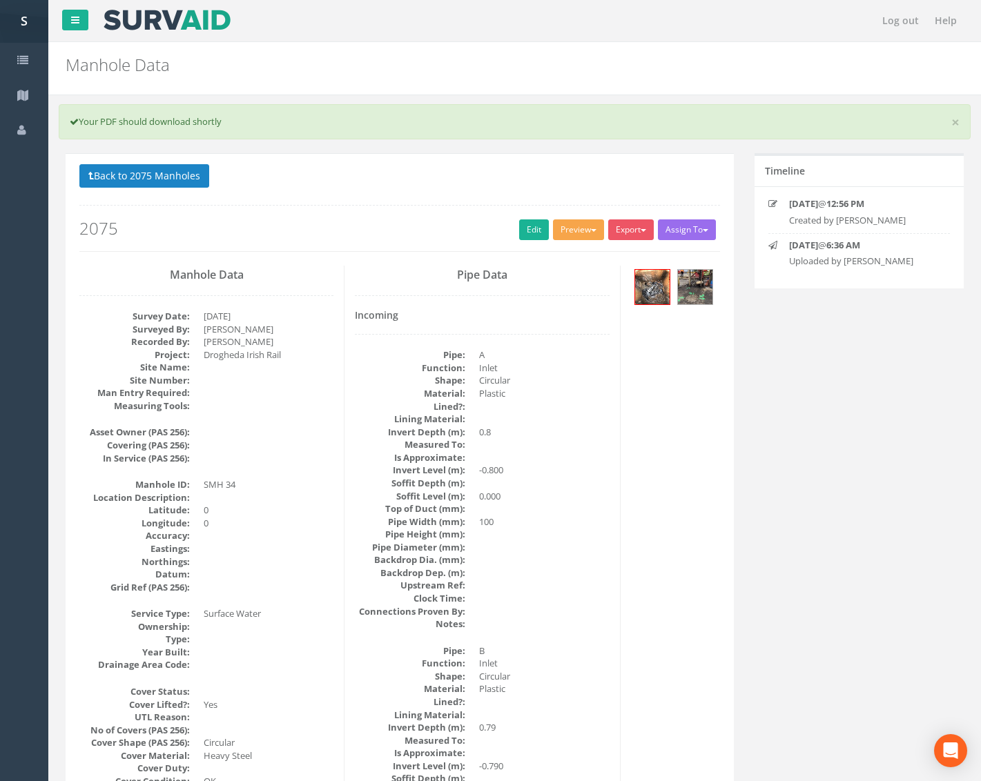
drag, startPoint x: 604, startPoint y: 331, endPoint x: 587, endPoint y: 228, distance: 104.2
click at [605, 322] on div "Incoming Pipe: A Function: Inlet Shape: Circular Material: Plastic Lined?: Lini…" at bounding box center [482, 625] width 254 height 631
click at [587, 226] on button "Preview" at bounding box center [578, 229] width 51 height 21
click at [575, 255] on link "Metroscan Manhole" at bounding box center [552, 258] width 105 height 21
click at [531, 233] on link "Edit" at bounding box center [534, 229] width 30 height 21
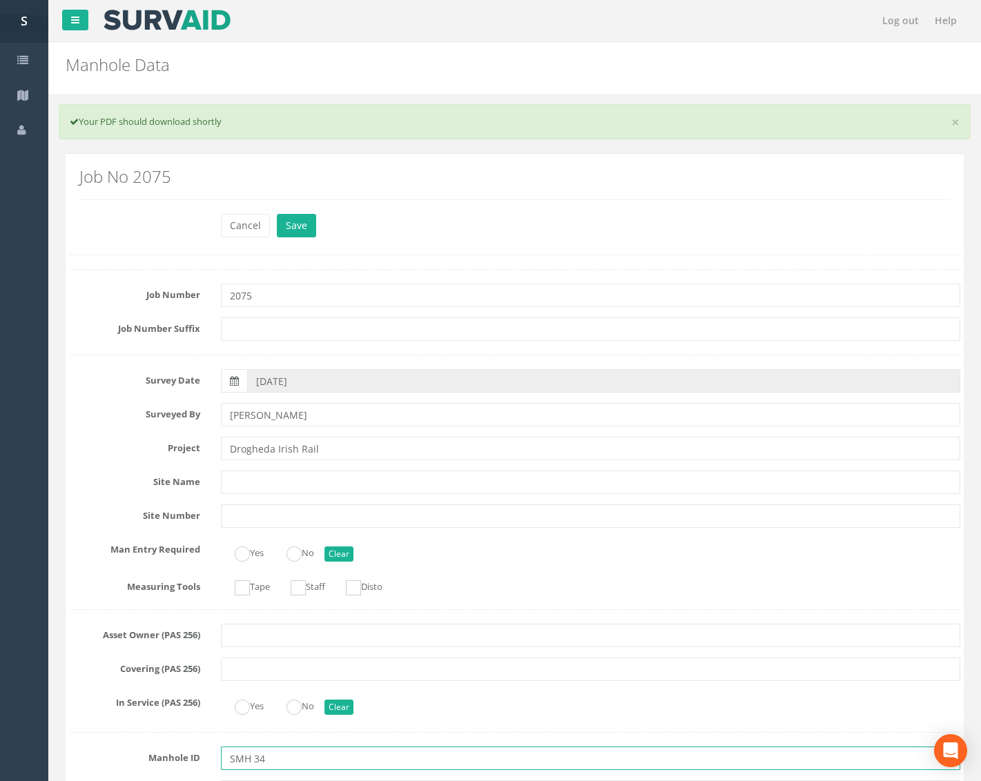
click at [248, 763] on input "SMH 34" at bounding box center [590, 758] width 739 height 23
type input "SMH34"
click at [292, 231] on button "Save" at bounding box center [296, 225] width 39 height 23
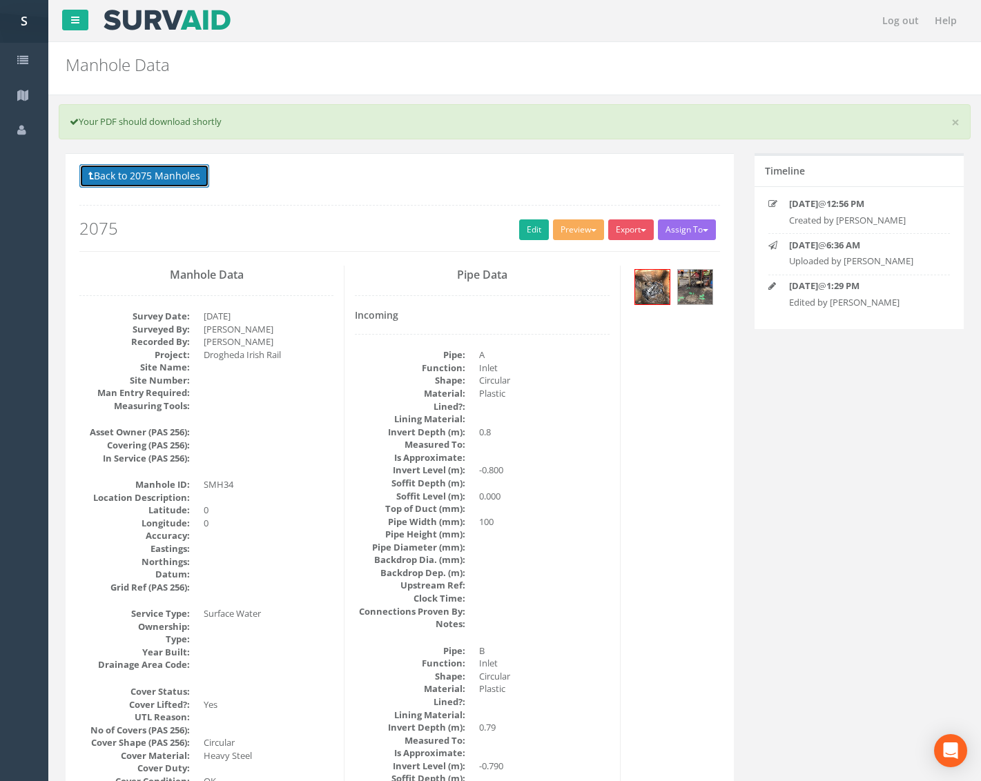
click at [148, 179] on button "Back to 2075 Manholes" at bounding box center [144, 175] width 130 height 23
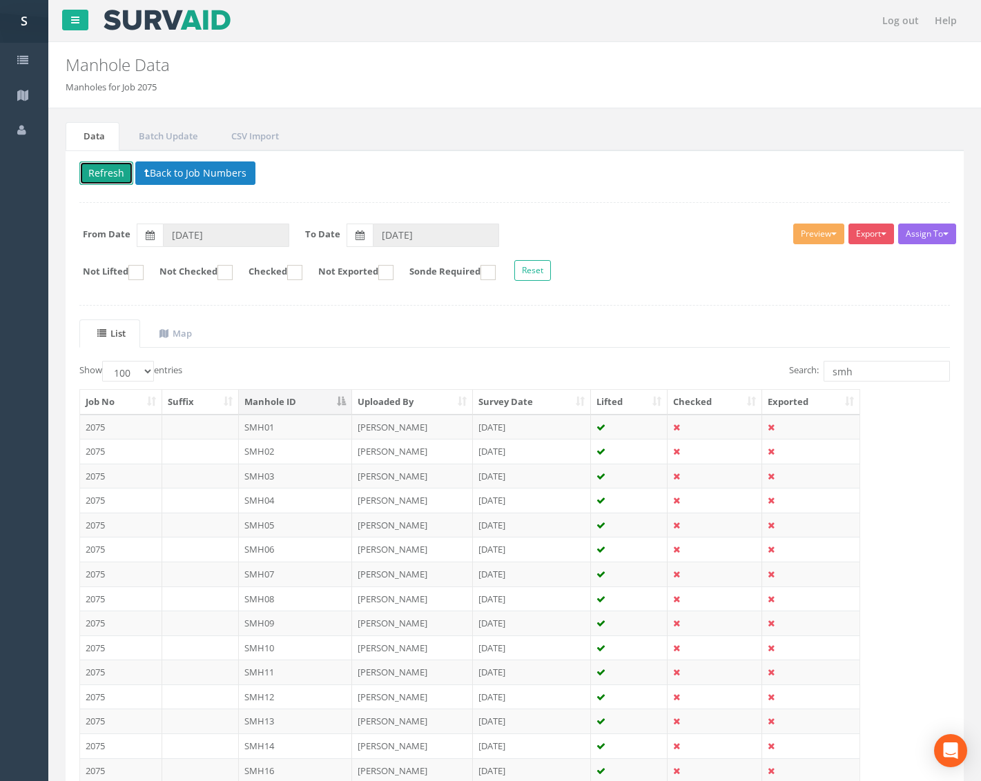
click at [104, 174] on button "Refresh" at bounding box center [106, 172] width 54 height 23
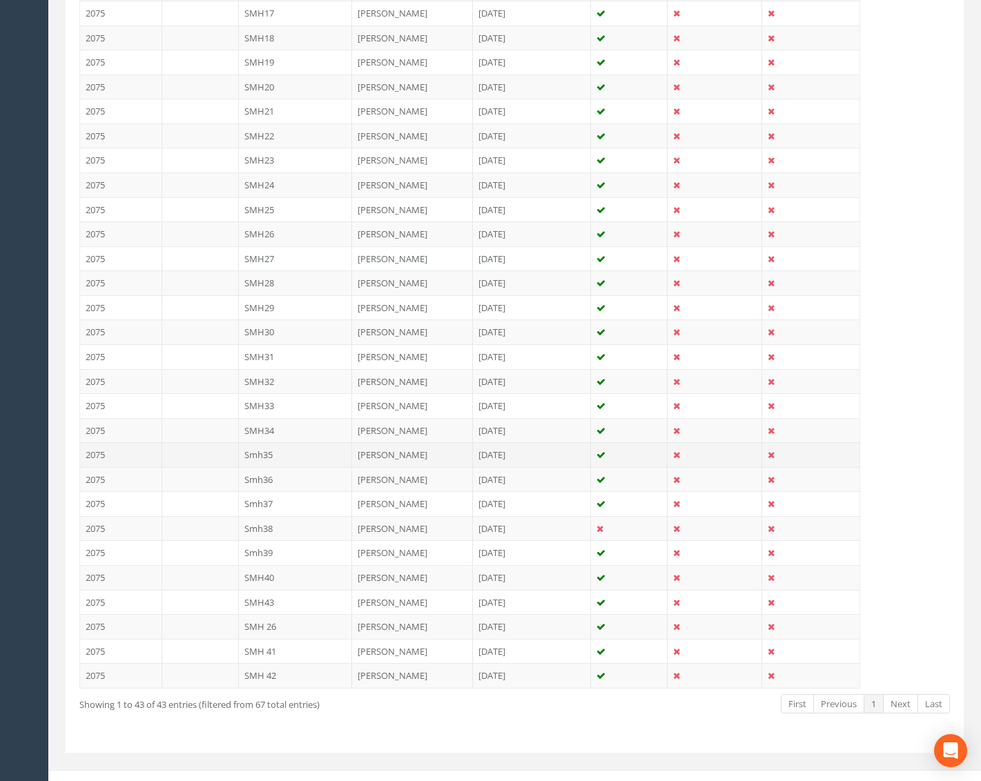
scroll to position [798, 0]
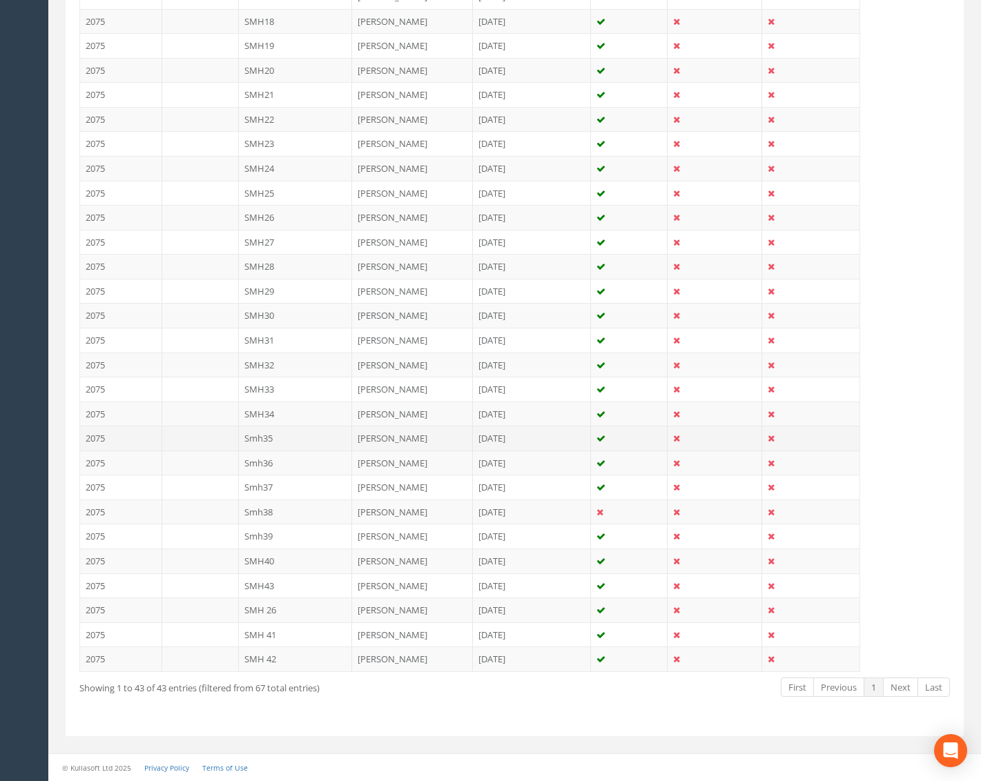
click at [300, 438] on td "Smh35" at bounding box center [296, 438] width 114 height 25
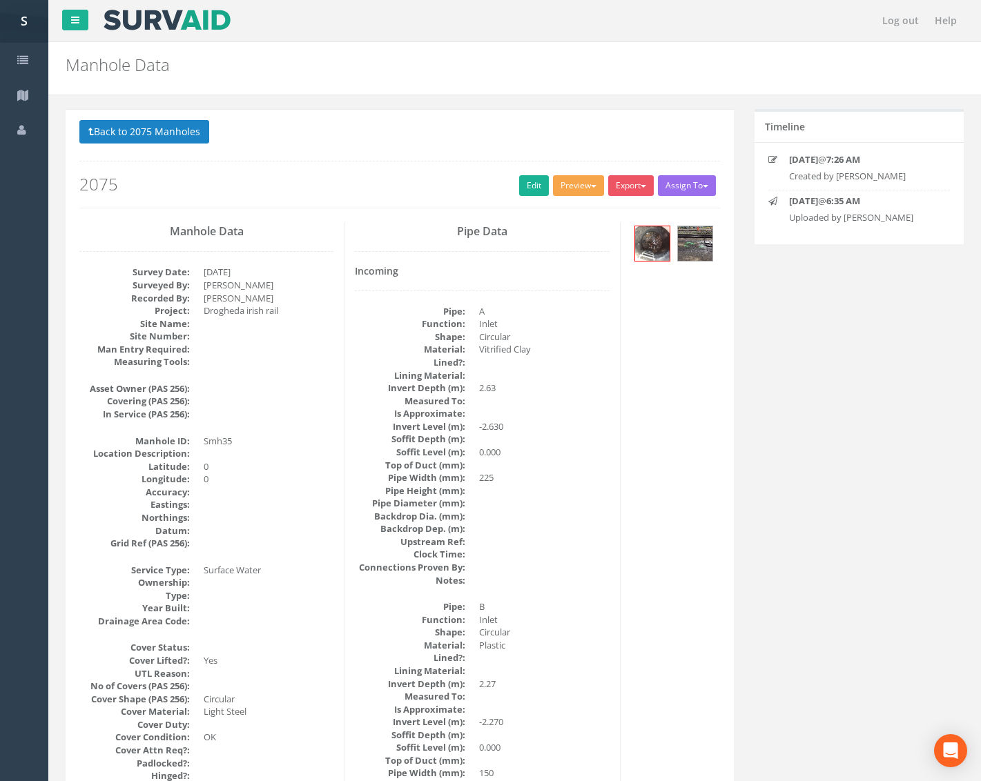
click at [571, 193] on button "Preview" at bounding box center [578, 185] width 51 height 21
click at [562, 213] on link "Metroscan Manhole" at bounding box center [552, 214] width 105 height 21
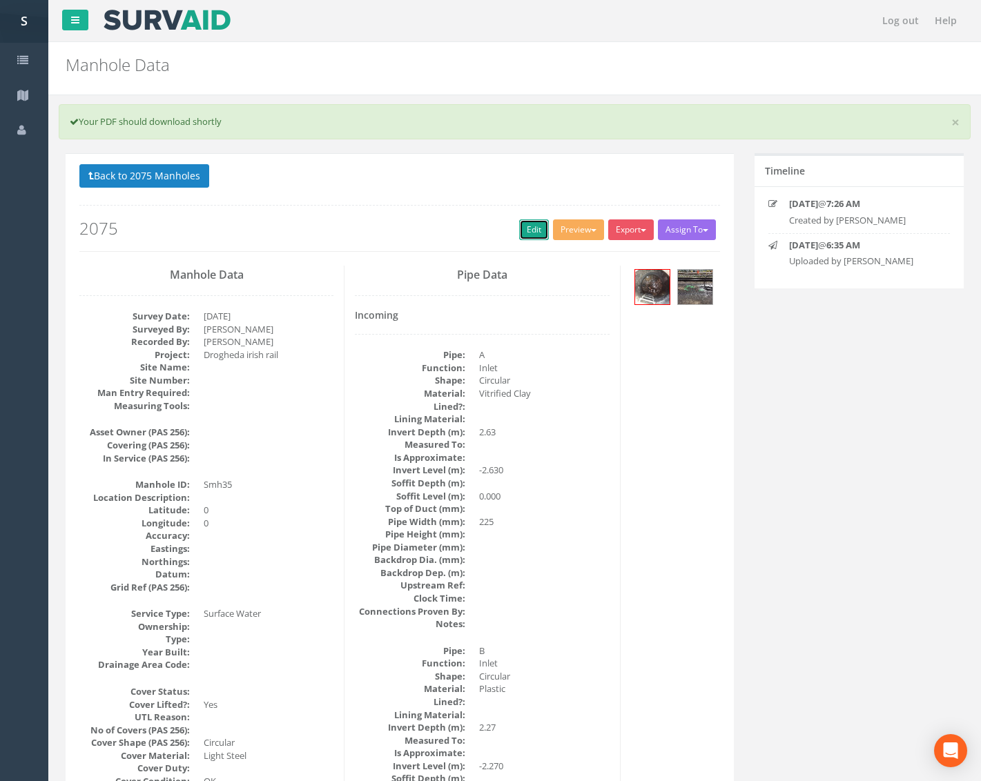
click at [525, 231] on link "Edit" at bounding box center [534, 229] width 30 height 21
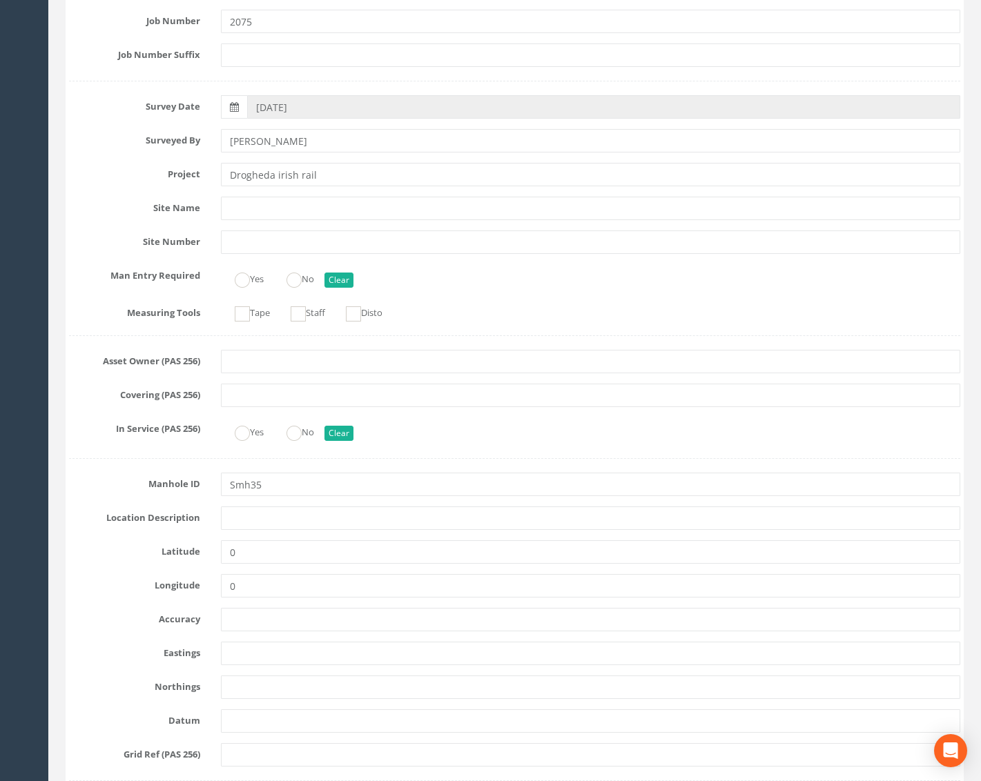
scroll to position [276, 0]
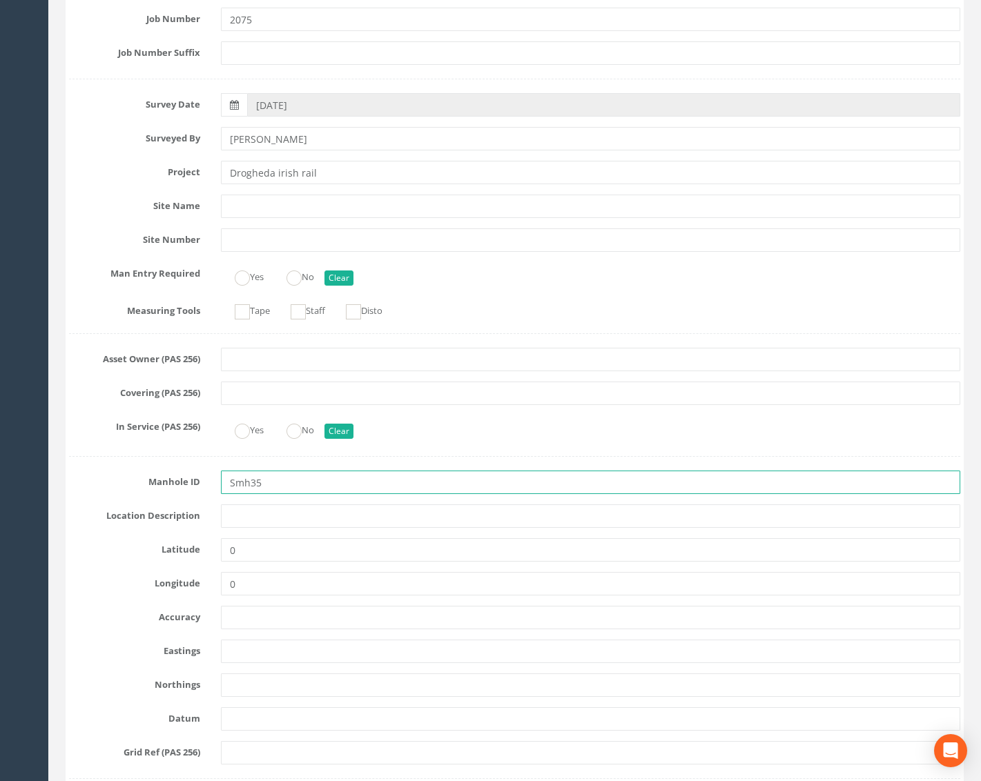
click at [239, 486] on input "Smh35" at bounding box center [590, 482] width 739 height 23
type input "SMH35"
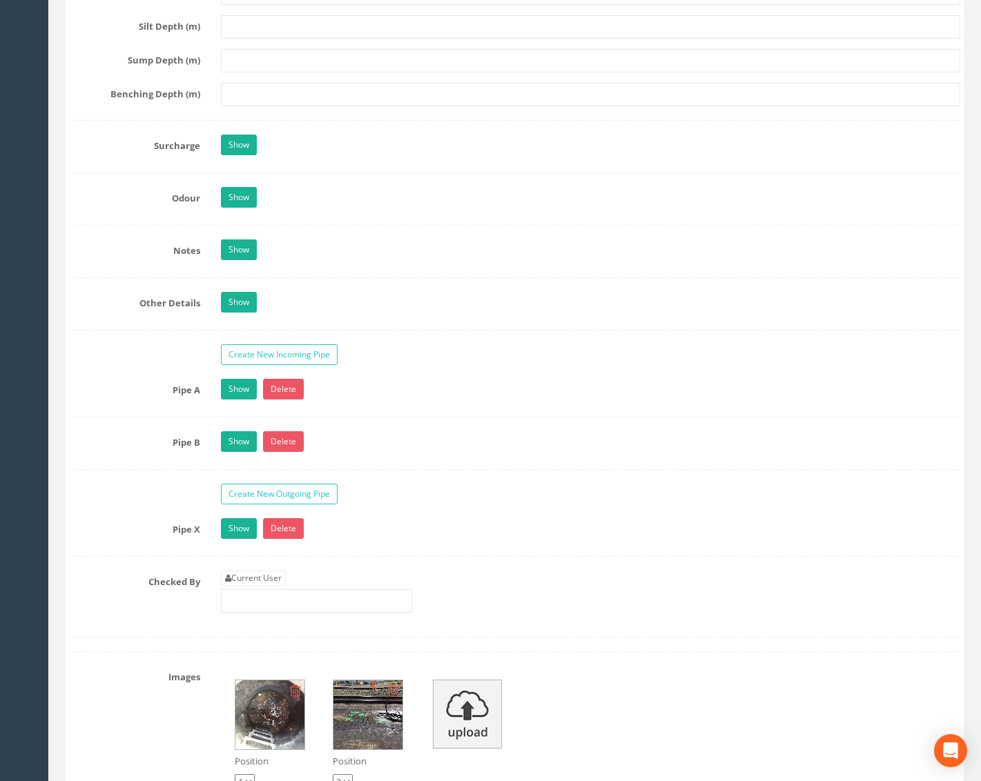
scroll to position [2485, 0]
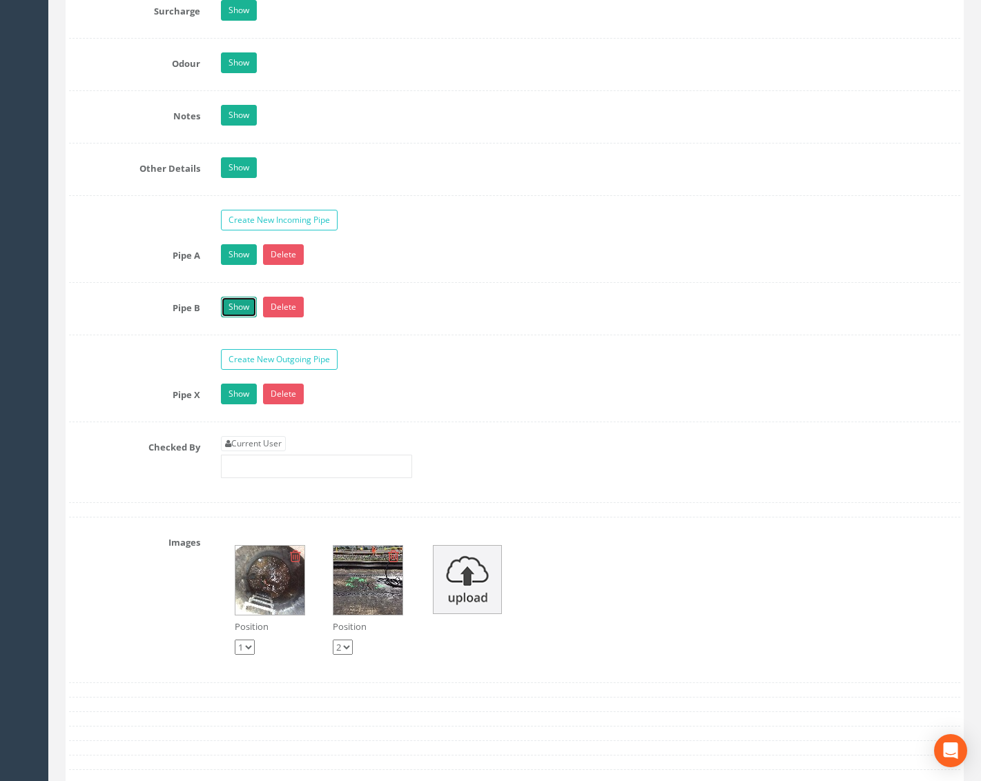
click at [240, 310] on link "Show" at bounding box center [239, 307] width 36 height 21
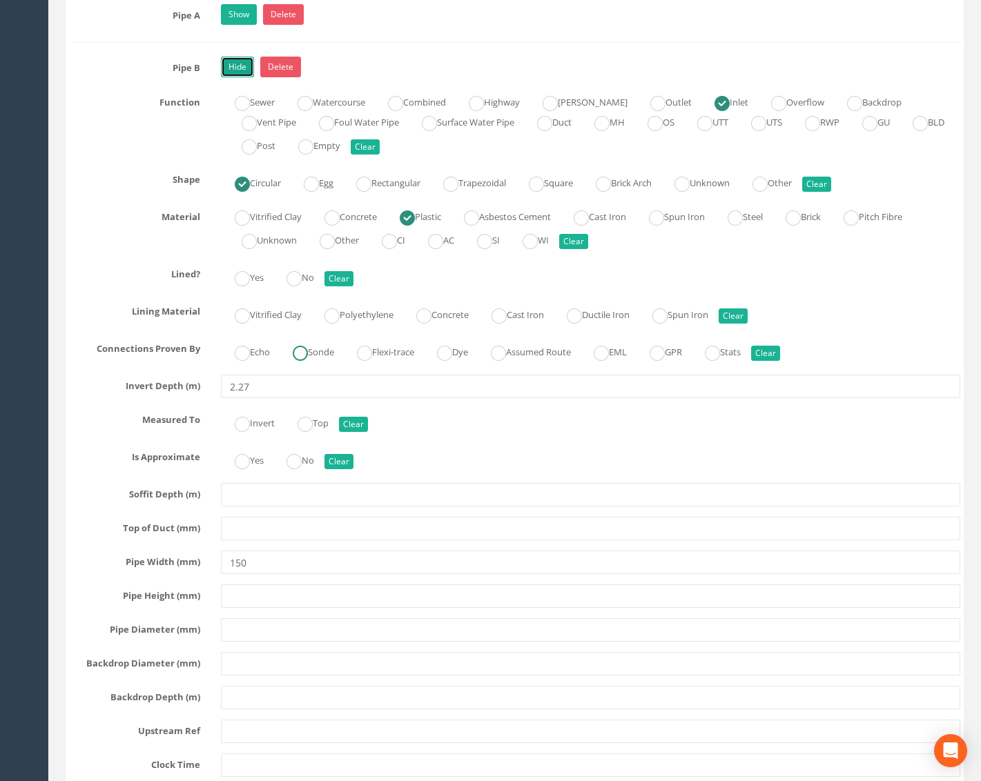
scroll to position [2761, 0]
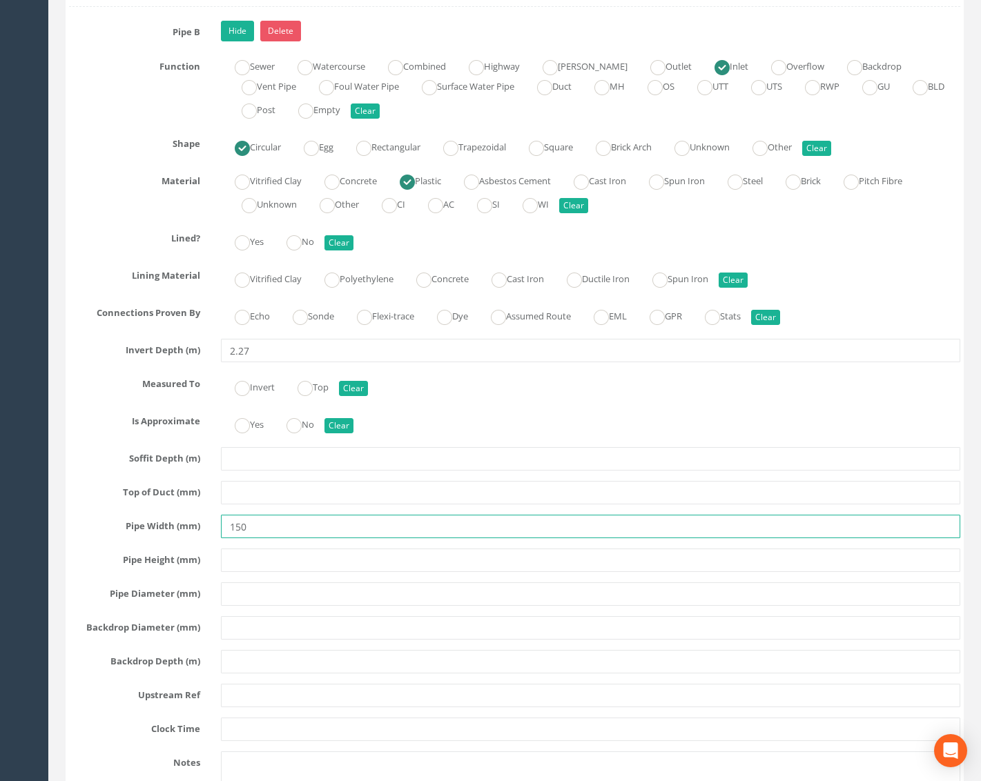
click at [238, 531] on input "150" at bounding box center [590, 526] width 739 height 23
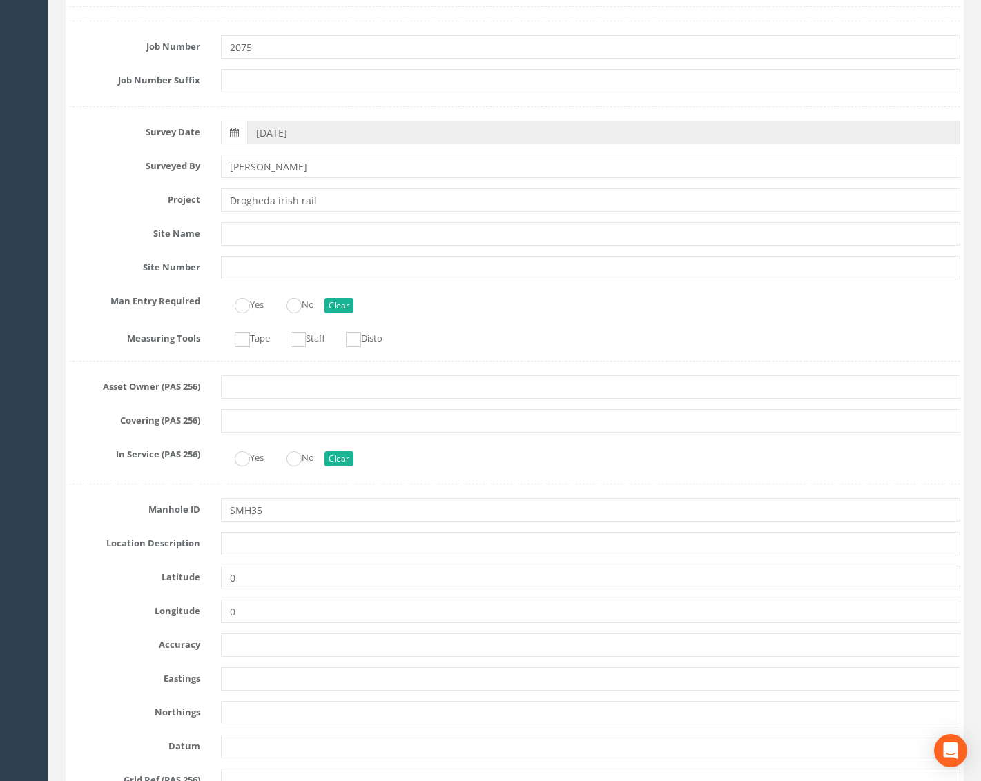
scroll to position [0, 0]
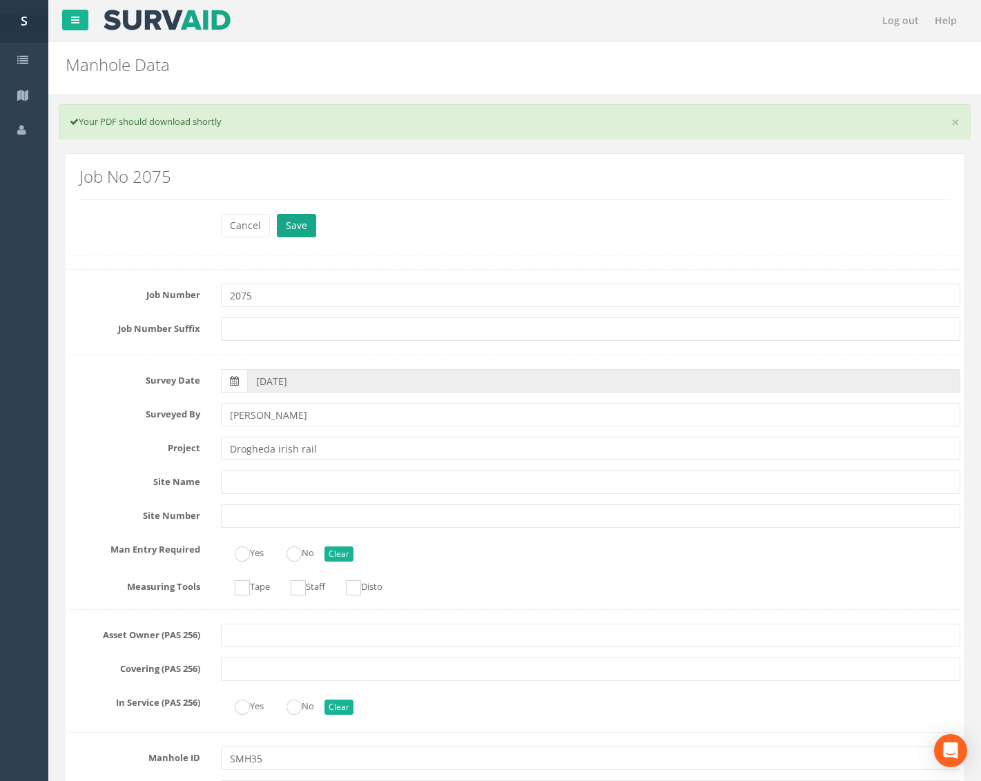
type input "100"
click at [285, 215] on button "Save" at bounding box center [296, 225] width 39 height 23
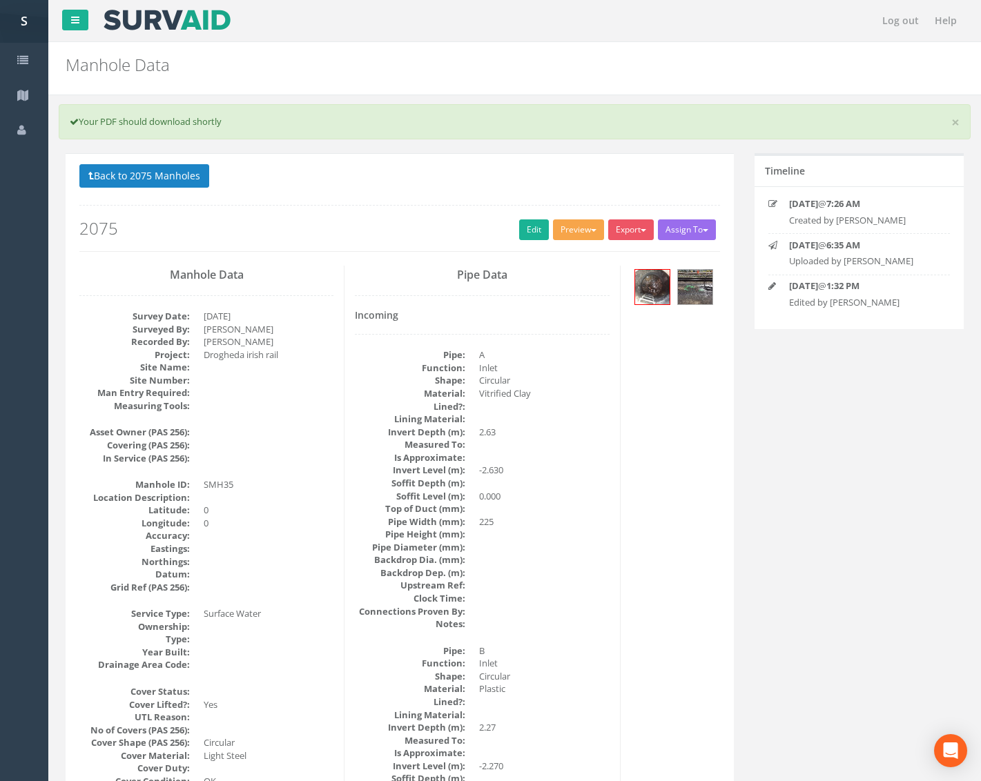
click at [591, 227] on button "Preview" at bounding box center [578, 229] width 51 height 21
click at [565, 255] on link "Metroscan Manhole" at bounding box center [552, 258] width 105 height 21
click at [150, 184] on button "Back to 2075 Manholes" at bounding box center [144, 175] width 130 height 23
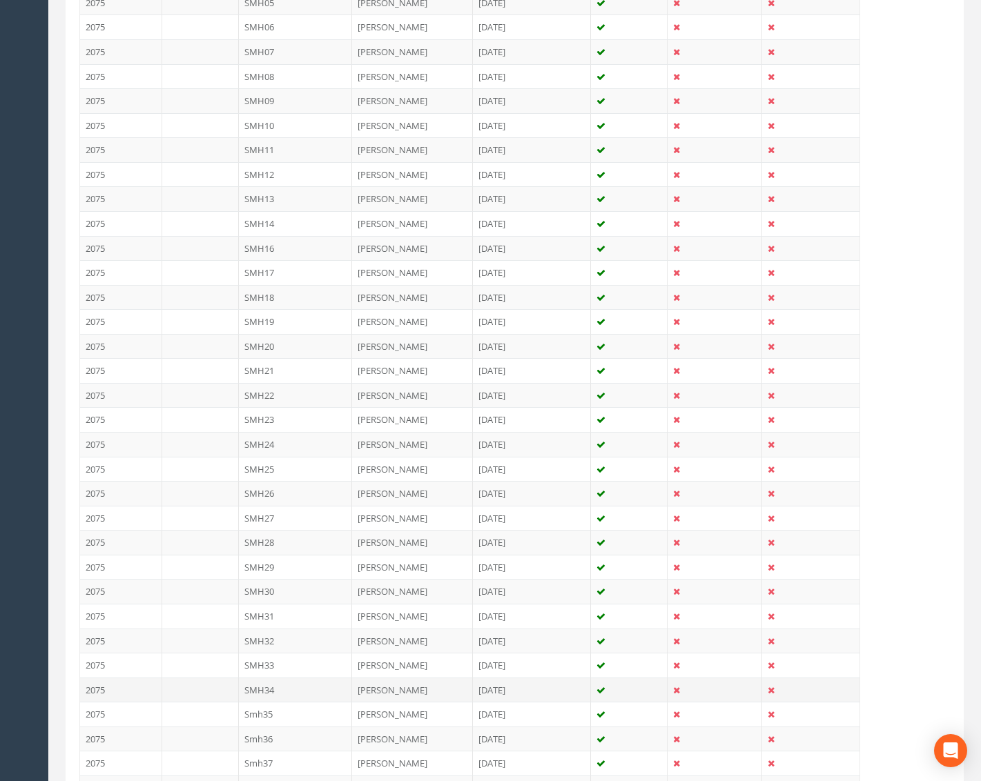
scroll to position [552, 0]
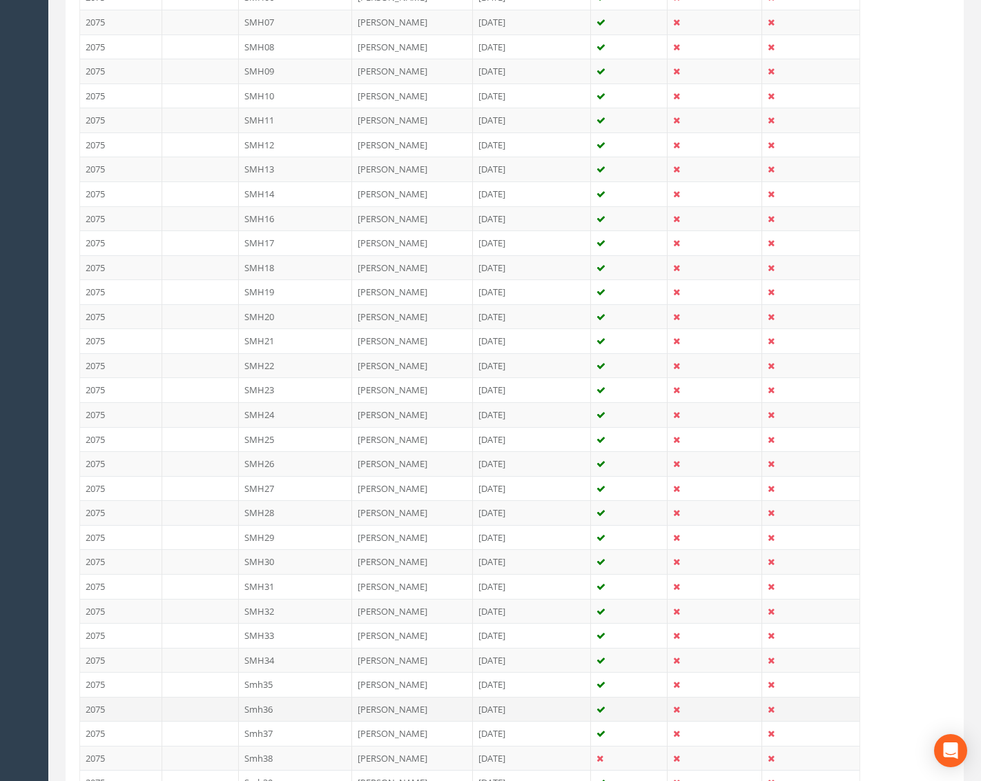
click at [311, 703] on td "Smh36" at bounding box center [296, 709] width 114 height 25
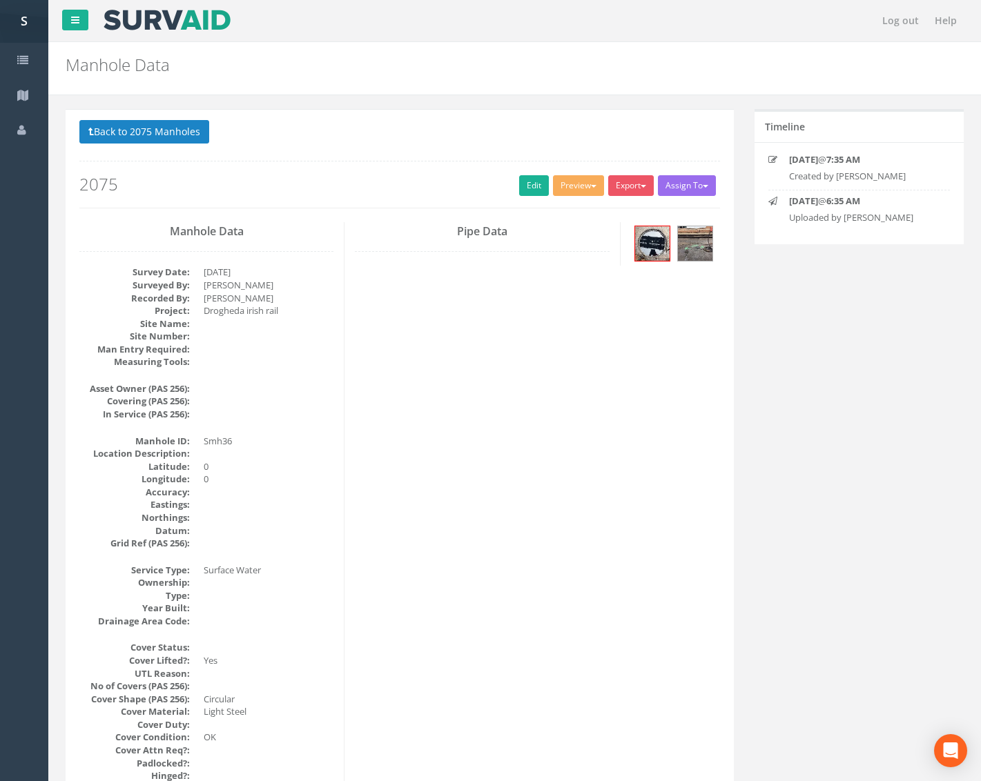
click at [569, 175] on div "Back to 2075 Manholes Back to Map Assign To No Companies Added Export Metroscan…" at bounding box center [399, 164] width 640 height 88
click at [573, 188] on button "Preview" at bounding box center [578, 185] width 51 height 21
click at [547, 213] on link "Metroscan Manhole" at bounding box center [552, 214] width 105 height 21
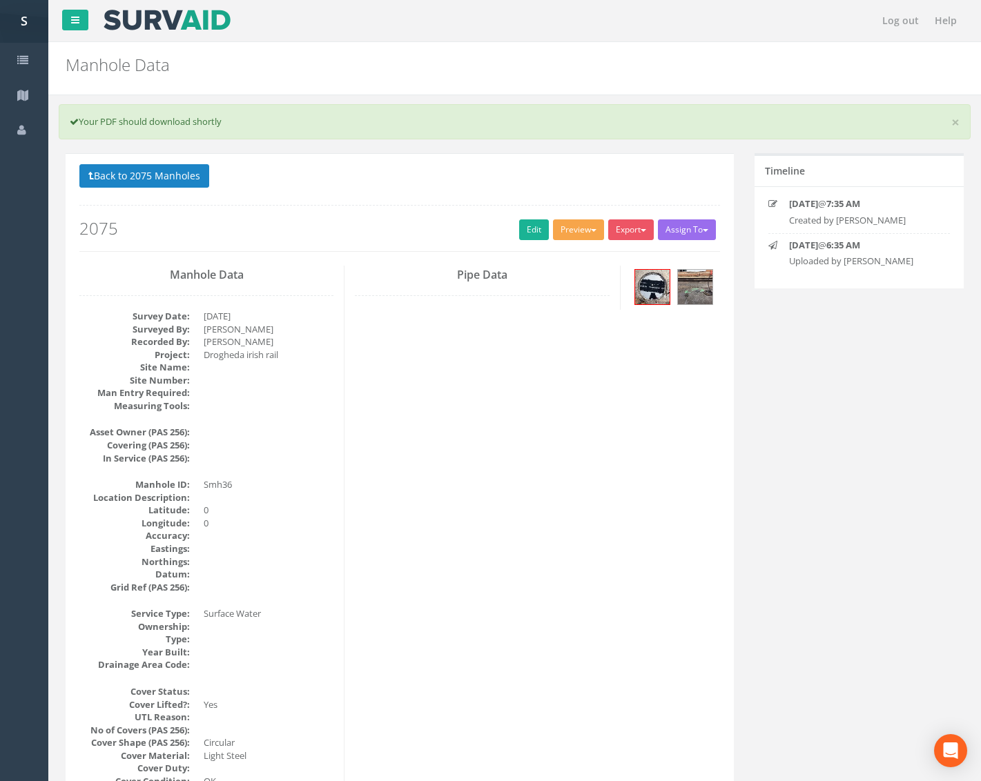
click at [578, 228] on button "Preview" at bounding box center [578, 229] width 51 height 21
click at [558, 261] on link "Metroscan Manhole" at bounding box center [552, 258] width 105 height 21
click at [569, 226] on button "Preview" at bounding box center [578, 229] width 51 height 21
click at [567, 257] on link "Metroscan Manhole" at bounding box center [552, 258] width 105 height 21
click at [533, 237] on link "Edit" at bounding box center [534, 229] width 30 height 21
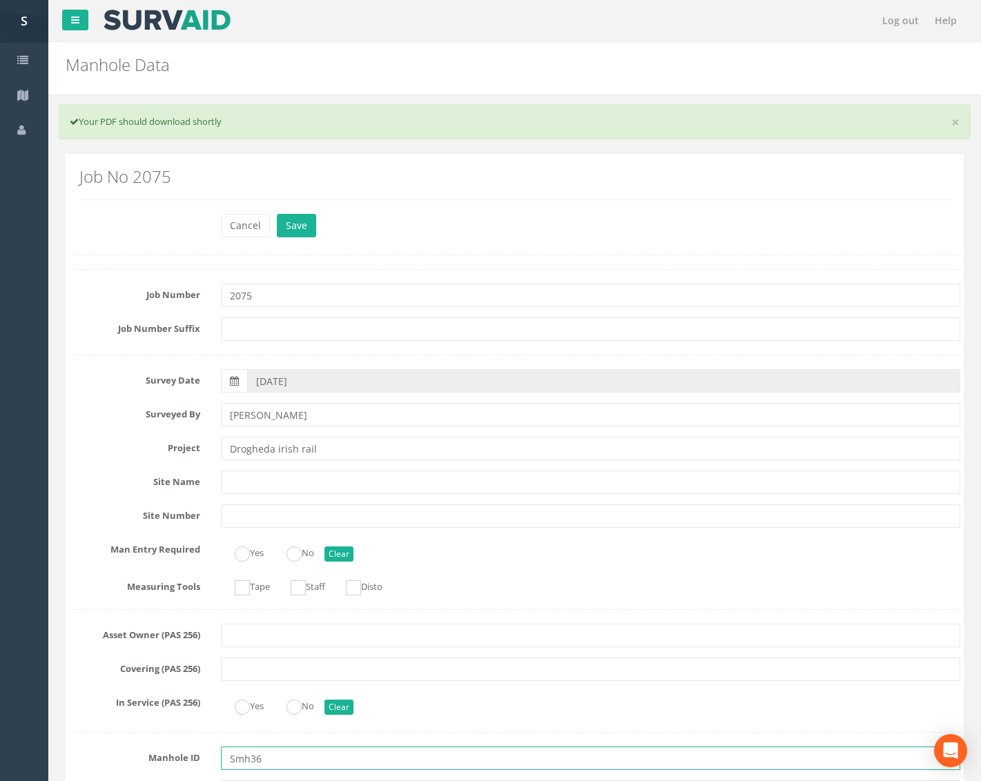
click at [237, 761] on input "Smh36" at bounding box center [590, 758] width 739 height 23
type input "SMH36"
click at [312, 216] on button "Save" at bounding box center [296, 225] width 39 height 23
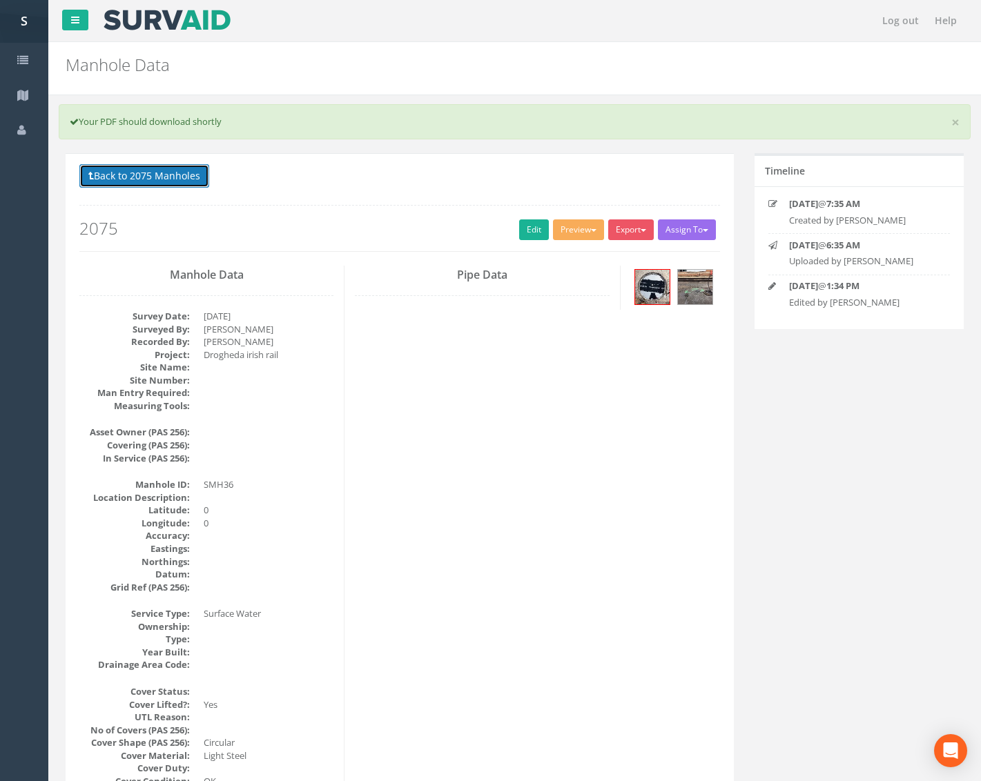
click at [163, 170] on button "Back to 2075 Manholes" at bounding box center [144, 175] width 130 height 23
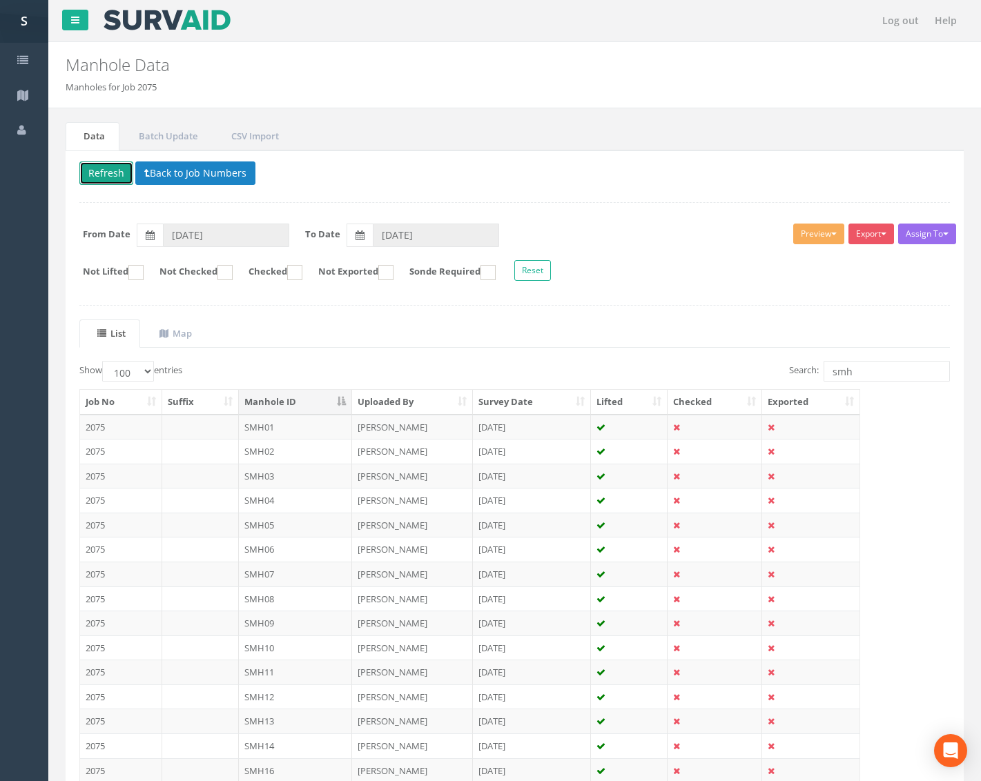
click at [105, 178] on button "Refresh" at bounding box center [106, 172] width 54 height 23
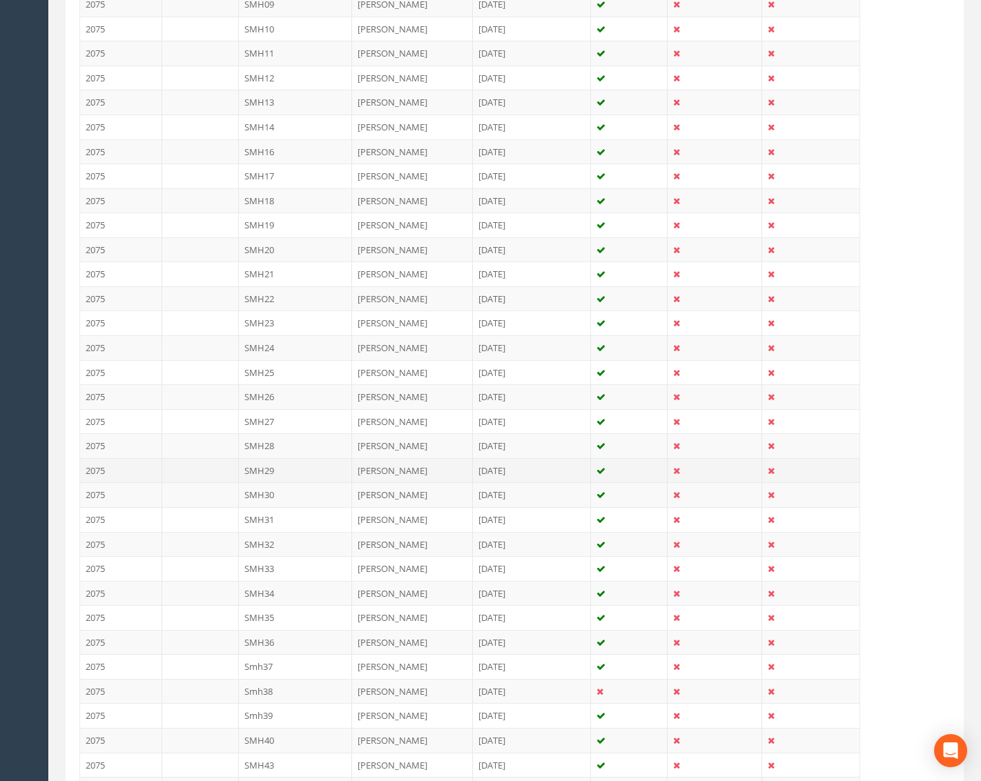
scroll to position [621, 0]
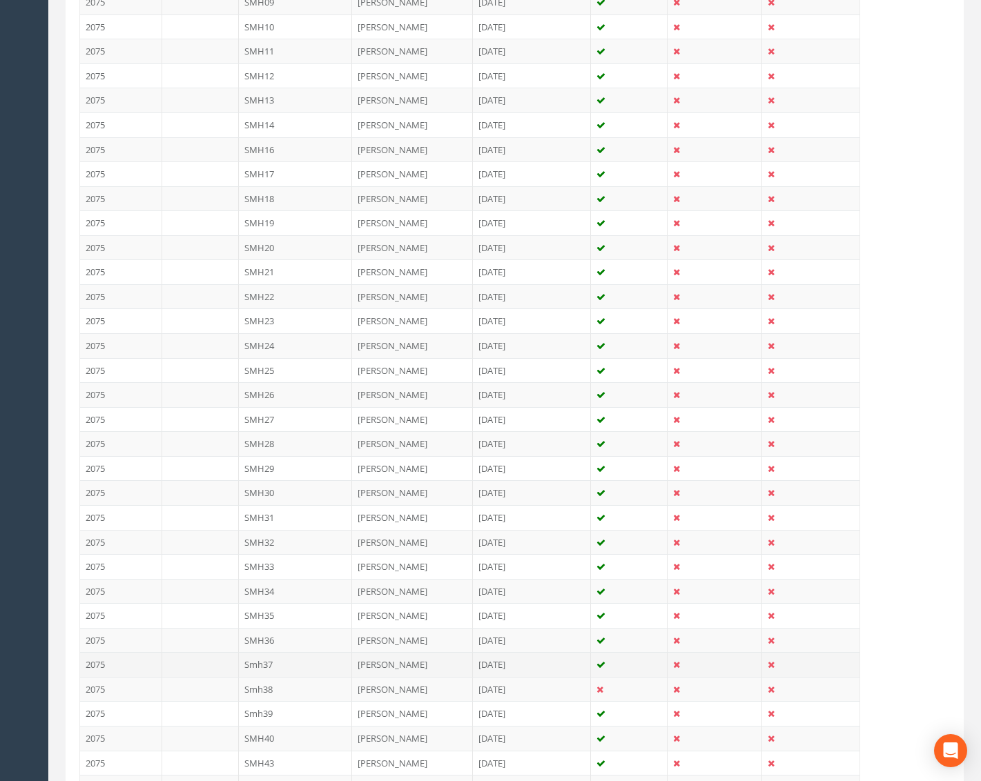
click at [283, 664] on td "Smh37" at bounding box center [296, 664] width 114 height 25
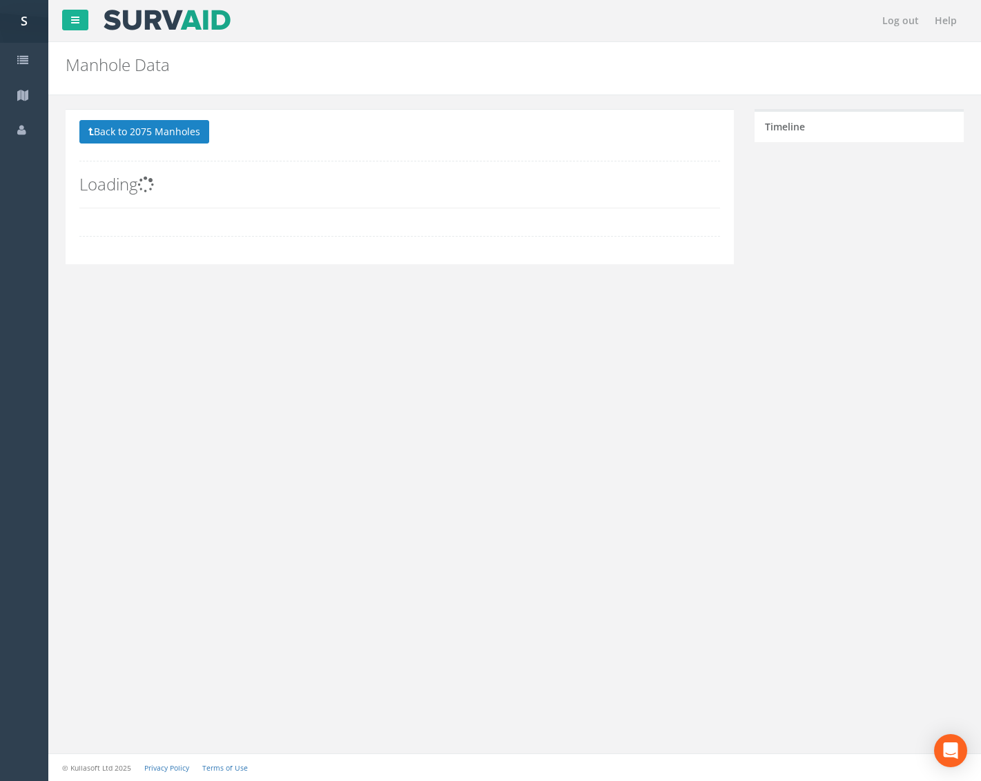
scroll to position [0, 0]
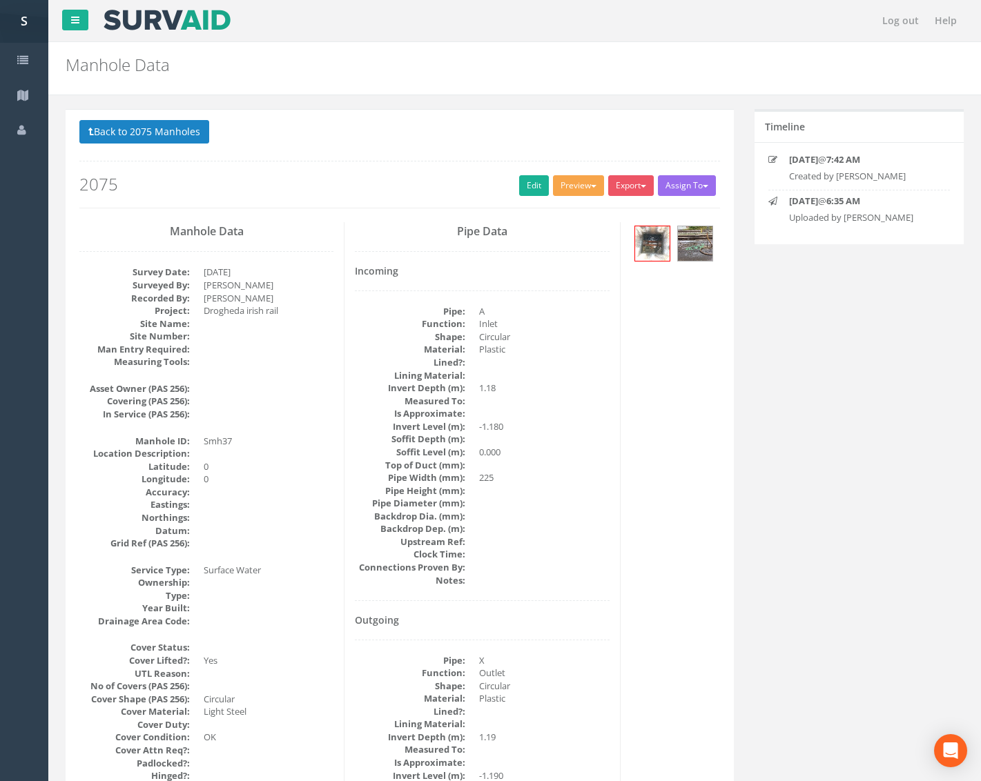
click at [579, 187] on button "Preview" at bounding box center [578, 185] width 51 height 21
click at [564, 209] on link "Metroscan Manhole" at bounding box center [552, 214] width 105 height 21
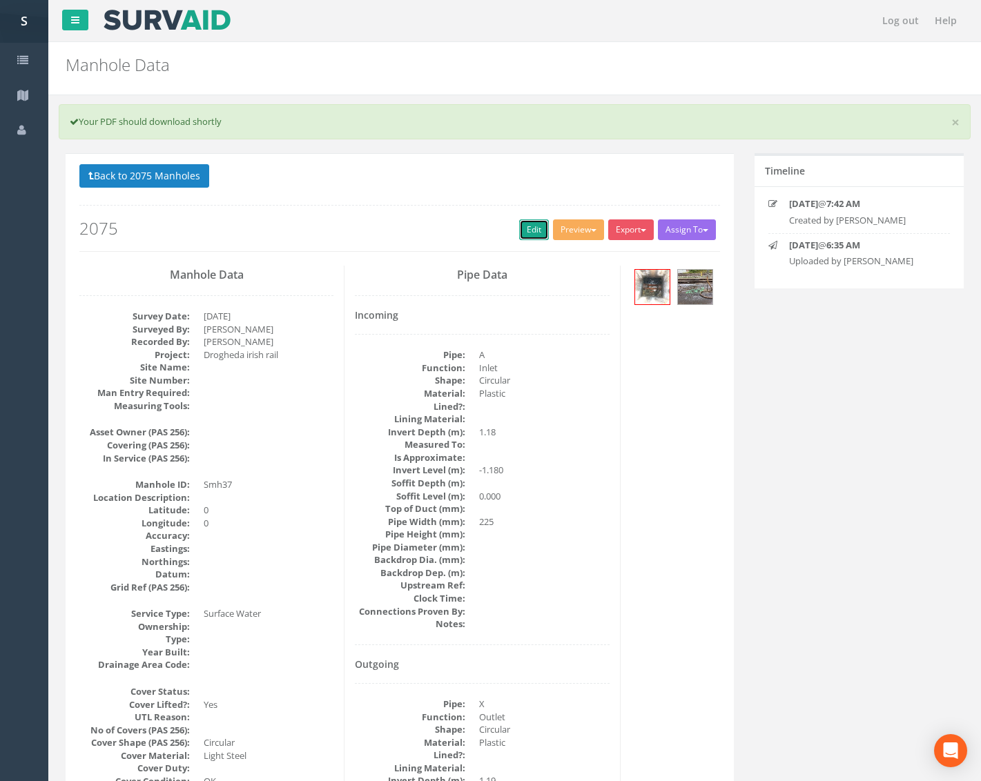
click at [522, 228] on link "Edit" at bounding box center [534, 229] width 30 height 21
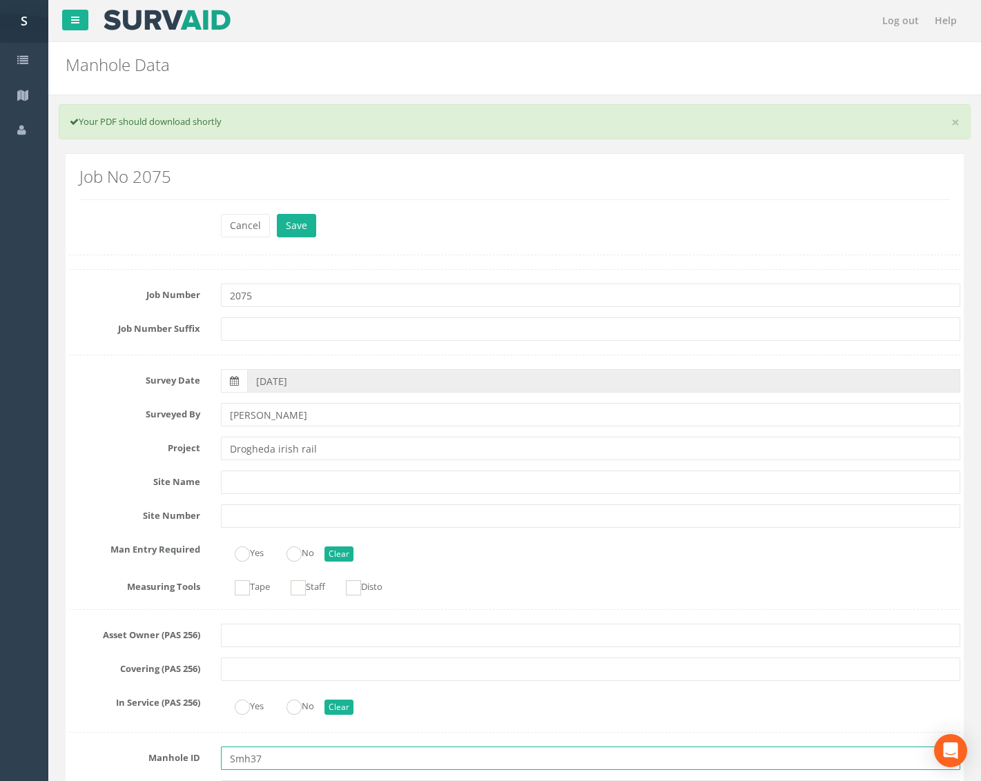
click at [237, 761] on input "Smh37" at bounding box center [590, 758] width 739 height 23
type input "SMH37"
click at [294, 222] on button "Save" at bounding box center [296, 225] width 39 height 23
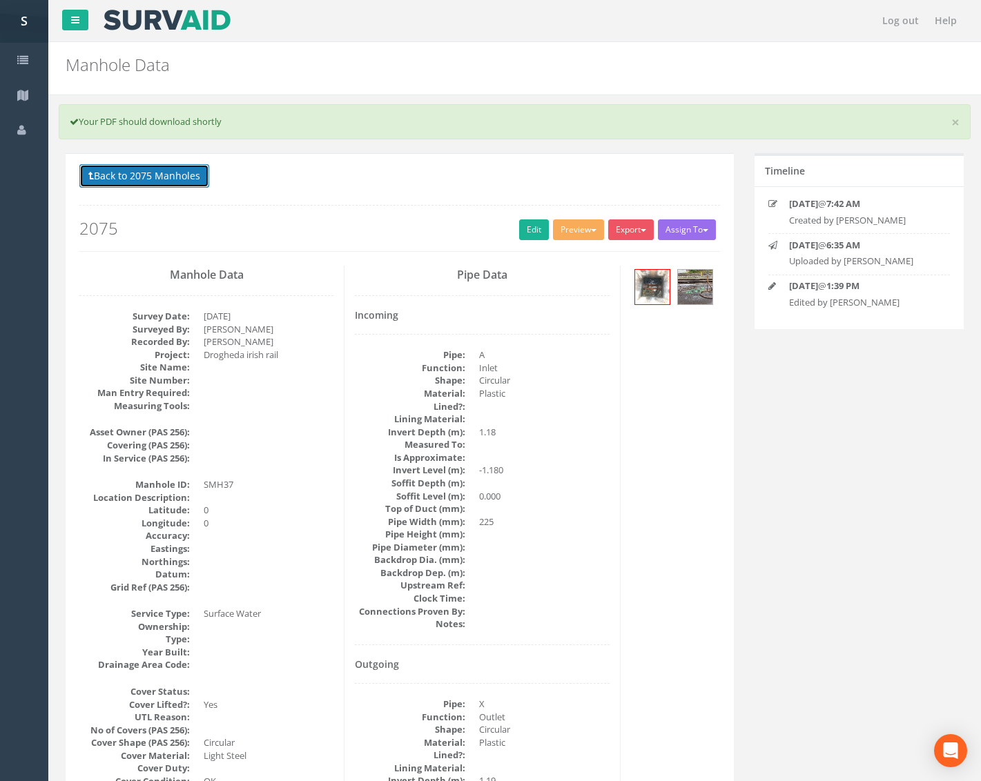
click at [169, 182] on button "Back to 2075 Manholes" at bounding box center [144, 175] width 130 height 23
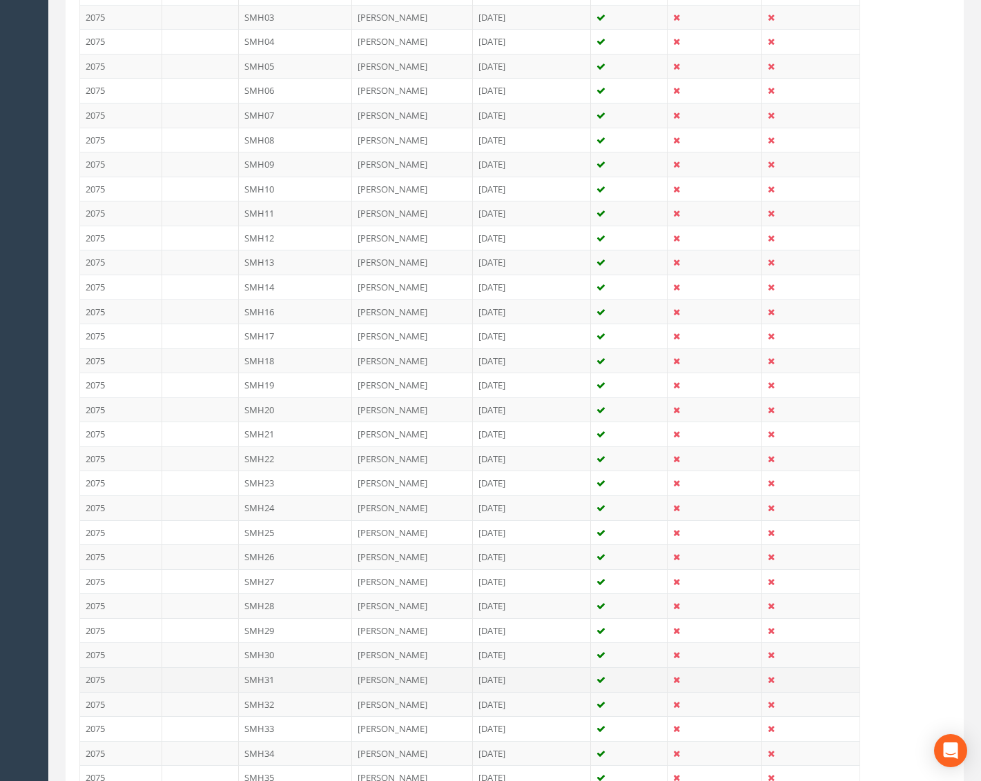
scroll to position [621, 0]
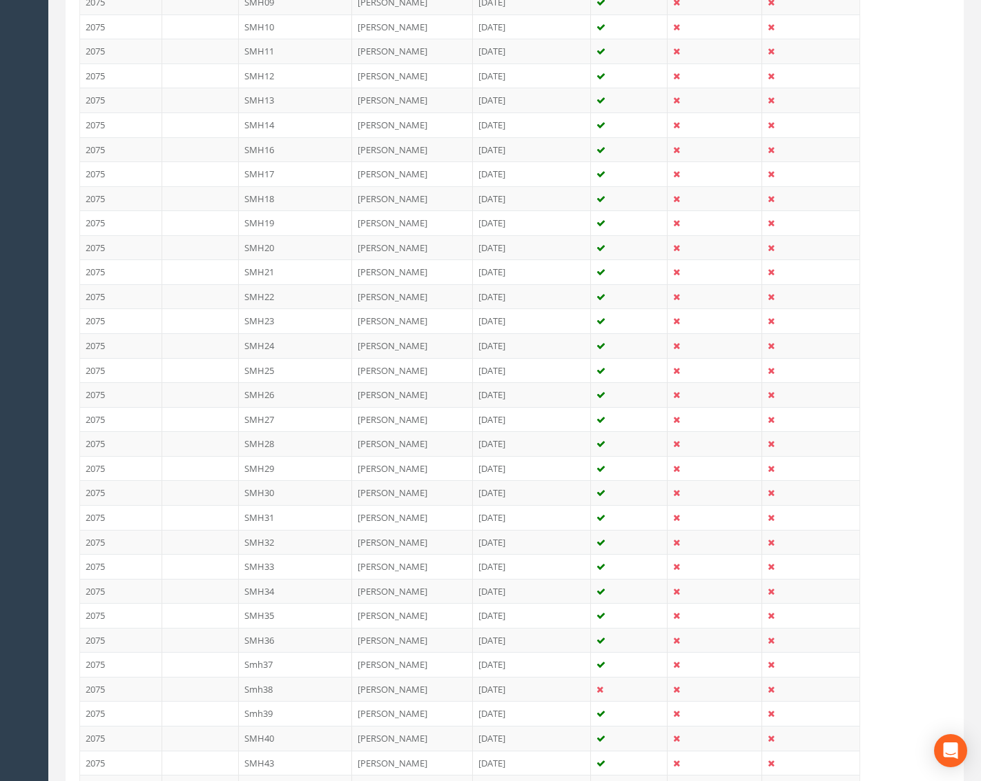
click at [304, 687] on td "Smh38" at bounding box center [296, 689] width 114 height 25
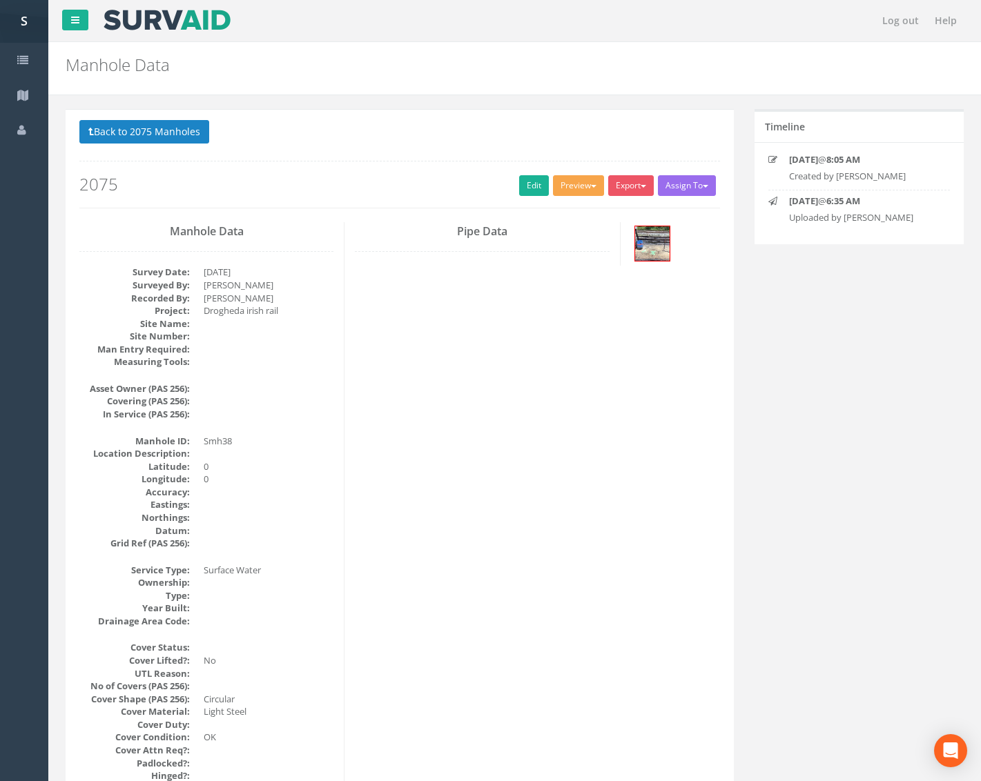
click at [587, 183] on button "Preview" at bounding box center [578, 185] width 51 height 21
click at [568, 213] on link "Metroscan Manhole" at bounding box center [552, 214] width 105 height 21
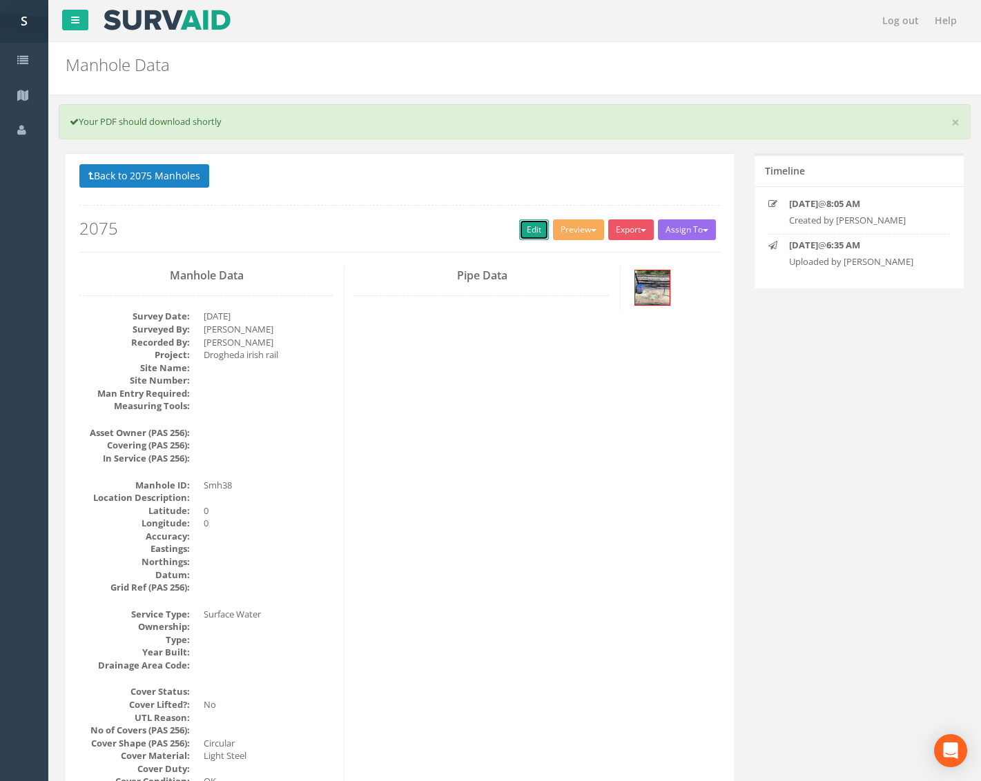
click at [533, 234] on link "Edit" at bounding box center [534, 229] width 30 height 21
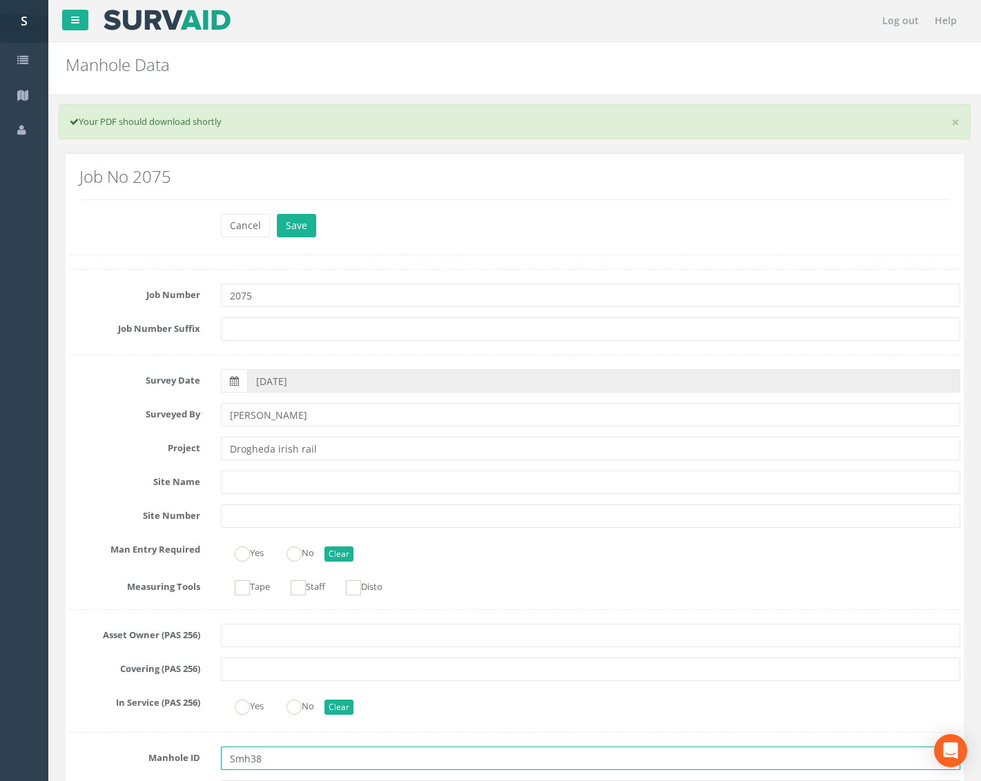
drag, startPoint x: 251, startPoint y: 761, endPoint x: 233, endPoint y: 761, distance: 17.9
click at [233, 761] on input "Smh38" at bounding box center [590, 758] width 739 height 23
click at [264, 764] on input "SMH38 UTO" at bounding box center [590, 758] width 739 height 23
type input "SMH38UTO"
click at [293, 224] on button "Save" at bounding box center [296, 225] width 39 height 23
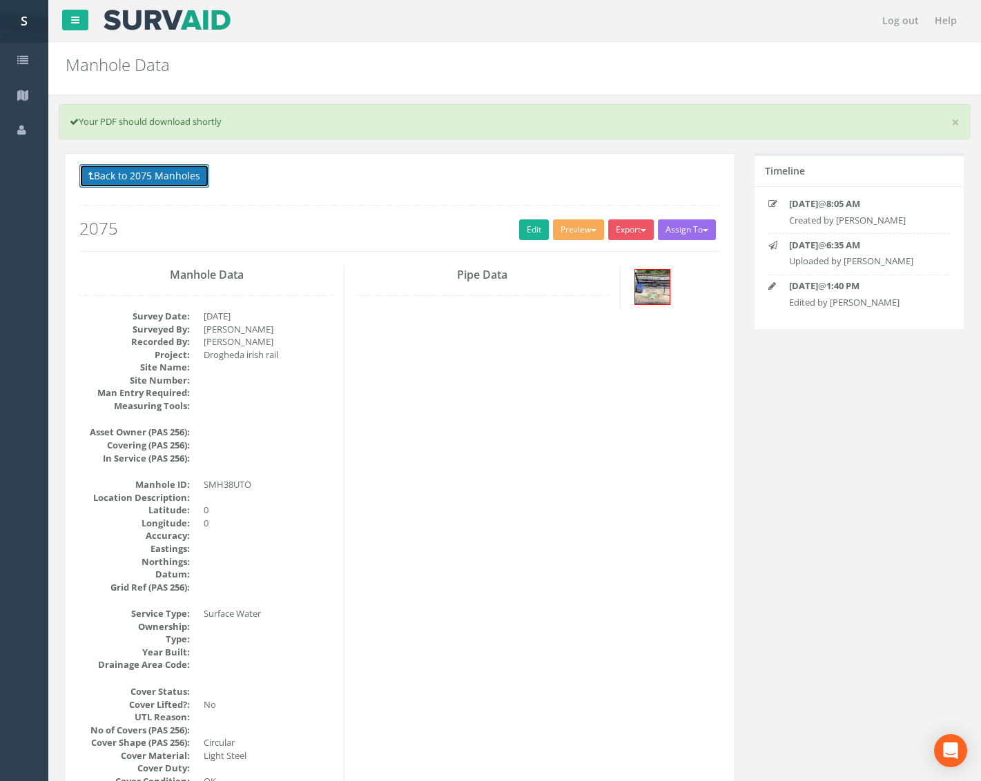
click at [189, 180] on button "Back to 2075 Manholes" at bounding box center [144, 175] width 130 height 23
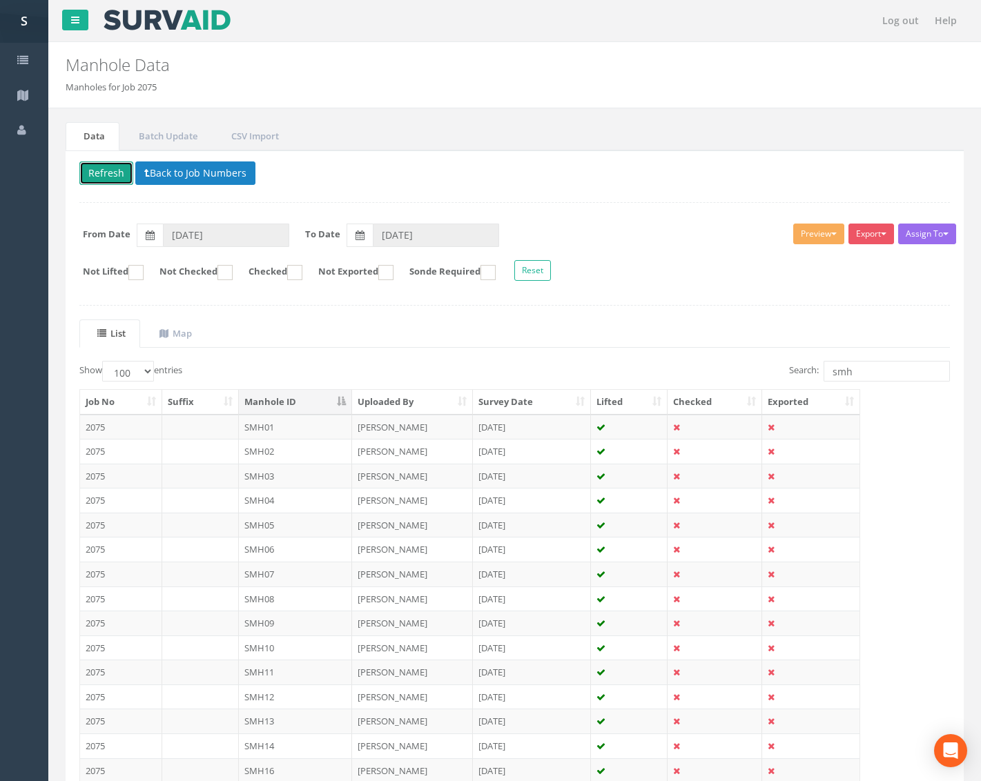
click at [121, 170] on button "Refresh" at bounding box center [106, 172] width 54 height 23
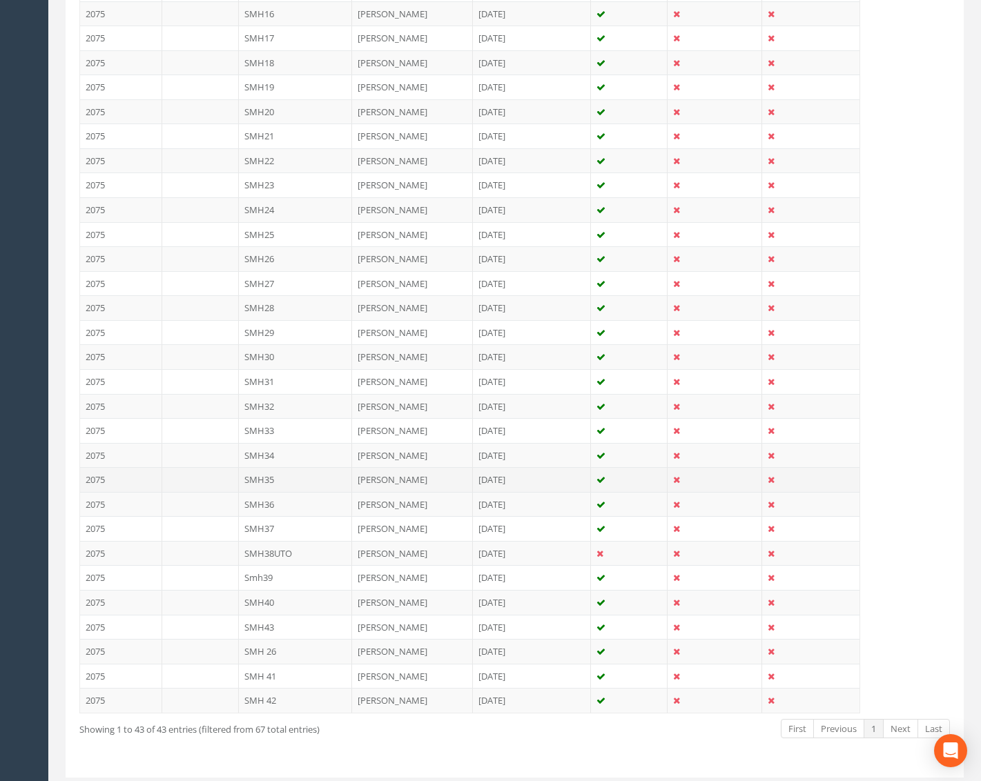
scroll to position [759, 0]
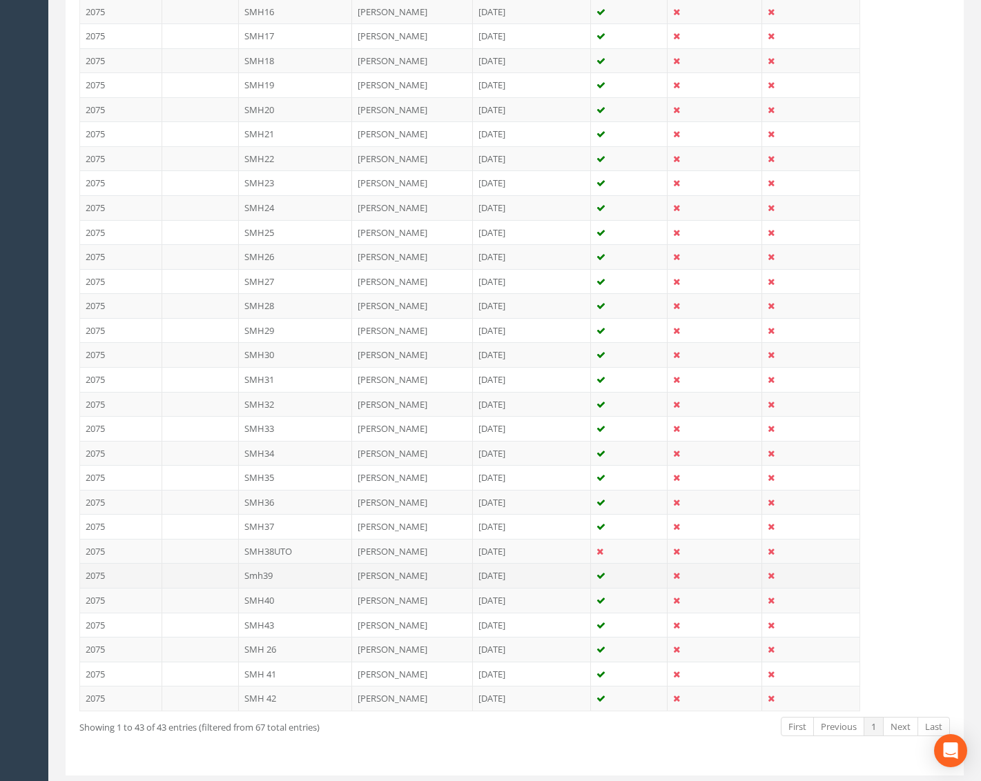
click at [285, 582] on td "Smh39" at bounding box center [296, 575] width 114 height 25
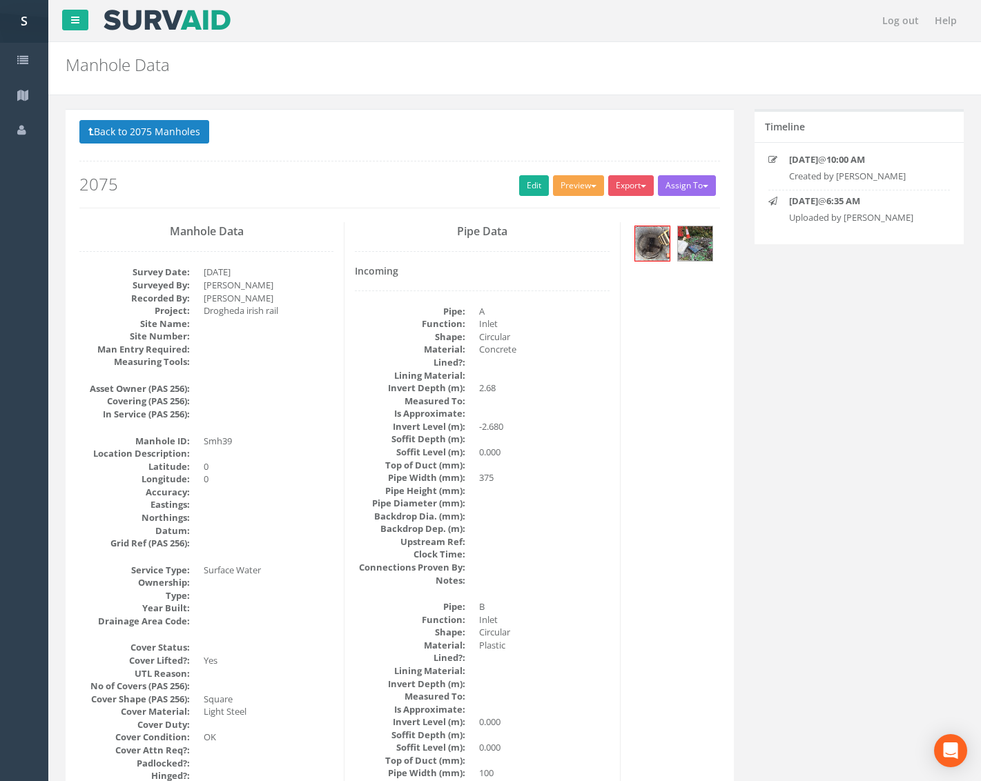
click at [579, 188] on button "Preview" at bounding box center [578, 185] width 51 height 21
click at [560, 215] on link "Metroscan Manhole" at bounding box center [552, 214] width 105 height 21
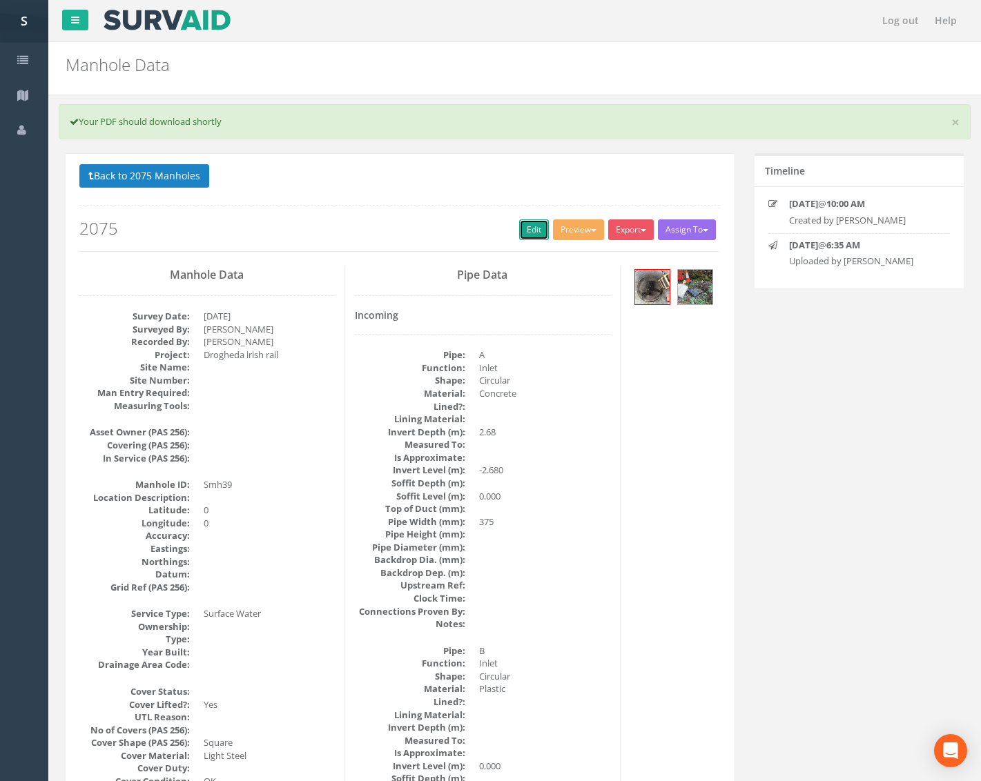
click at [531, 224] on link "Edit" at bounding box center [534, 229] width 30 height 21
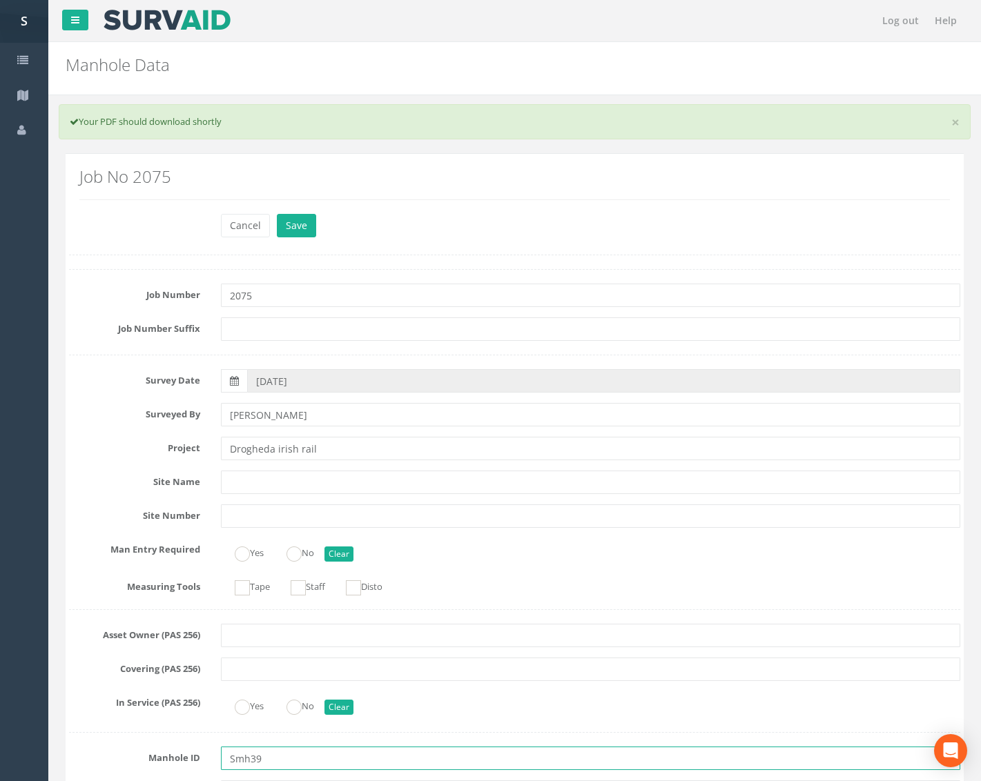
click at [234, 756] on input "Smh39" at bounding box center [590, 758] width 739 height 23
type input "SMH39"
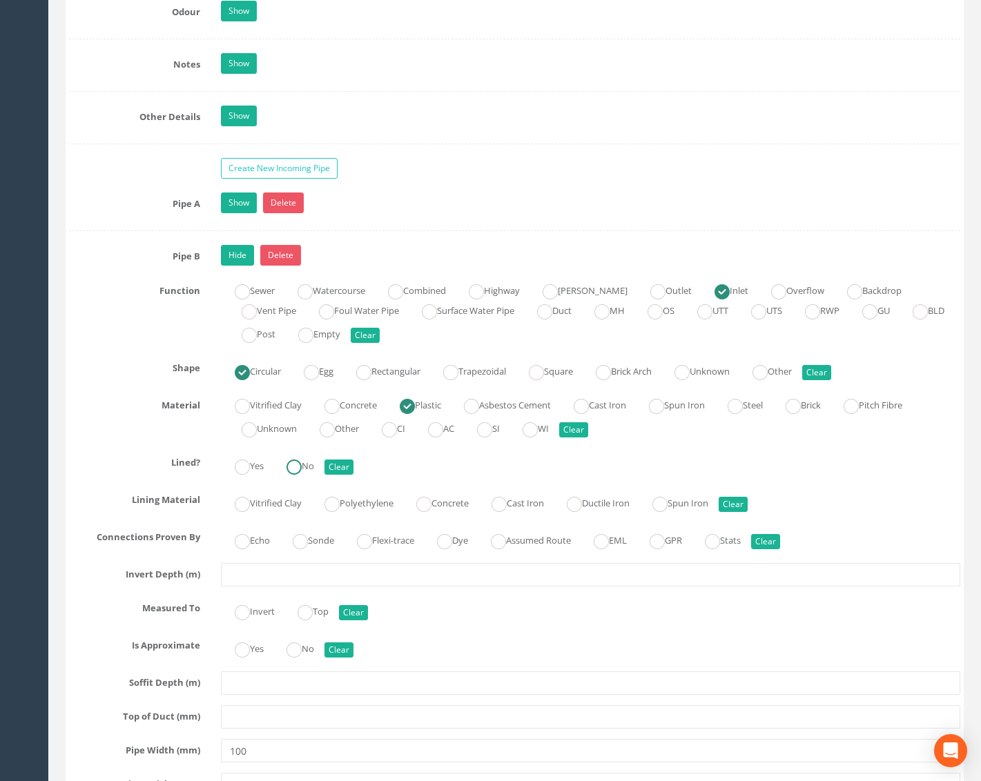
scroll to position [2692, 0]
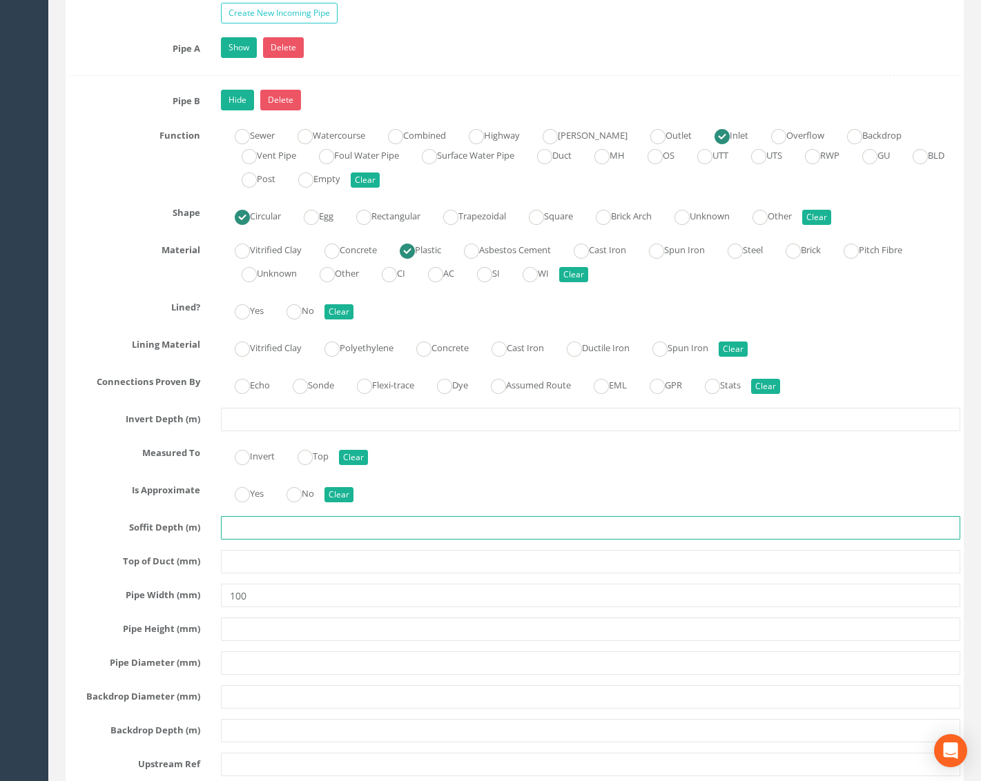
click at [271, 534] on input "text" at bounding box center [590, 527] width 739 height 23
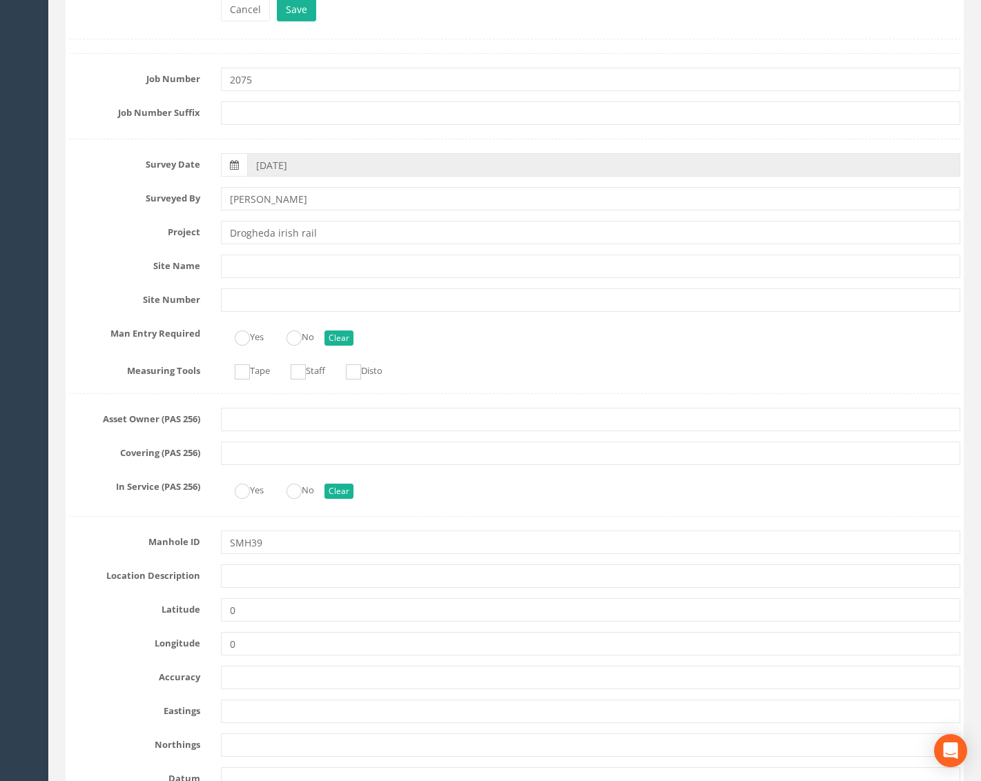
scroll to position [0, 0]
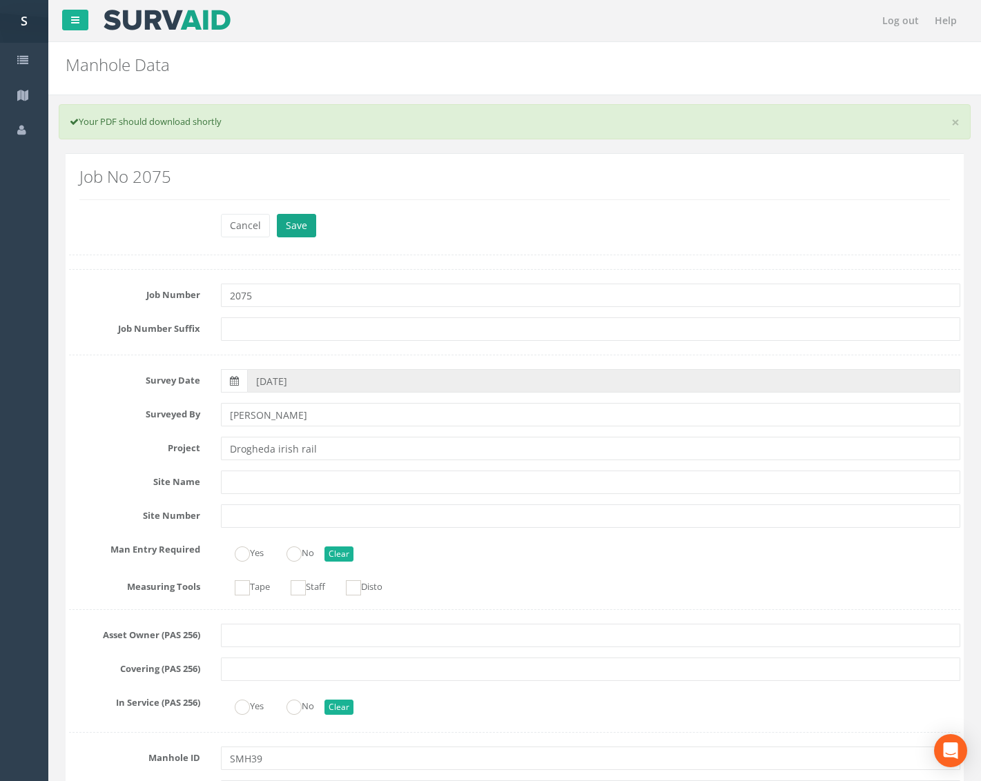
type input "0.98"
click at [302, 214] on button "Save" at bounding box center [296, 225] width 39 height 23
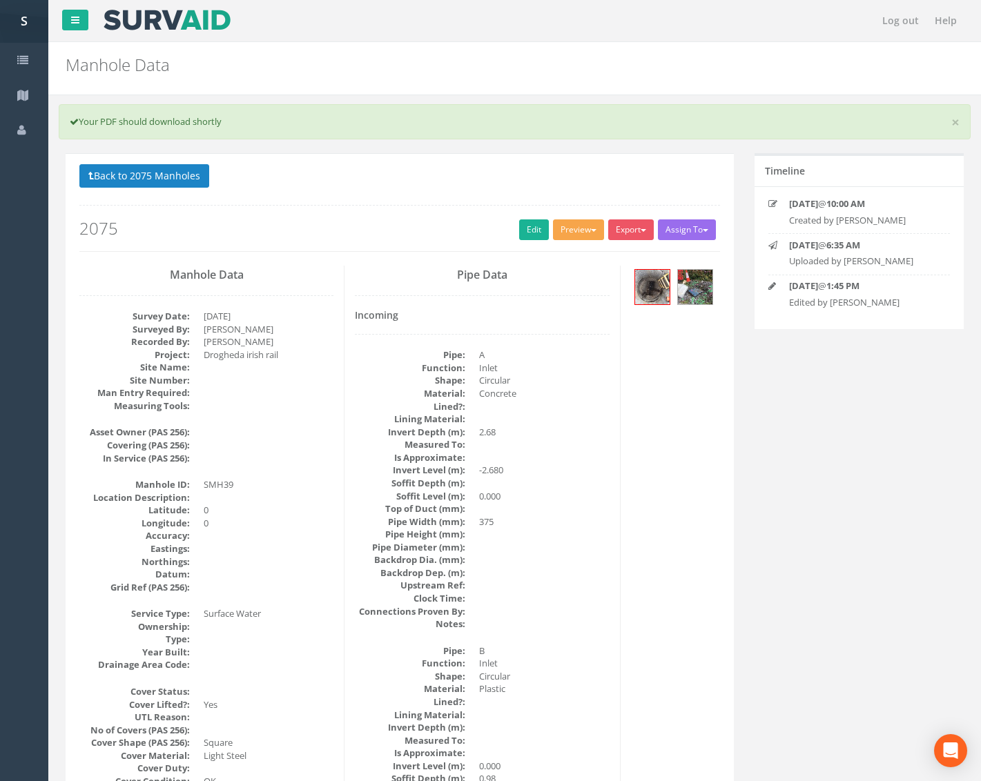
click at [567, 226] on button "Preview" at bounding box center [578, 229] width 51 height 21
click at [562, 253] on link "Metroscan Manhole" at bounding box center [552, 258] width 105 height 21
click at [177, 181] on button "Back to 2075 Manholes" at bounding box center [144, 175] width 130 height 23
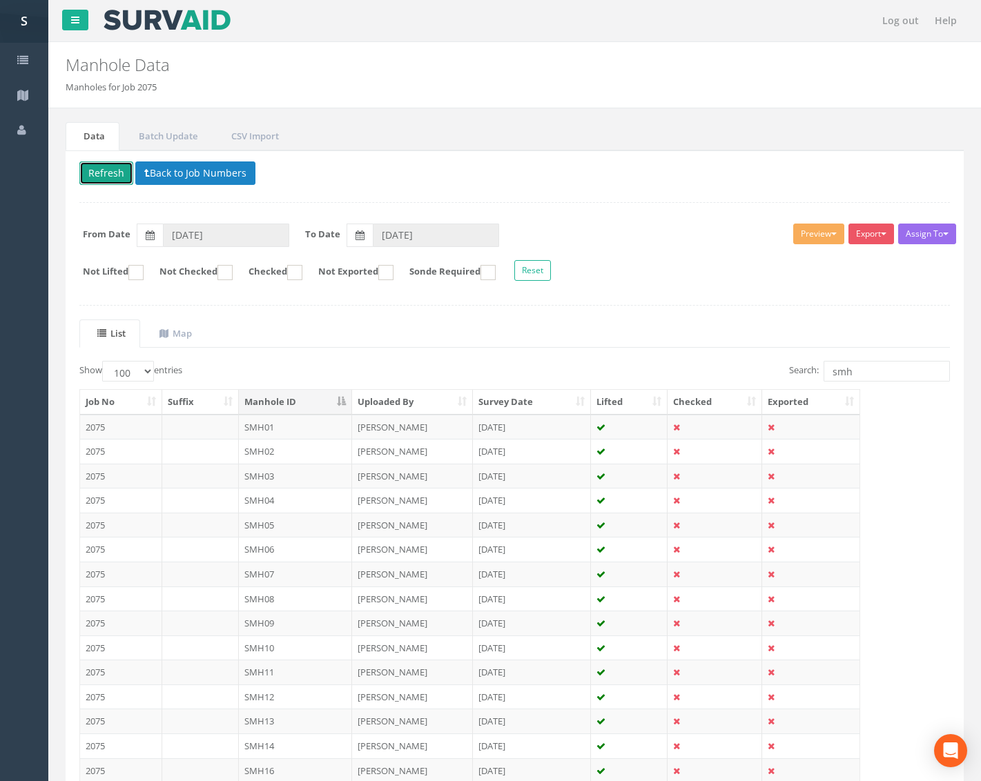
drag, startPoint x: 109, startPoint y: 180, endPoint x: 124, endPoint y: 192, distance: 18.6
click at [109, 179] on button "Refresh" at bounding box center [106, 172] width 54 height 23
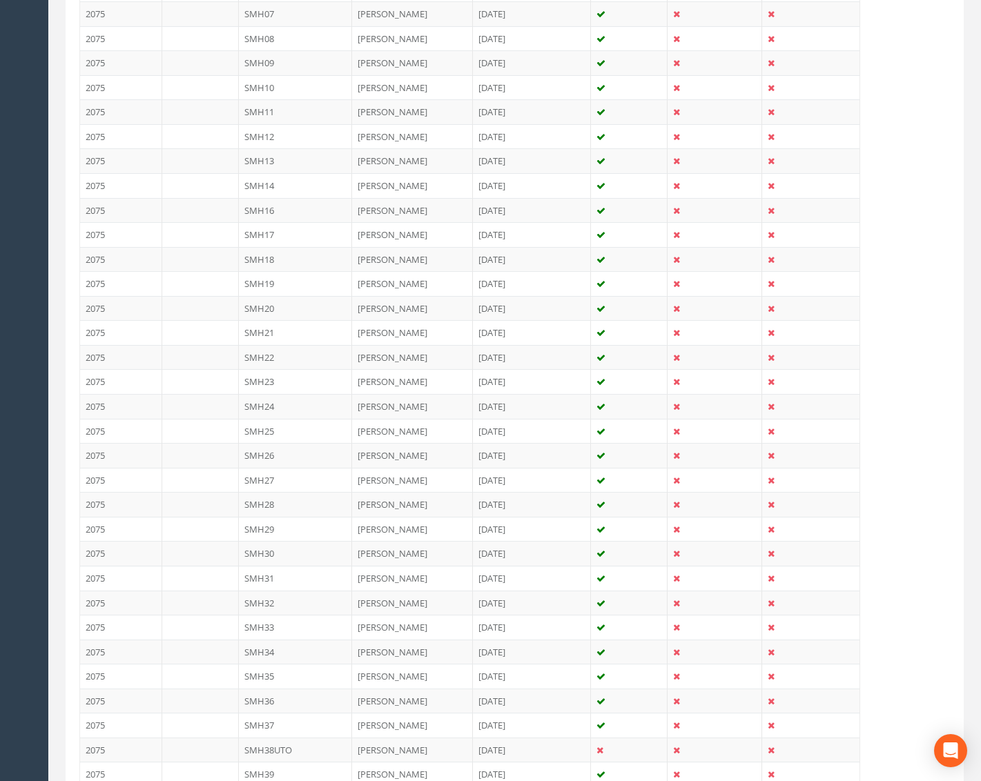
scroll to position [798, 0]
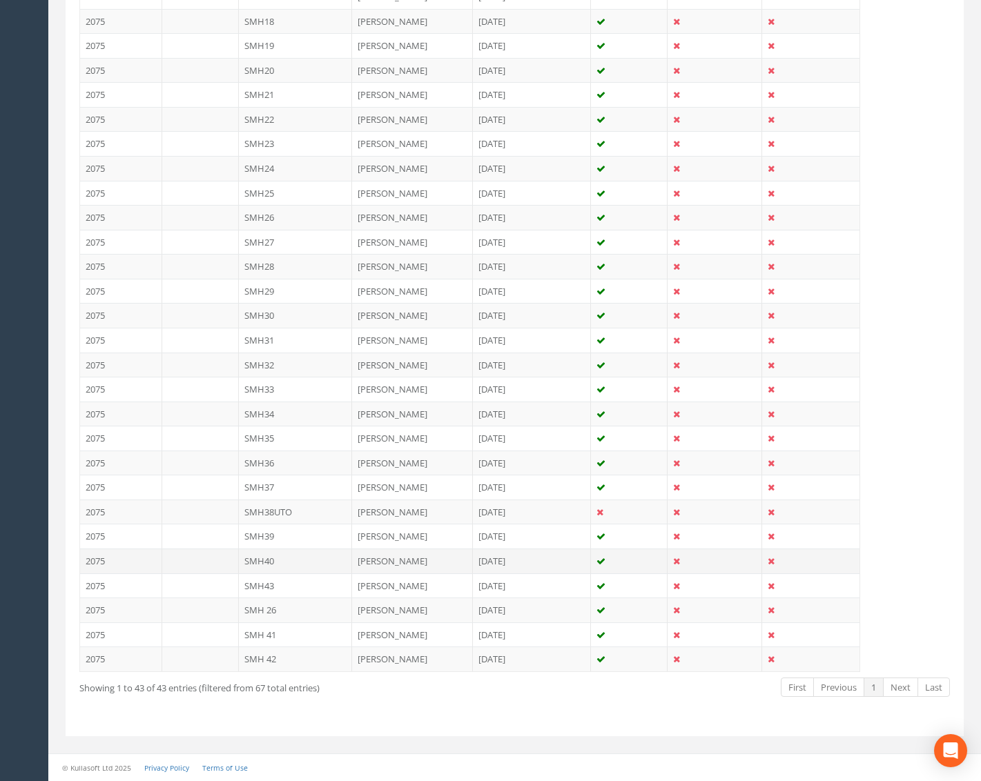
click at [294, 557] on td "SMH40" at bounding box center [296, 561] width 114 height 25
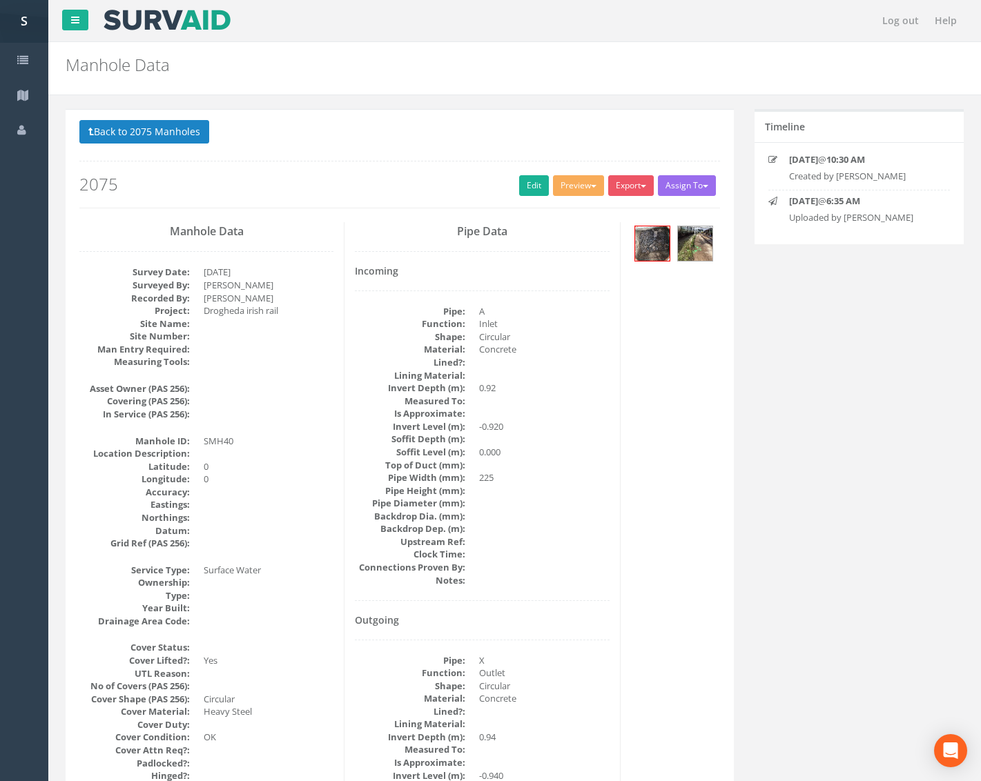
click at [544, 187] on h2 "2075" at bounding box center [399, 184] width 640 height 18
click at [565, 186] on button "Preview" at bounding box center [578, 185] width 51 height 21
click at [562, 213] on link "Metroscan Manhole" at bounding box center [552, 214] width 105 height 21
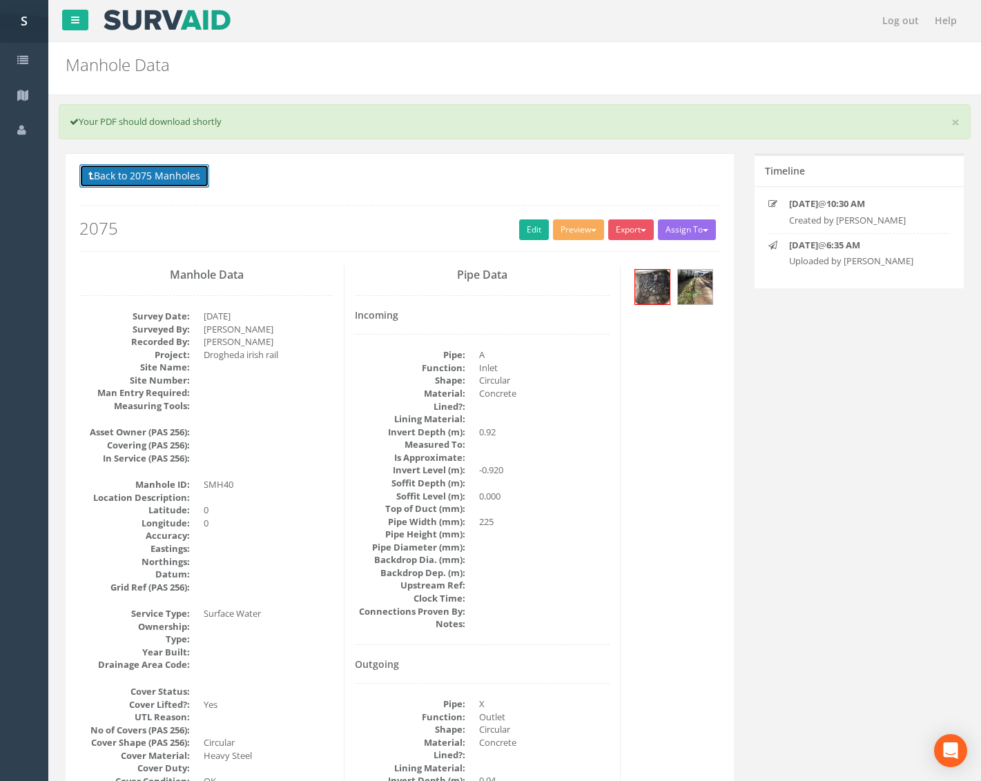
click at [146, 172] on button "Back to 2075 Manholes" at bounding box center [144, 175] width 130 height 23
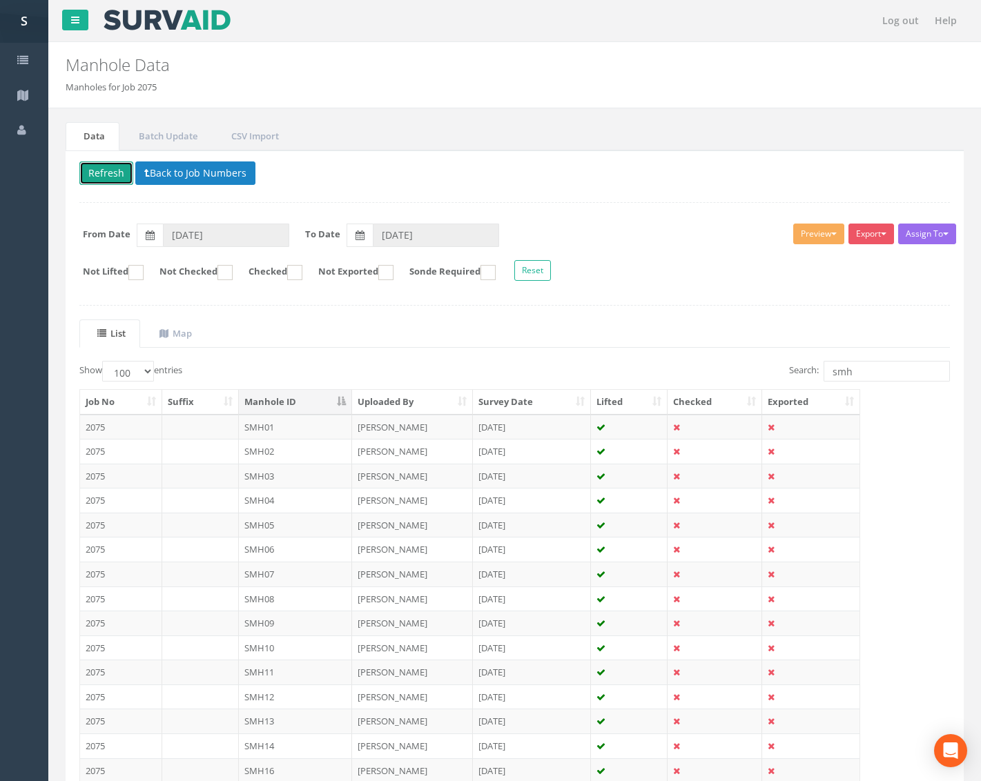
click at [124, 167] on button "Refresh" at bounding box center [106, 172] width 54 height 23
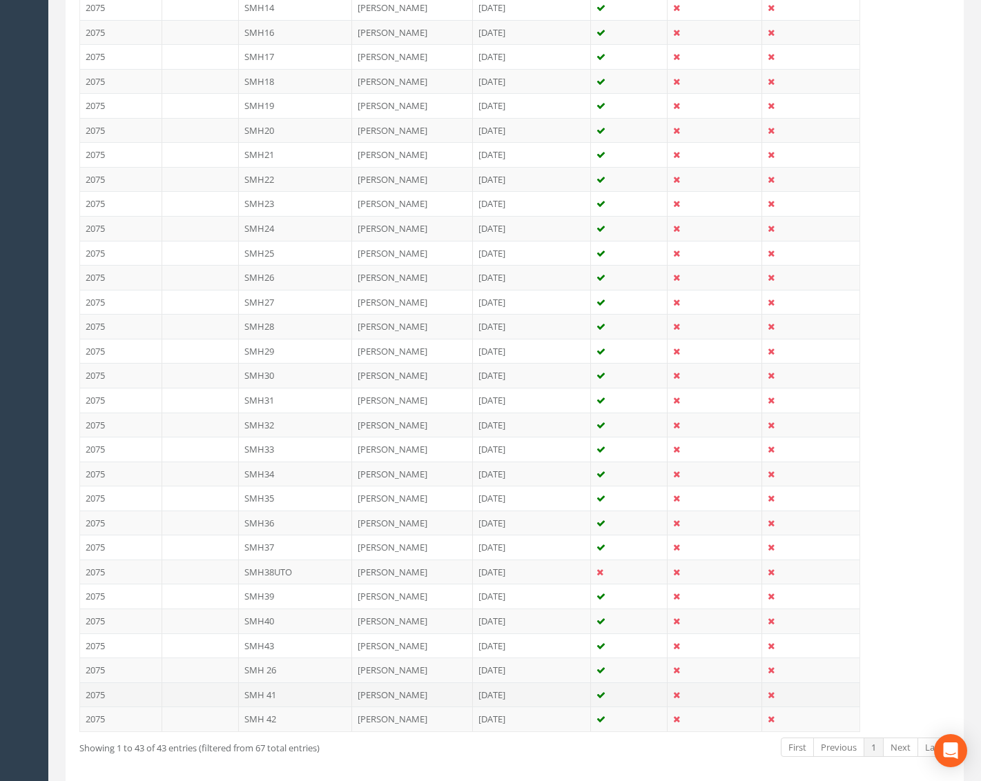
scroll to position [759, 0]
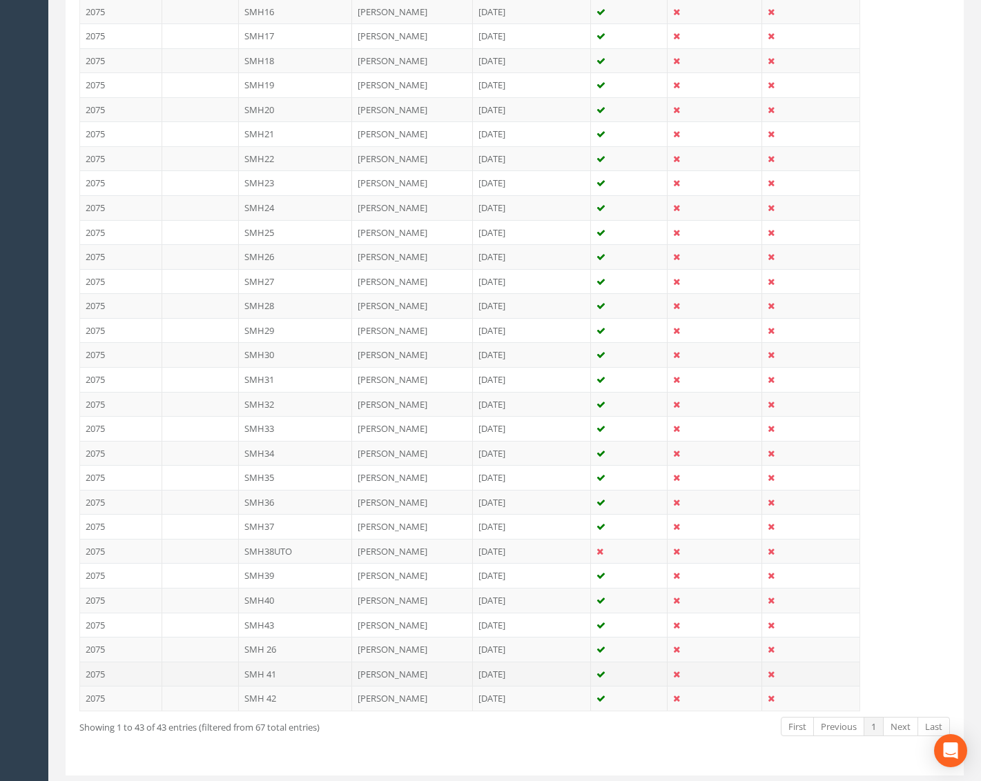
click at [293, 674] on td "SMH 41" at bounding box center [296, 674] width 114 height 25
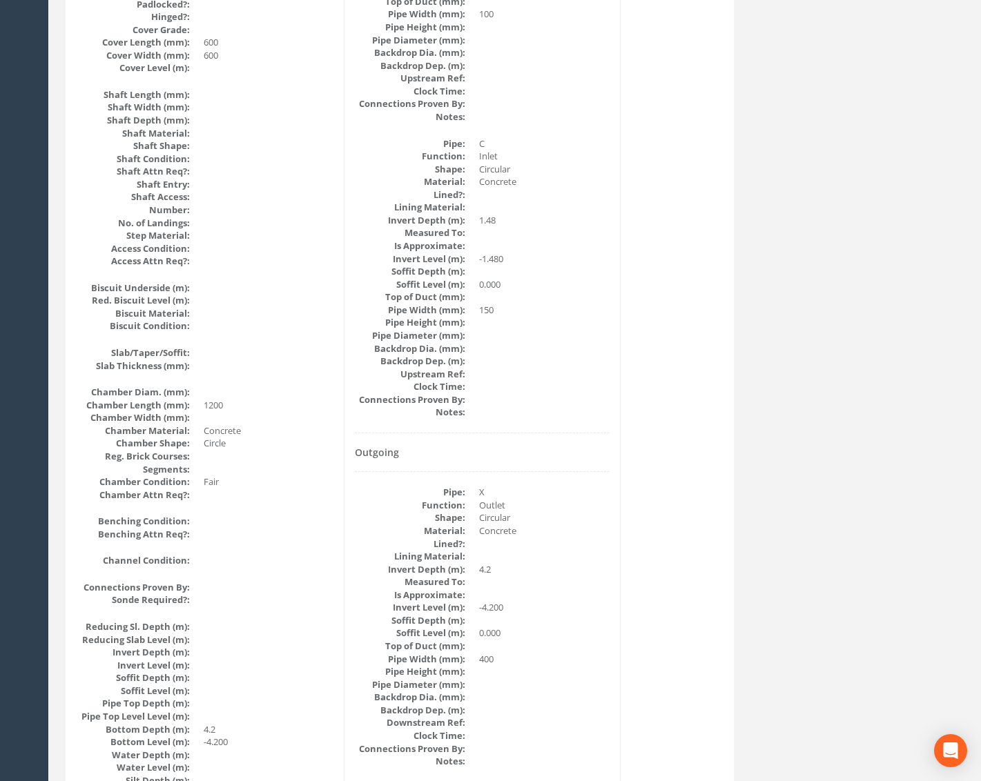
scroll to position [0, 0]
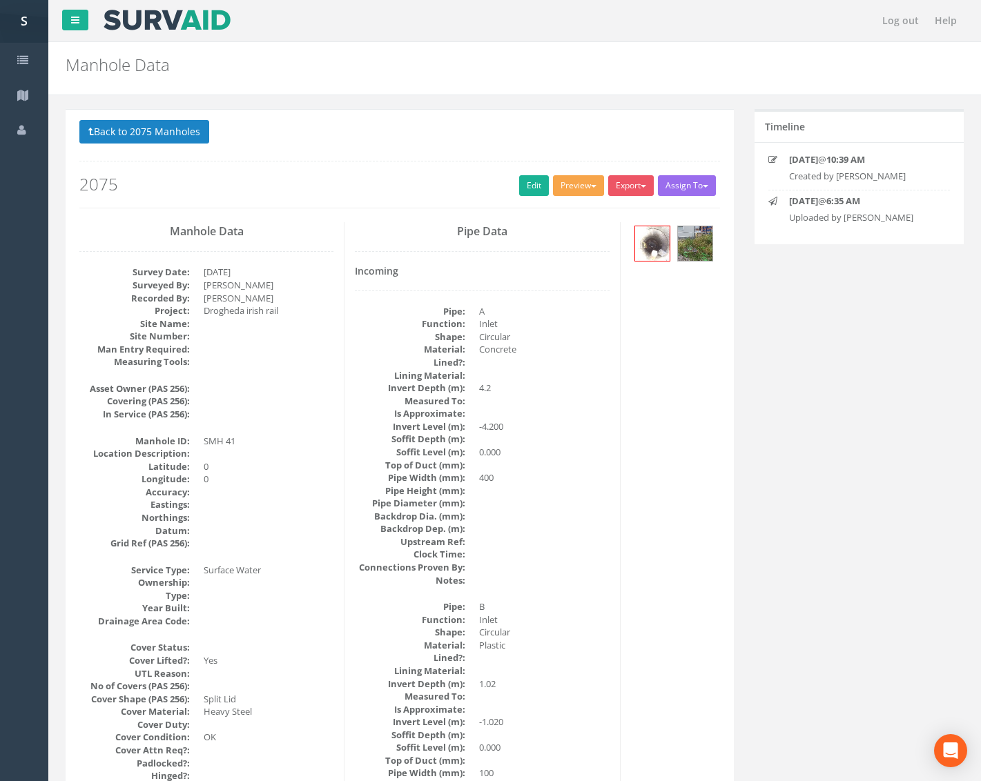
click at [599, 185] on div "Preview Metroscan Manhole Heathrow United Utilities SurvAid IC SurvAid Manhole" at bounding box center [580, 187] width 55 height 24
click at [591, 185] on span "button" at bounding box center [594, 186] width 6 height 3
click at [574, 207] on link "Metroscan Manhole" at bounding box center [552, 214] width 105 height 21
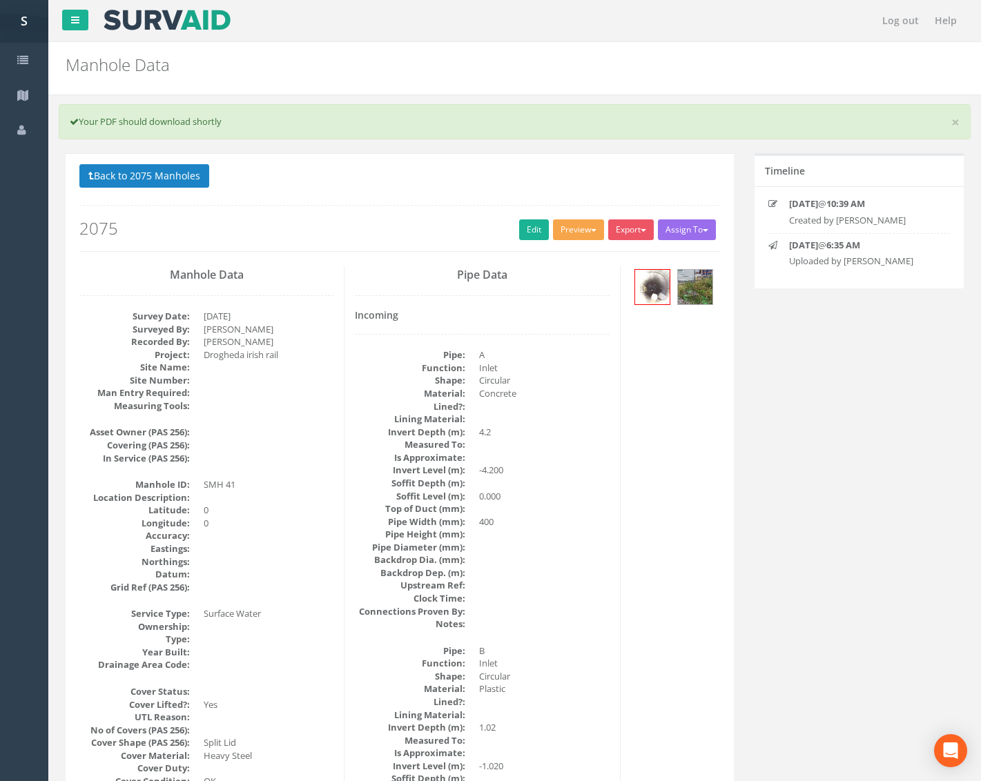
click at [591, 231] on span "button" at bounding box center [594, 230] width 6 height 3
click at [565, 253] on link "Metroscan Manhole" at bounding box center [552, 258] width 105 height 21
click at [203, 179] on button "Back to 2075 Manholes" at bounding box center [144, 175] width 130 height 23
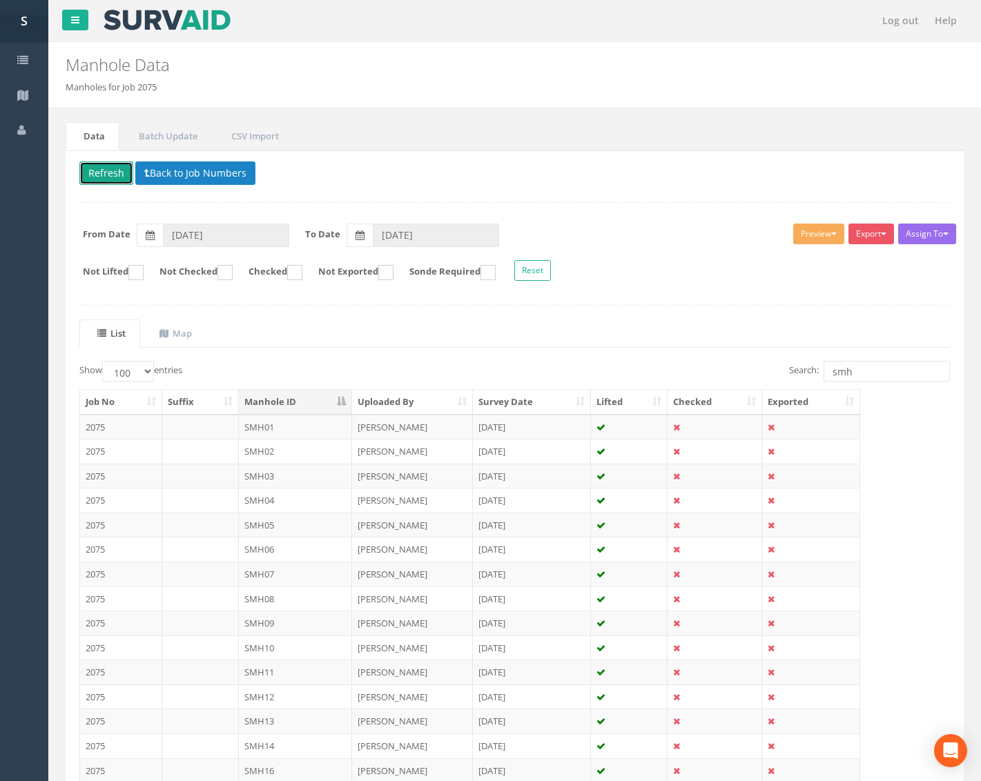
click at [108, 167] on button "Refresh" at bounding box center [106, 172] width 54 height 23
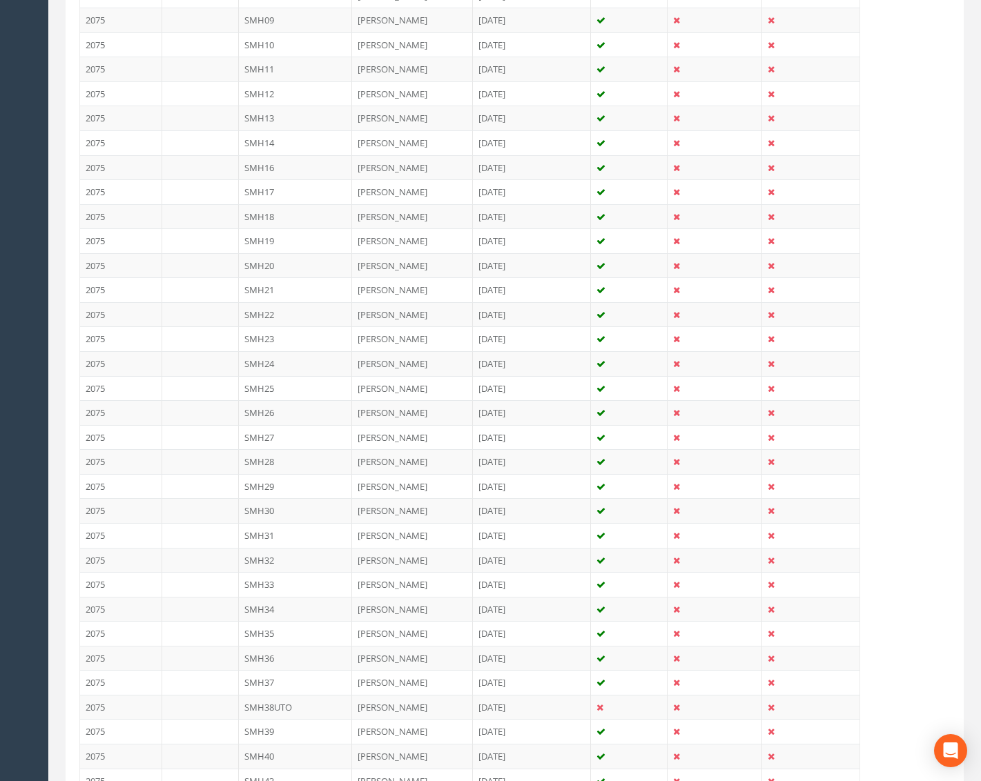
scroll to position [759, 0]
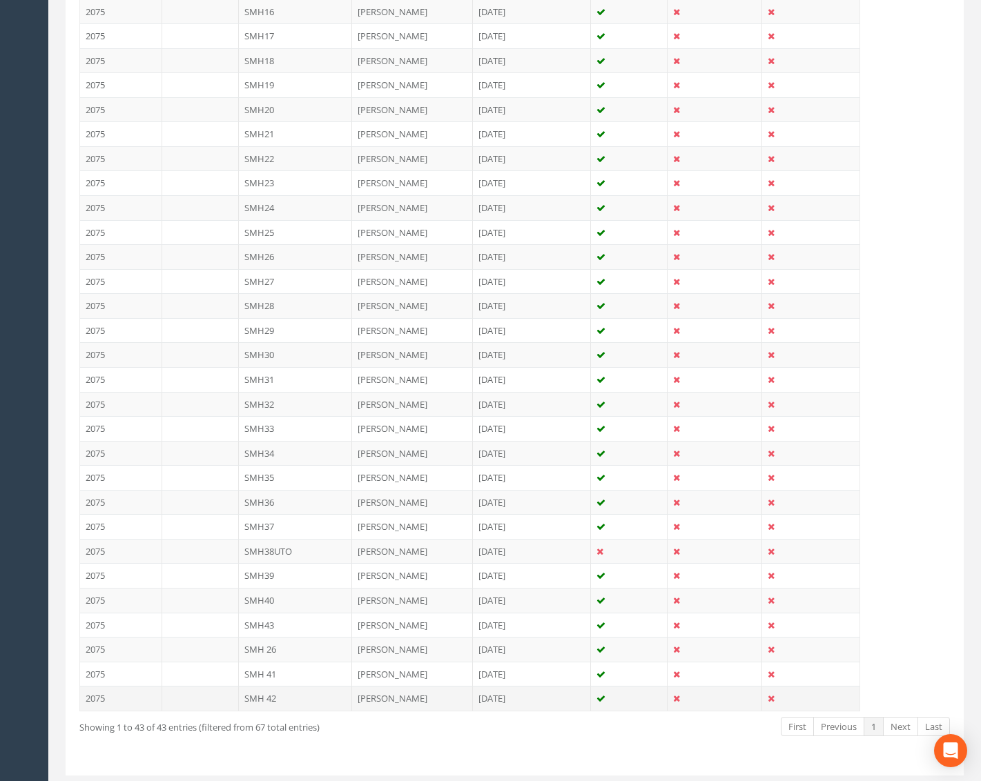
click at [290, 696] on td "SMH 42" at bounding box center [296, 698] width 114 height 25
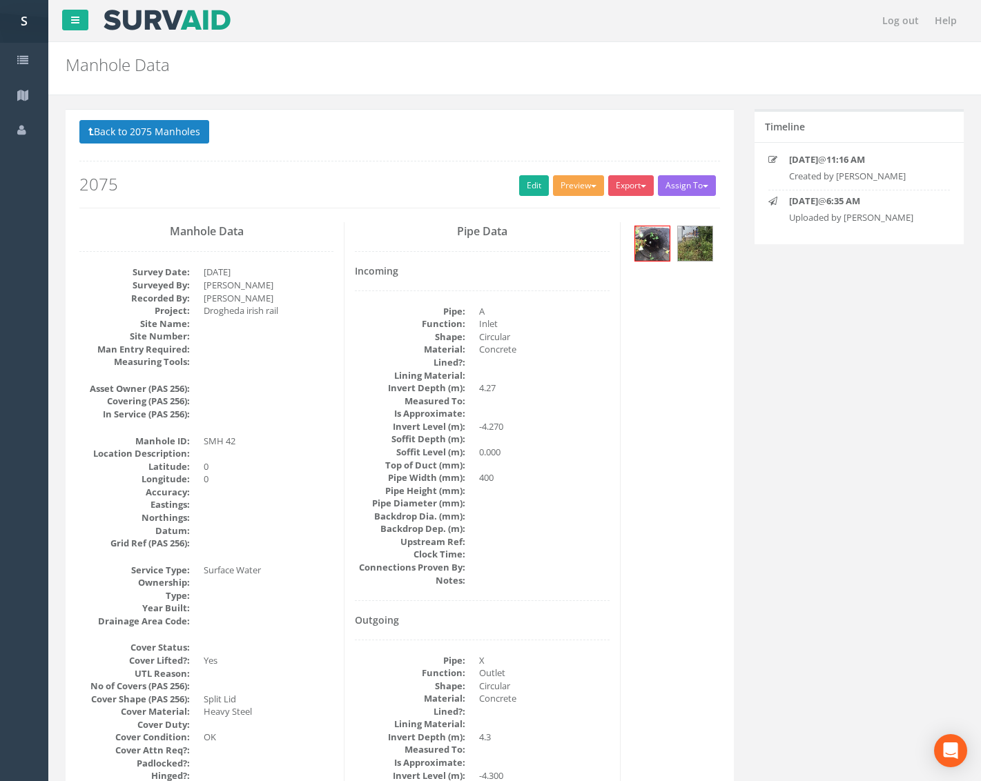
click at [573, 188] on button "Preview" at bounding box center [578, 185] width 51 height 21
click at [551, 211] on link "Metroscan Manhole" at bounding box center [552, 214] width 105 height 21
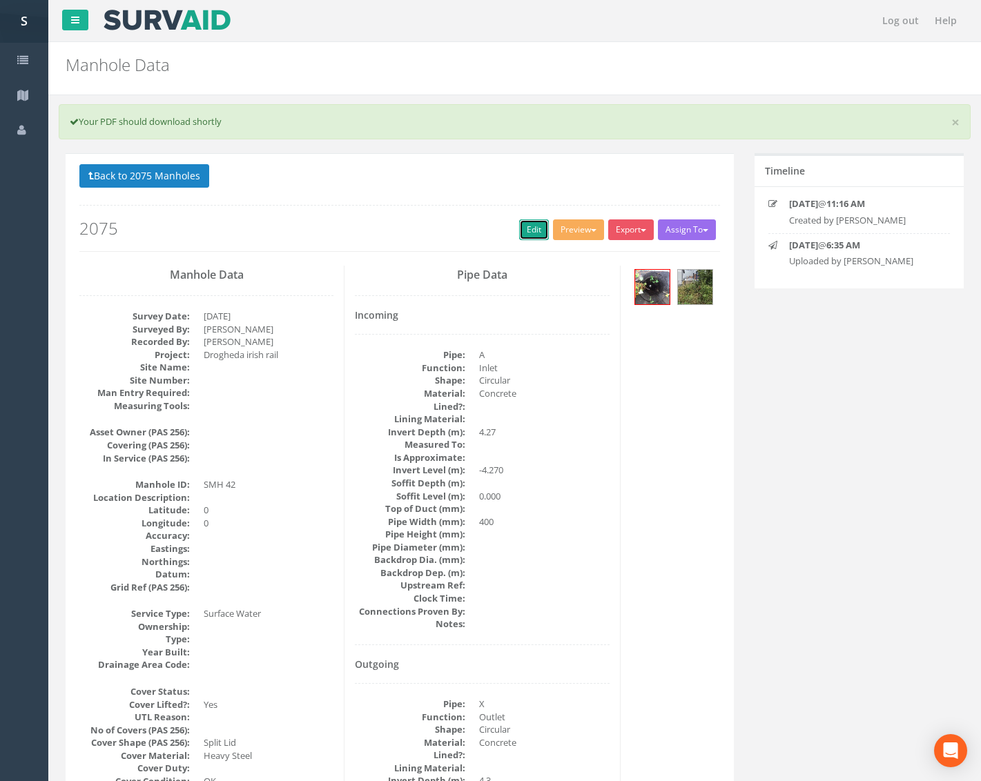
click at [531, 227] on link "Edit" at bounding box center [534, 229] width 30 height 21
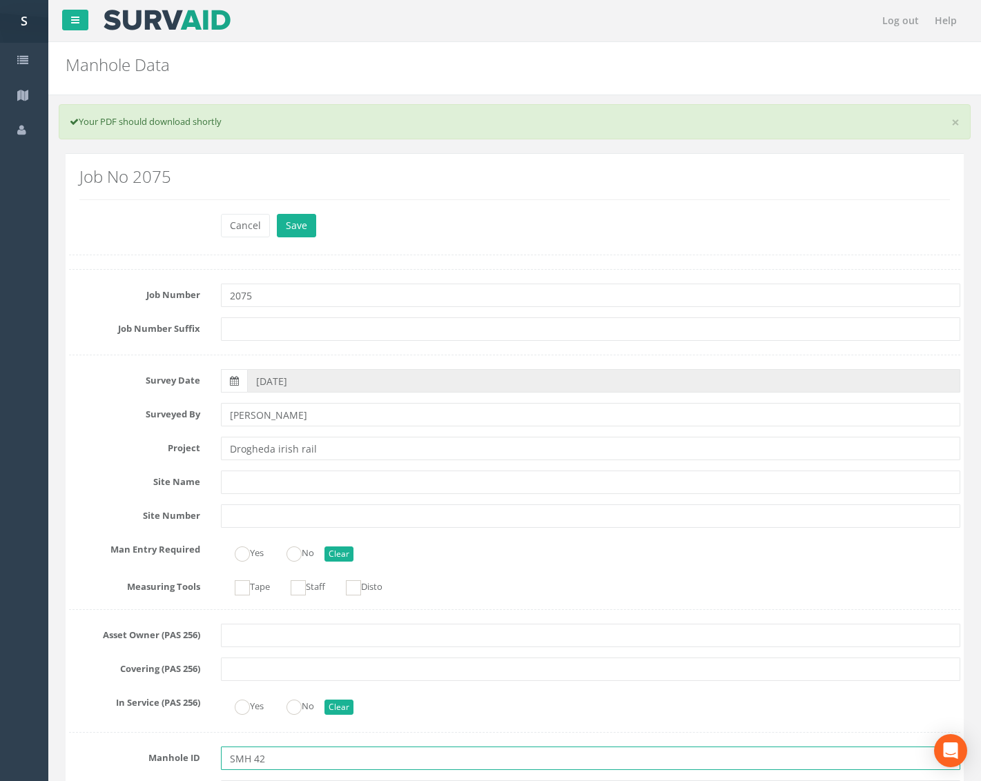
click at [249, 761] on input "SMH 42" at bounding box center [590, 758] width 739 height 23
type input "SMH42"
click at [280, 225] on button "Save" at bounding box center [296, 225] width 39 height 23
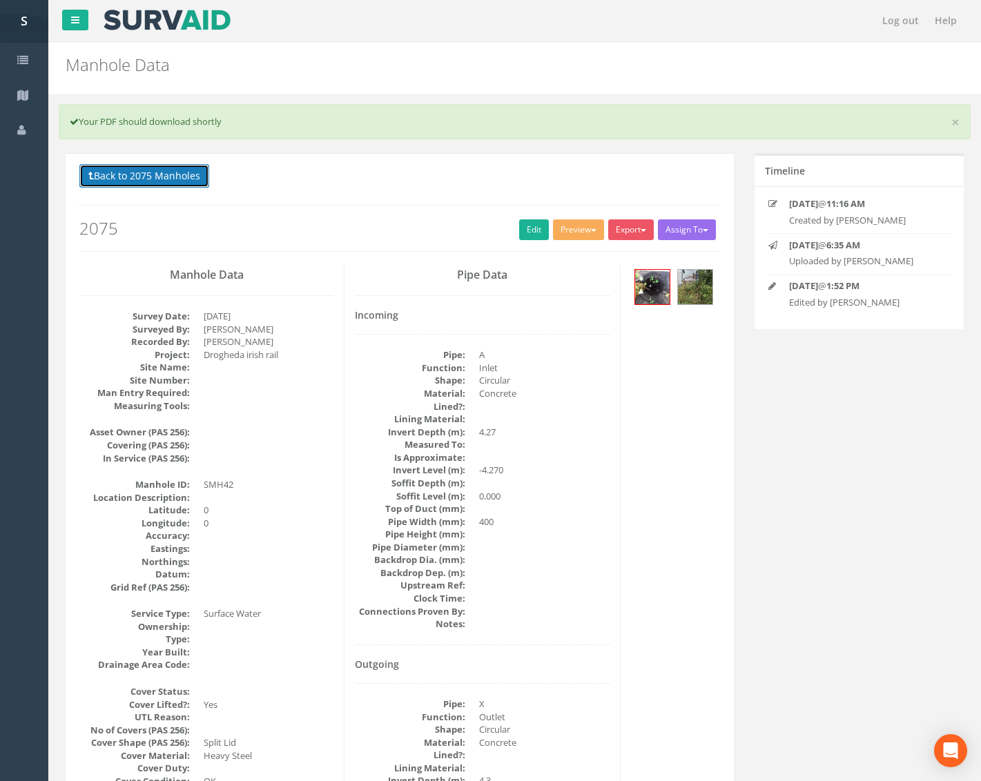
click at [157, 169] on button "Back to 2075 Manholes" at bounding box center [144, 175] width 130 height 23
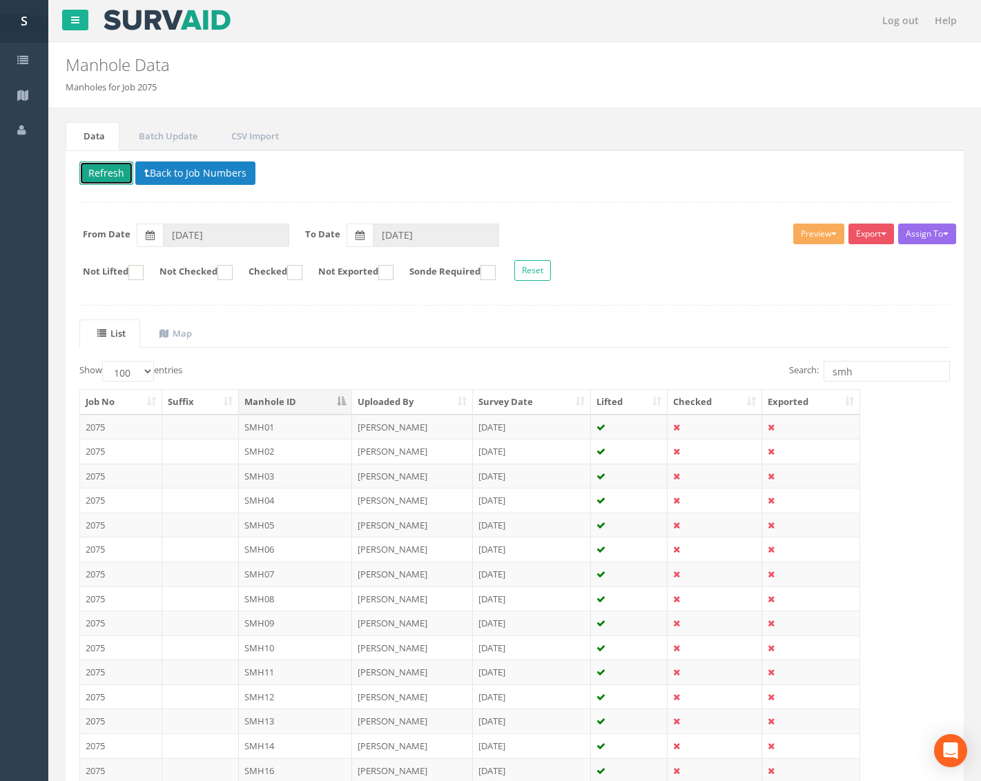
click at [125, 177] on button "Refresh" at bounding box center [106, 172] width 54 height 23
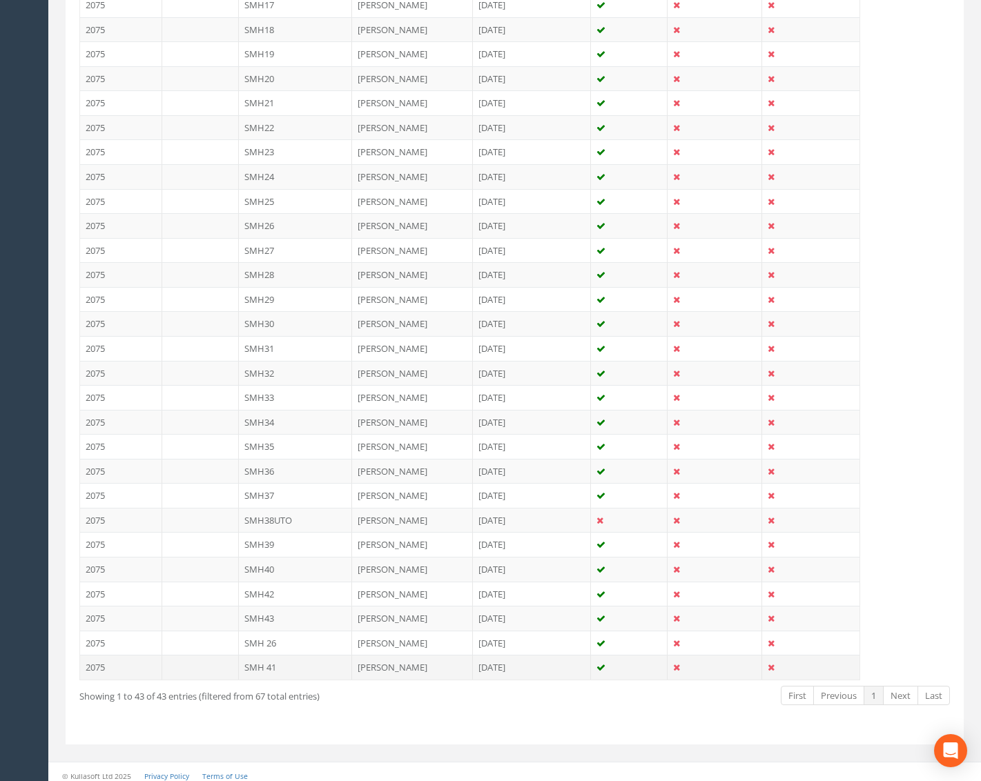
scroll to position [798, 0]
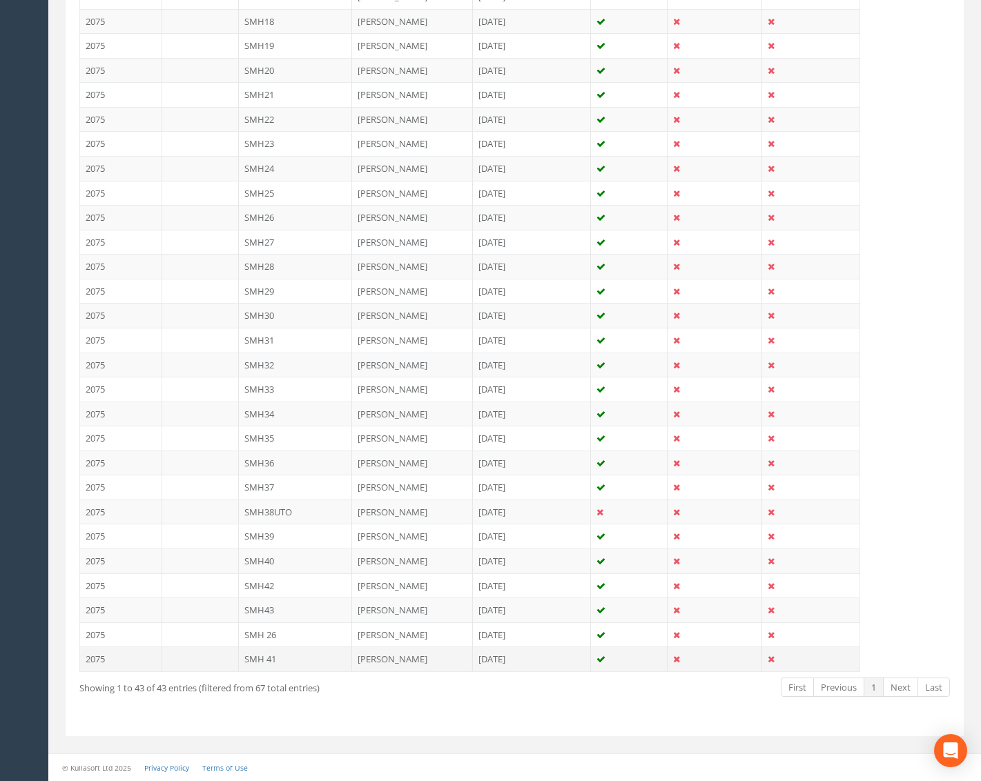
click at [290, 658] on td "SMH 41" at bounding box center [296, 659] width 114 height 25
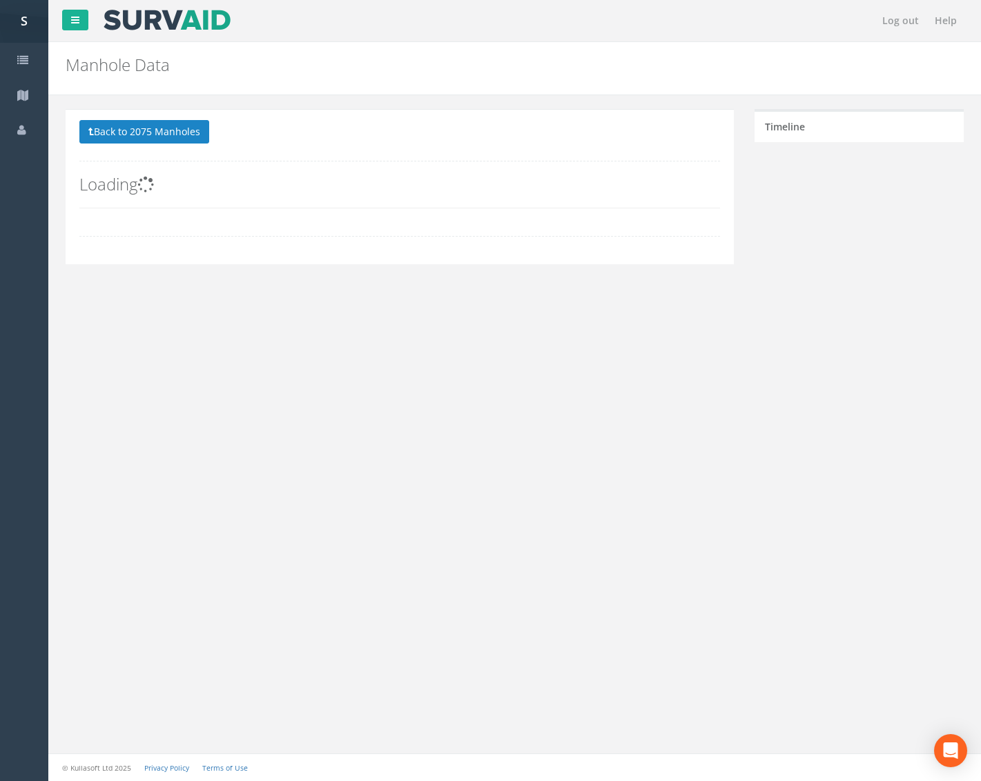
scroll to position [0, 0]
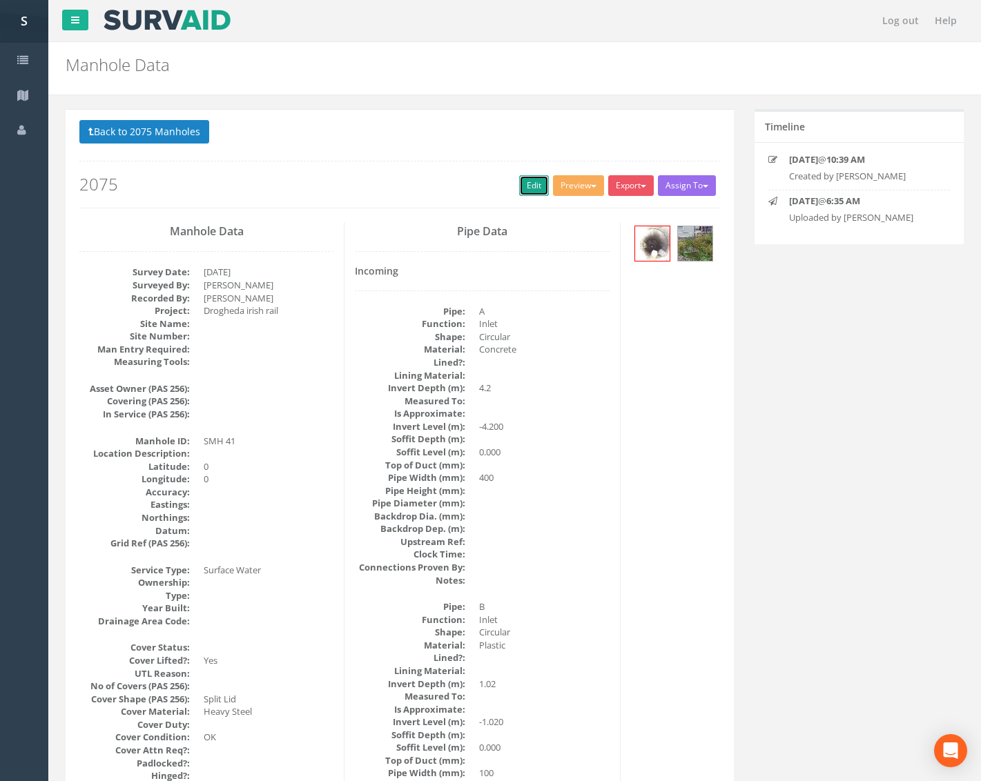
click at [520, 186] on link "Edit" at bounding box center [534, 185] width 30 height 21
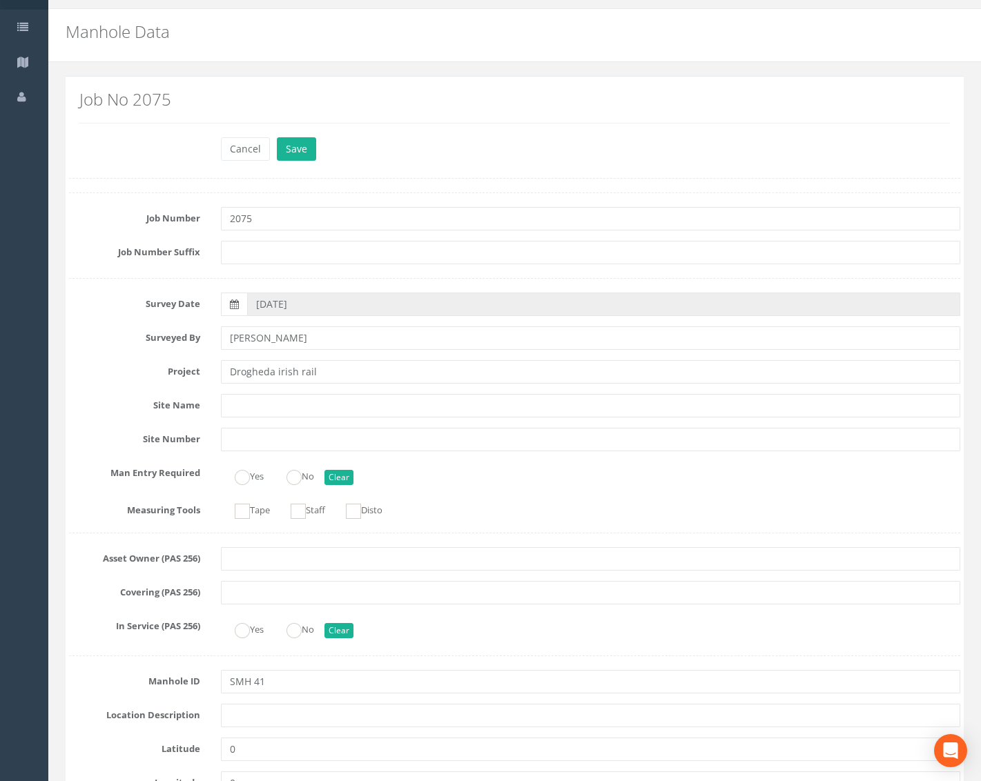
scroll to position [138, 0]
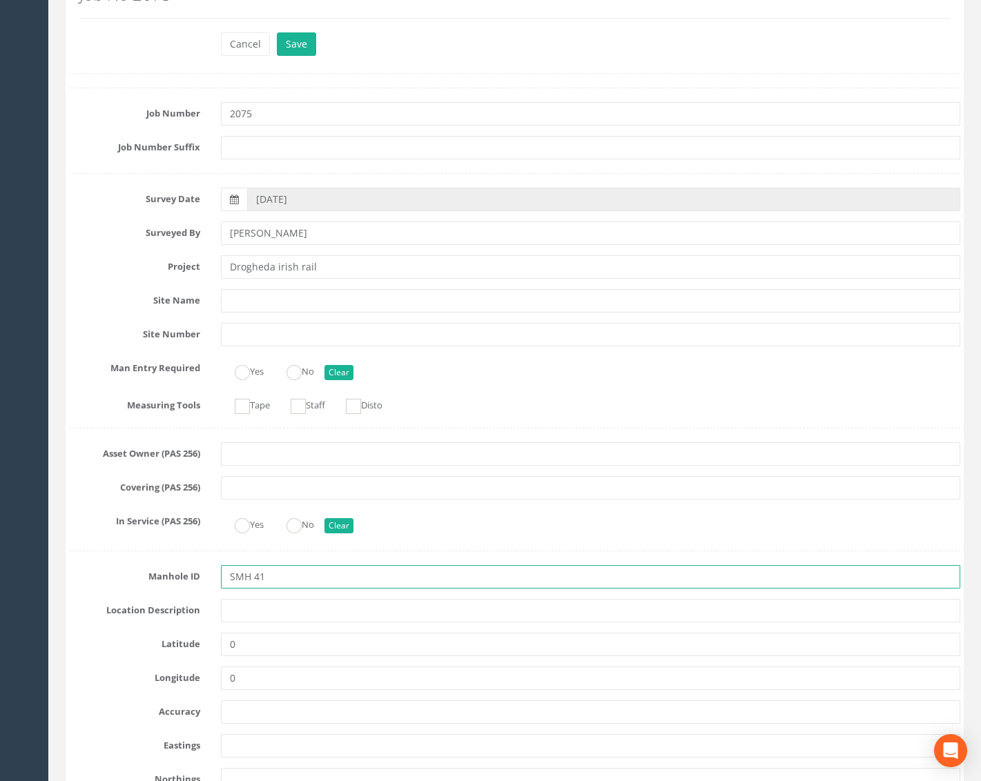
click at [248, 569] on input "SMH 41" at bounding box center [590, 576] width 739 height 23
type input "SMH41"
click at [293, 44] on button "Save" at bounding box center [296, 43] width 39 height 23
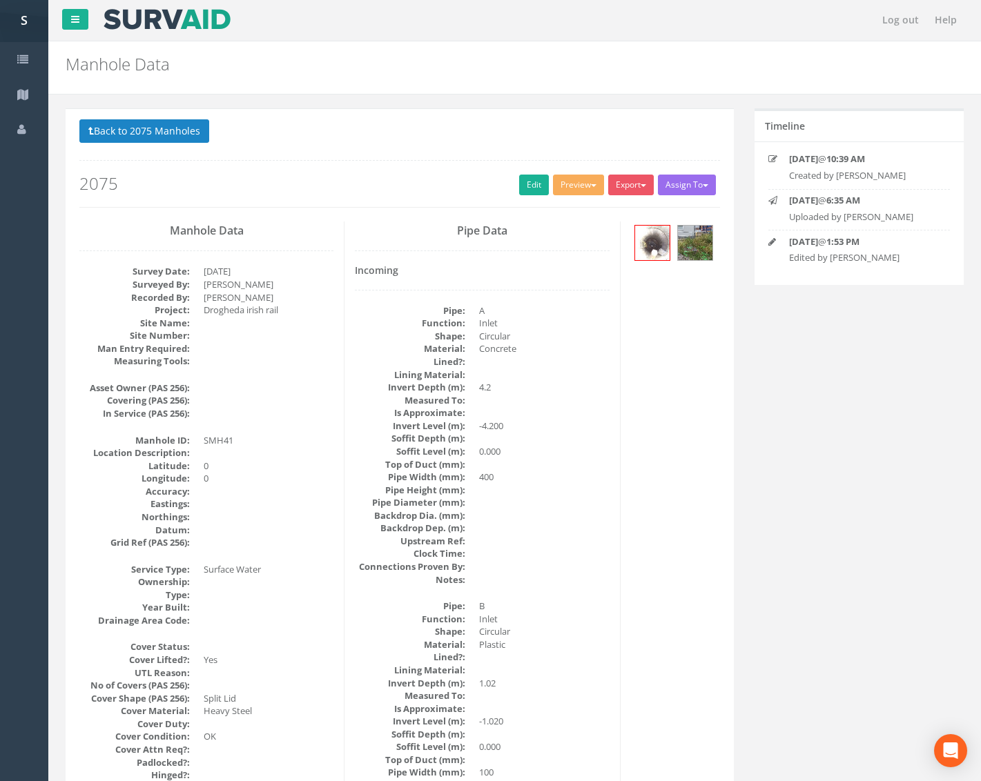
scroll to position [0, 0]
click at [166, 140] on button "Back to 2075 Manholes" at bounding box center [144, 131] width 130 height 23
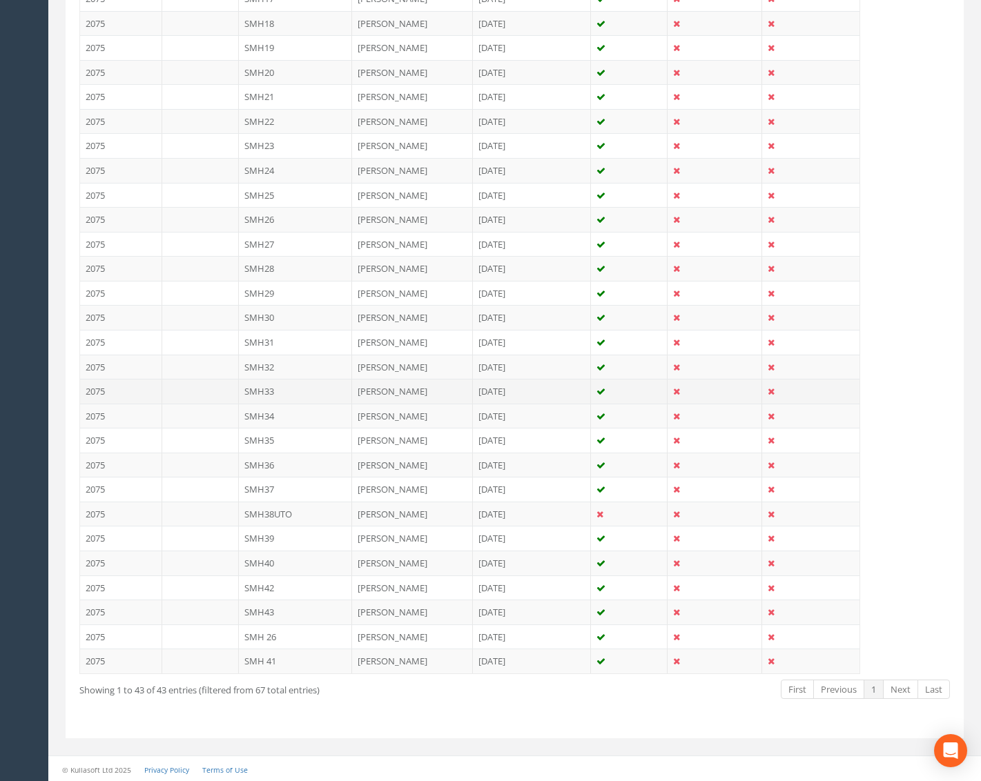
scroll to position [798, 0]
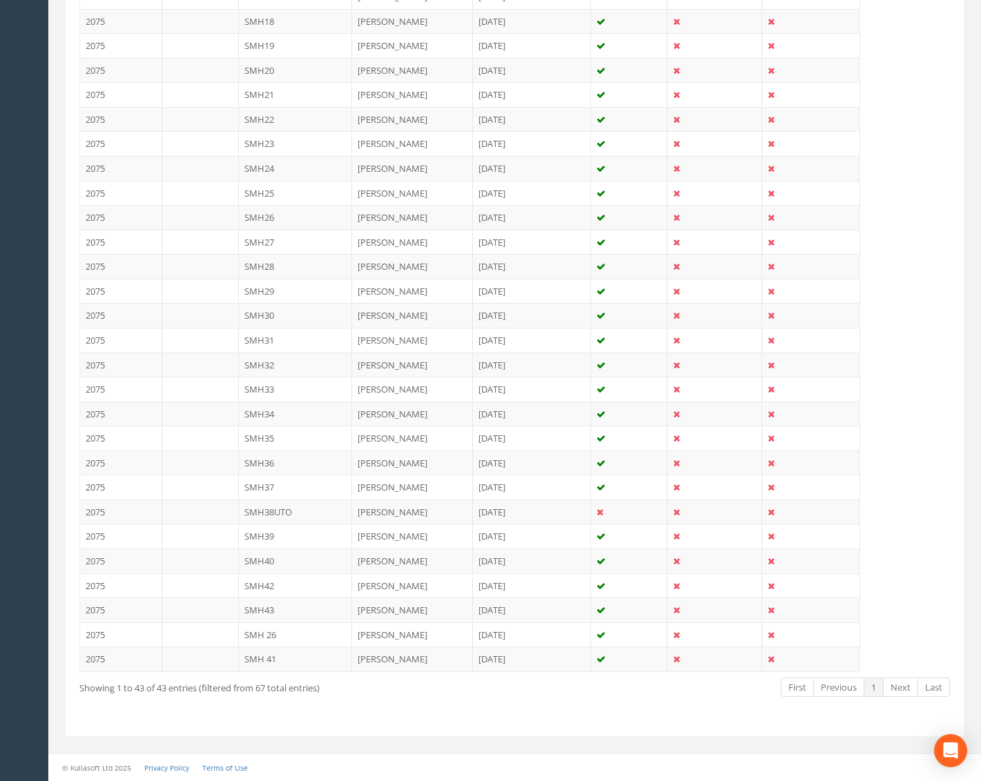
drag, startPoint x: 311, startPoint y: 610, endPoint x: 328, endPoint y: 591, distance: 25.5
click at [311, 610] on td "SMH43" at bounding box center [296, 610] width 114 height 25
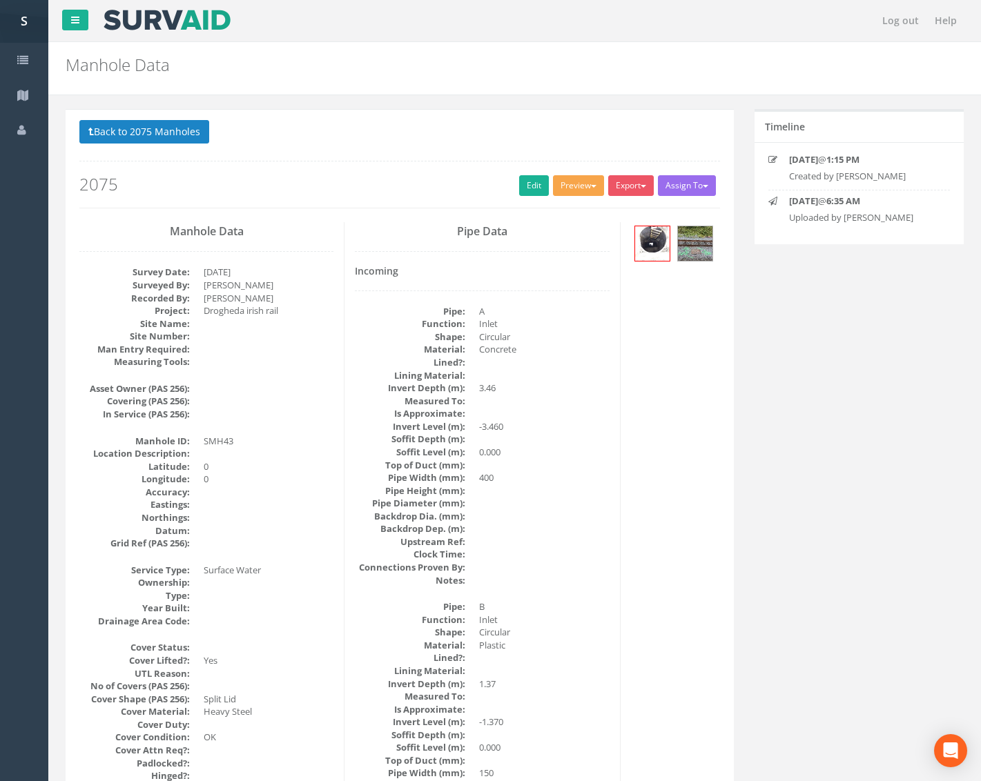
click at [566, 182] on button "Preview" at bounding box center [578, 185] width 51 height 21
click at [549, 213] on link "Metroscan Manhole" at bounding box center [552, 214] width 105 height 21
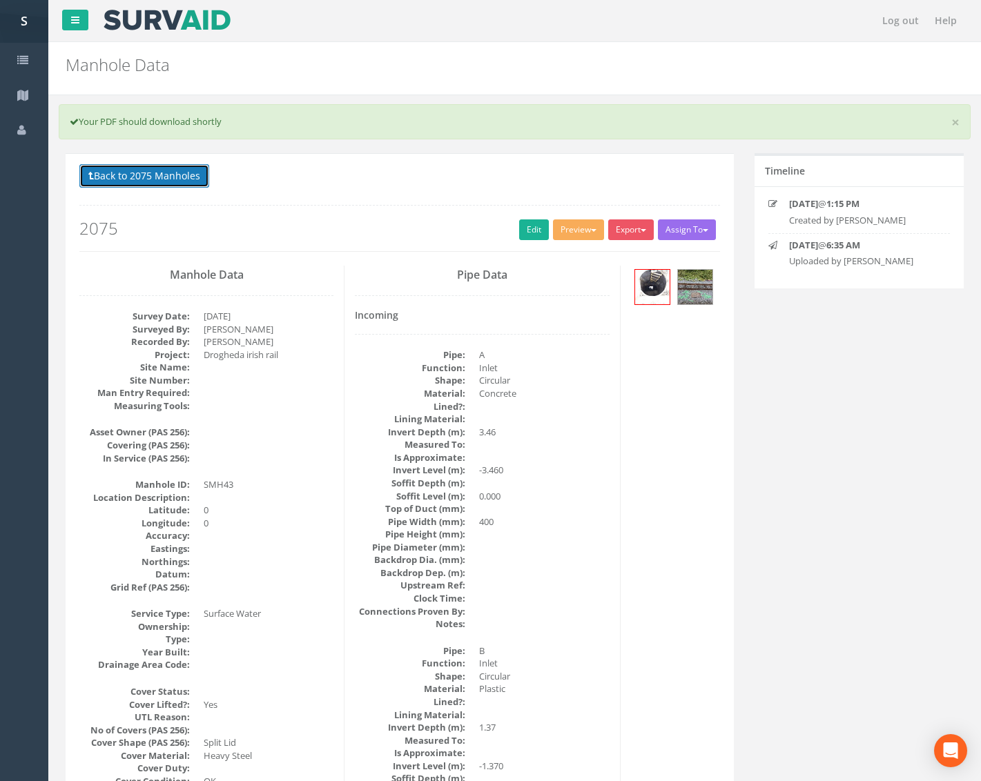
click at [182, 179] on button "Back to 2075 Manholes" at bounding box center [144, 175] width 130 height 23
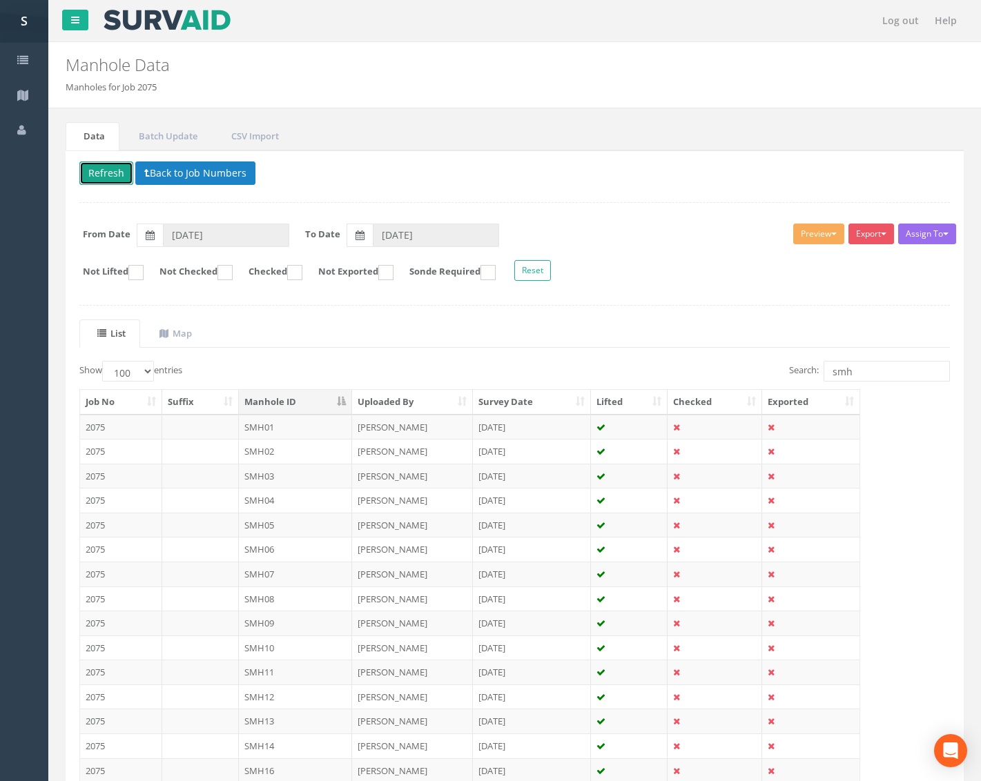
drag, startPoint x: 117, startPoint y: 175, endPoint x: 170, endPoint y: 242, distance: 84.9
click at [118, 175] on button "Refresh" at bounding box center [106, 172] width 54 height 23
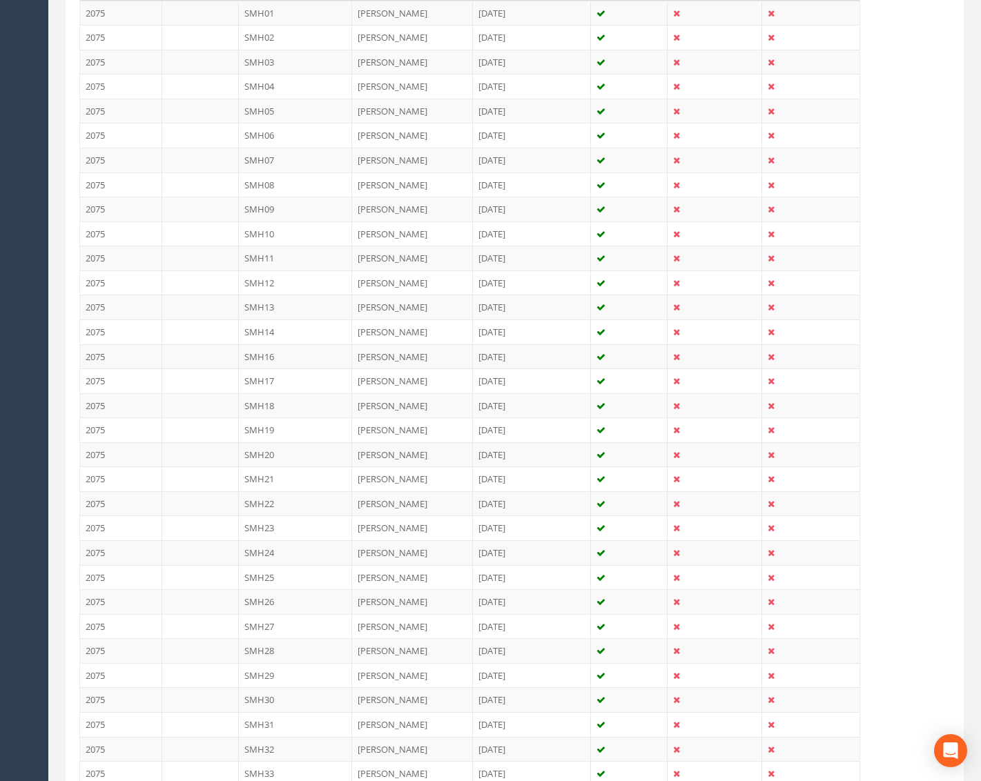
scroll to position [798, 0]
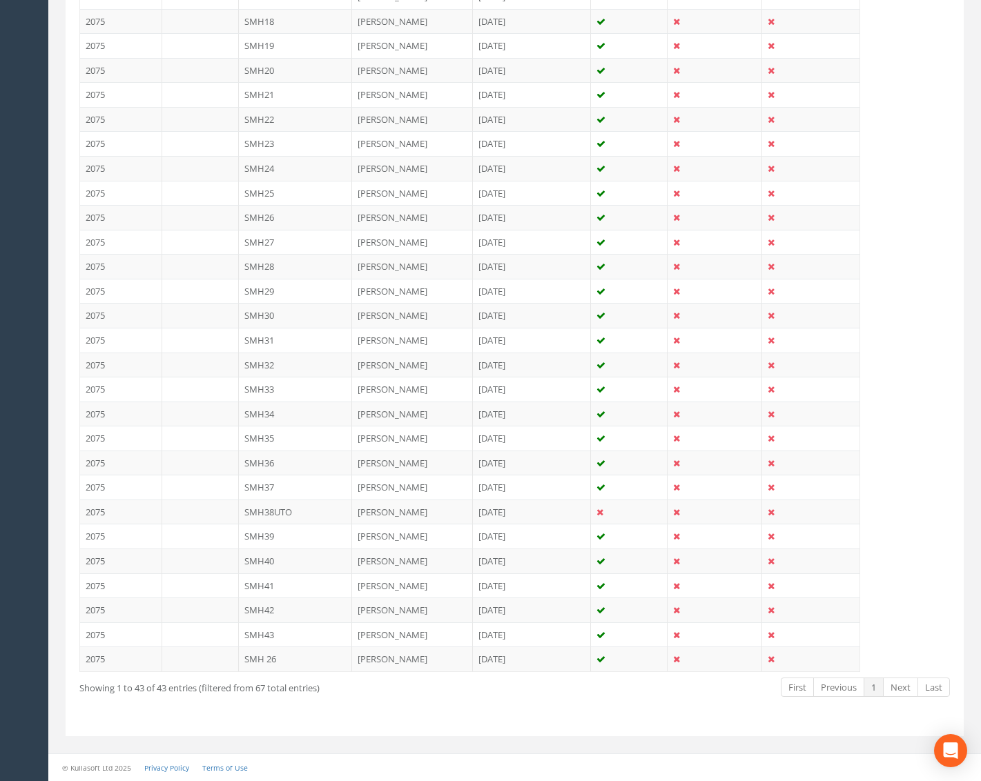
click at [271, 664] on td "SMH 26" at bounding box center [296, 659] width 114 height 25
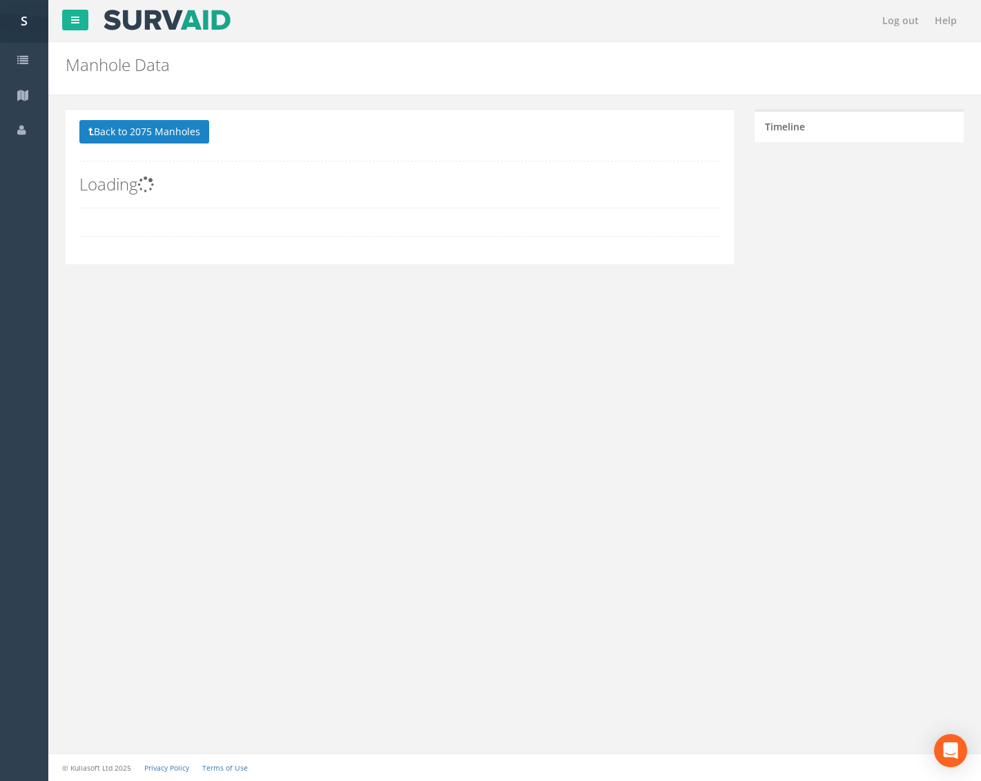
scroll to position [0, 0]
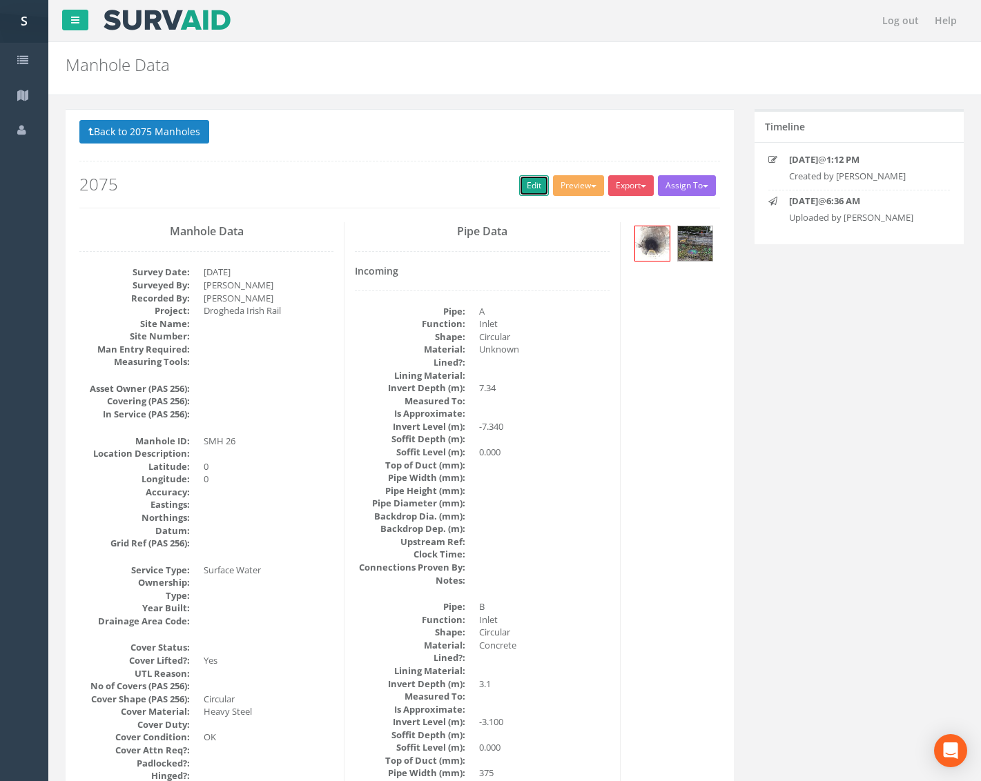
click at [530, 182] on link "Edit" at bounding box center [534, 185] width 30 height 21
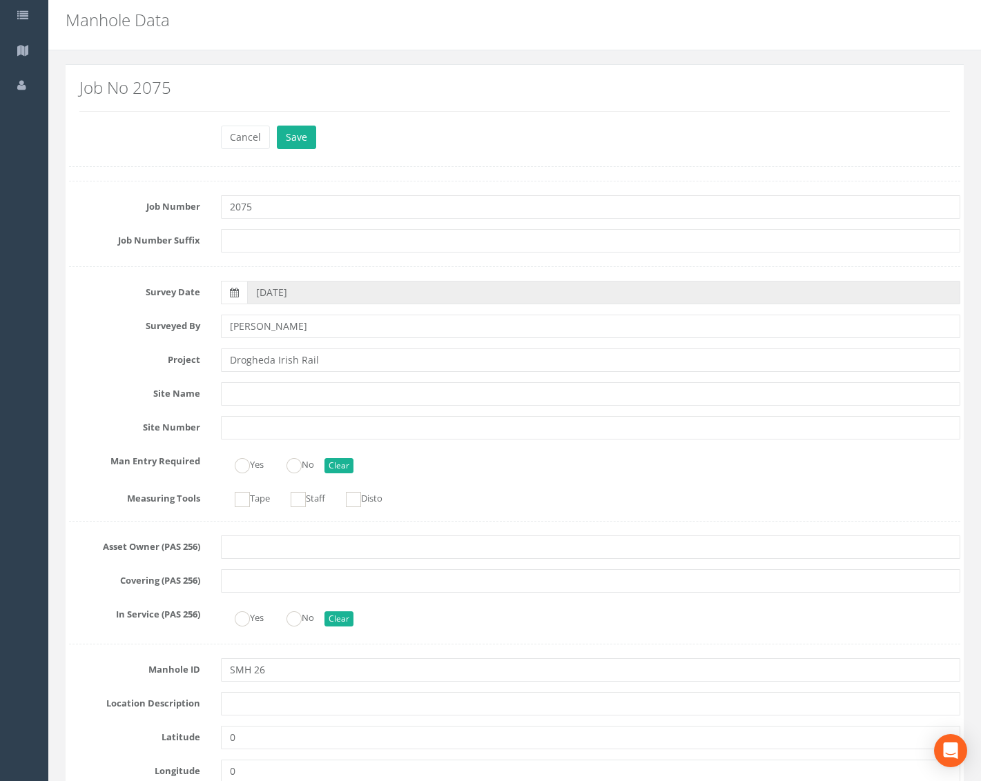
scroll to position [138, 0]
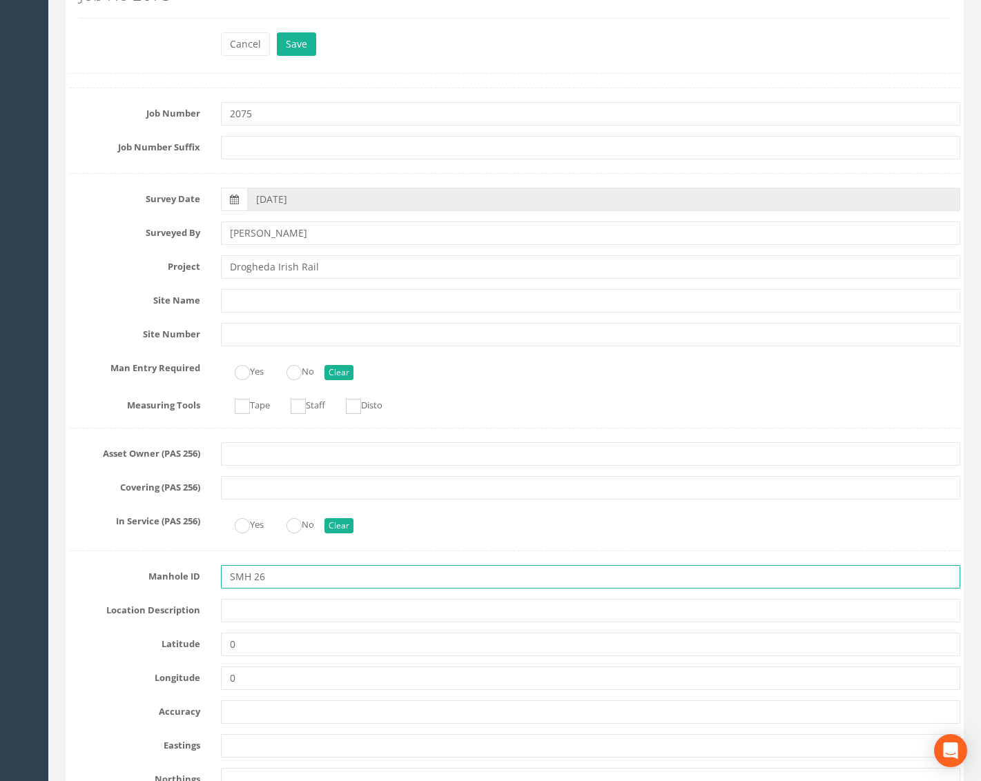
click at [253, 582] on input "SMH 26" at bounding box center [590, 576] width 739 height 23
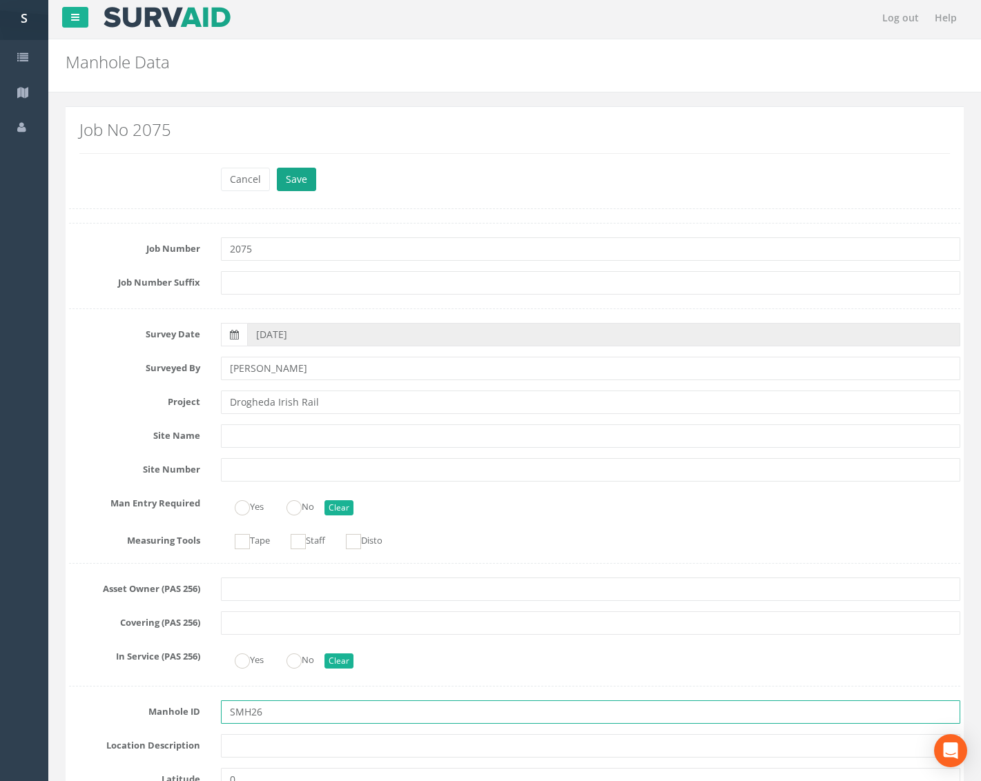
scroll to position [0, 0]
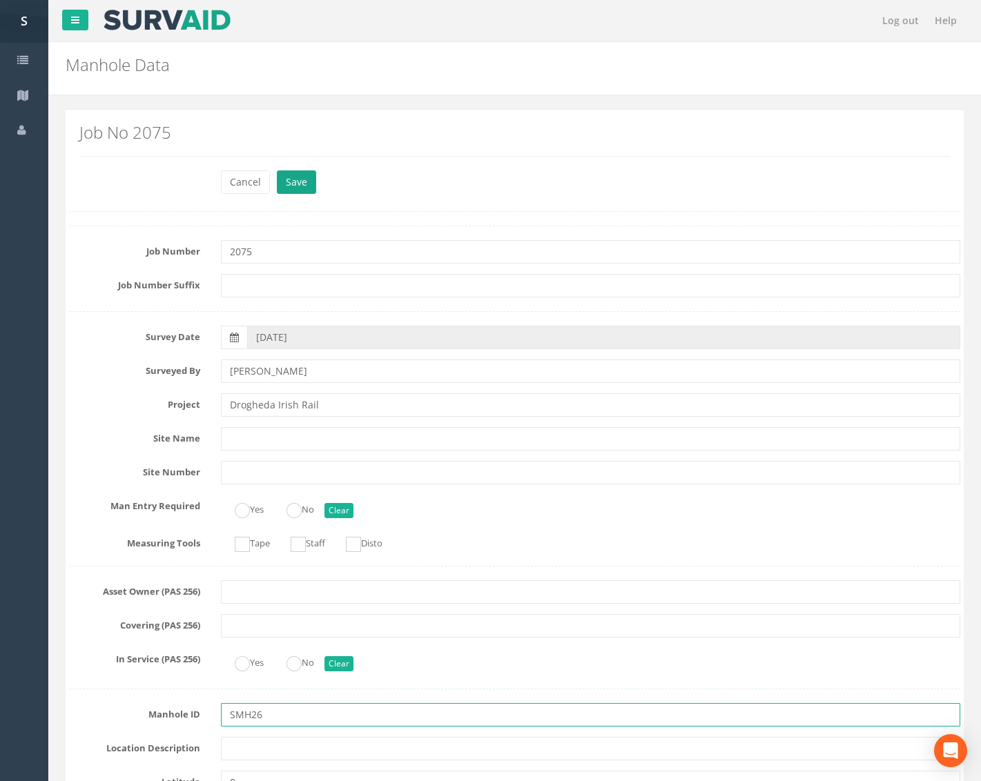
type input "SMH26"
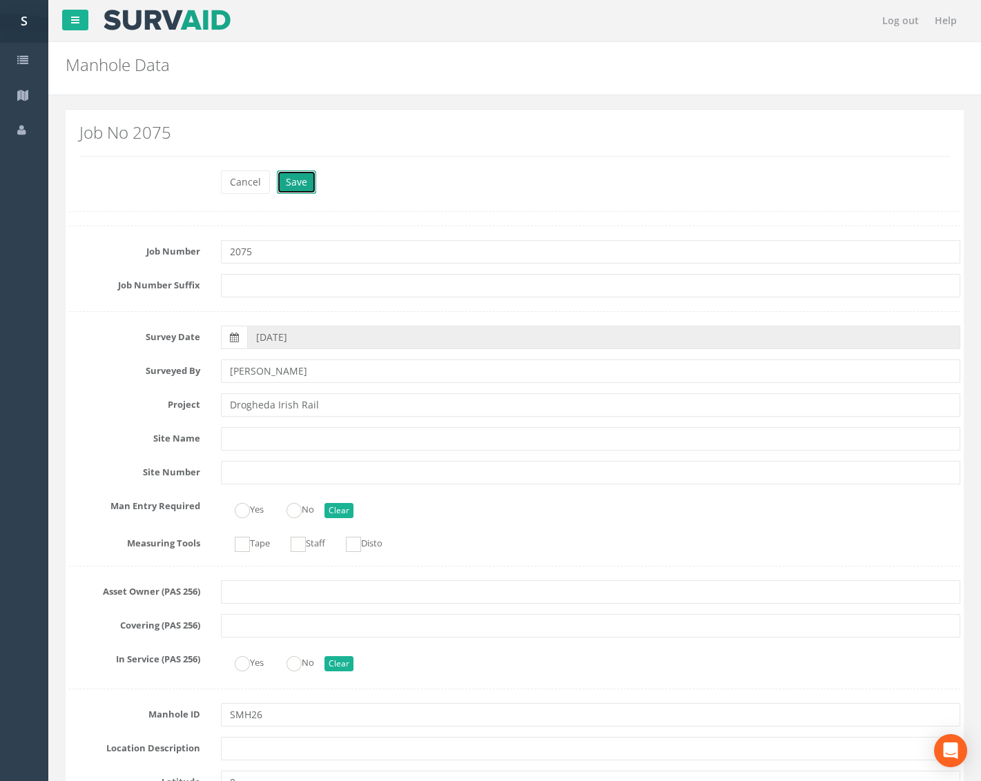
click at [294, 191] on button "Save" at bounding box center [296, 181] width 39 height 23
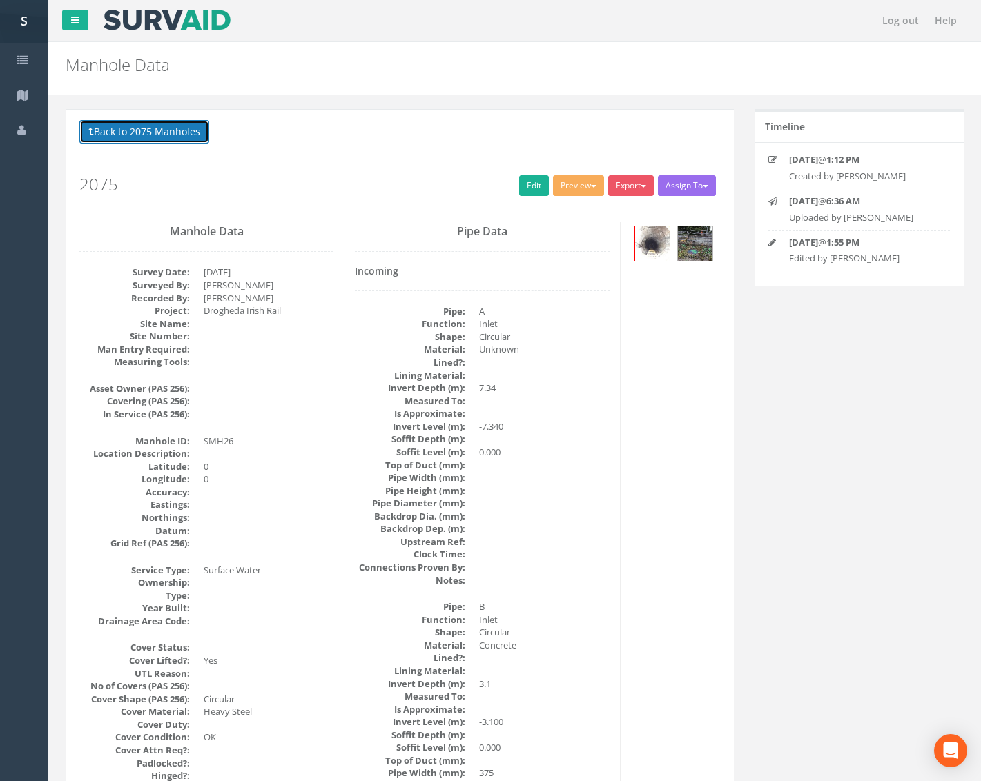
click at [155, 131] on button "Back to 2075 Manholes" at bounding box center [144, 131] width 130 height 23
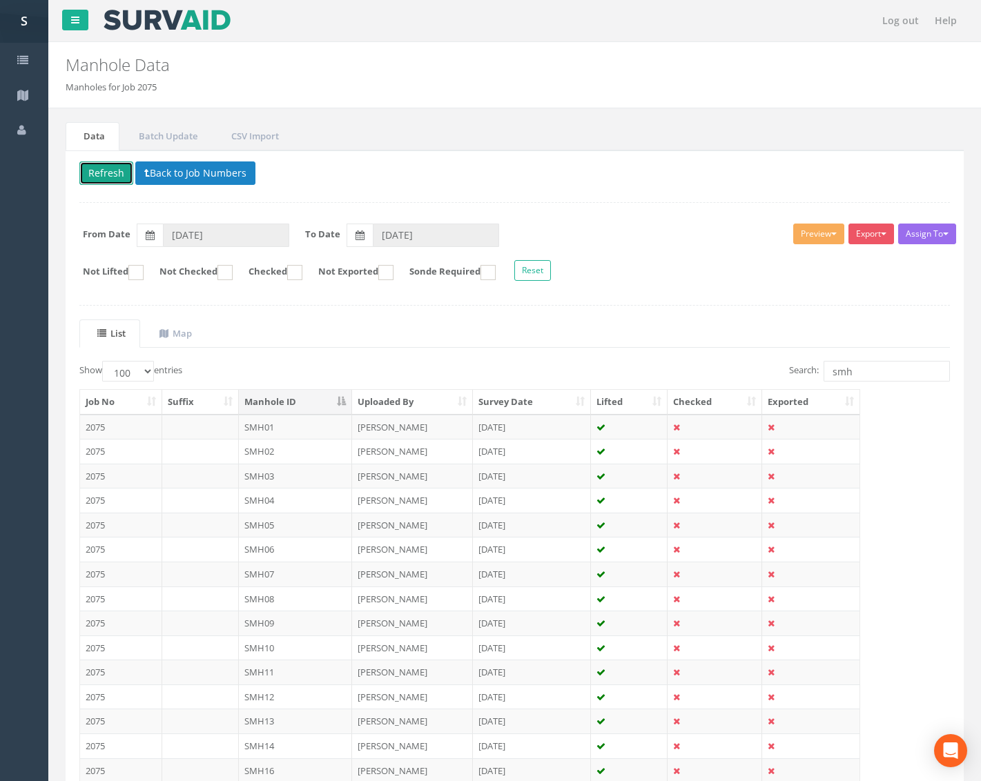
click at [107, 177] on button "Refresh" at bounding box center [106, 172] width 54 height 23
click at [109, 170] on button "Refresh" at bounding box center [106, 172] width 54 height 23
drag, startPoint x: 866, startPoint y: 378, endPoint x: 803, endPoint y: 373, distance: 63.0
click at [803, 373] on label "Search: smh" at bounding box center [869, 371] width 161 height 21
type input "FMH"
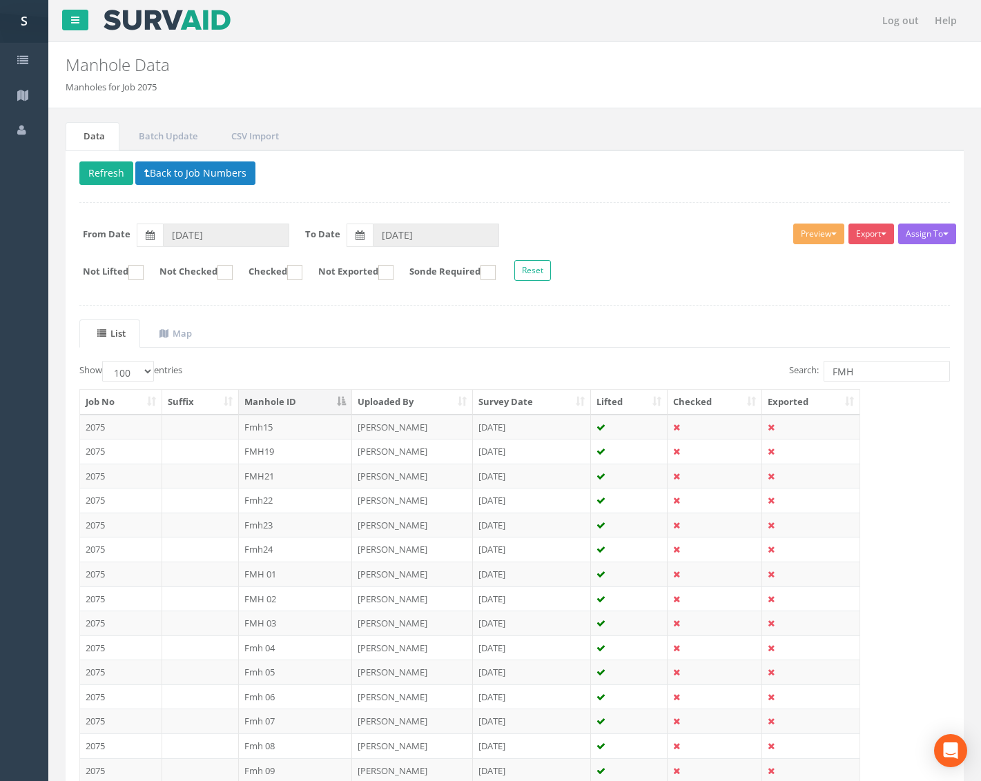
click at [293, 393] on th "Manhole ID" at bounding box center [296, 402] width 114 height 25
click at [290, 402] on th "Manhole ID" at bounding box center [296, 402] width 114 height 25
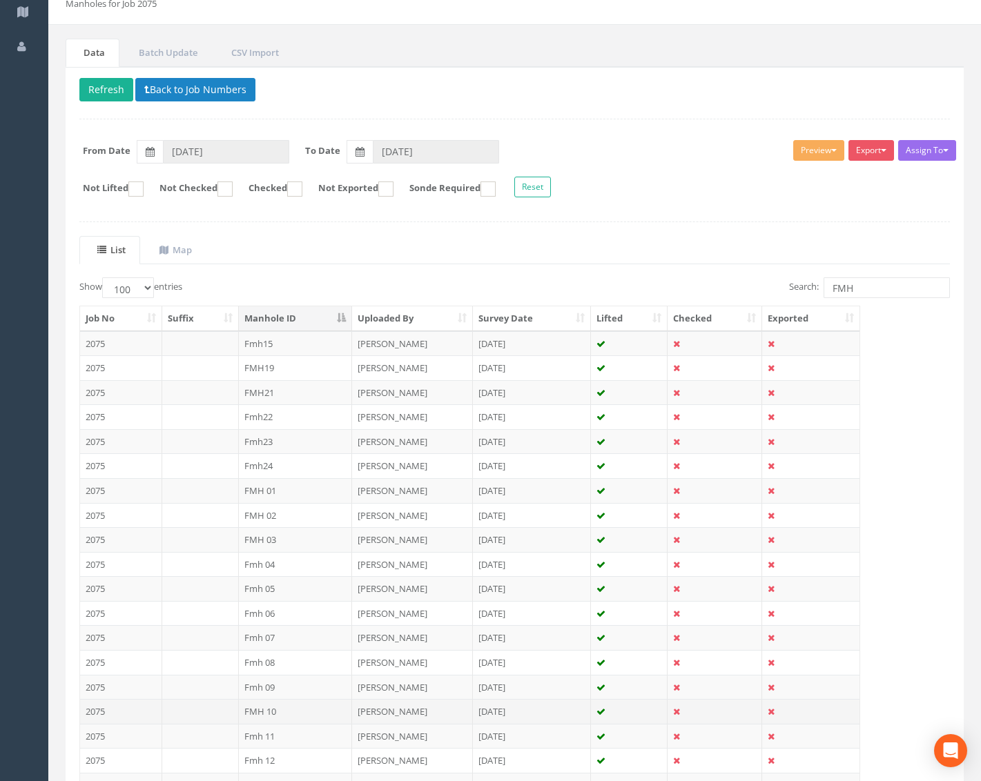
scroll to position [332, 0]
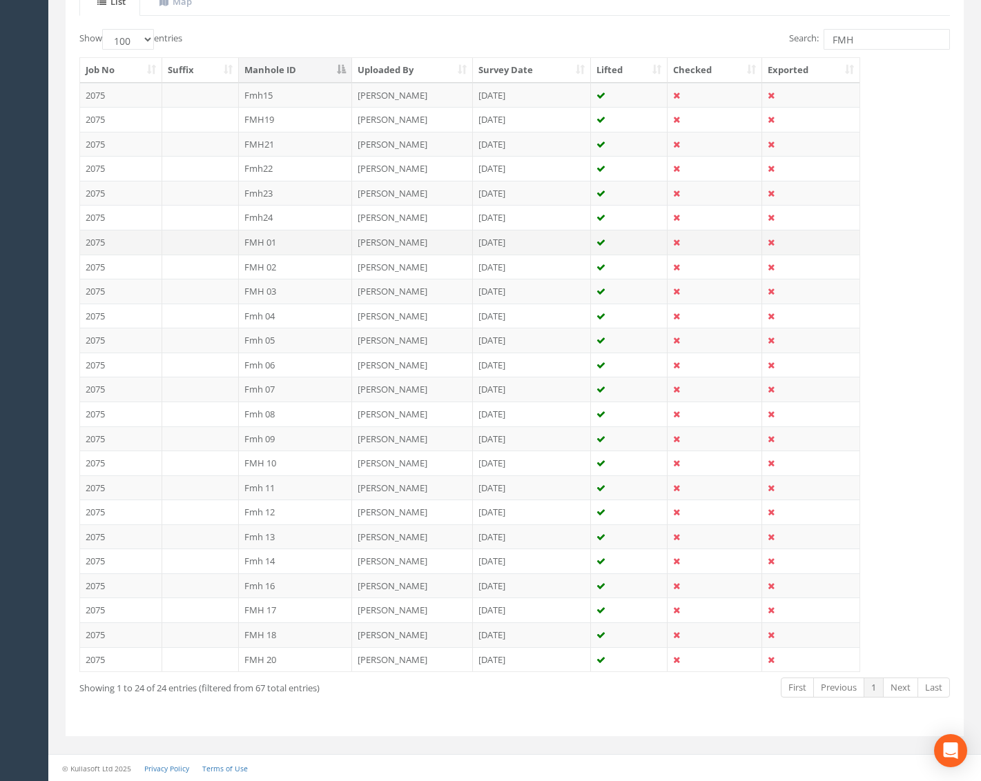
click at [292, 245] on td "FMH 01" at bounding box center [296, 242] width 114 height 25
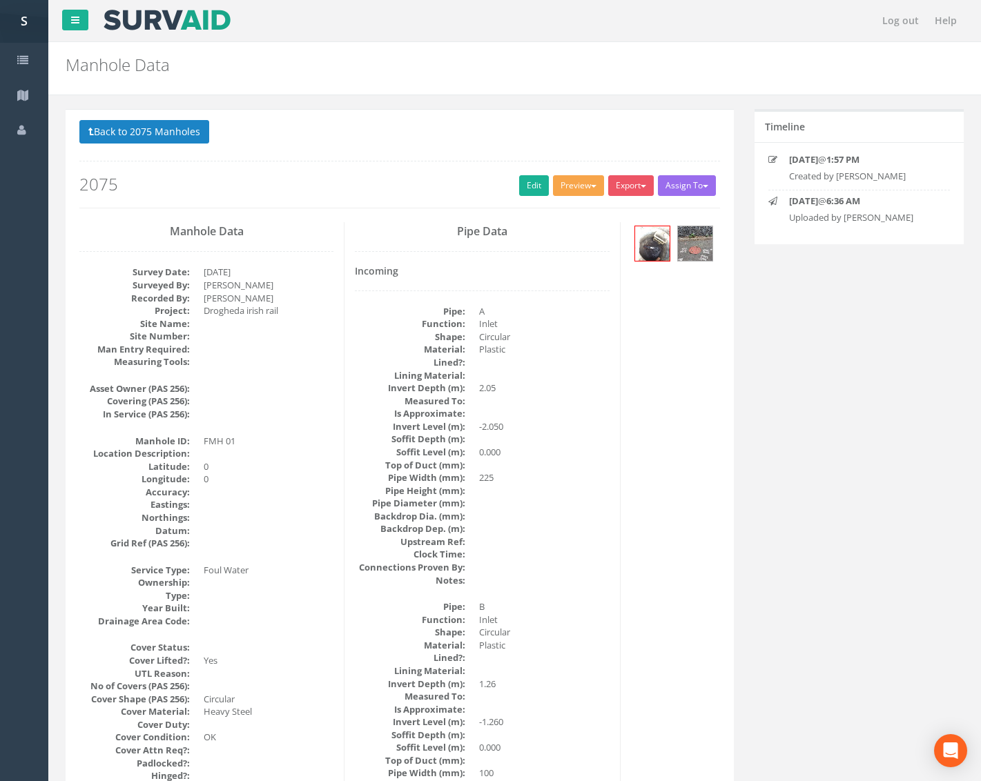
click at [575, 179] on button "Preview" at bounding box center [578, 185] width 51 height 21
click at [569, 210] on link "Metroscan Manhole" at bounding box center [552, 214] width 105 height 21
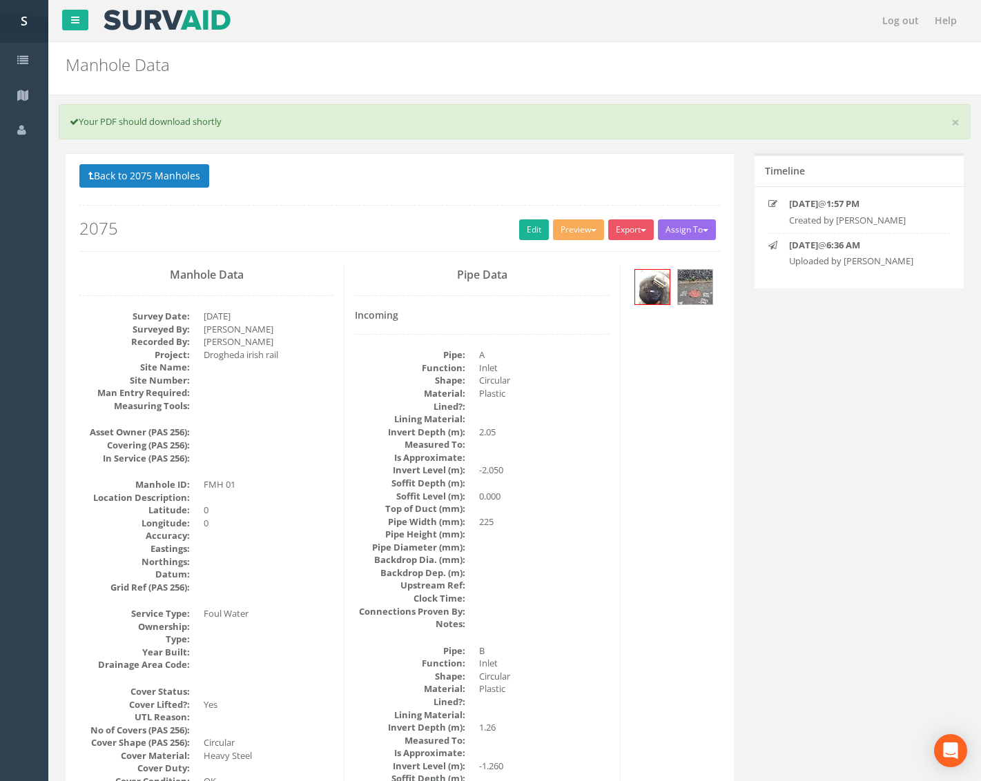
drag, startPoint x: 518, startPoint y: 376, endPoint x: 602, endPoint y: 244, distance: 156.8
click at [529, 357] on dl "Pipe: A Function: Inlet Shape: Circular Material: Plastic Lined?: Lining Materi…" at bounding box center [482, 490] width 254 height 282
click at [579, 231] on button "Preview" at bounding box center [578, 229] width 51 height 21
click at [556, 275] on li at bounding box center [553, 275] width 110 height 1
click at [567, 257] on div "Back to 2075 Manholes Back to Map Assign To No Companies Added Export Metroscan…" at bounding box center [399, 214] width 661 height 101
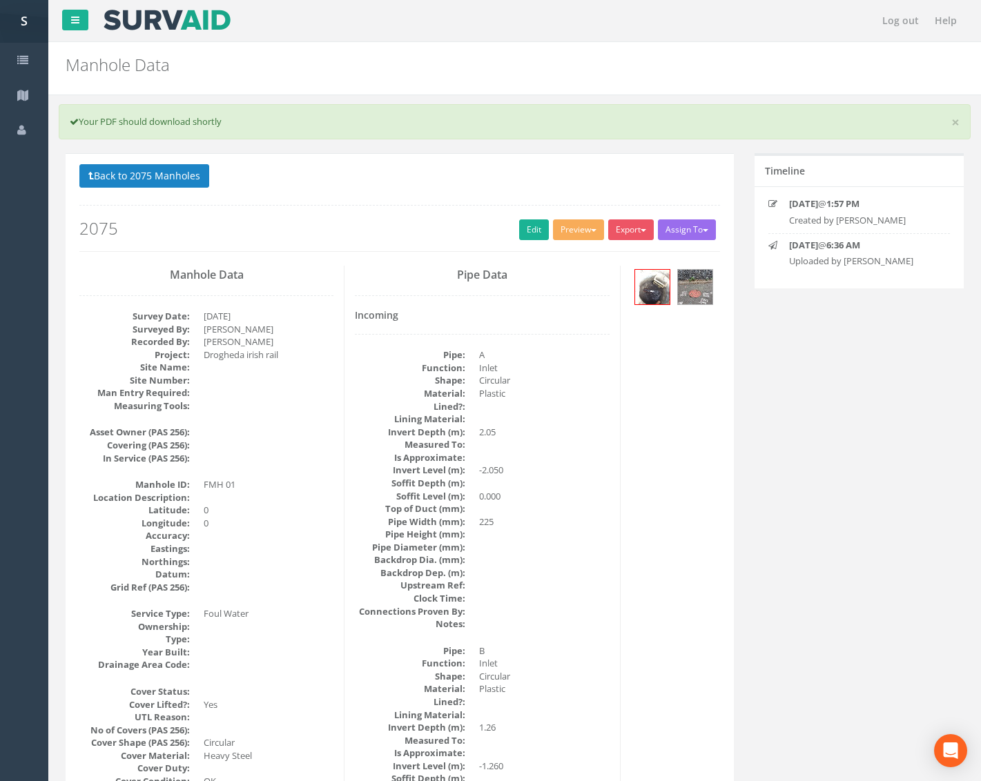
click at [576, 240] on div "Preview Metroscan Manhole Heathrow United Utilities SurvAid IC SurvAid Manhole" at bounding box center [580, 231] width 55 height 24
click at [576, 237] on button "Preview" at bounding box center [578, 229] width 51 height 21
click at [567, 250] on link "Metroscan Manhole" at bounding box center [552, 258] width 105 height 21
click at [525, 230] on link "Edit" at bounding box center [534, 229] width 30 height 21
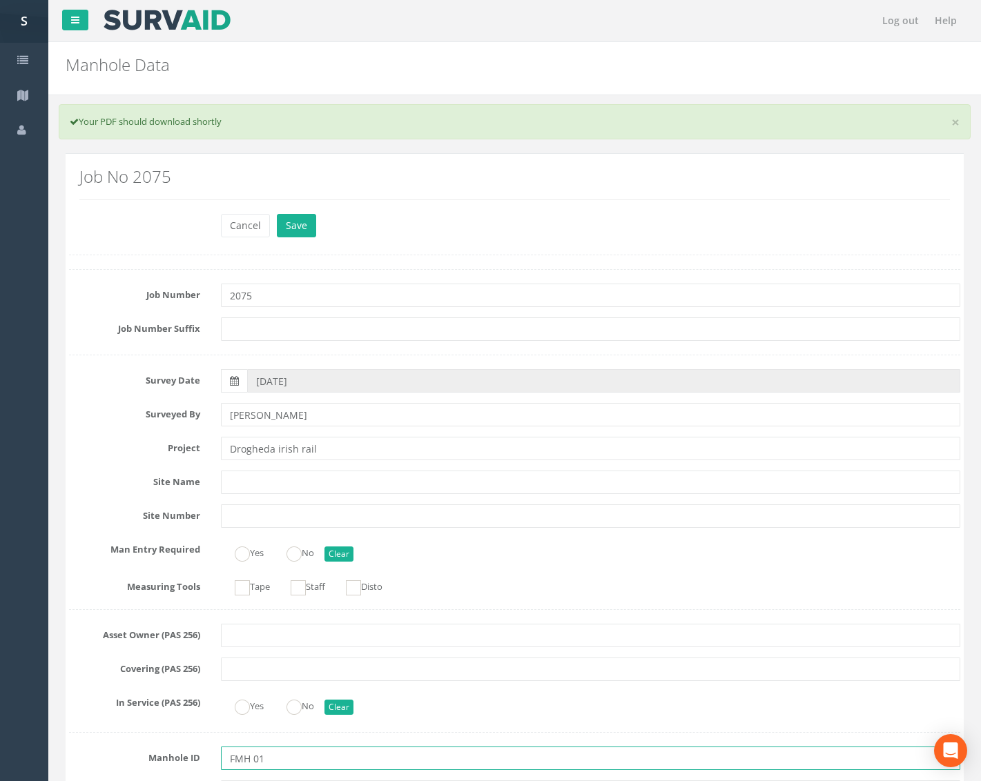
click at [251, 755] on input "FMH 01" at bounding box center [590, 758] width 739 height 23
type input "FMH01"
click at [298, 231] on button "Save" at bounding box center [296, 225] width 39 height 23
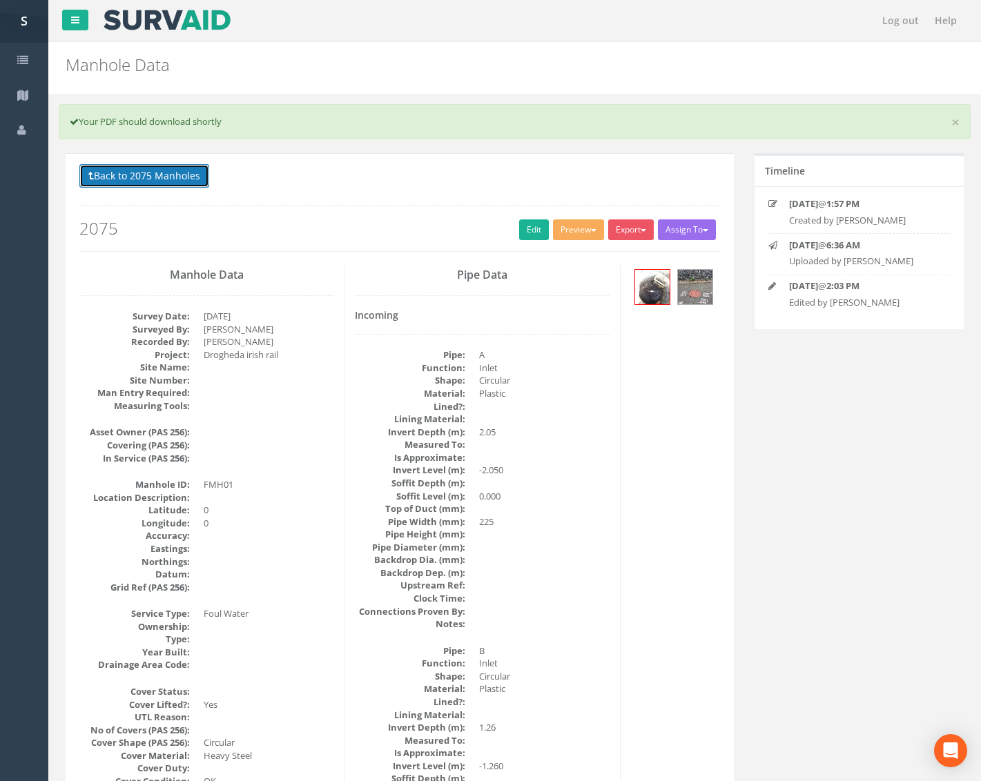
click at [163, 177] on button "Back to 2075 Manholes" at bounding box center [144, 175] width 130 height 23
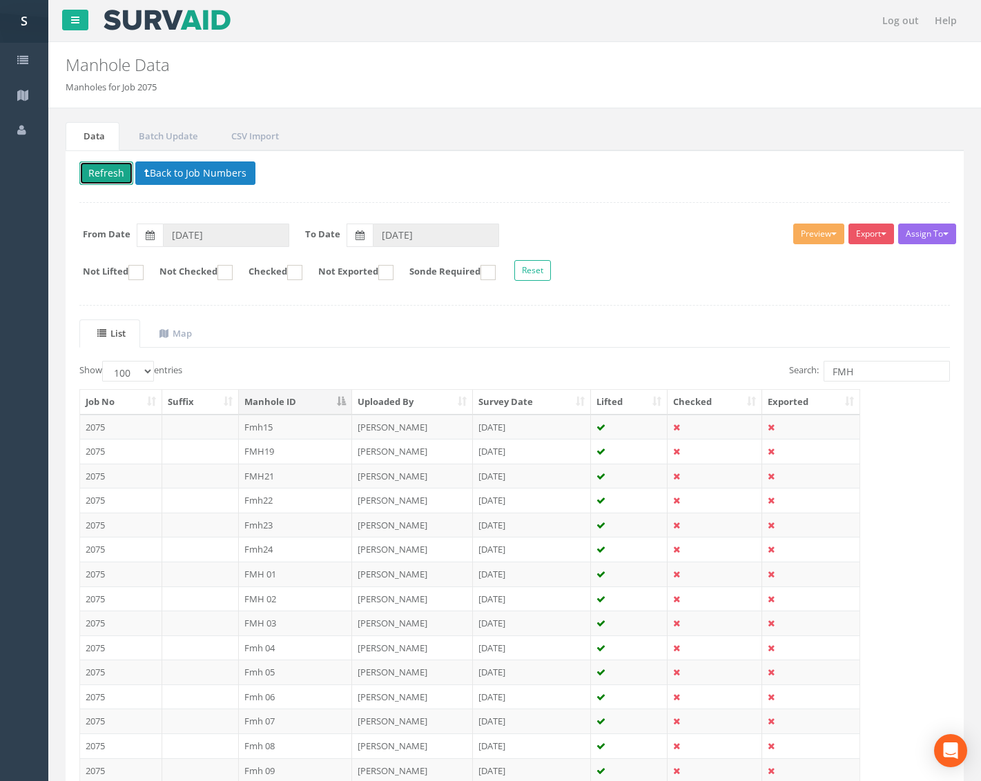
click at [111, 170] on button "Refresh" at bounding box center [106, 172] width 54 height 23
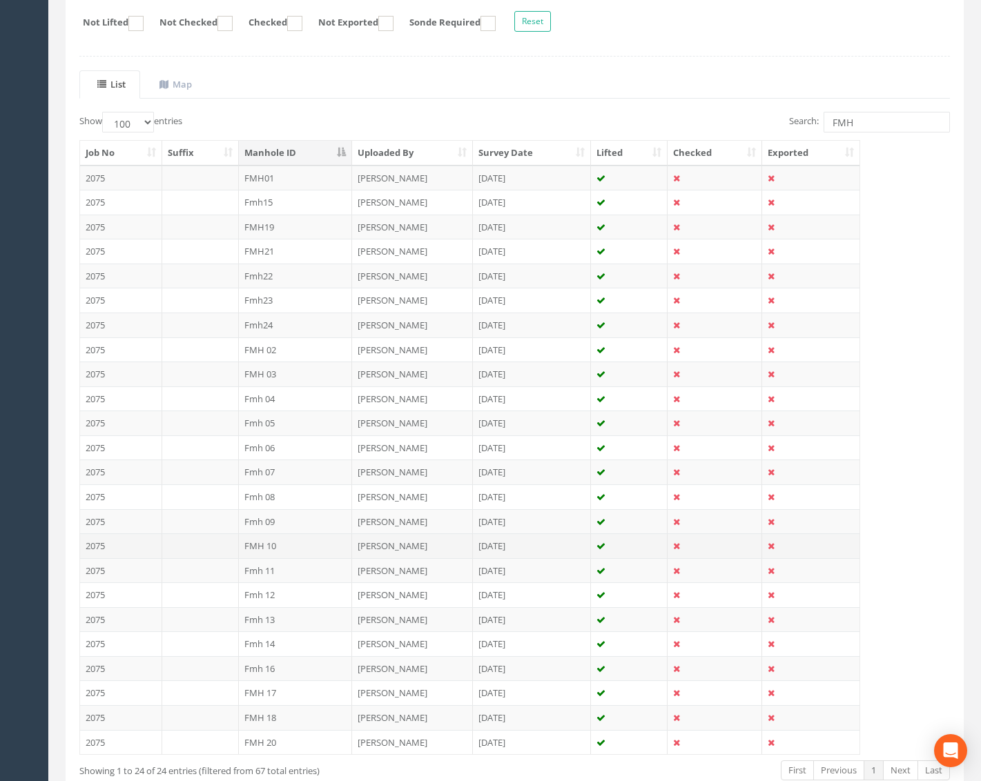
scroll to position [332, 0]
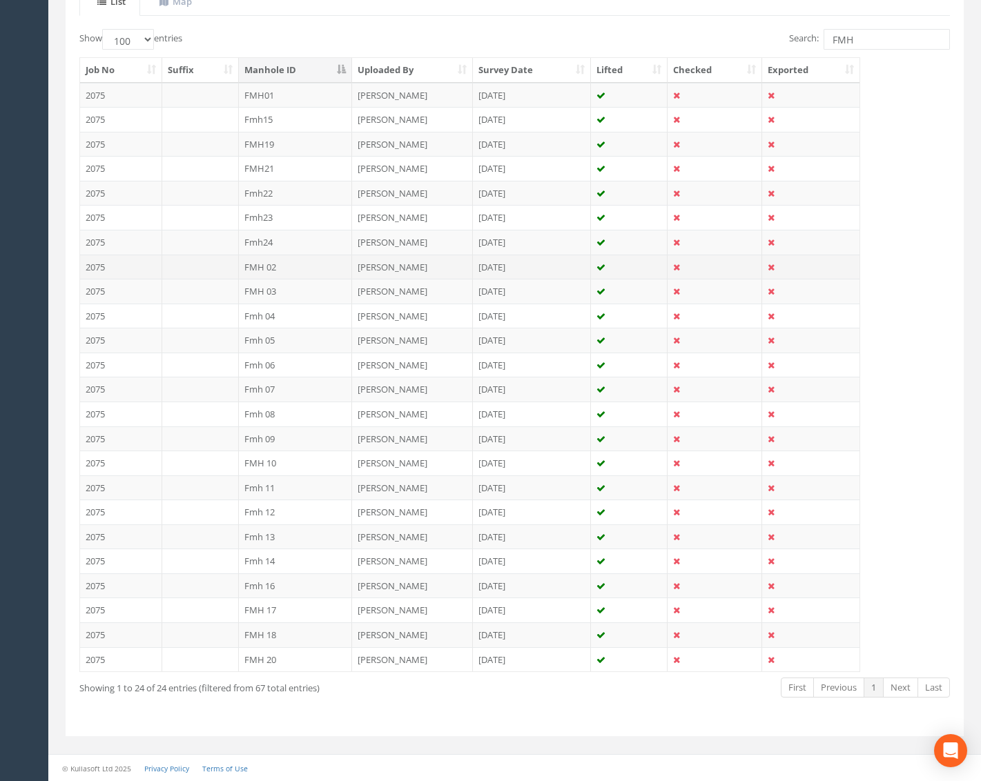
click at [294, 271] on td "FMH 02" at bounding box center [296, 267] width 114 height 25
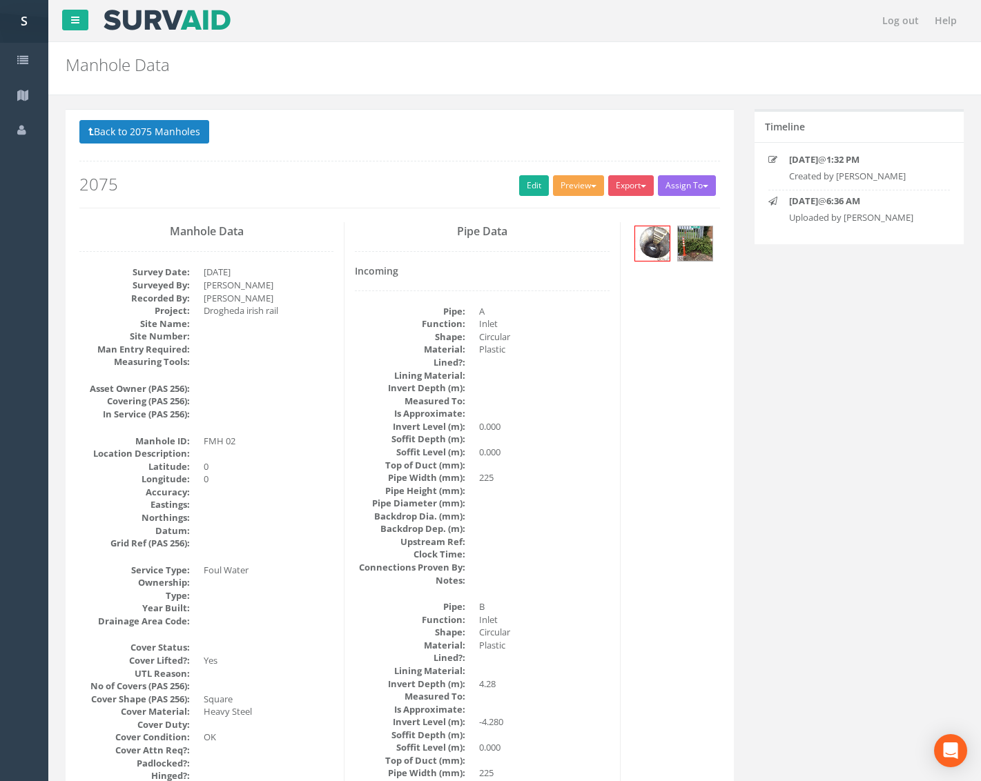
click at [562, 184] on button "Preview" at bounding box center [578, 185] width 51 height 21
click at [577, 205] on link "Metroscan Manhole" at bounding box center [552, 214] width 105 height 21
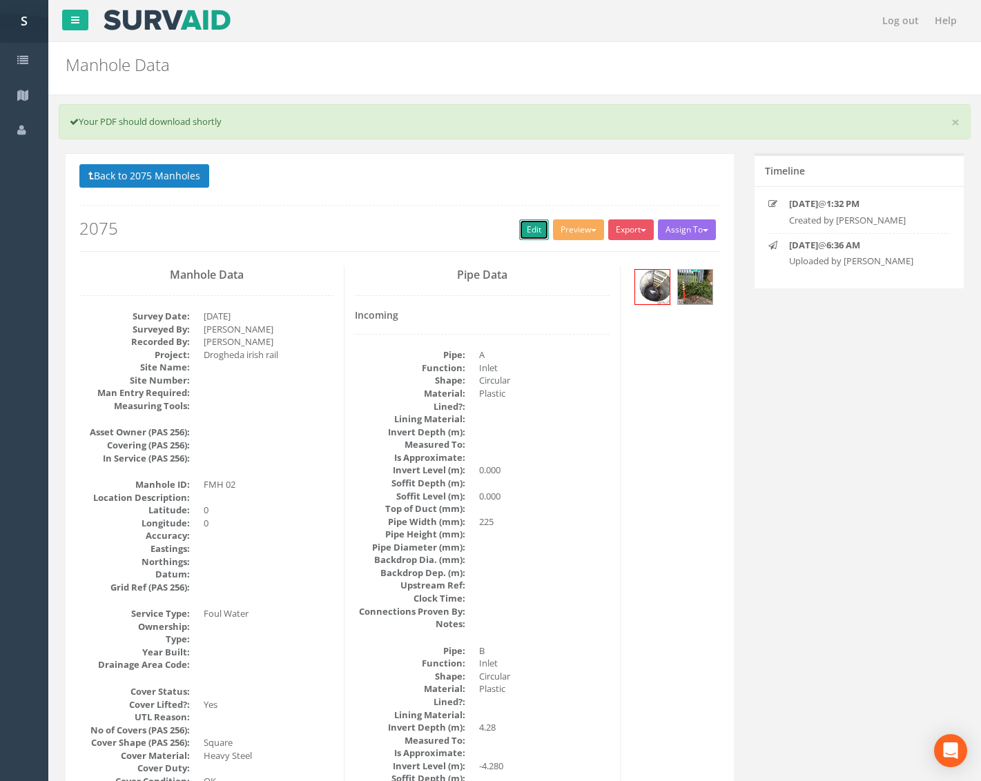
click at [519, 223] on link "Edit" at bounding box center [534, 229] width 30 height 21
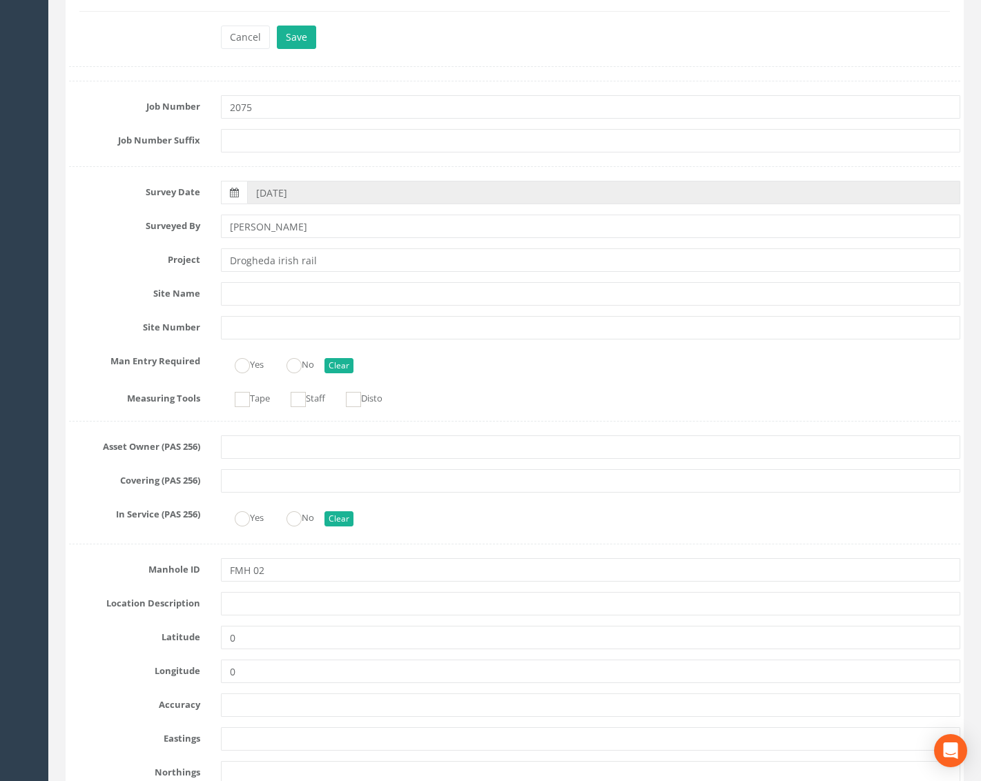
scroll to position [207, 0]
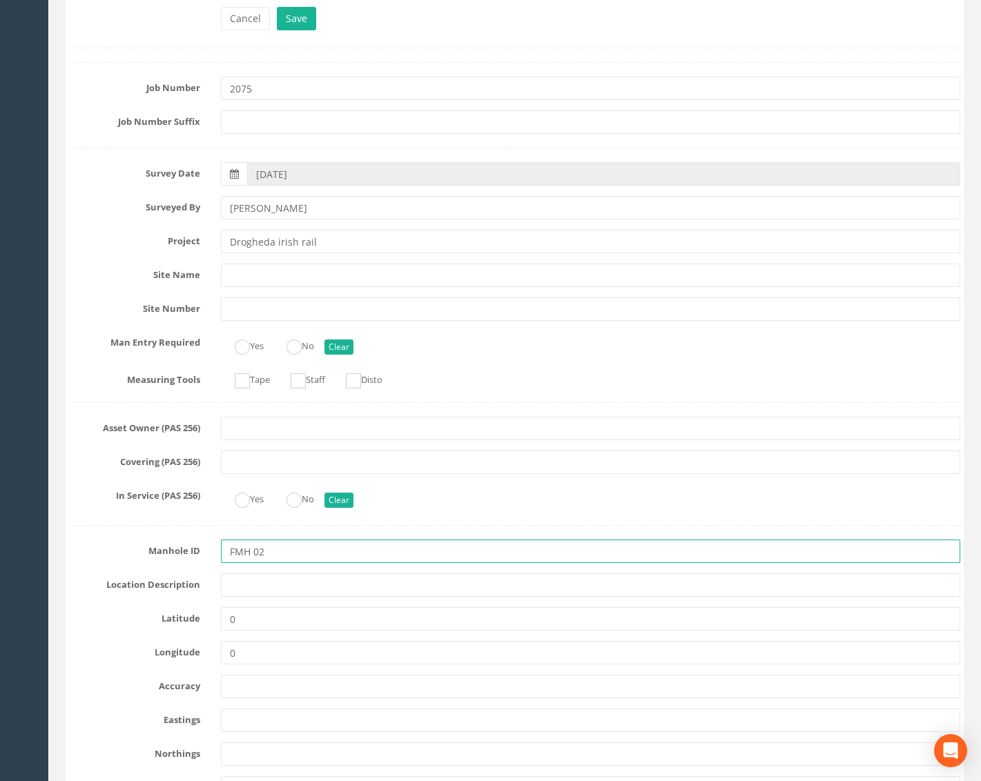
click at [252, 557] on input "FMH 02" at bounding box center [590, 551] width 739 height 23
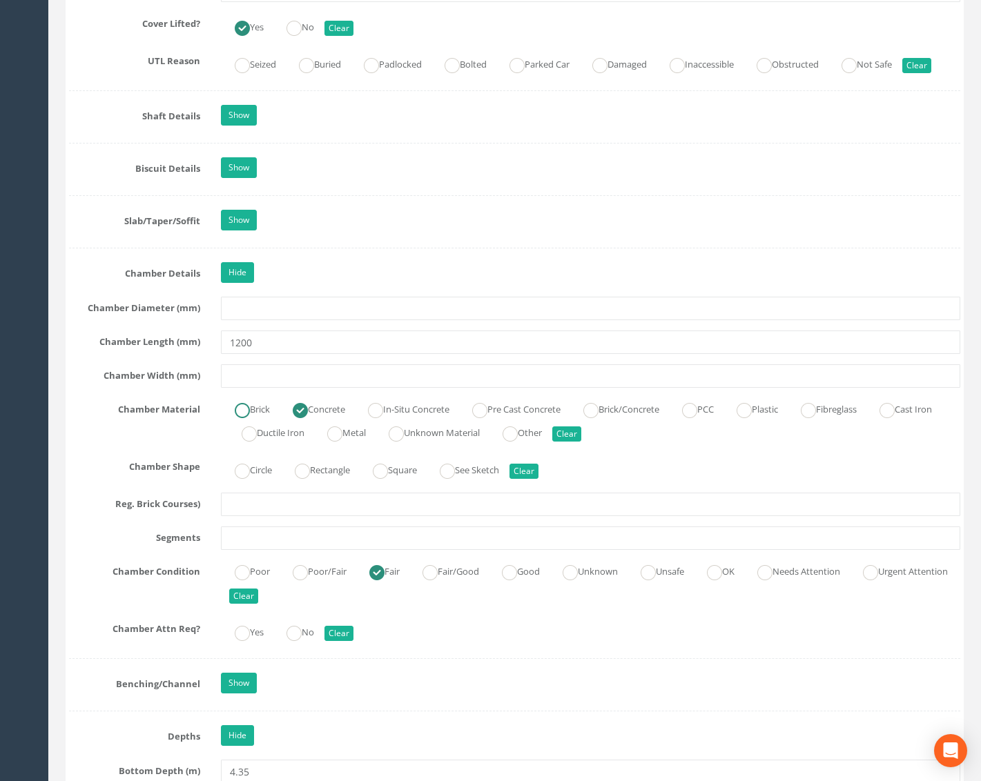
scroll to position [1449, 0]
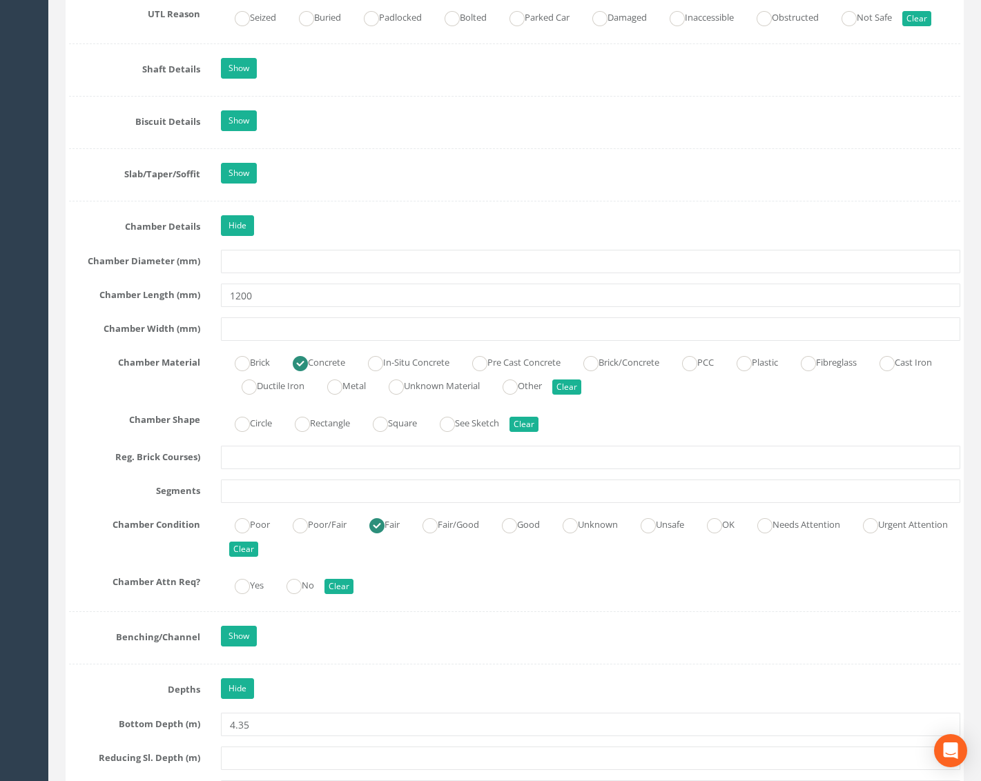
type input "FMH02"
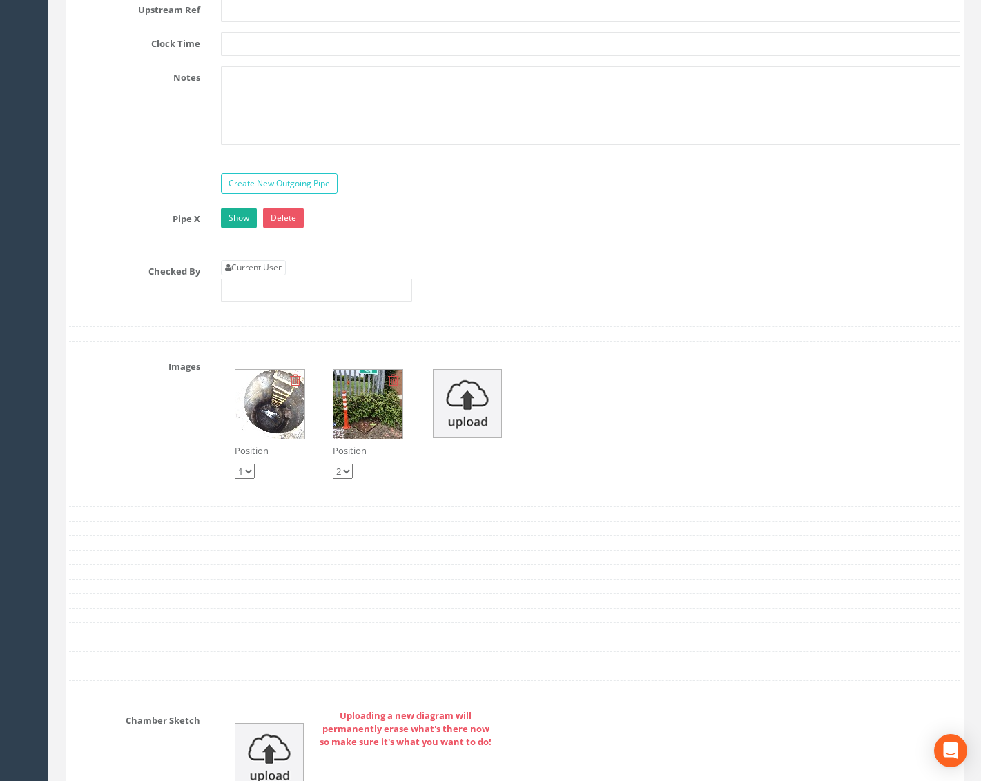
scroll to position [3451, 0]
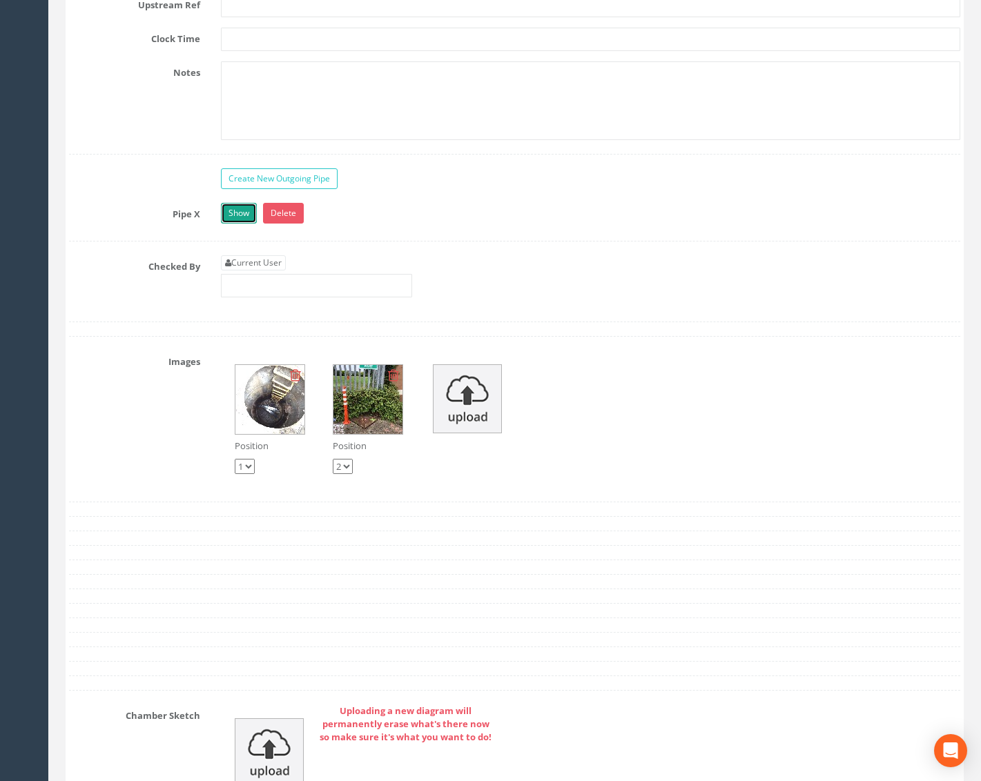
click at [240, 215] on link "Show" at bounding box center [239, 213] width 36 height 21
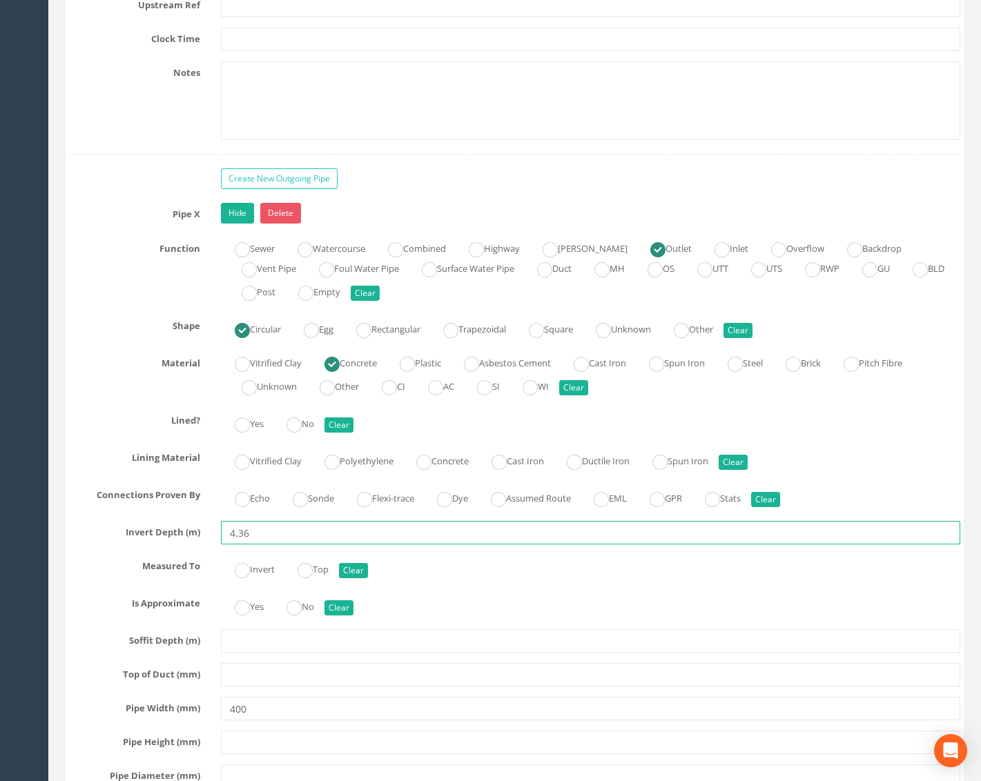
click at [251, 529] on input "4.36" at bounding box center [590, 532] width 739 height 23
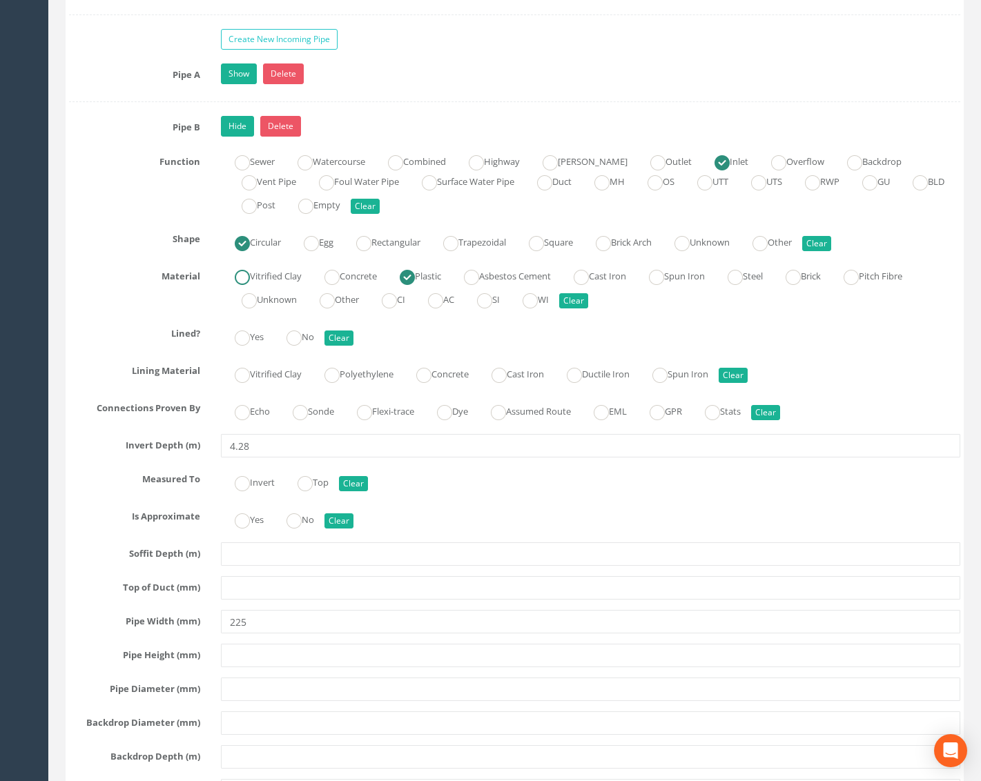
scroll to position [2554, 0]
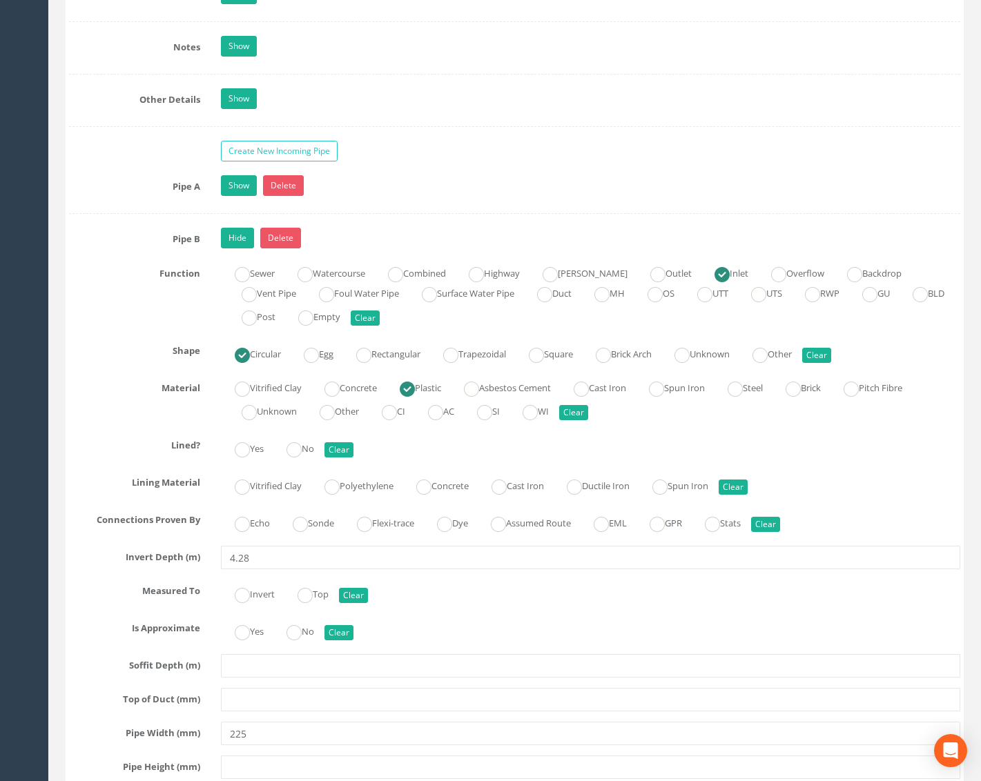
type input "4.35"
click at [238, 185] on link "Show" at bounding box center [239, 185] width 36 height 21
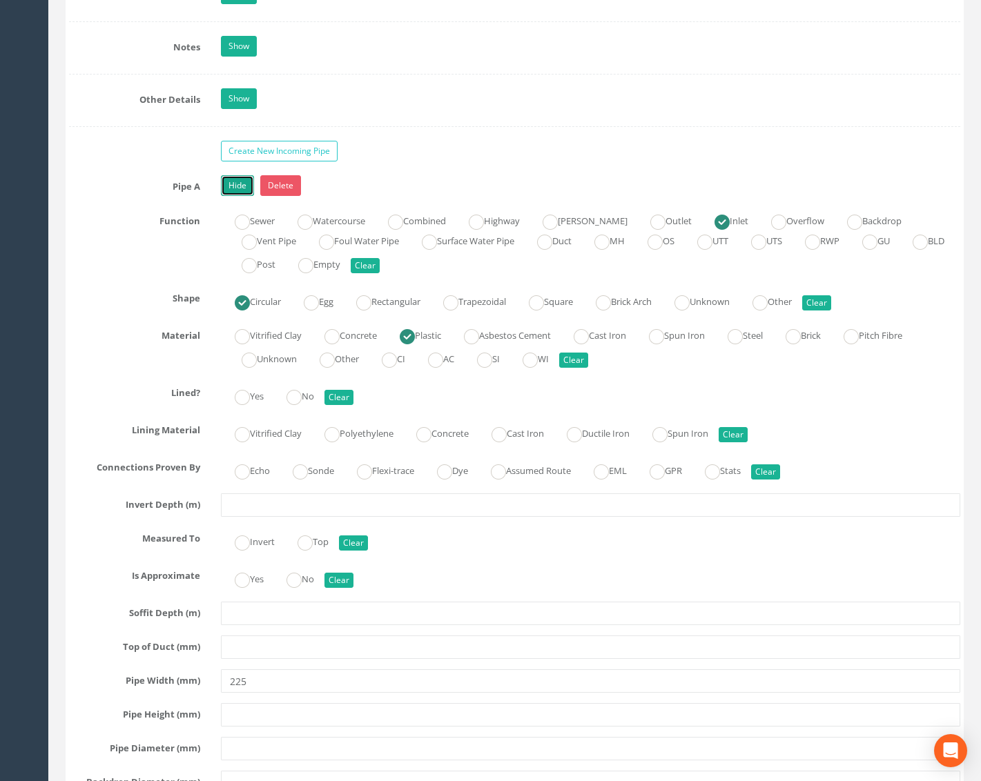
click at [238, 184] on link "Hide" at bounding box center [237, 185] width 33 height 21
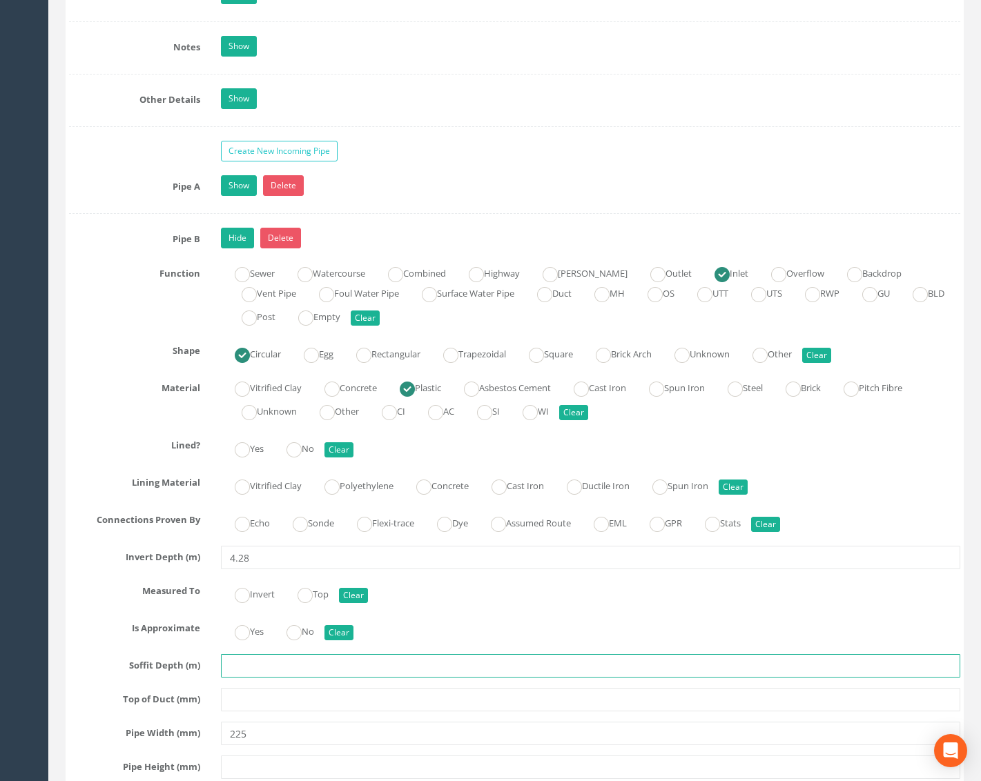
click at [250, 664] on input "text" at bounding box center [590, 665] width 739 height 23
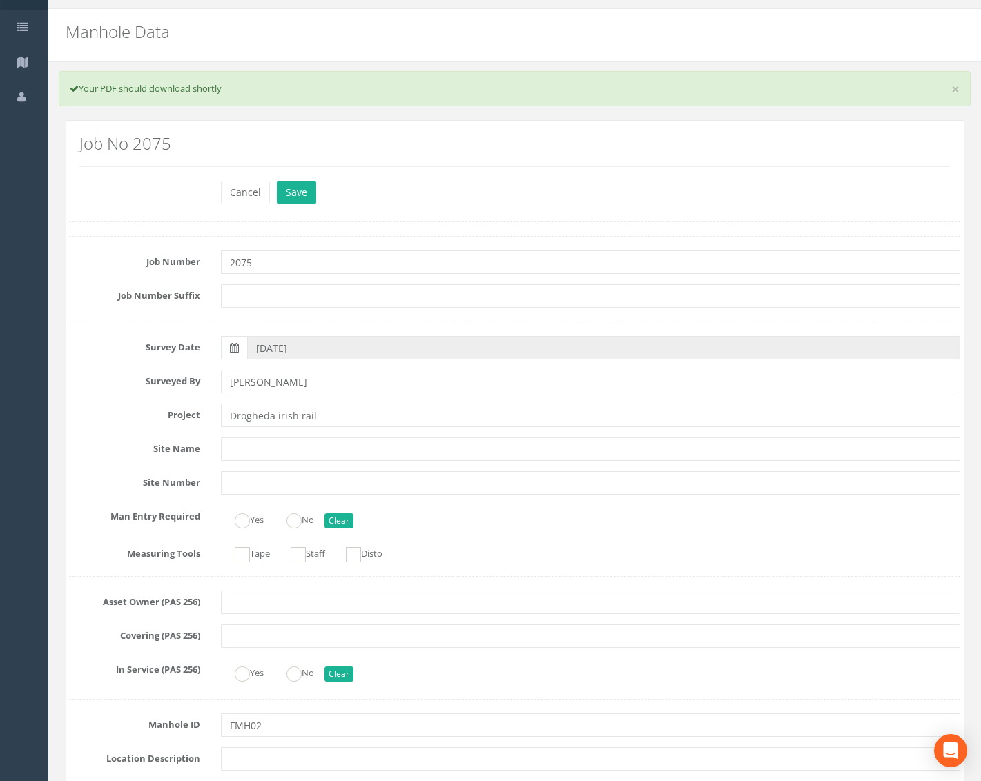
scroll to position [0, 0]
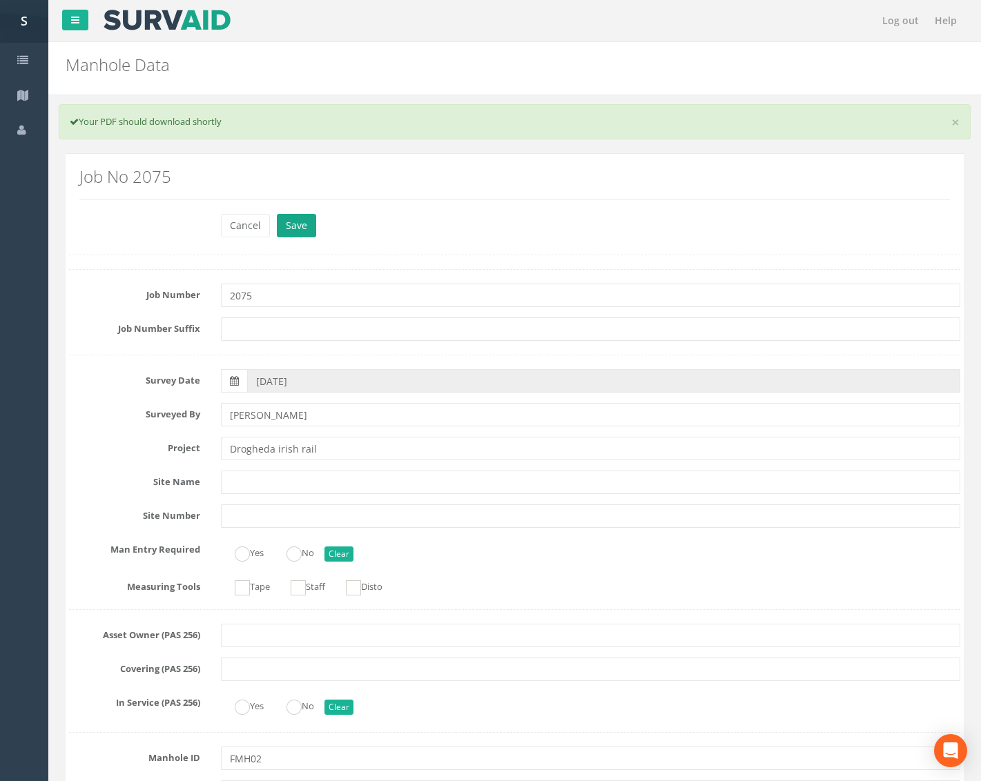
type input "2.50"
click at [294, 230] on button "Save" at bounding box center [296, 225] width 39 height 23
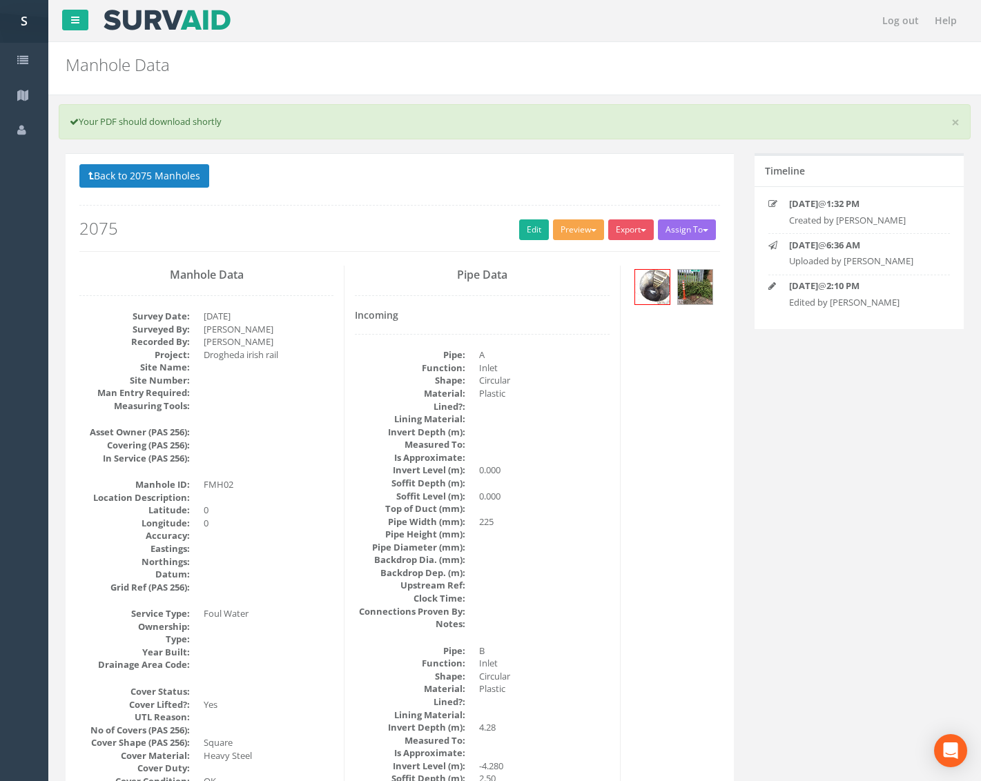
click at [578, 233] on button "Preview" at bounding box center [578, 229] width 51 height 21
click at [575, 253] on link "Metroscan Manhole" at bounding box center [552, 258] width 105 height 21
drag, startPoint x: 551, startPoint y: 232, endPoint x: 559, endPoint y: 229, distance: 8.7
click at [553, 231] on button "Preview" at bounding box center [578, 229] width 51 height 21
click at [569, 249] on link "Metroscan Manhole" at bounding box center [552, 258] width 105 height 21
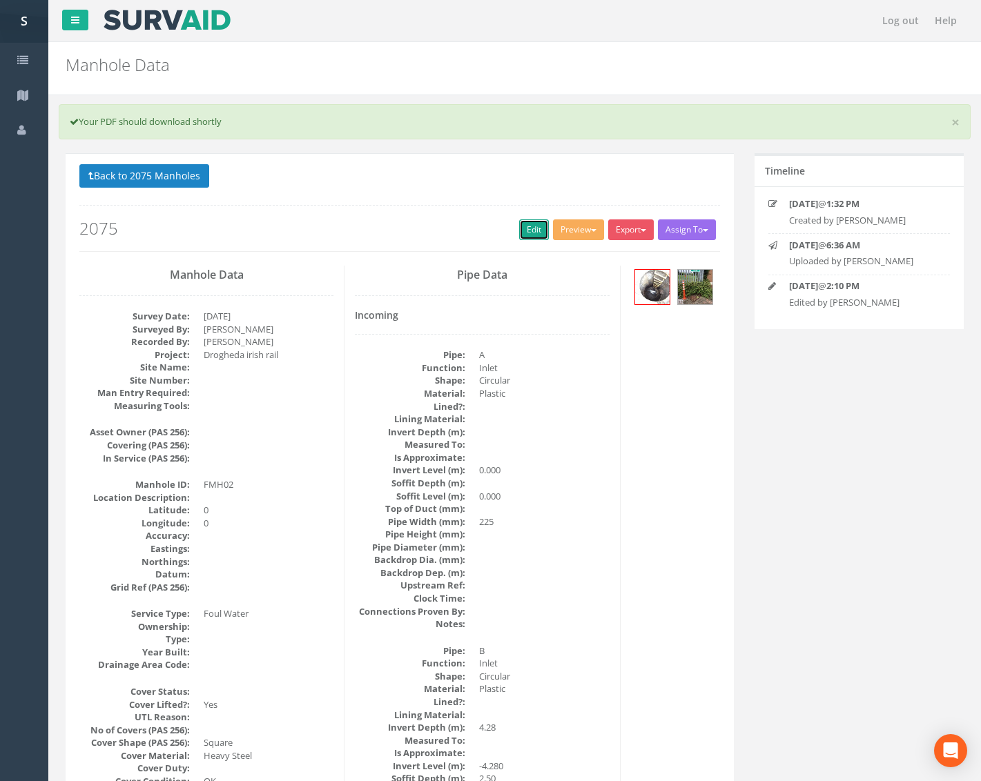
click at [529, 224] on link "Edit" at bounding box center [534, 229] width 30 height 21
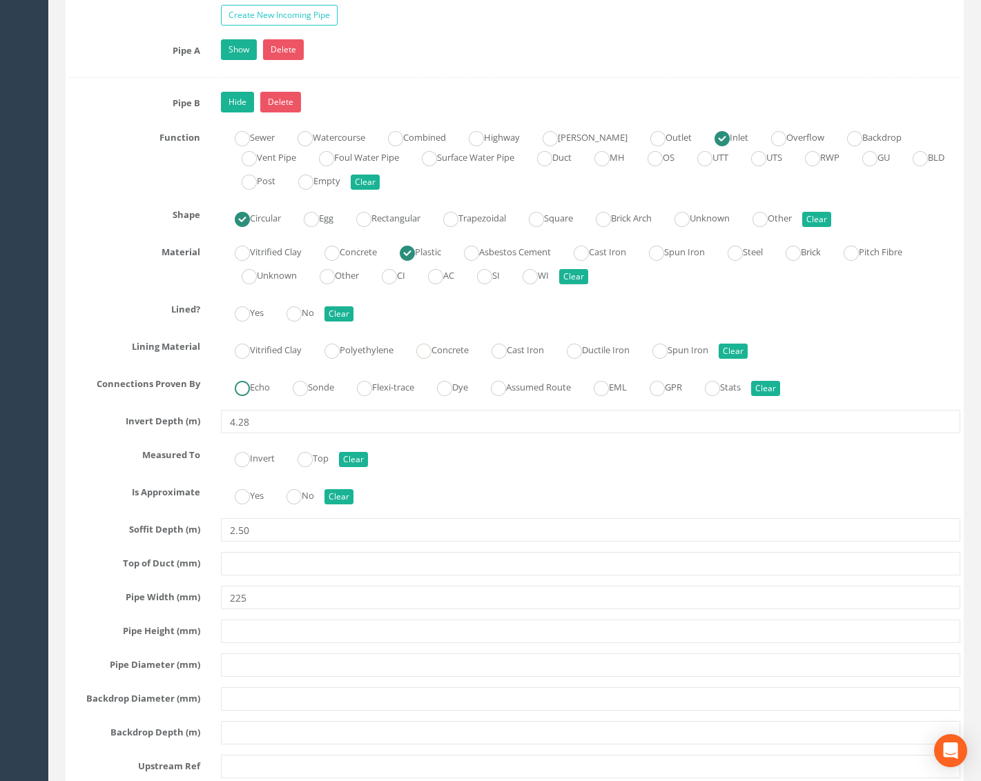
scroll to position [2692, 0]
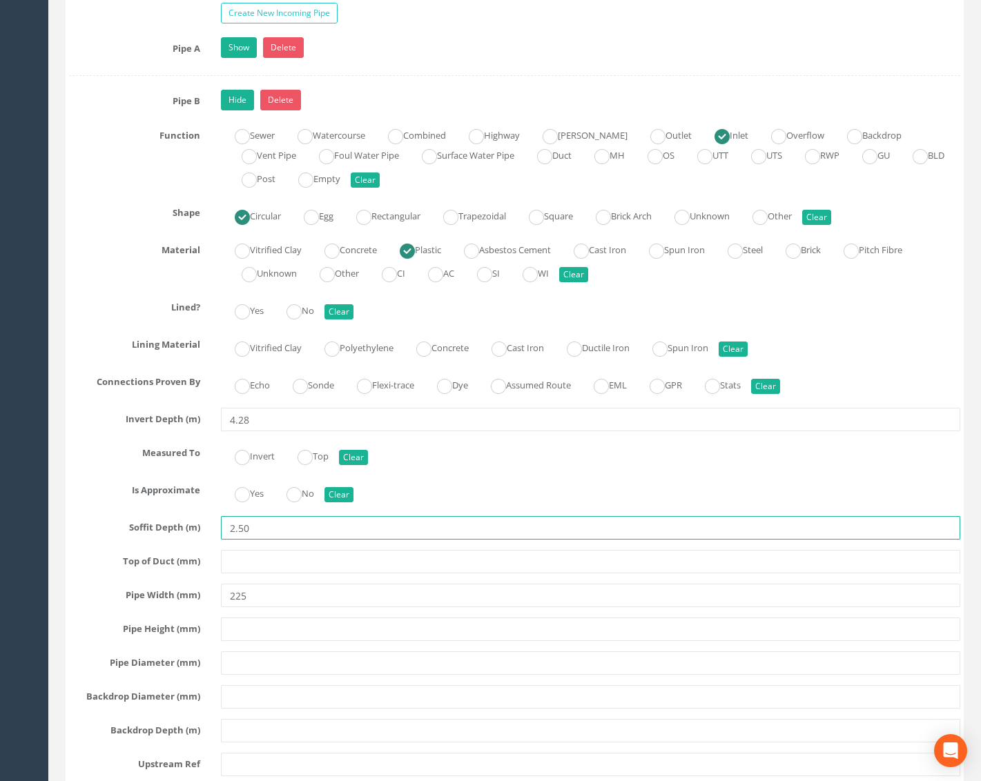
drag, startPoint x: 269, startPoint y: 527, endPoint x: 150, endPoint y: 514, distance: 119.4
click at [150, 514] on div "Pipe B Hide Delete Function Sewer Watercourse Combined Highway [PERSON_NAME] Ou…" at bounding box center [514, 502] width 891 height 824
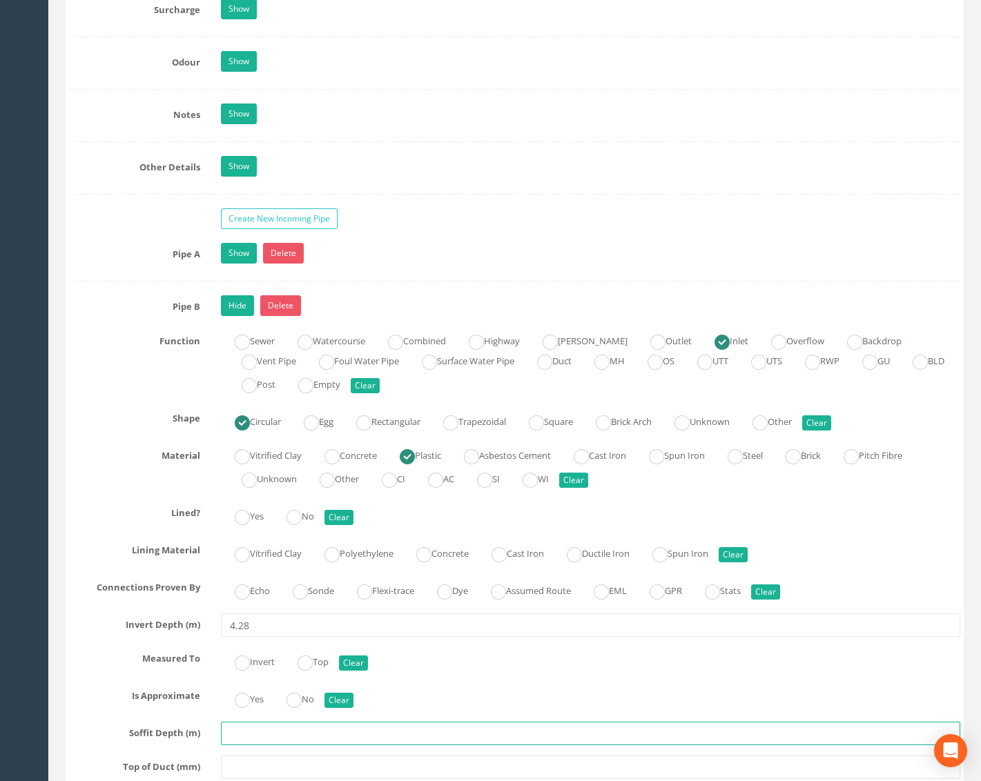
scroll to position [2415, 0]
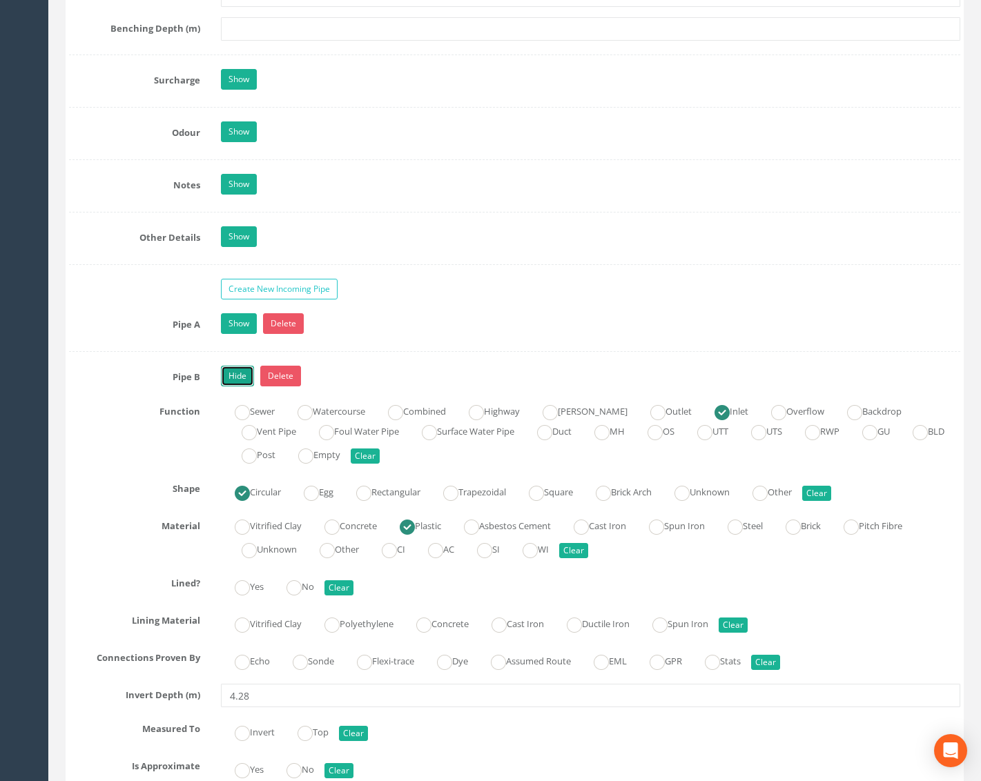
click at [235, 366] on link "Hide" at bounding box center [237, 376] width 33 height 21
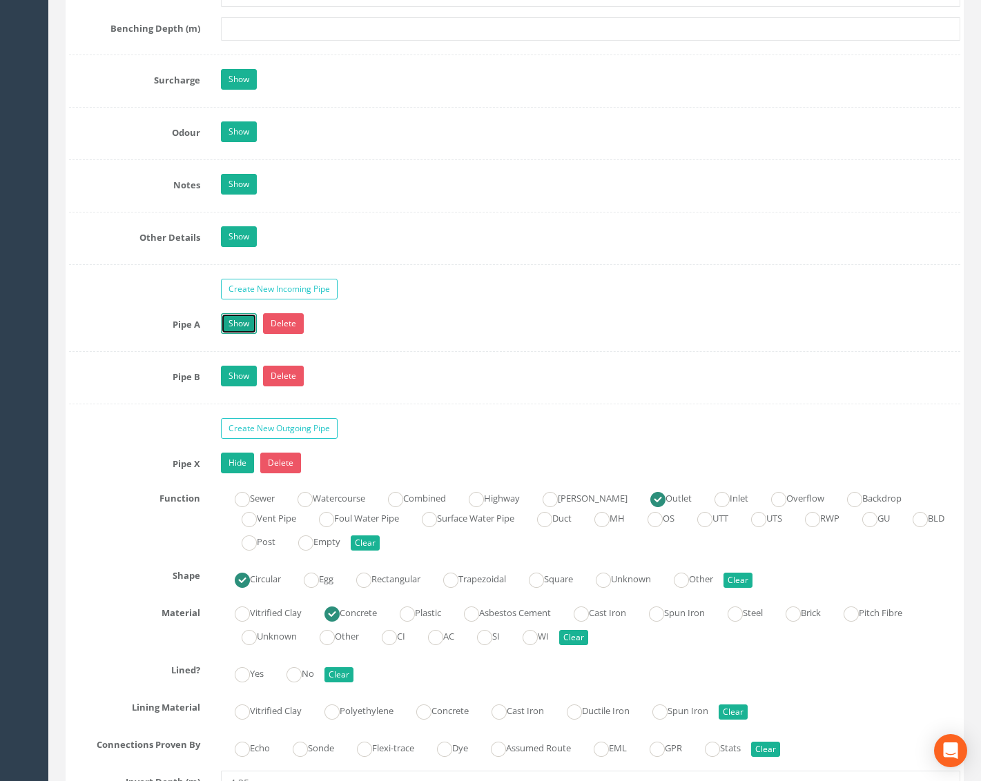
click at [240, 322] on link "Show" at bounding box center [239, 323] width 36 height 21
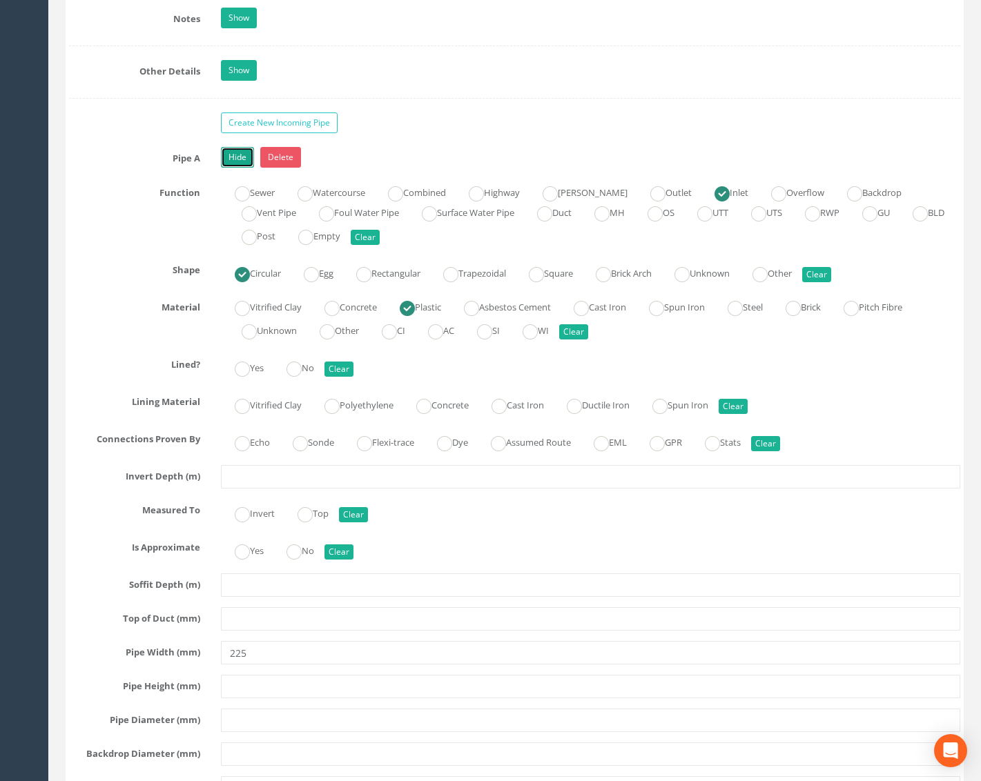
scroll to position [2623, 0]
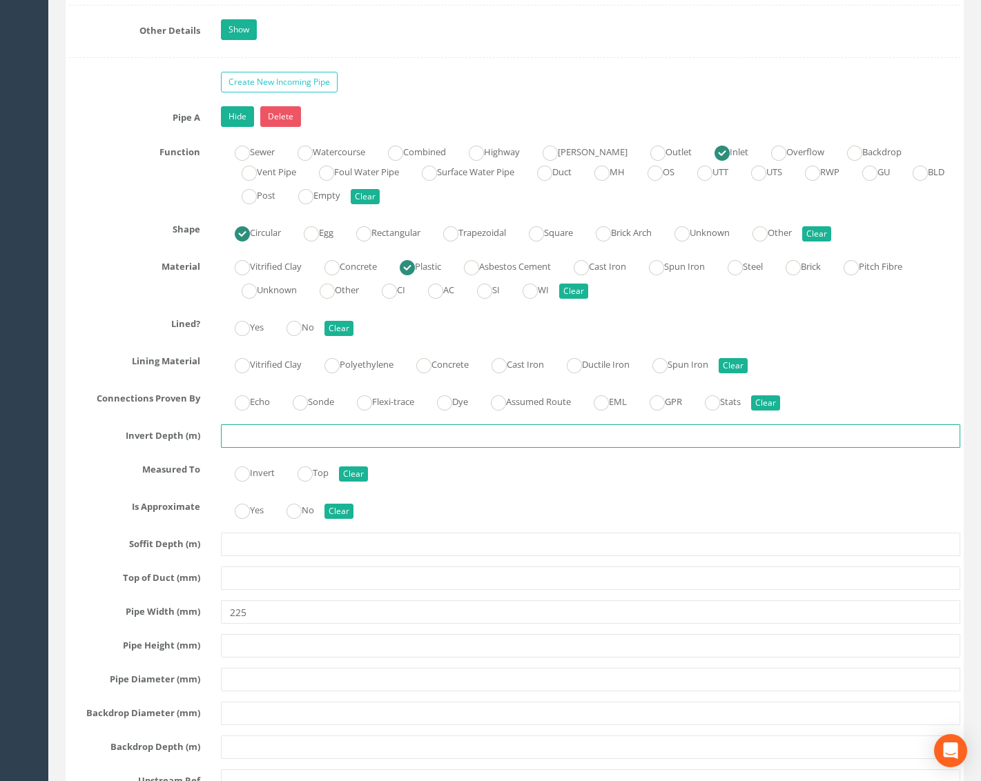
click at [257, 438] on input "text" at bounding box center [590, 435] width 739 height 23
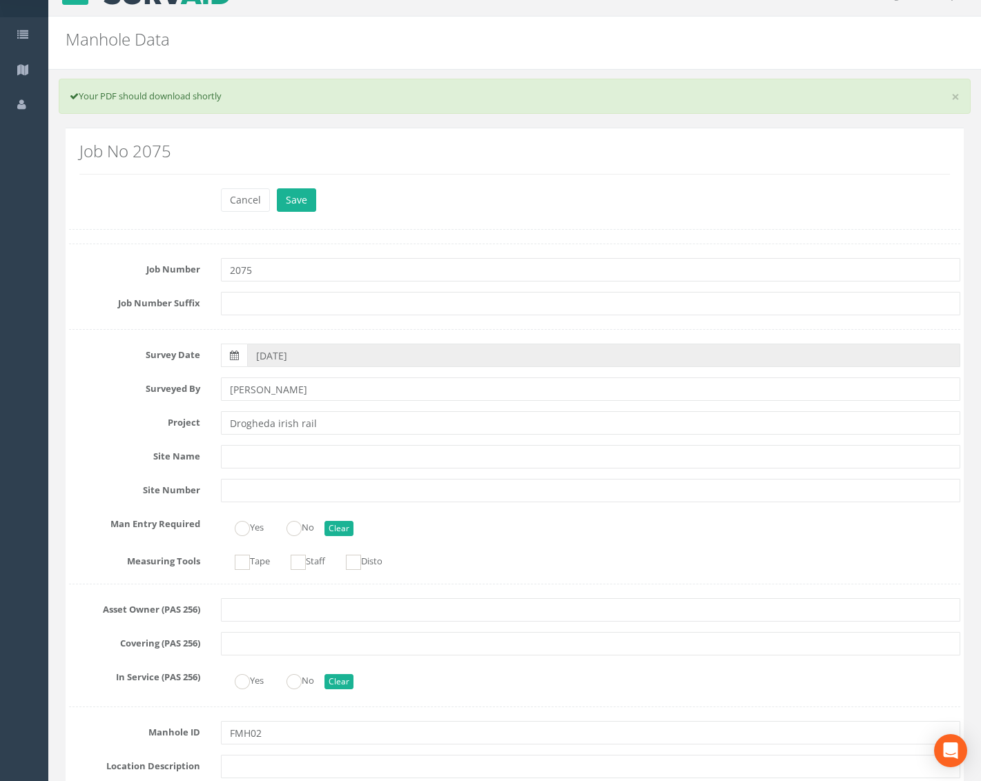
scroll to position [0, 0]
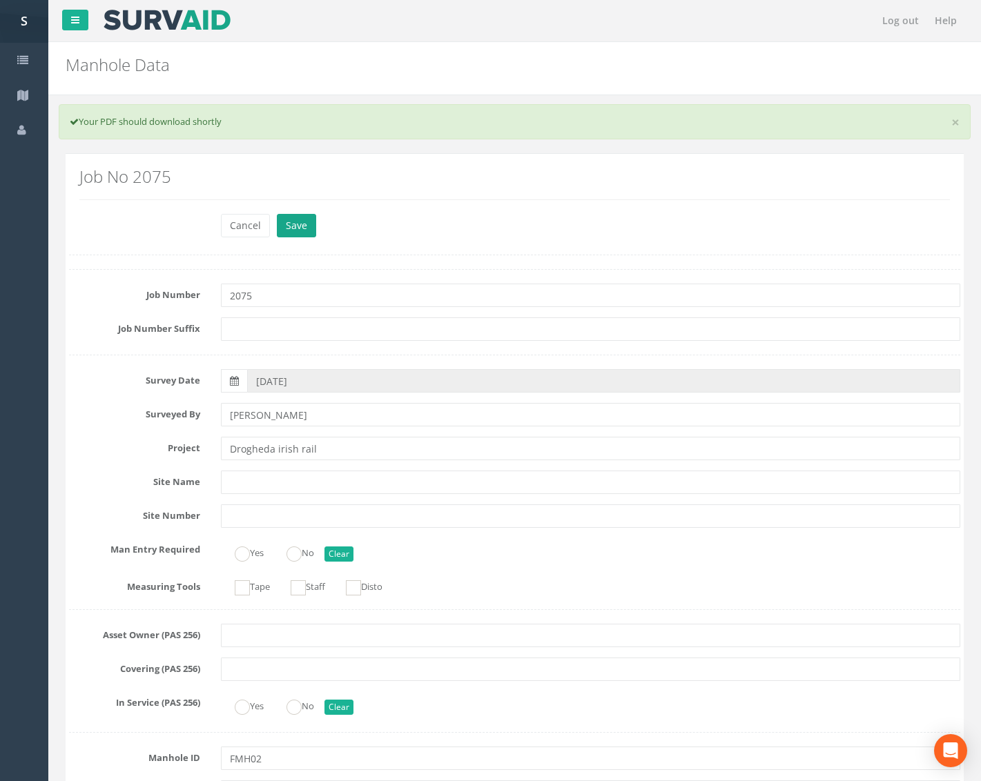
type input "2.50"
click at [292, 228] on button "Save" at bounding box center [296, 225] width 39 height 23
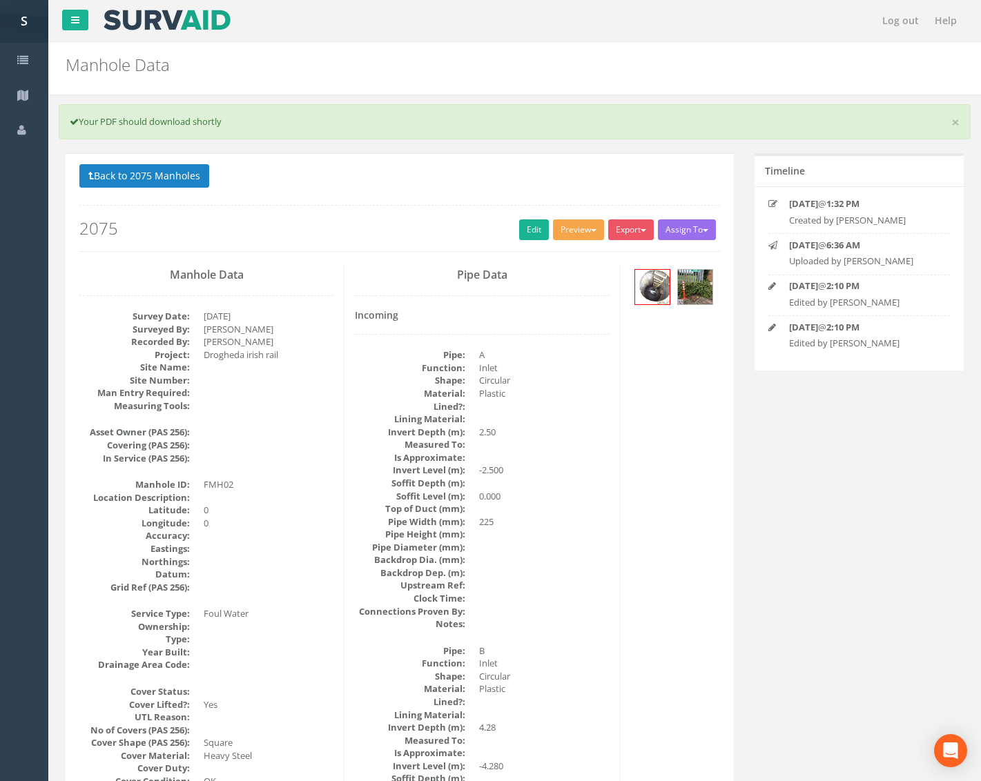
click at [591, 229] on span "button" at bounding box center [594, 230] width 6 height 3
click at [563, 253] on link "Metroscan Manhole" at bounding box center [552, 258] width 105 height 21
click at [170, 177] on button "Back to 2075 Manholes" at bounding box center [144, 175] width 130 height 23
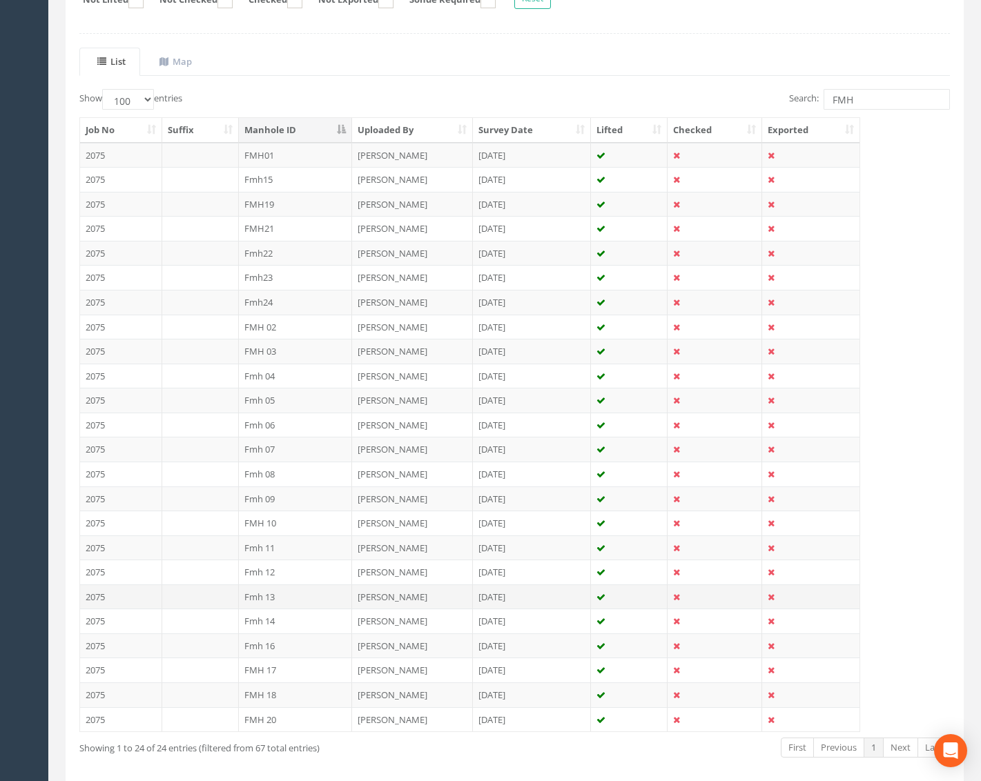
scroll to position [276, 0]
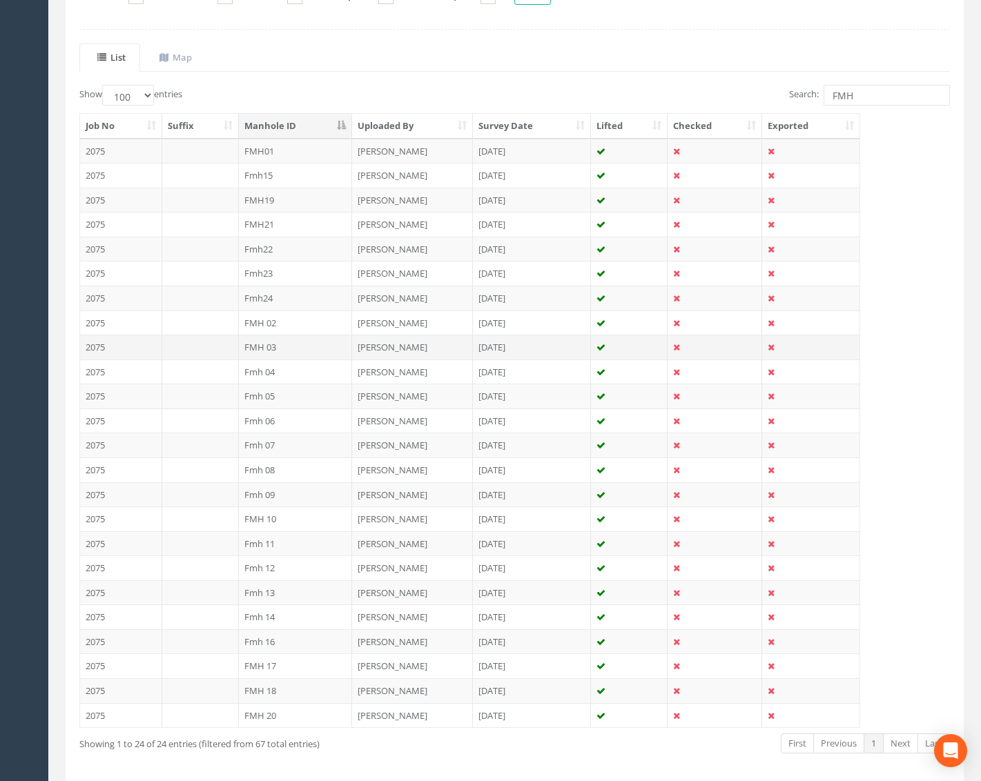
click at [284, 344] on td "FMH 03" at bounding box center [296, 347] width 114 height 25
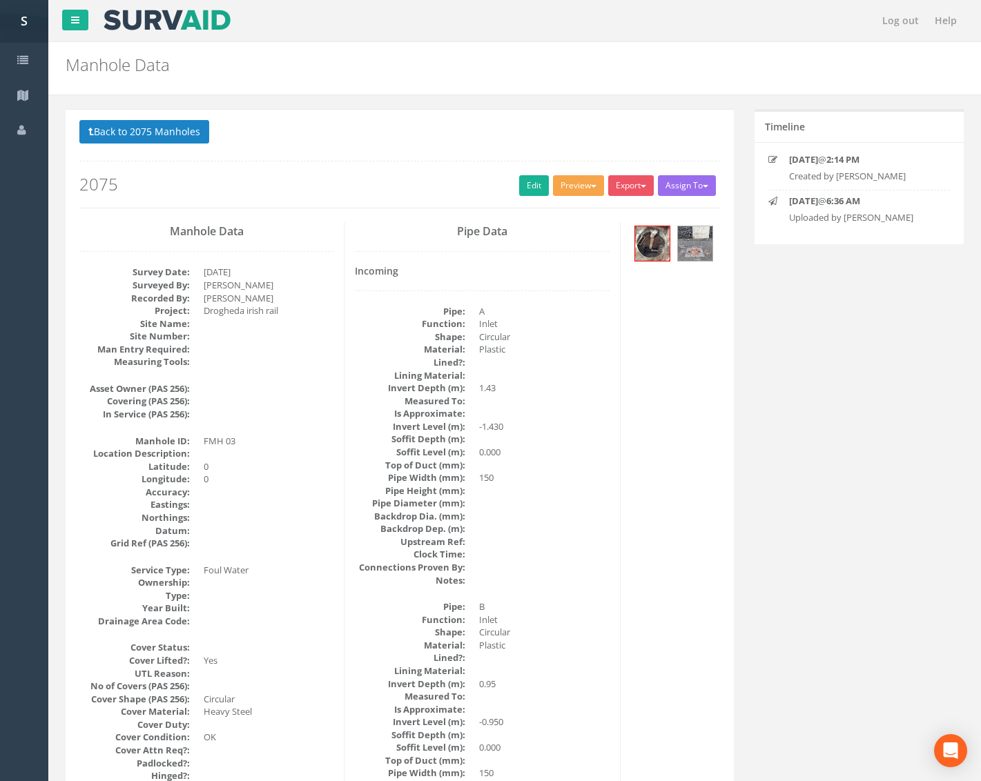
click at [567, 190] on button "Preview" at bounding box center [578, 185] width 51 height 21
click at [571, 208] on link "Metroscan Manhole" at bounding box center [552, 214] width 105 height 21
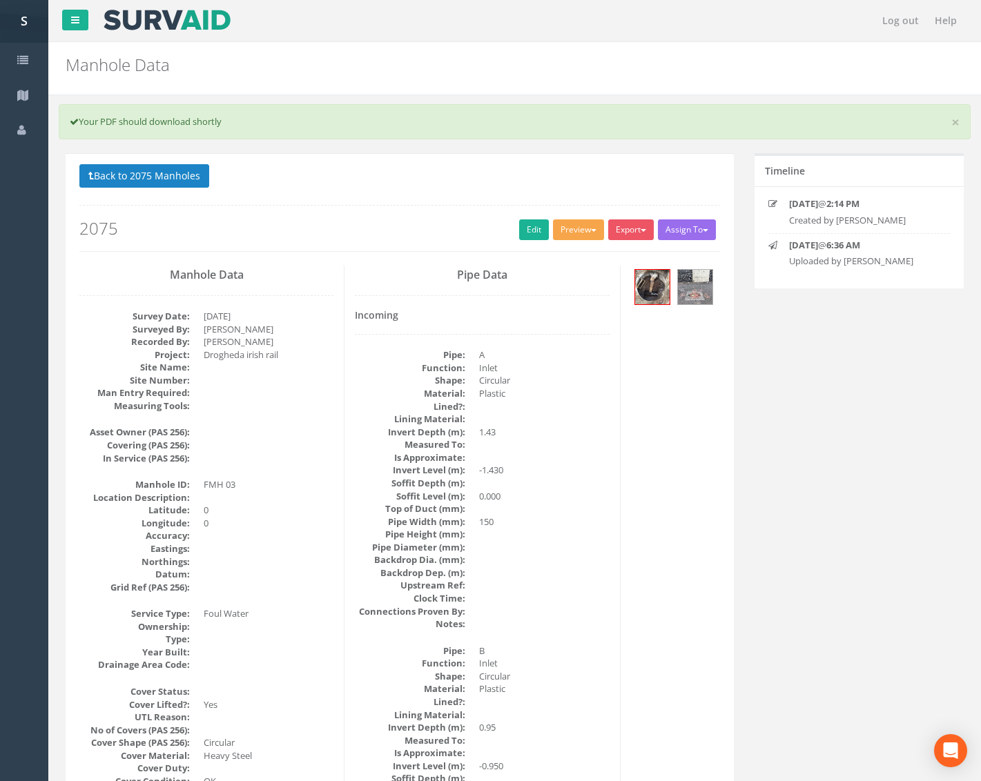
click at [553, 223] on button "Preview" at bounding box center [578, 229] width 51 height 21
click at [519, 226] on link "Edit" at bounding box center [534, 229] width 30 height 21
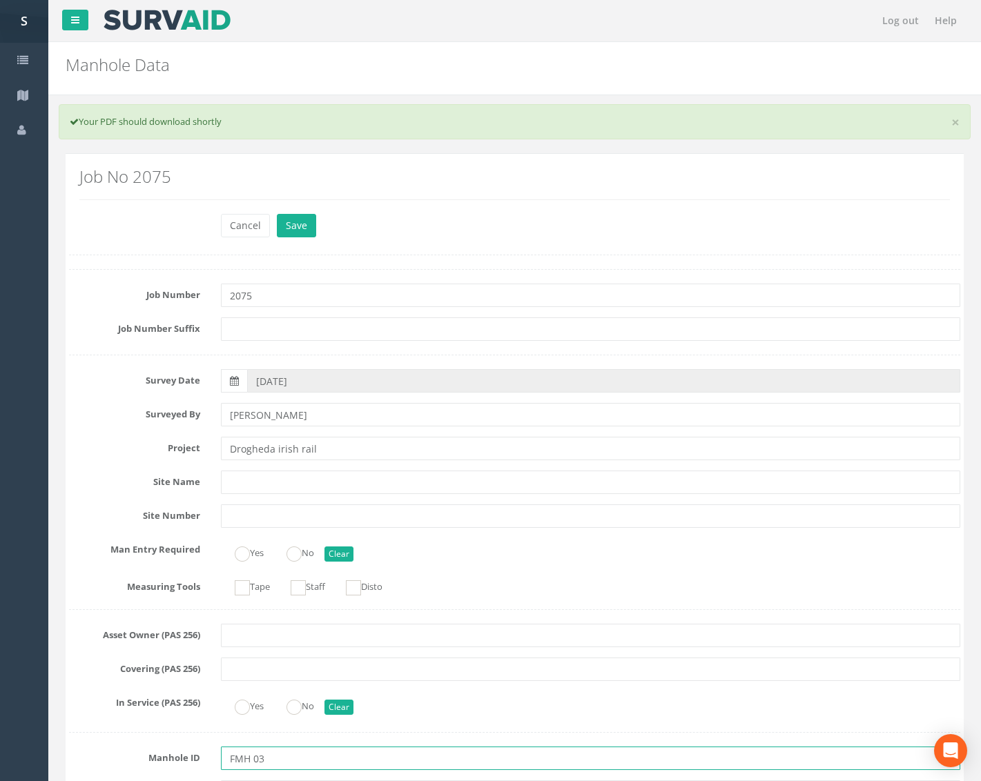
click at [248, 753] on input "FMH 03" at bounding box center [590, 758] width 739 height 23
type input "FMH03"
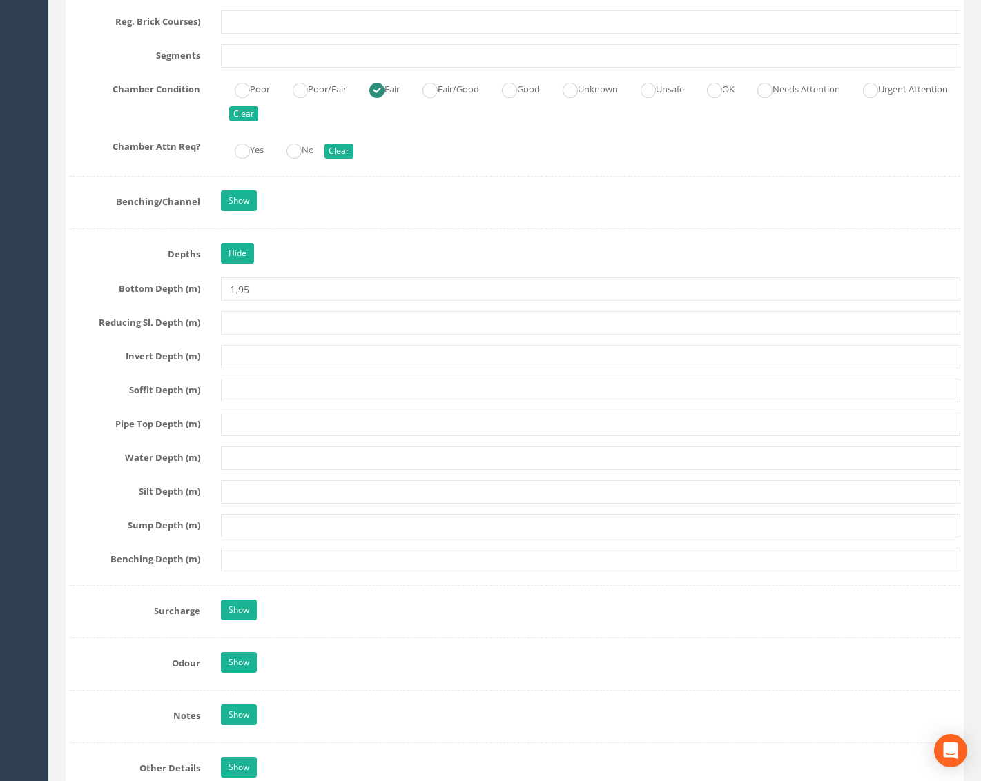
scroll to position [1932, 0]
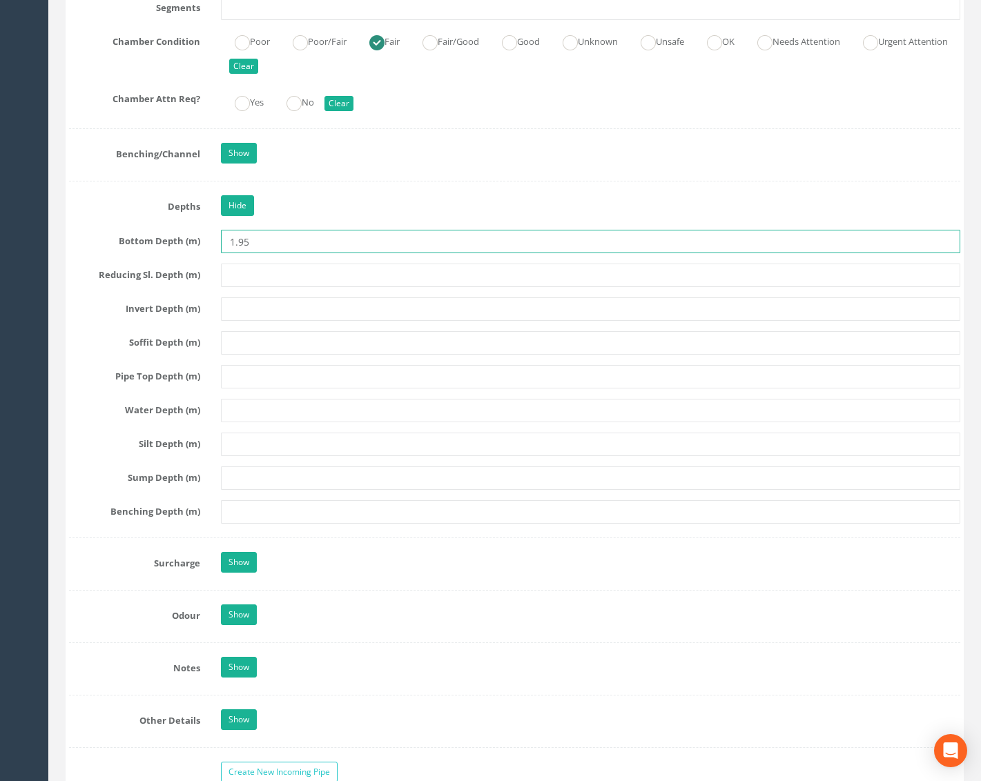
click at [240, 242] on input "1.95" at bounding box center [590, 241] width 739 height 23
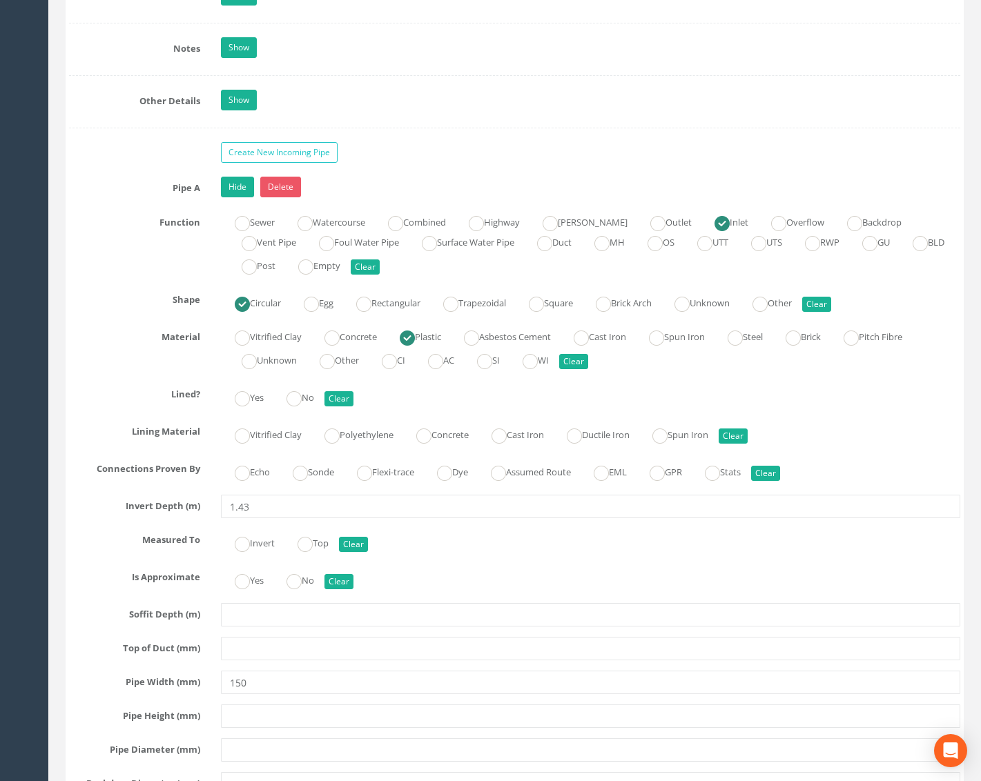
scroll to position [2554, 0]
type input "1.45"
click at [239, 185] on link "Hide" at bounding box center [237, 185] width 33 height 21
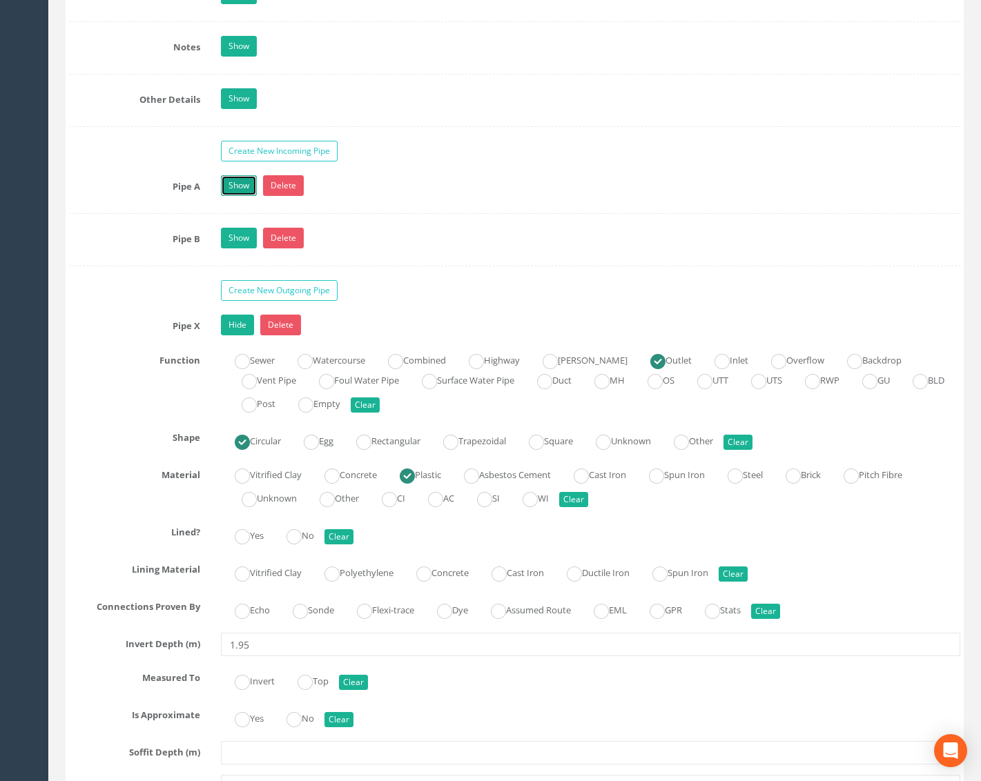
click at [239, 185] on link "Show" at bounding box center [239, 185] width 36 height 21
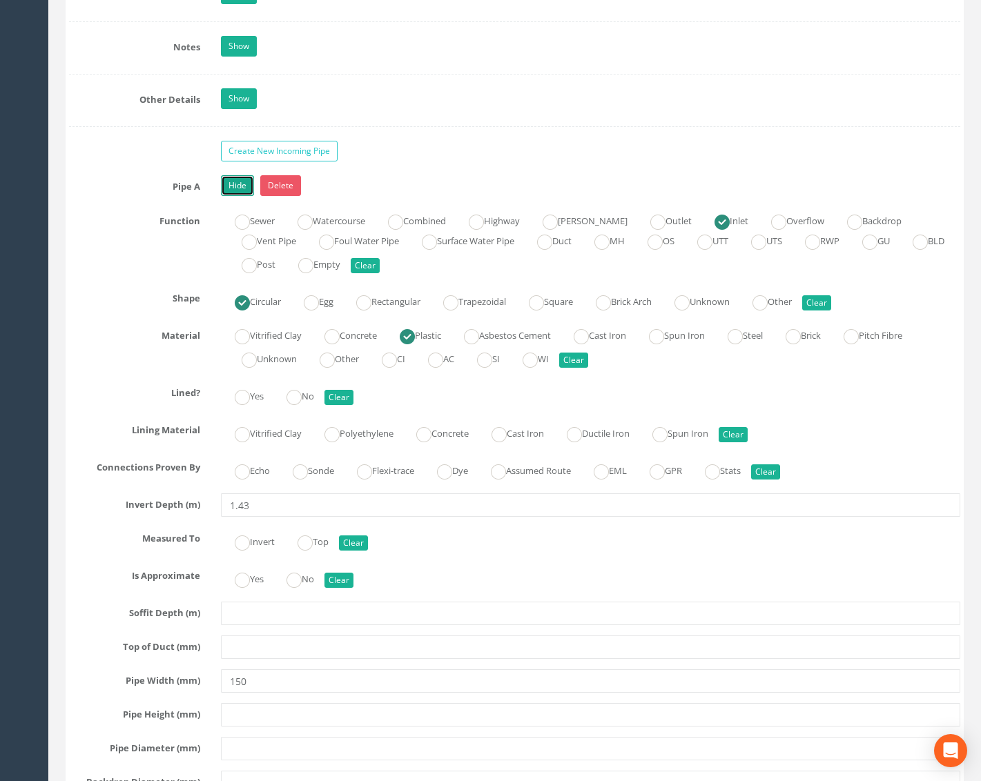
click at [239, 185] on link "Hide" at bounding box center [237, 185] width 33 height 21
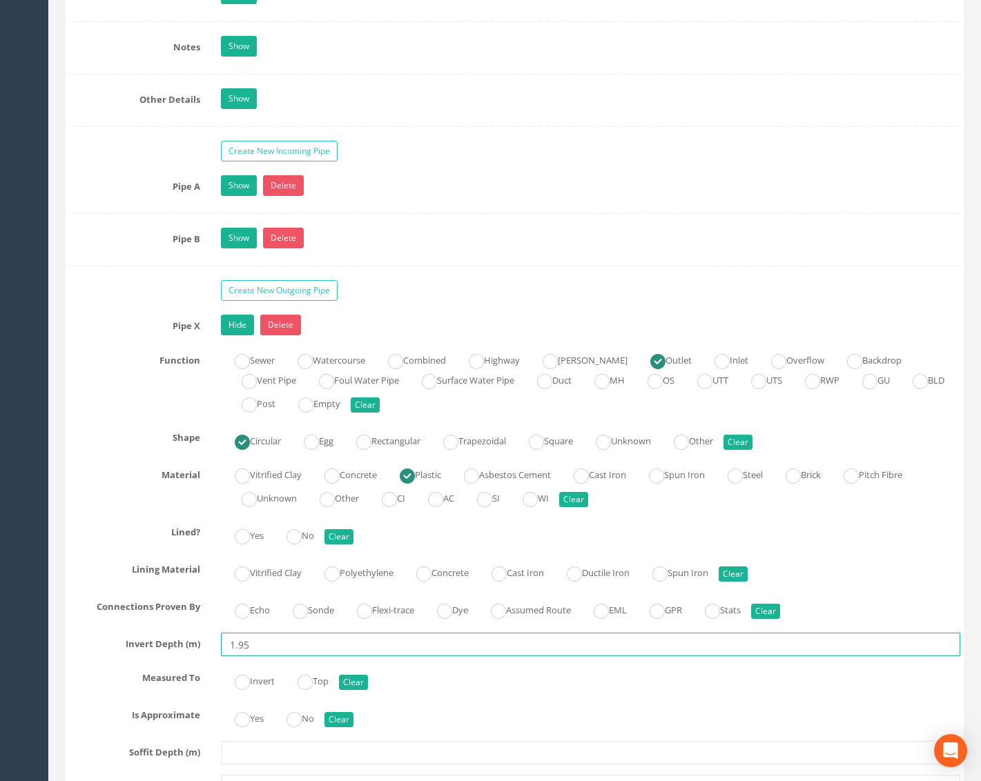
click at [237, 647] on input "1.95" at bounding box center [590, 644] width 739 height 23
type input "1.45"
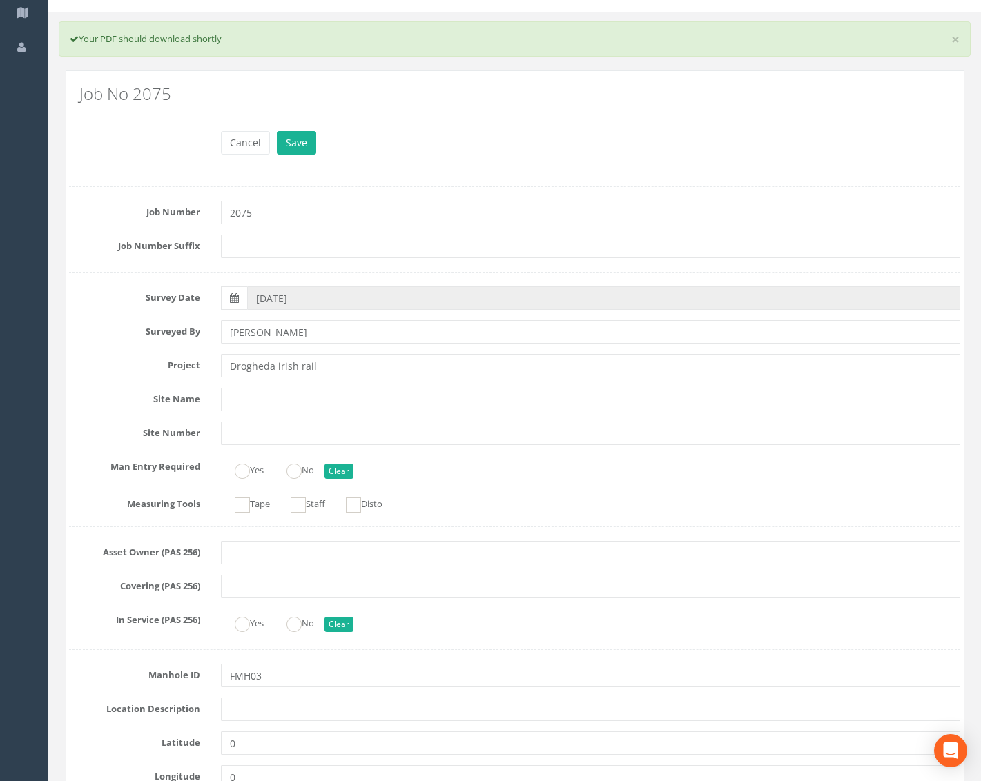
scroll to position [0, 0]
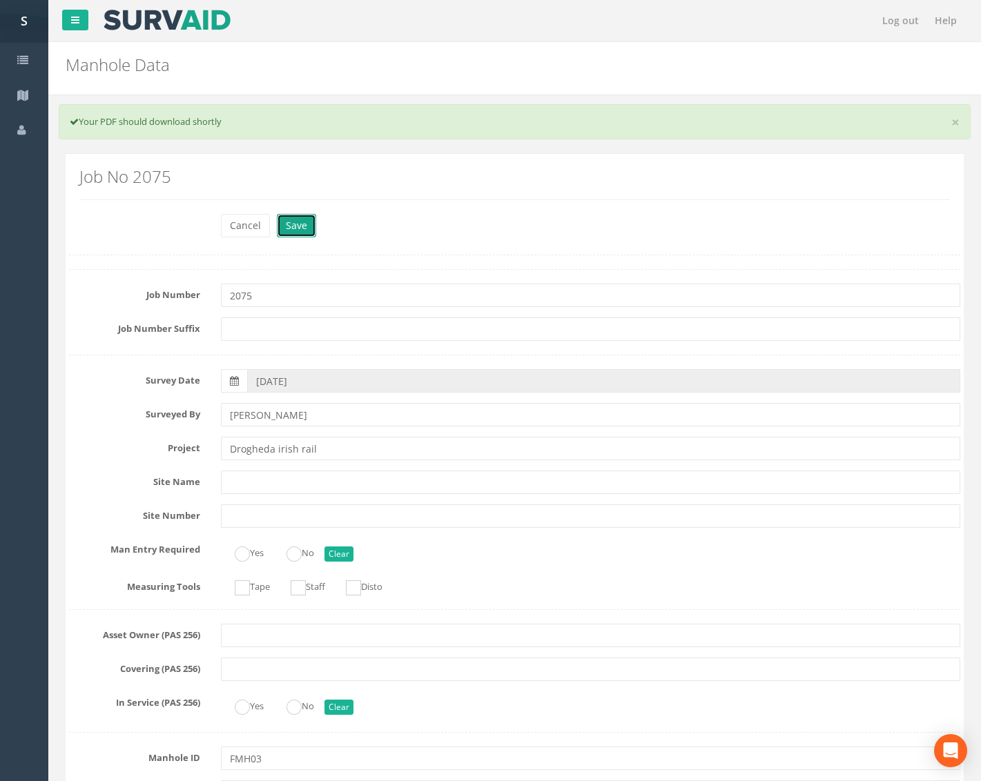
click at [295, 231] on button "Save" at bounding box center [296, 225] width 39 height 23
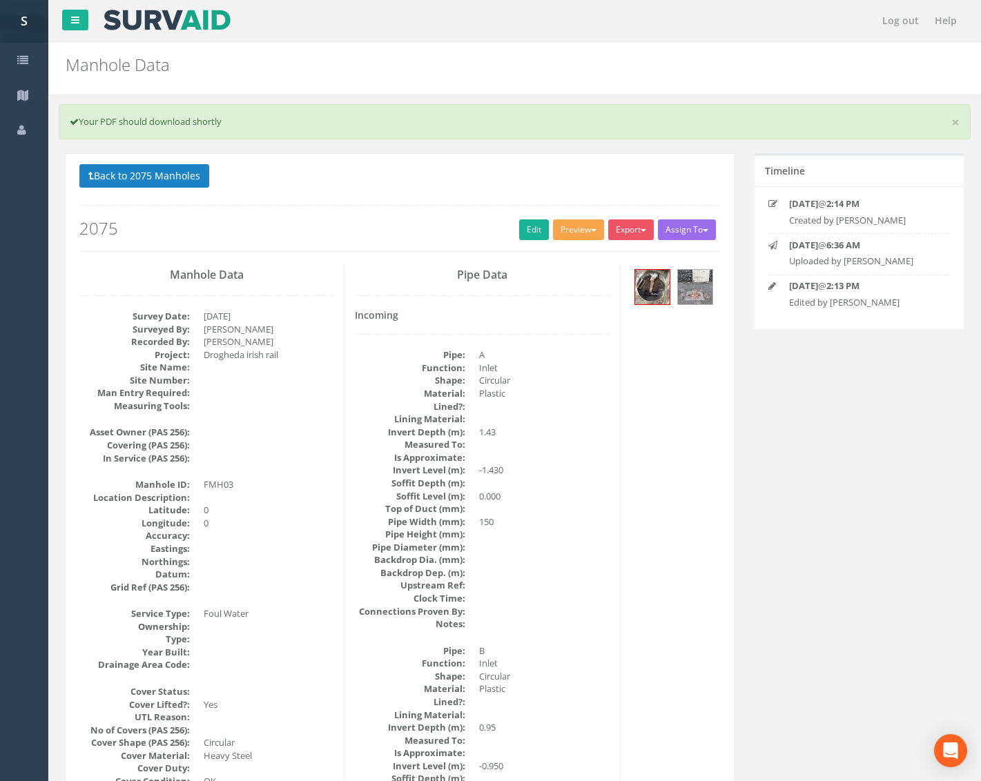
click at [590, 235] on button "Preview" at bounding box center [578, 229] width 51 height 21
click at [562, 262] on link "Metroscan Manhole" at bounding box center [552, 258] width 105 height 21
click at [591, 231] on span "button" at bounding box center [594, 230] width 6 height 3
click at [547, 256] on link "Metroscan Manhole" at bounding box center [552, 258] width 105 height 21
click at [590, 225] on button "Preview" at bounding box center [578, 229] width 51 height 21
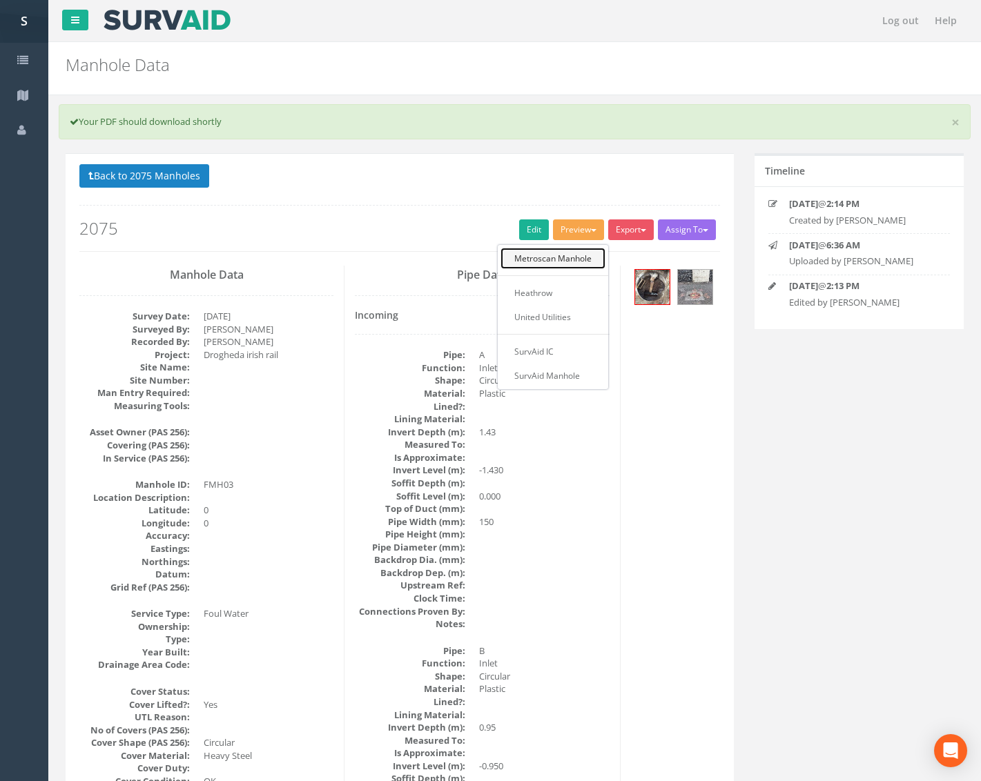
click at [550, 255] on link "Metroscan Manhole" at bounding box center [552, 258] width 105 height 21
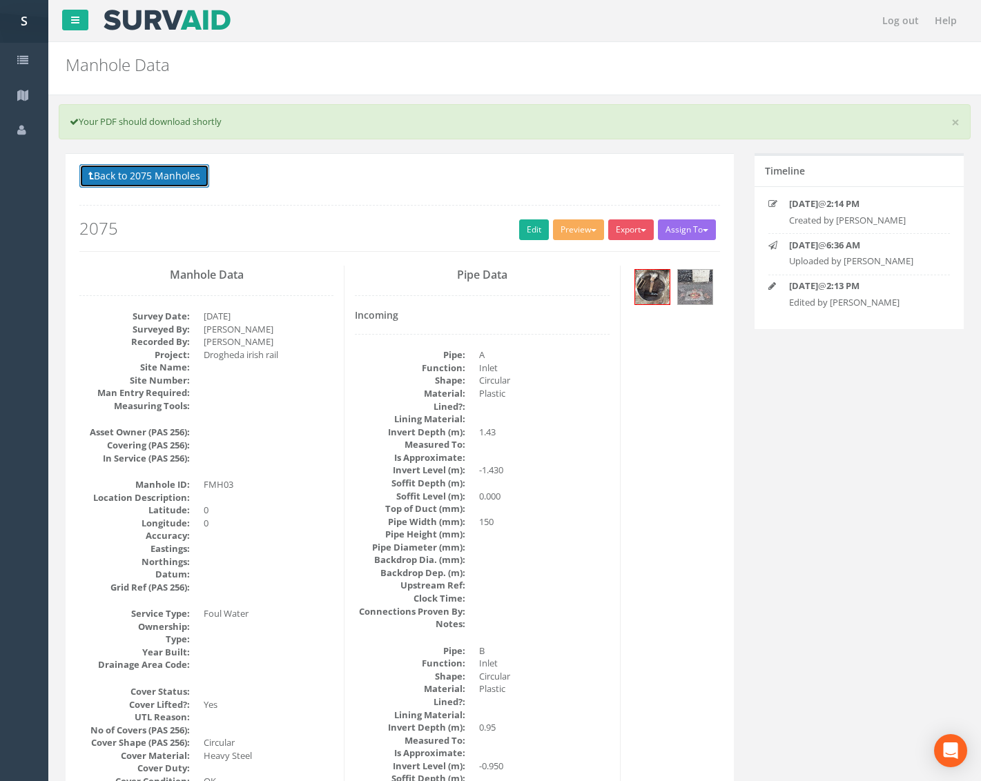
click at [198, 181] on button "Back to 2075 Manholes" at bounding box center [144, 175] width 130 height 23
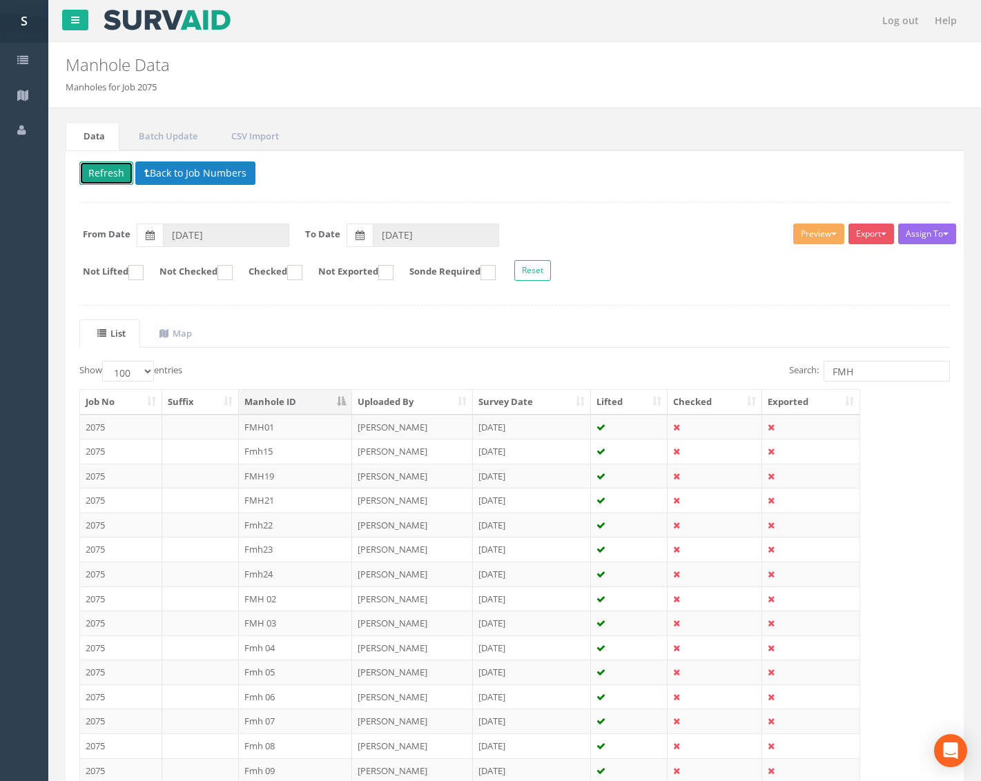
click at [116, 170] on button "Refresh" at bounding box center [106, 172] width 54 height 23
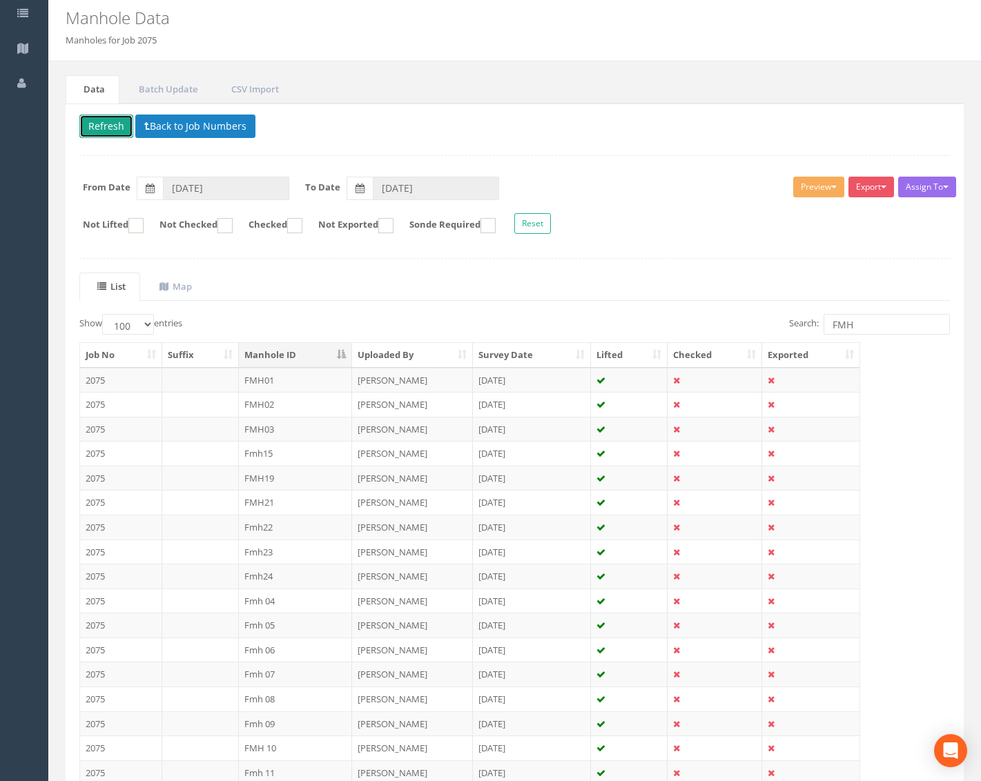
scroll to position [276, 0]
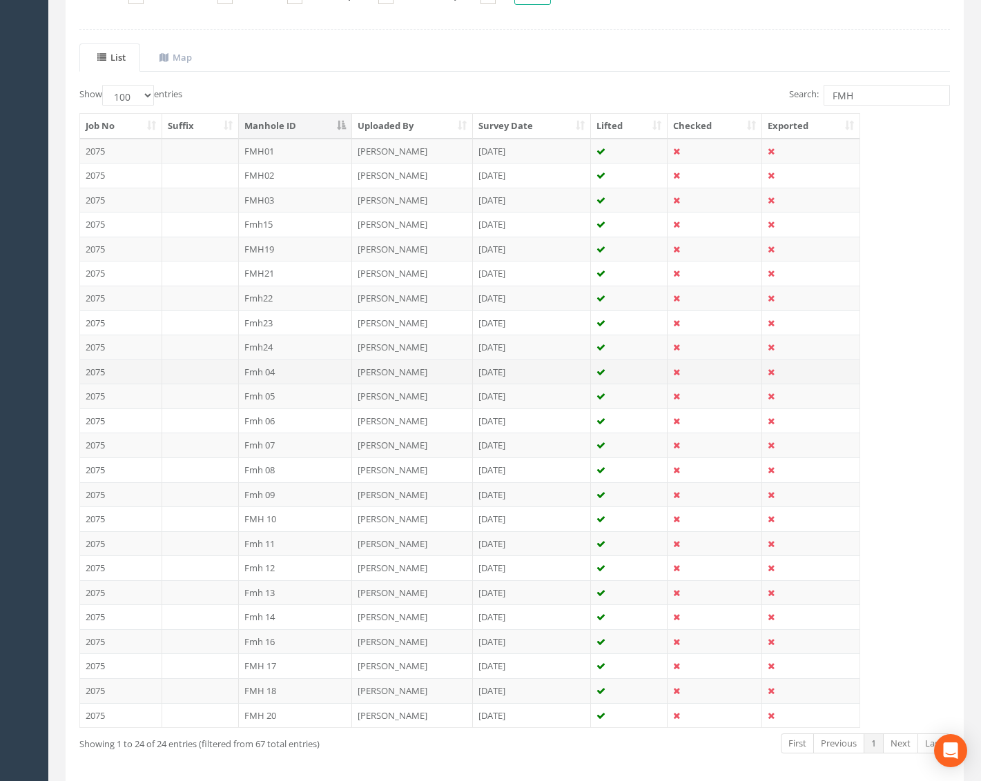
click at [290, 371] on td "Fmh 04" at bounding box center [296, 372] width 114 height 25
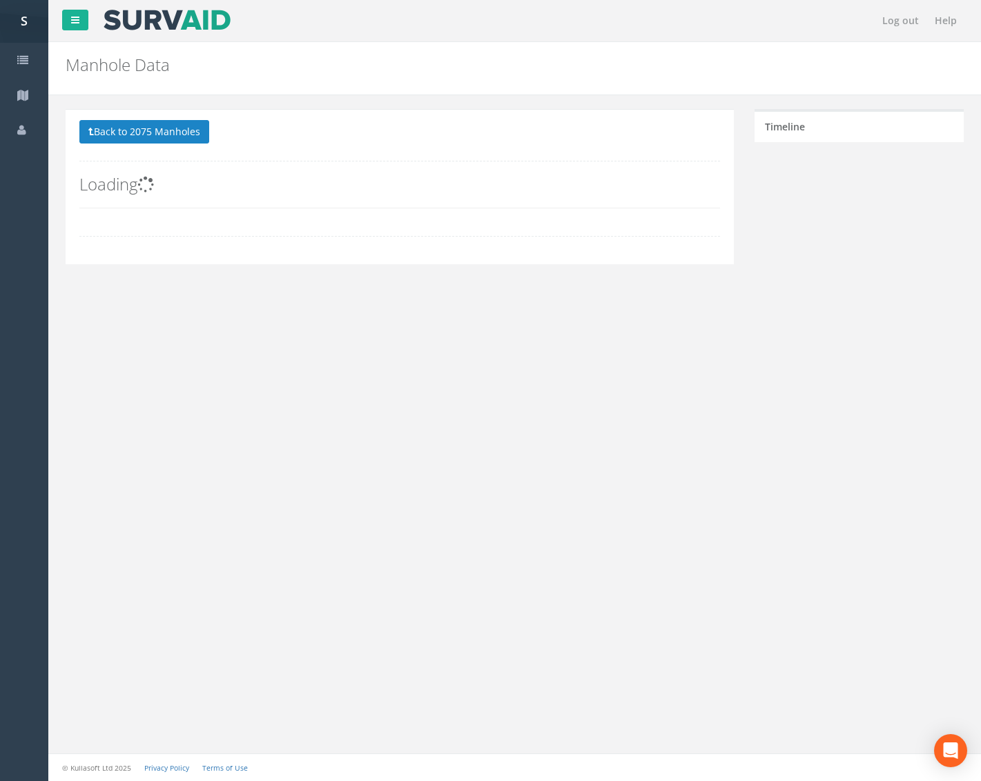
scroll to position [0, 0]
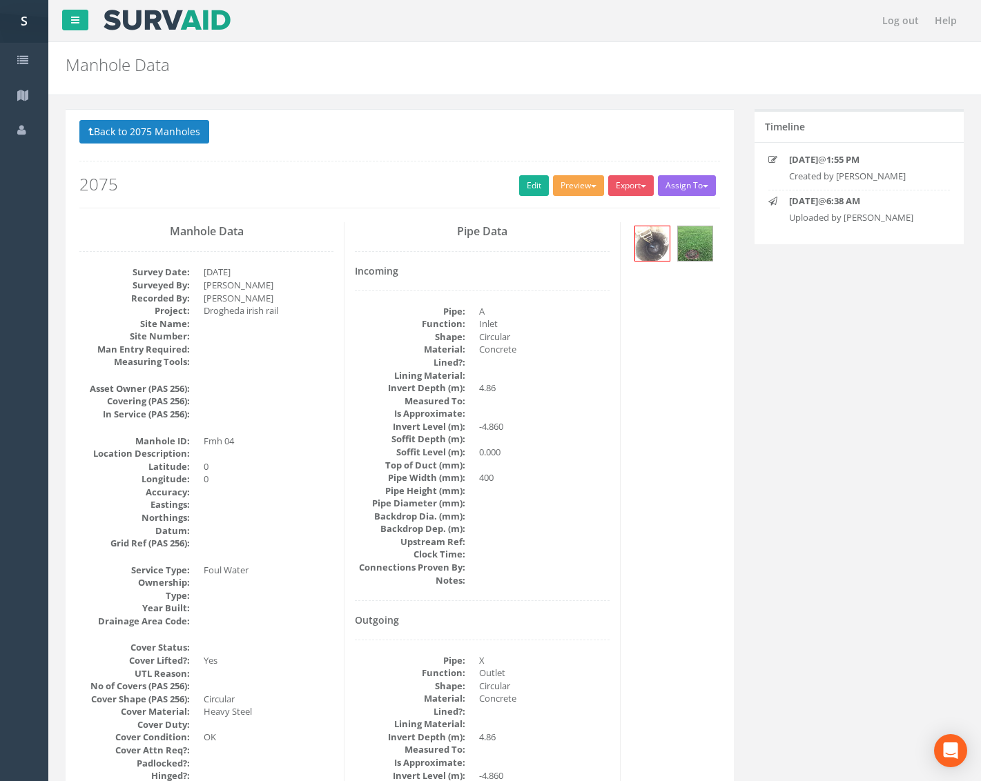
click at [578, 184] on button "Preview" at bounding box center [578, 185] width 51 height 21
click at [559, 206] on link "Metroscan Manhole" at bounding box center [552, 214] width 105 height 21
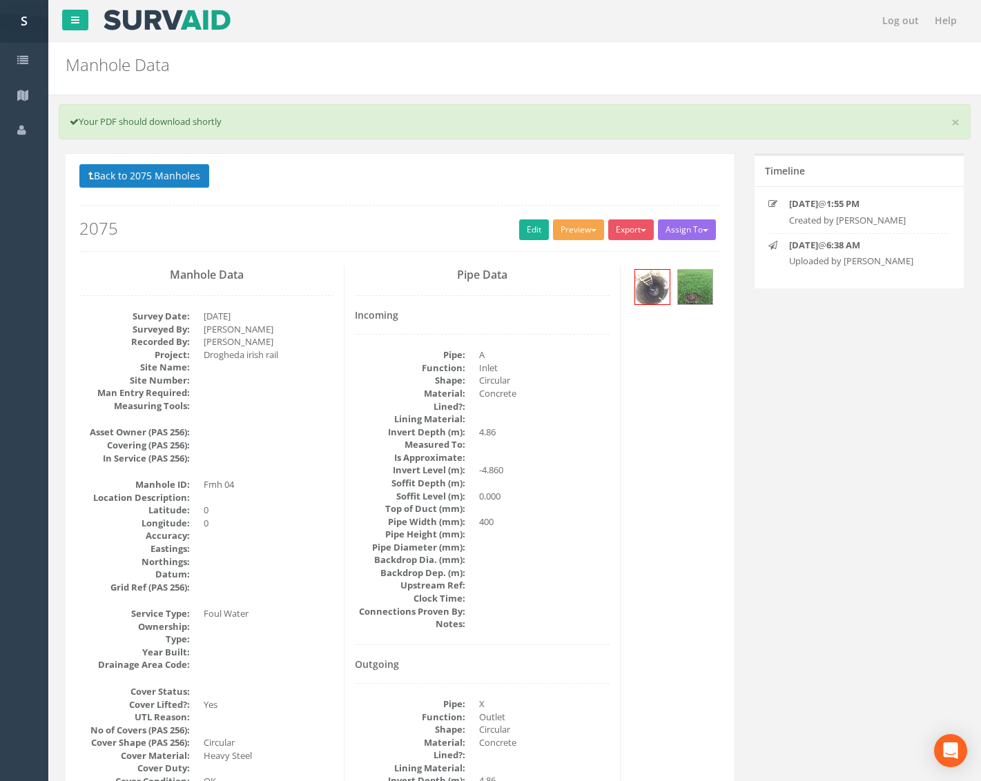
click at [563, 228] on button "Preview" at bounding box center [578, 229] width 51 height 21
click at [553, 250] on link "Metroscan Manhole" at bounding box center [552, 258] width 105 height 21
click at [523, 225] on link "Edit" at bounding box center [534, 229] width 30 height 21
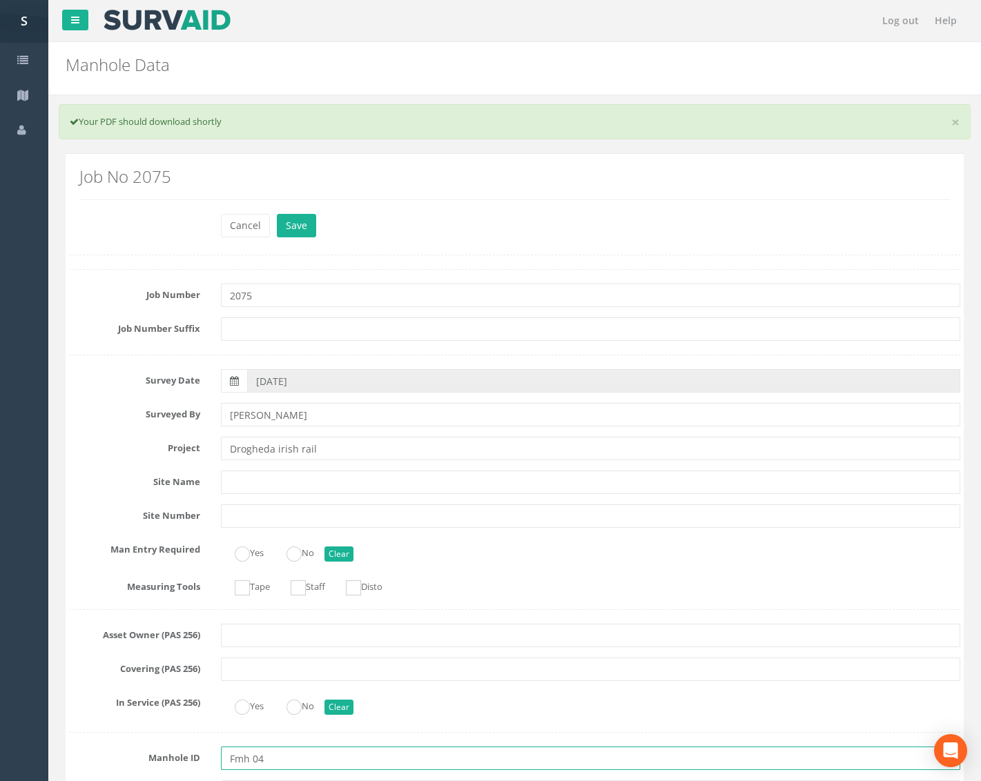
drag, startPoint x: 253, startPoint y: 758, endPoint x: 155, endPoint y: 743, distance: 99.2
click at [153, 749] on div "Manhole ID Fmh 04" at bounding box center [515, 758] width 912 height 23
type input "FMH04"
click at [295, 222] on button "Save" at bounding box center [296, 225] width 39 height 23
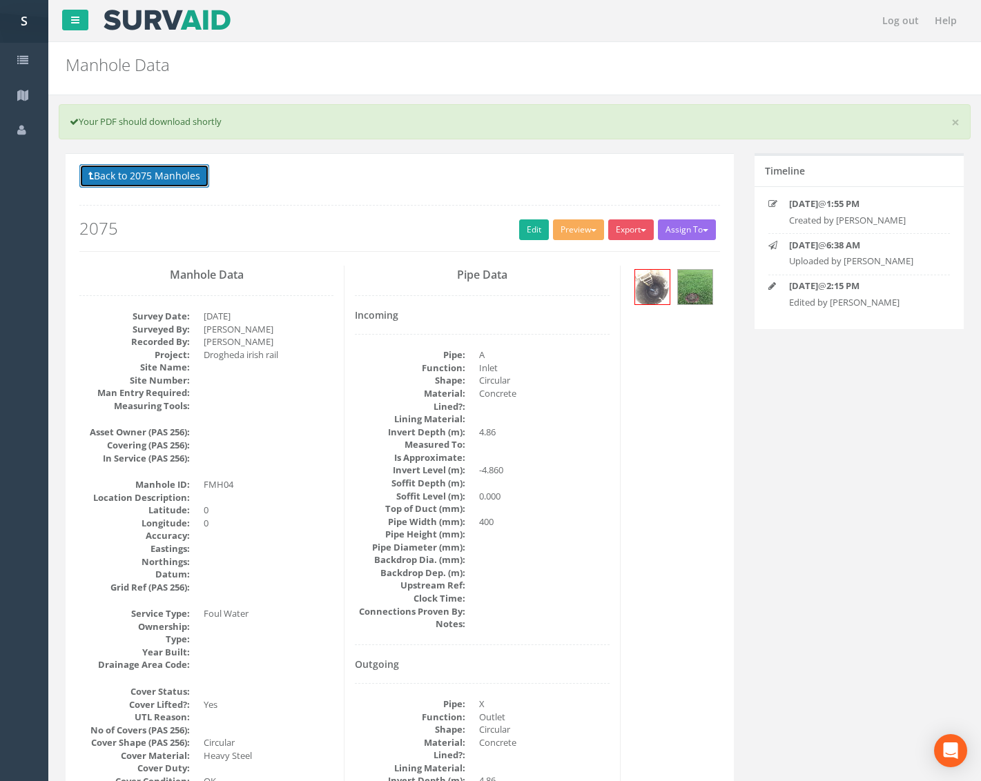
click at [173, 175] on button "Back to 2075 Manholes" at bounding box center [144, 175] width 130 height 23
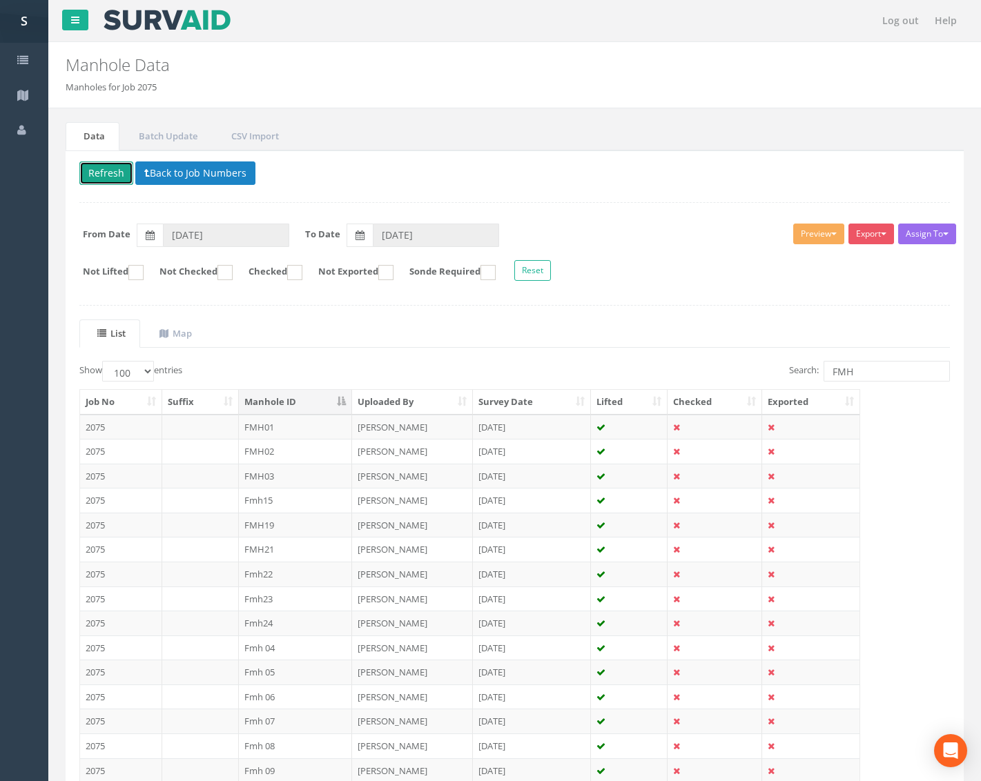
click at [120, 170] on button "Refresh" at bounding box center [106, 172] width 54 height 23
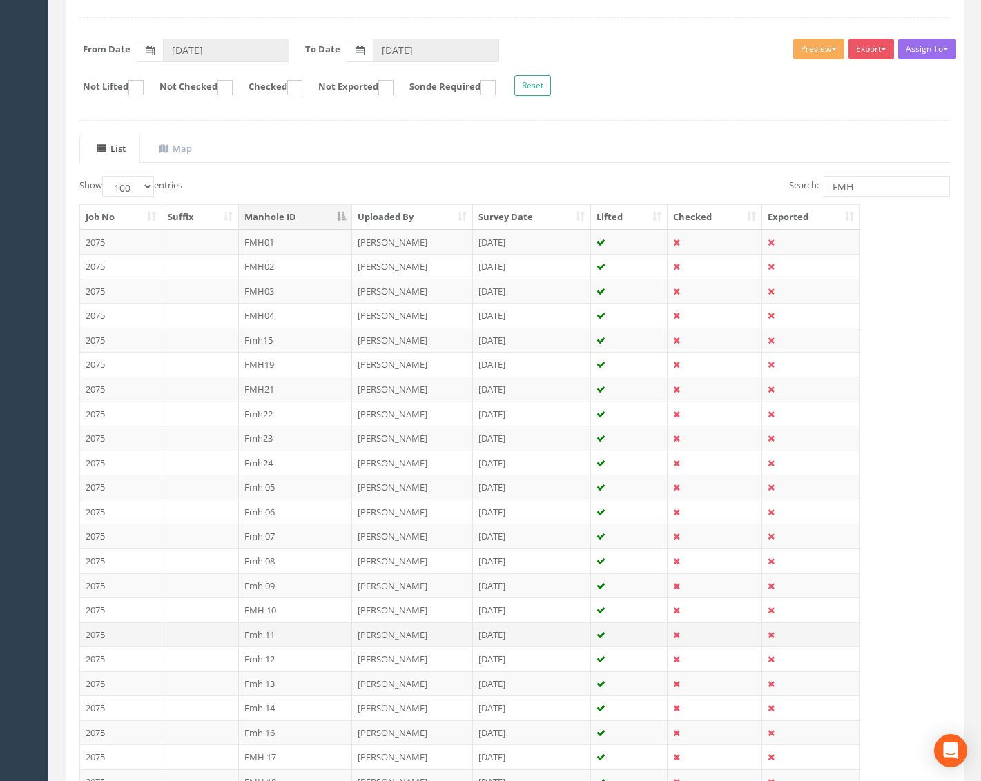
scroll to position [207, 0]
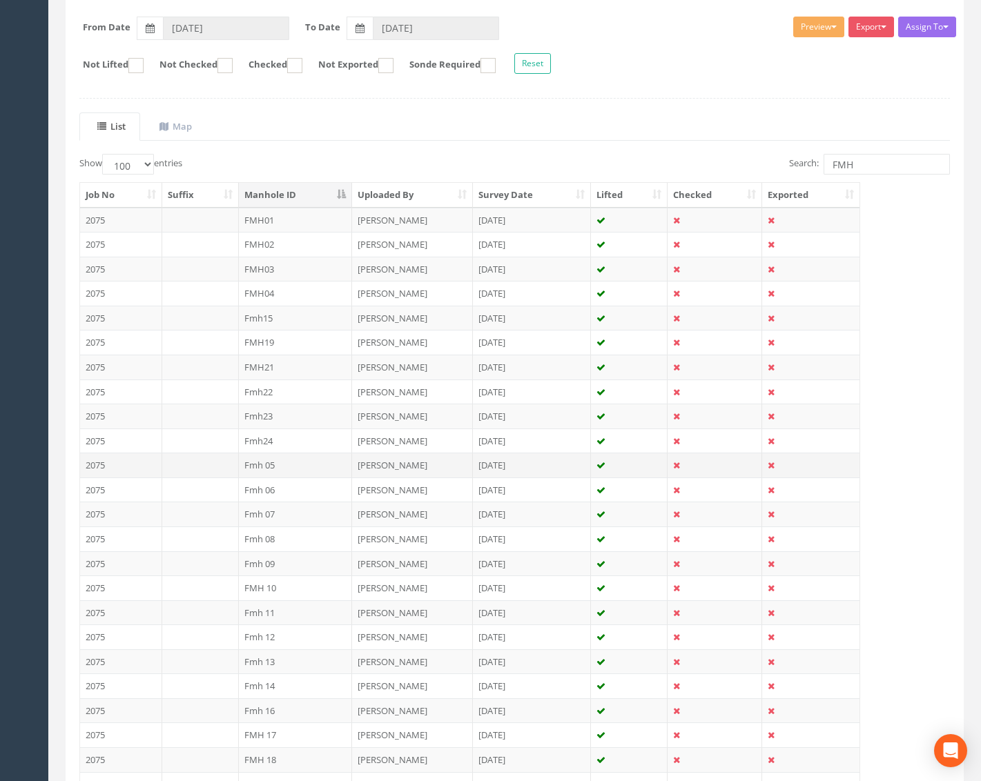
click at [292, 470] on td "Fmh 05" at bounding box center [296, 465] width 114 height 25
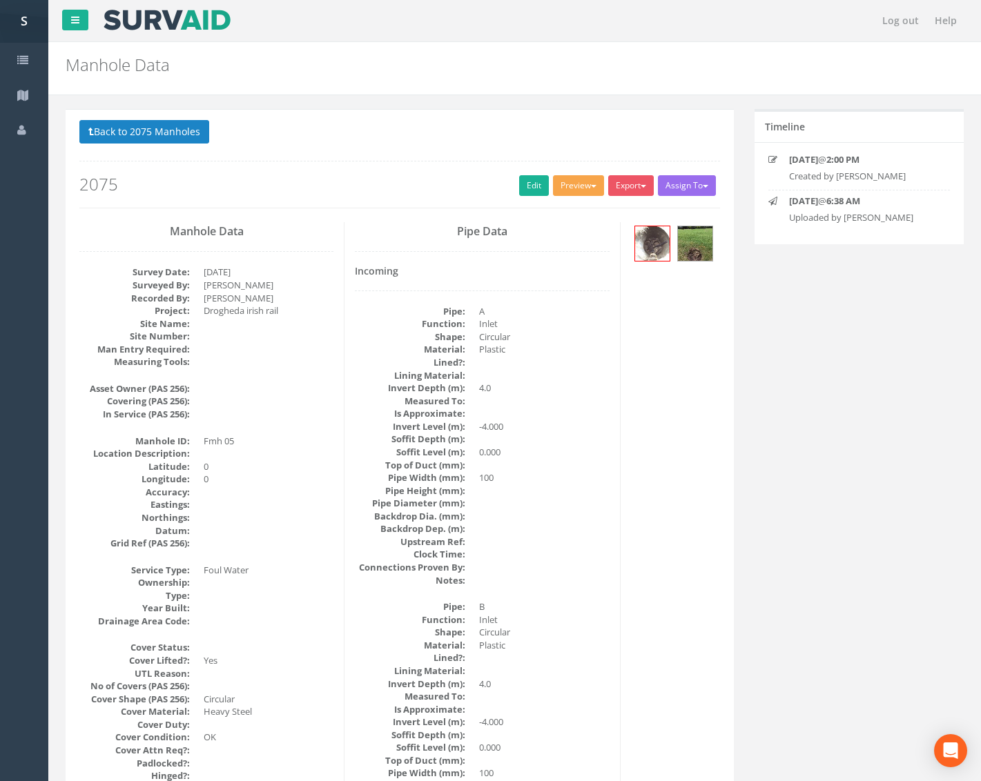
click at [565, 186] on button "Preview" at bounding box center [578, 185] width 51 height 21
click at [557, 208] on link "Metroscan Manhole" at bounding box center [552, 214] width 105 height 21
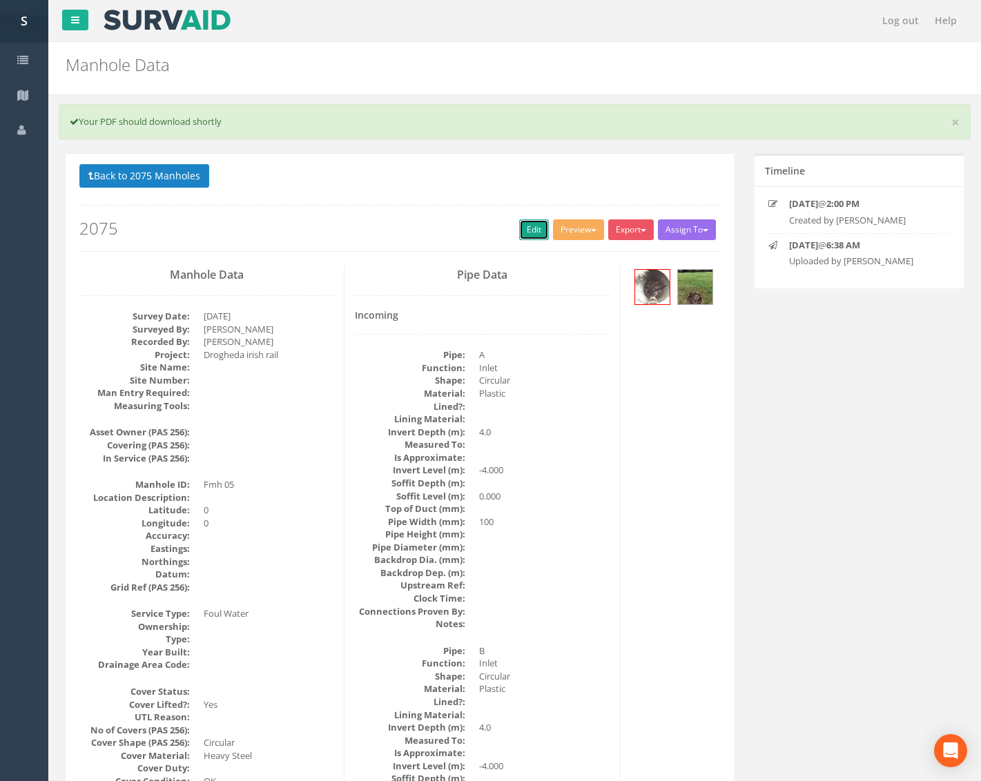
click at [525, 222] on link "Edit" at bounding box center [534, 229] width 30 height 21
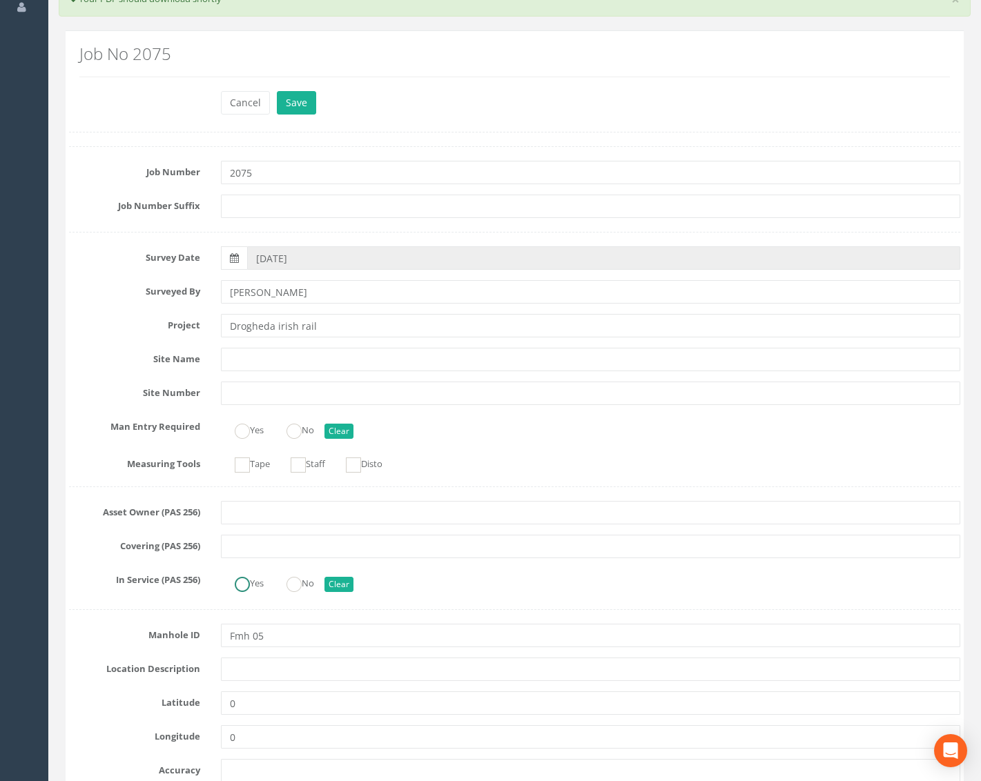
scroll to position [138, 0]
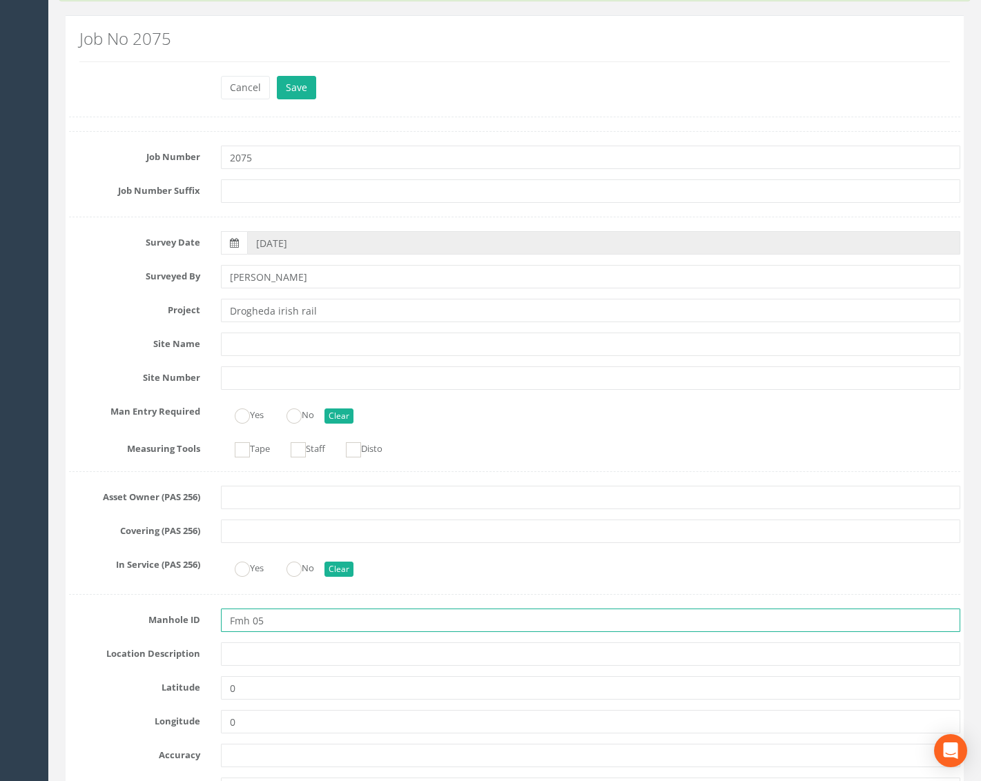
click at [236, 619] on input "Fmh 05" at bounding box center [590, 620] width 739 height 23
type input "FMH05"
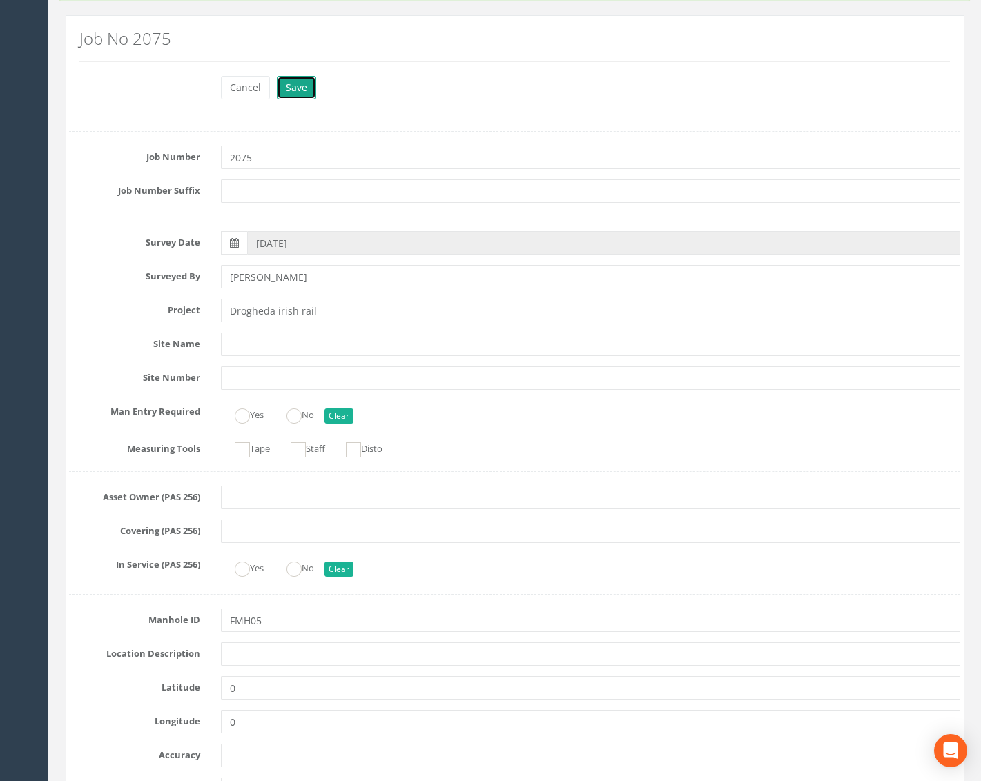
click at [305, 93] on button "Save" at bounding box center [296, 87] width 39 height 23
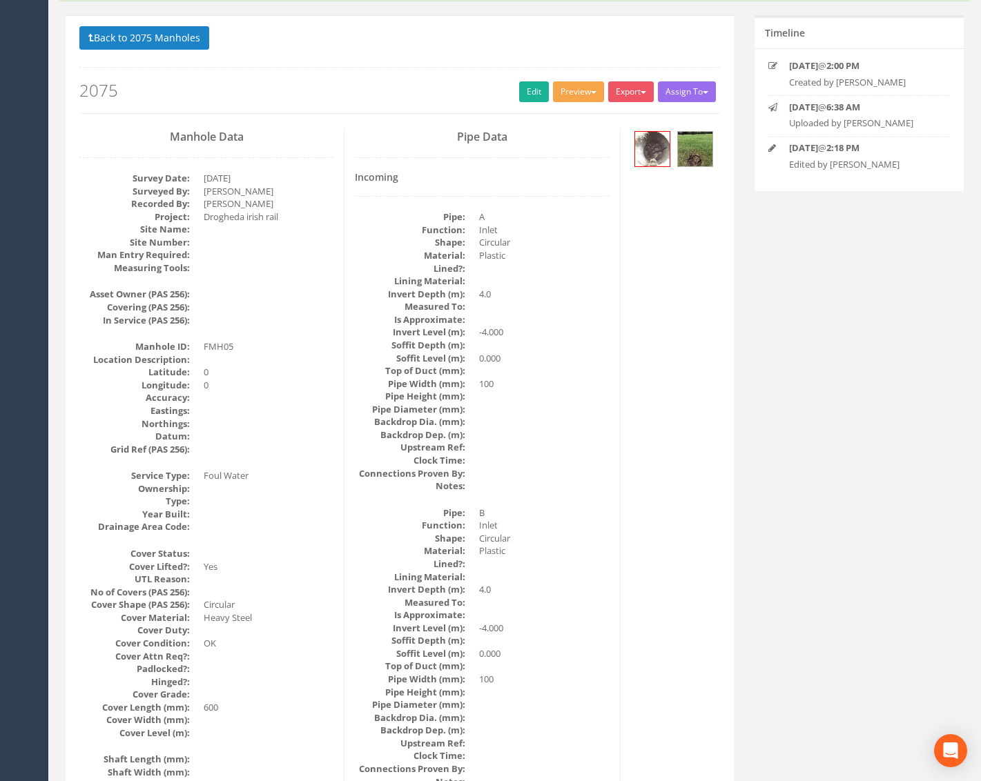
click at [567, 88] on button "Preview" at bounding box center [578, 91] width 51 height 21
click at [563, 121] on link "Metroscan Manhole" at bounding box center [552, 120] width 105 height 21
click at [575, 92] on button "Preview" at bounding box center [578, 91] width 51 height 21
click at [580, 111] on link "Metroscan Manhole" at bounding box center [552, 120] width 105 height 21
click at [199, 39] on button "Back to 2075 Manholes" at bounding box center [144, 37] width 130 height 23
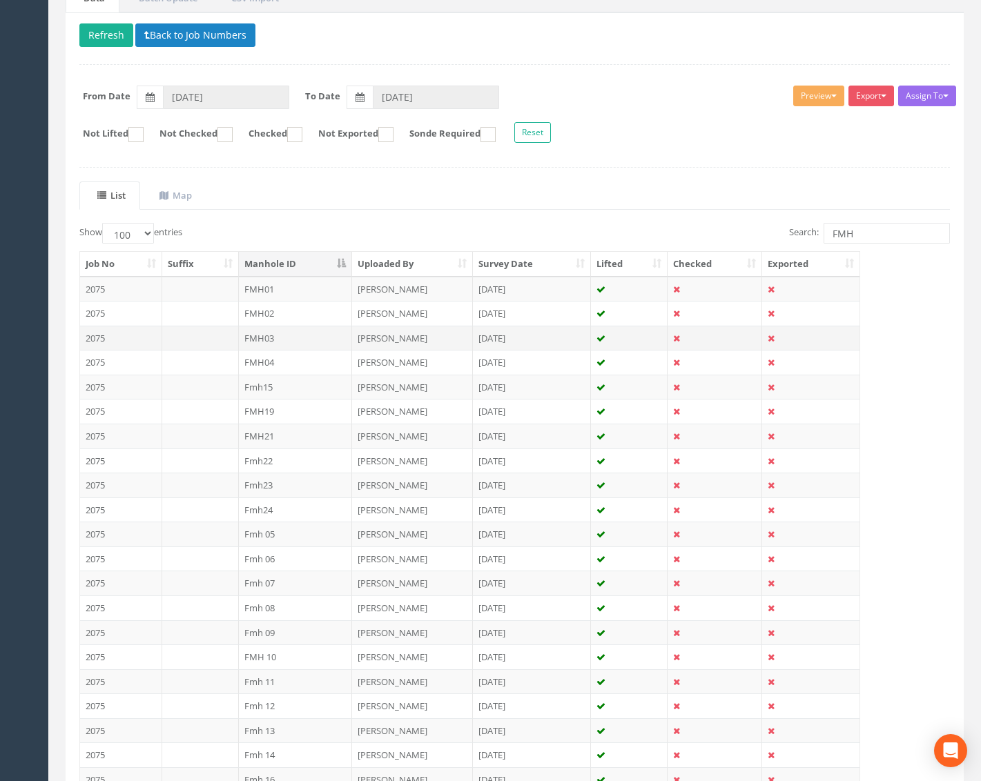
scroll to position [332, 0]
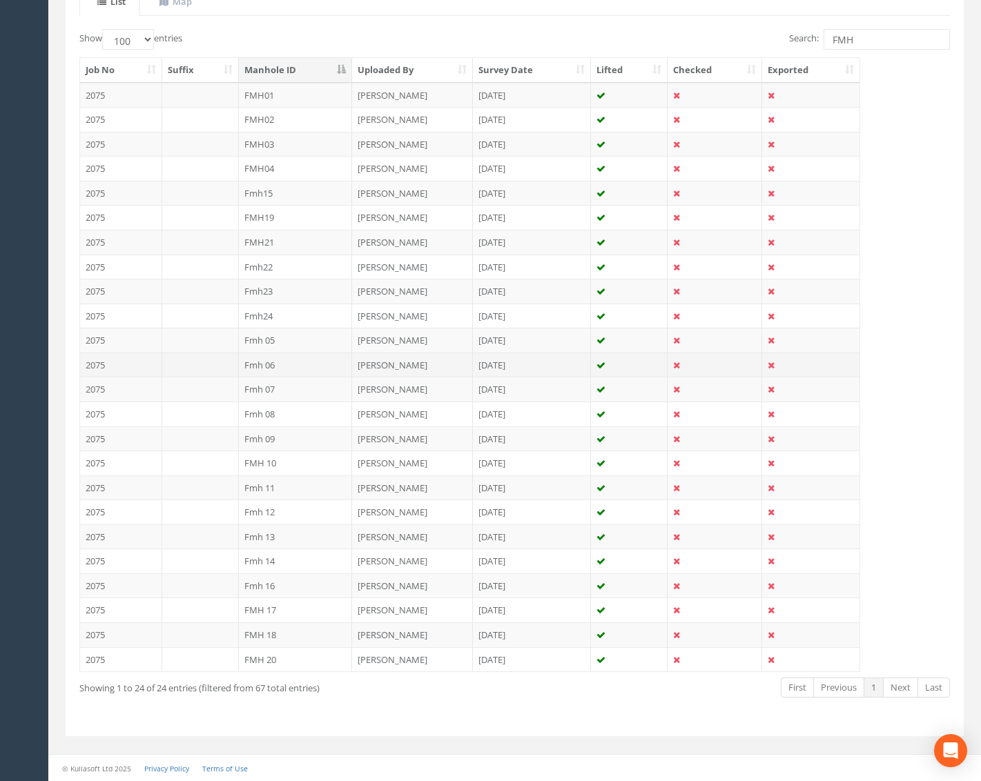
click at [300, 371] on td "Fmh 06" at bounding box center [296, 365] width 114 height 25
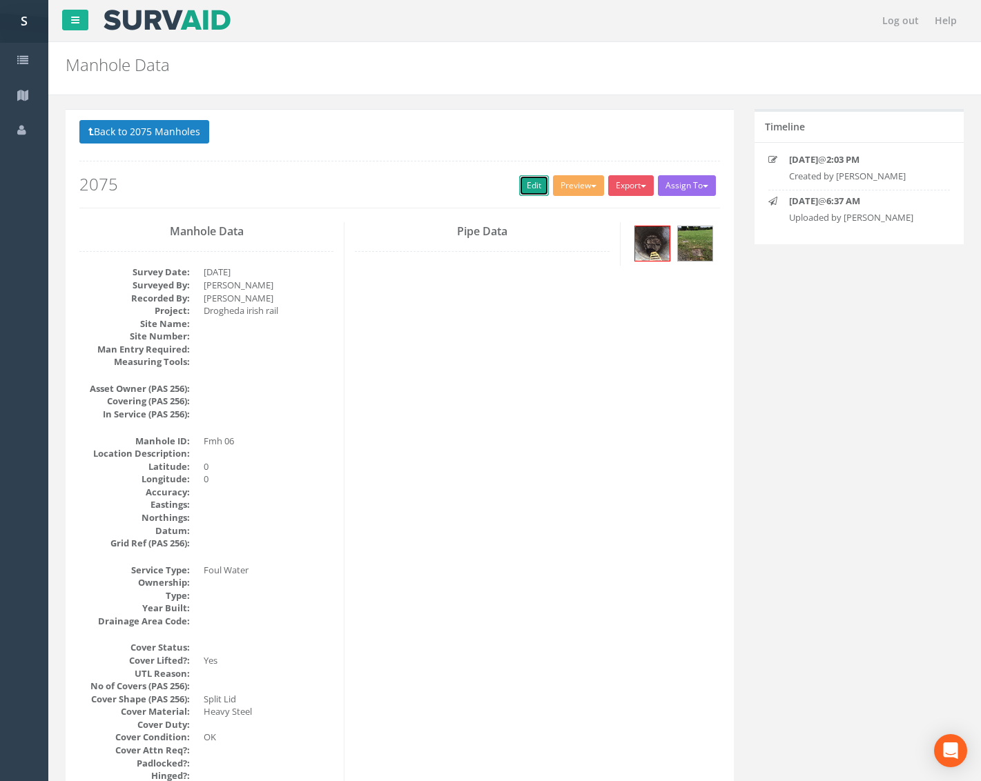
click at [519, 187] on link "Edit" at bounding box center [534, 185] width 30 height 21
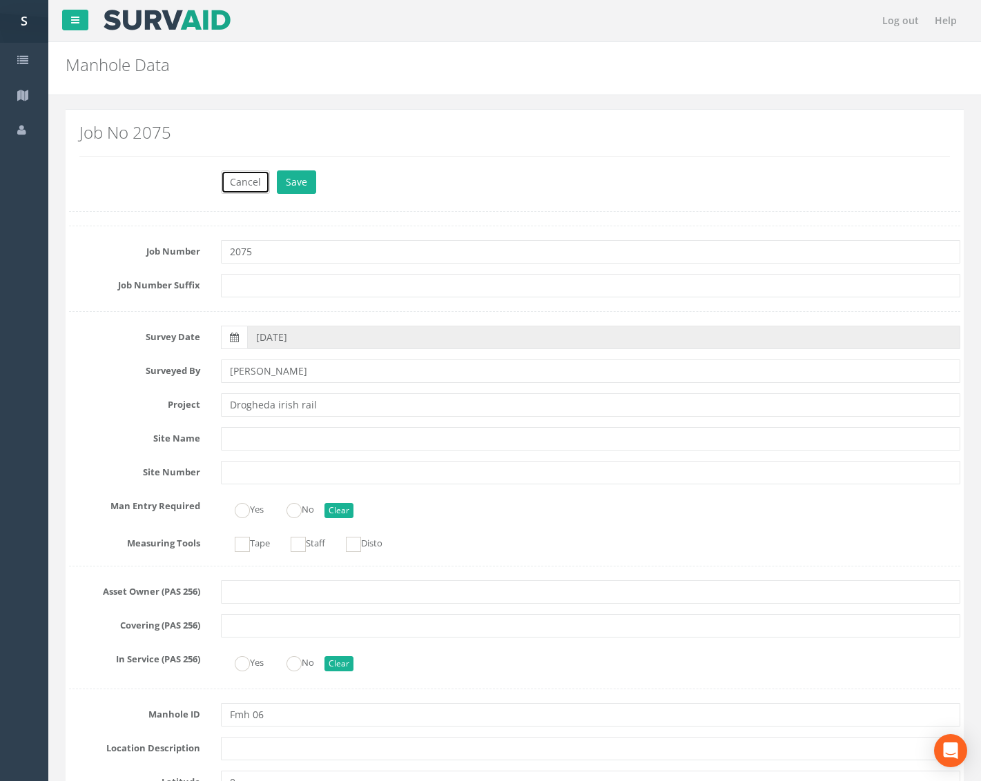
click at [233, 179] on button "Cancel" at bounding box center [245, 181] width 49 height 23
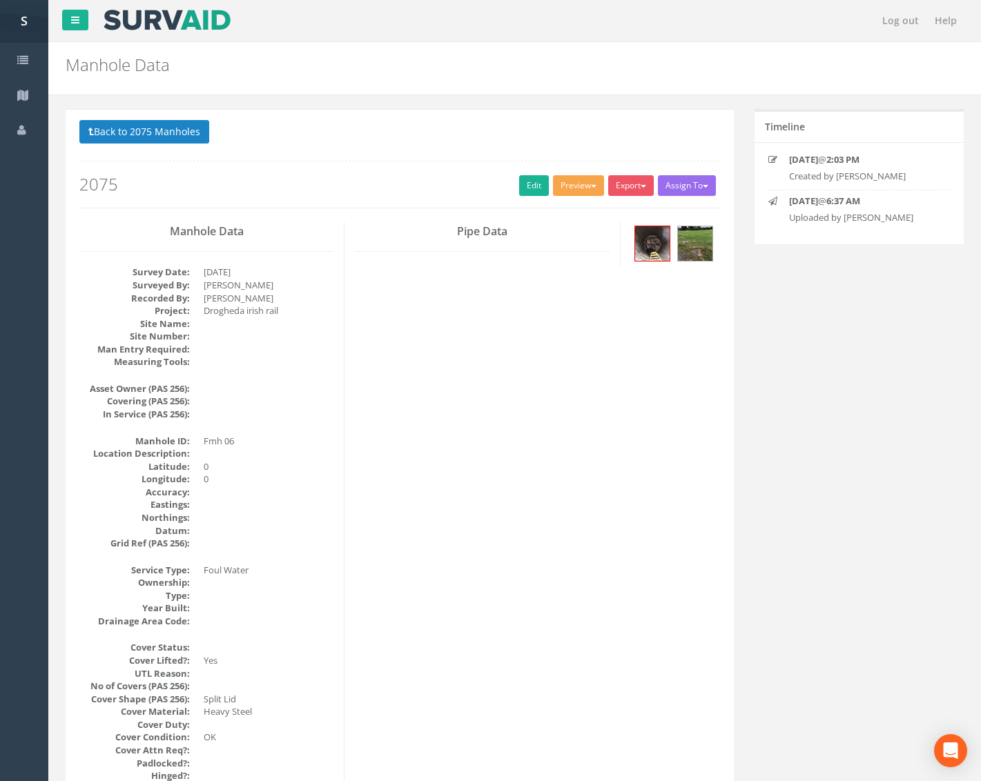
click at [568, 189] on button "Preview" at bounding box center [578, 185] width 51 height 21
click at [565, 206] on link "Metroscan Manhole" at bounding box center [552, 214] width 105 height 21
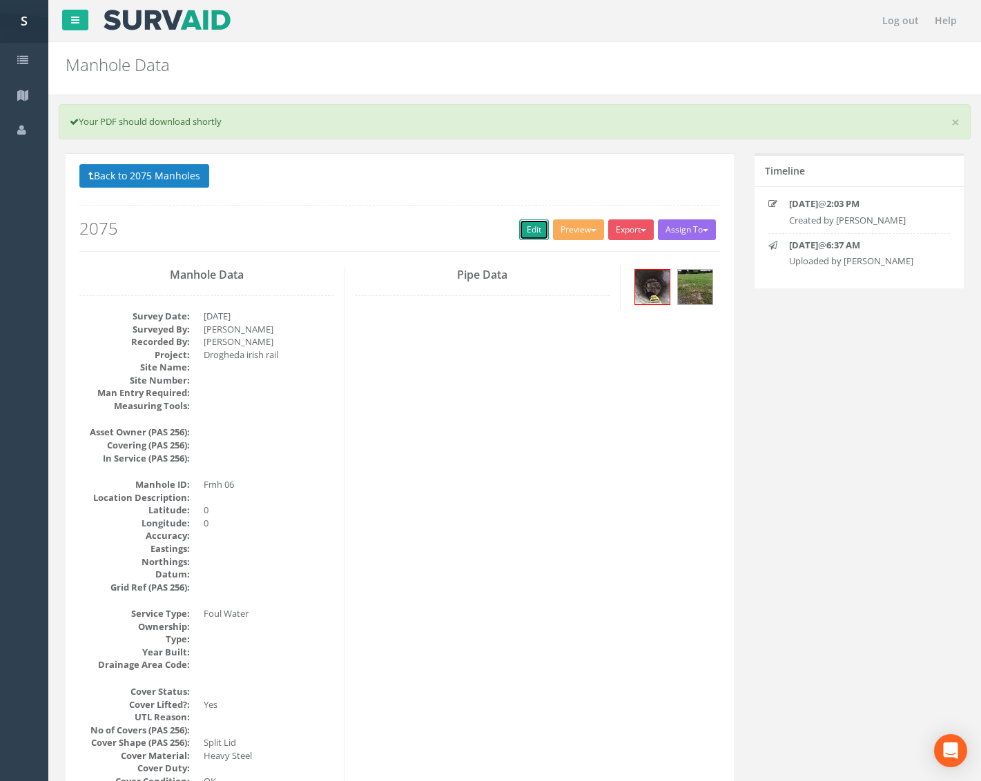
click at [527, 231] on link "Edit" at bounding box center [534, 229] width 30 height 21
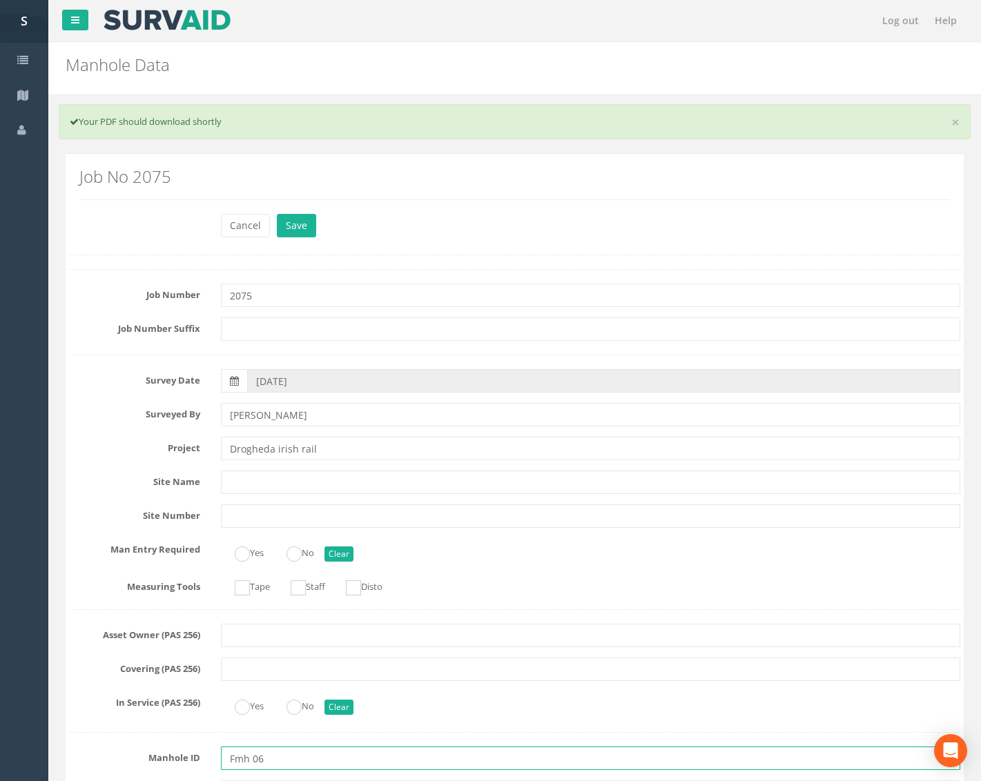
click at [239, 749] on input "Fmh 06" at bounding box center [590, 758] width 739 height 23
type input "FMH06"
click at [304, 227] on button "Save" at bounding box center [296, 225] width 39 height 23
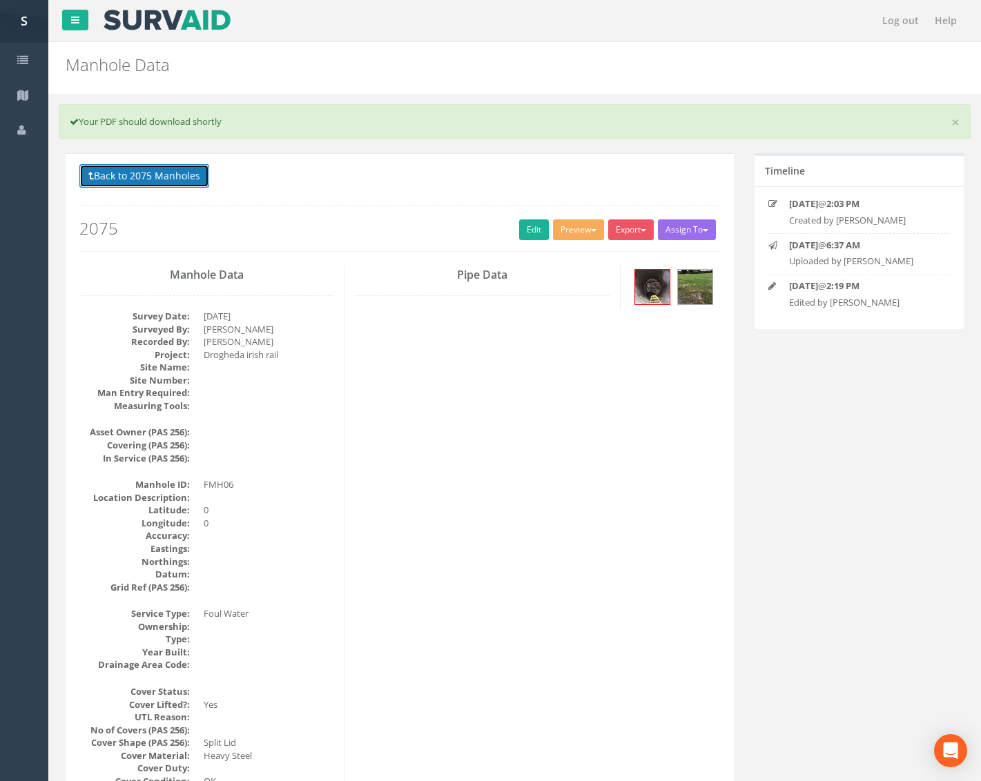
click at [178, 187] on button "Back to 2075 Manholes" at bounding box center [144, 175] width 130 height 23
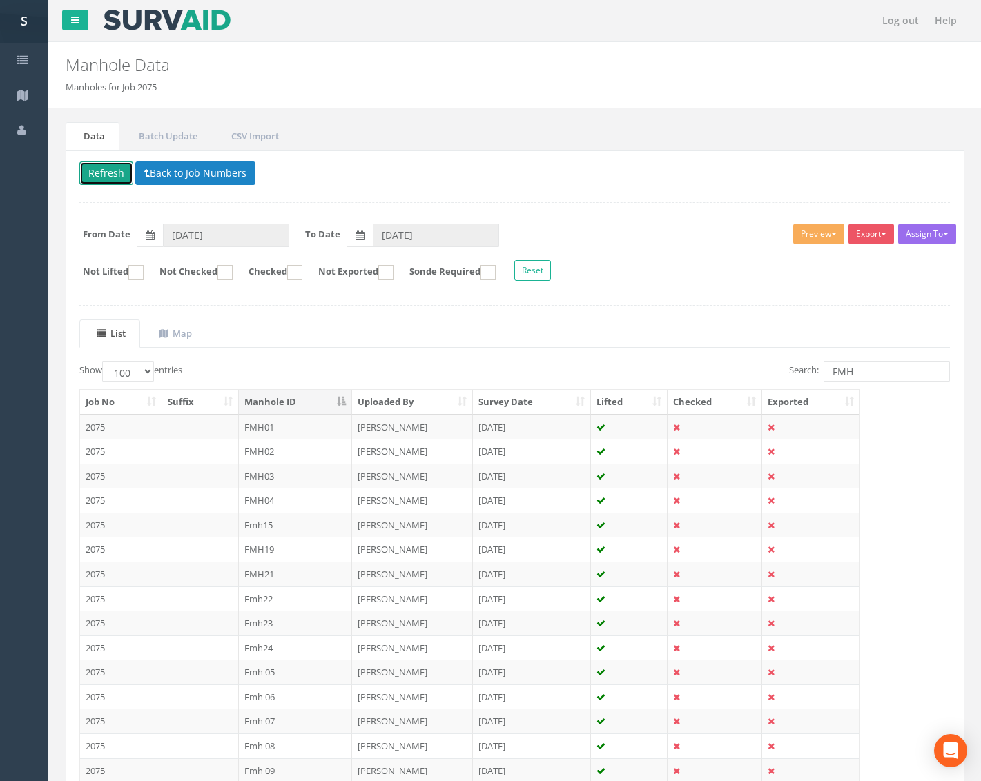
click at [111, 177] on button "Refresh" at bounding box center [106, 172] width 54 height 23
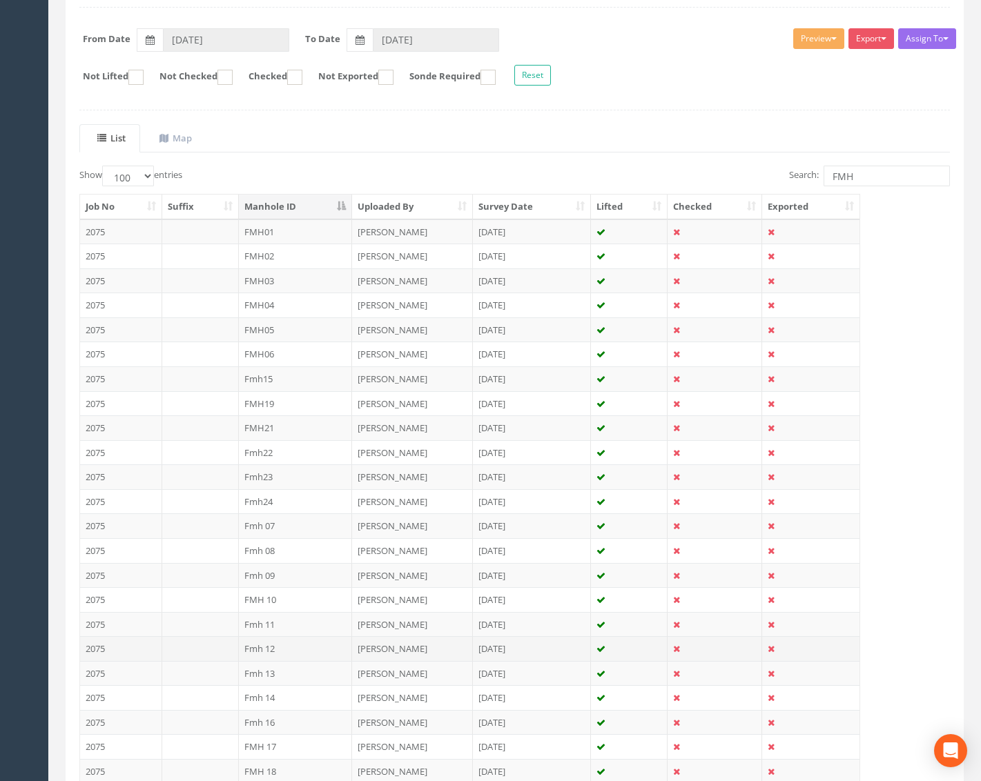
scroll to position [207, 0]
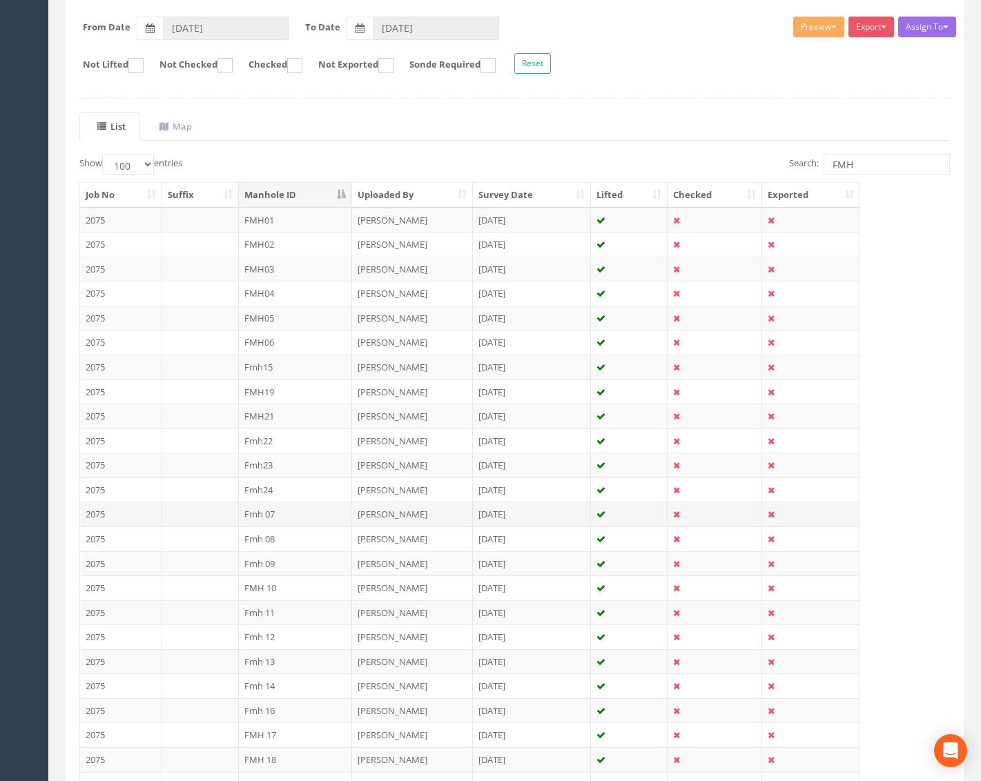
click at [295, 518] on td "Fmh 07" at bounding box center [296, 514] width 114 height 25
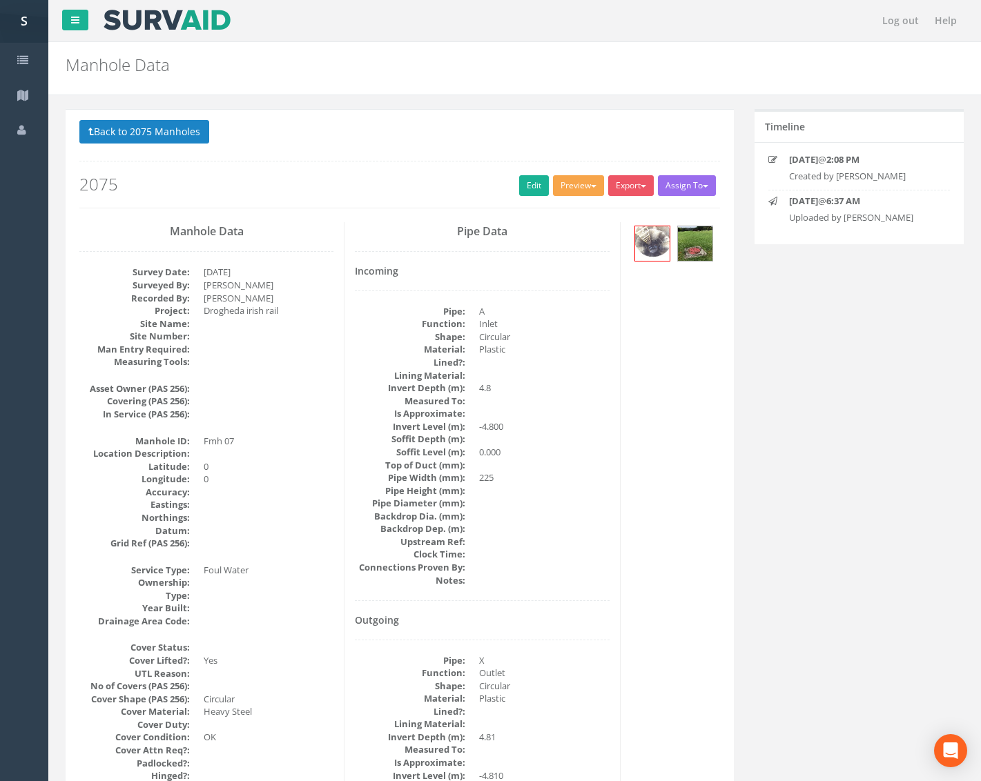
click at [561, 186] on button "Preview" at bounding box center [578, 185] width 51 height 21
click at [553, 203] on ul "Metroscan Manhole Heathrow United Utilities SurvAid IC SurvAid Manhole" at bounding box center [553, 273] width 110 height 144
click at [565, 186] on button "Preview" at bounding box center [578, 185] width 51 height 21
click at [553, 206] on link "Metroscan Manhole" at bounding box center [552, 214] width 105 height 21
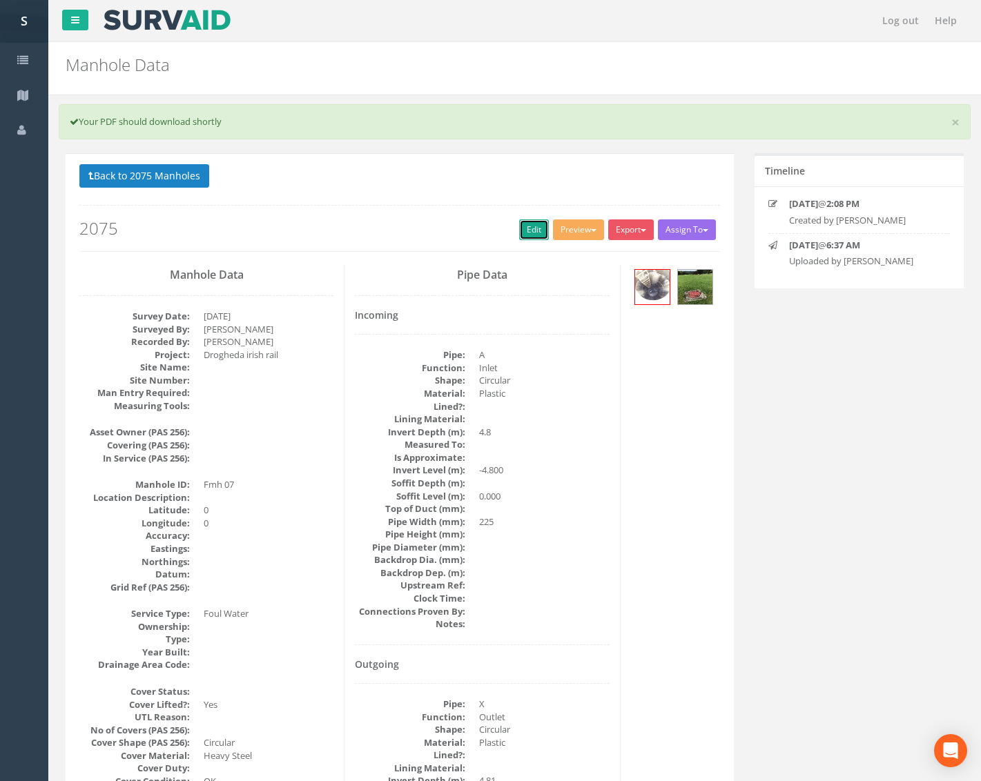
click at [525, 227] on link "Edit" at bounding box center [534, 229] width 30 height 21
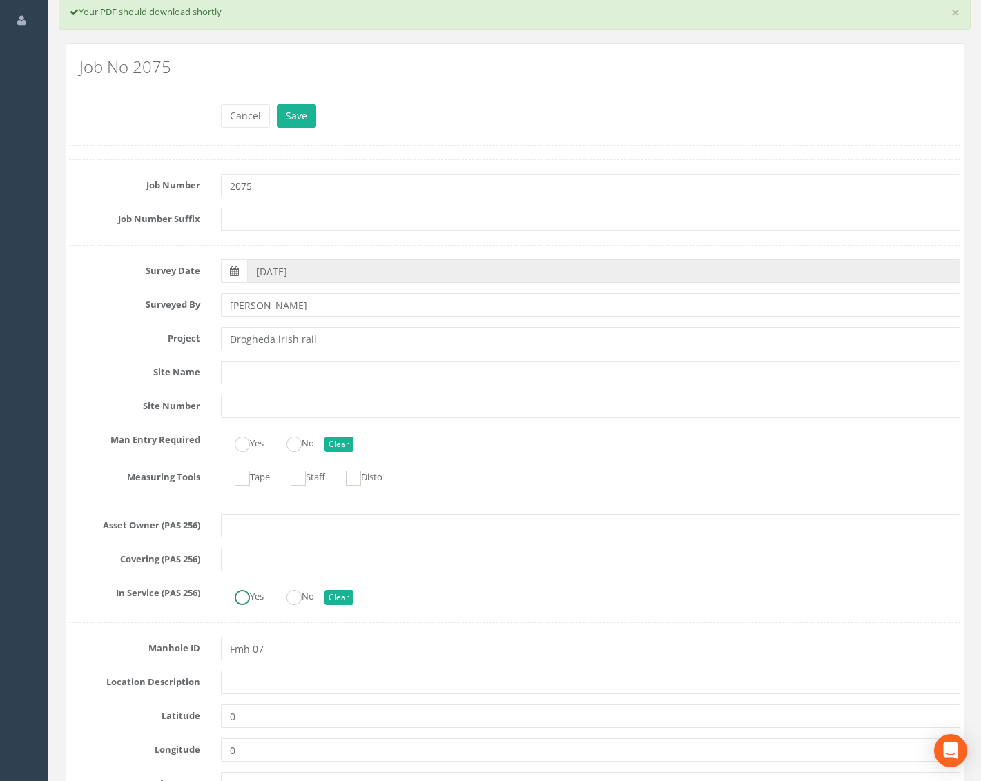
scroll to position [207, 0]
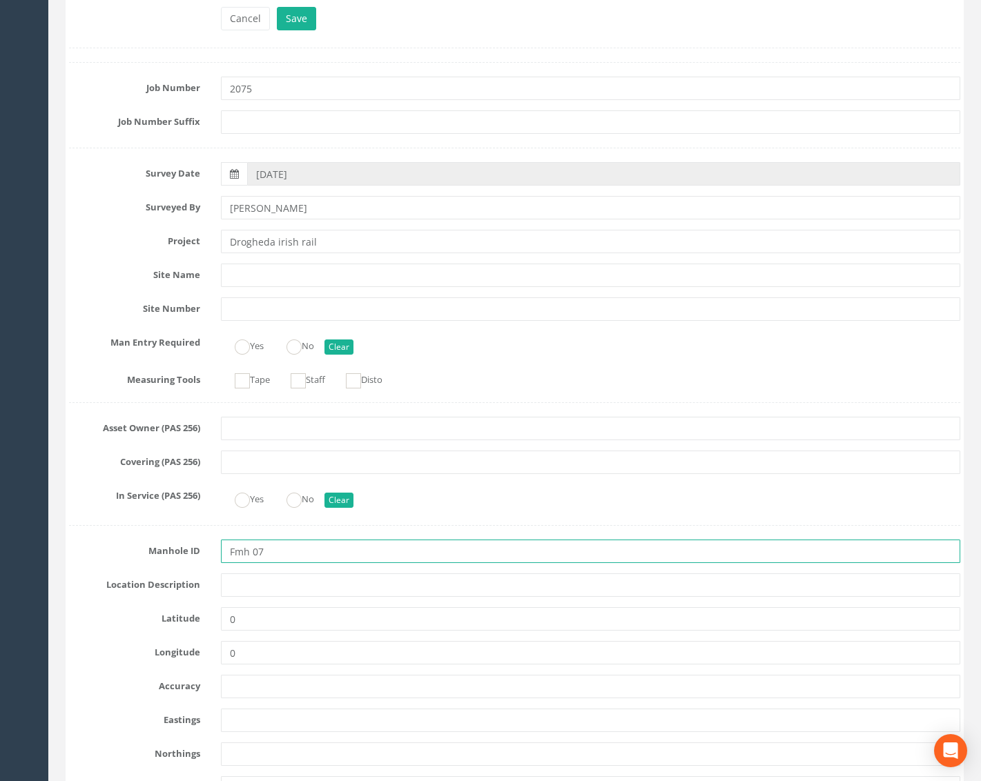
drag, startPoint x: 250, startPoint y: 551, endPoint x: 171, endPoint y: 549, distance: 78.7
click at [171, 549] on div "Manhole ID Fmh 07" at bounding box center [515, 551] width 912 height 23
type input "FMH07"
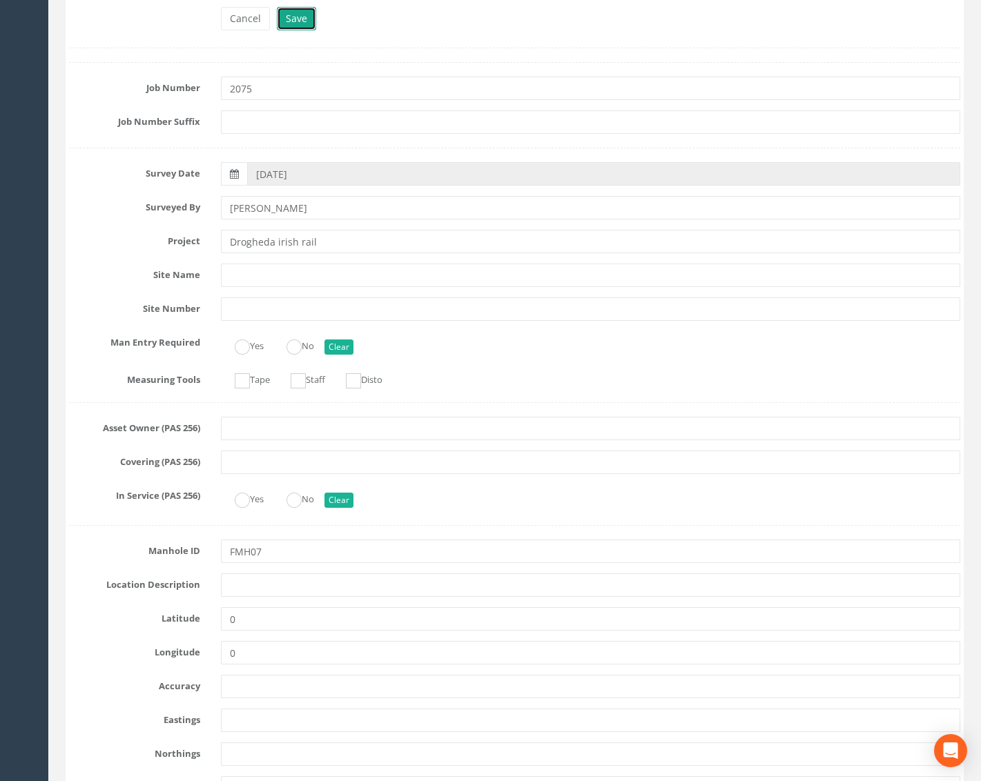
click at [306, 12] on button "Save" at bounding box center [296, 18] width 39 height 23
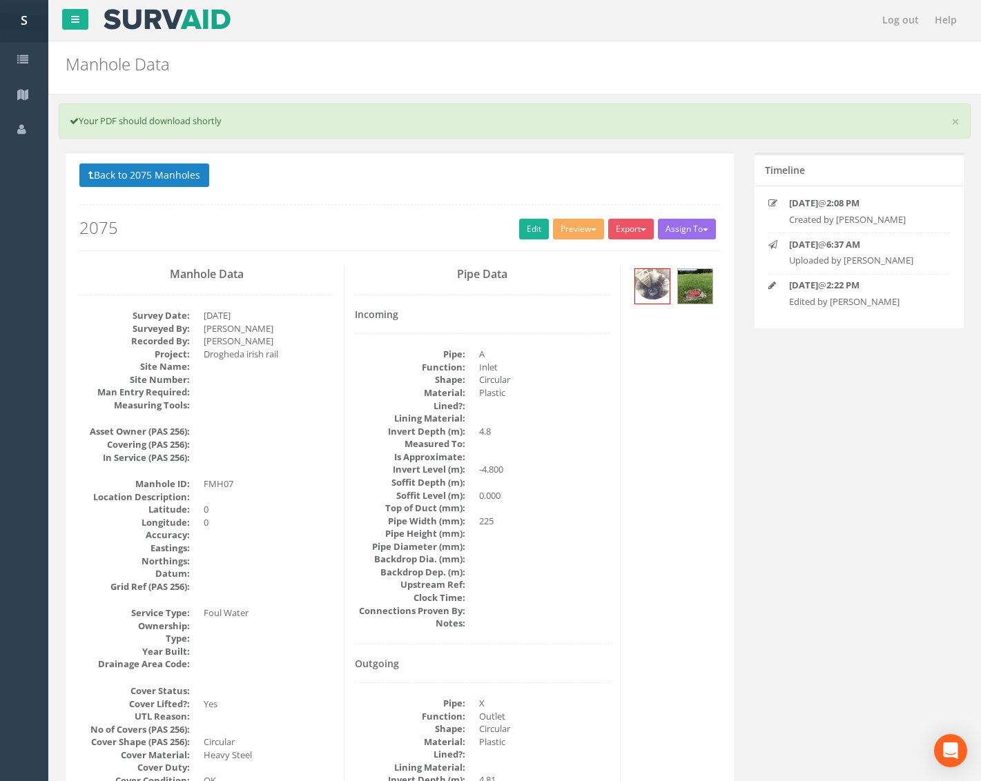
scroll to position [0, 0]
click at [573, 222] on button "Preview" at bounding box center [578, 229] width 51 height 21
click at [560, 258] on link "Metroscan Manhole" at bounding box center [552, 258] width 105 height 21
click at [177, 182] on button "Back to 2075 Manholes" at bounding box center [144, 175] width 130 height 23
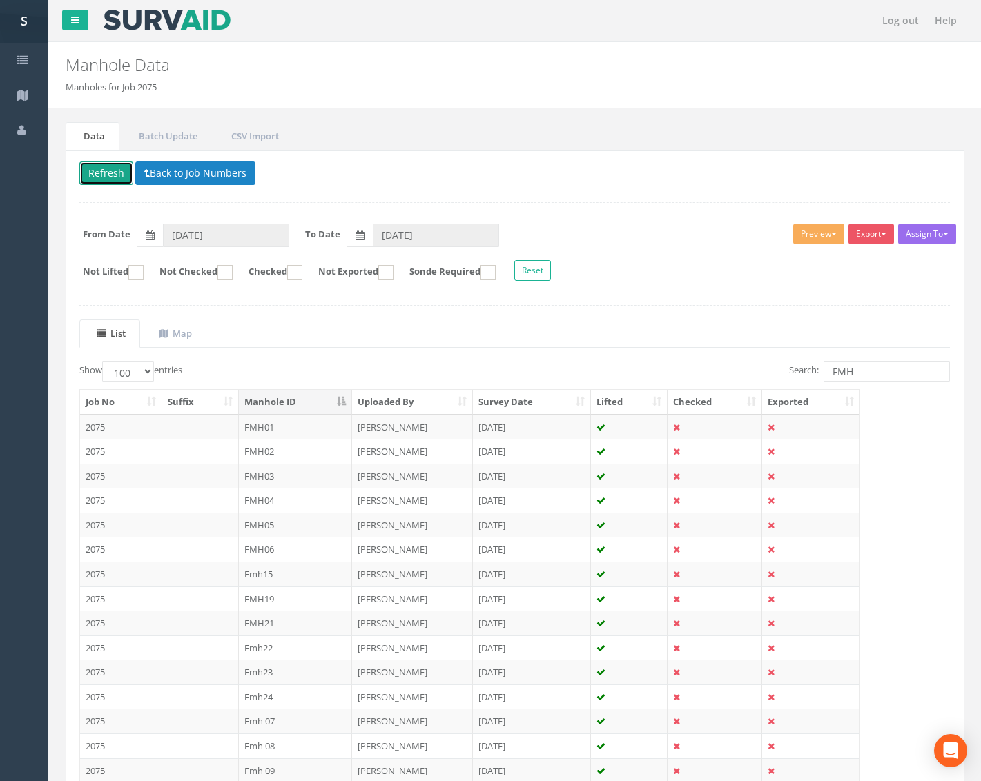
click at [121, 177] on button "Refresh" at bounding box center [106, 172] width 54 height 23
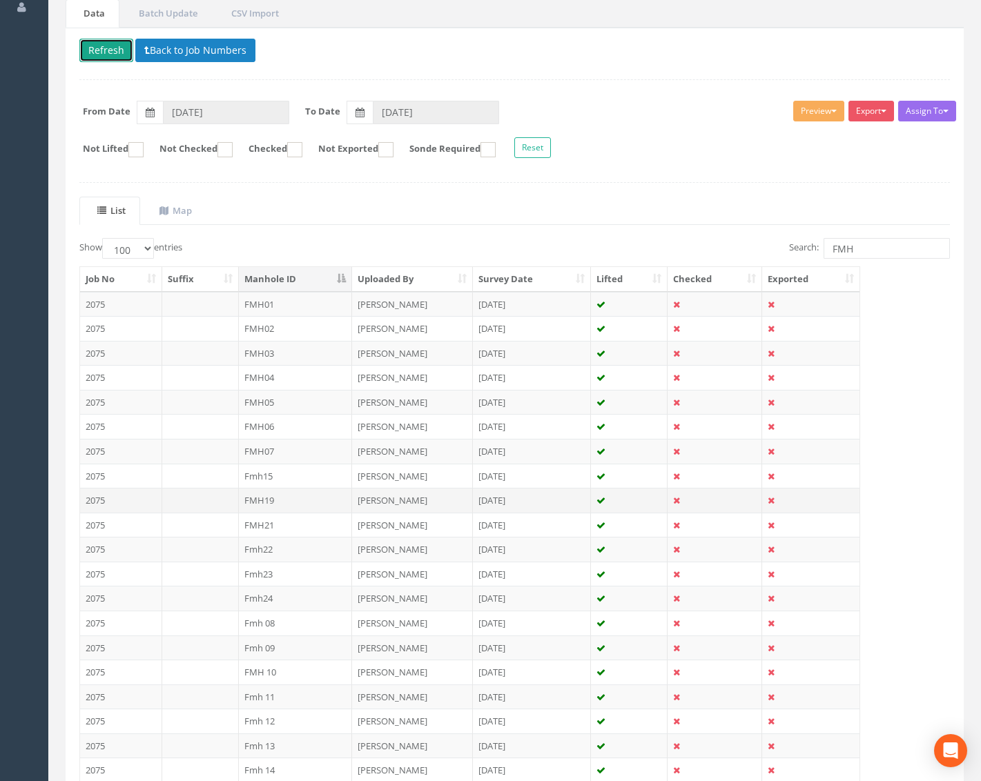
scroll to position [138, 0]
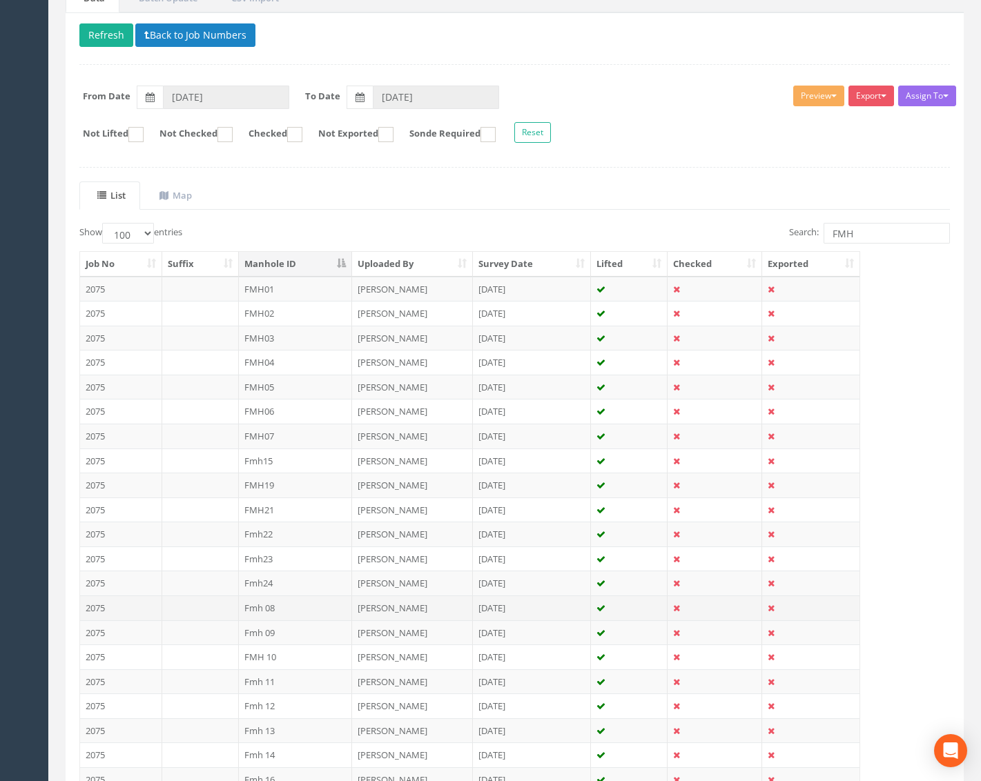
click at [294, 611] on td "Fmh 08" at bounding box center [296, 608] width 114 height 25
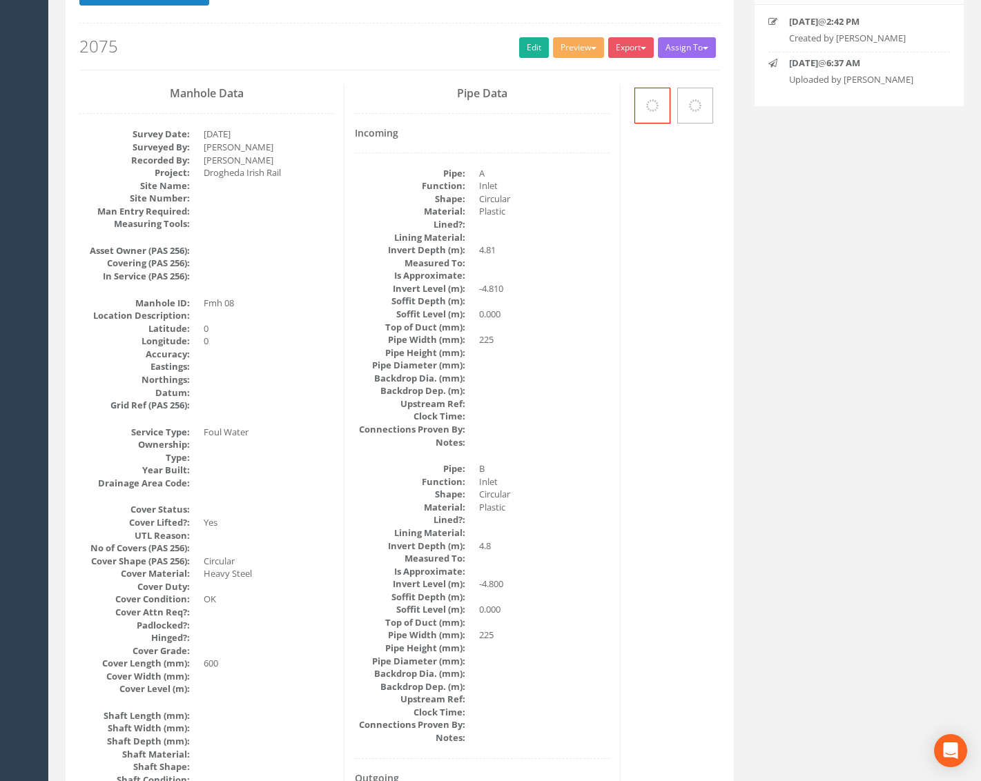
scroll to position [0, 0]
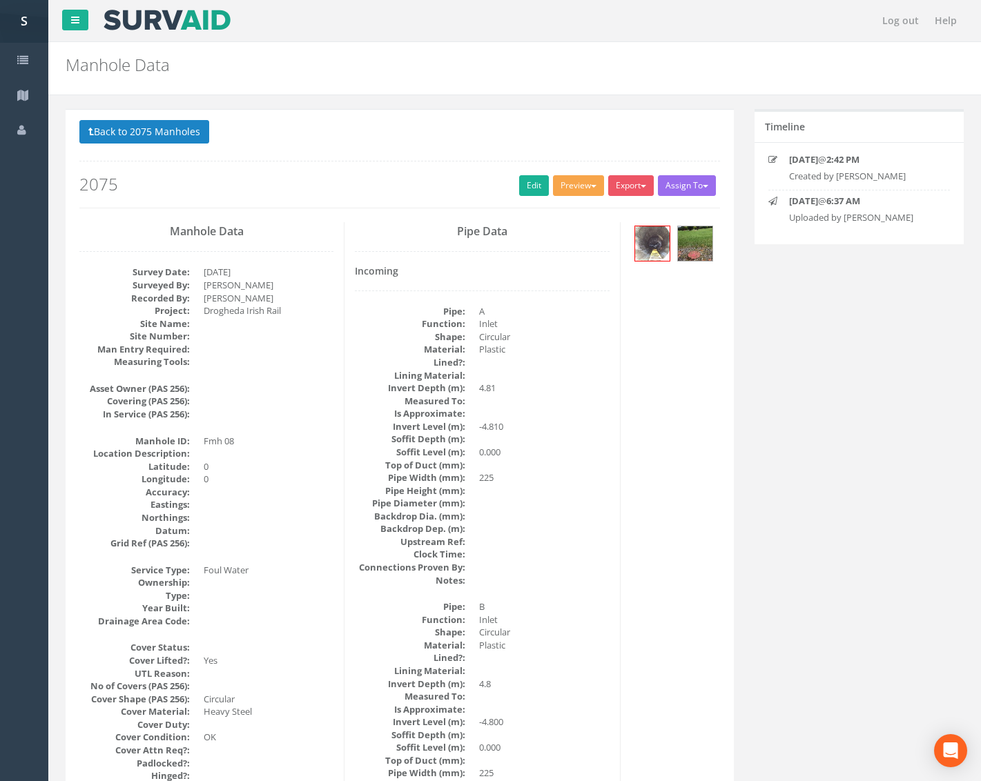
click at [570, 192] on button "Preview" at bounding box center [578, 185] width 51 height 21
click at [565, 210] on link "Metroscan Manhole" at bounding box center [552, 214] width 105 height 21
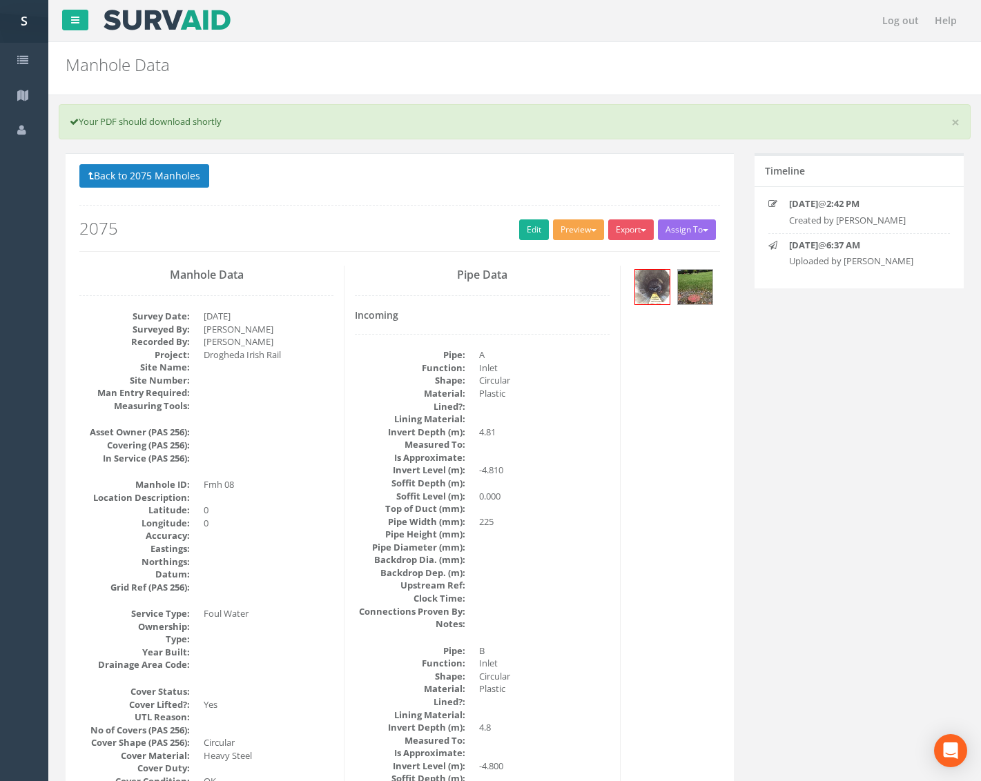
click at [585, 231] on button "Preview" at bounding box center [578, 229] width 51 height 21
click at [546, 251] on link "Metroscan Manhole" at bounding box center [552, 258] width 105 height 21
click at [521, 229] on link "Edit" at bounding box center [534, 229] width 30 height 21
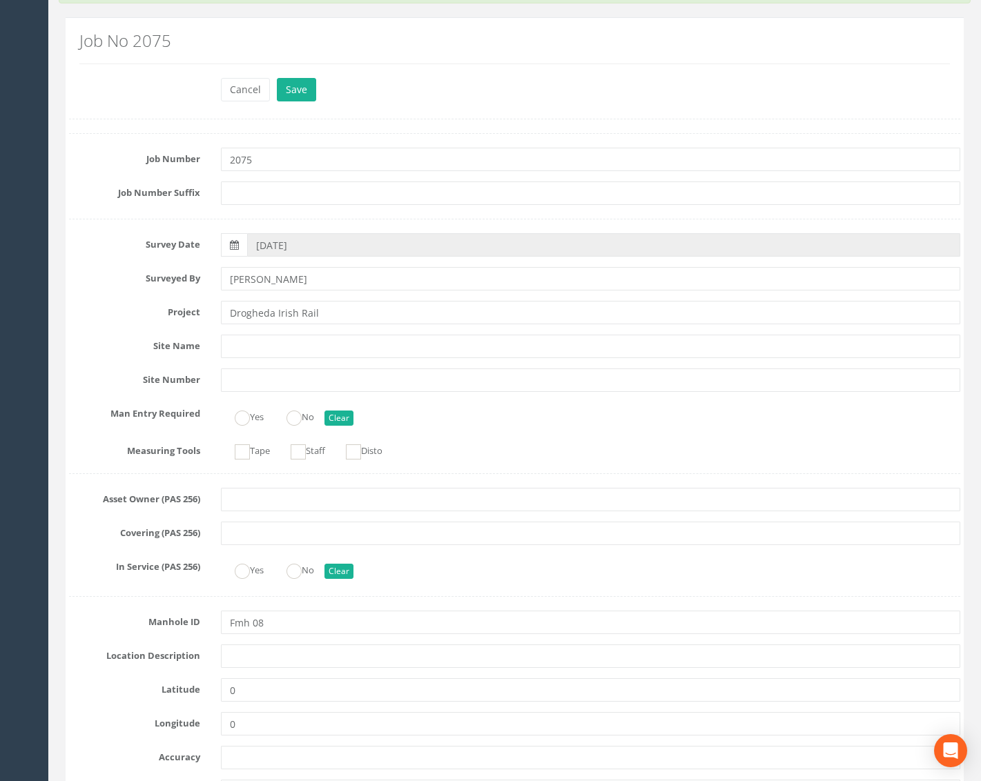
scroll to position [138, 0]
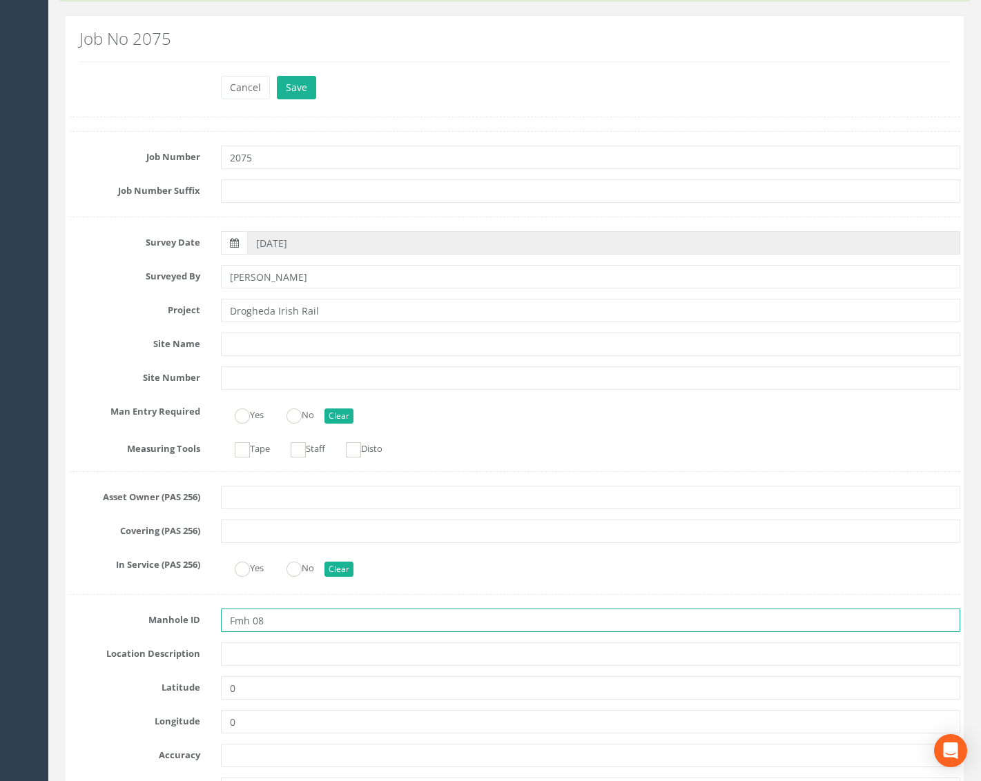
drag, startPoint x: 253, startPoint y: 618, endPoint x: 173, endPoint y: 614, distance: 80.9
click at [173, 614] on div "Manhole ID Fmh 08" at bounding box center [515, 620] width 912 height 23
type input "FMH08"
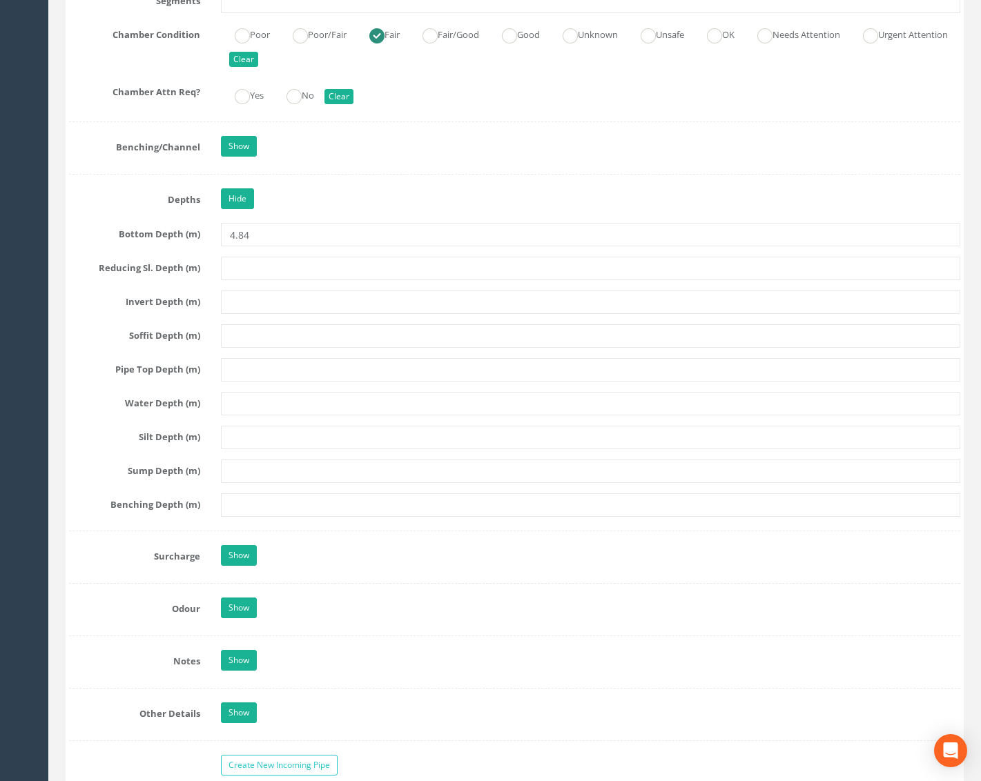
scroll to position [2139, 0]
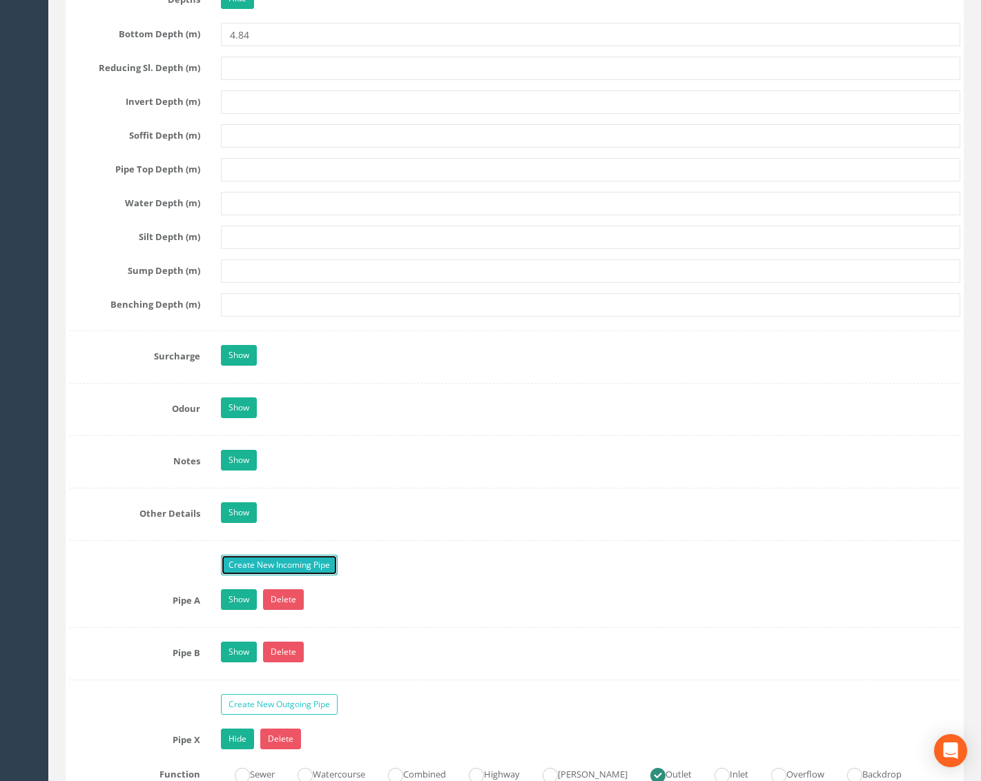
click at [255, 556] on link "Create New Incoming Pipe" at bounding box center [279, 565] width 117 height 21
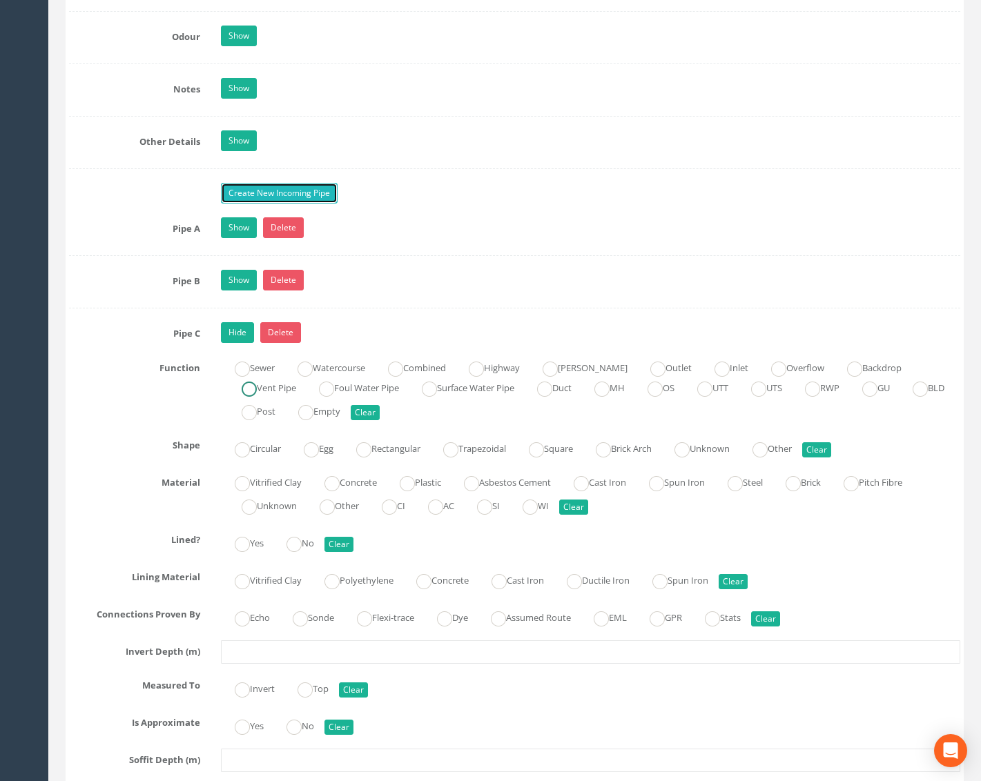
scroll to position [2554, 0]
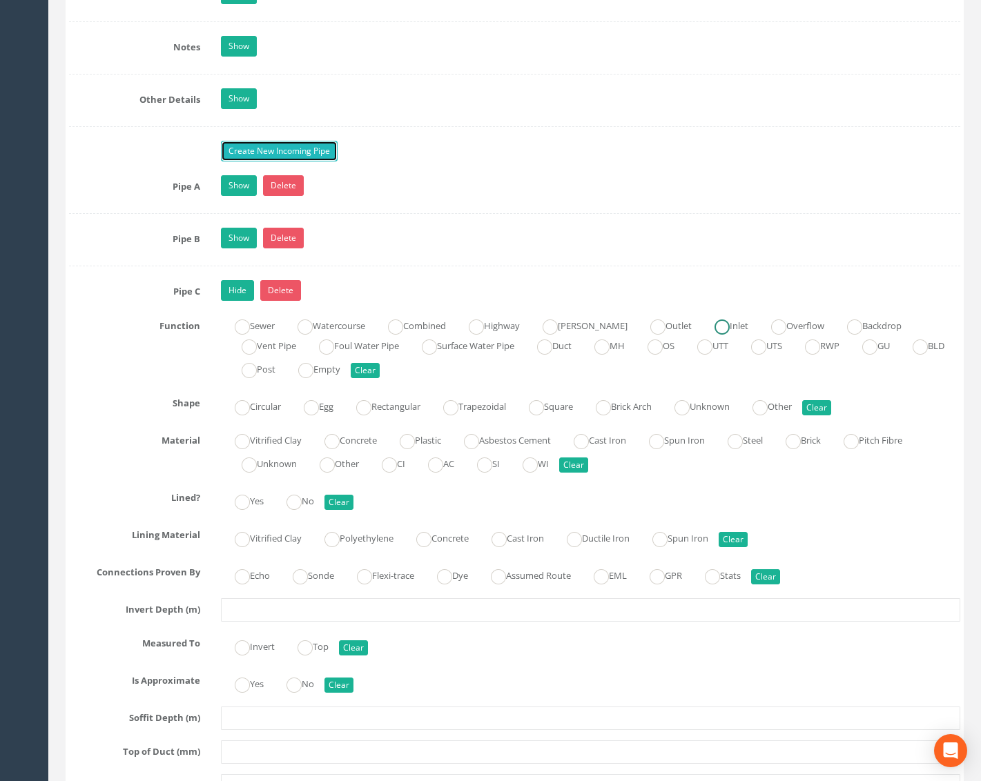
click at [714, 326] on ins at bounding box center [721, 327] width 15 height 15
radio input "true"
click at [261, 409] on label "Circular" at bounding box center [251, 405] width 60 height 20
radio input "true"
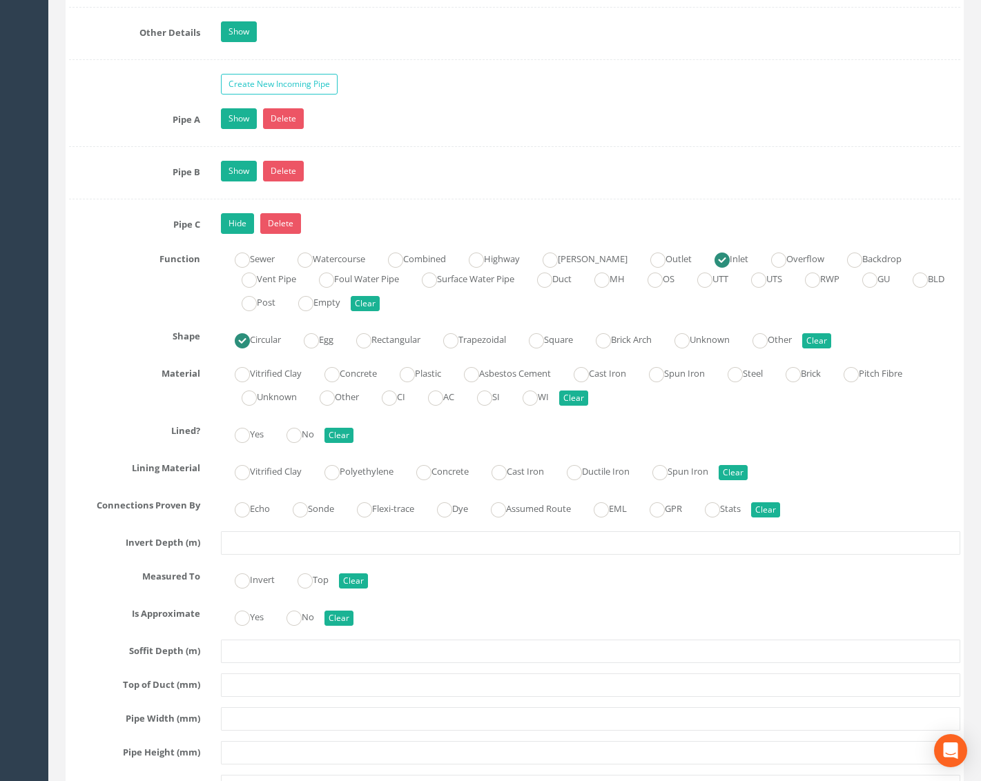
scroll to position [2623, 0]
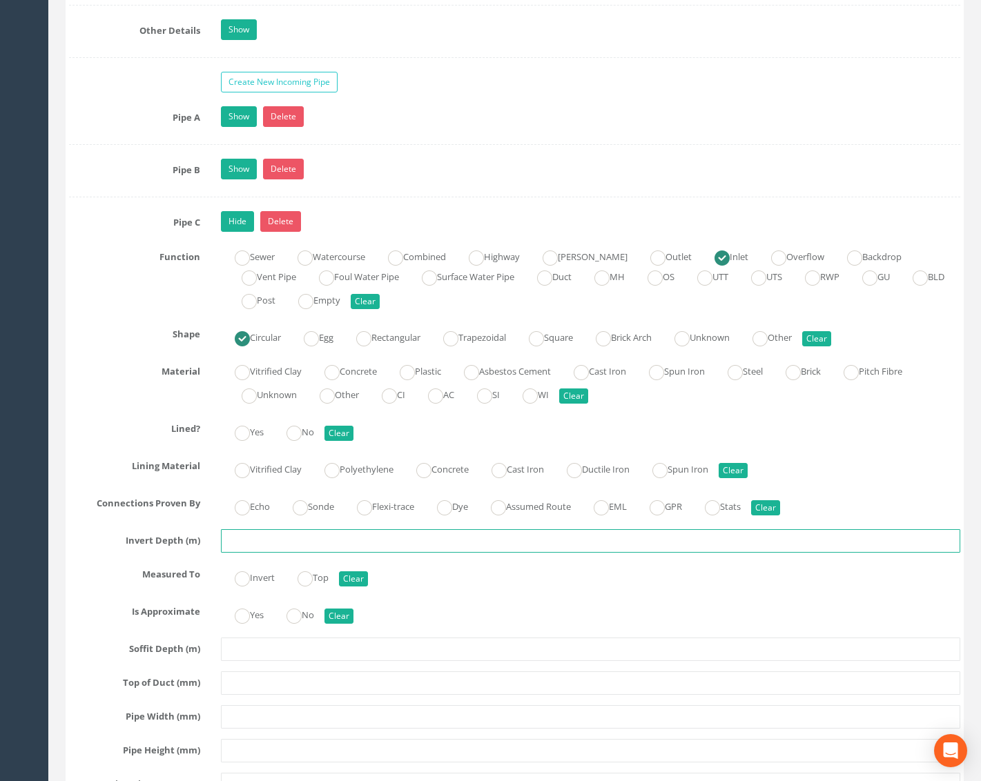
click at [297, 539] on input "text" at bounding box center [590, 540] width 739 height 23
type input "3.33"
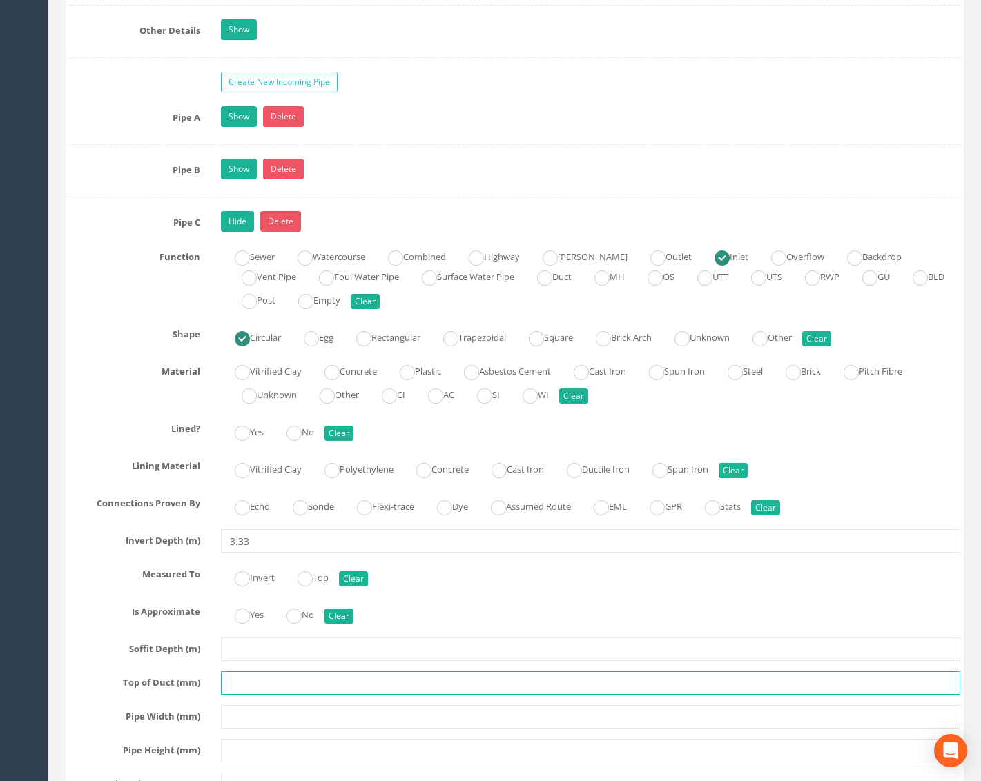
click at [255, 687] on input "text" at bounding box center [590, 683] width 739 height 23
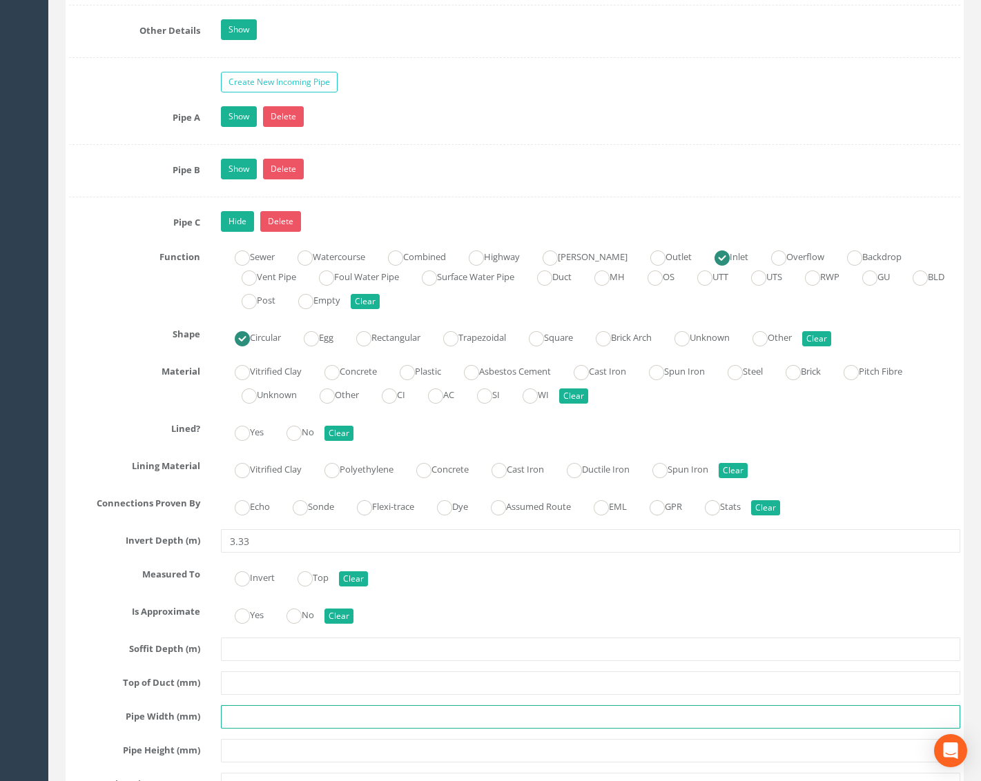
click at [252, 718] on input "text" at bounding box center [590, 716] width 739 height 23
type input "150"
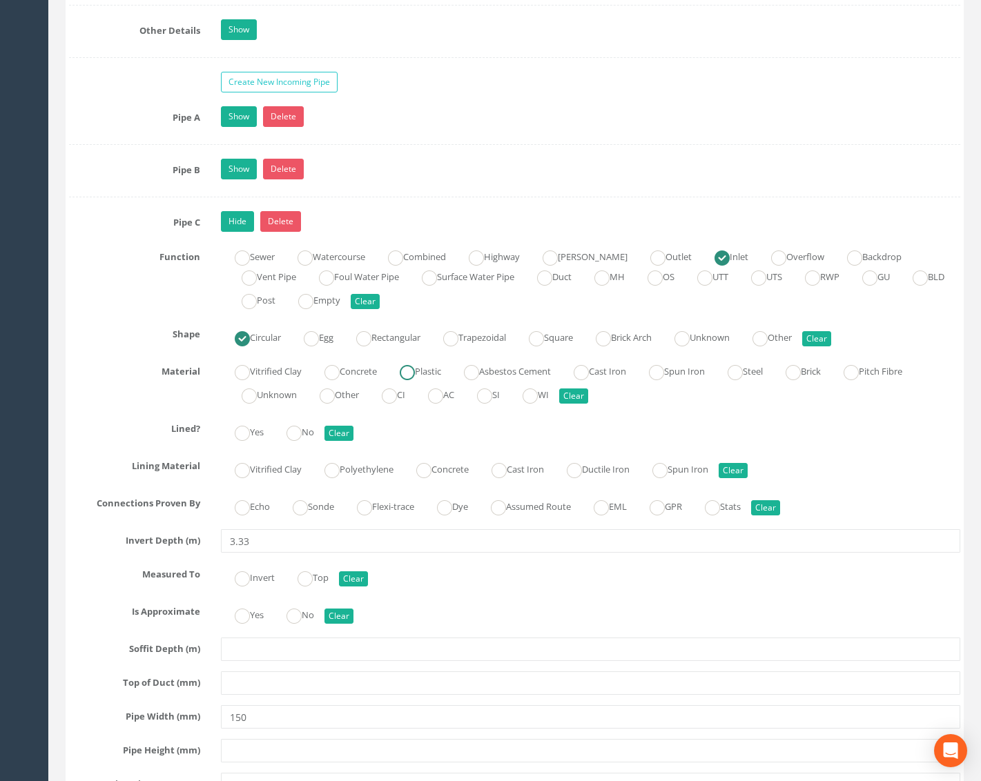
click at [441, 373] on label "Plastic" at bounding box center [413, 370] width 55 height 20
radio input "true"
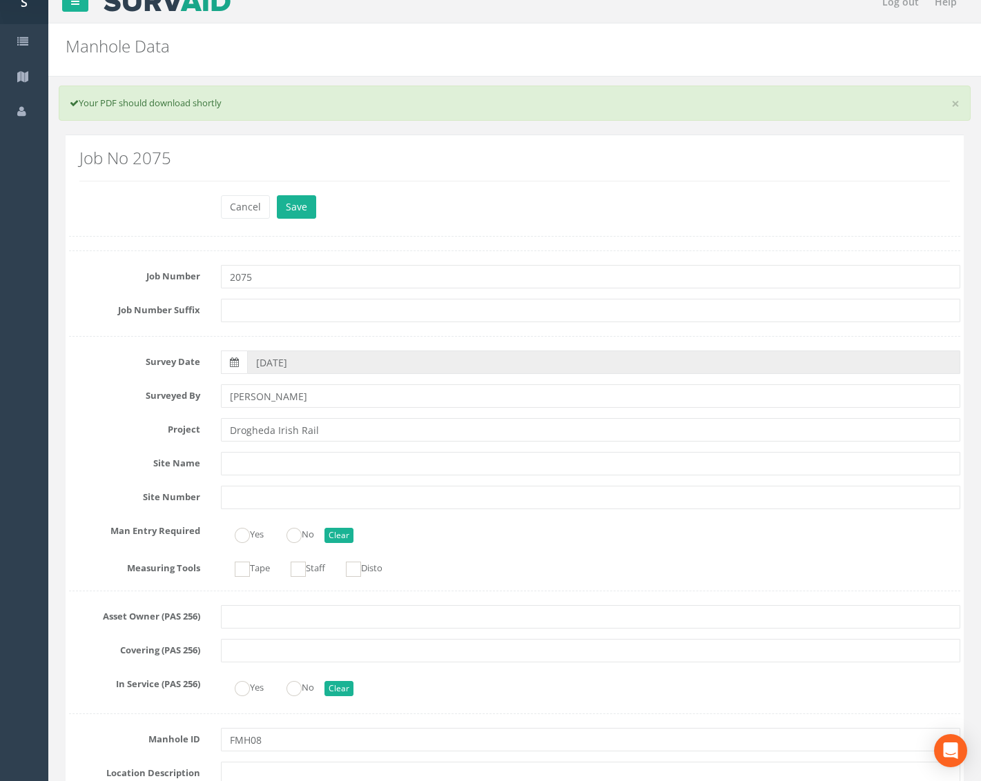
scroll to position [0, 0]
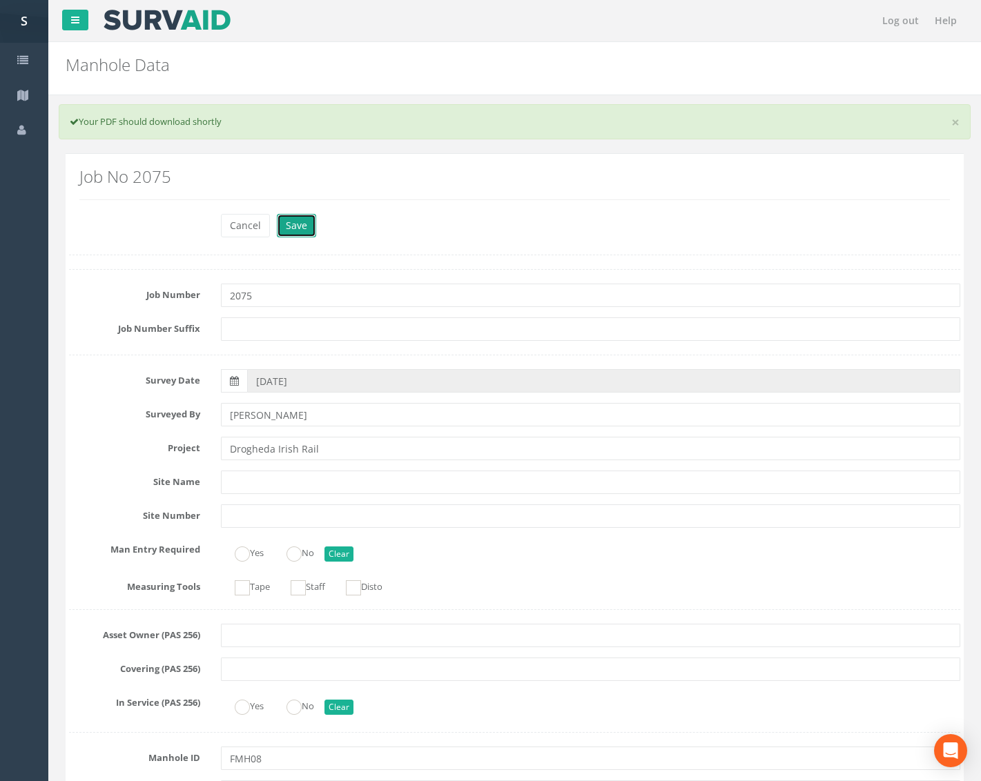
click at [304, 228] on button "Save" at bounding box center [296, 225] width 39 height 23
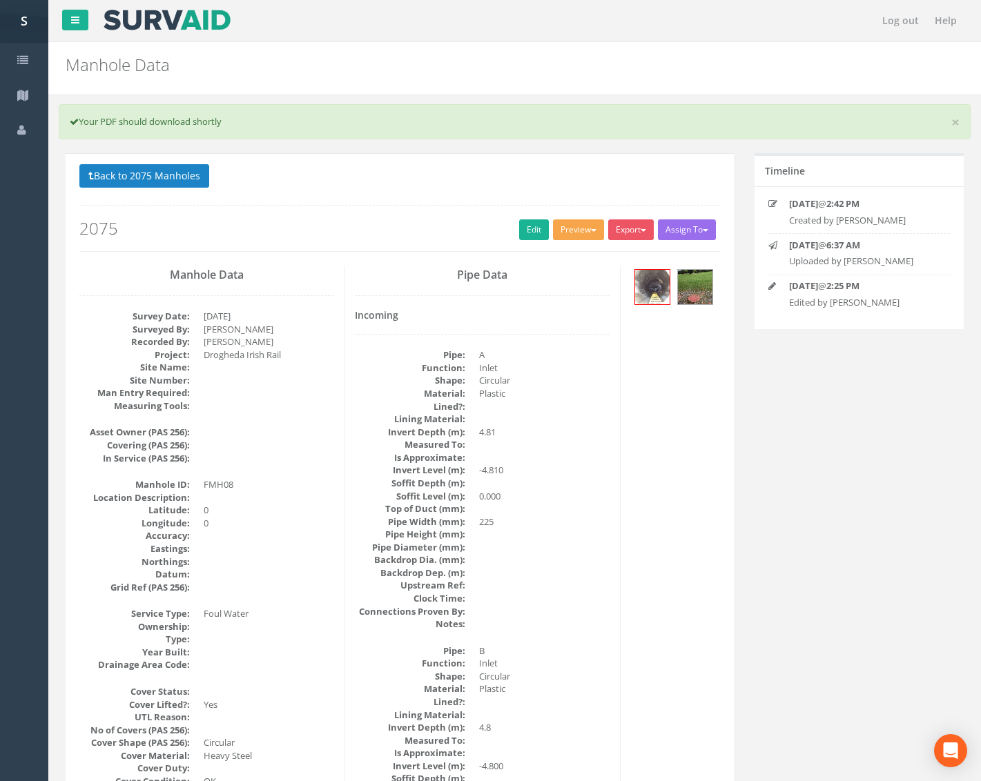
click at [576, 237] on button "Preview" at bounding box center [578, 229] width 51 height 21
click at [571, 253] on link "Metroscan Manhole" at bounding box center [552, 258] width 105 height 21
click at [190, 181] on button "Back to 2075 Manholes" at bounding box center [144, 175] width 130 height 23
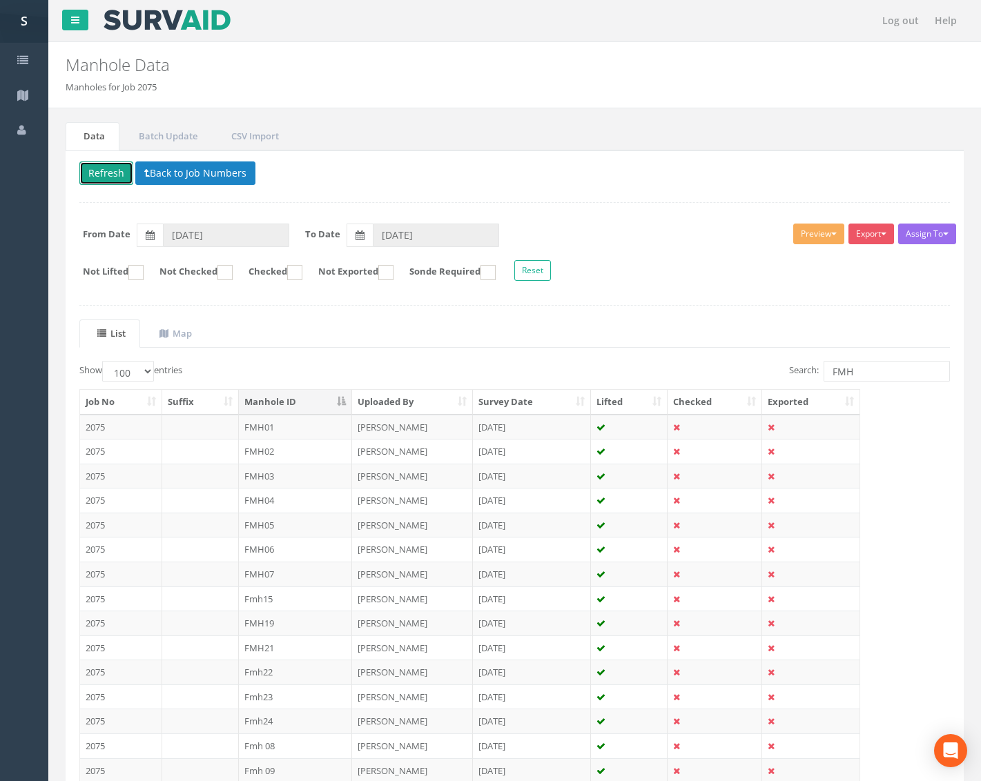
click at [112, 175] on button "Refresh" at bounding box center [106, 172] width 54 height 23
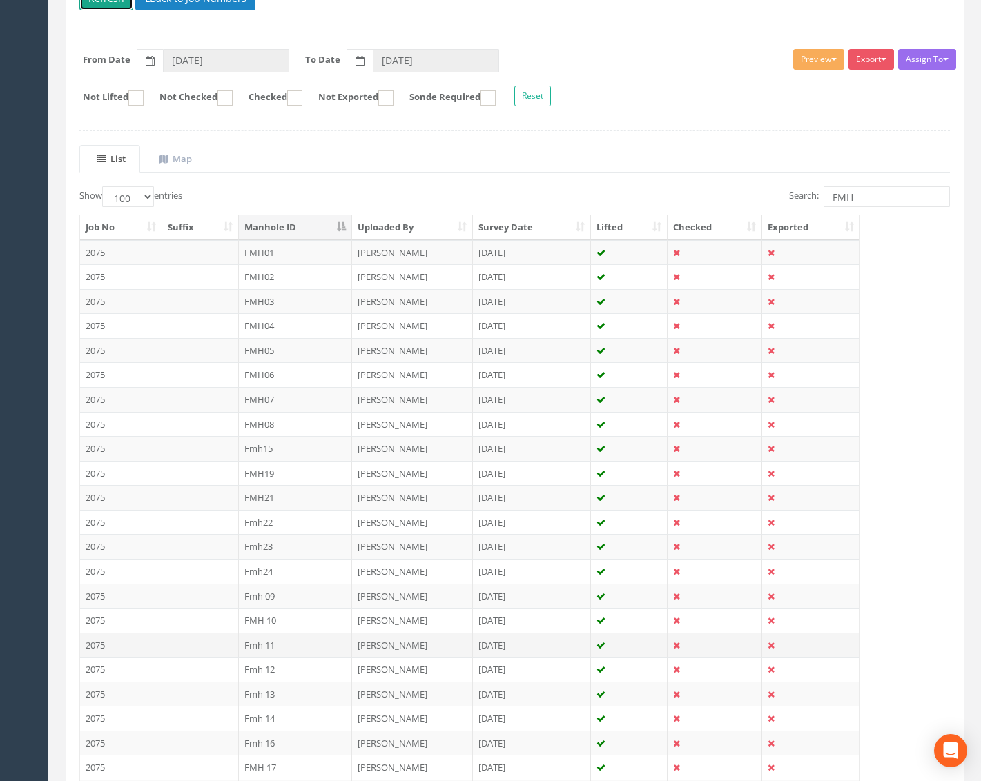
scroll to position [276, 0]
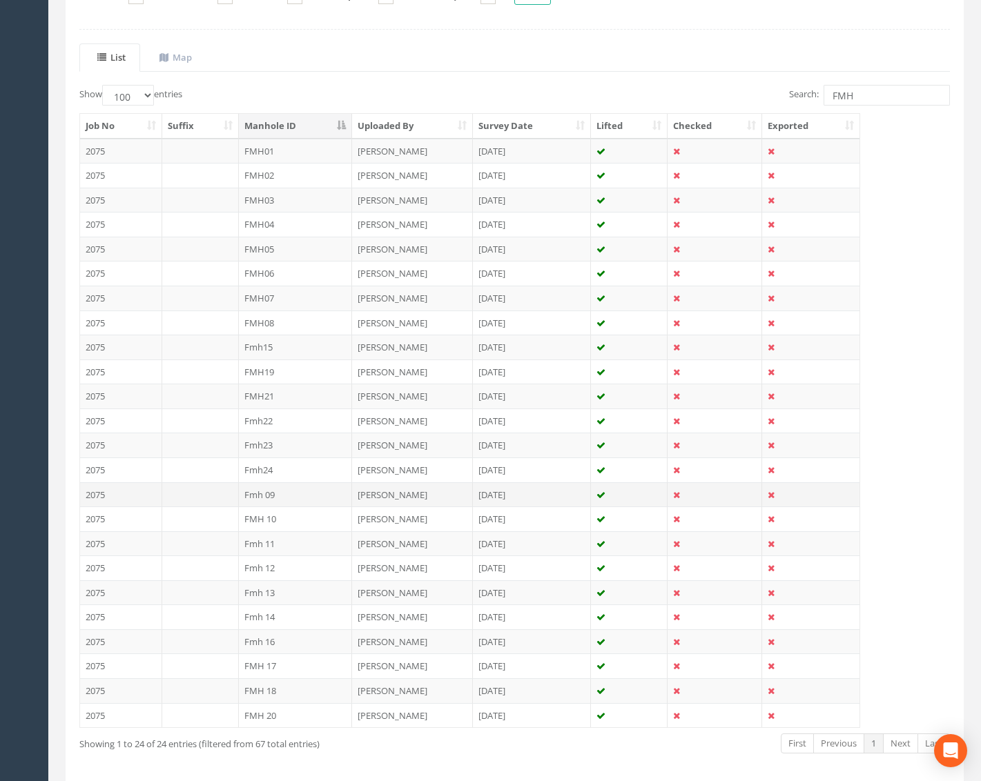
click at [280, 493] on td "Fmh 09" at bounding box center [296, 494] width 114 height 25
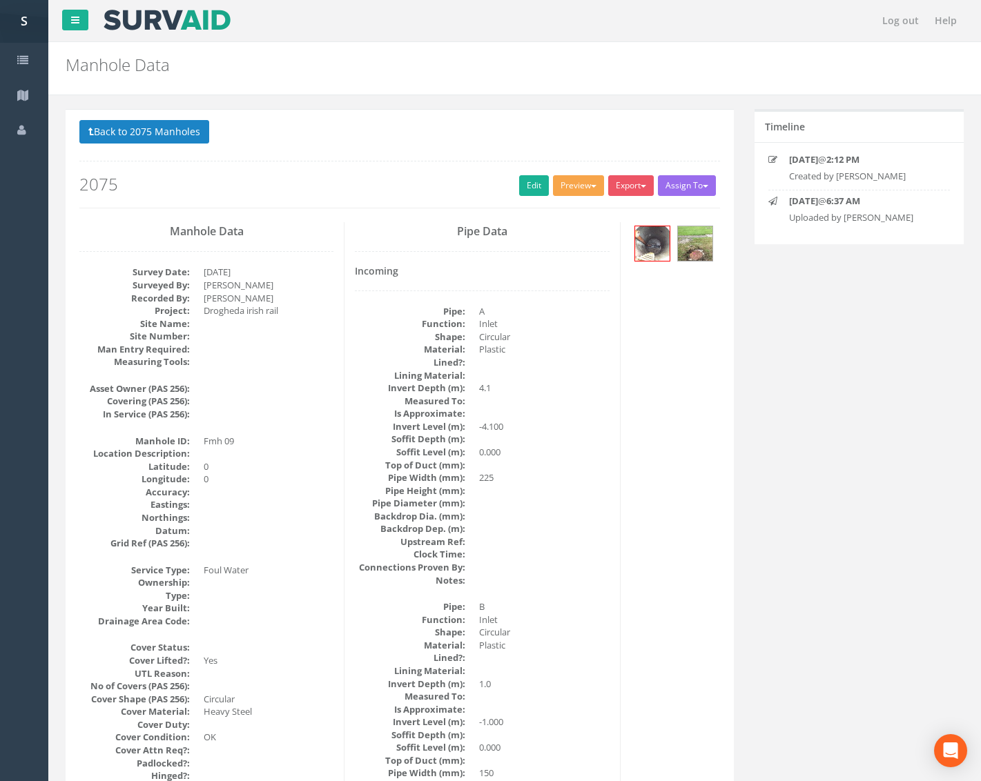
click at [563, 189] on button "Preview" at bounding box center [578, 185] width 51 height 21
click at [565, 206] on link "Metroscan Manhole" at bounding box center [552, 214] width 105 height 21
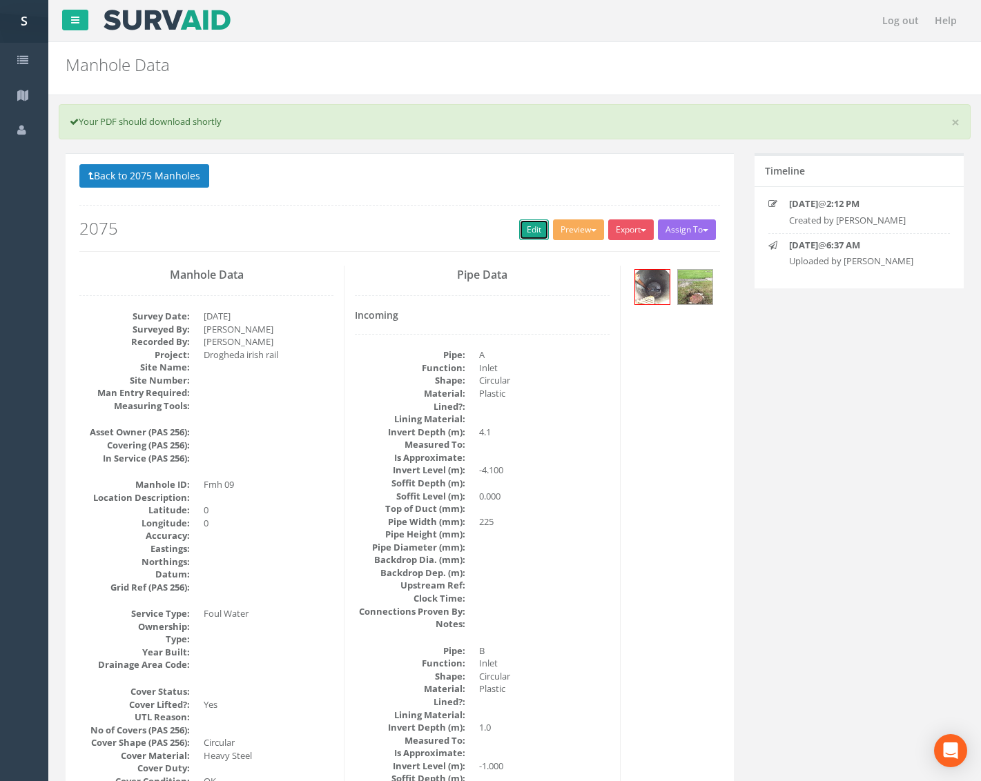
click at [531, 234] on link "Edit" at bounding box center [534, 229] width 30 height 21
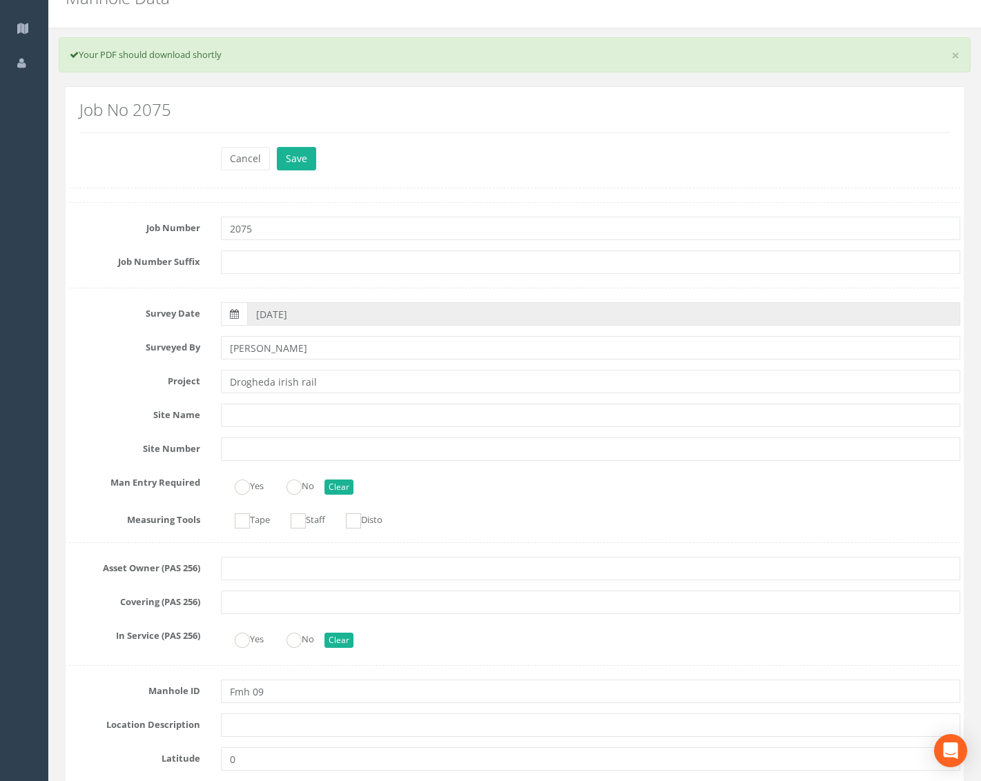
scroll to position [69, 0]
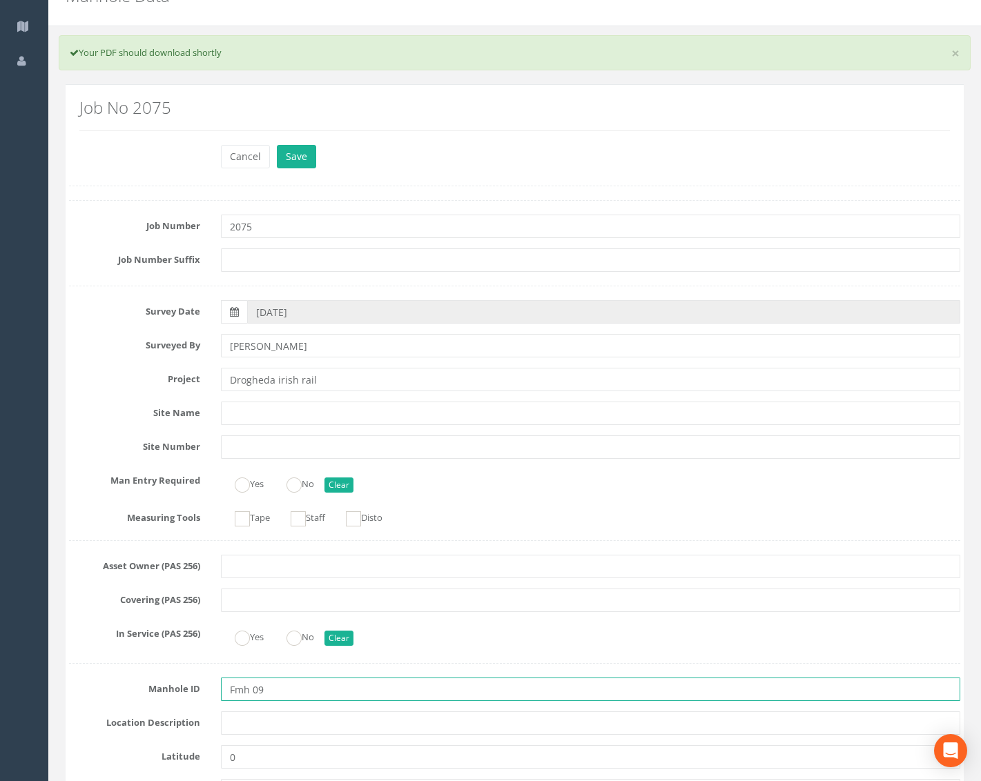
drag, startPoint x: 253, startPoint y: 687, endPoint x: 153, endPoint y: 690, distance: 100.1
click at [153, 690] on div "Manhole ID Fmh 09" at bounding box center [515, 689] width 912 height 23
type input "FMH09"
click at [306, 155] on button "Save" at bounding box center [296, 156] width 39 height 23
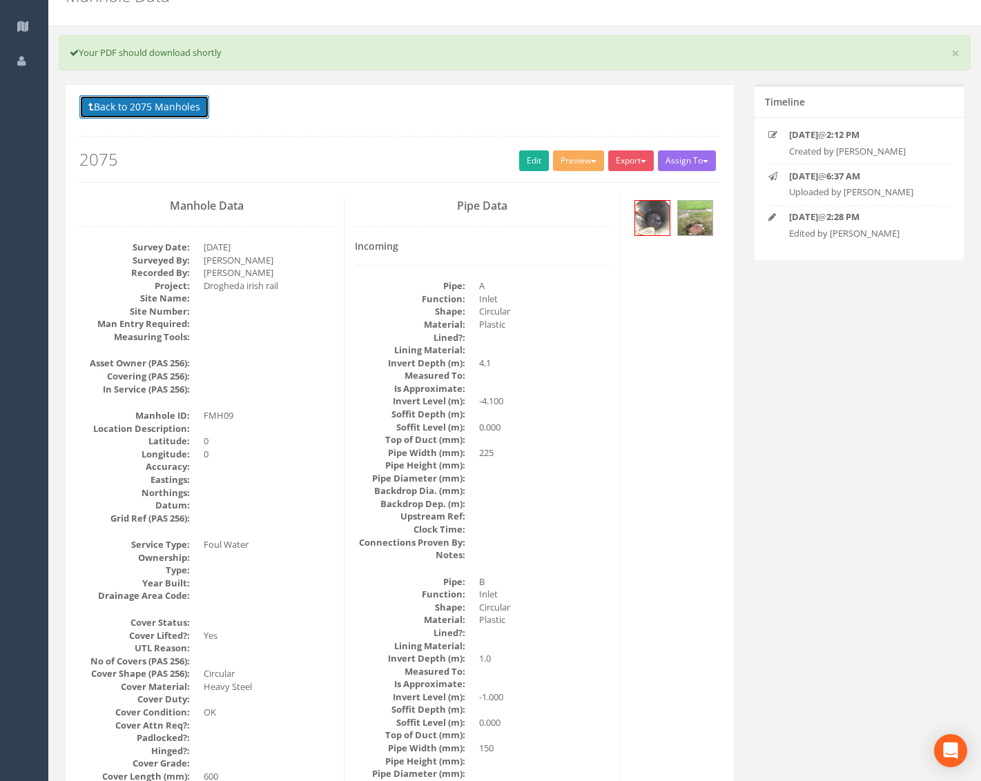
click at [157, 115] on button "Back to 2075 Manholes" at bounding box center [144, 106] width 130 height 23
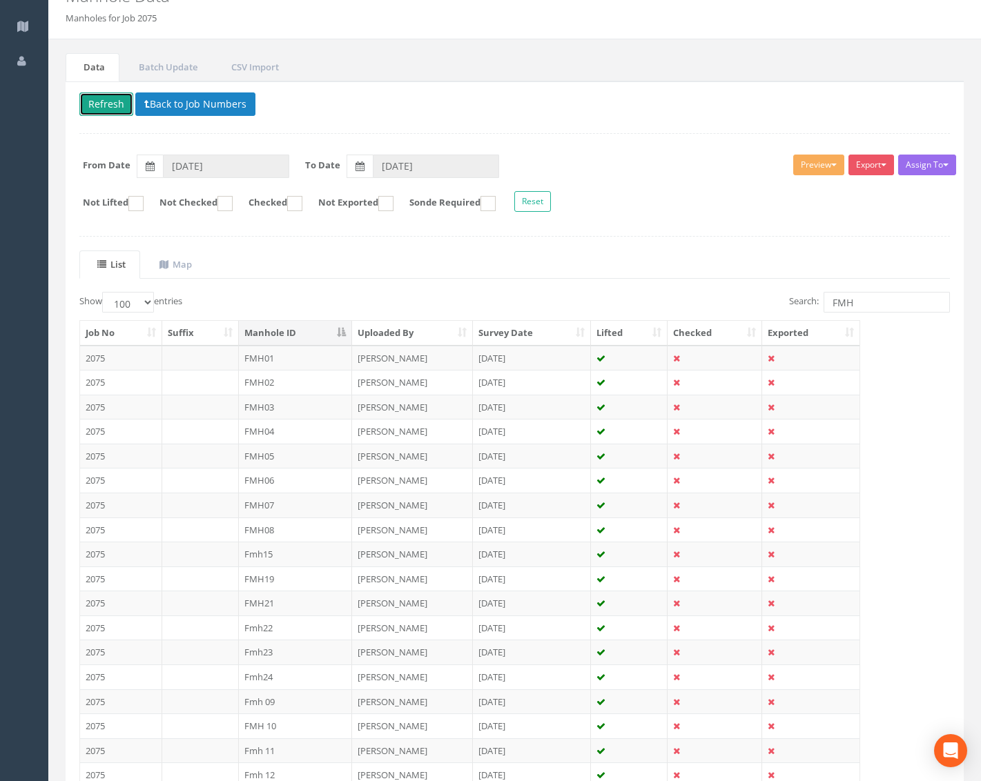
click at [112, 104] on button "Refresh" at bounding box center [106, 103] width 54 height 23
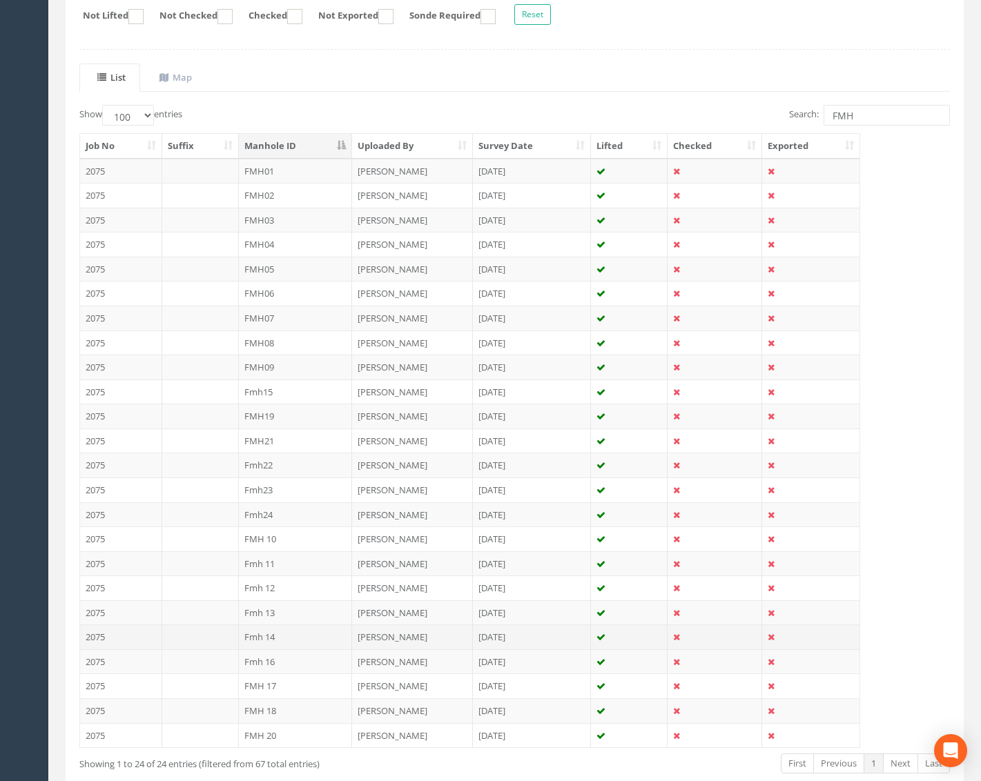
scroll to position [276, 0]
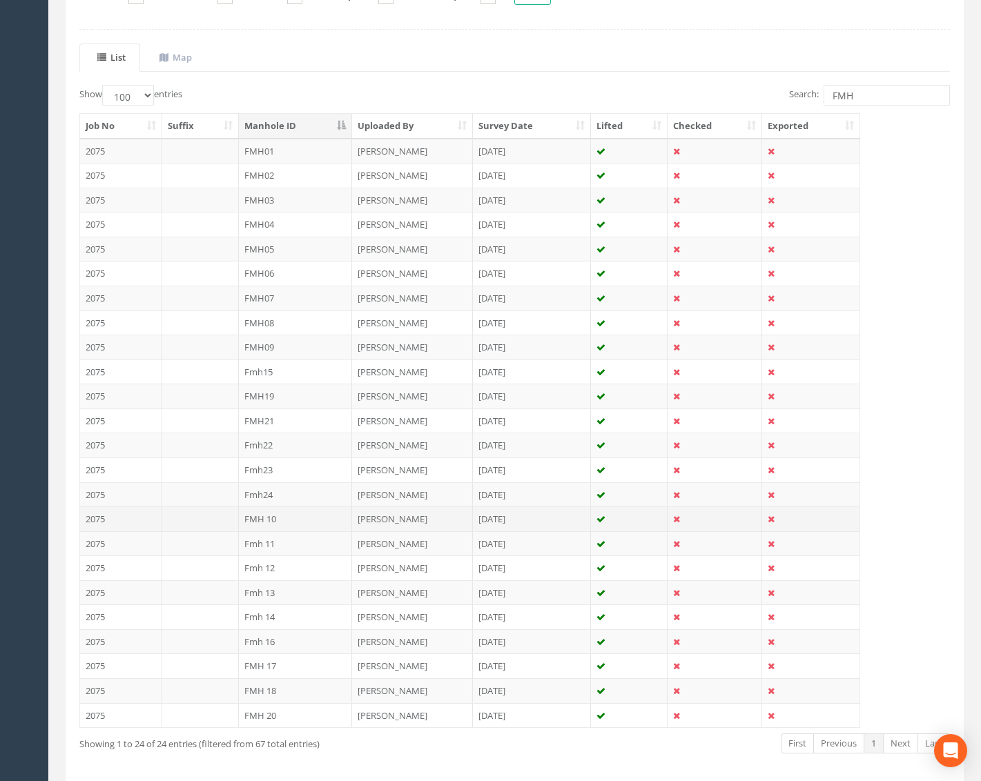
click at [297, 518] on td "FMH 10" at bounding box center [296, 519] width 114 height 25
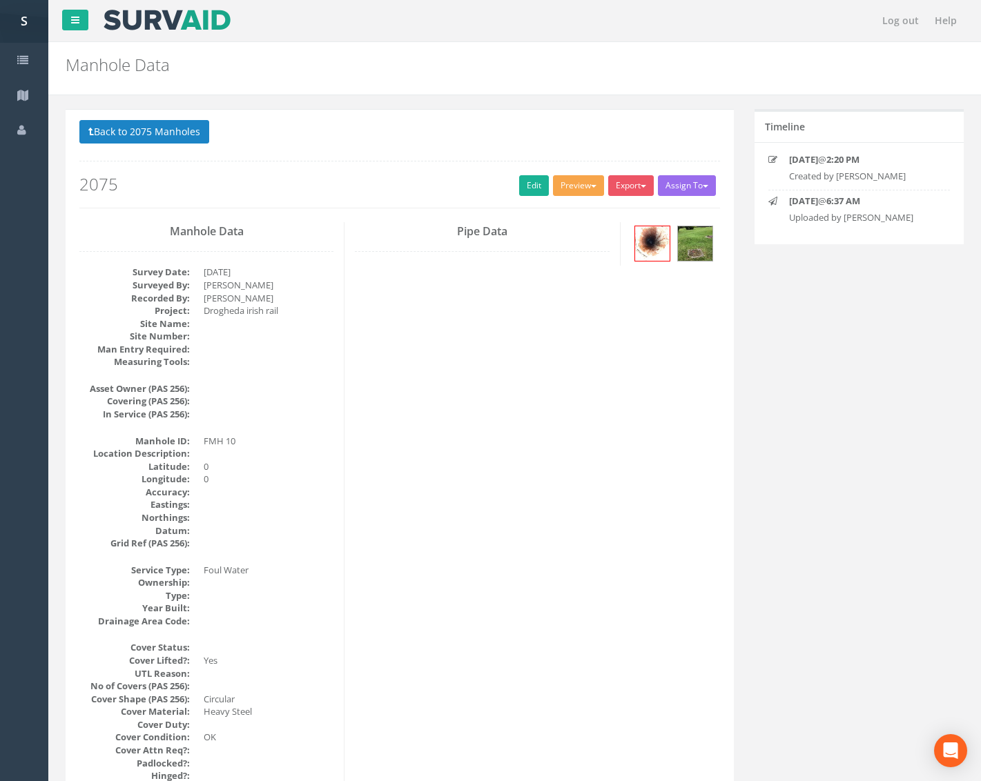
click at [567, 184] on button "Preview" at bounding box center [578, 185] width 51 height 21
click at [560, 210] on link "Metroscan Manhole" at bounding box center [552, 214] width 105 height 21
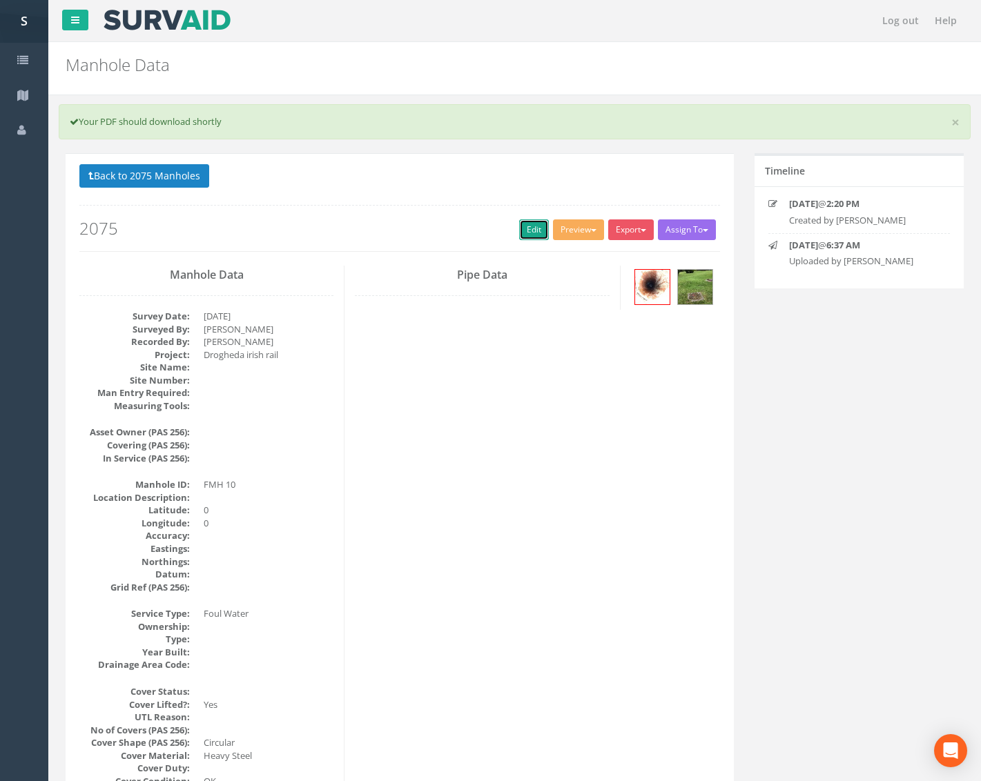
click at [525, 231] on link "Edit" at bounding box center [534, 229] width 30 height 21
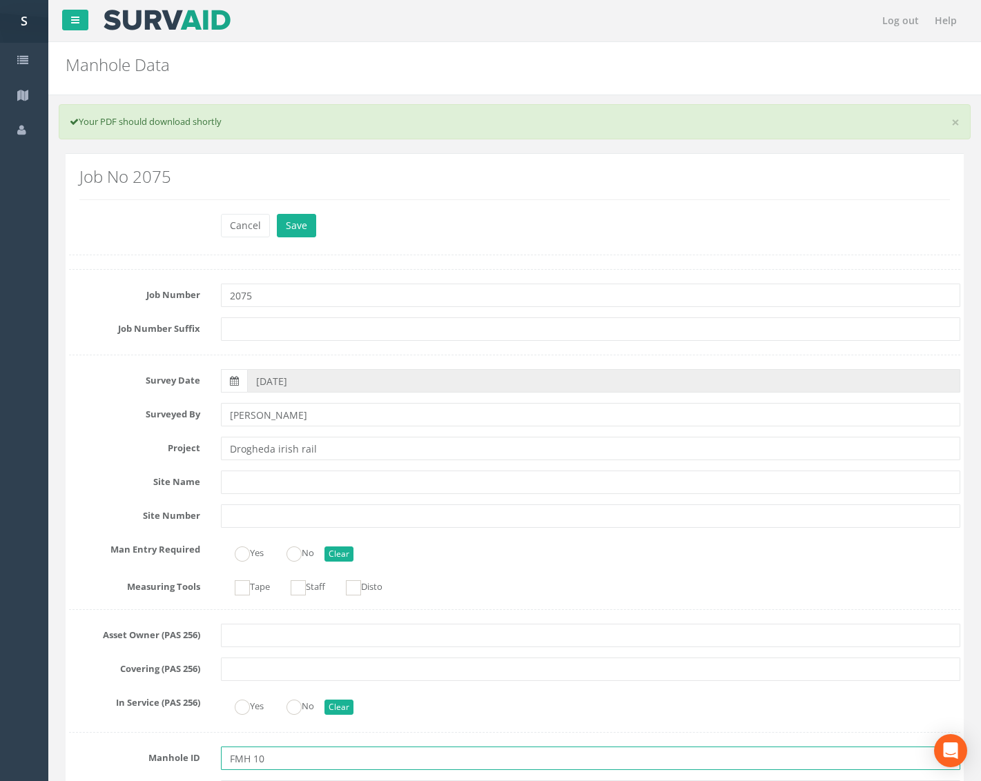
click at [249, 757] on input "FMH 10" at bounding box center [590, 758] width 739 height 23
type input "FMH10"
drag, startPoint x: 638, startPoint y: 451, endPoint x: 376, endPoint y: 0, distance: 522.0
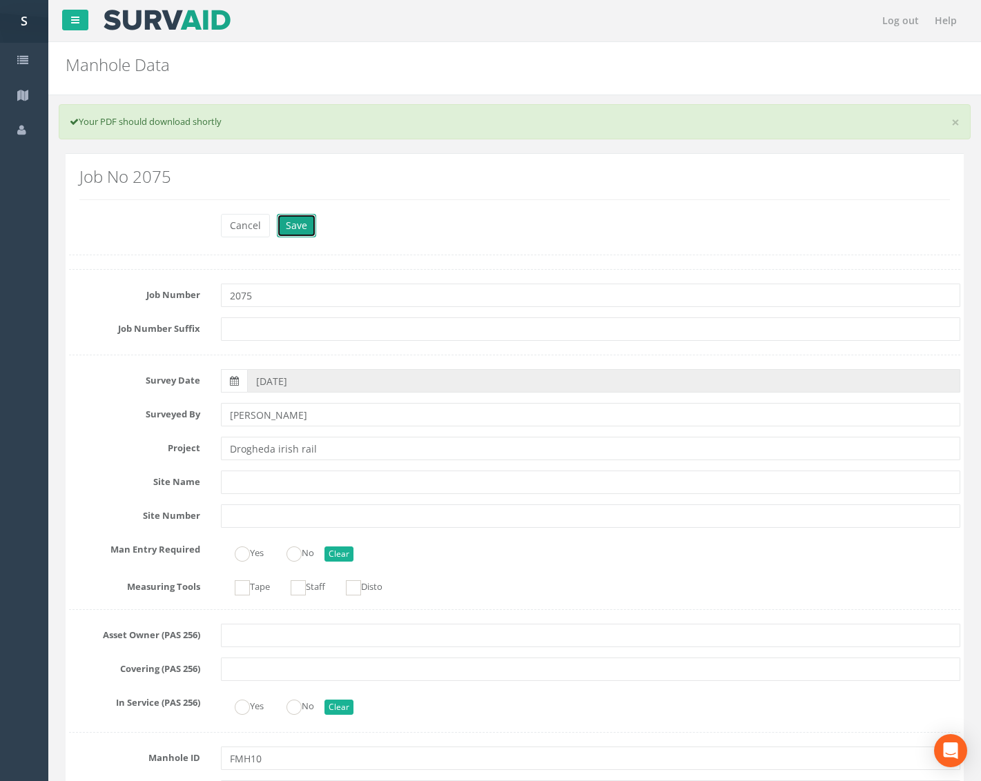
click at [295, 226] on button "Save" at bounding box center [296, 225] width 39 height 23
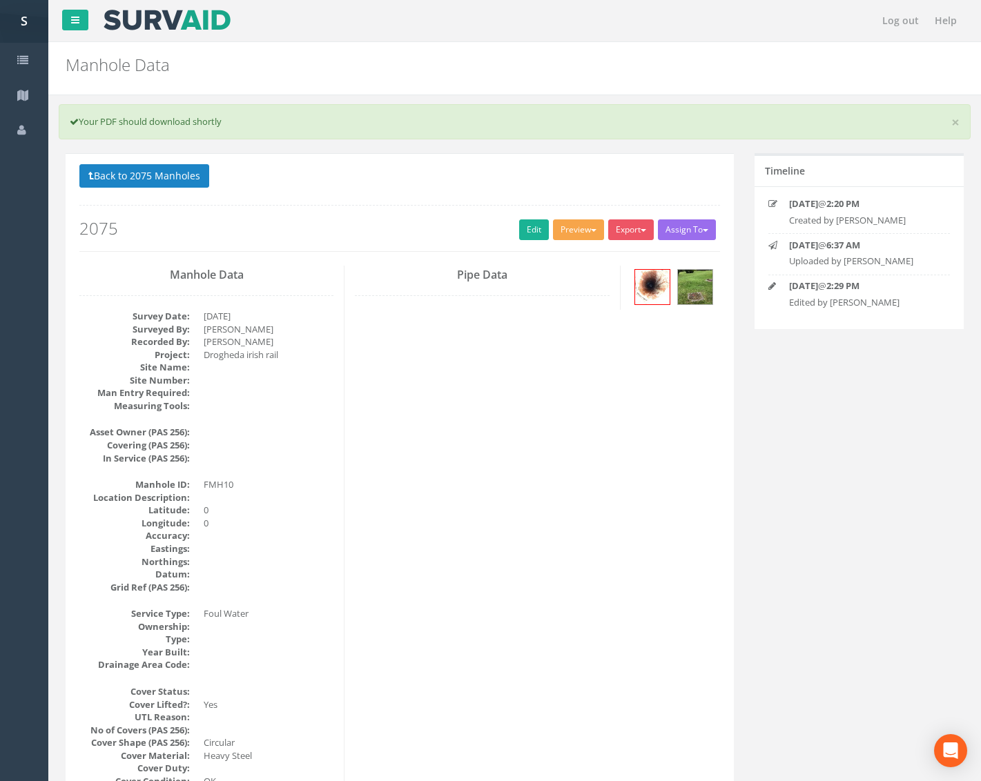
drag, startPoint x: 574, startPoint y: 226, endPoint x: 584, endPoint y: 226, distance: 10.4
click at [574, 226] on button "Preview" at bounding box center [578, 229] width 51 height 21
click at [582, 249] on link "Metroscan Manhole" at bounding box center [552, 258] width 105 height 21
click at [531, 231] on link "Edit" at bounding box center [534, 229] width 30 height 21
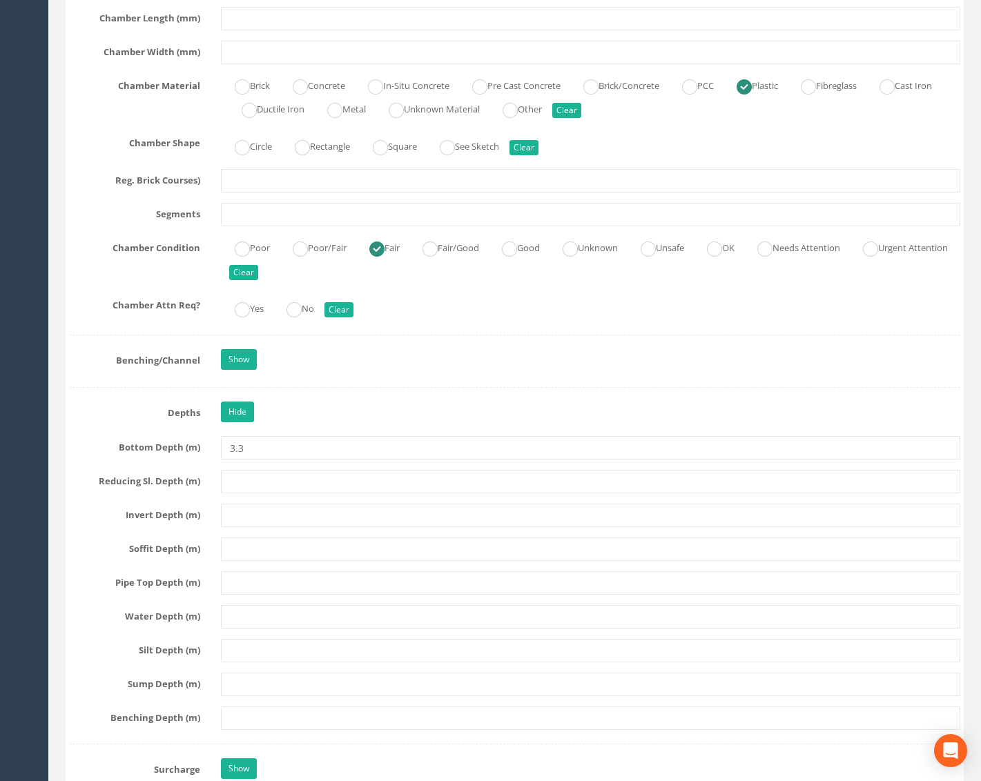
scroll to position [1725, 0]
drag, startPoint x: 260, startPoint y: 150, endPoint x: 195, endPoint y: 154, distance: 65.7
click at [182, 154] on div "Chamber Shape Circle Rectangle Square See Sketch Clear" at bounding box center [515, 146] width 912 height 27
click at [251, 147] on label "Circle" at bounding box center [246, 146] width 51 height 20
radio input "true"
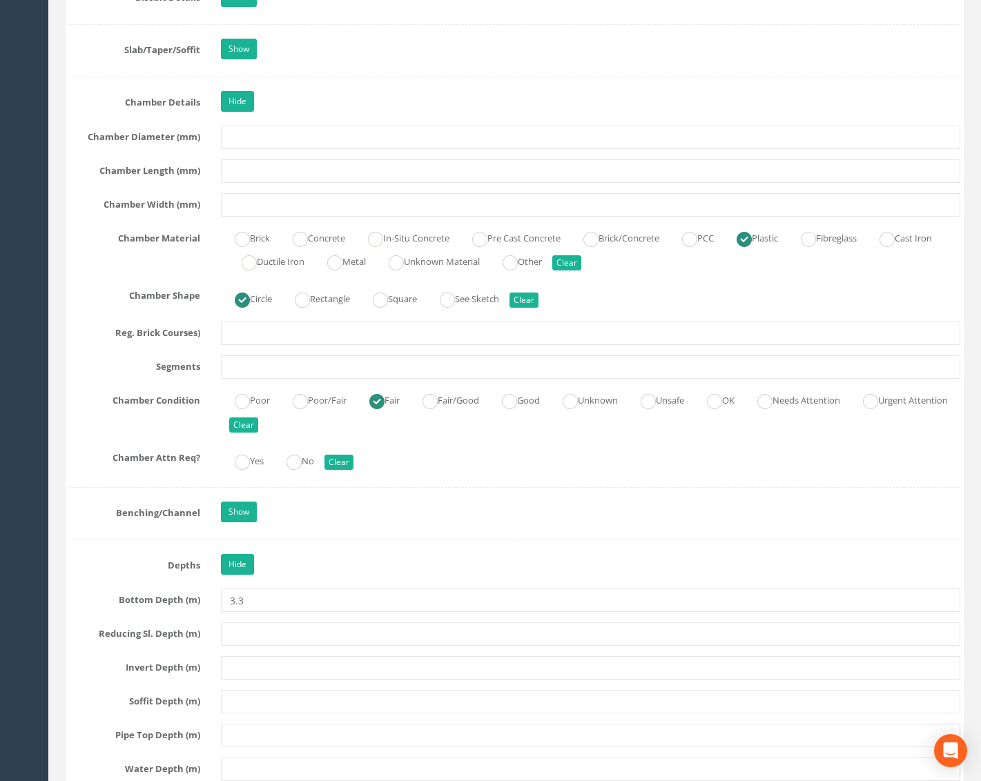
scroll to position [1518, 0]
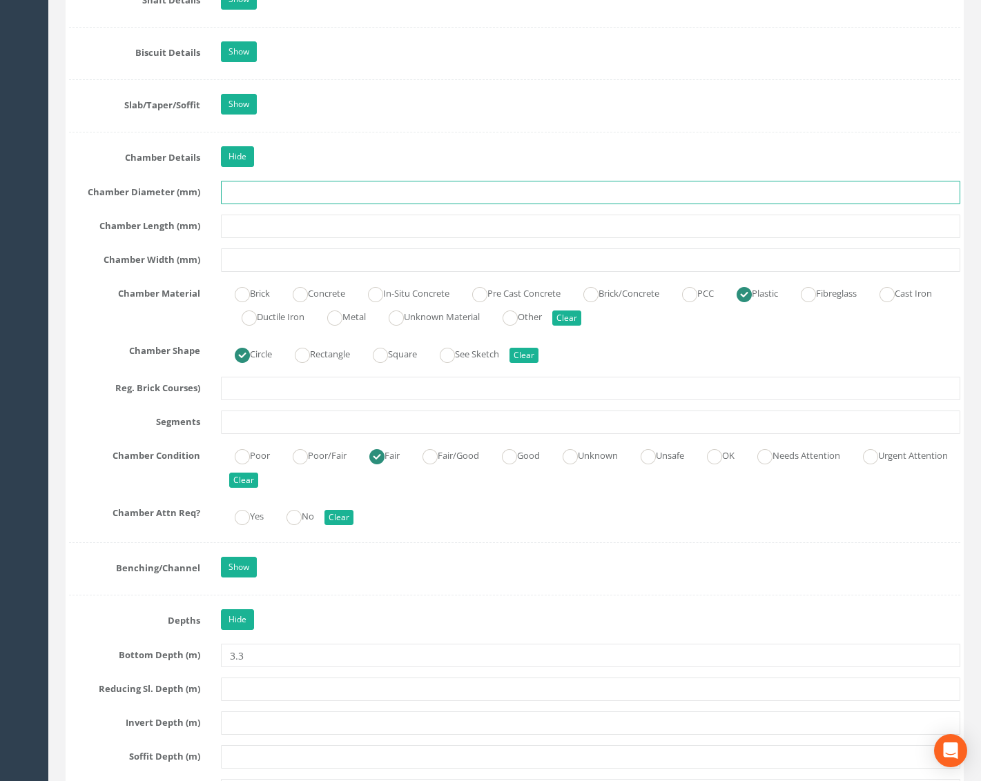
click at [262, 190] on input "text" at bounding box center [590, 192] width 739 height 23
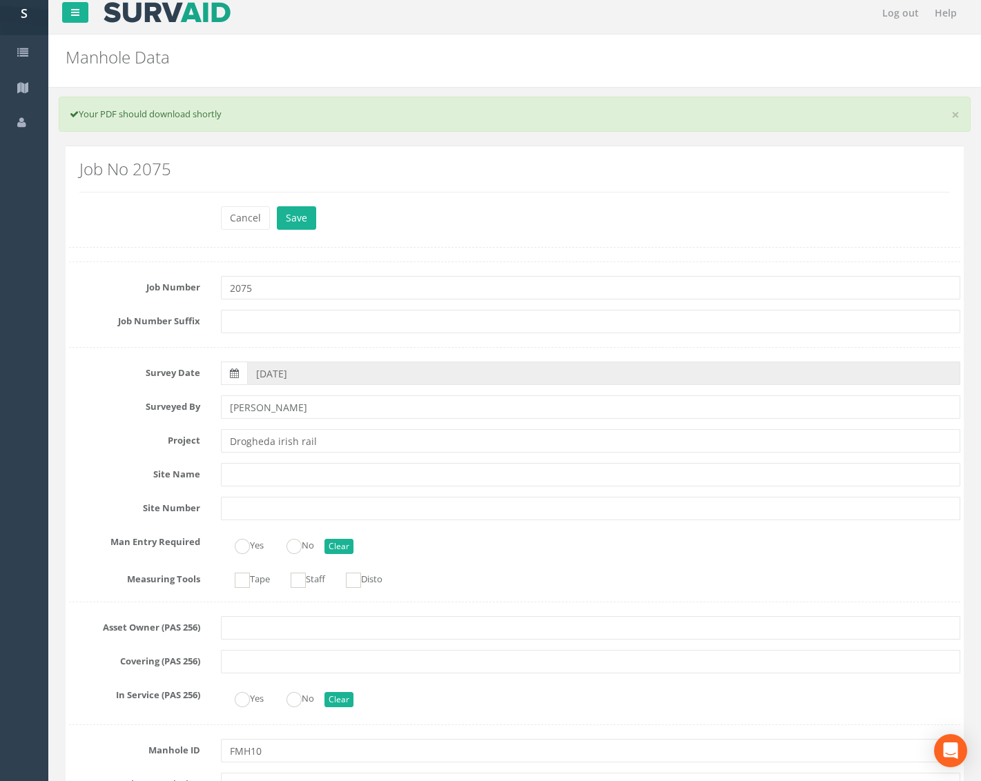
scroll to position [0, 0]
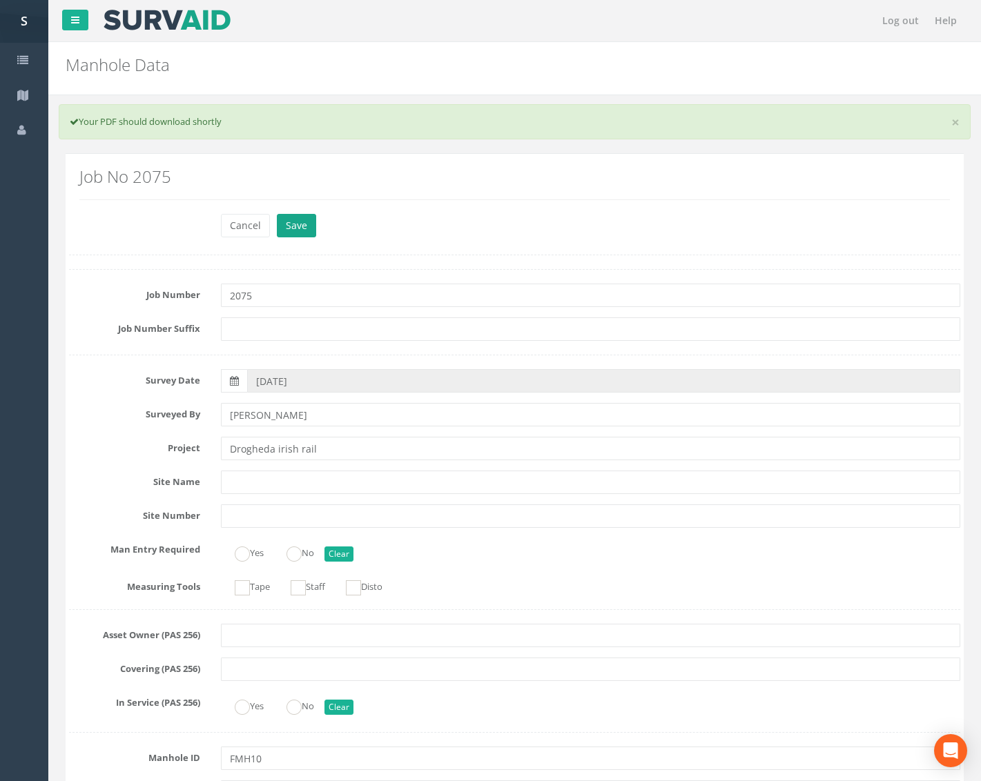
type input "600"
click at [311, 233] on button "Save" at bounding box center [296, 225] width 39 height 23
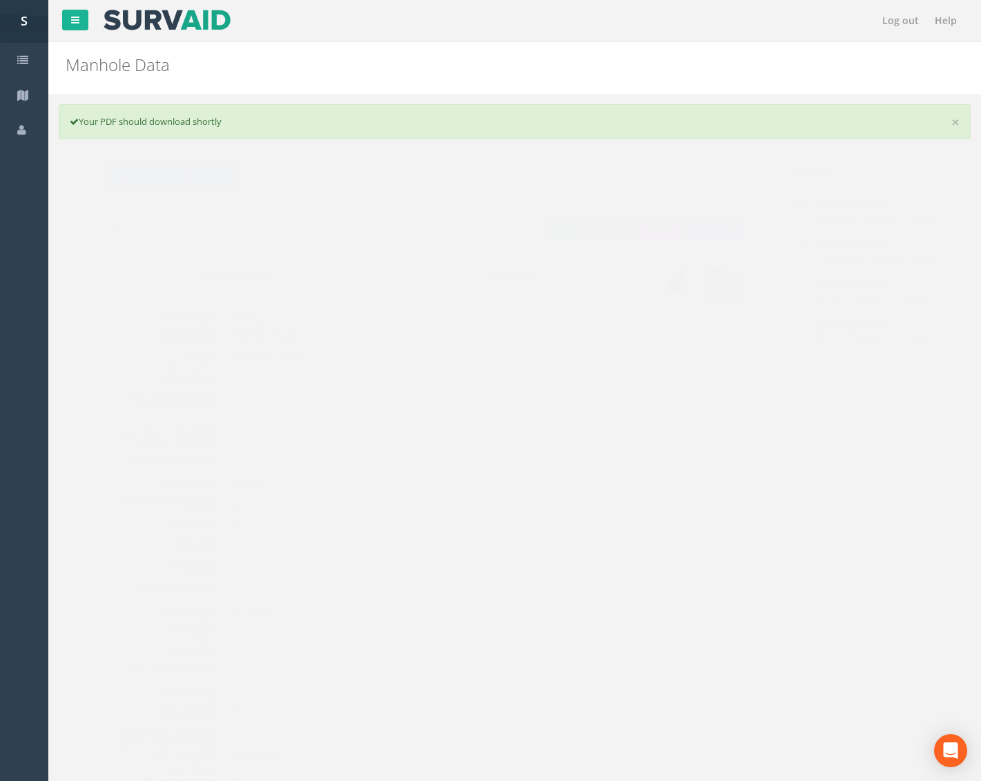
click at [582, 230] on button "Preview" at bounding box center [578, 229] width 51 height 21
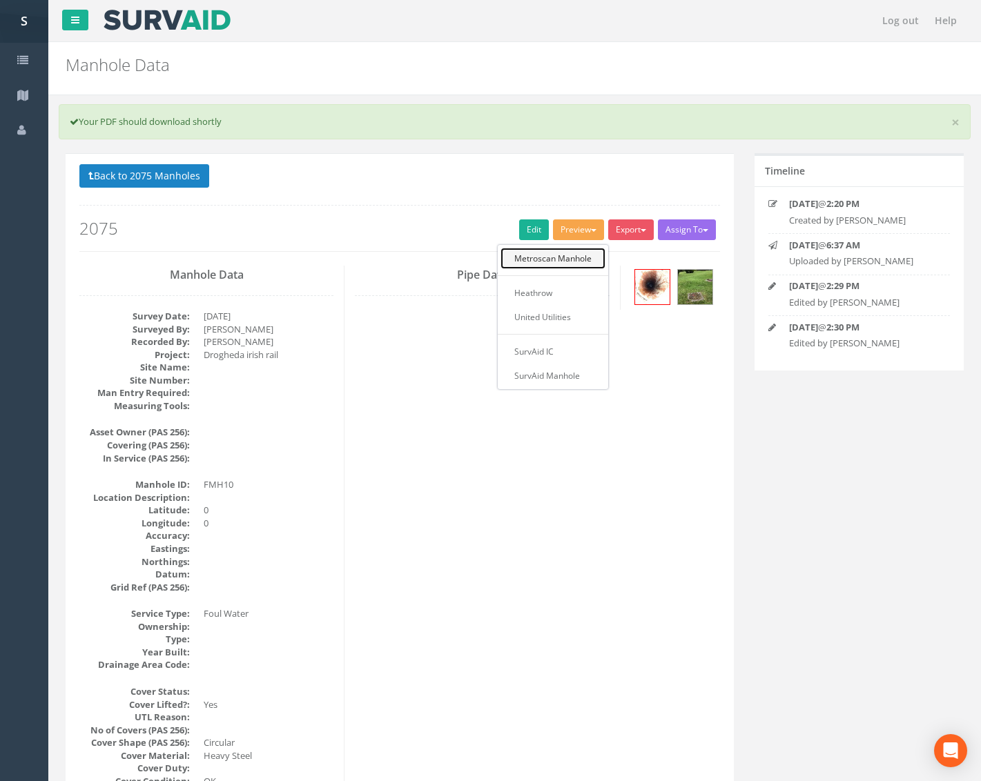
click at [569, 259] on link "Metroscan Manhole" at bounding box center [552, 258] width 105 height 21
click at [527, 225] on link "Edit" at bounding box center [534, 229] width 30 height 21
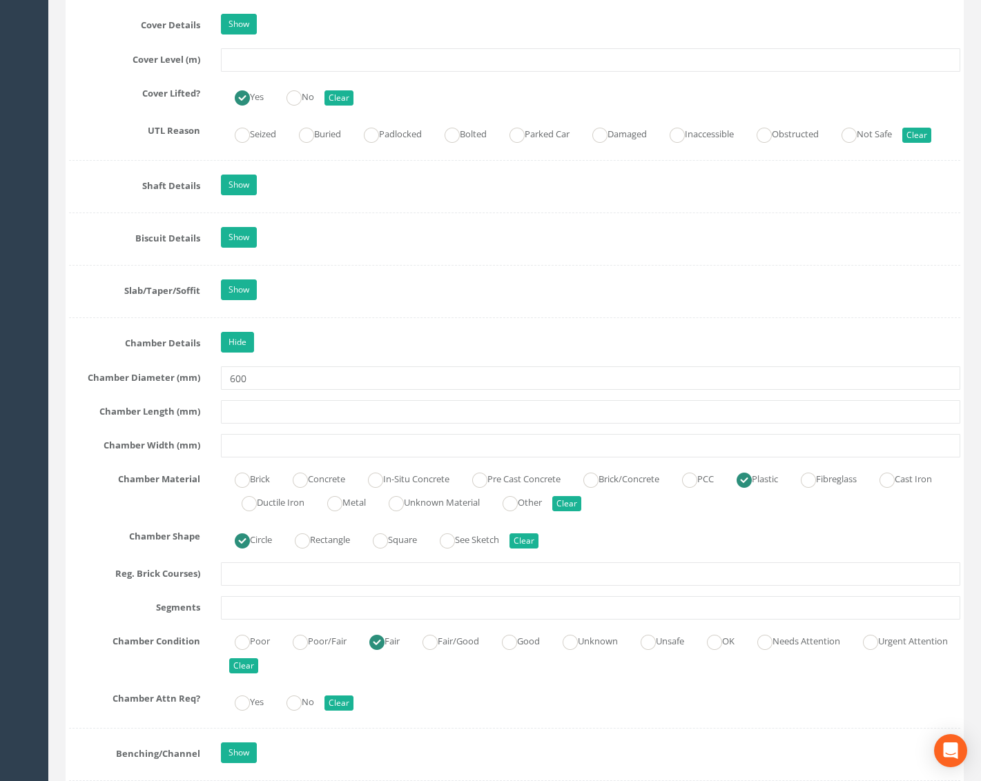
scroll to position [1380, 0]
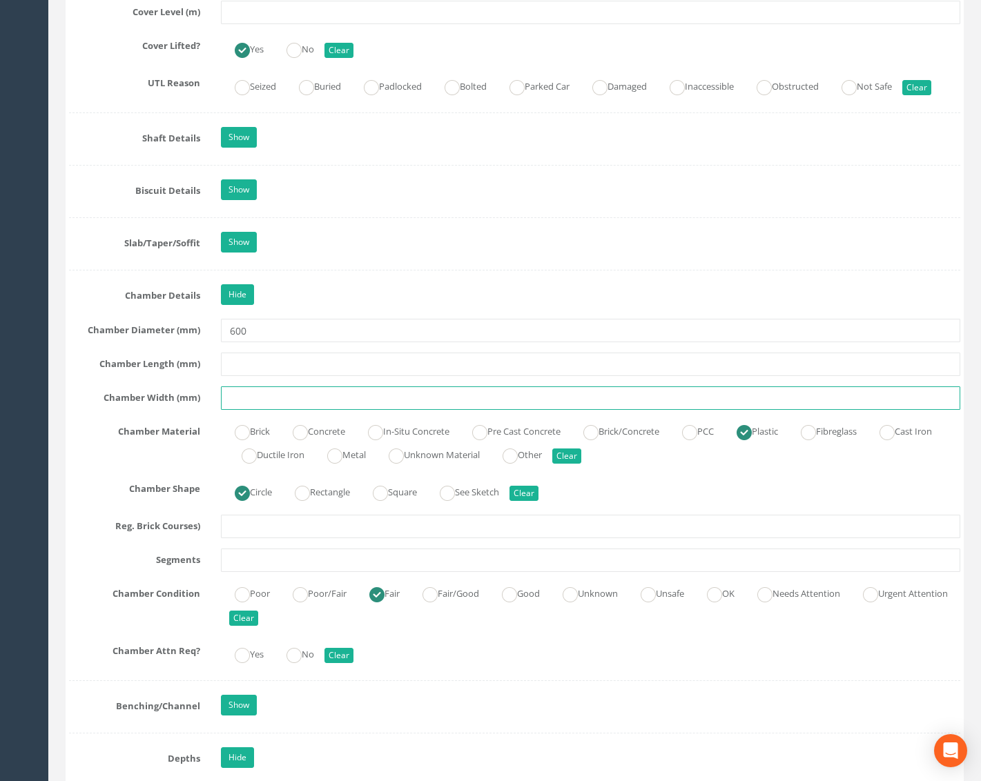
click at [271, 391] on input "text" at bounding box center [590, 397] width 739 height 23
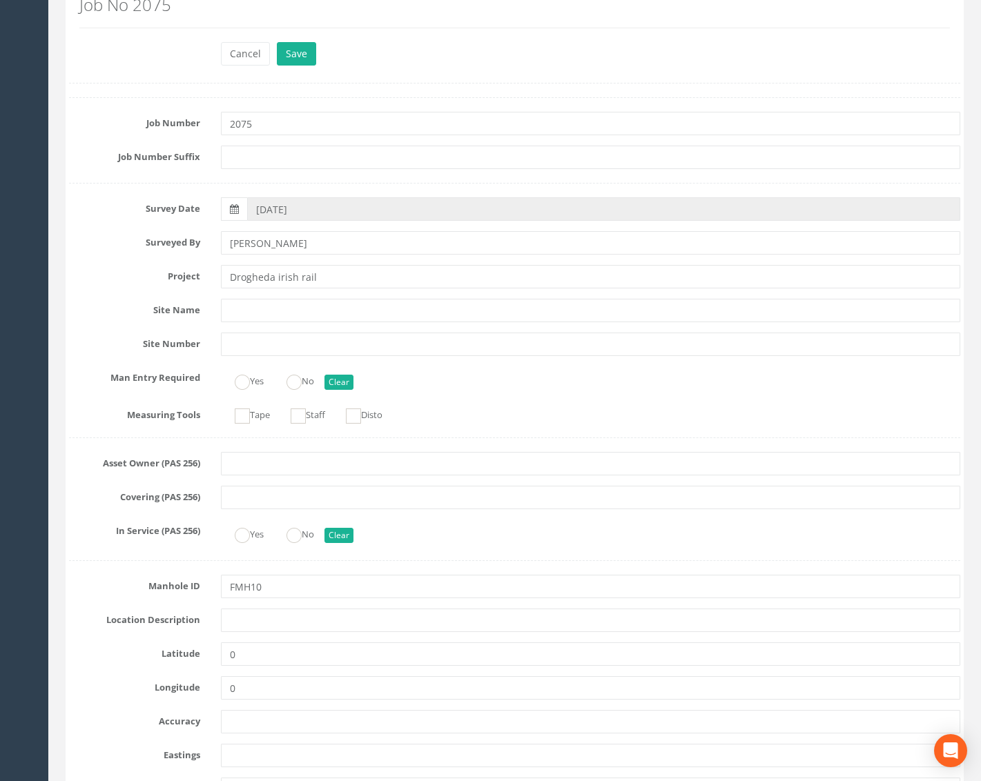
scroll to position [0, 0]
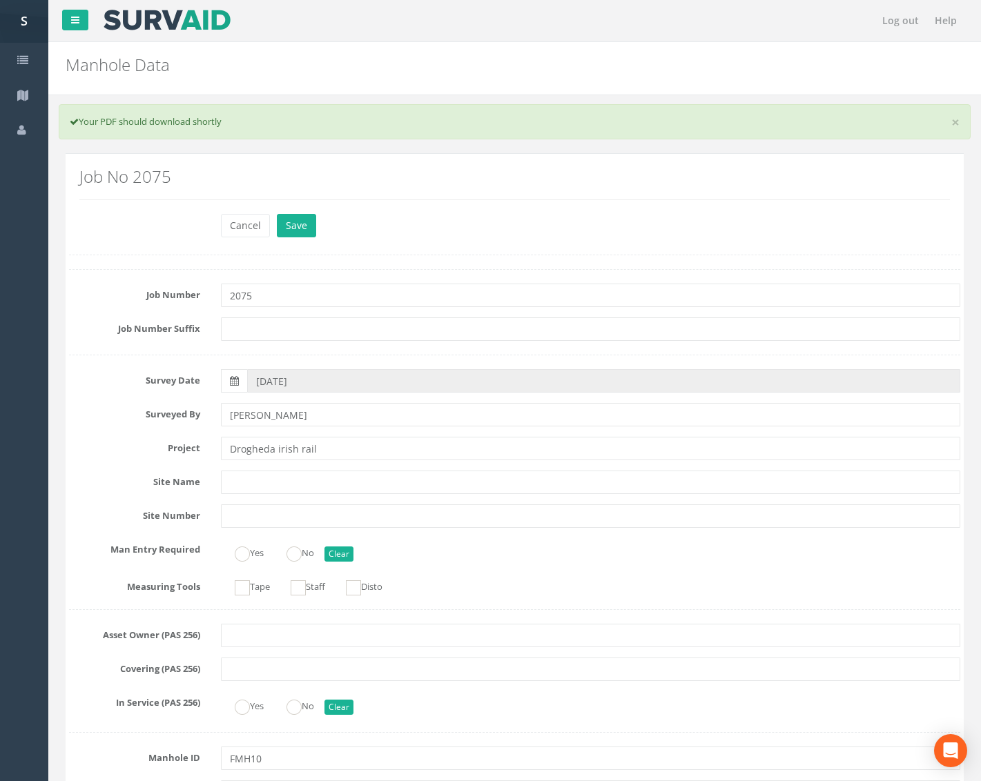
type input "600"
click at [291, 207] on div "Job No 2075" at bounding box center [514, 189] width 891 height 50
click at [295, 217] on button "Save" at bounding box center [296, 225] width 39 height 23
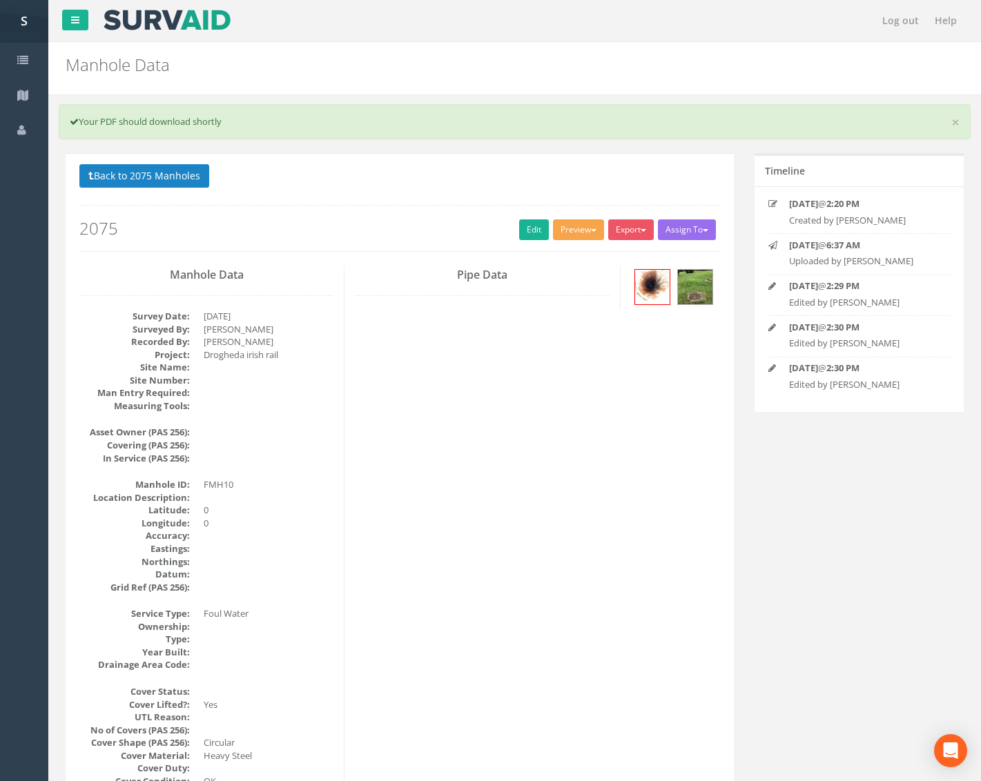
click at [578, 228] on button "Preview" at bounding box center [578, 229] width 51 height 21
click at [567, 257] on link "Metroscan Manhole" at bounding box center [552, 258] width 105 height 21
click at [147, 172] on button "Back to 2075 Manholes" at bounding box center [144, 175] width 130 height 23
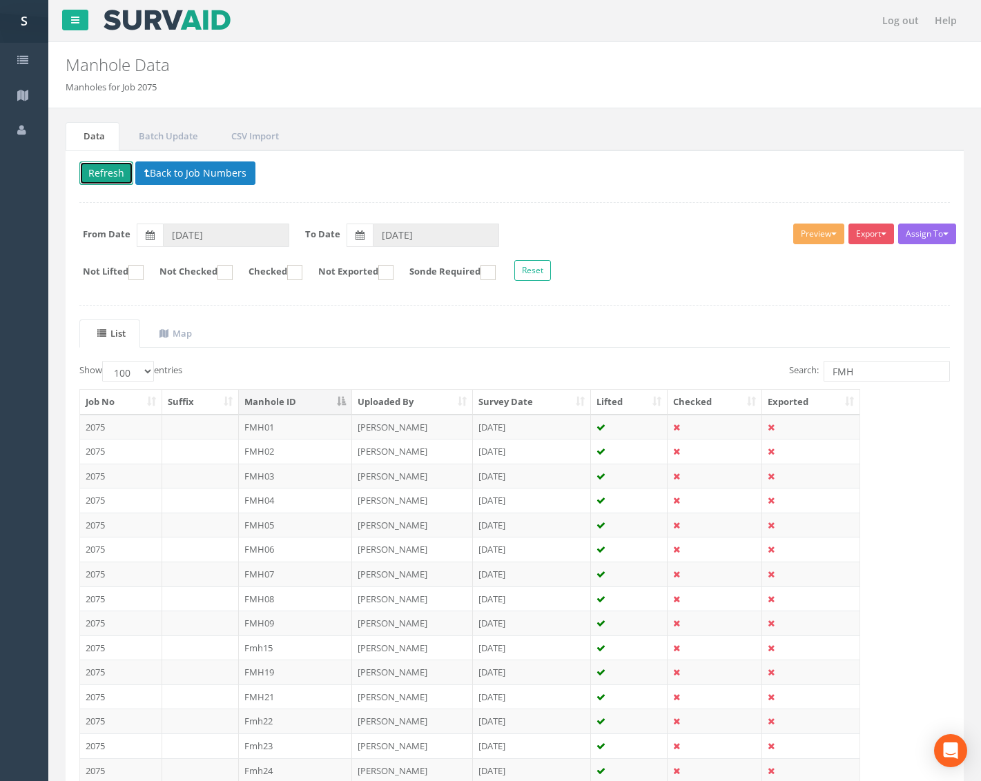
drag, startPoint x: 105, startPoint y: 178, endPoint x: 115, endPoint y: 182, distance: 10.3
click at [105, 177] on button "Refresh" at bounding box center [106, 172] width 54 height 23
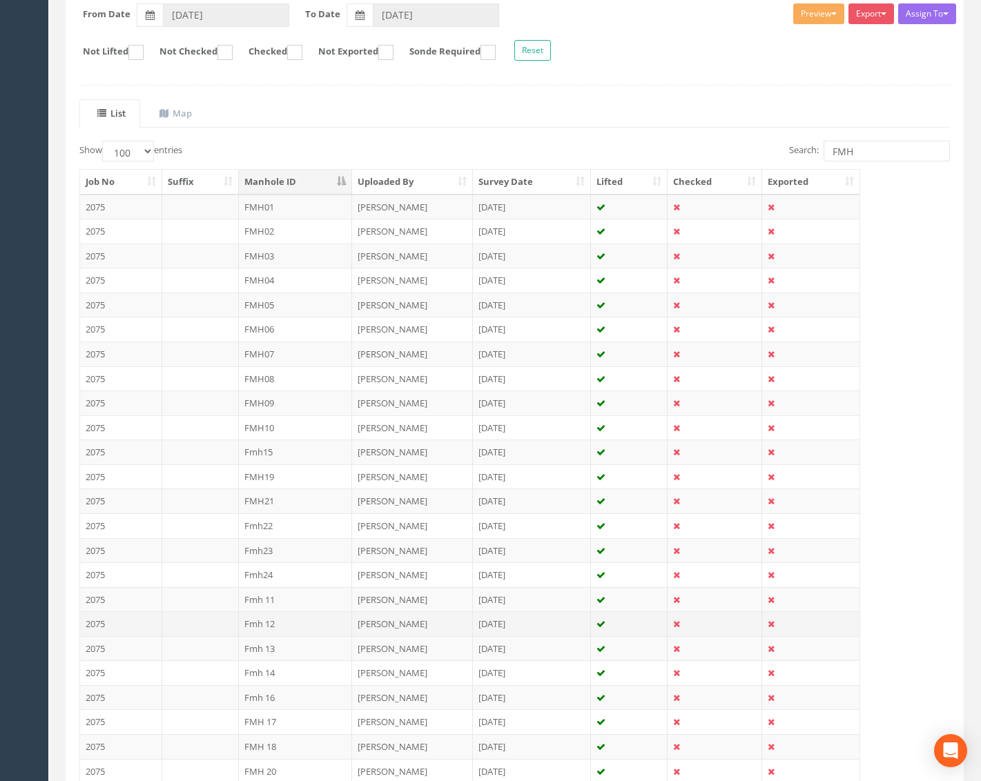
scroll to position [276, 0]
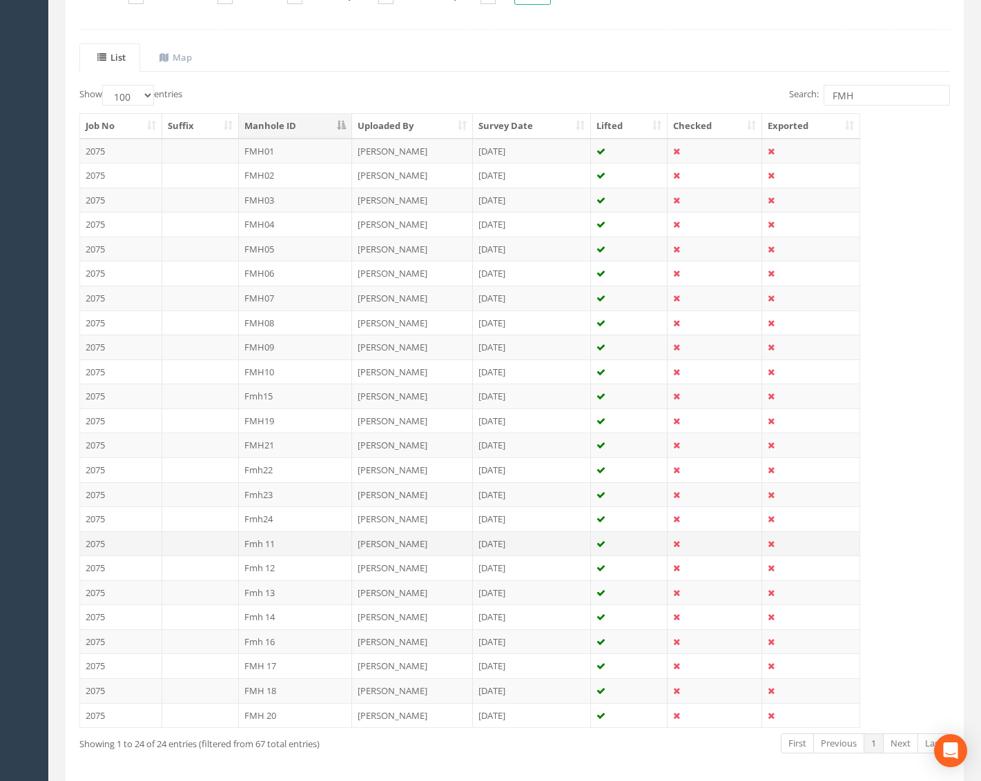
click at [292, 549] on td "Fmh 11" at bounding box center [296, 543] width 114 height 25
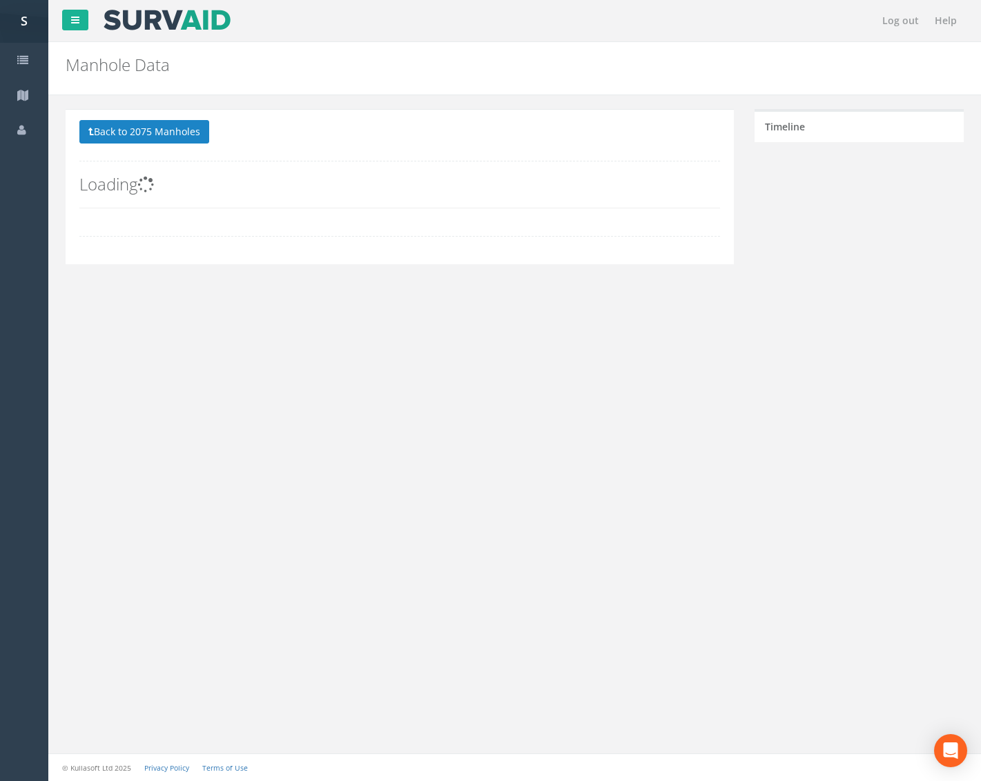
scroll to position [0, 0]
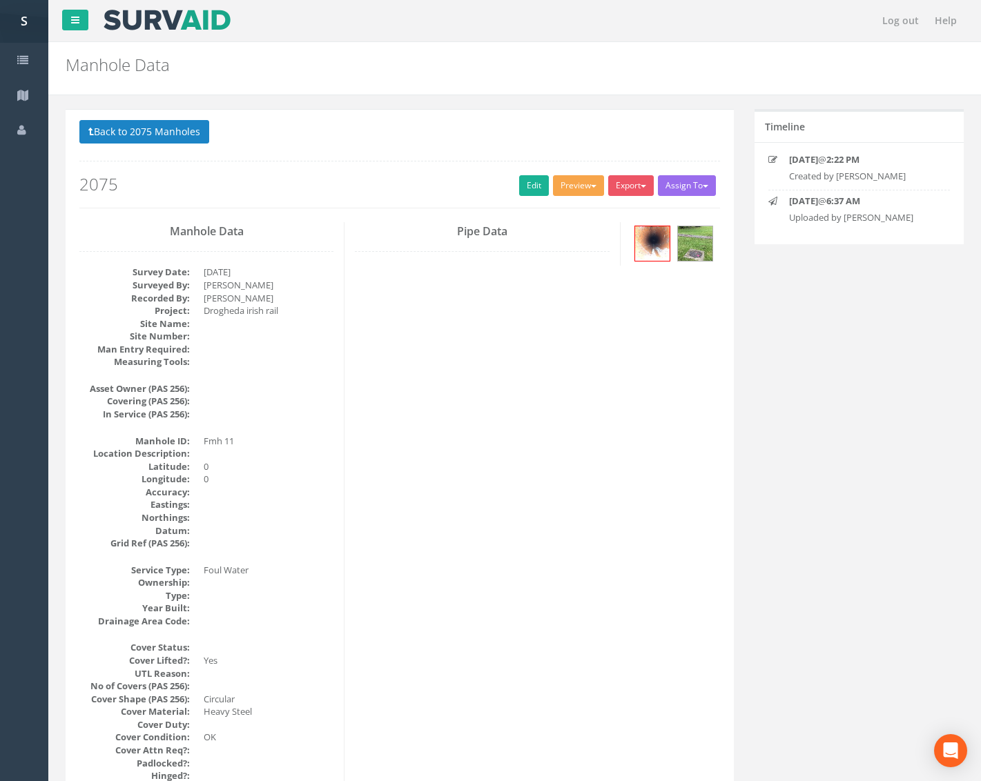
click at [587, 187] on button "Preview" at bounding box center [578, 185] width 51 height 21
click at [567, 210] on link "Metroscan Manhole" at bounding box center [552, 214] width 105 height 21
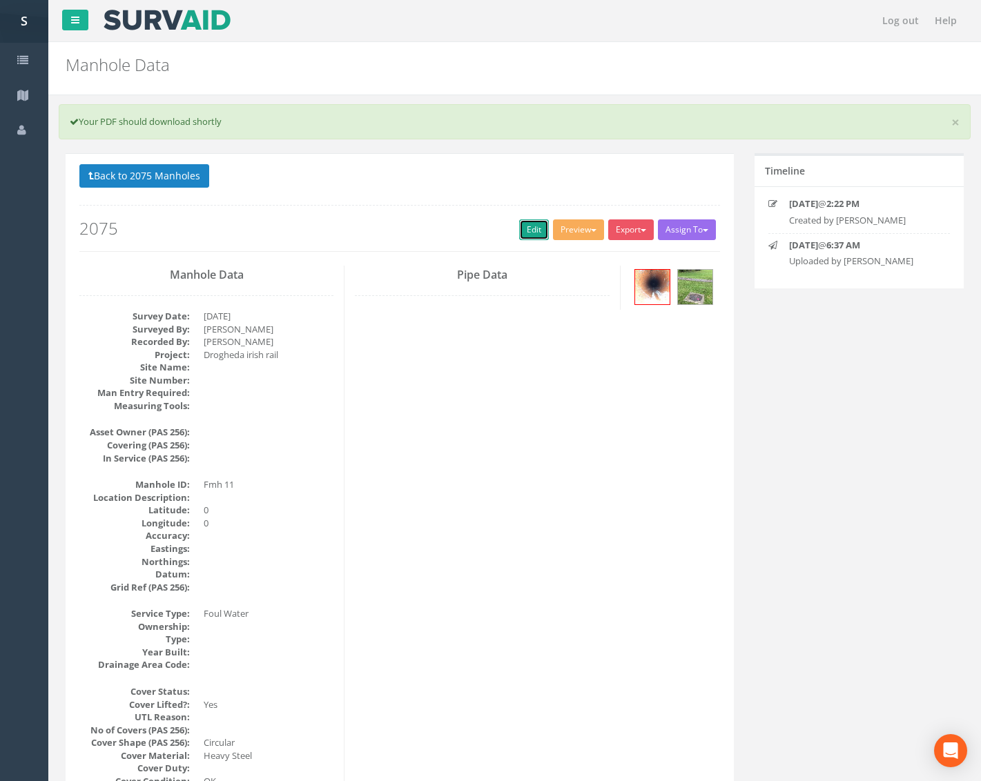
click at [532, 228] on link "Edit" at bounding box center [534, 229] width 30 height 21
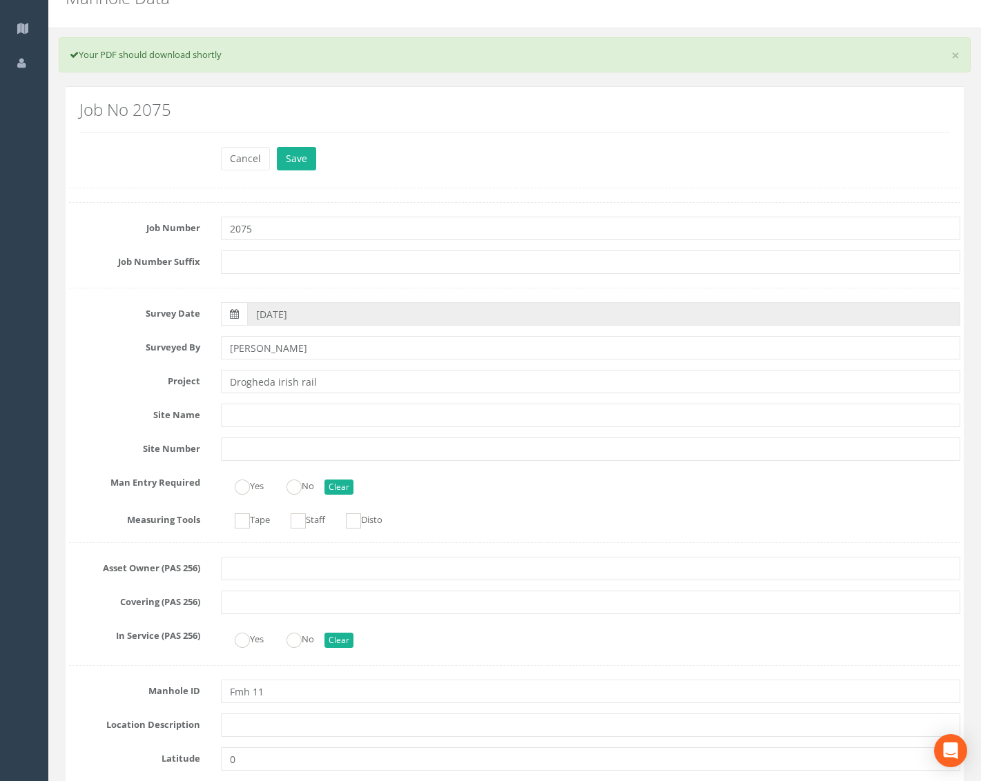
scroll to position [69, 0]
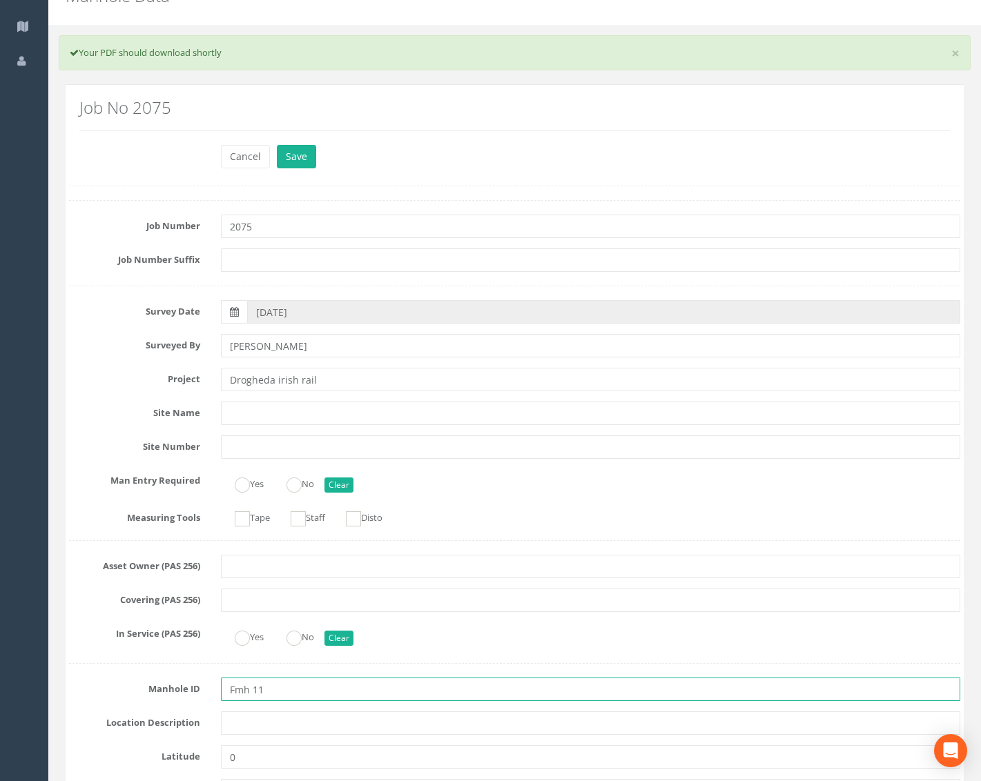
drag, startPoint x: 255, startPoint y: 690, endPoint x: 178, endPoint y: 705, distance: 78.0
type input "FMH11"
click at [294, 155] on button "Save" at bounding box center [296, 156] width 39 height 23
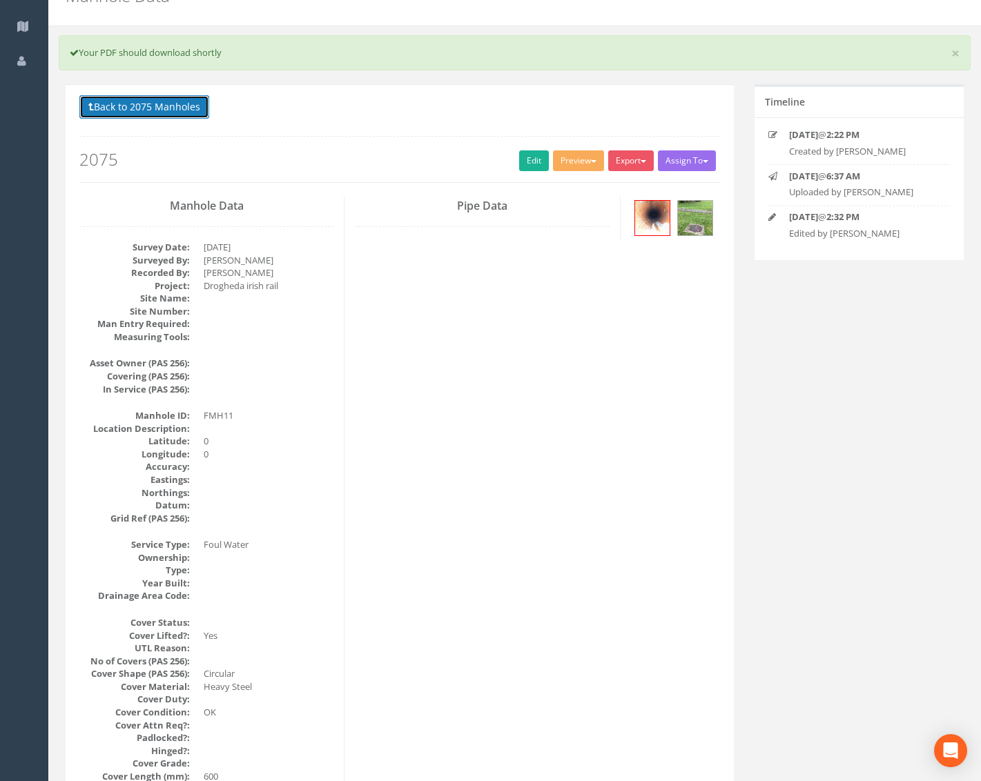
click at [173, 106] on button "Back to 2075 Manholes" at bounding box center [144, 106] width 130 height 23
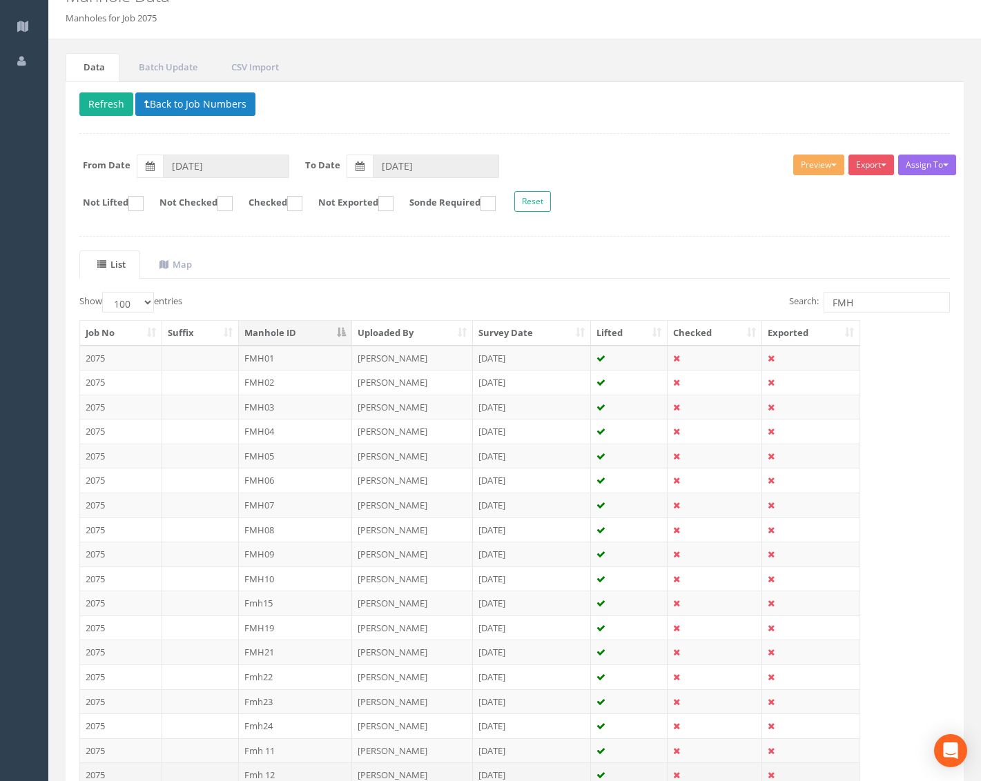
click at [282, 777] on td "Fmh 12" at bounding box center [296, 775] width 114 height 25
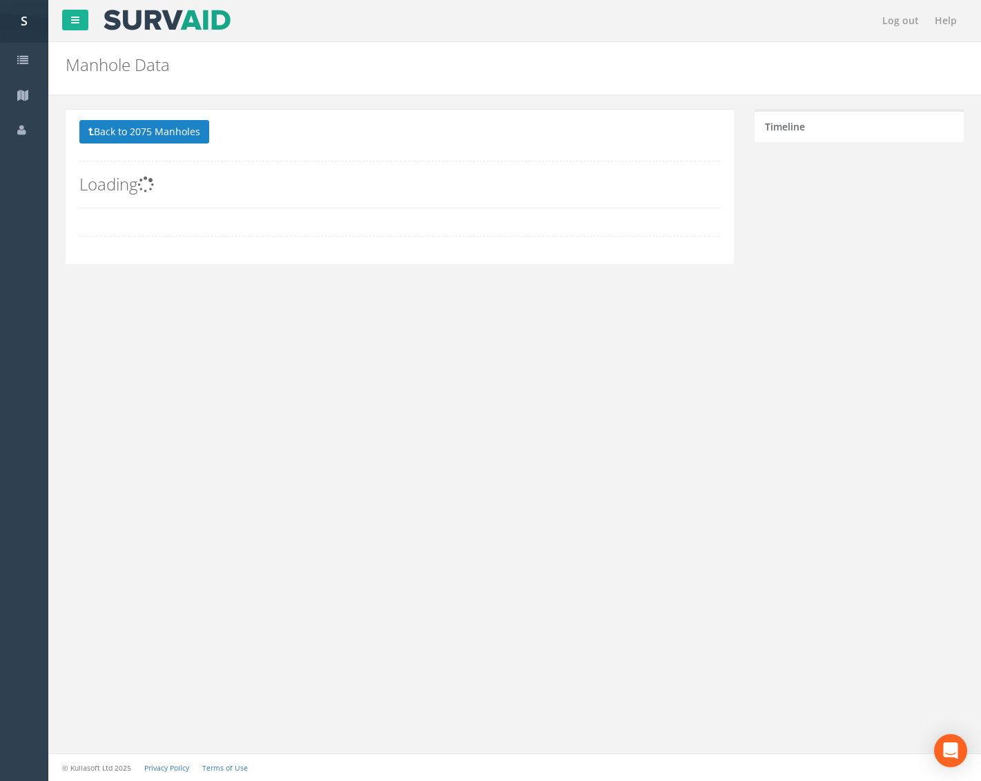
scroll to position [0, 0]
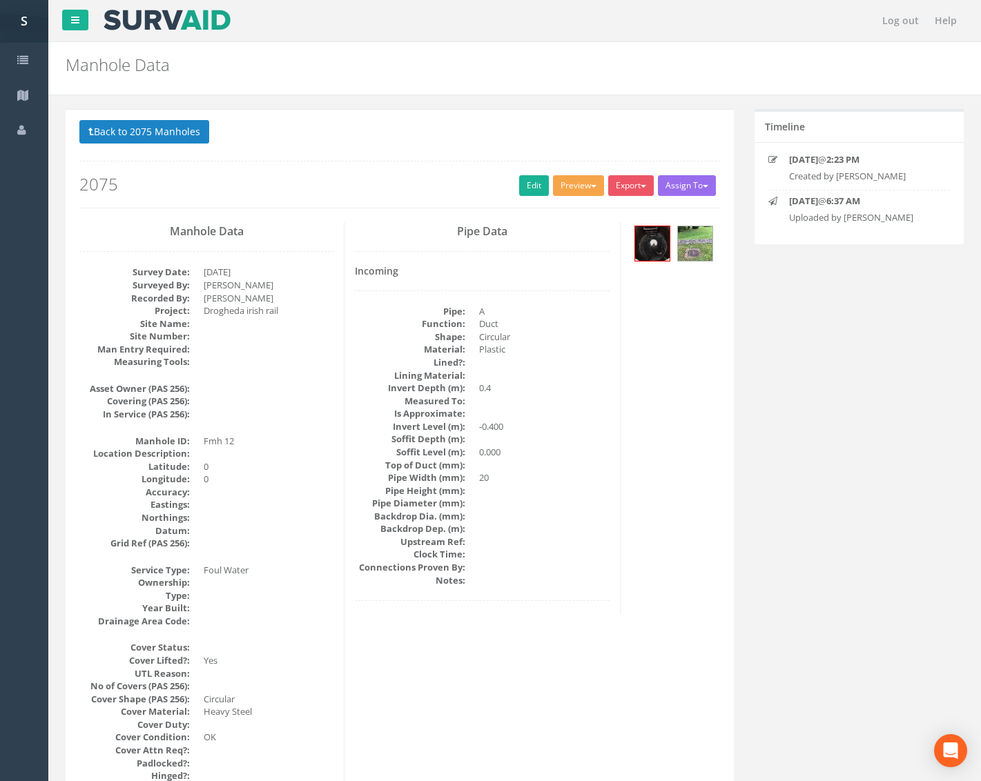
click at [578, 177] on button "Preview" at bounding box center [578, 185] width 51 height 21
click at [583, 206] on link "Metroscan Manhole" at bounding box center [552, 214] width 105 height 21
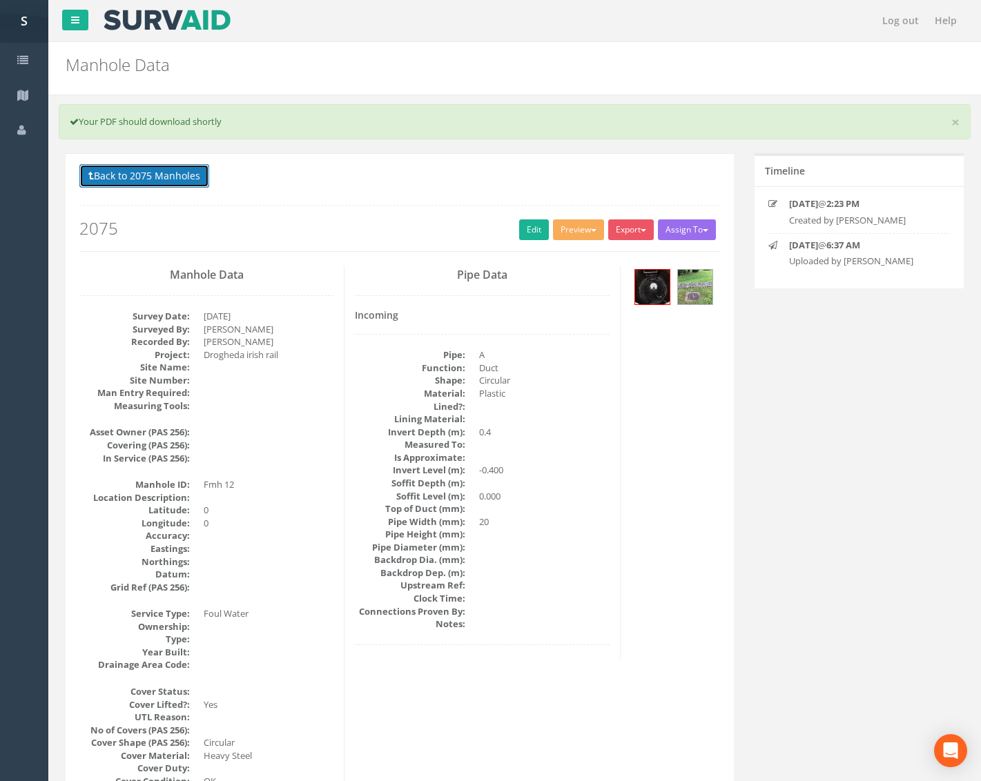
drag, startPoint x: 141, startPoint y: 174, endPoint x: 349, endPoint y: 157, distance: 208.4
click at [590, 225] on button "Preview" at bounding box center [578, 229] width 51 height 21
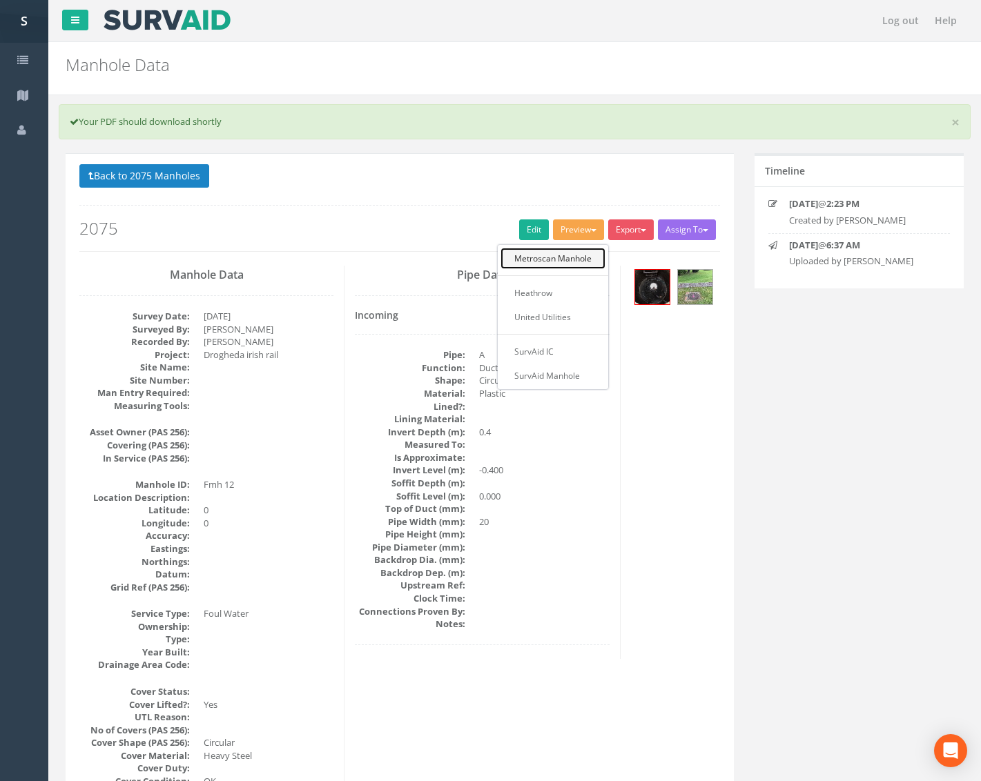
click at [557, 259] on link "Metroscan Manhole" at bounding box center [552, 258] width 105 height 21
click at [573, 231] on button "Preview" at bounding box center [578, 229] width 51 height 21
click at [546, 257] on link "Metroscan Manhole" at bounding box center [552, 258] width 105 height 21
click at [472, 174] on p "Back to 2075 Manholes Back to Map" at bounding box center [399, 177] width 640 height 27
click at [571, 226] on button "Preview" at bounding box center [578, 229] width 51 height 21
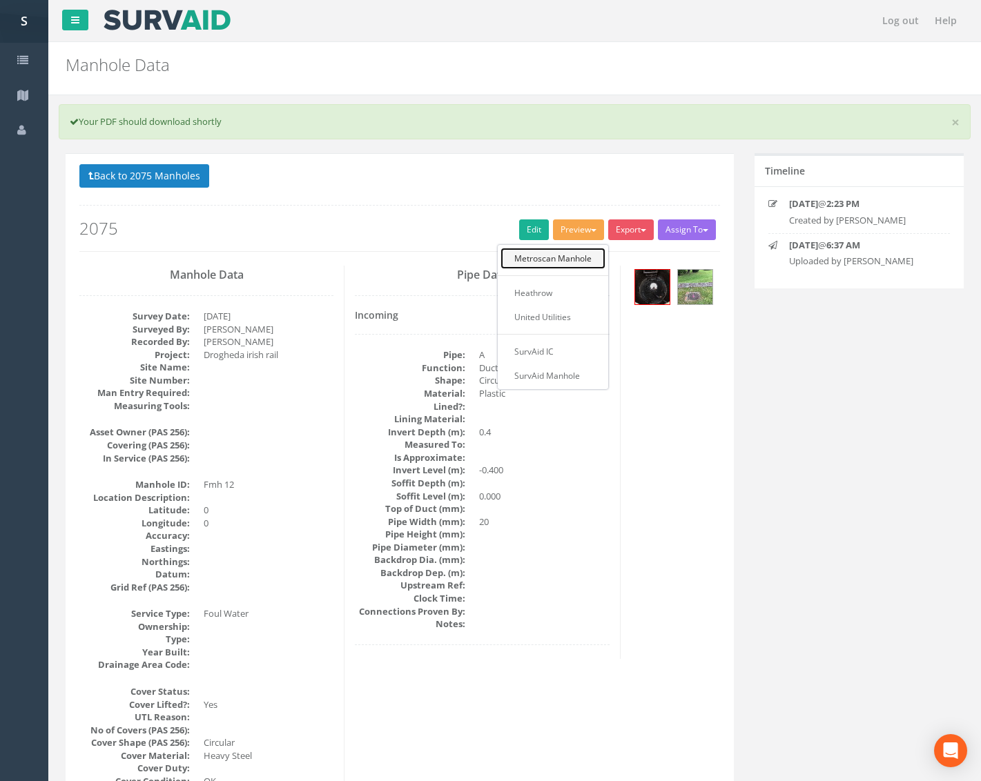
click at [540, 264] on link "Metroscan Manhole" at bounding box center [552, 258] width 105 height 21
click at [527, 230] on link "Edit" at bounding box center [534, 229] width 30 height 21
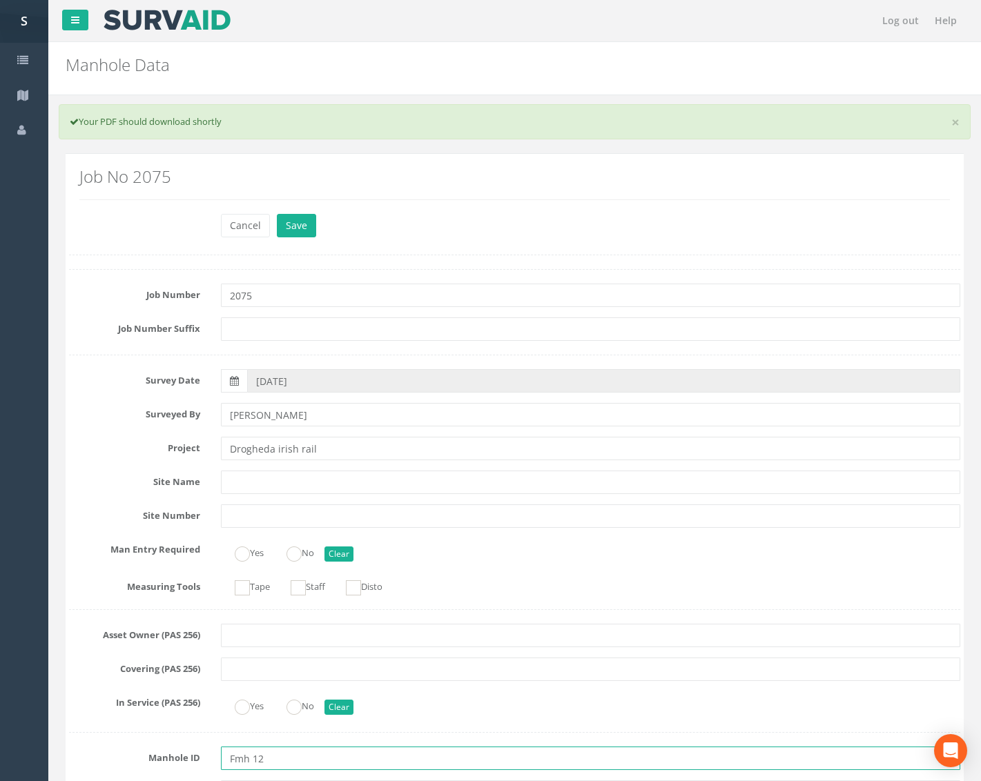
drag, startPoint x: 251, startPoint y: 762, endPoint x: 186, endPoint y: 760, distance: 65.6
click at [186, 760] on div "Manhole ID Fmh 12" at bounding box center [515, 758] width 912 height 23
type input "FMH12"
click at [294, 228] on button "Save" at bounding box center [296, 225] width 39 height 23
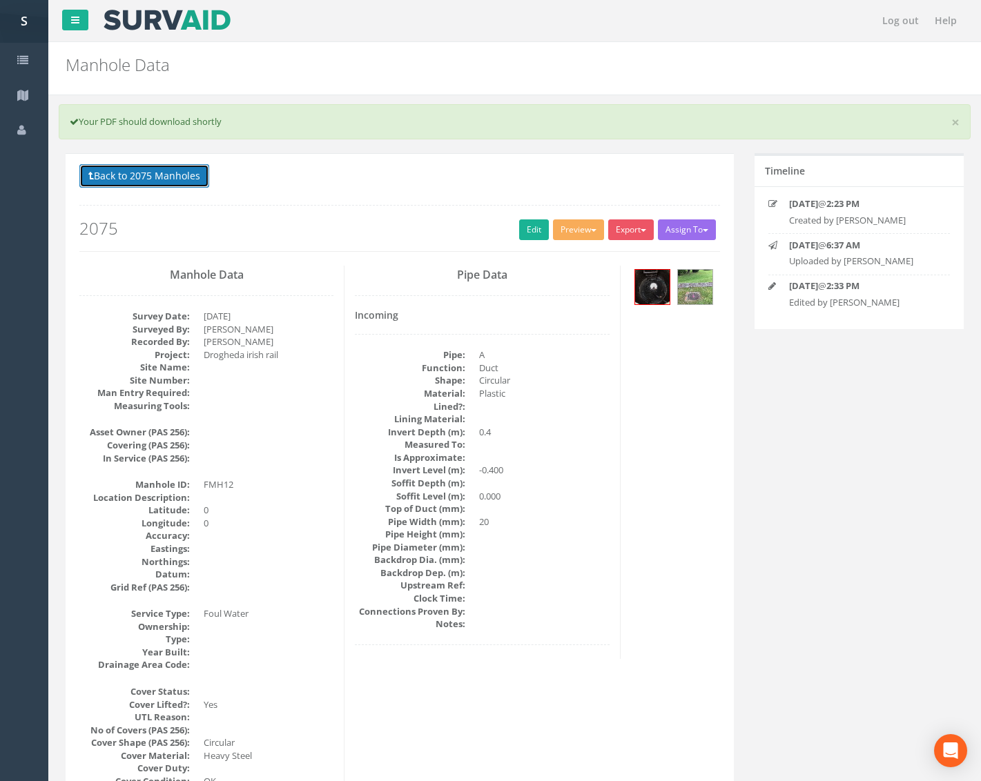
click at [186, 170] on button "Back to 2075 Manholes" at bounding box center [144, 175] width 130 height 23
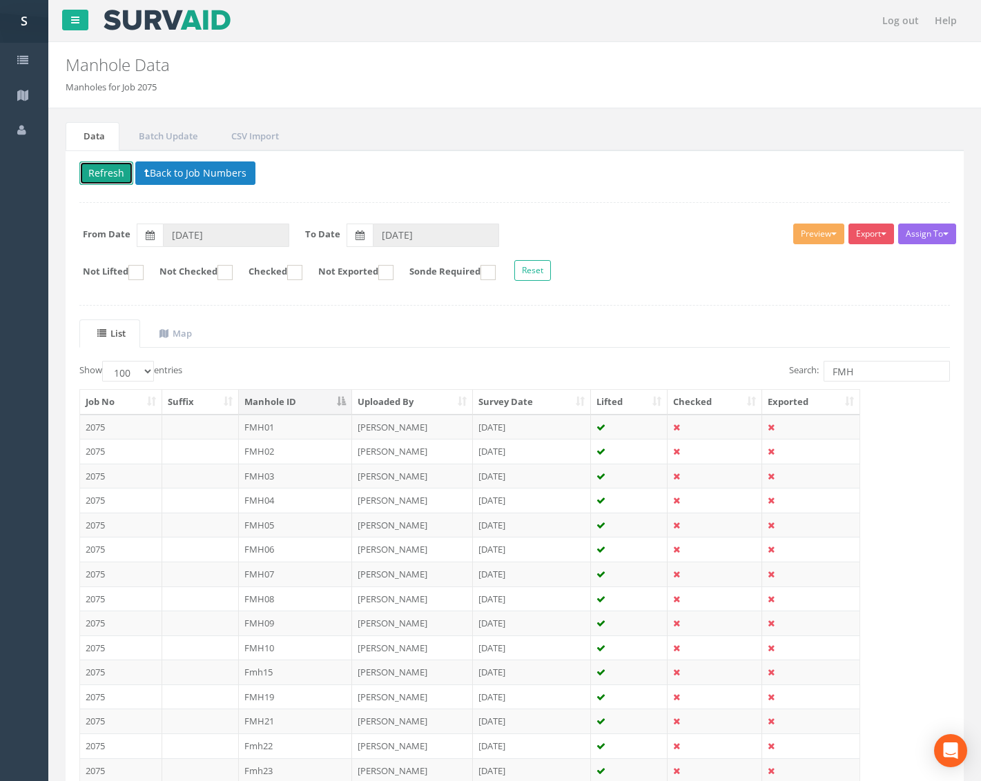
click at [110, 174] on button "Refresh" at bounding box center [106, 172] width 54 height 23
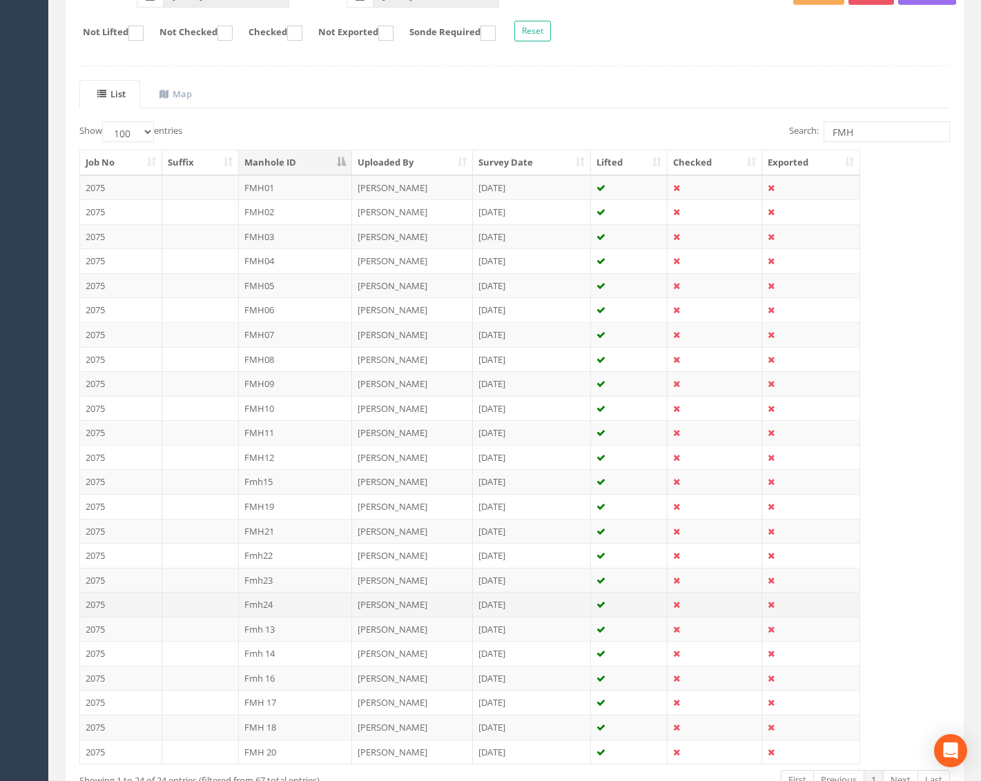
scroll to position [332, 0]
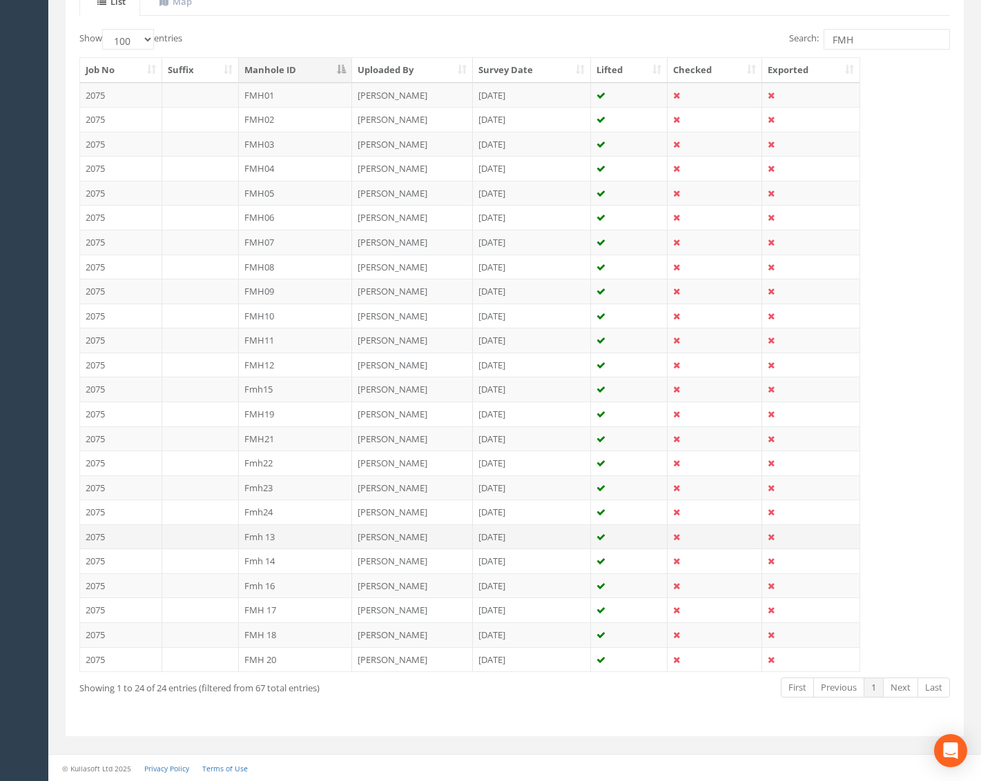
click at [300, 529] on td "Fmh 13" at bounding box center [296, 537] width 114 height 25
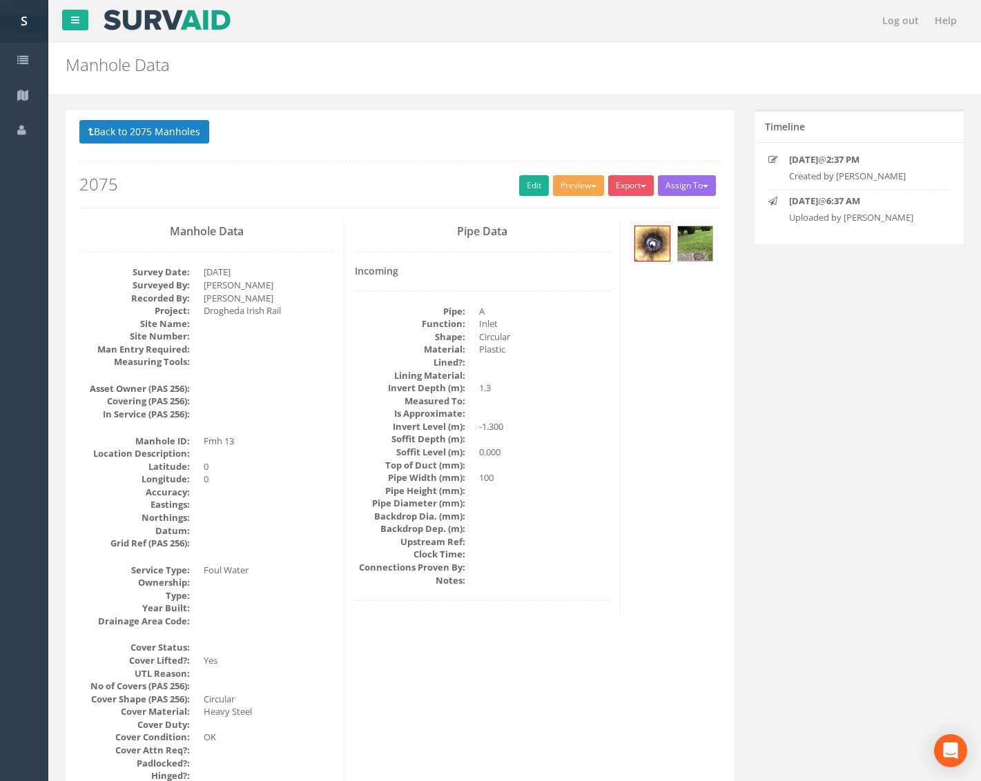
click at [563, 193] on button "Preview" at bounding box center [578, 185] width 51 height 21
click at [559, 217] on link "Metroscan Manhole" at bounding box center [552, 214] width 105 height 21
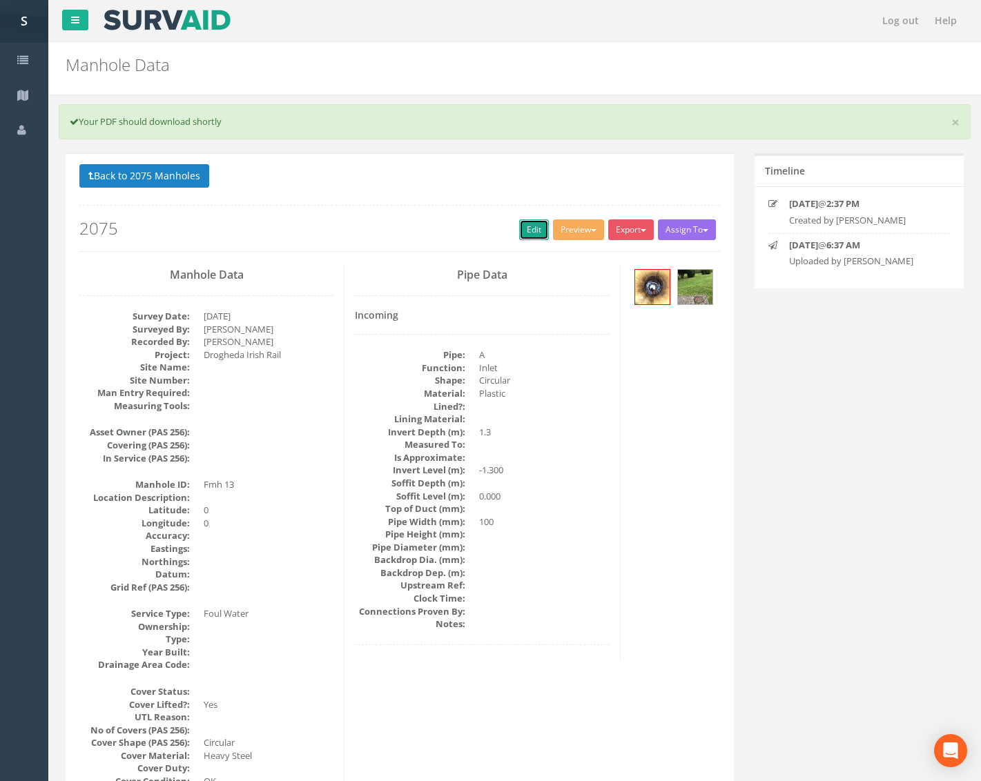
click at [531, 225] on link "Edit" at bounding box center [534, 229] width 30 height 21
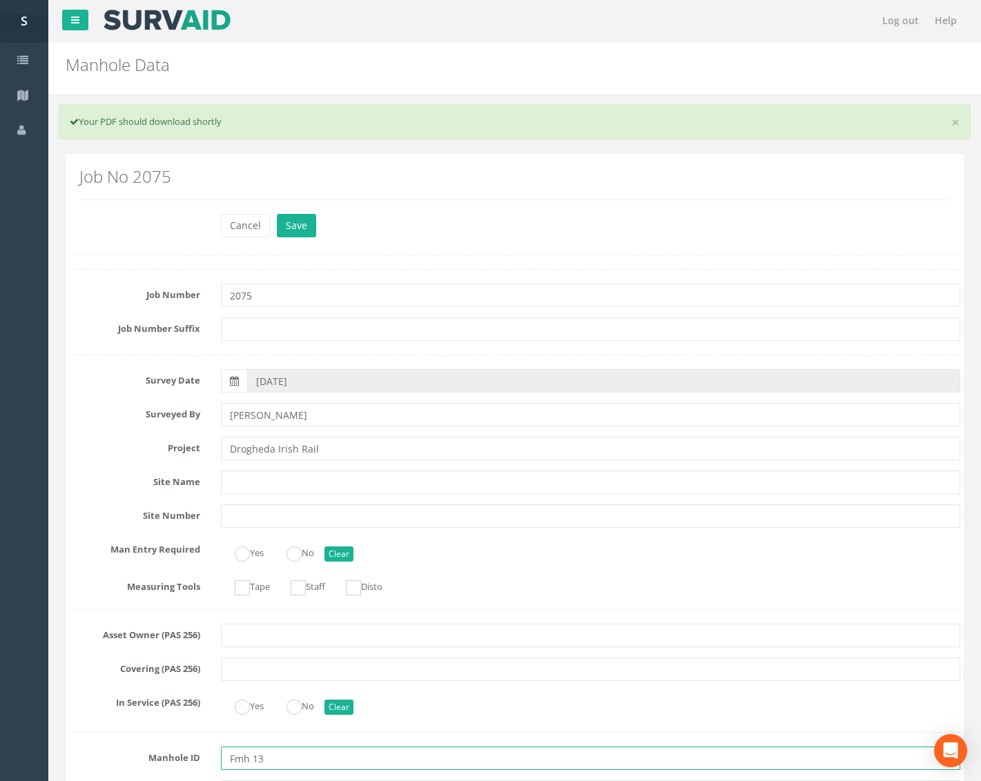
drag, startPoint x: 252, startPoint y: 761, endPoint x: 161, endPoint y: 761, distance: 90.4
click at [161, 764] on div "Manhole ID Fmh 13" at bounding box center [515, 758] width 912 height 23
type input "FMH13"
click at [311, 231] on button "Save" at bounding box center [296, 225] width 39 height 23
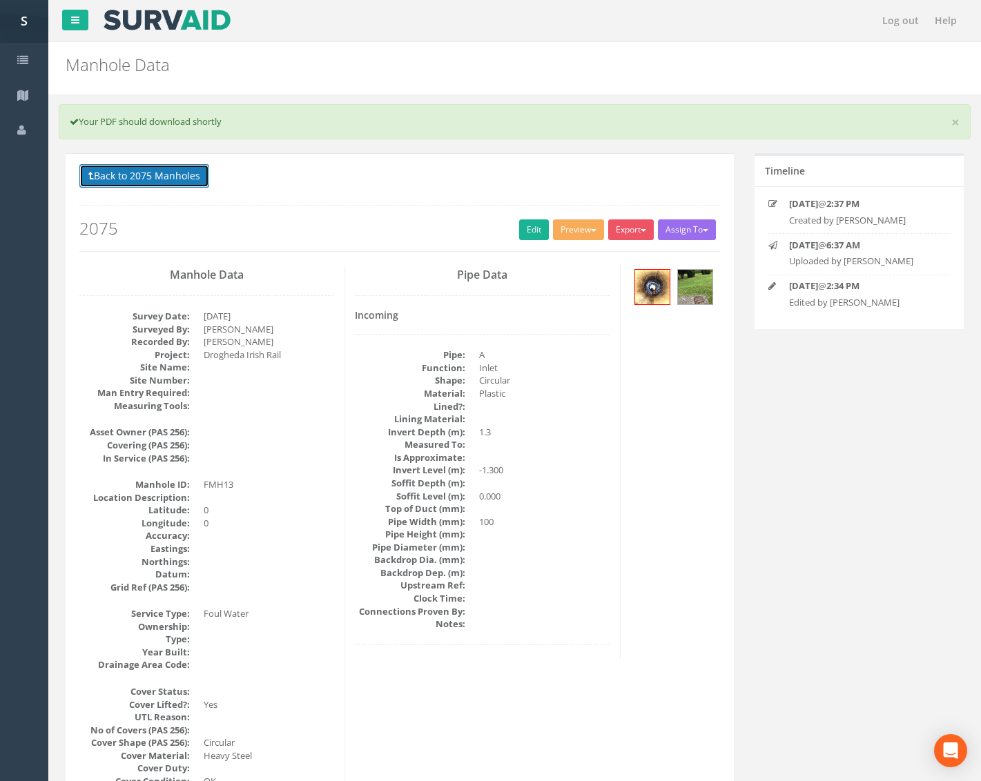
click at [203, 185] on button "Back to 2075 Manholes" at bounding box center [144, 175] width 130 height 23
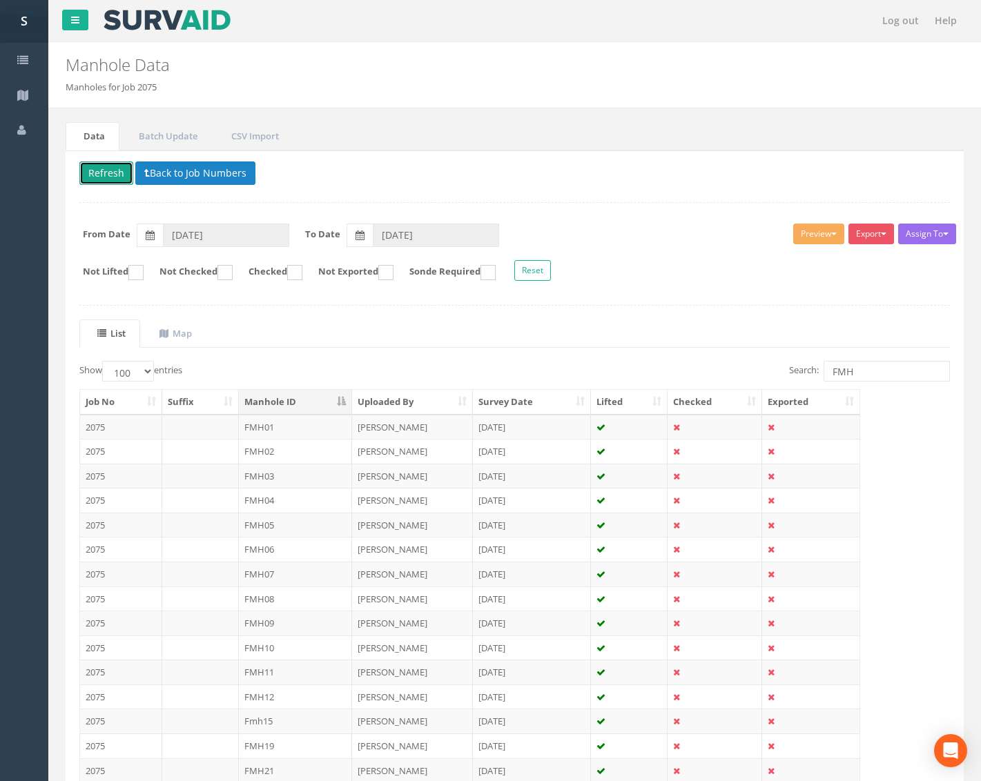
click at [112, 177] on button "Refresh" at bounding box center [106, 172] width 54 height 23
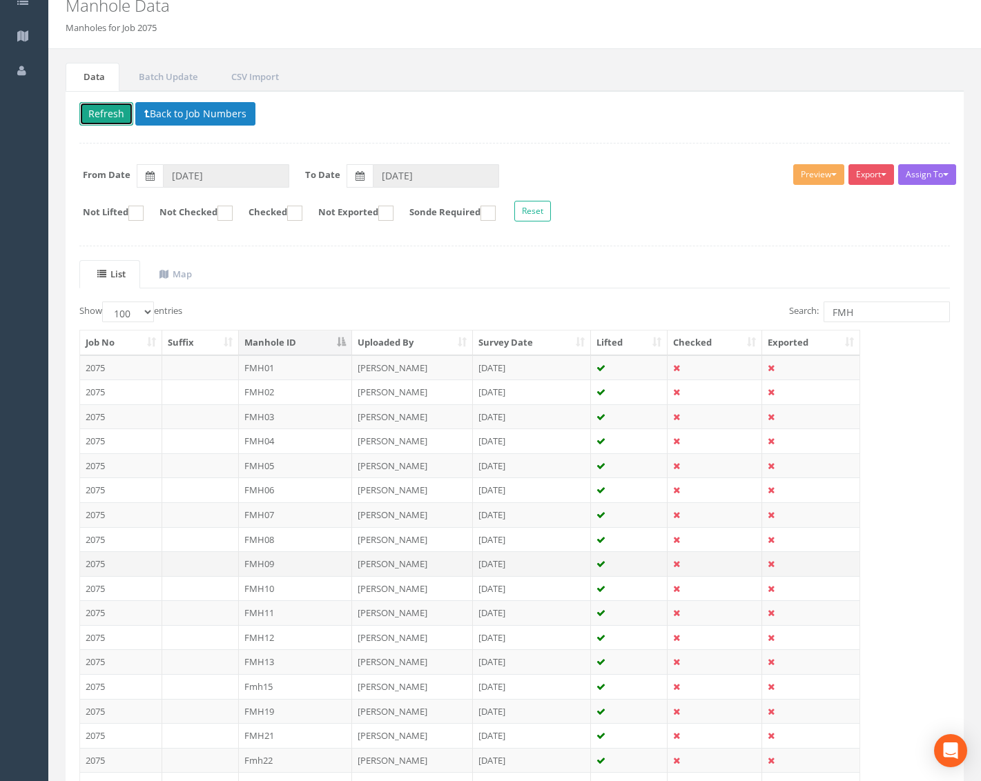
scroll to position [276, 0]
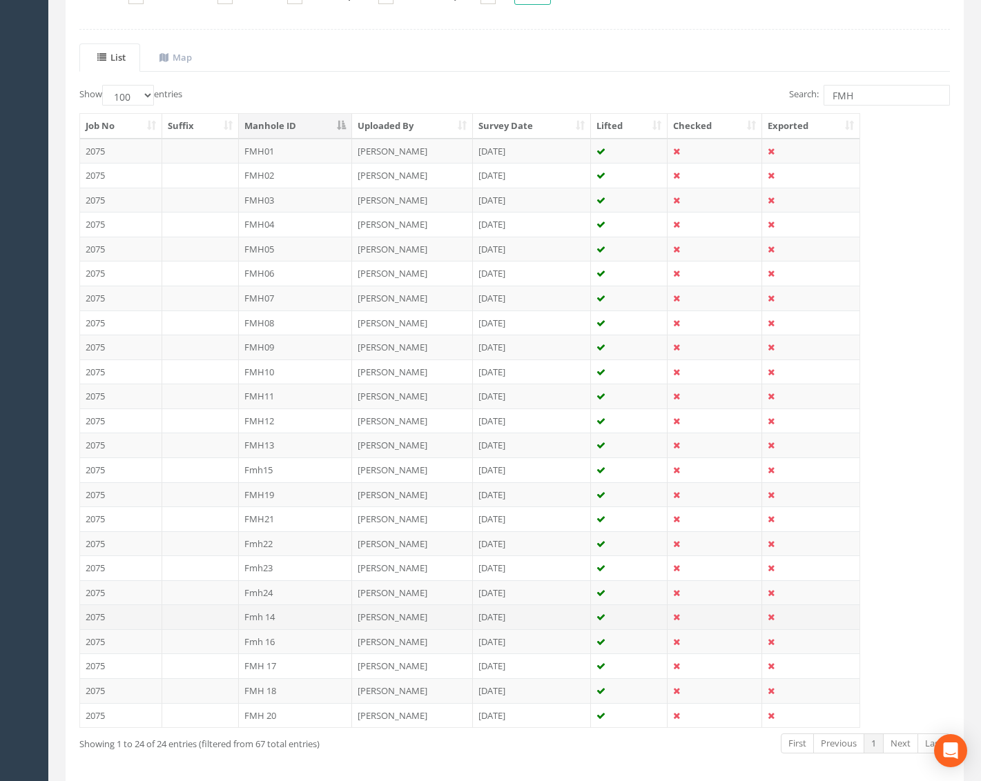
click at [300, 611] on td "Fmh 14" at bounding box center [296, 617] width 114 height 25
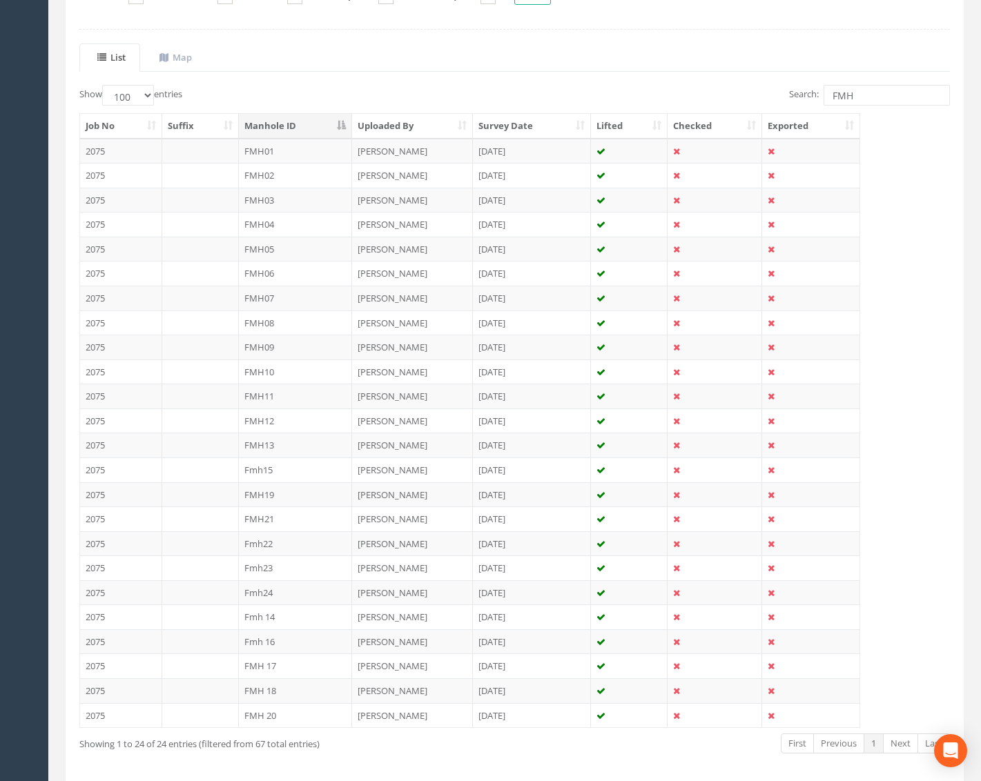
scroll to position [0, 0]
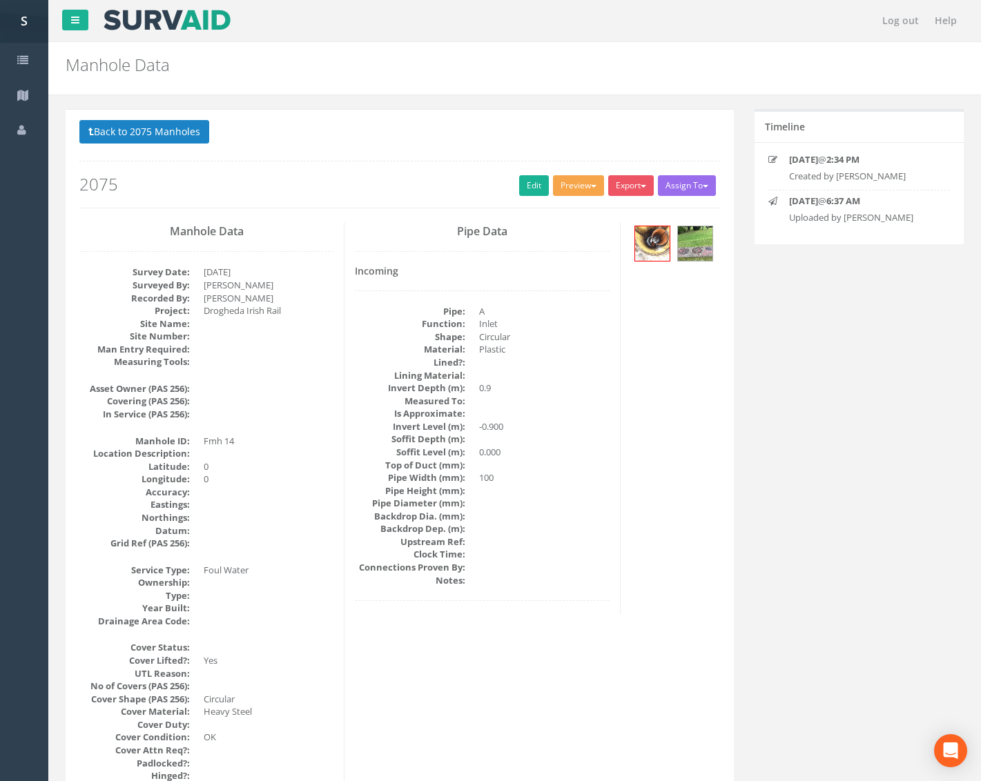
click at [566, 184] on button "Preview" at bounding box center [578, 185] width 51 height 21
click at [565, 207] on link "Metroscan Manhole" at bounding box center [552, 214] width 105 height 21
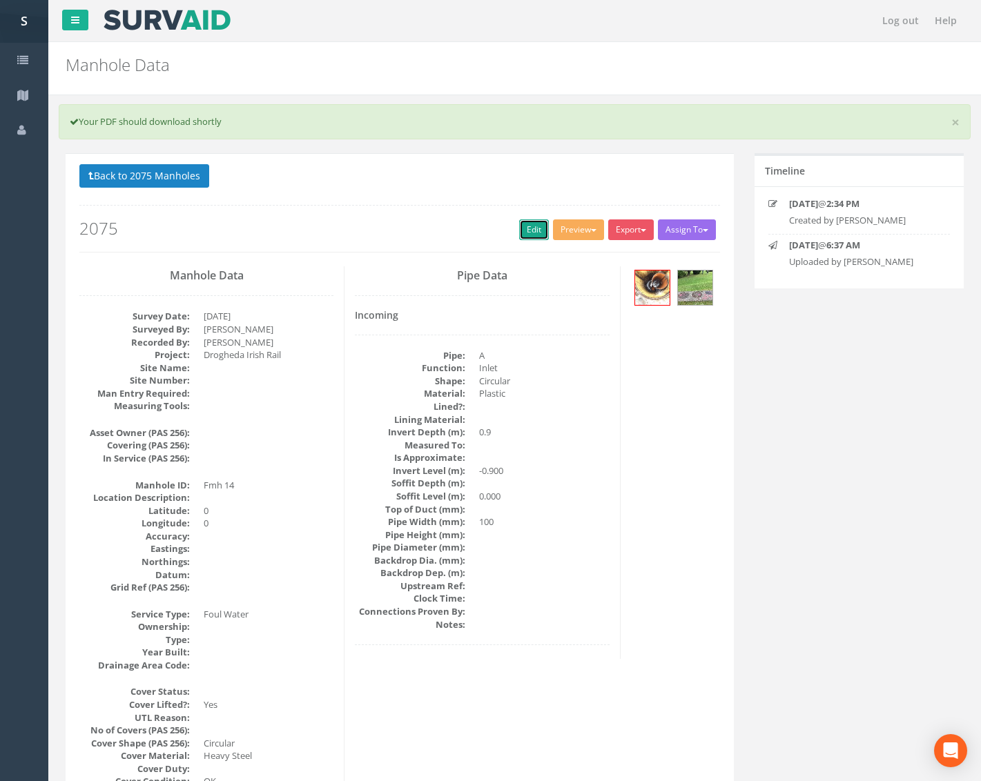
click at [521, 228] on link "Edit" at bounding box center [534, 229] width 30 height 21
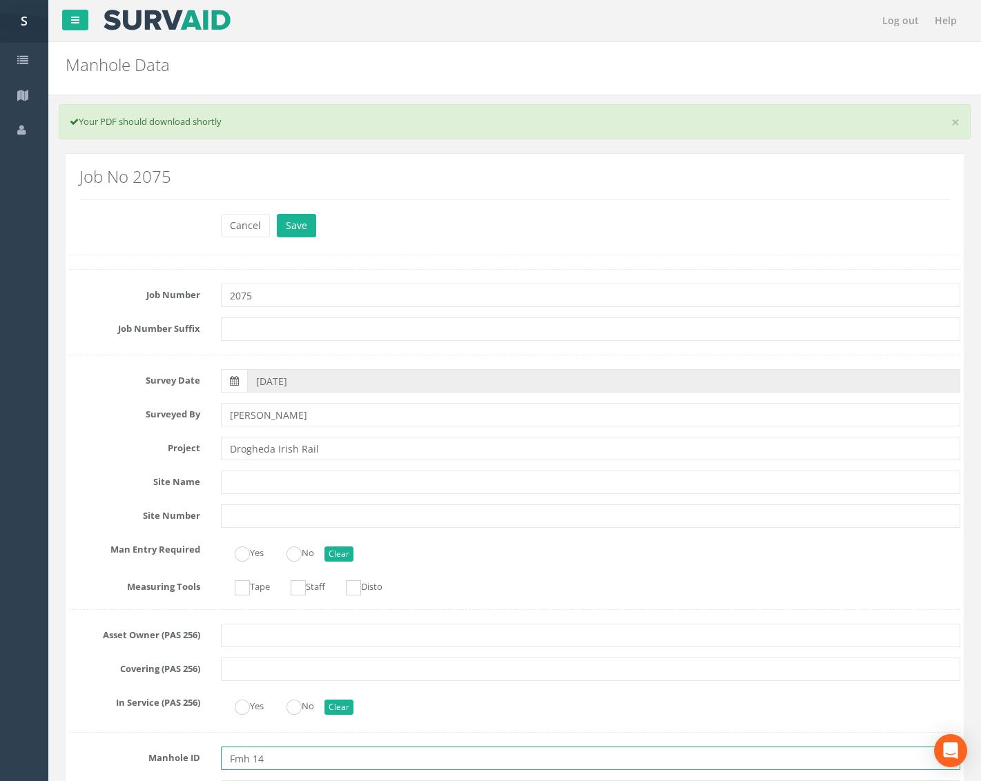
drag, startPoint x: 250, startPoint y: 757, endPoint x: 157, endPoint y: 764, distance: 93.4
click at [157, 764] on div "Manhole ID Fmh 14" at bounding box center [515, 758] width 912 height 23
type input "FMH14"
click at [288, 224] on button "Save" at bounding box center [296, 225] width 39 height 23
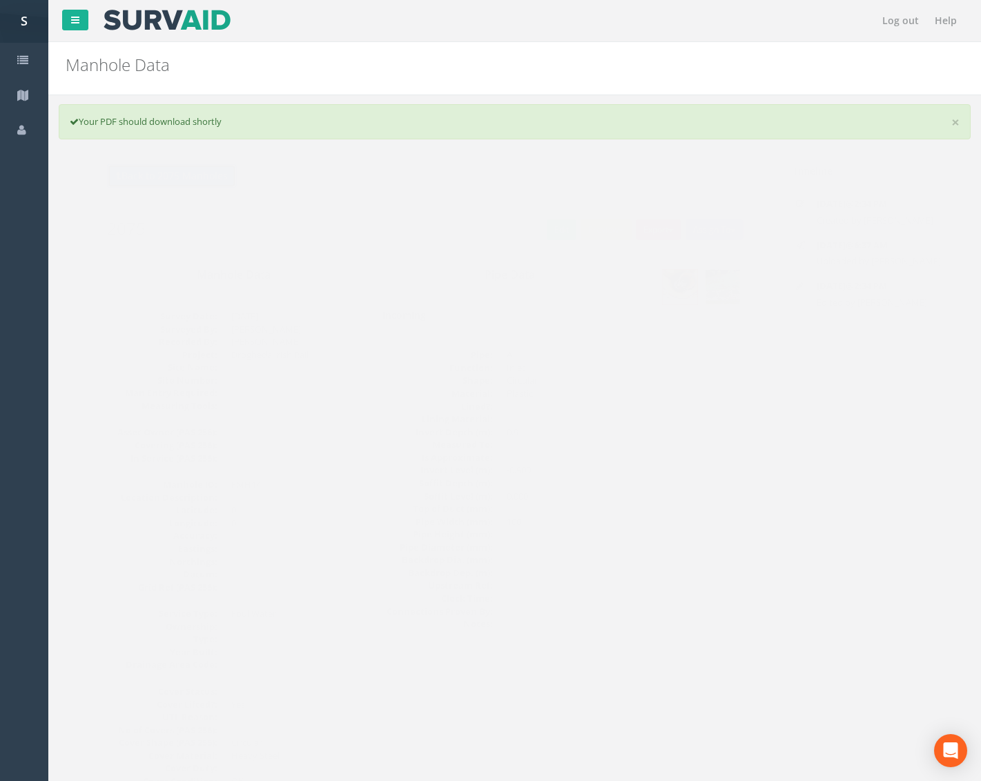
click at [174, 169] on button "Back to 2075 Manholes" at bounding box center [144, 175] width 130 height 23
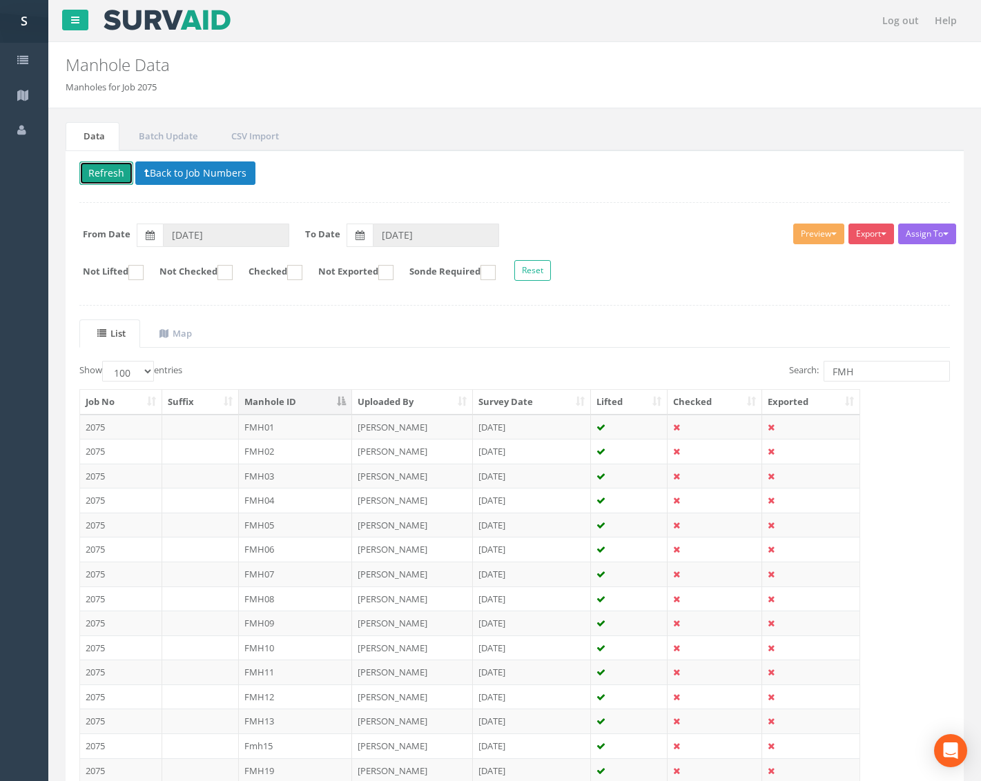
click at [110, 176] on button "Refresh" at bounding box center [106, 172] width 54 height 23
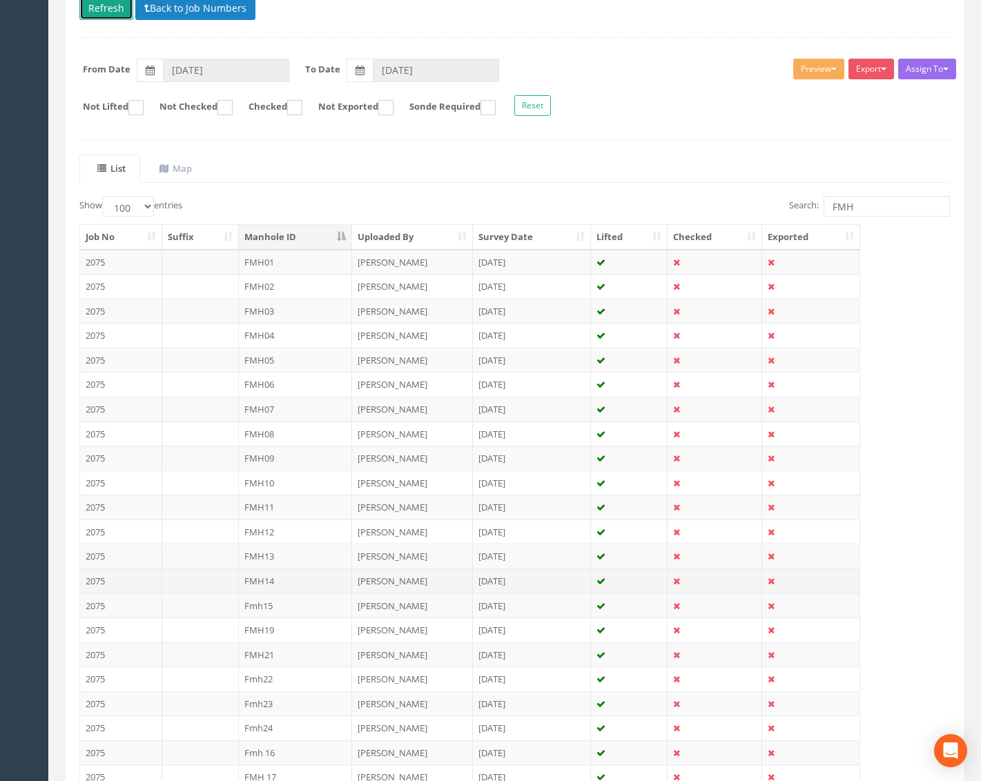
scroll to position [207, 0]
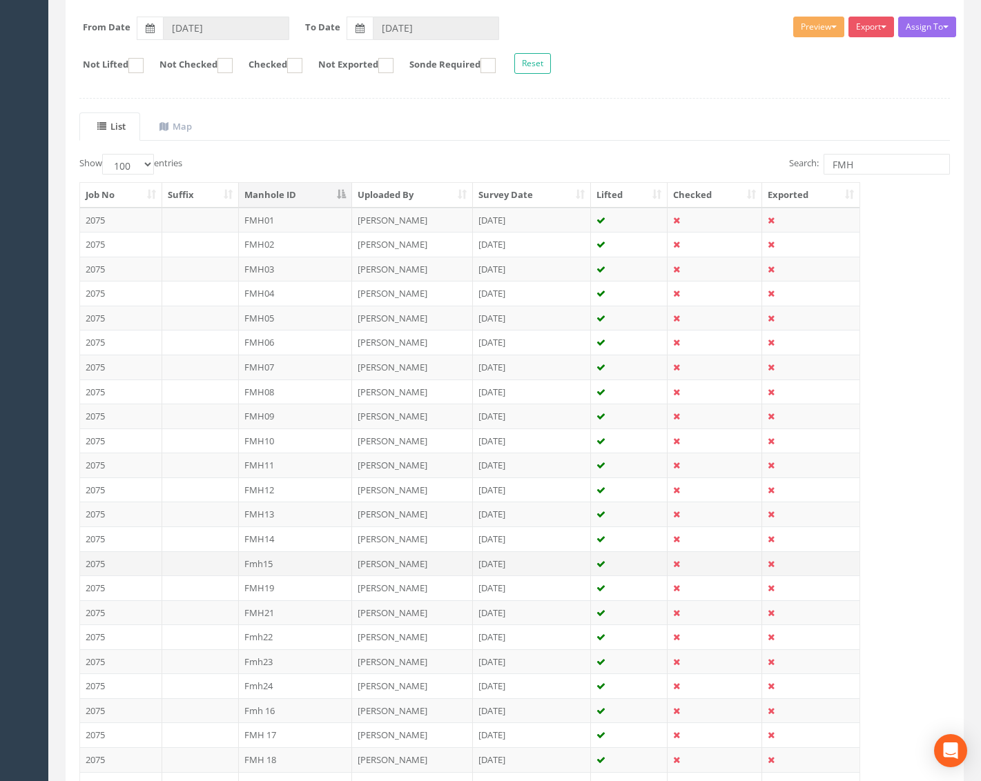
click at [311, 559] on td "Fmh15" at bounding box center [296, 563] width 114 height 25
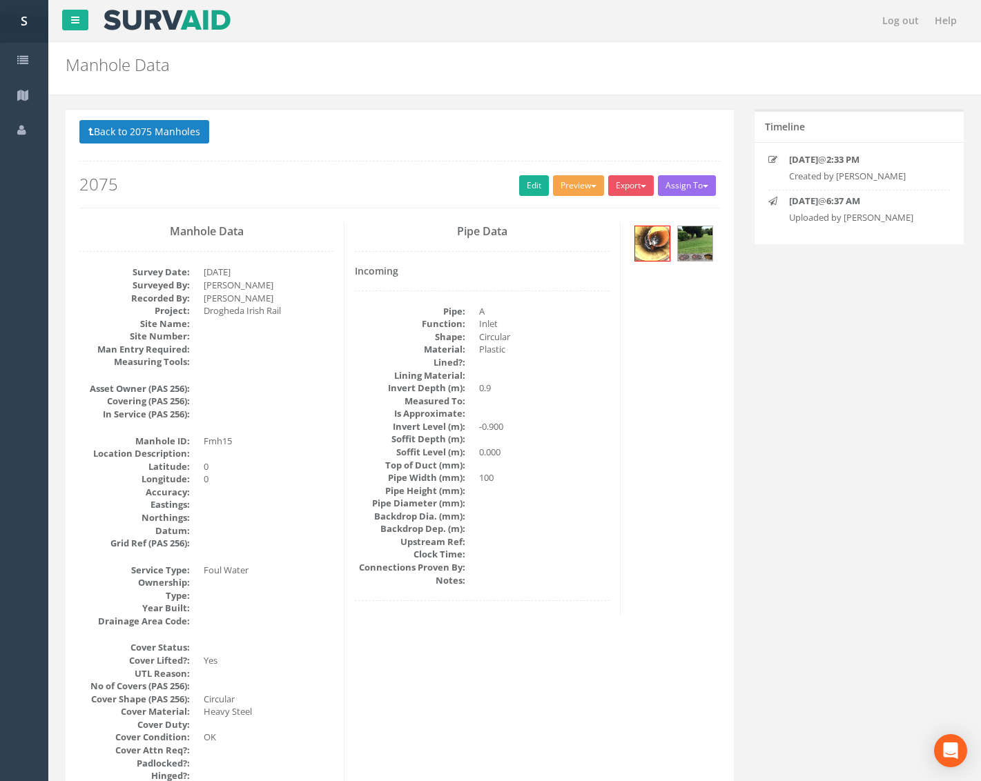
click at [564, 186] on button "Preview" at bounding box center [578, 185] width 51 height 21
click at [551, 215] on link "Metroscan Manhole" at bounding box center [552, 214] width 105 height 21
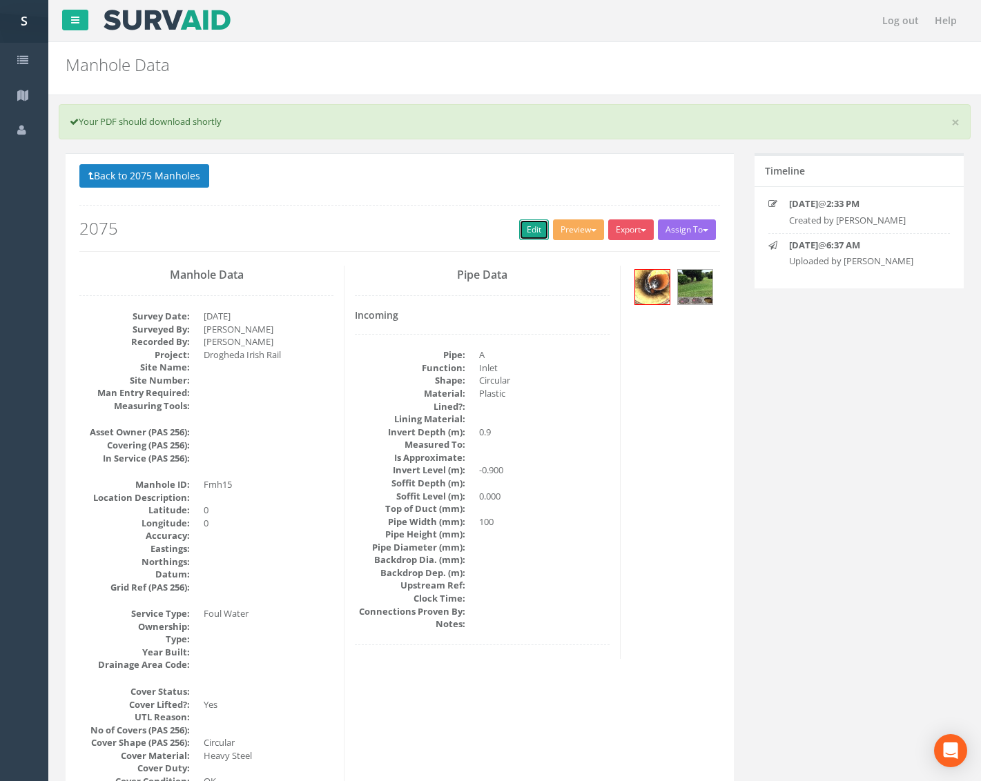
click at [519, 228] on link "Edit" at bounding box center [534, 229] width 30 height 21
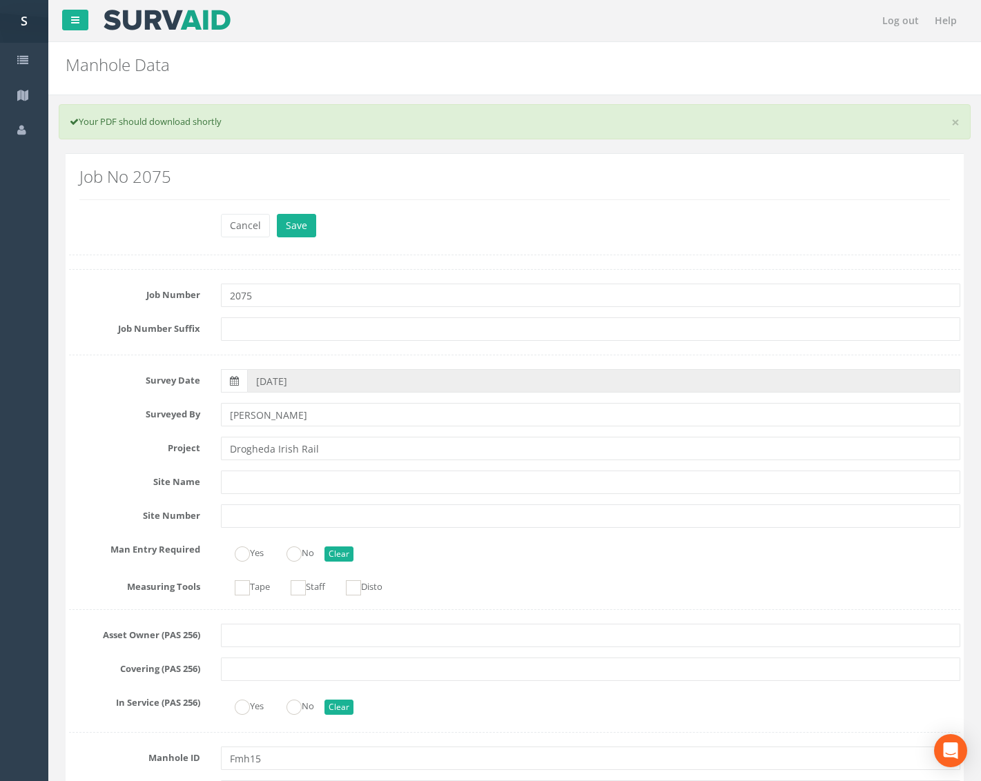
drag, startPoint x: 261, startPoint y: 772, endPoint x: 255, endPoint y: 759, distance: 14.5
drag, startPoint x: 250, startPoint y: 759, endPoint x: 198, endPoint y: 767, distance: 52.4
click at [198, 767] on div "Manhole ID Fmh15" at bounding box center [515, 758] width 912 height 23
type input "FMH15"
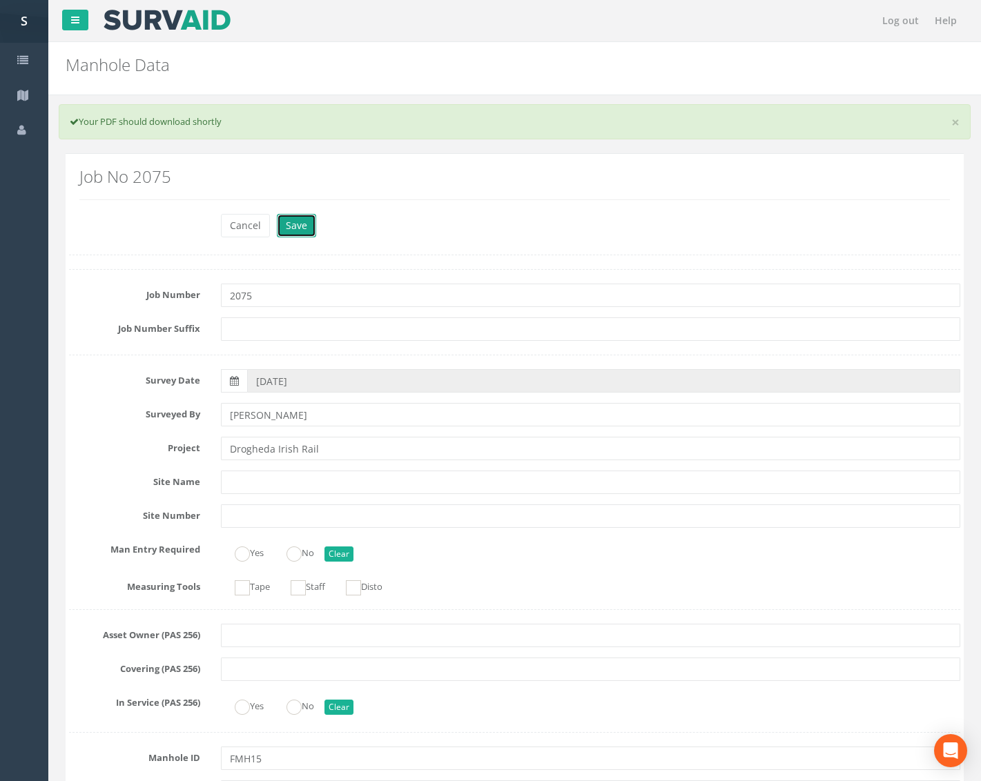
click at [304, 222] on button "Save" at bounding box center [296, 225] width 39 height 23
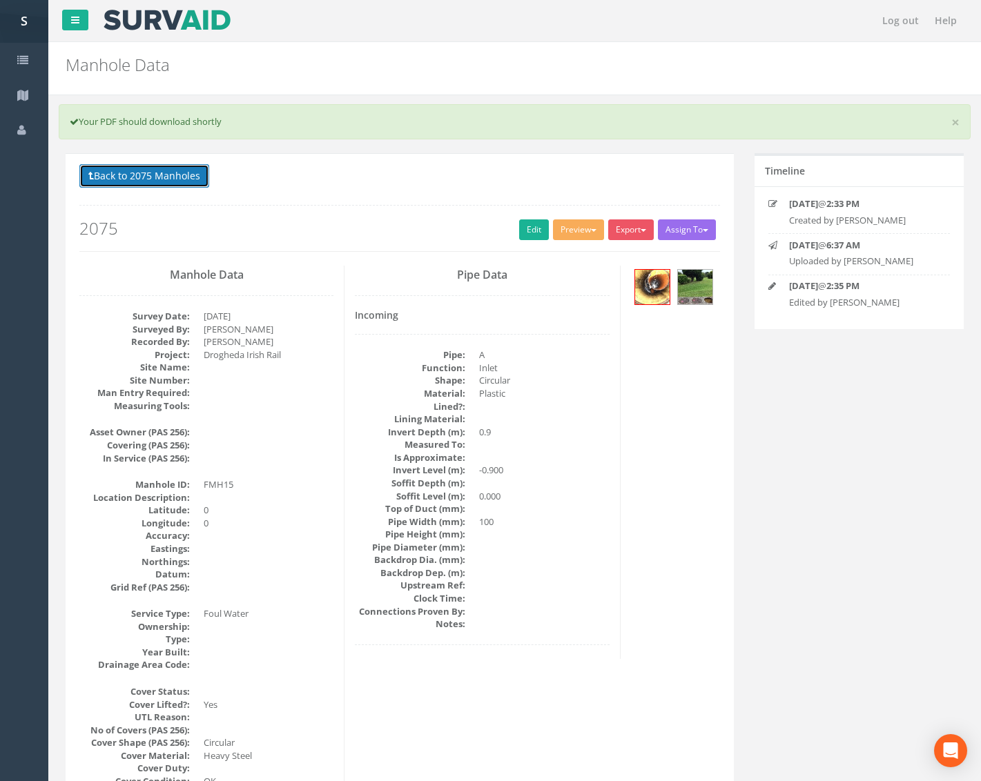
click at [200, 179] on button "Back to 2075 Manholes" at bounding box center [144, 175] width 130 height 23
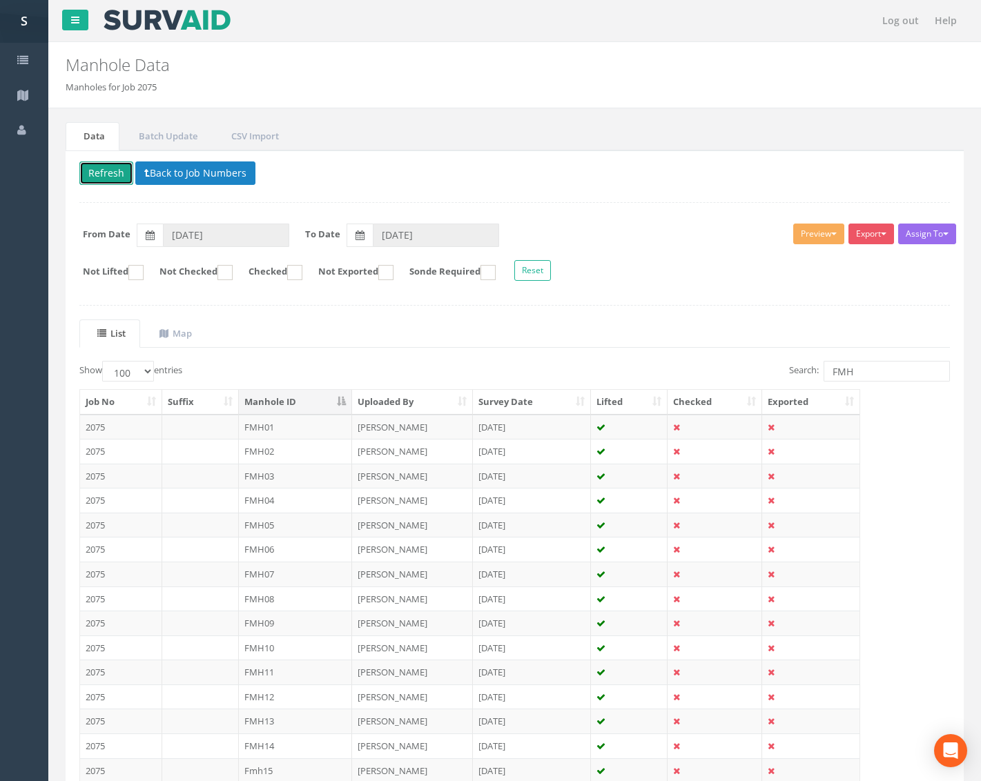
drag, startPoint x: 115, startPoint y: 177, endPoint x: 123, endPoint y: 175, distance: 7.9
click at [115, 177] on button "Refresh" at bounding box center [106, 172] width 54 height 23
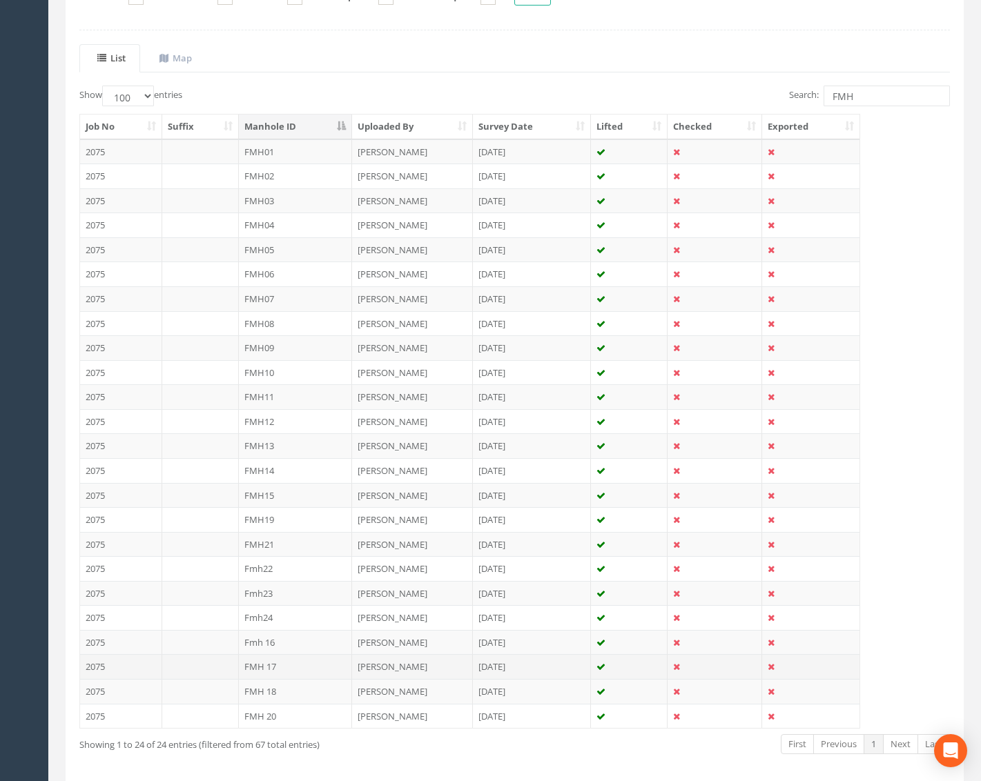
scroll to position [276, 0]
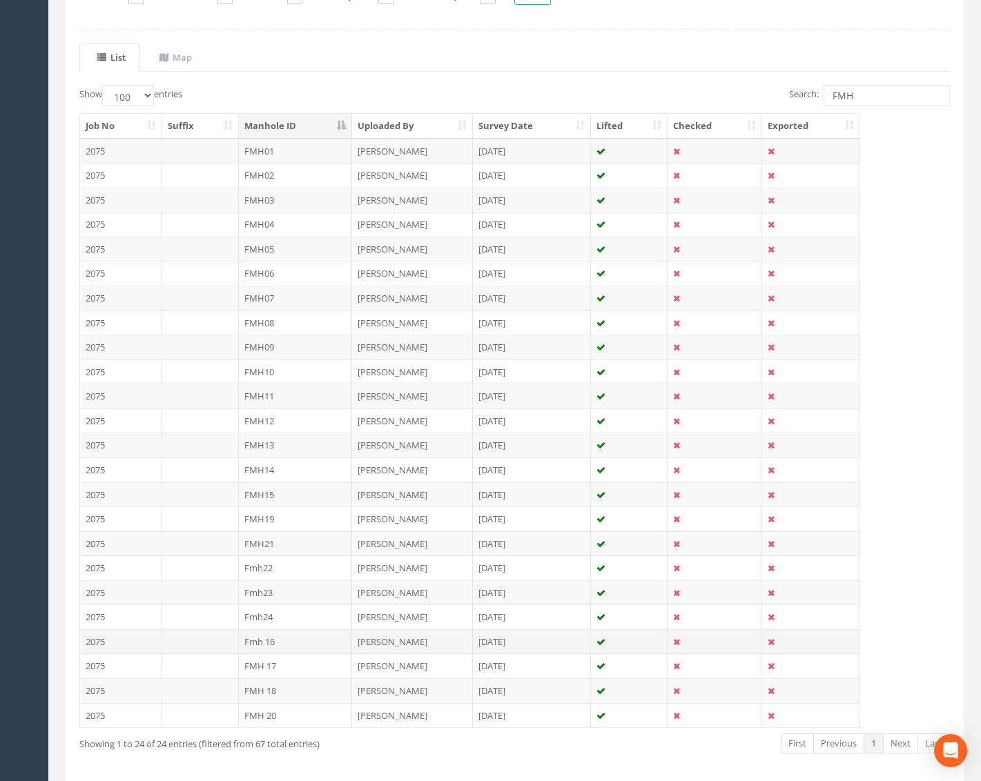
click at [298, 645] on td "Fmh 16" at bounding box center [296, 641] width 114 height 25
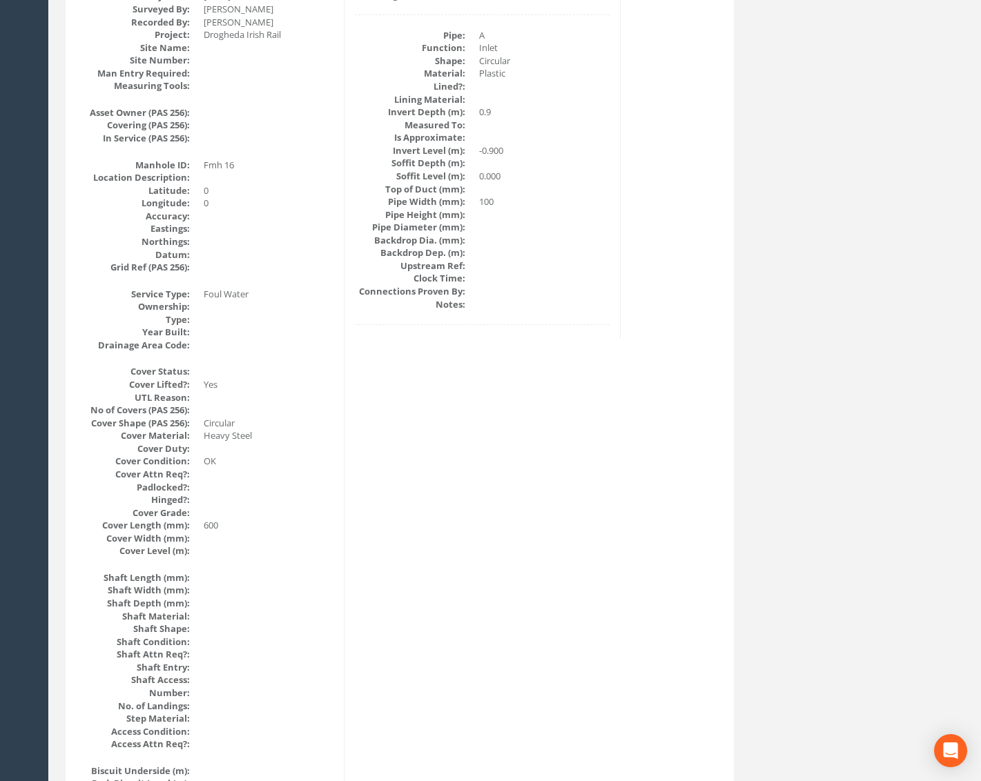
scroll to position [0, 0]
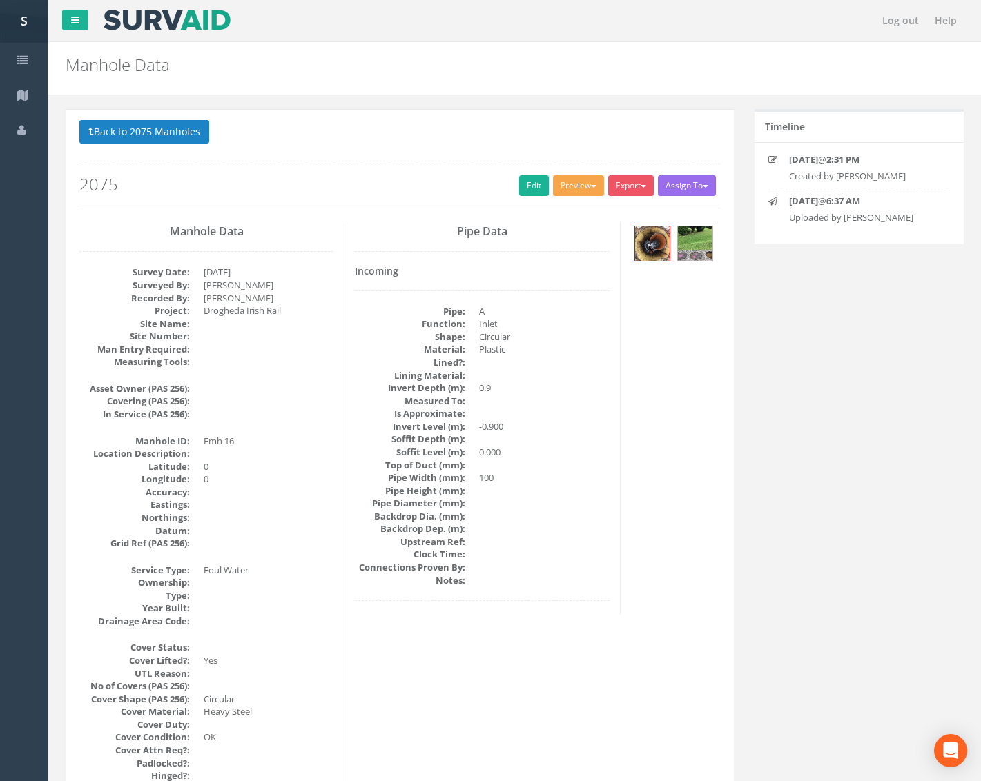
click at [591, 187] on span "button" at bounding box center [594, 186] width 6 height 3
click at [555, 215] on link "Metroscan Manhole" at bounding box center [552, 214] width 105 height 21
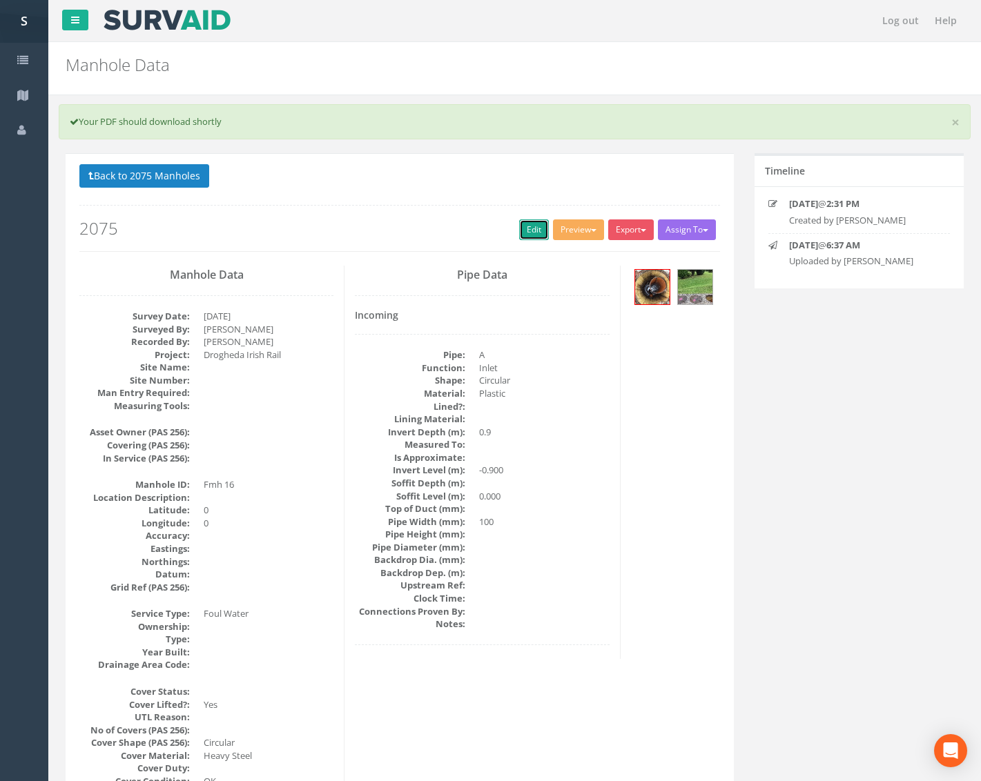
click at [524, 224] on link "Edit" at bounding box center [534, 229] width 30 height 21
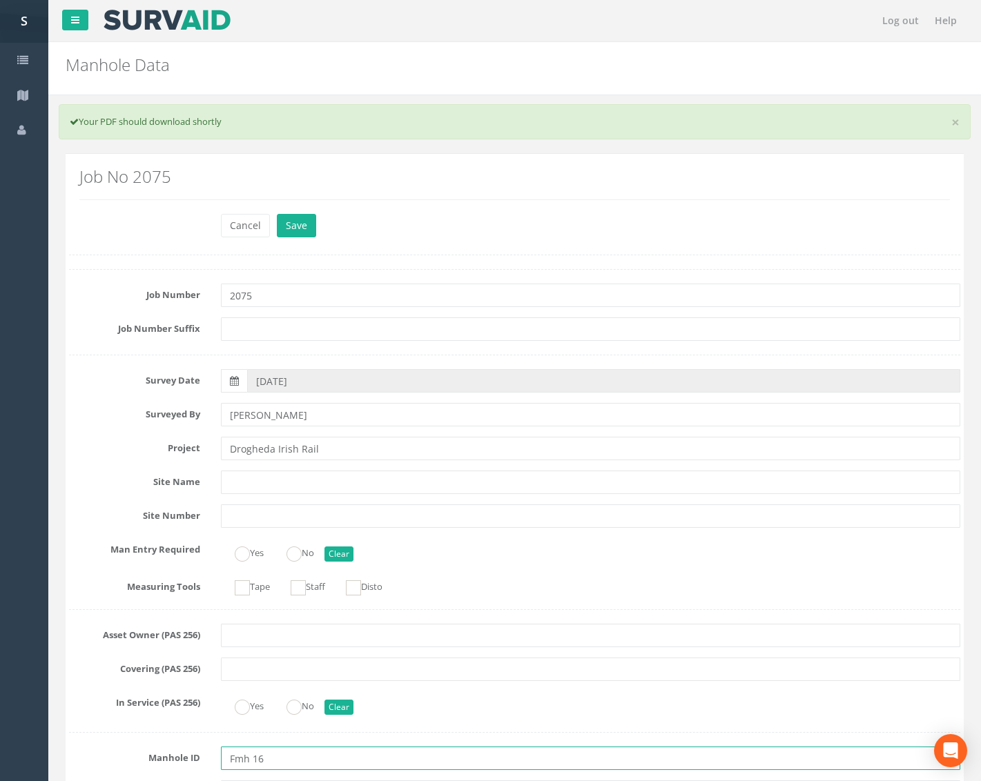
drag, startPoint x: 253, startPoint y: 758, endPoint x: 217, endPoint y: 756, distance: 35.3
click at [217, 756] on div "Fmh 16" at bounding box center [590, 758] width 760 height 23
type input "FMH16"
click at [290, 220] on button "Save" at bounding box center [296, 225] width 39 height 23
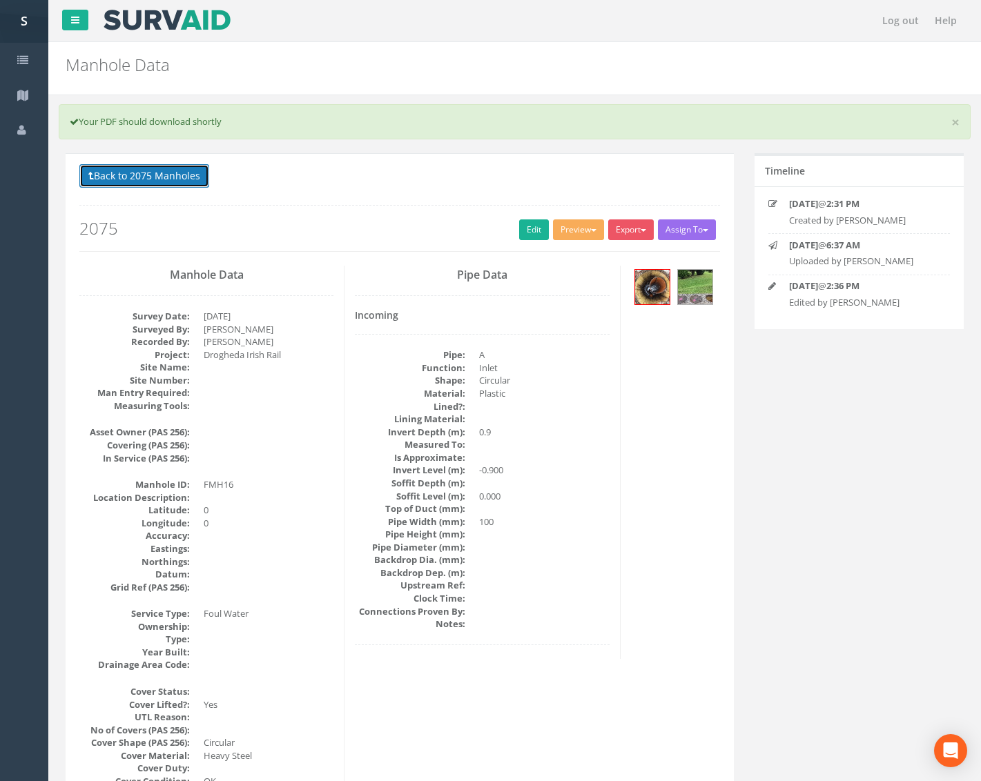
click at [190, 168] on button "Back to 2075 Manholes" at bounding box center [144, 175] width 130 height 23
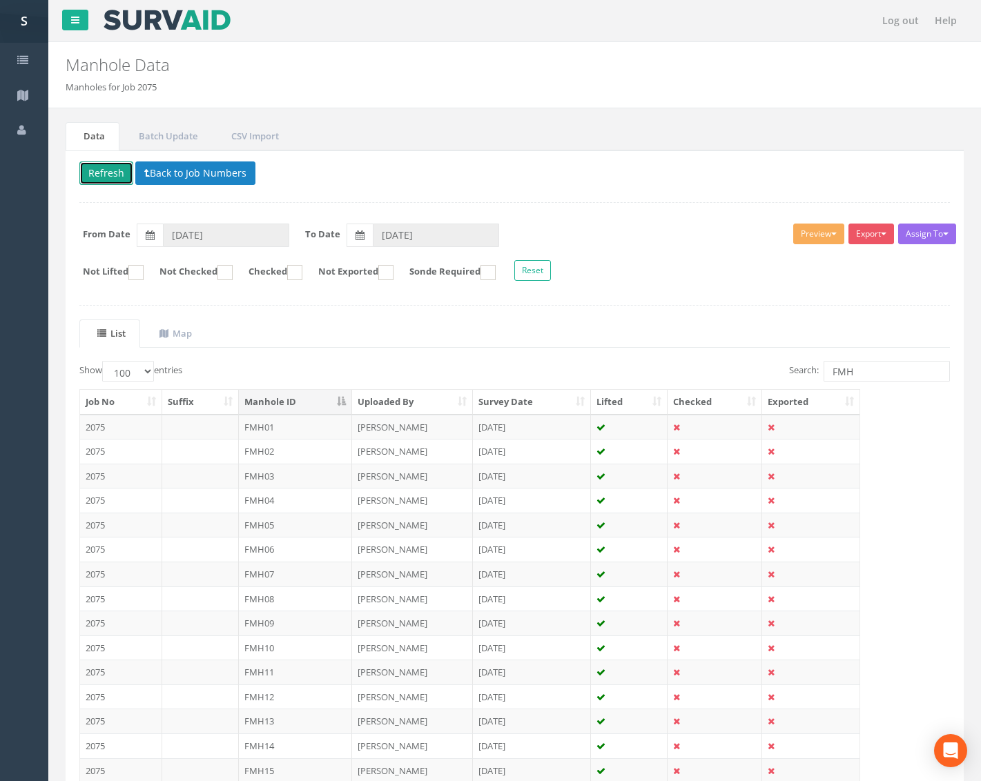
click at [122, 167] on button "Refresh" at bounding box center [106, 172] width 54 height 23
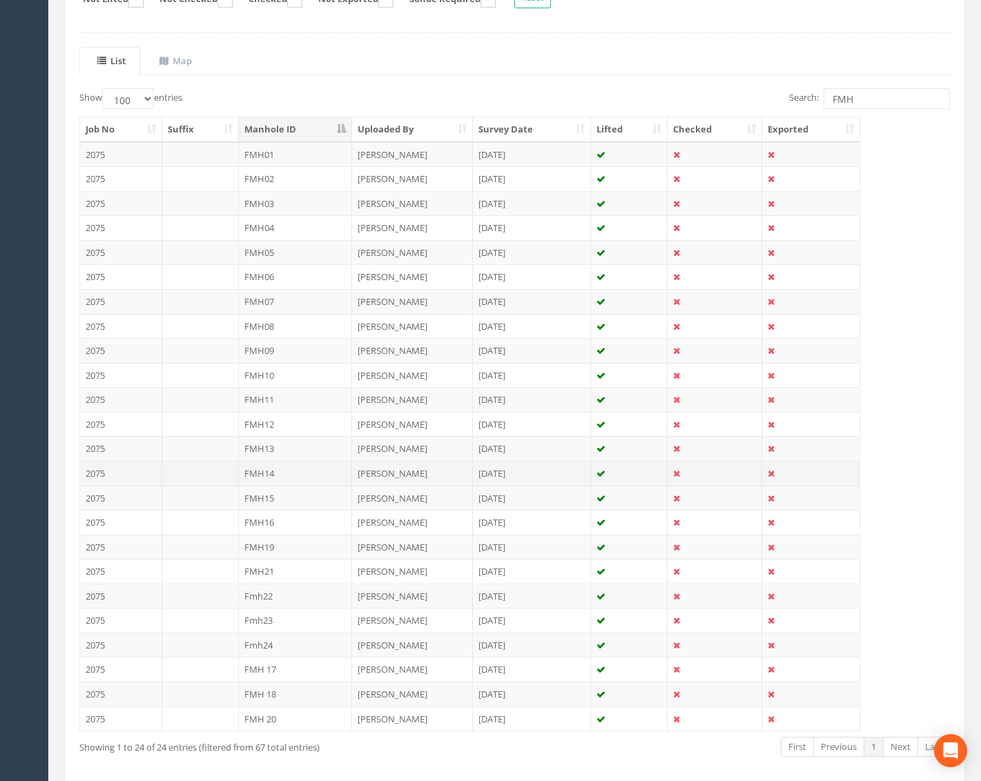
scroll to position [276, 0]
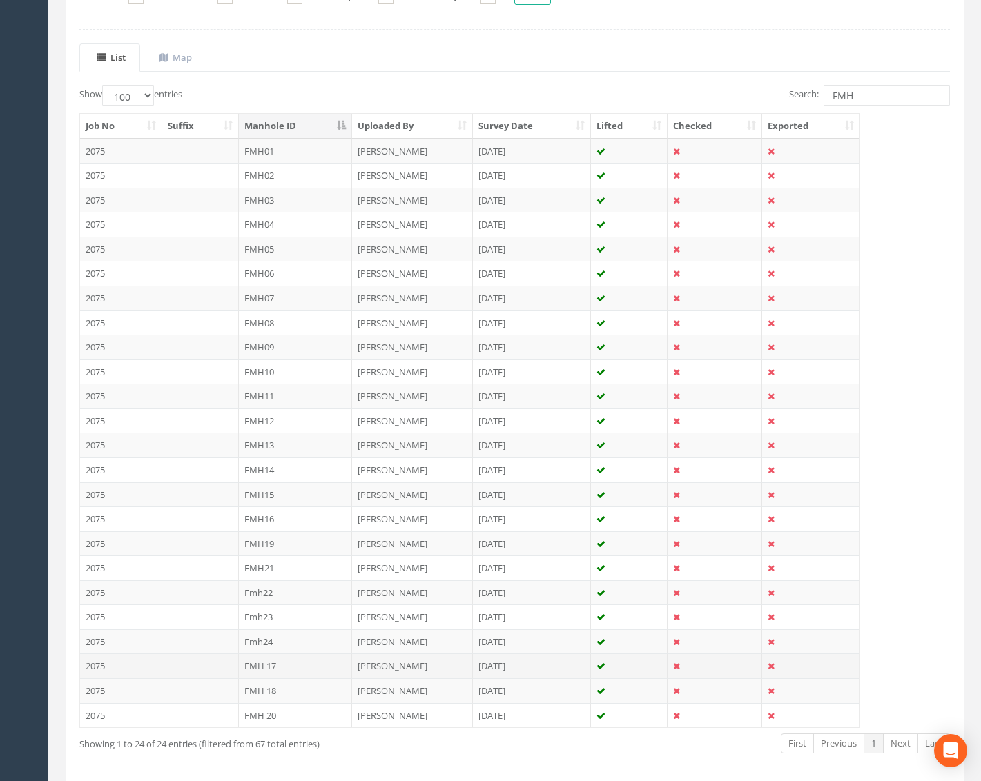
click at [305, 669] on td "FMH 17" at bounding box center [296, 666] width 114 height 25
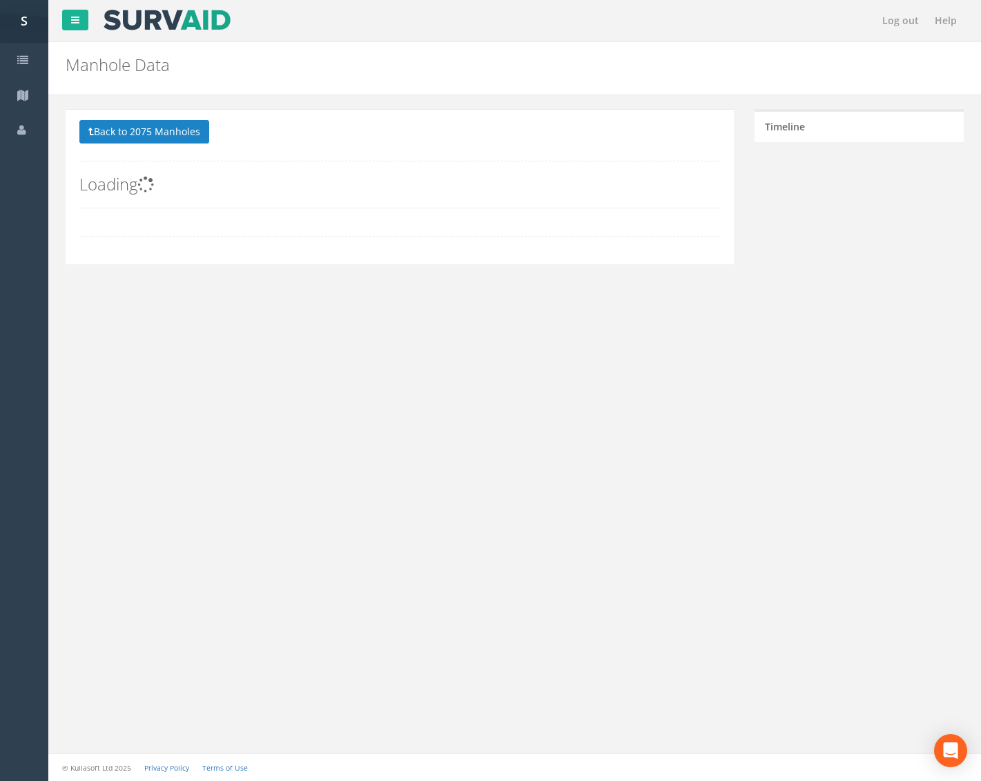
scroll to position [0, 0]
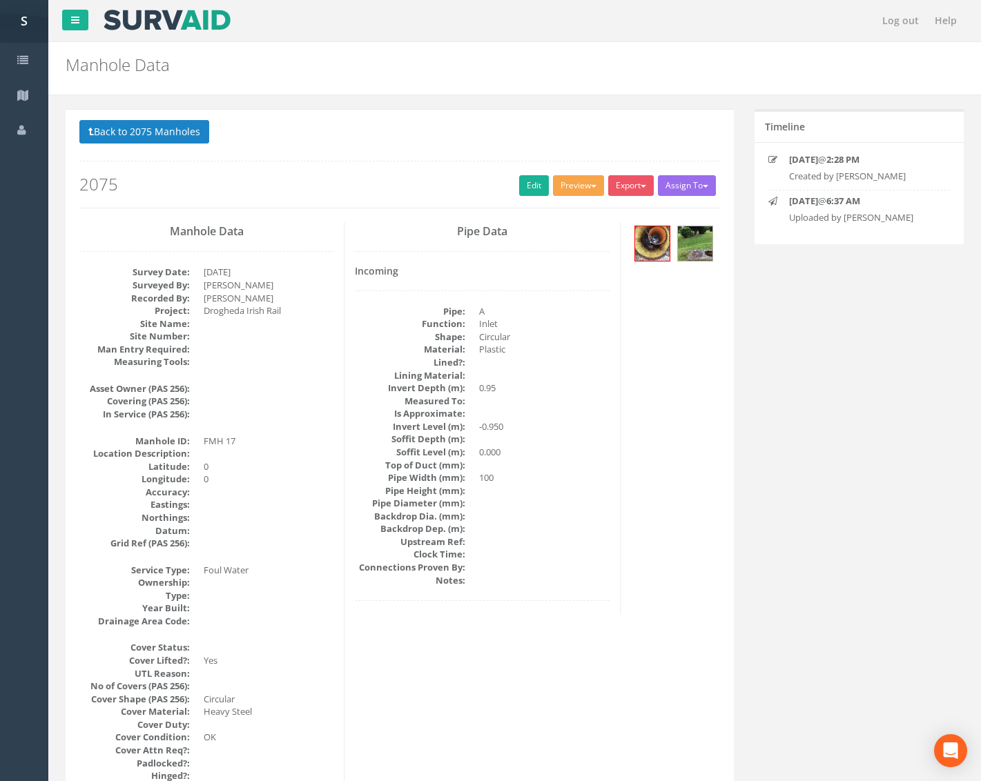
click at [571, 182] on button "Preview" at bounding box center [578, 185] width 51 height 21
click at [556, 208] on link "Metroscan Manhole" at bounding box center [552, 214] width 105 height 21
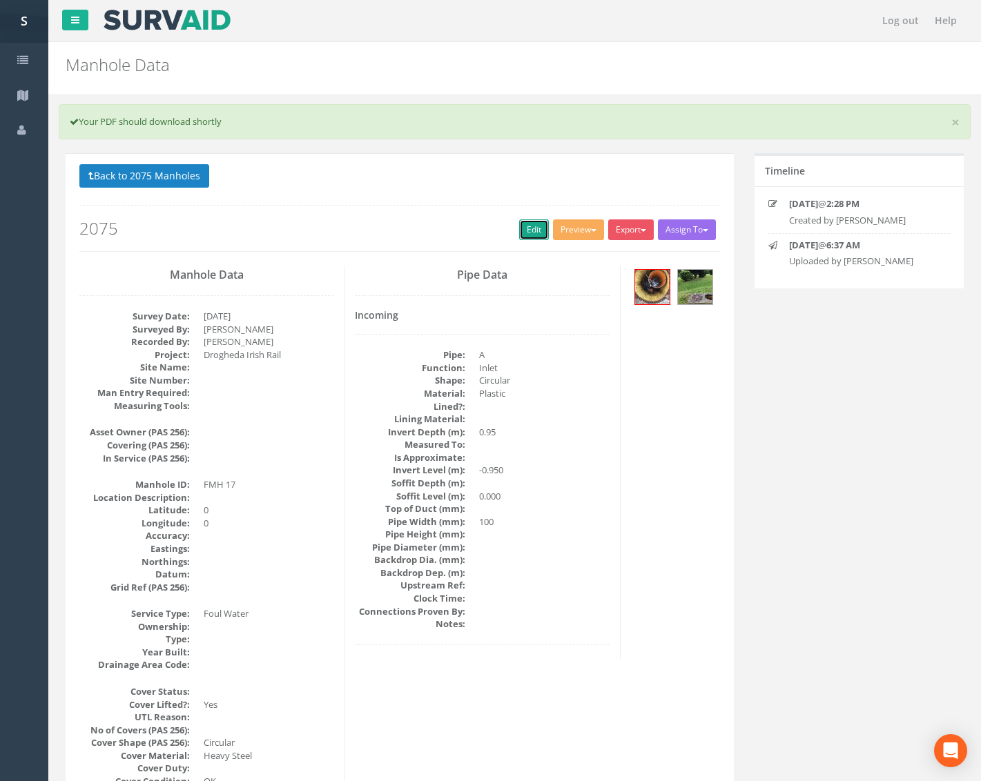
click at [525, 230] on link "Edit" at bounding box center [534, 229] width 30 height 21
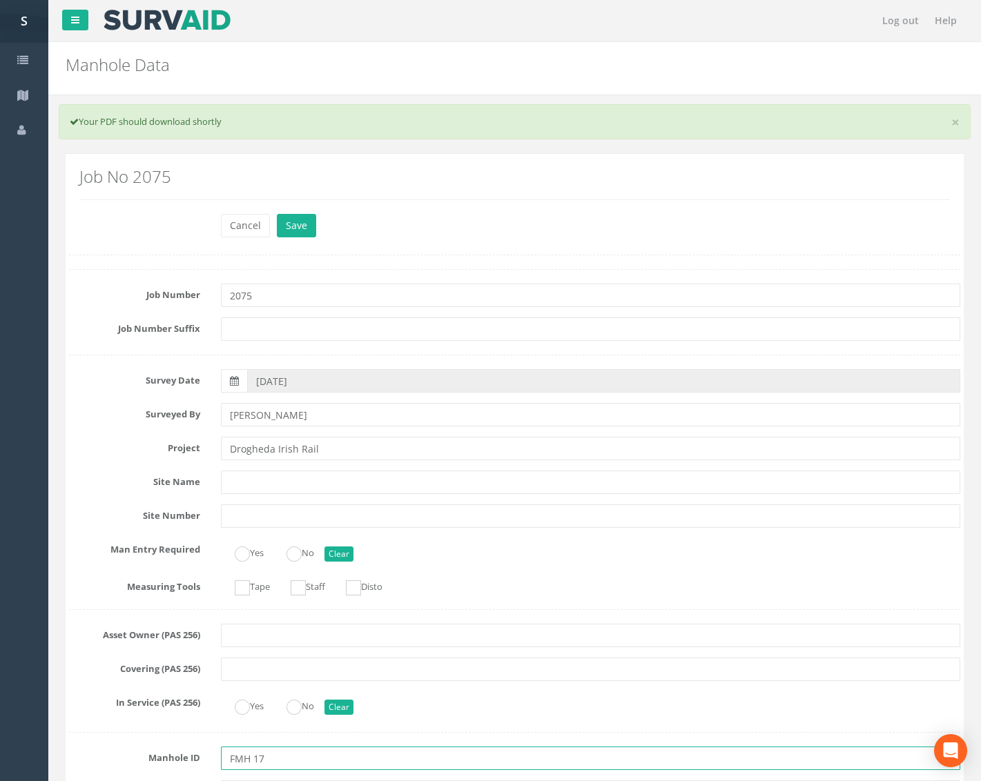
click at [253, 762] on input "FMH 17" at bounding box center [590, 758] width 739 height 23
type input "FMH17"
click at [299, 221] on button "Save" at bounding box center [296, 225] width 39 height 23
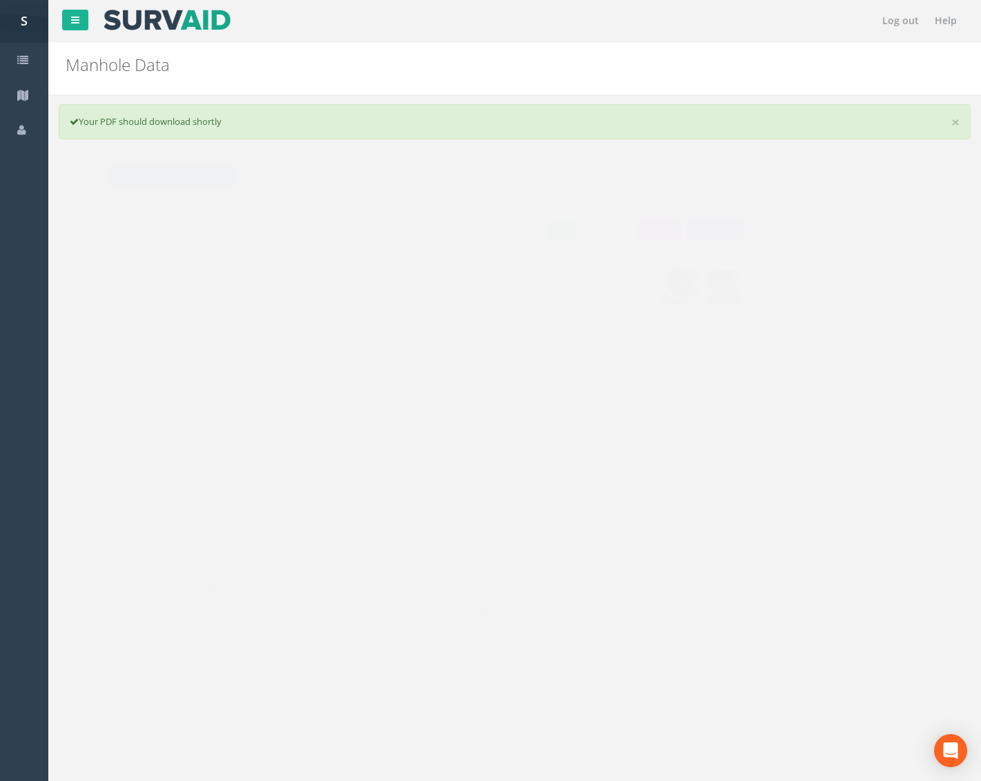
click at [167, 173] on button "Back to 2075 Manholes" at bounding box center [144, 175] width 130 height 23
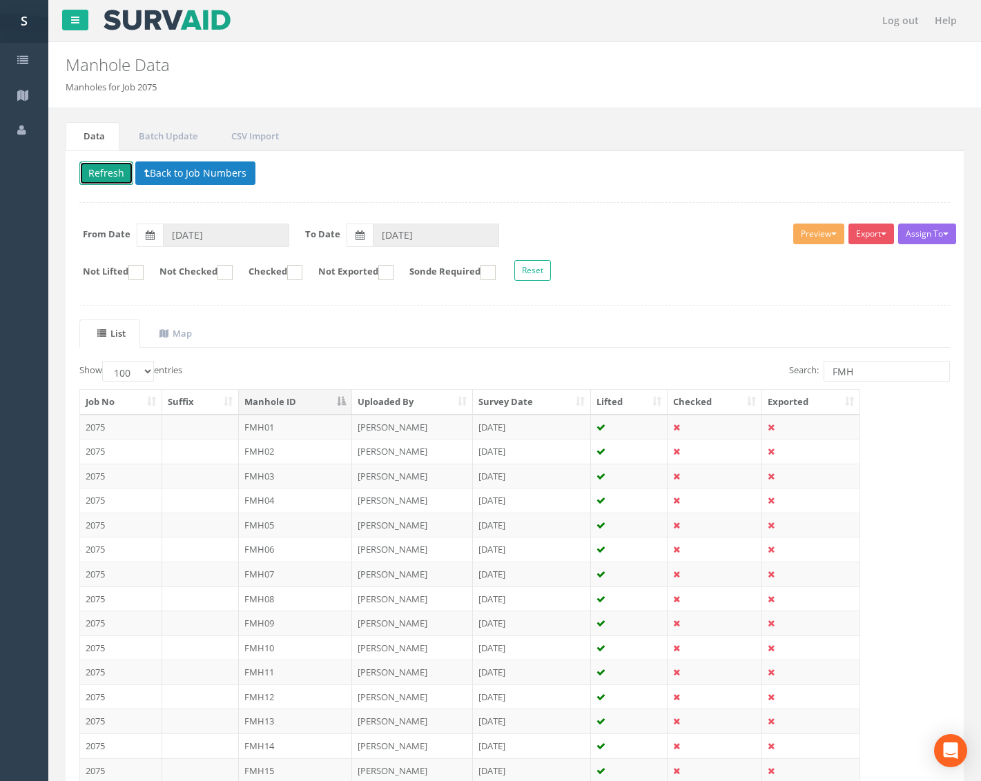
click at [111, 169] on button "Refresh" at bounding box center [106, 172] width 54 height 23
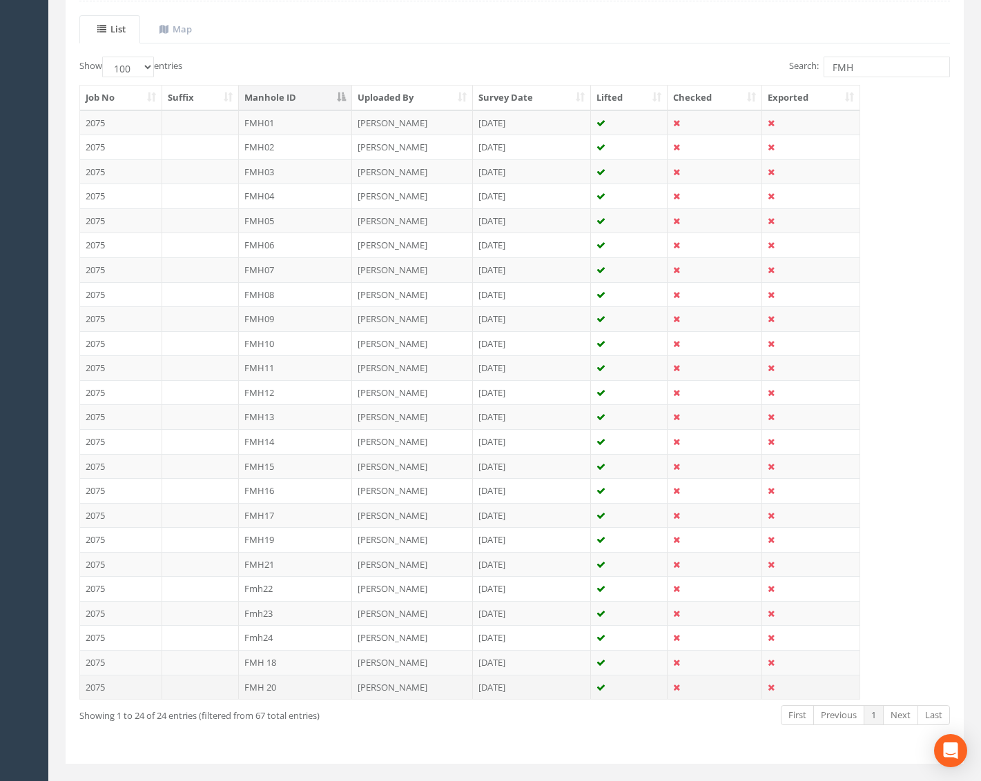
scroll to position [332, 0]
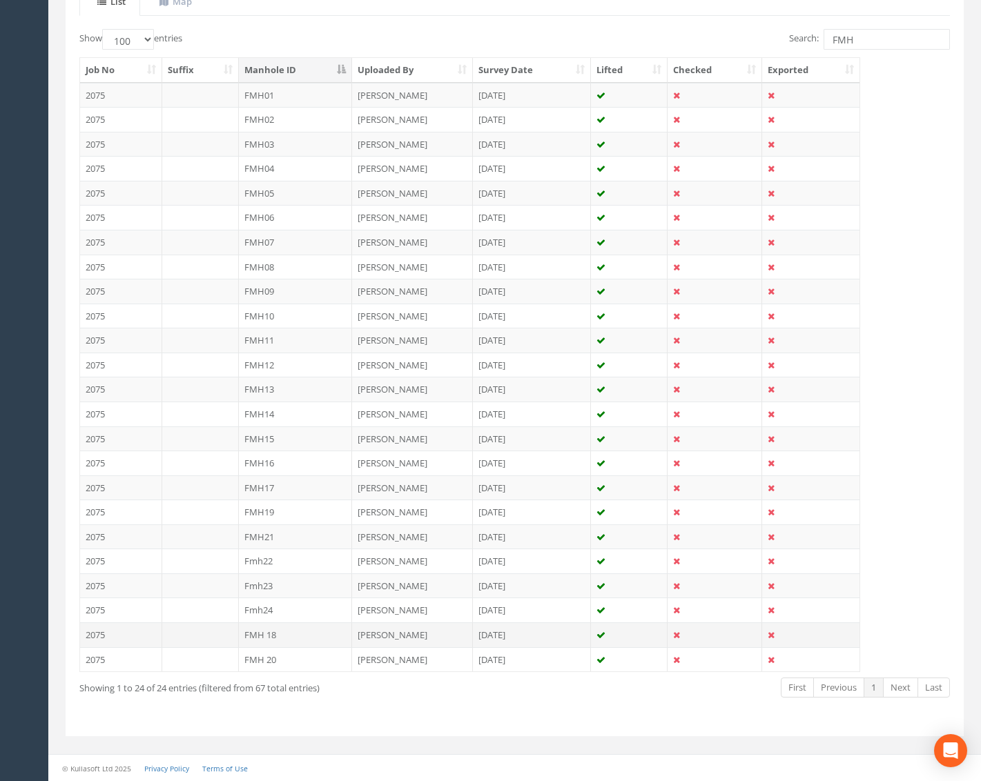
drag, startPoint x: 310, startPoint y: 631, endPoint x: 317, endPoint y: 625, distance: 9.8
click at [310, 631] on td "FMH 18" at bounding box center [296, 635] width 114 height 25
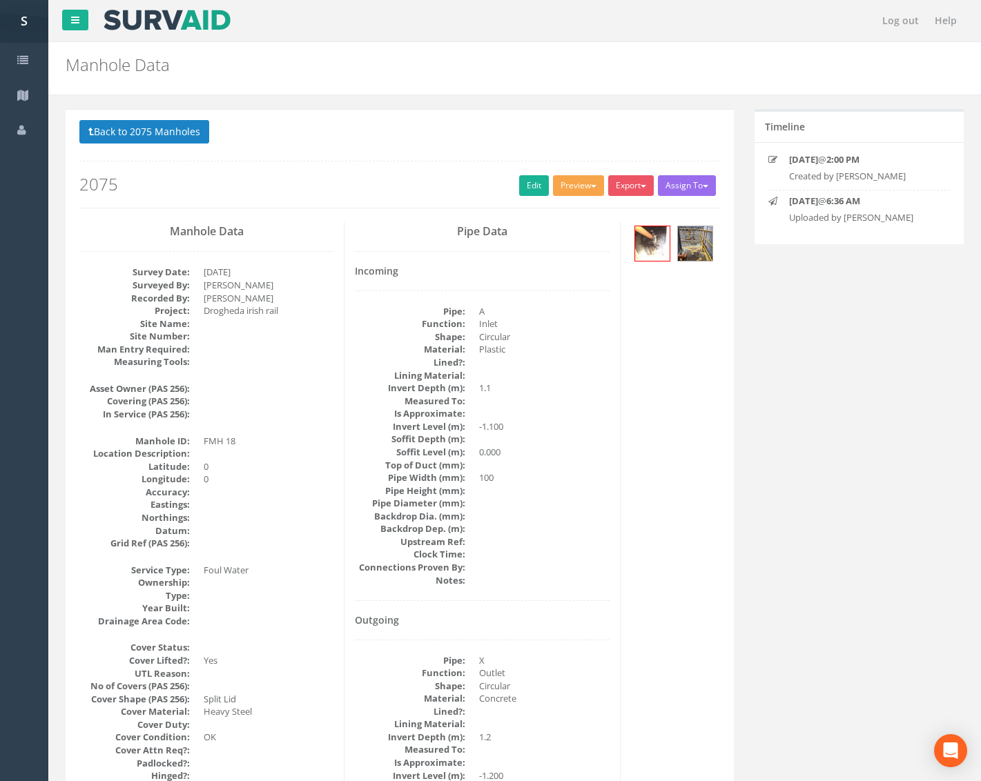
click at [571, 193] on button "Preview" at bounding box center [578, 185] width 51 height 21
click at [571, 209] on link "Metroscan Manhole" at bounding box center [552, 214] width 105 height 21
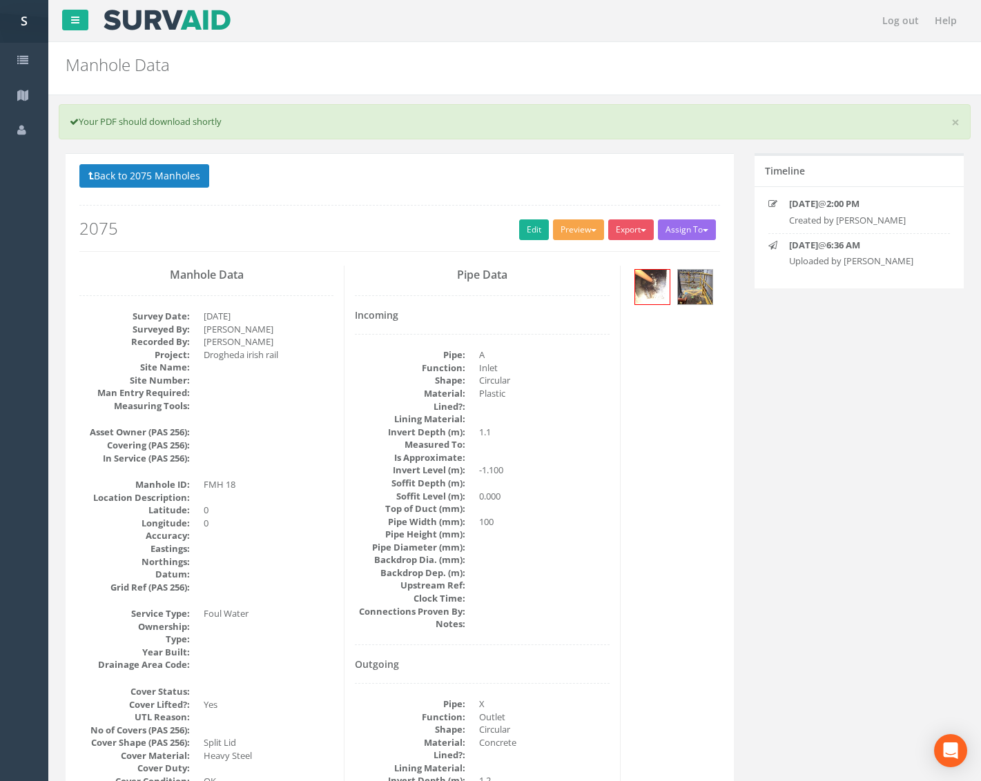
click at [571, 224] on button "Preview" at bounding box center [578, 229] width 51 height 21
click at [549, 259] on link "Metroscan Manhole" at bounding box center [552, 258] width 105 height 21
click at [530, 234] on link "Edit" at bounding box center [534, 229] width 30 height 21
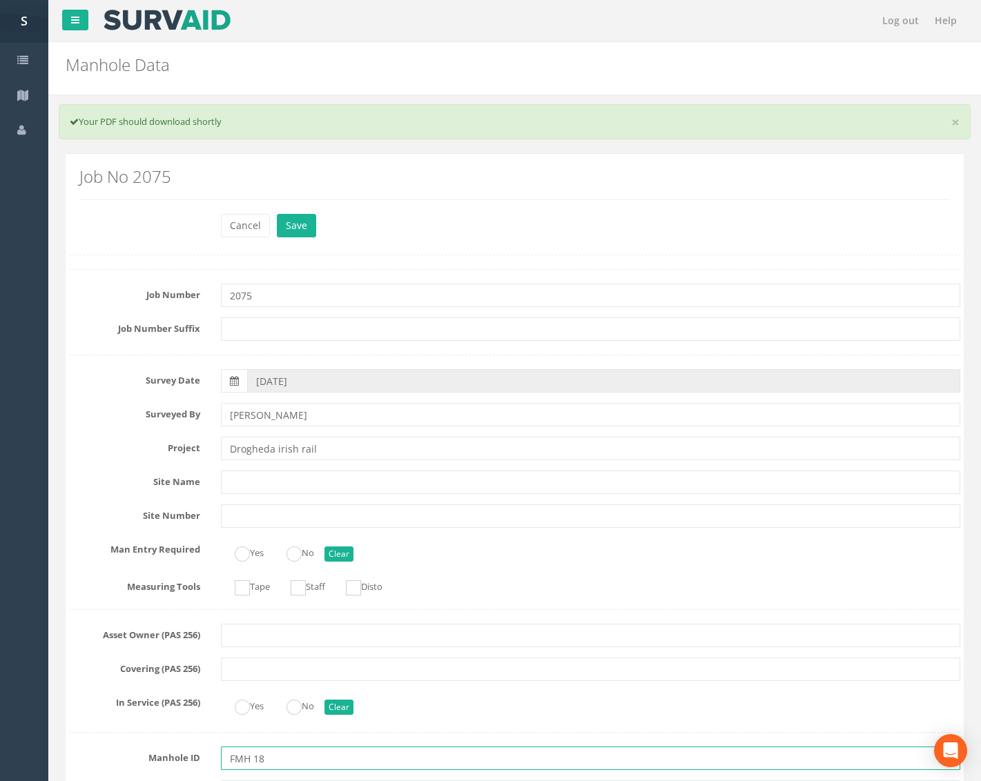
drag, startPoint x: 249, startPoint y: 760, endPoint x: 371, endPoint y: 756, distance: 121.5
click at [251, 760] on input "FMH 18" at bounding box center [590, 758] width 739 height 23
type input "FMH18"
click at [294, 232] on button "Save" at bounding box center [296, 225] width 39 height 23
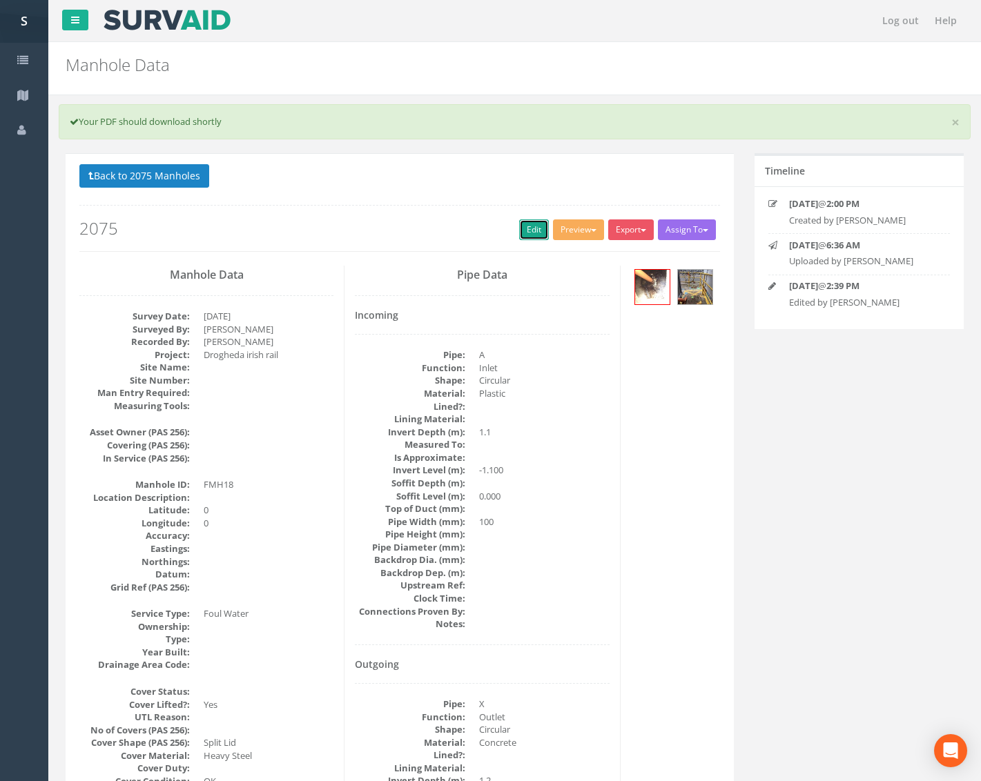
click at [538, 225] on link "Edit" at bounding box center [534, 229] width 30 height 21
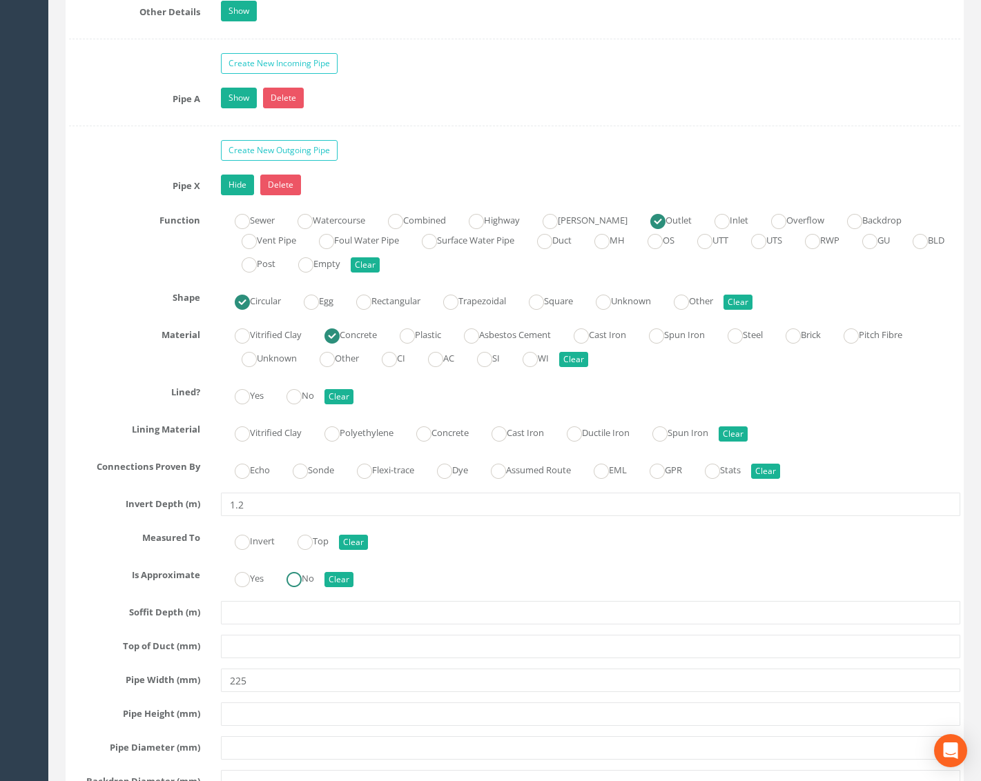
scroll to position [2692, 0]
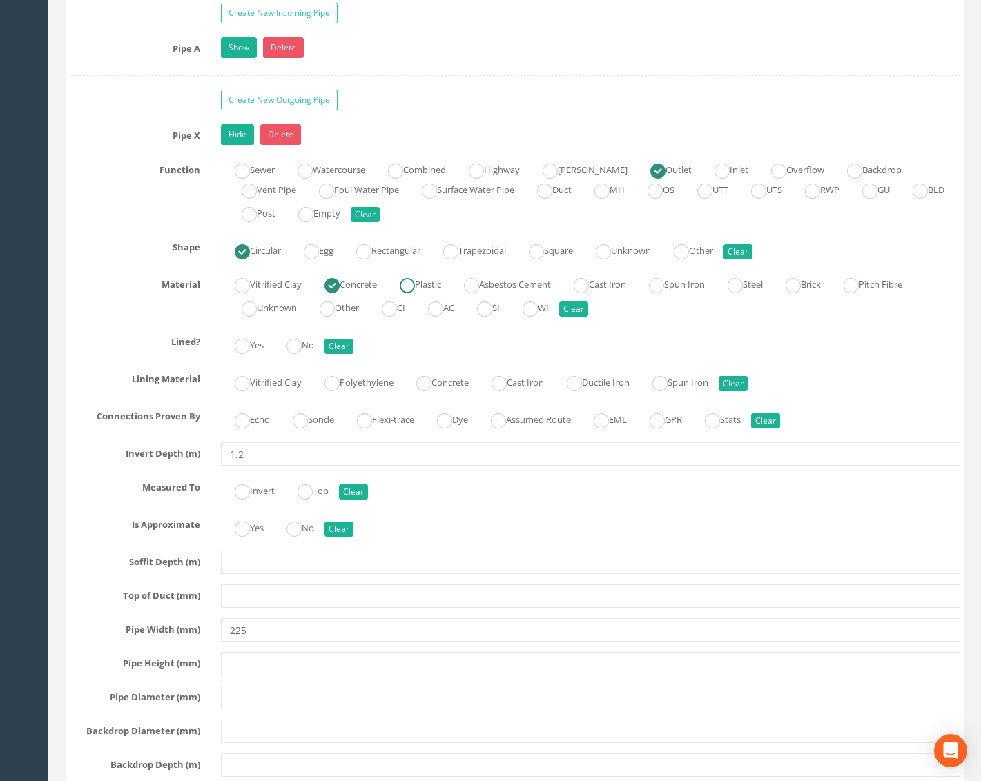
click at [427, 285] on label "Plastic" at bounding box center [413, 283] width 55 height 20
radio input "false"
radio input "true"
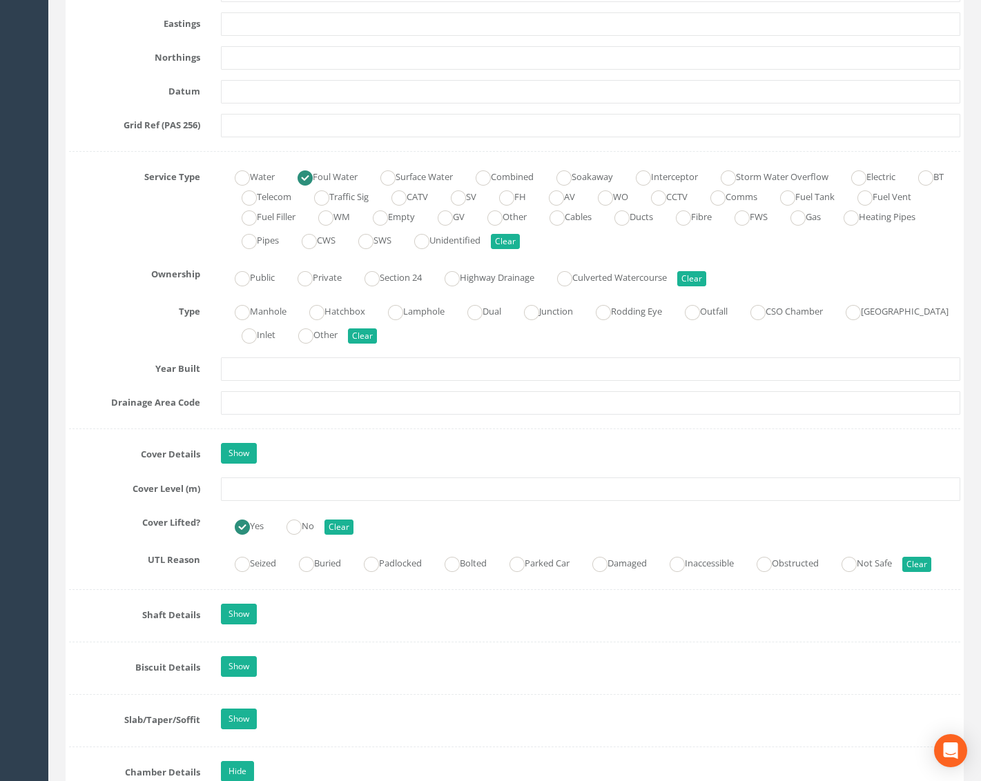
scroll to position [0, 0]
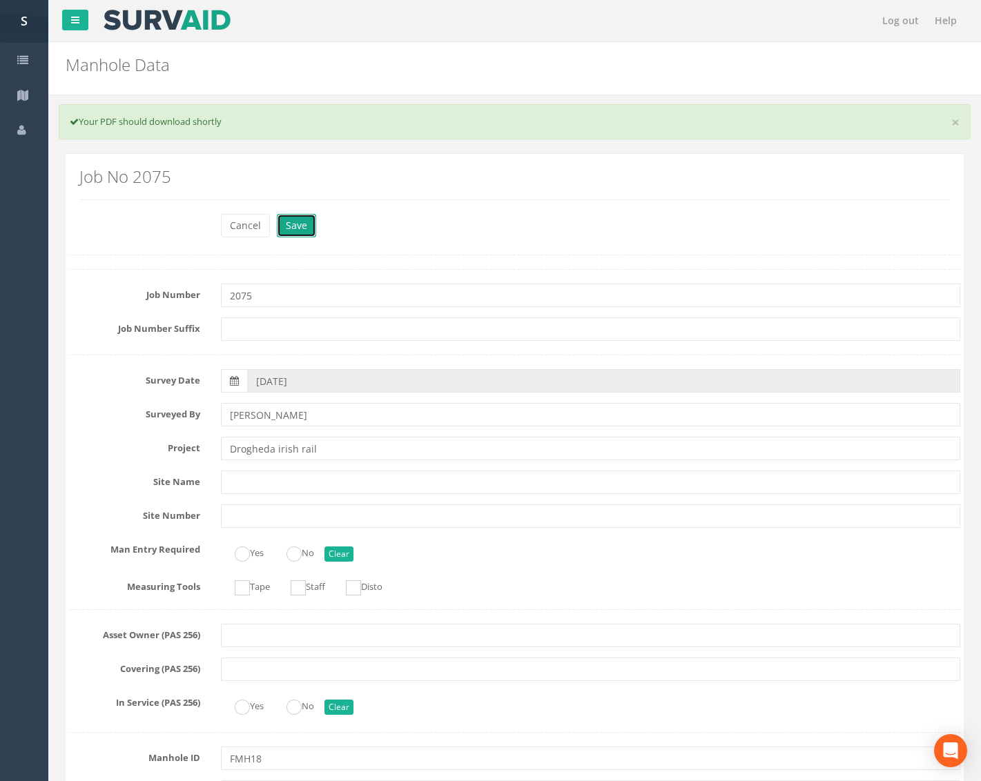
click at [308, 229] on button "Save" at bounding box center [296, 225] width 39 height 23
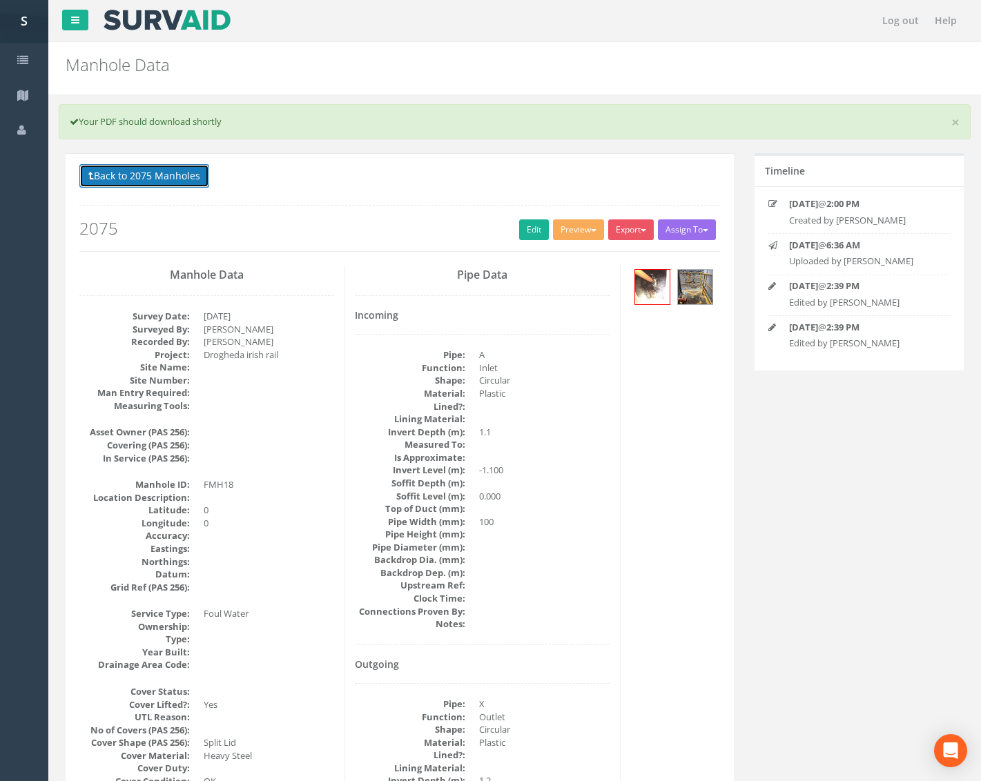
click at [164, 177] on button "Back to 2075 Manholes" at bounding box center [144, 175] width 130 height 23
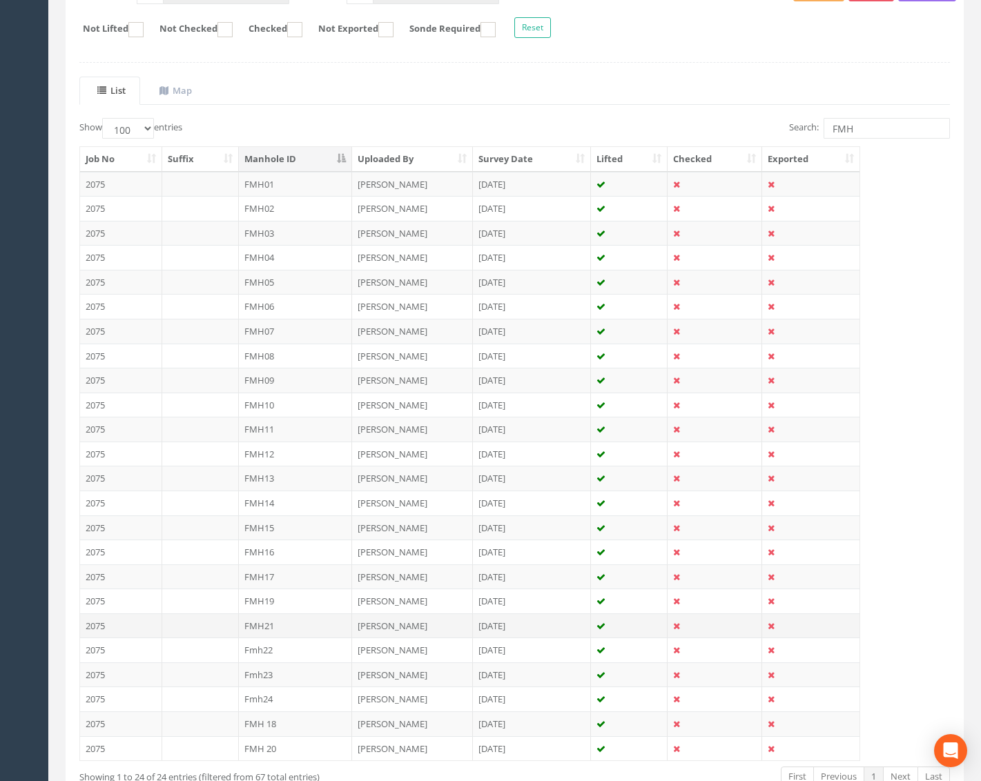
scroll to position [276, 0]
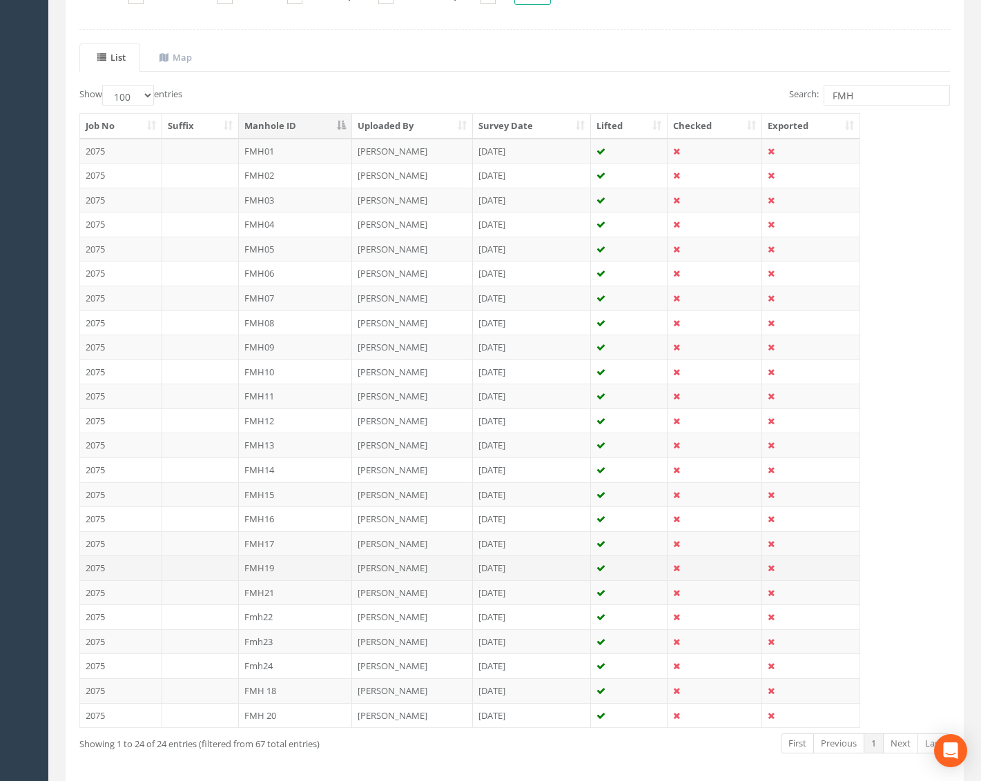
click at [286, 571] on td "FMH19" at bounding box center [296, 568] width 114 height 25
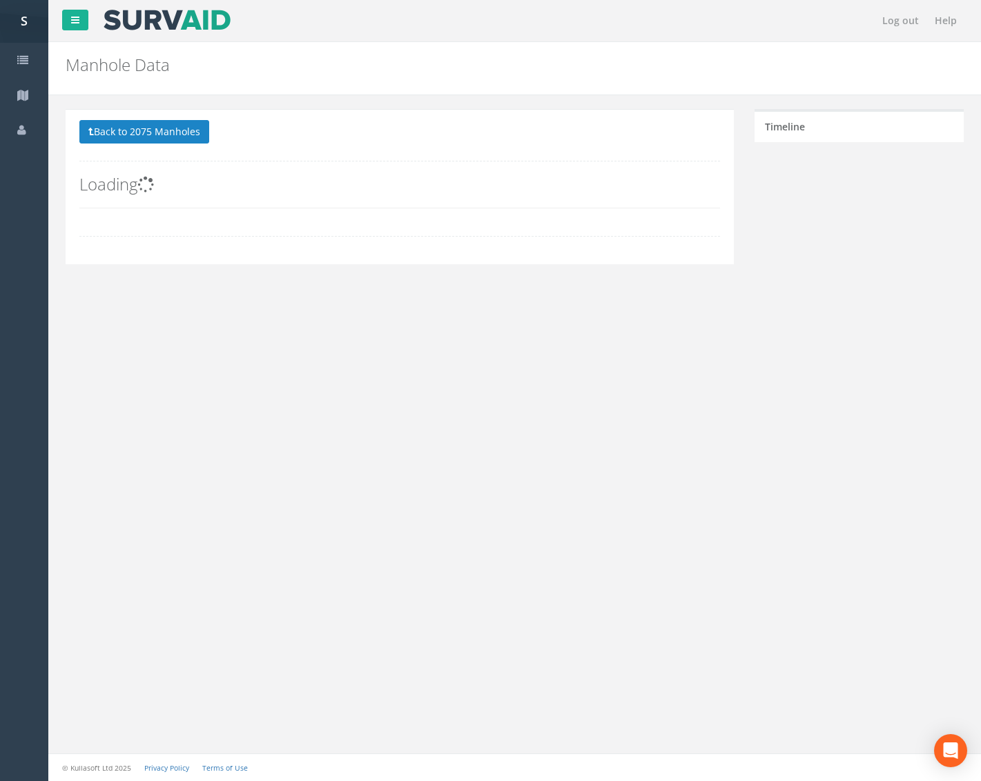
scroll to position [0, 0]
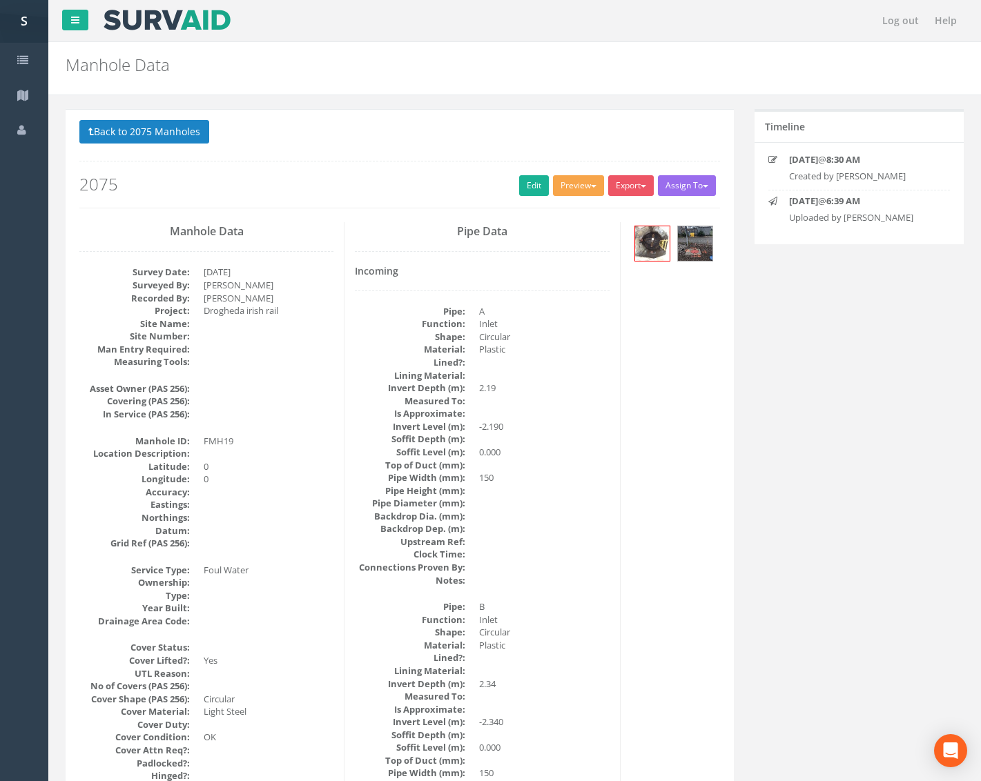
click at [571, 191] on button "Preview" at bounding box center [578, 185] width 51 height 21
click at [569, 213] on link "Metroscan Manhole" at bounding box center [552, 214] width 105 height 21
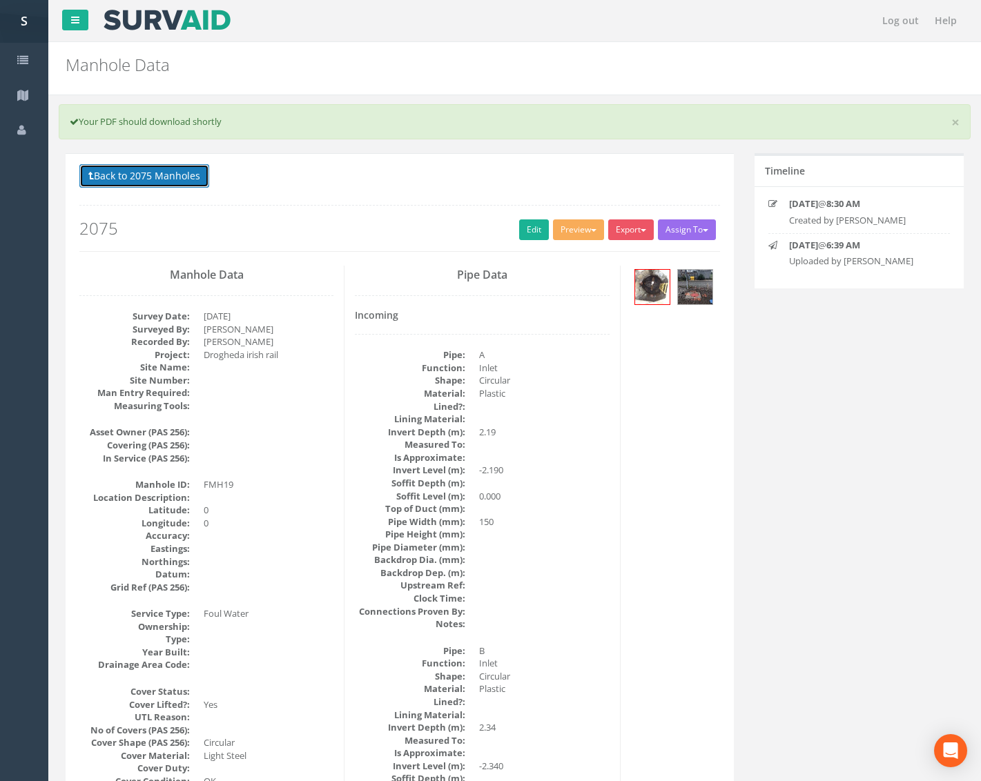
click at [159, 174] on button "Back to 2075 Manholes" at bounding box center [144, 175] width 130 height 23
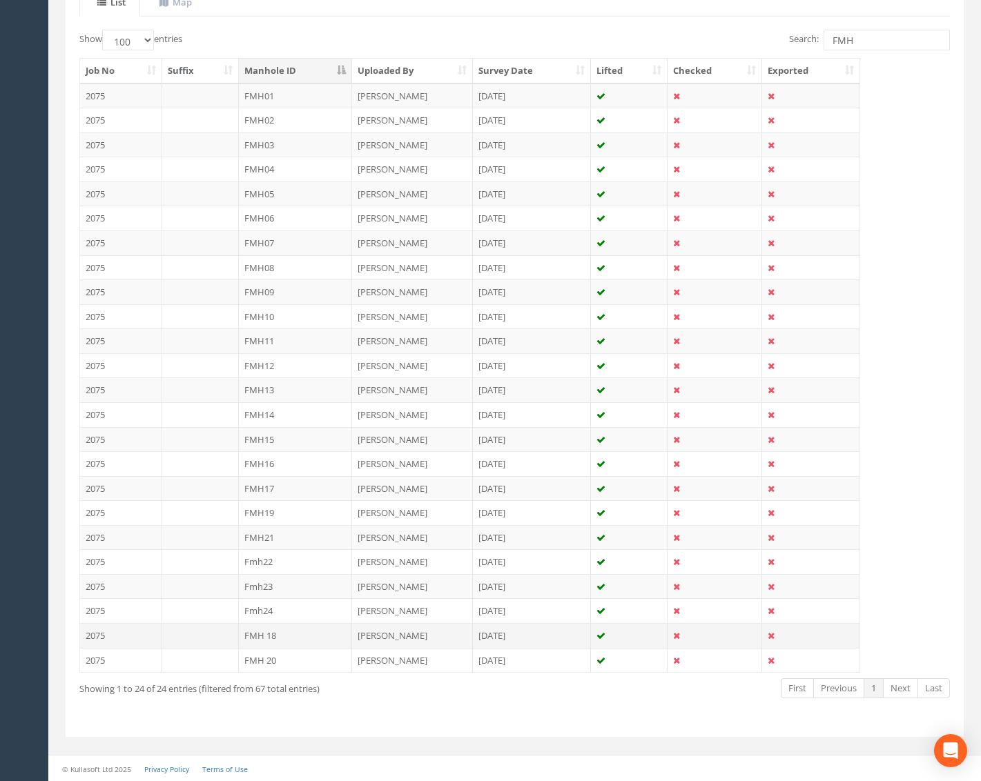
scroll to position [332, 0]
click at [297, 658] on td "FMH 20" at bounding box center [296, 659] width 114 height 25
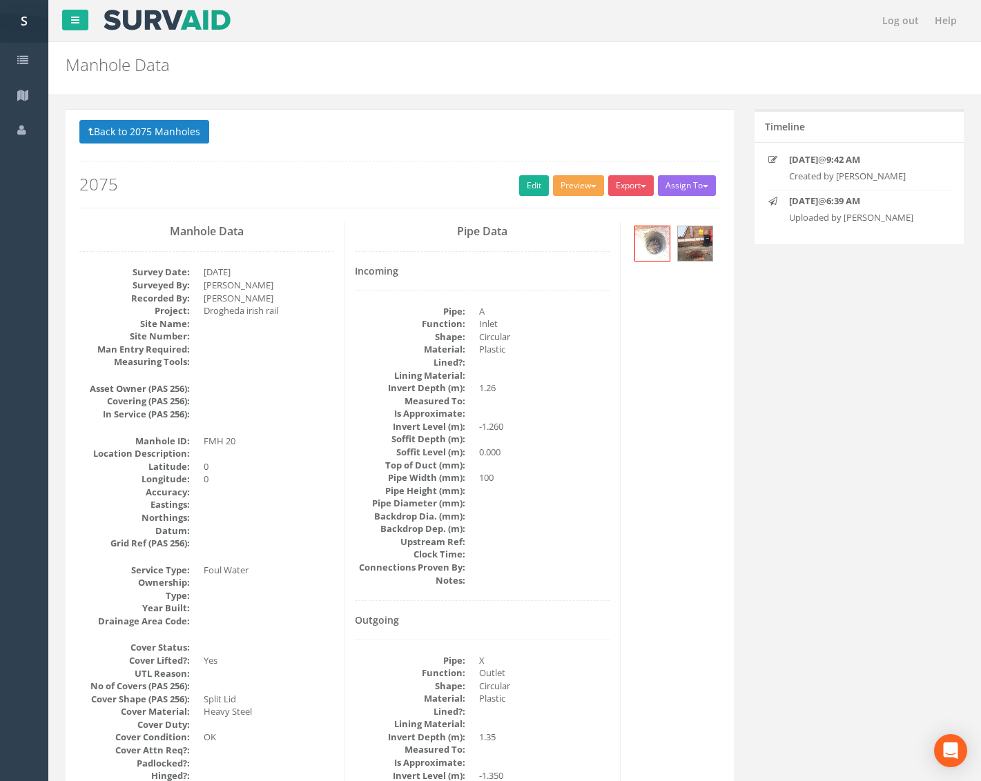
click at [567, 193] on button "Preview" at bounding box center [578, 185] width 51 height 21
click at [569, 208] on link "Metroscan Manhole" at bounding box center [552, 214] width 105 height 21
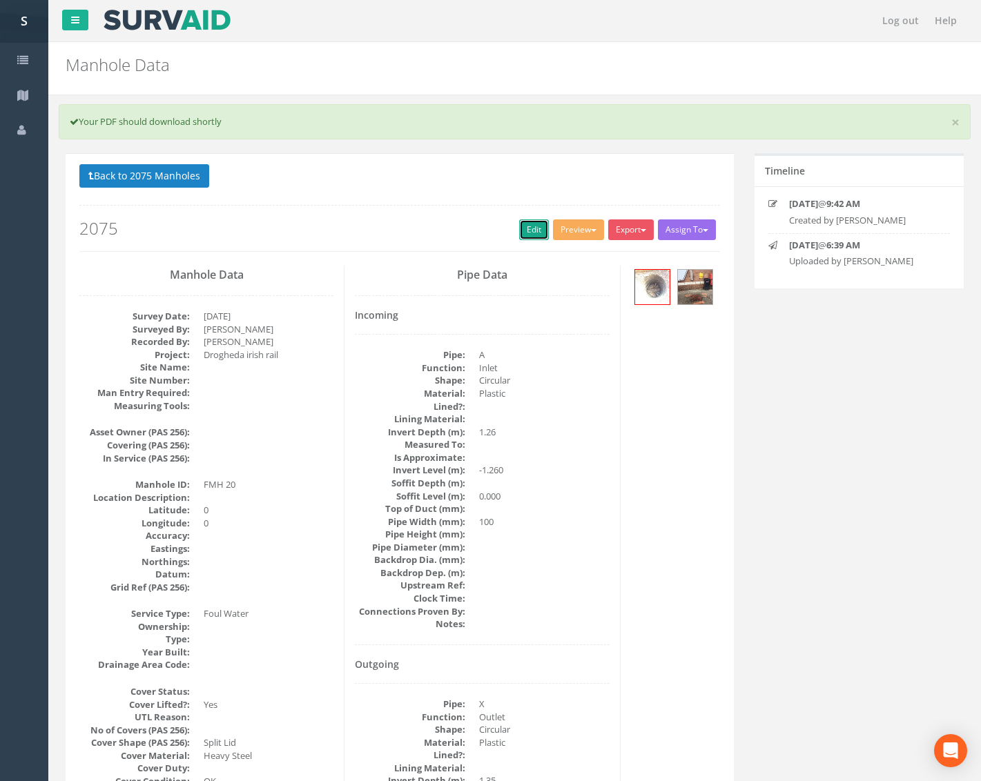
click at [520, 235] on link "Edit" at bounding box center [534, 229] width 30 height 21
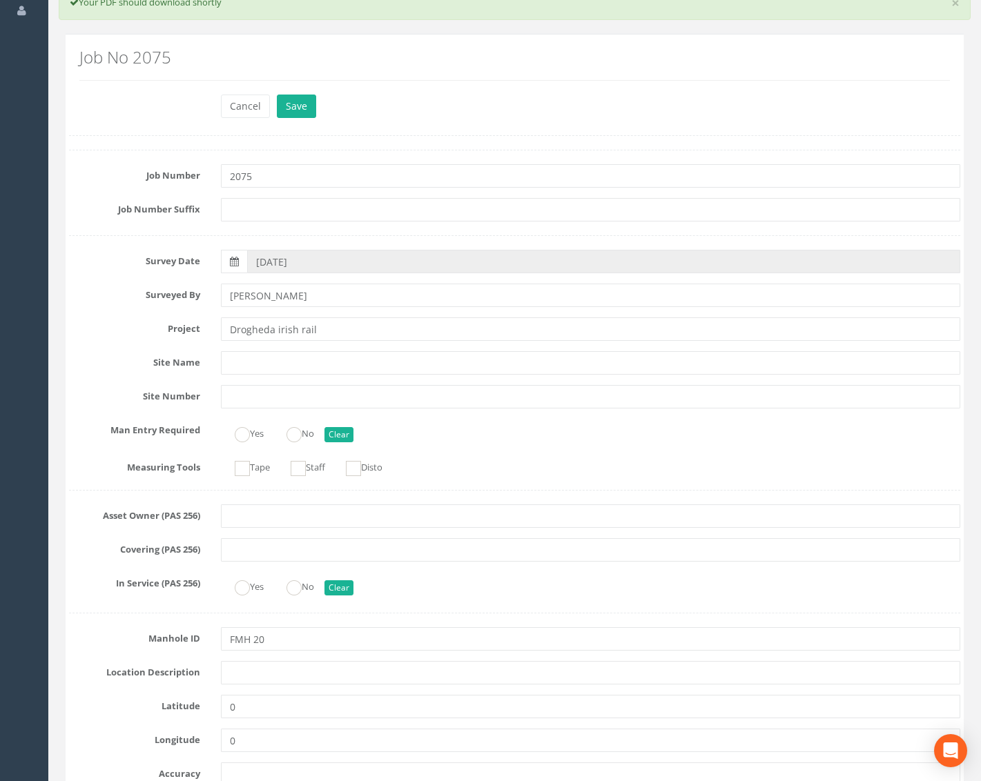
scroll to position [138, 0]
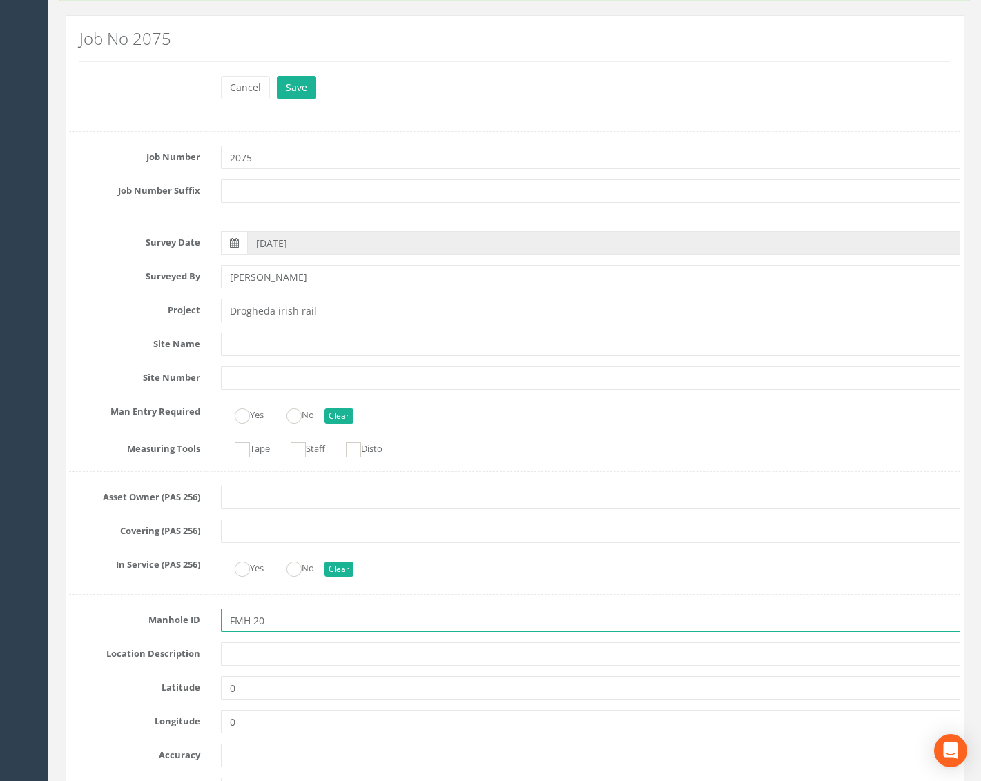
drag, startPoint x: 251, startPoint y: 627, endPoint x: 259, endPoint y: 635, distance: 12.2
click at [251, 626] on input "FMH 20" at bounding box center [590, 620] width 739 height 23
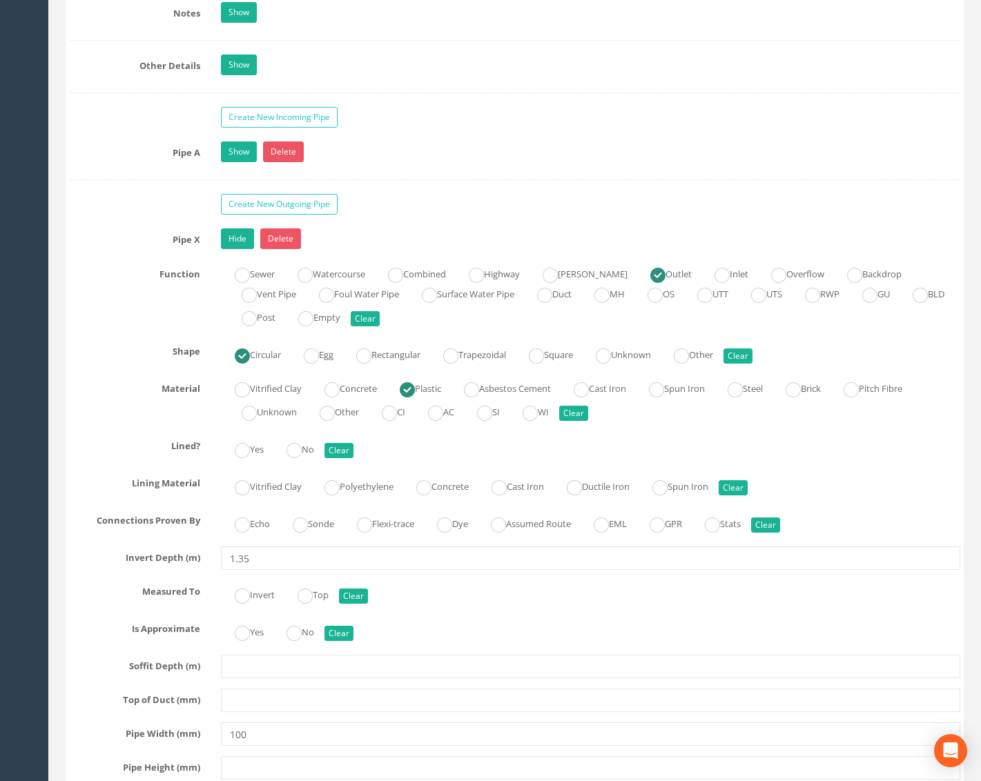
scroll to position [2761, 0]
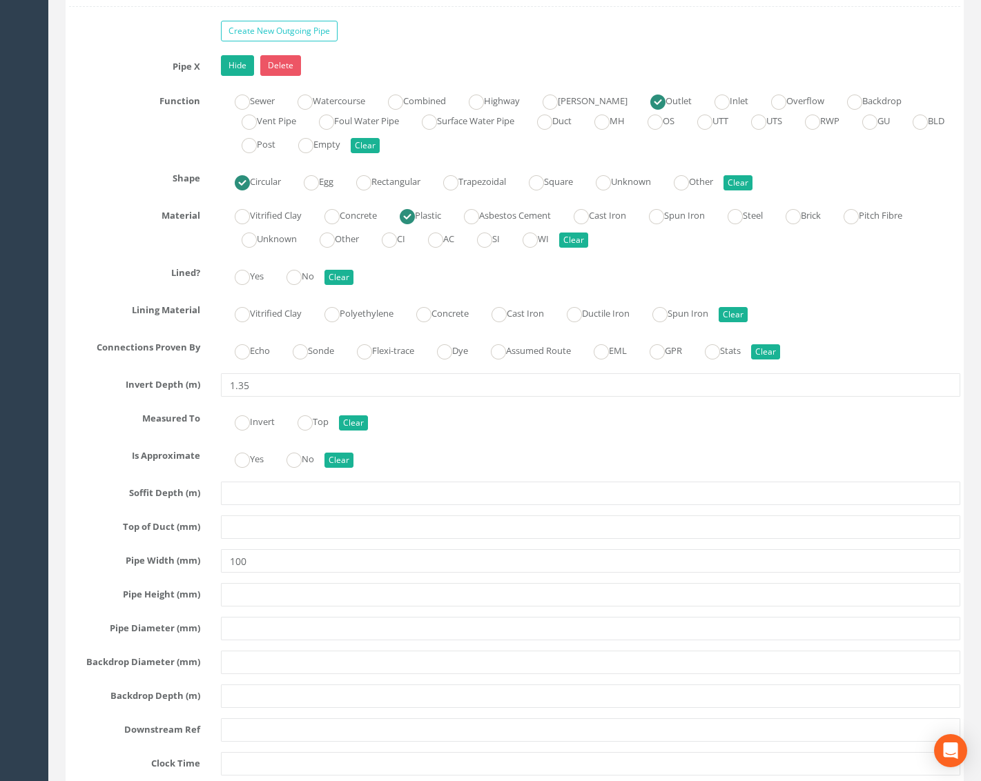
type input "FMH20"
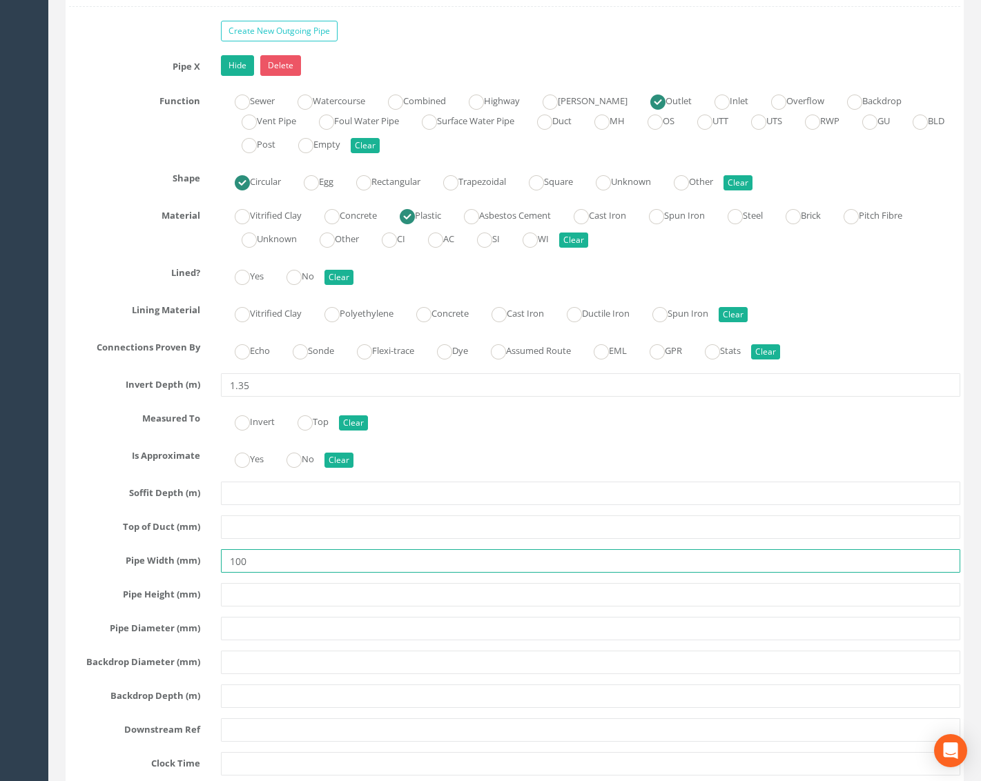
click at [238, 562] on input "100" at bounding box center [590, 560] width 739 height 23
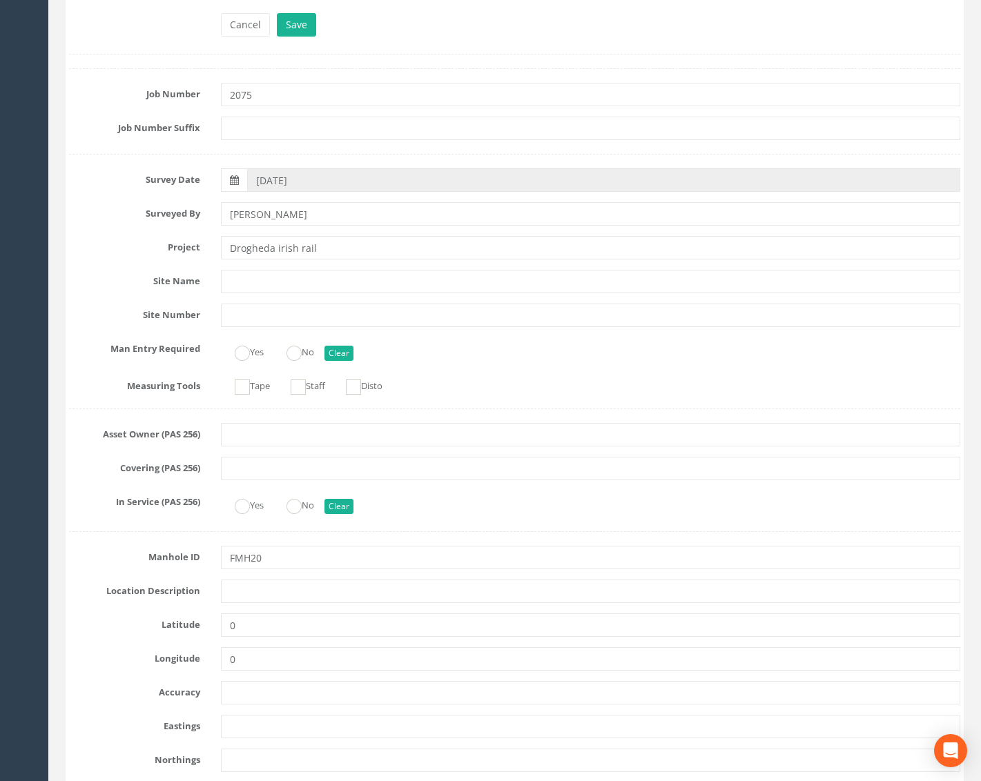
scroll to position [0, 0]
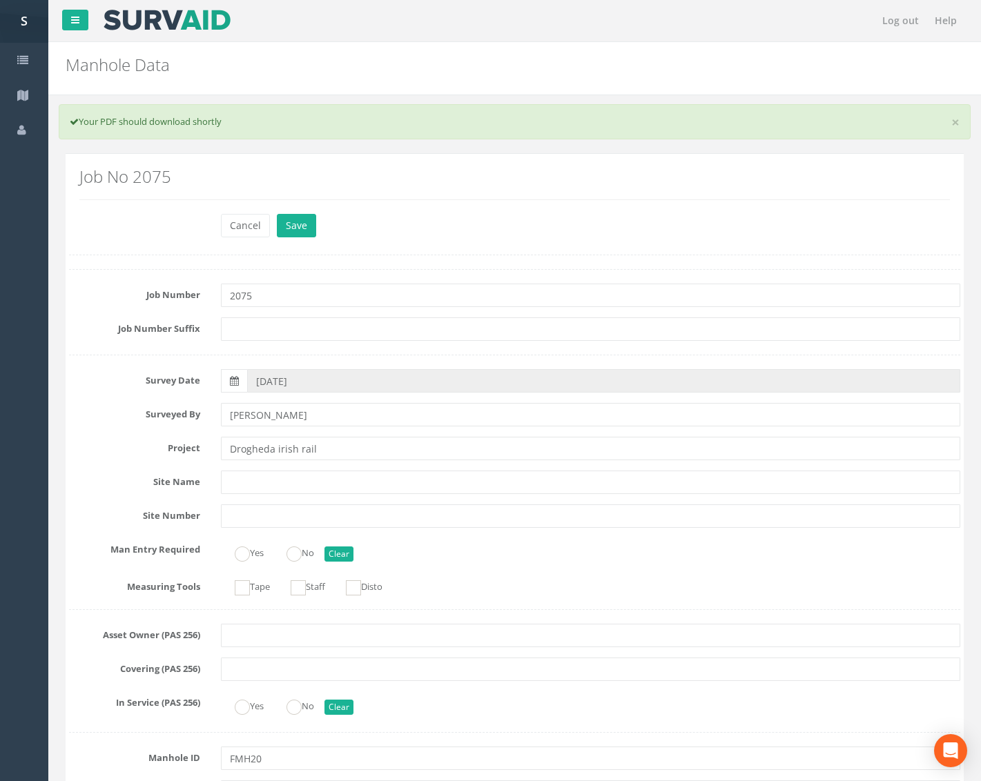
type input "150"
click at [300, 237] on div "Cancel Save Delete" at bounding box center [590, 227] width 760 height 27
click at [302, 227] on button "Save" at bounding box center [296, 225] width 39 height 23
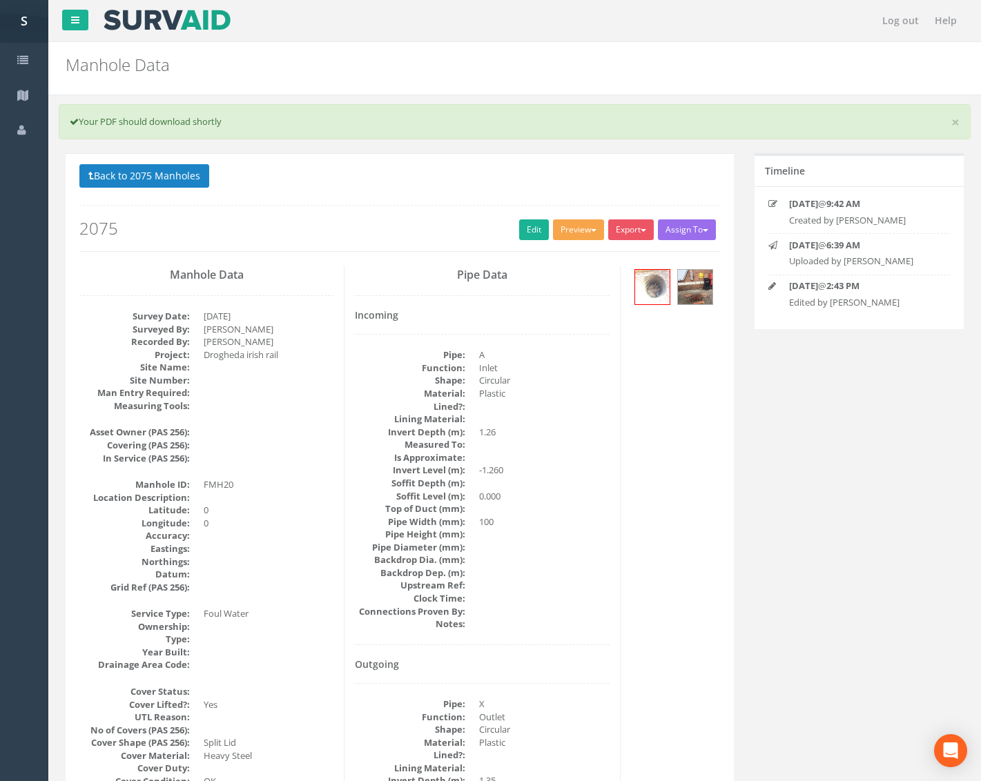
click at [564, 227] on button "Preview" at bounding box center [578, 229] width 51 height 21
click at [561, 263] on link "Metroscan Manhole" at bounding box center [552, 258] width 105 height 21
click at [180, 185] on button "Back to 2075 Manholes" at bounding box center [144, 175] width 130 height 23
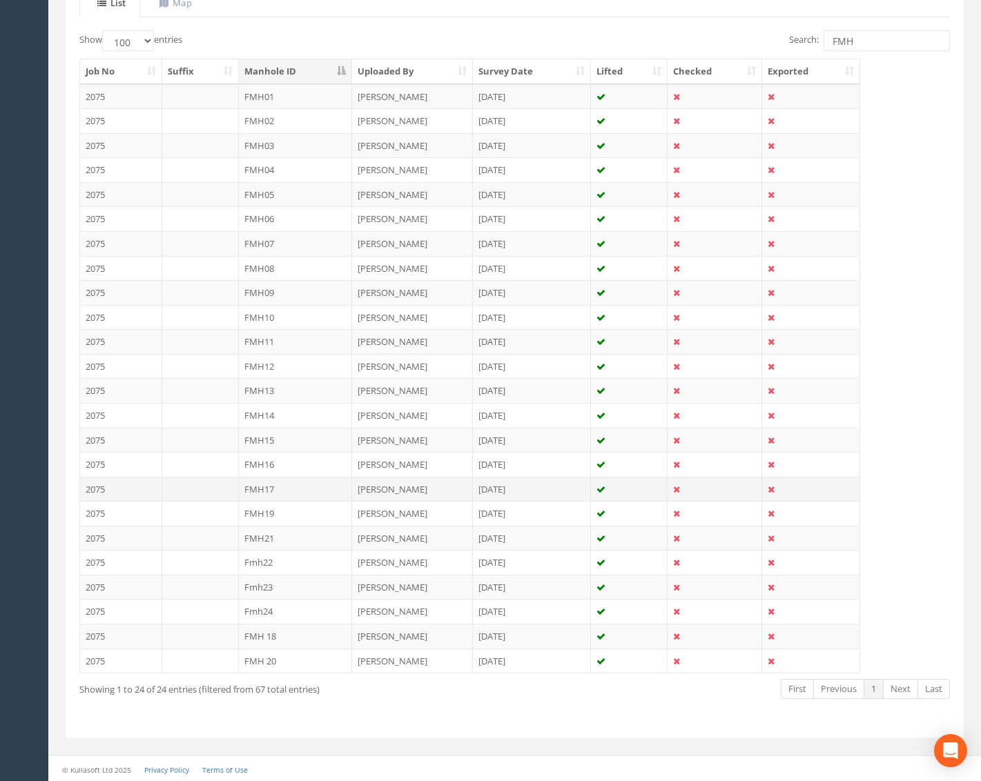
scroll to position [332, 0]
click at [296, 529] on td "FMH21" at bounding box center [296, 537] width 114 height 25
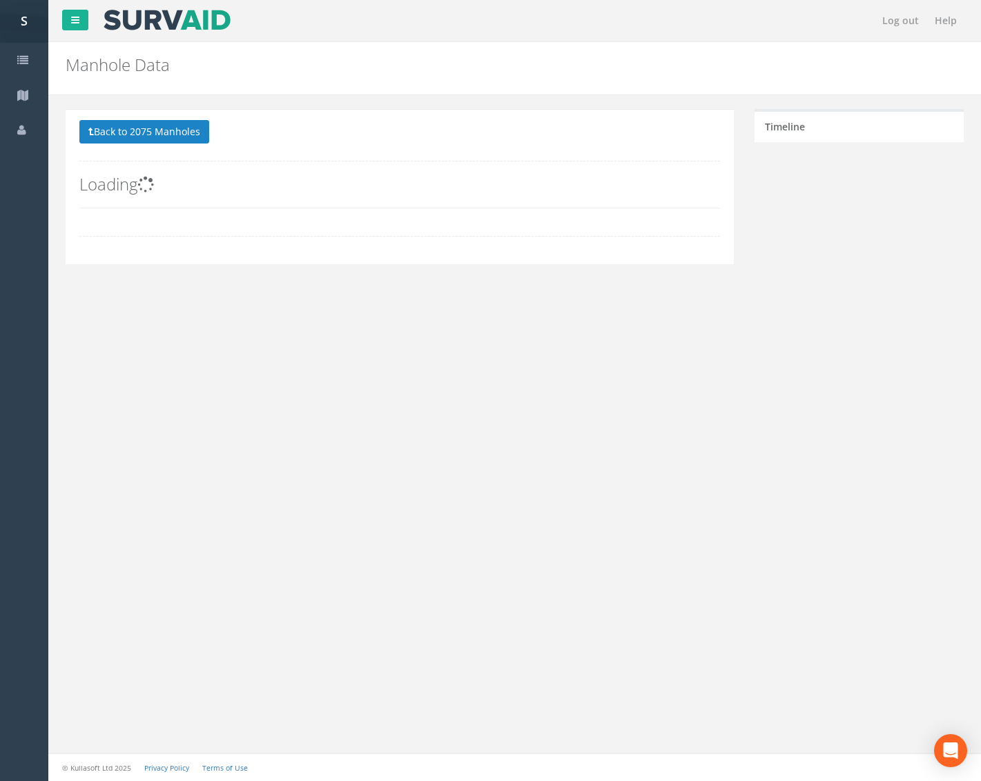
scroll to position [0, 0]
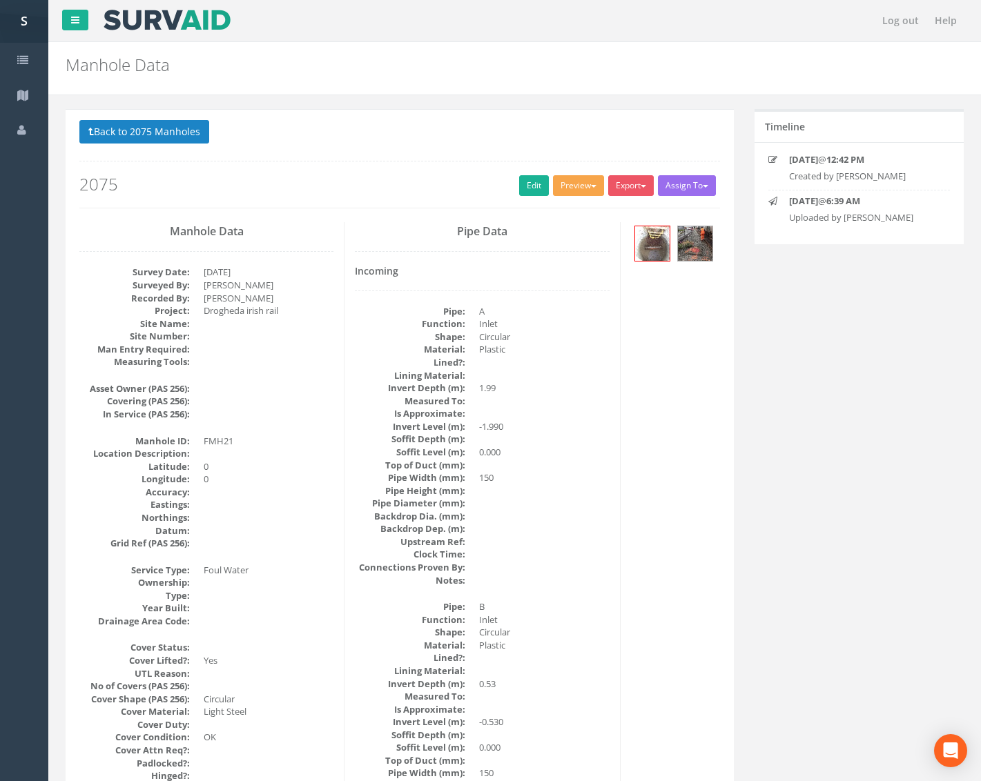
click at [567, 186] on button "Preview" at bounding box center [578, 185] width 51 height 21
click at [558, 221] on link "Metroscan Manhole" at bounding box center [552, 214] width 105 height 21
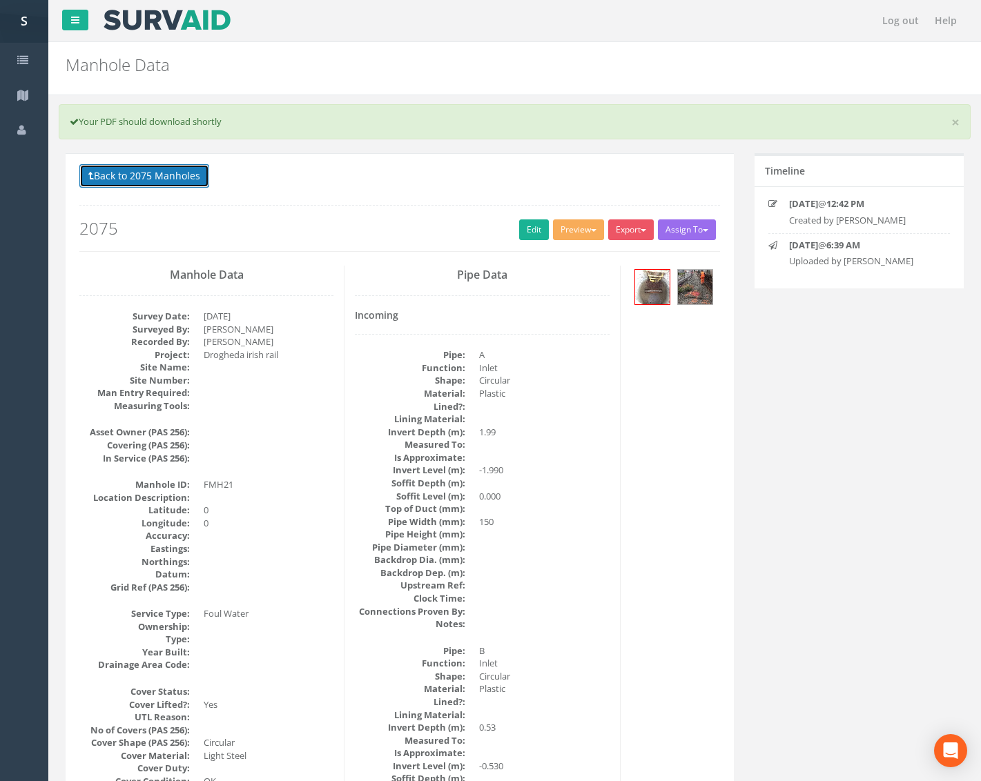
click at [167, 182] on button "Back to 2075 Manholes" at bounding box center [144, 175] width 130 height 23
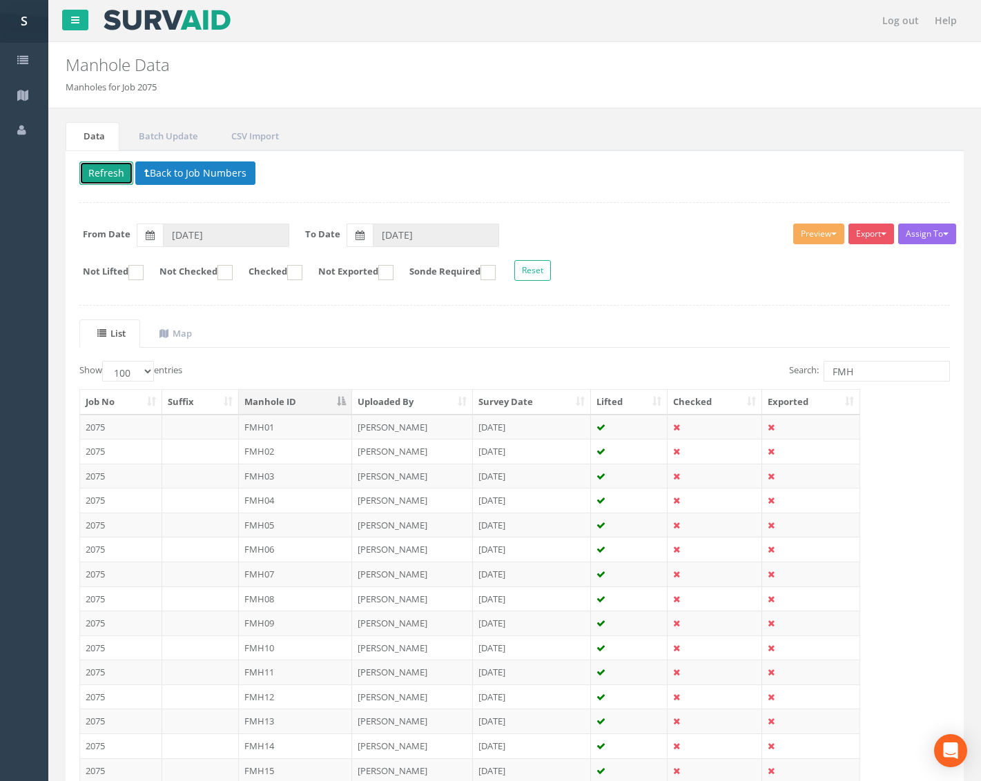
click at [105, 171] on button "Refresh" at bounding box center [106, 172] width 54 height 23
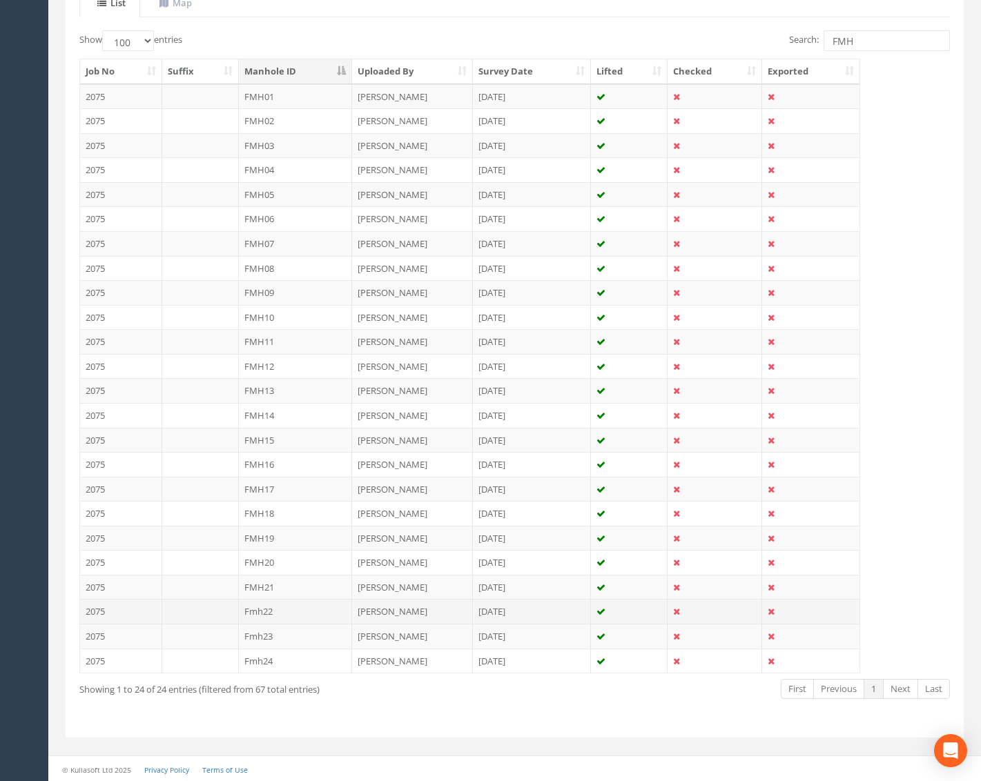
scroll to position [332, 0]
click at [311, 611] on td "Fmh22" at bounding box center [296, 610] width 114 height 25
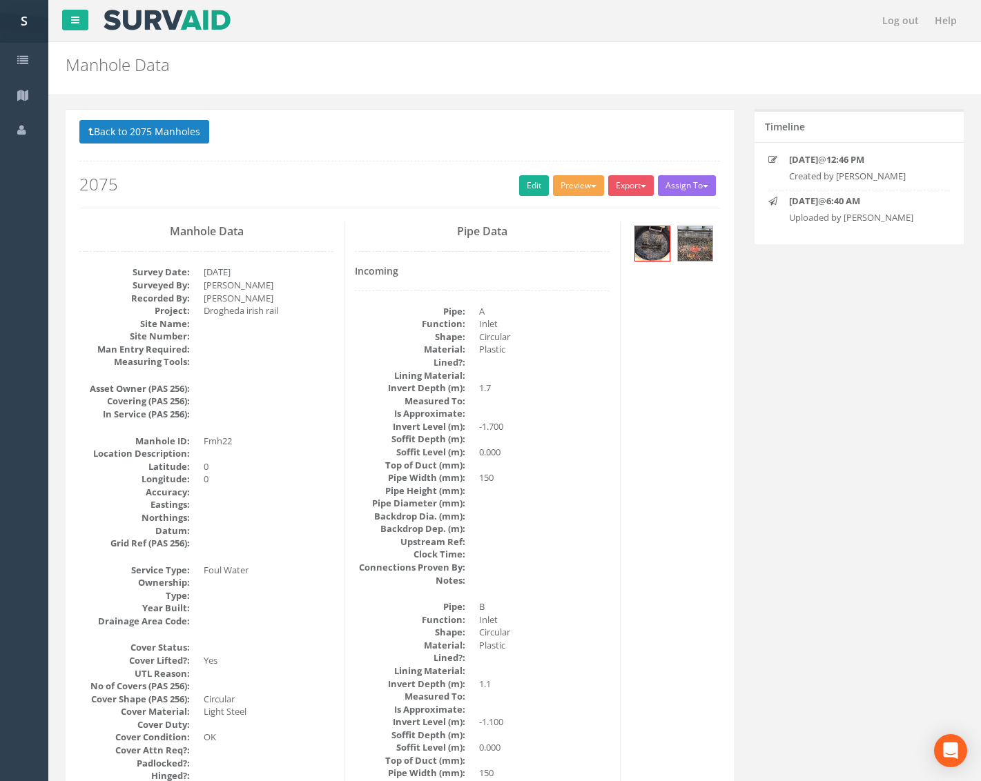
click at [576, 195] on button "Preview" at bounding box center [578, 185] width 51 height 21
click at [573, 208] on link "Metroscan Manhole" at bounding box center [552, 214] width 105 height 21
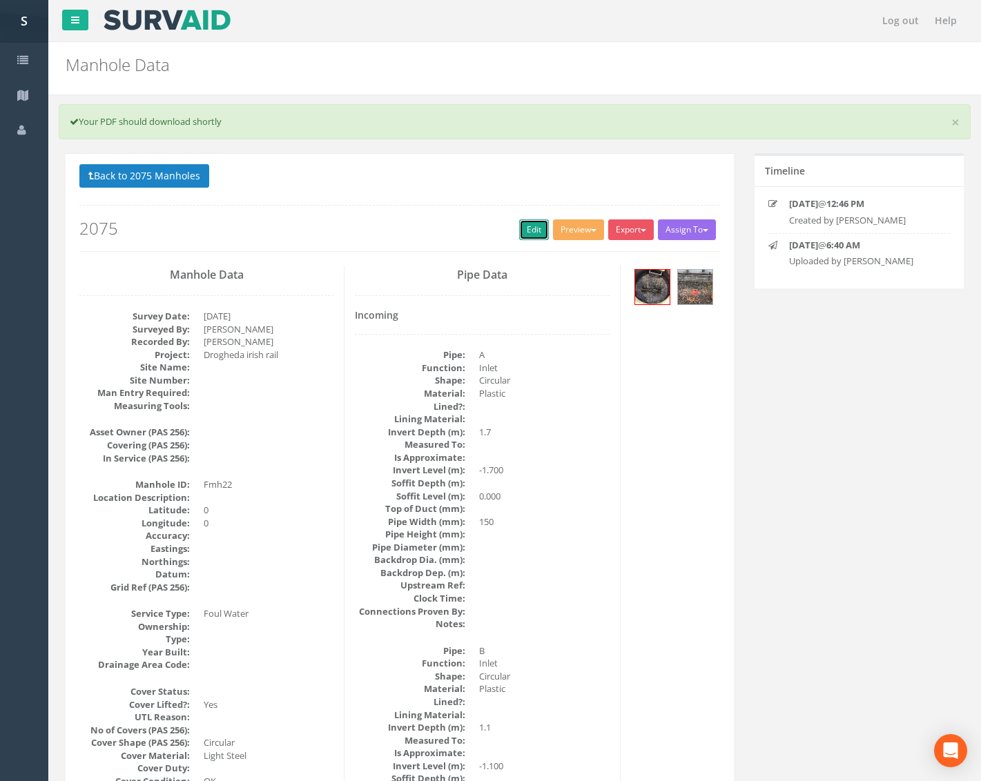
click at [524, 228] on link "Edit" at bounding box center [534, 229] width 30 height 21
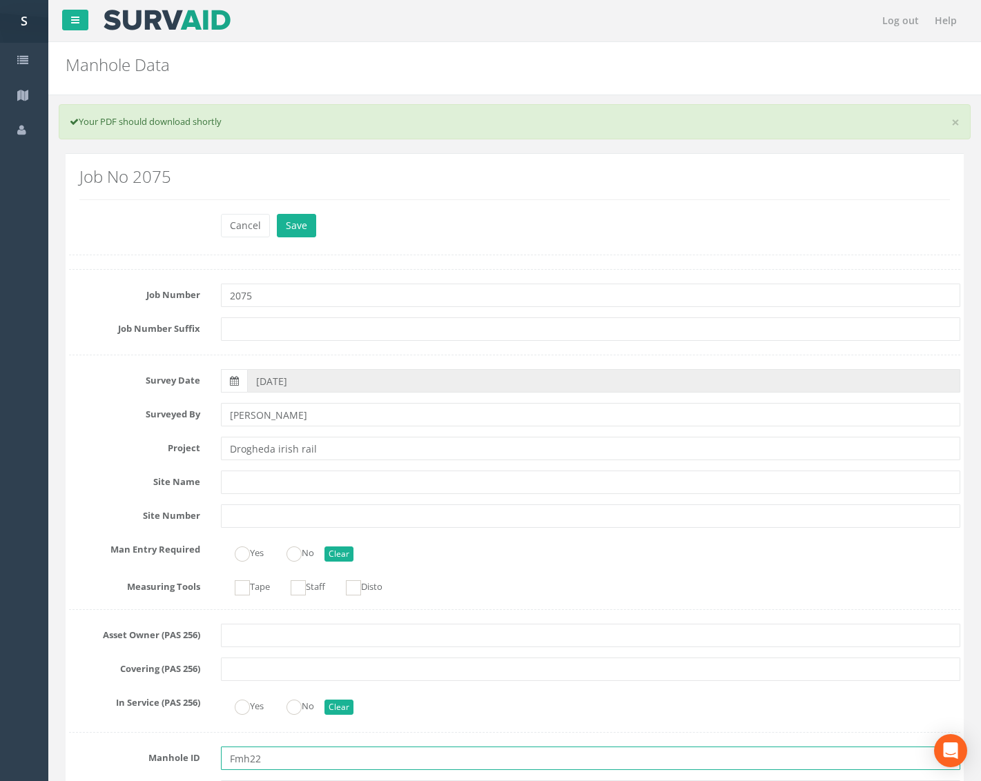
drag, startPoint x: 251, startPoint y: 758, endPoint x: 237, endPoint y: 752, distance: 14.8
click at [237, 759] on input "Fmh22" at bounding box center [590, 758] width 739 height 23
type input "FMH22"
click at [310, 219] on button "Save" at bounding box center [296, 225] width 39 height 23
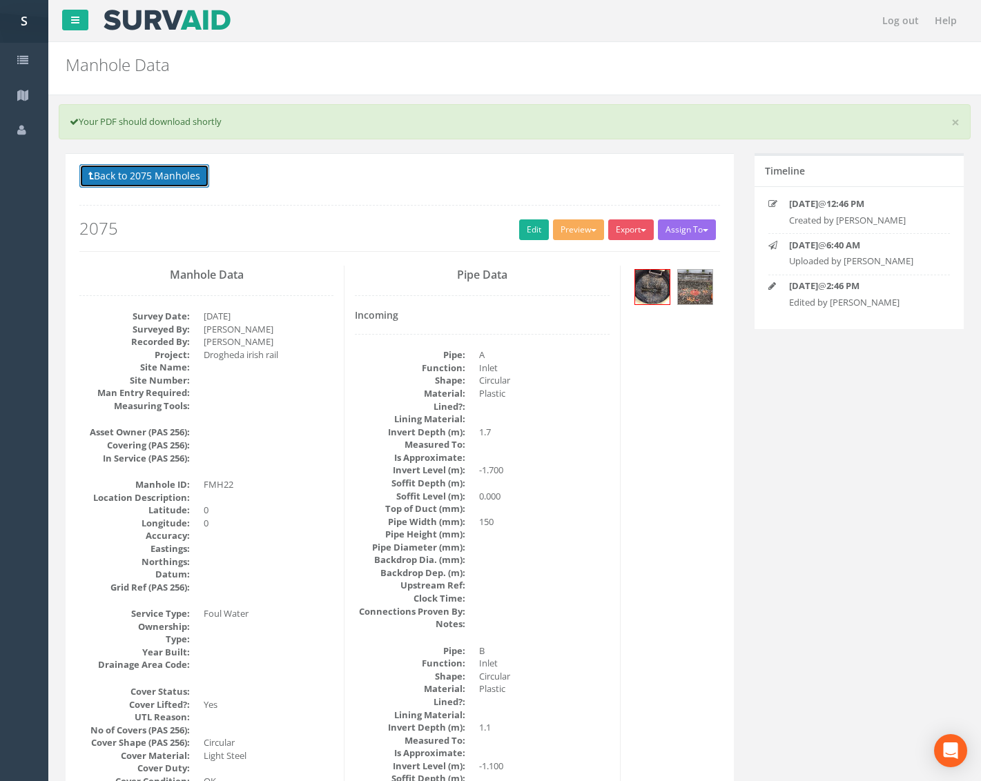
click at [186, 176] on button "Back to 2075 Manholes" at bounding box center [144, 175] width 130 height 23
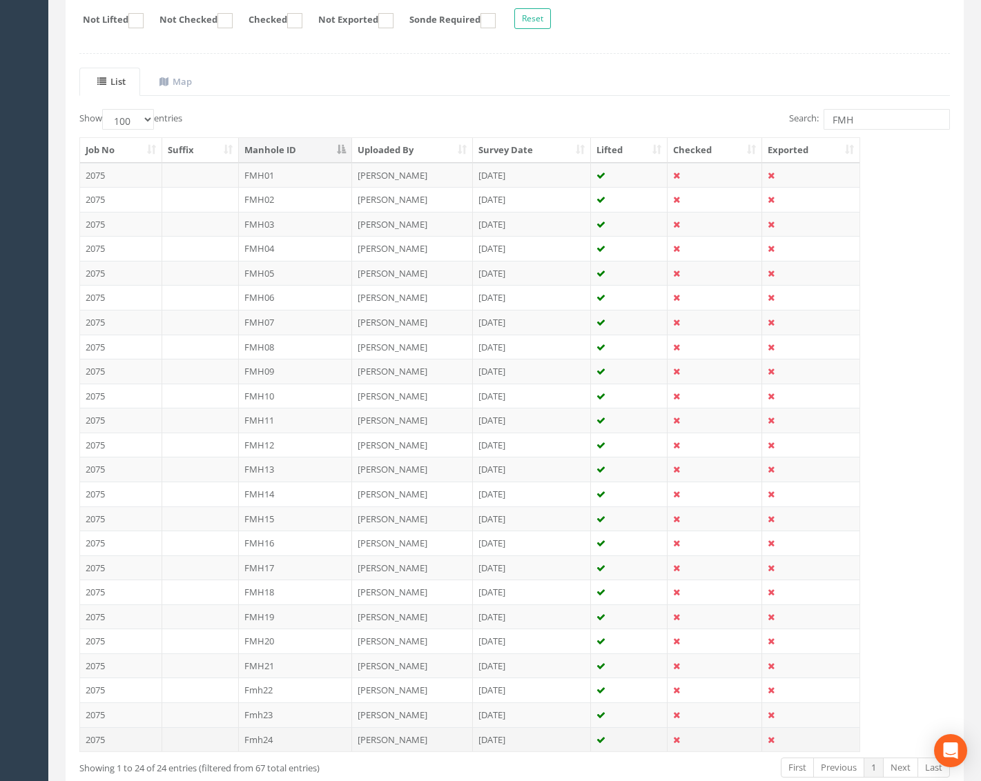
scroll to position [276, 0]
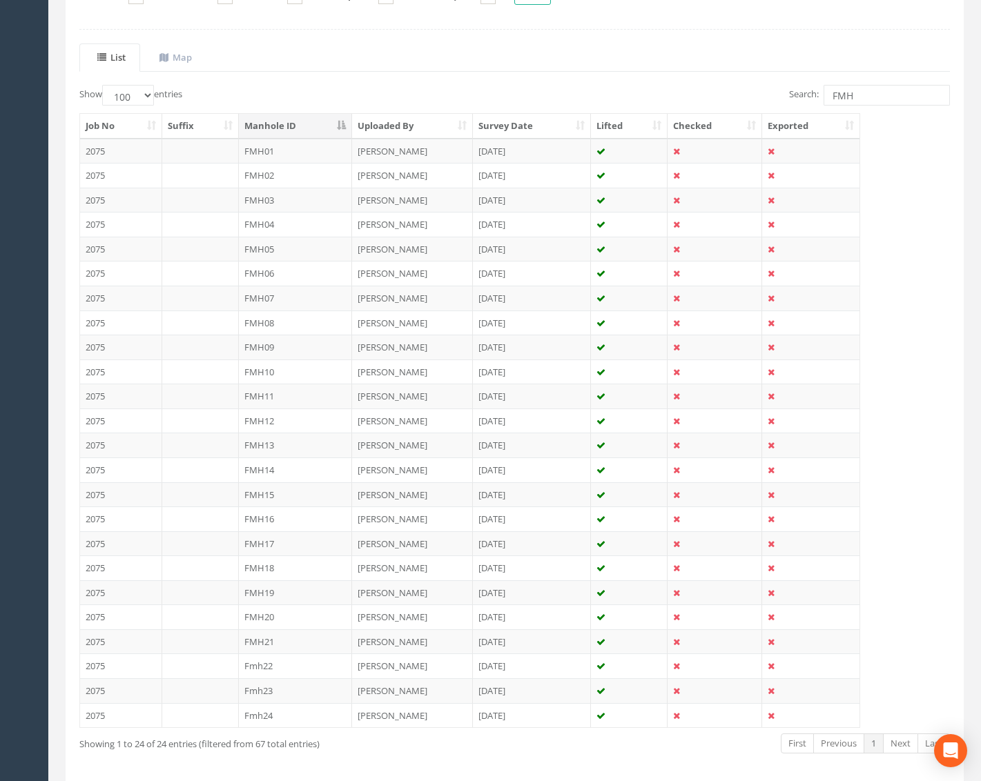
click at [293, 690] on td "Fmh23" at bounding box center [296, 690] width 114 height 25
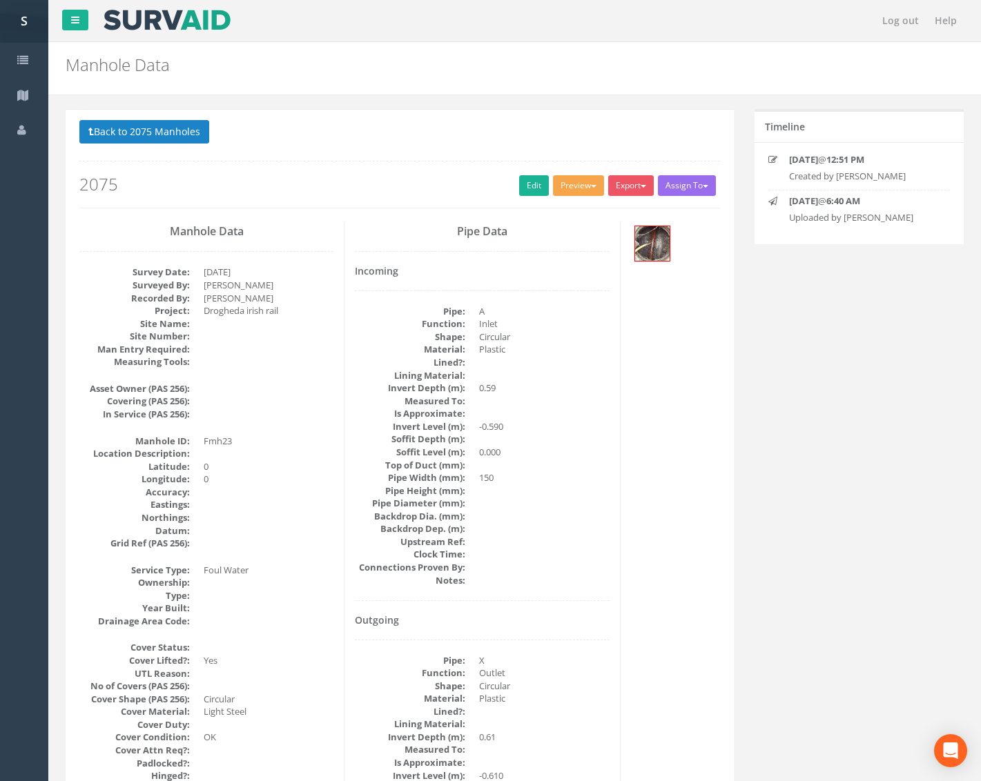
click at [585, 189] on button "Preview" at bounding box center [578, 185] width 51 height 21
click at [565, 216] on link "Metroscan Manhole" at bounding box center [552, 214] width 105 height 21
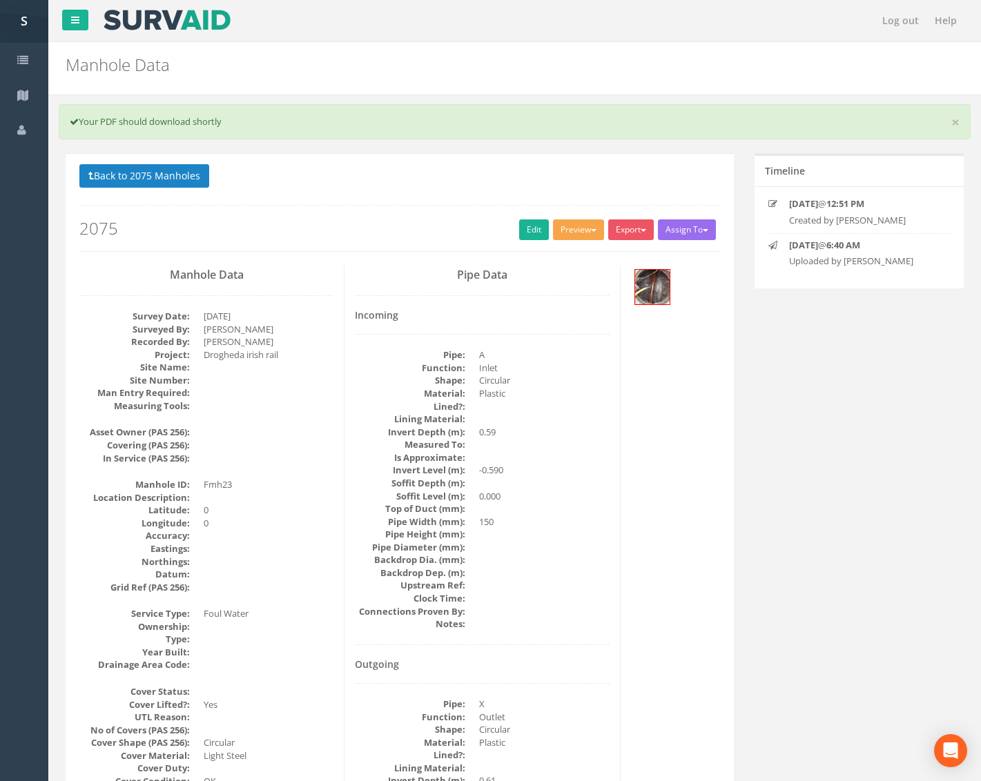
click at [567, 232] on button "Preview" at bounding box center [578, 229] width 51 height 21
click at [565, 259] on link "Metroscan Manhole" at bounding box center [552, 258] width 105 height 21
click at [527, 226] on link "Edit" at bounding box center [534, 229] width 30 height 21
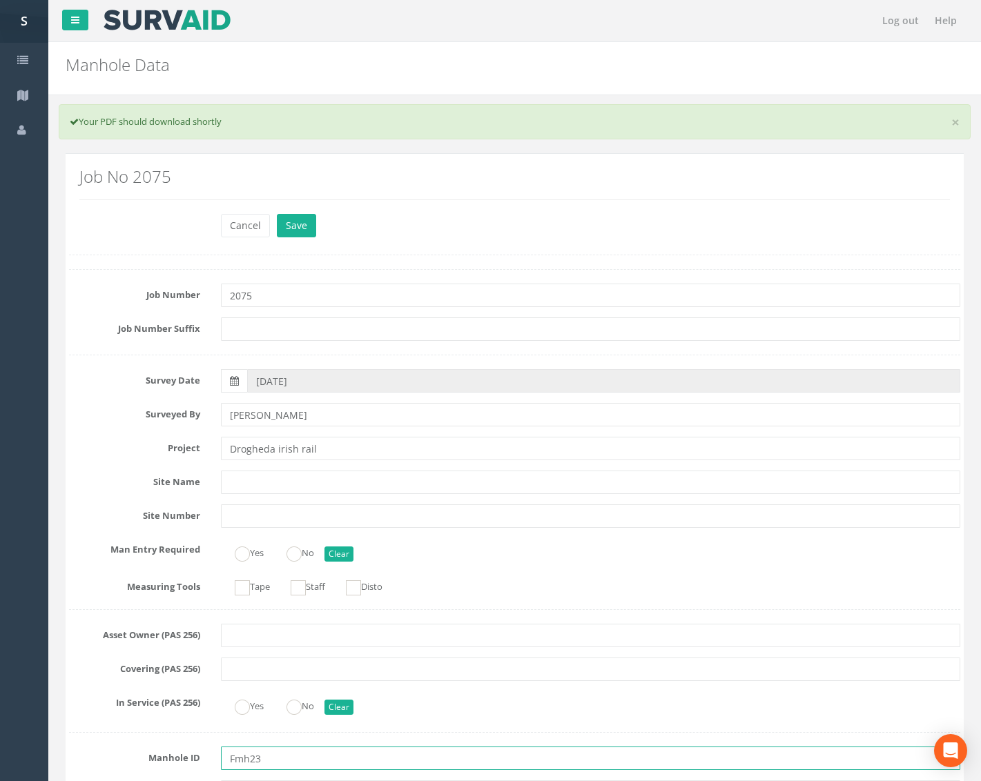
drag, startPoint x: 250, startPoint y: 761, endPoint x: 236, endPoint y: 761, distance: 13.8
click at [236, 761] on input "Fmh23" at bounding box center [590, 758] width 739 height 23
type input "FMH23"
click at [302, 225] on button "Save" at bounding box center [296, 225] width 39 height 23
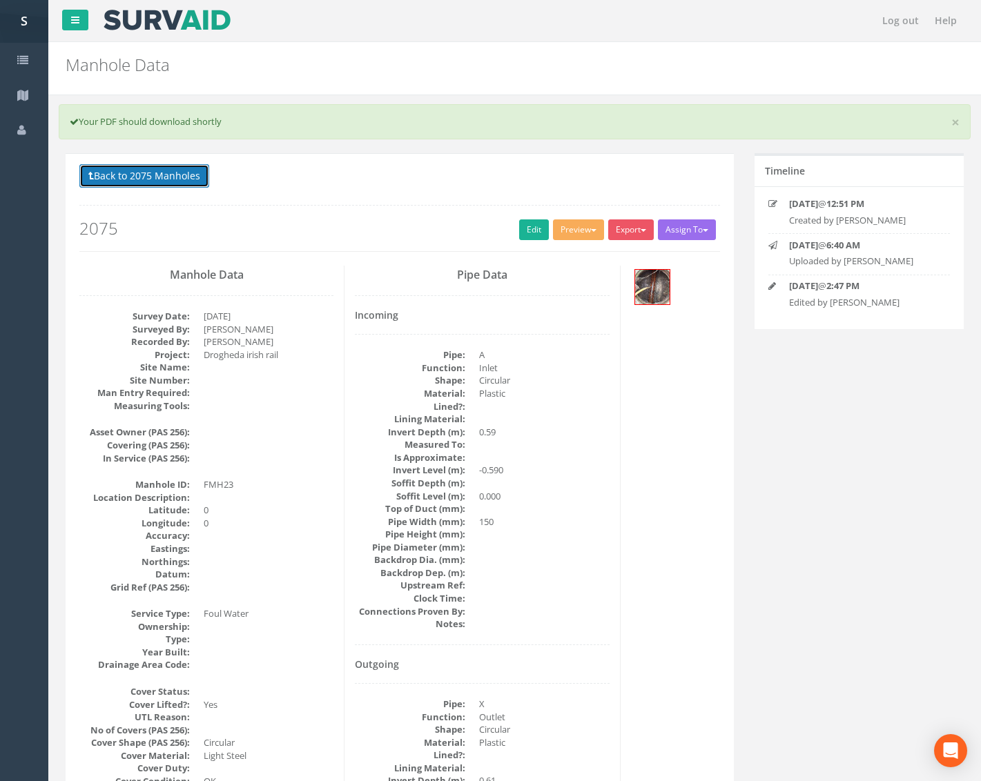
click at [165, 179] on button "Back to 2075 Manholes" at bounding box center [144, 175] width 130 height 23
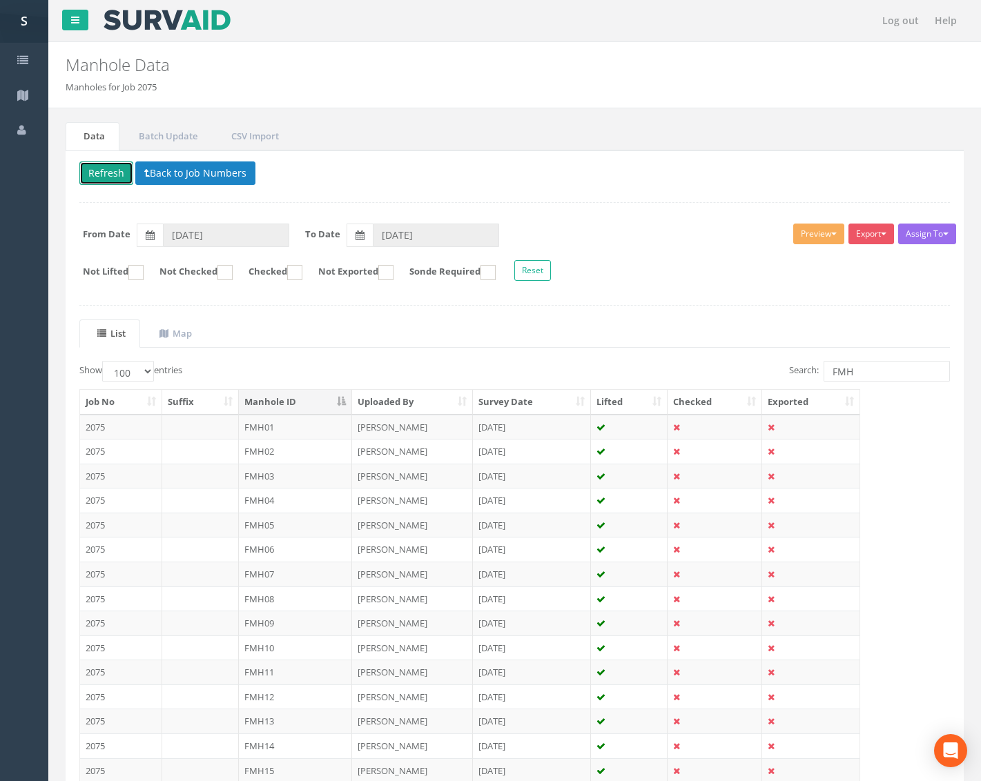
click at [126, 177] on button "Refresh" at bounding box center [106, 172] width 54 height 23
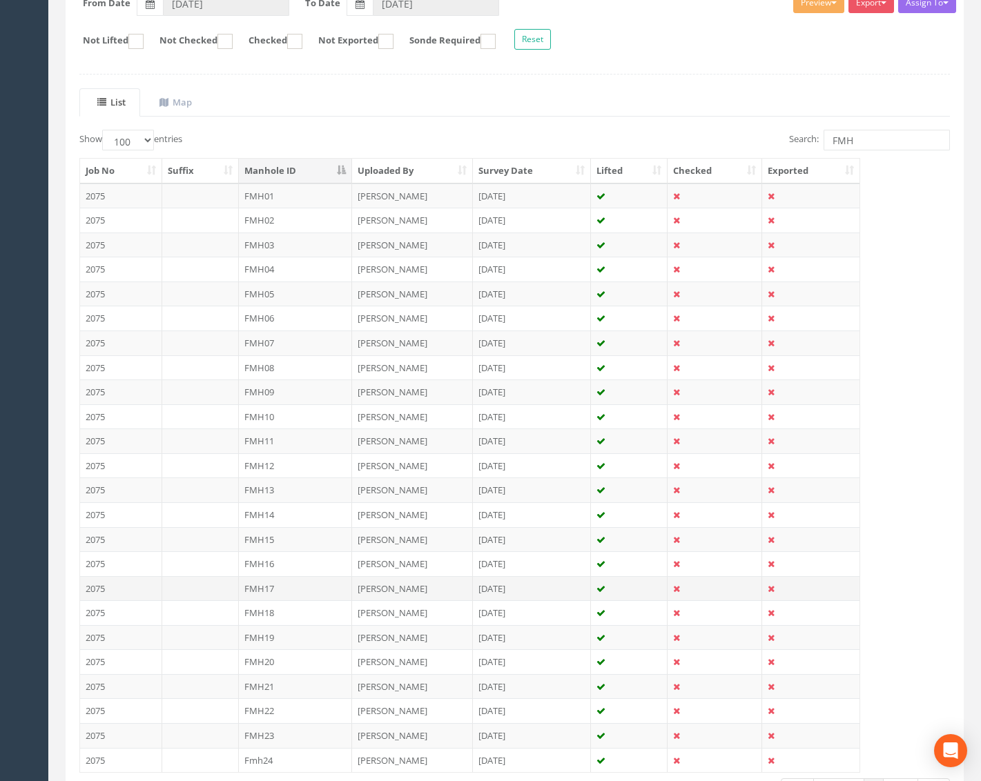
scroll to position [332, 0]
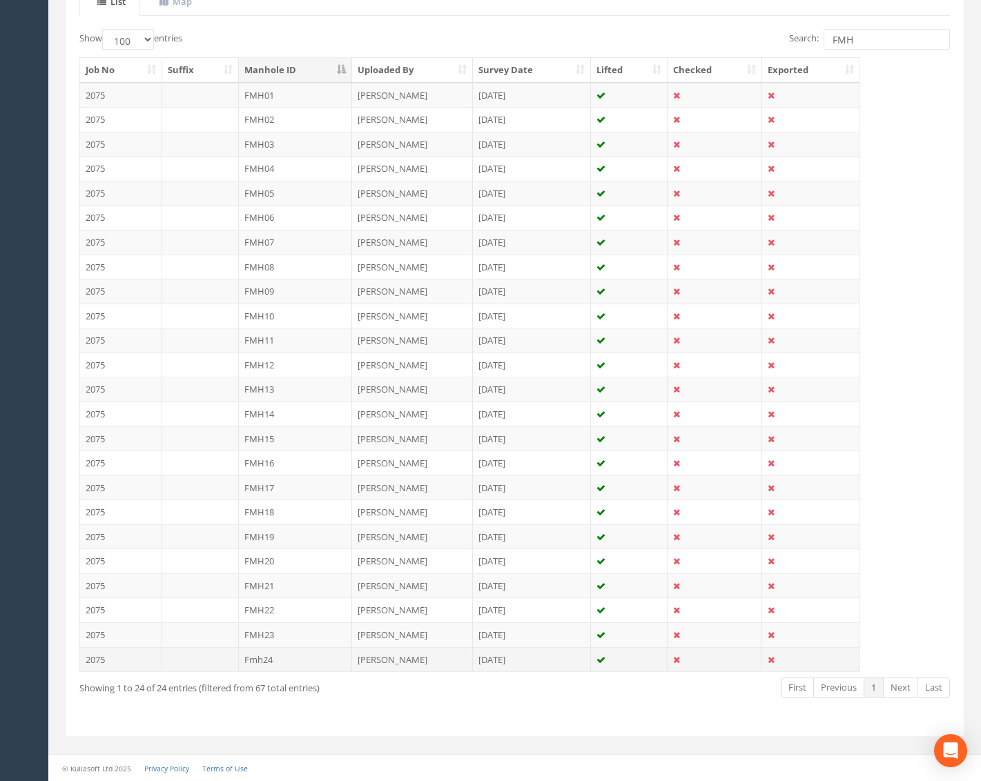
click at [315, 657] on td "Fmh24" at bounding box center [296, 659] width 114 height 25
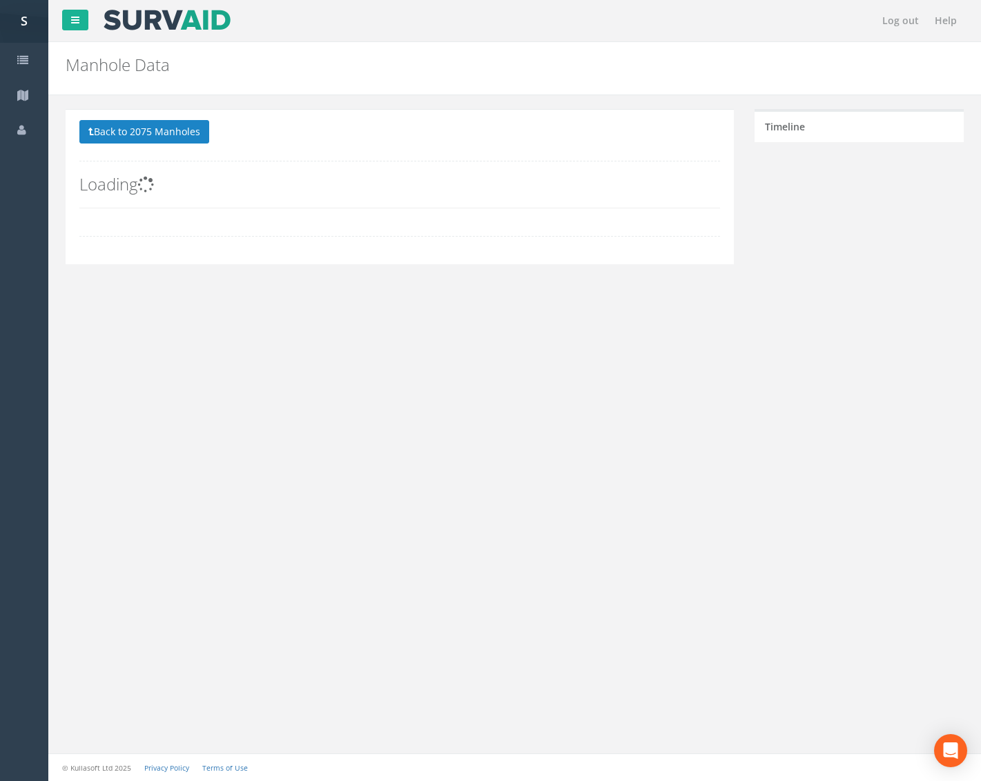
scroll to position [0, 0]
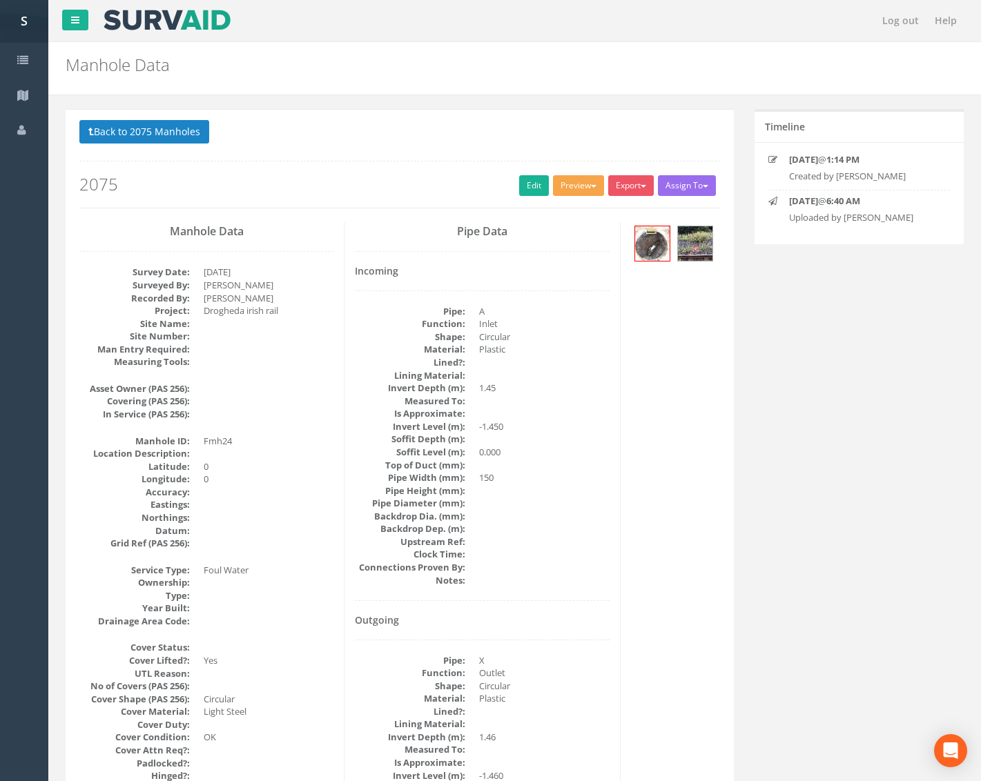
click at [584, 190] on button "Preview" at bounding box center [578, 185] width 51 height 21
click at [561, 213] on link "Metroscan Manhole" at bounding box center [552, 214] width 105 height 21
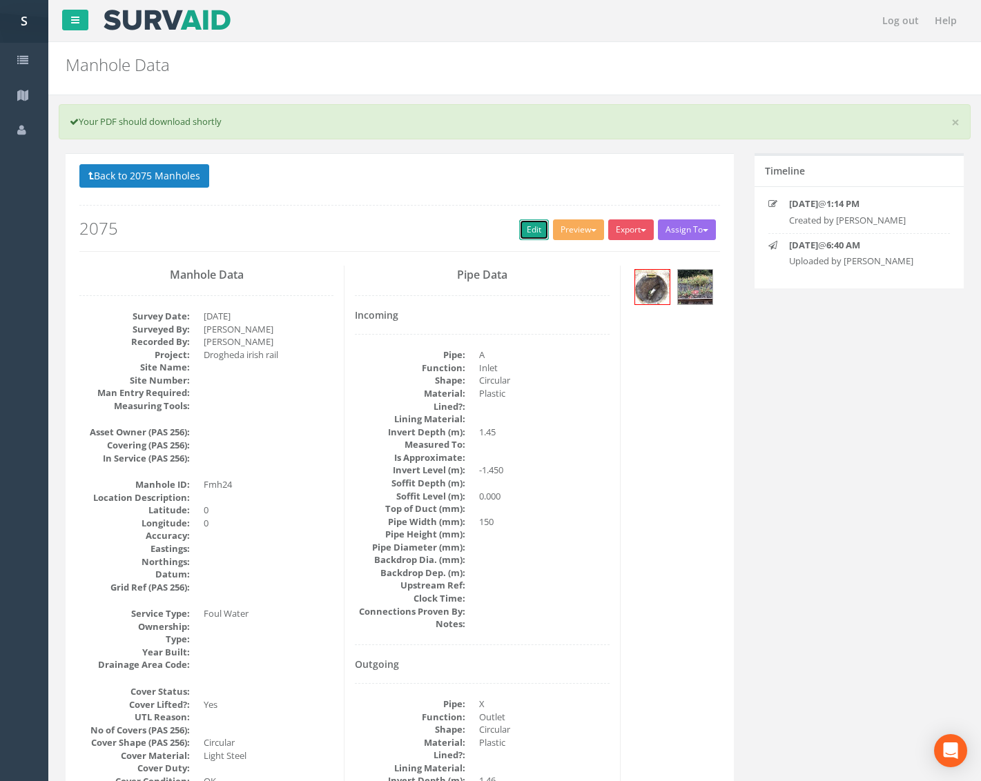
click at [528, 227] on link "Edit" at bounding box center [534, 229] width 30 height 21
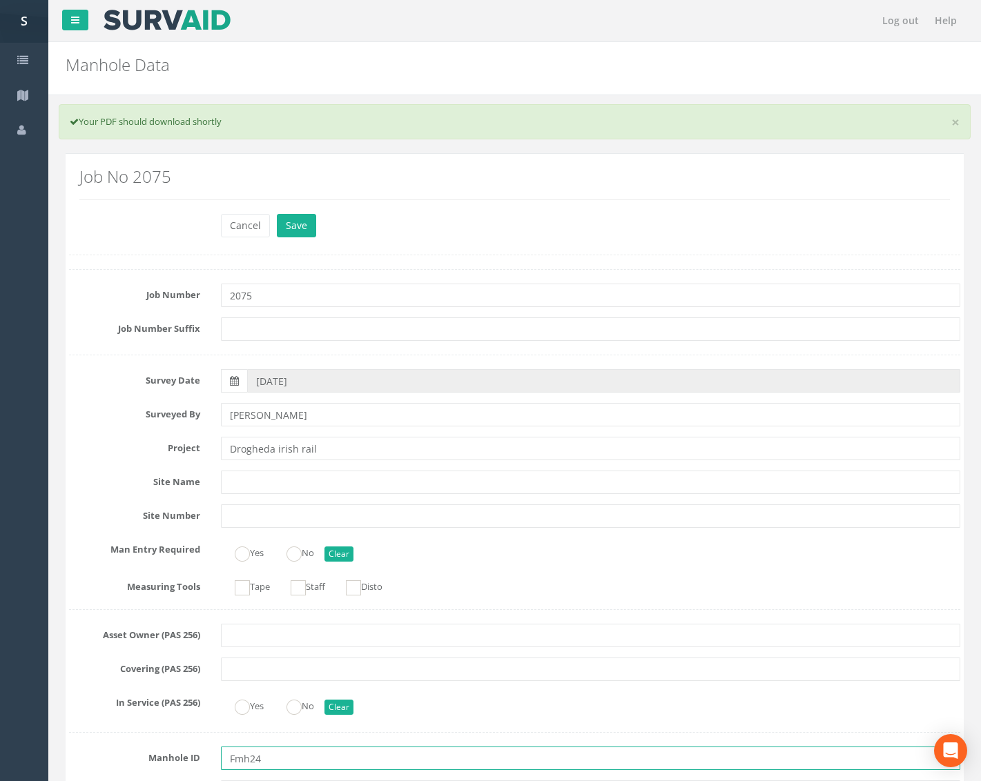
click at [251, 756] on input "Fmh24" at bounding box center [590, 758] width 739 height 23
type input "FMH24"
click at [304, 229] on button "Save" at bounding box center [296, 225] width 39 height 23
